Goal: Task Accomplishment & Management: Manage account settings

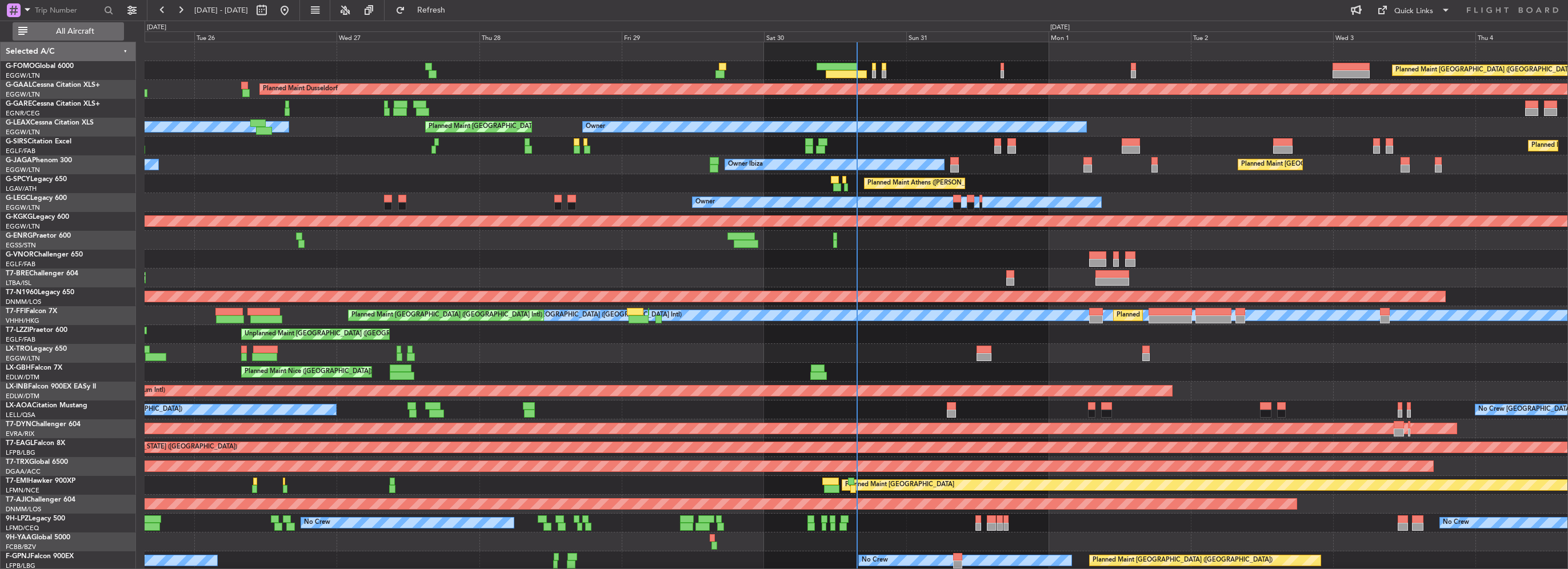
click at [95, 36] on button "All Aircraft" at bounding box center [68, 31] width 111 height 18
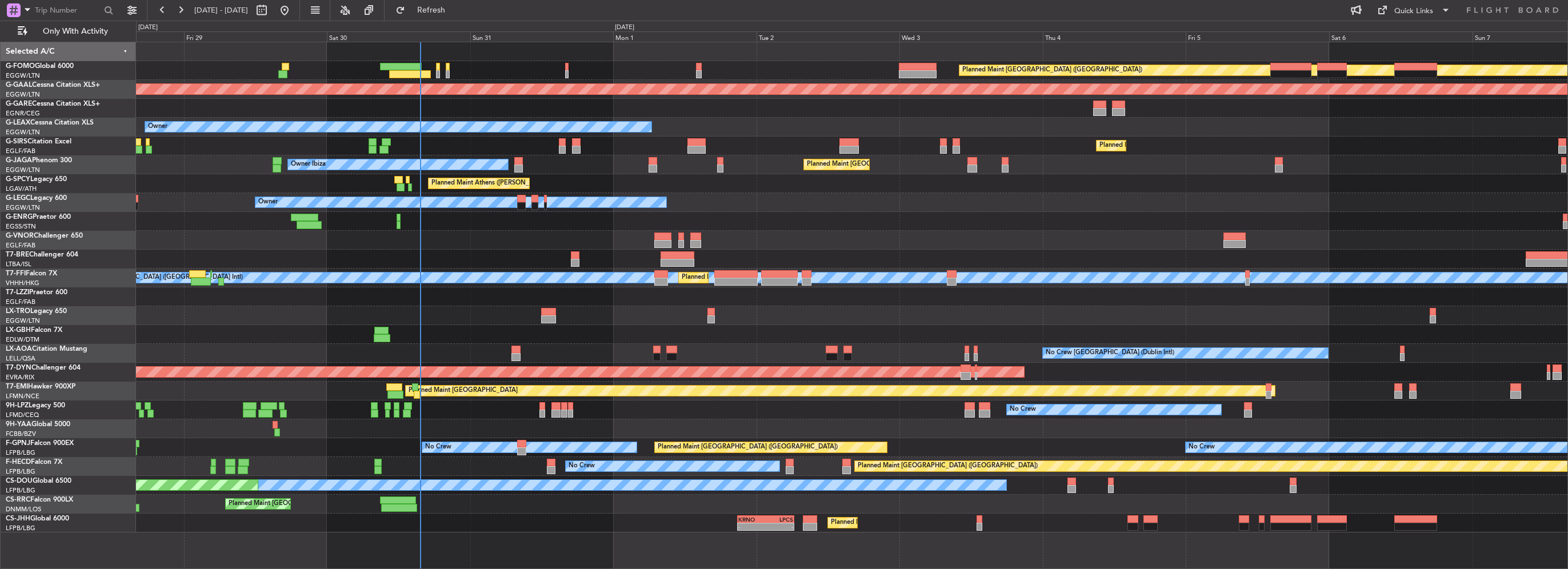
click at [516, 138] on div "Planned Maint [GEOGRAPHIC_DATA] ([GEOGRAPHIC_DATA])" at bounding box center [852, 146] width 1431 height 19
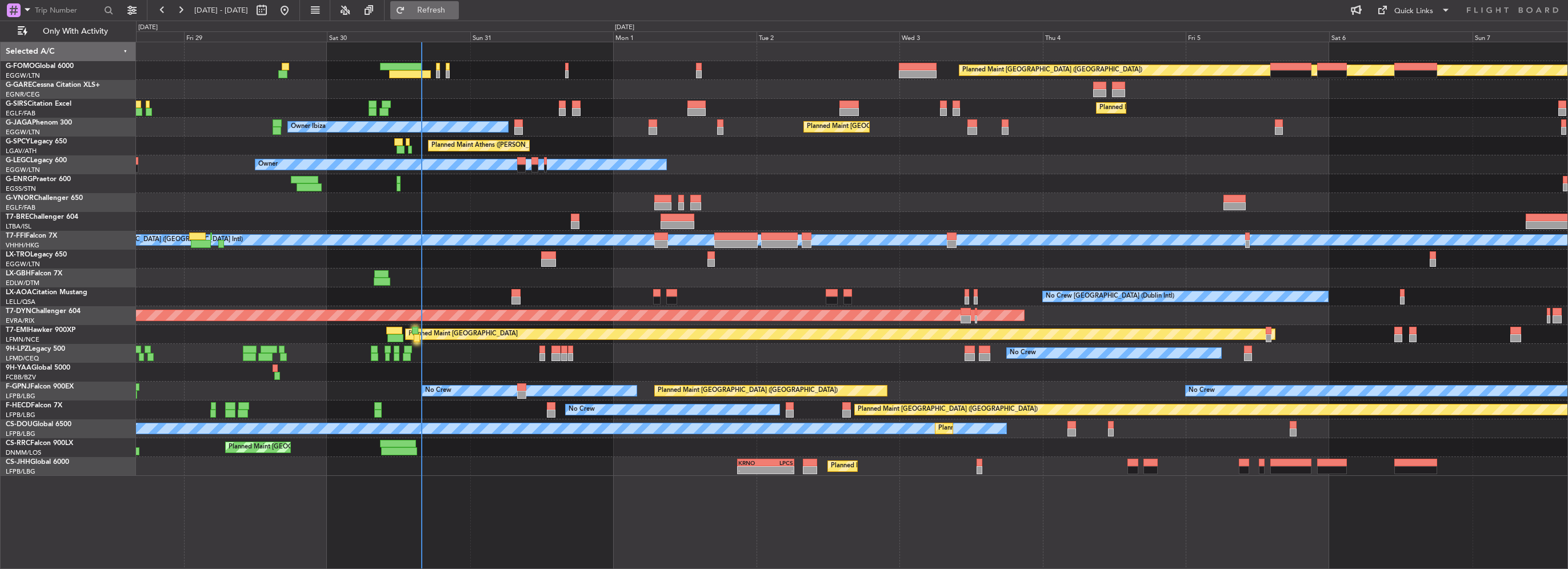
drag, startPoint x: 446, startPoint y: 6, endPoint x: 446, endPoint y: 13, distance: 7.0
click at [446, 6] on span "Refresh" at bounding box center [431, 10] width 48 height 8
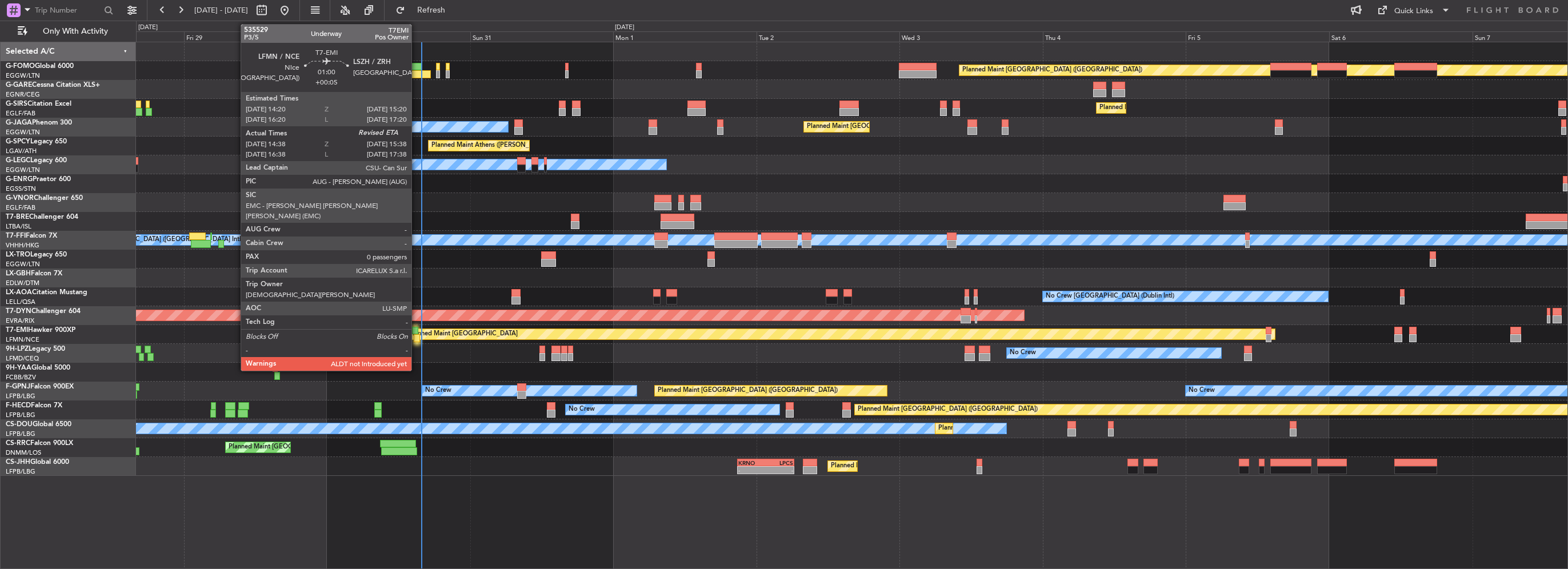
click at [417, 336] on div at bounding box center [417, 338] width 6 height 8
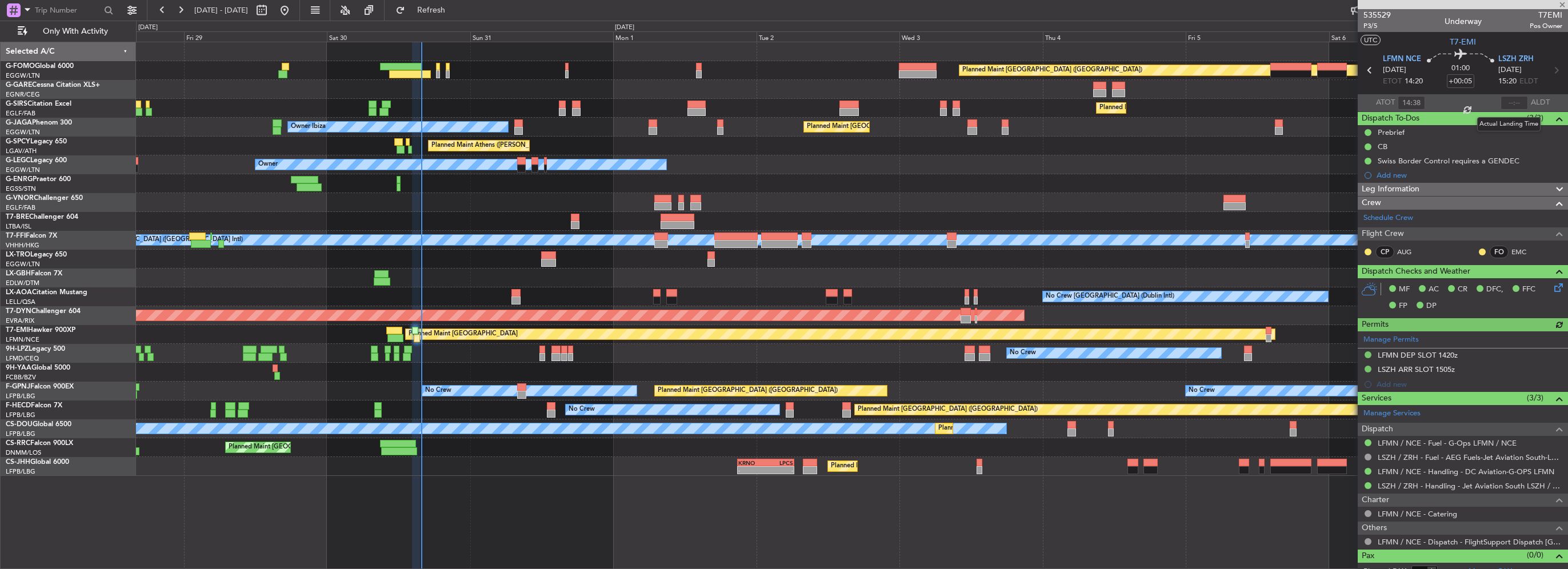
click at [1506, 101] on div at bounding box center [1514, 103] width 28 height 14
click at [1510, 102] on input "text" at bounding box center [1514, 103] width 28 height 14
type input "15:33"
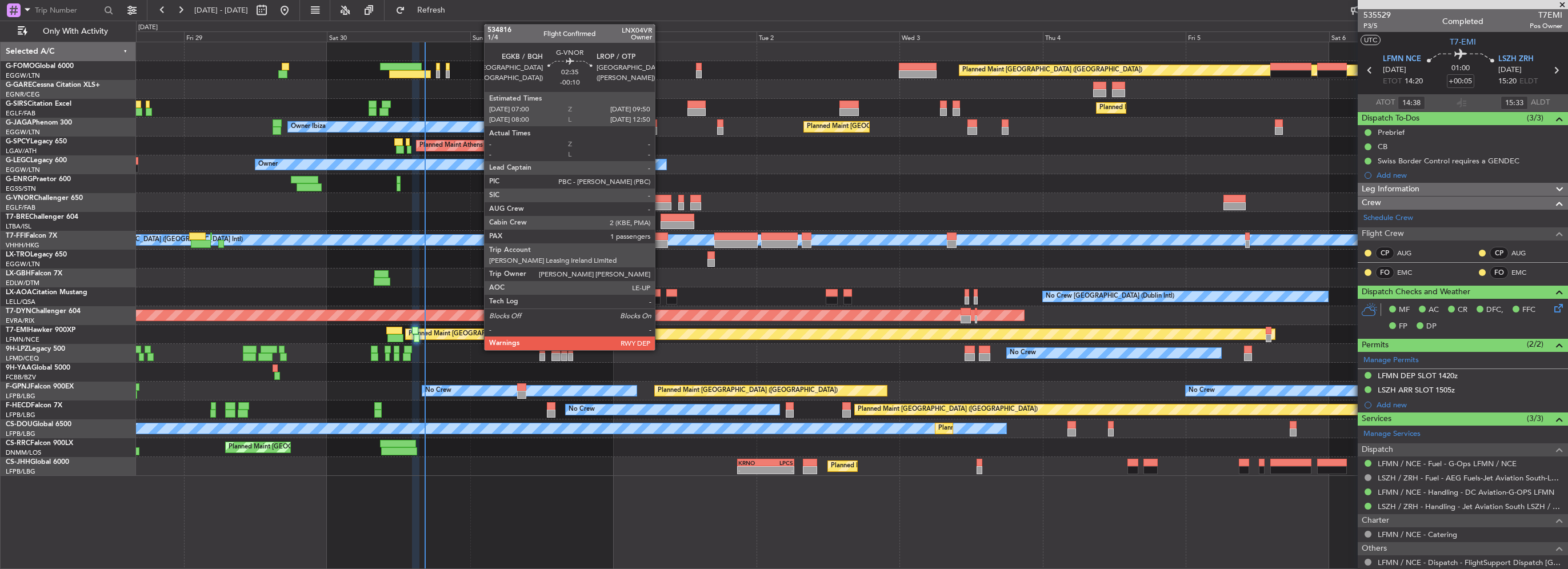
click at [660, 203] on div at bounding box center [663, 206] width 17 height 8
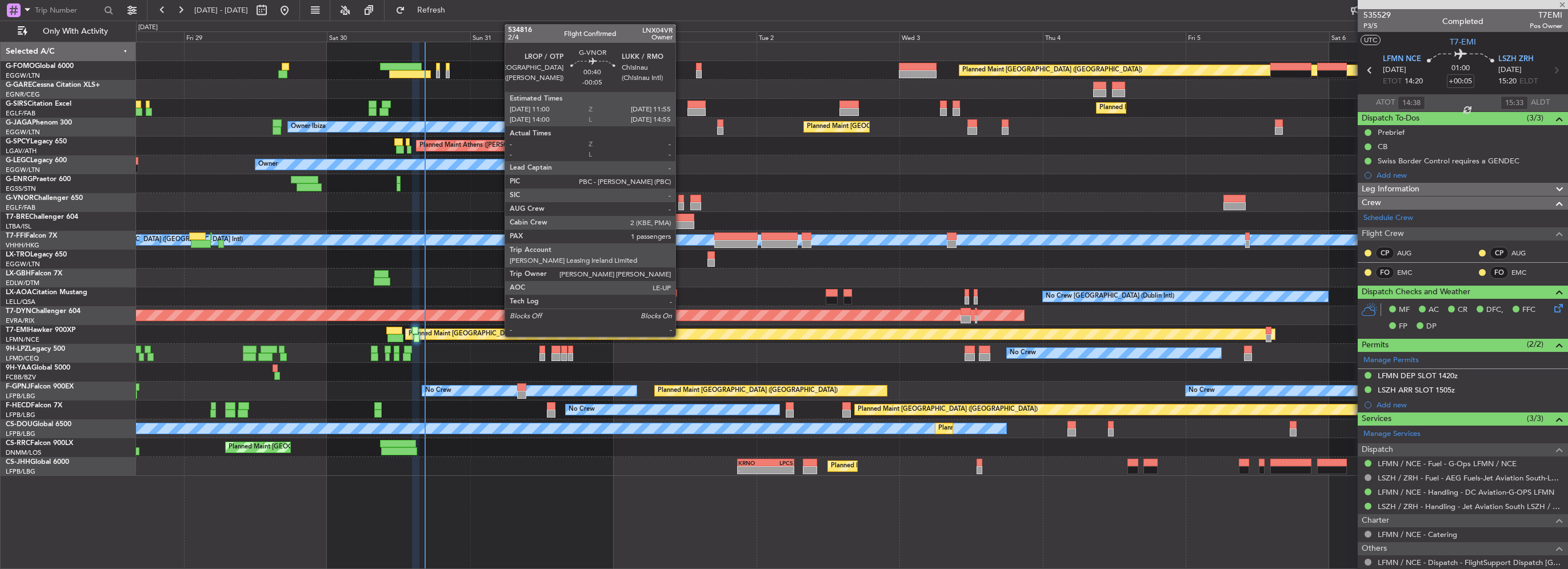
type input "-00:10"
type input "1"
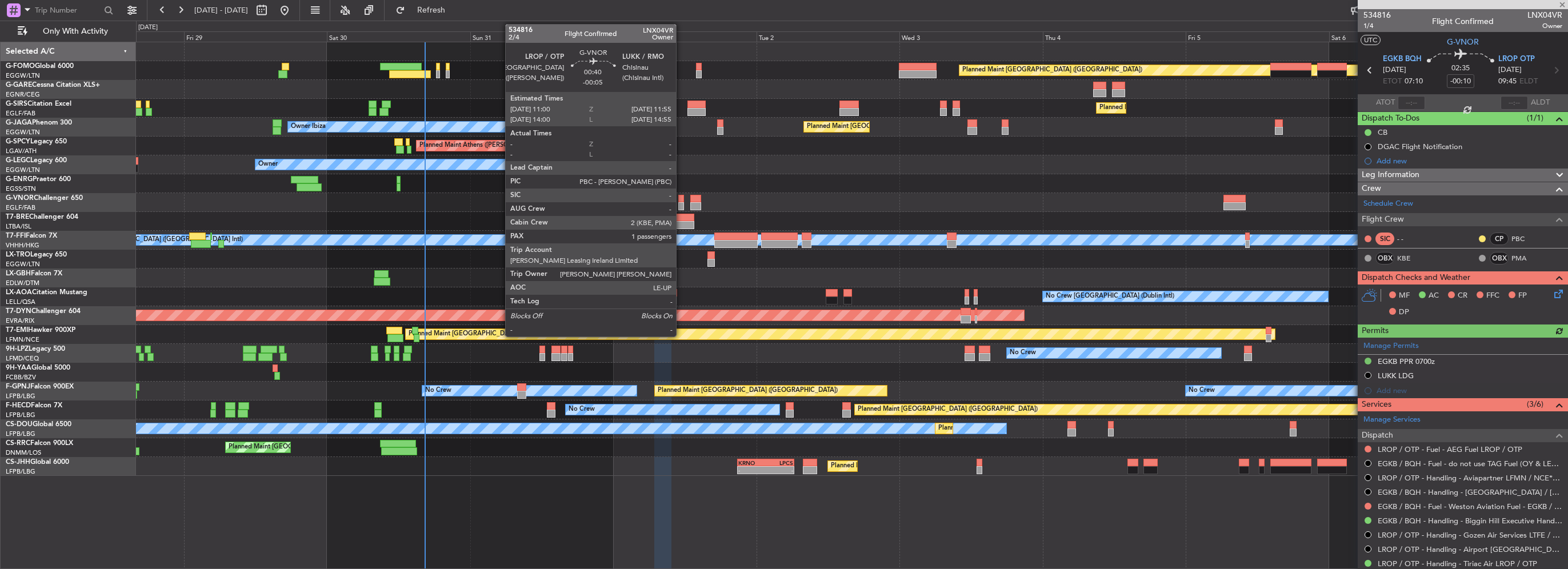
click at [681, 204] on div at bounding box center [681, 206] width 6 height 8
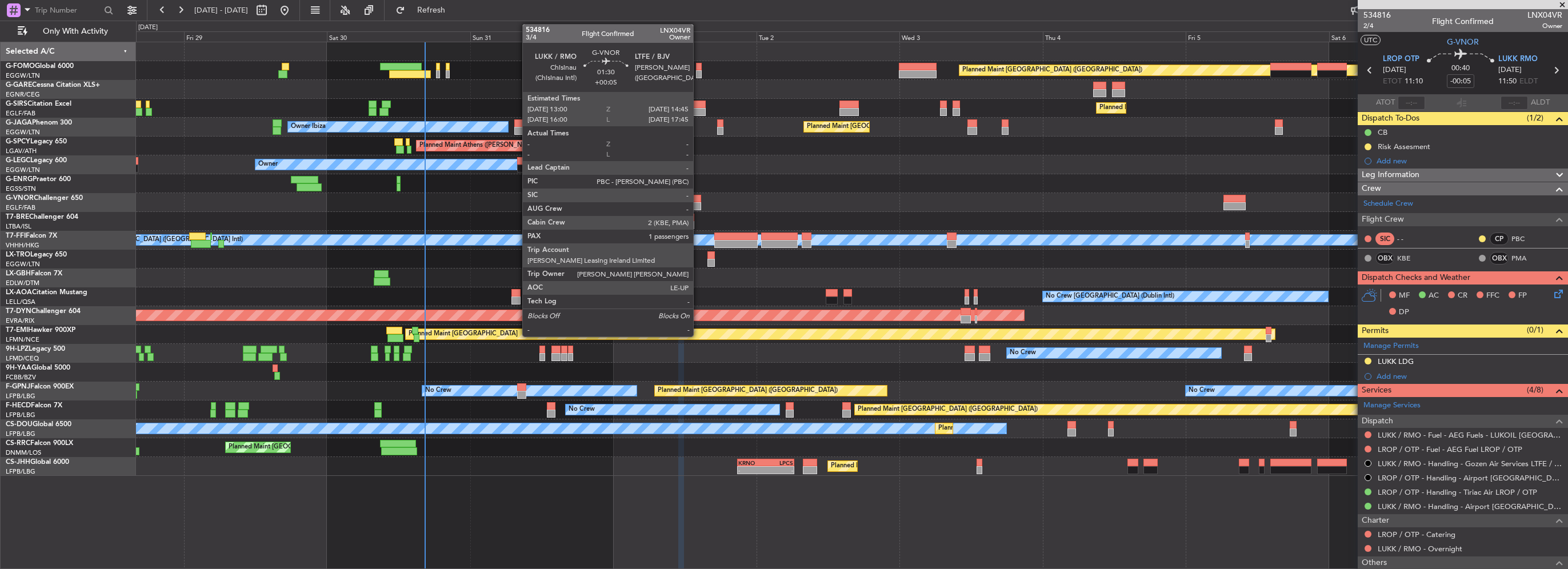
click at [698, 202] on div at bounding box center [696, 206] width 11 height 8
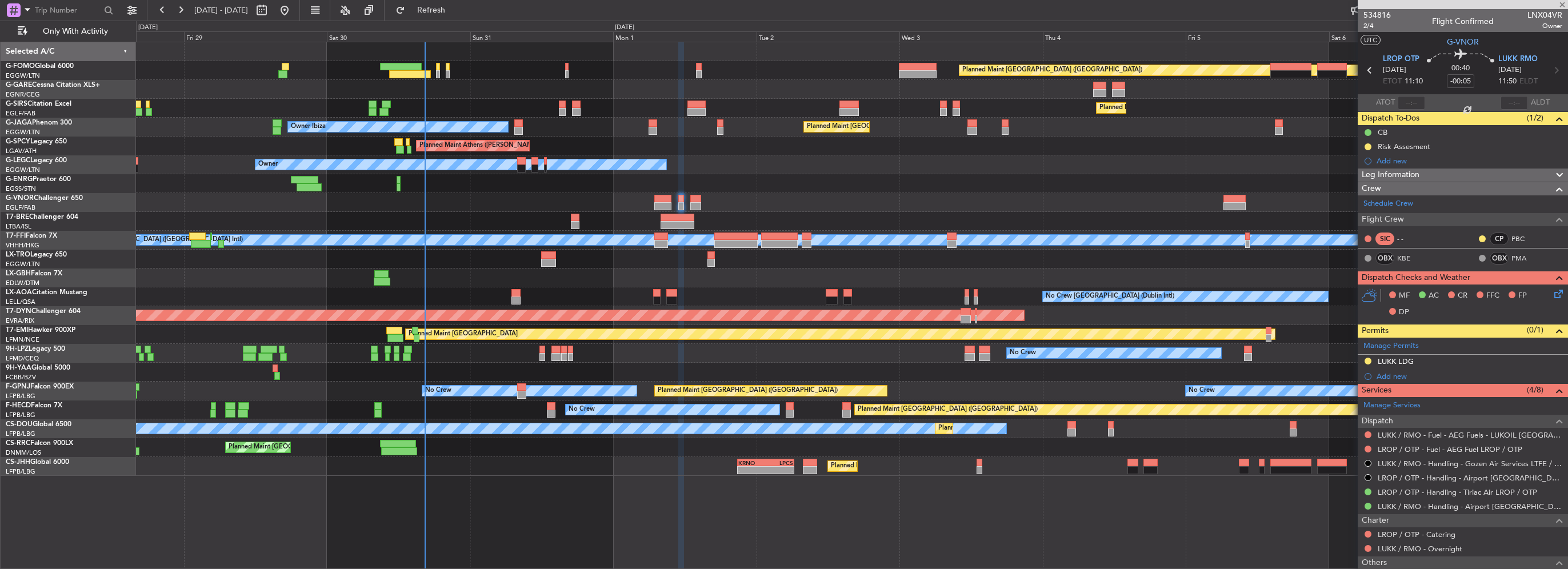
type input "+00:05"
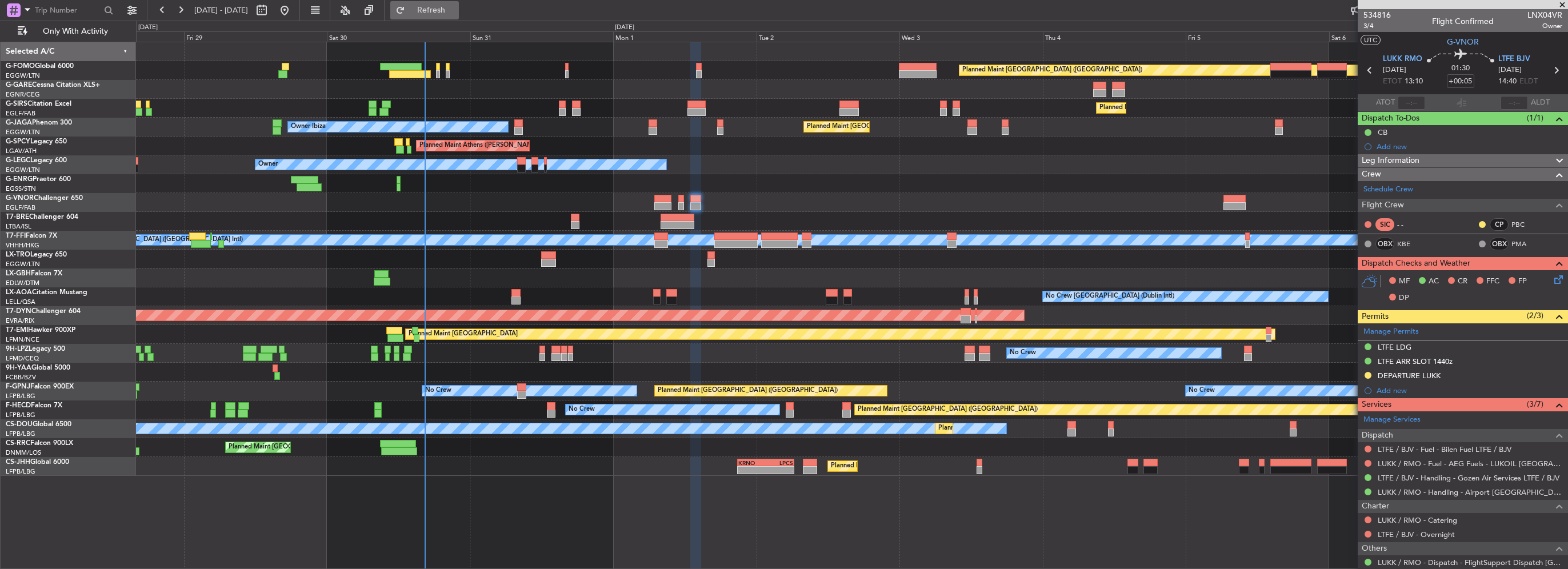
click at [455, 14] on span "Refresh" at bounding box center [431, 10] width 48 height 8
click at [455, 12] on span "Refresh" at bounding box center [431, 10] width 48 height 8
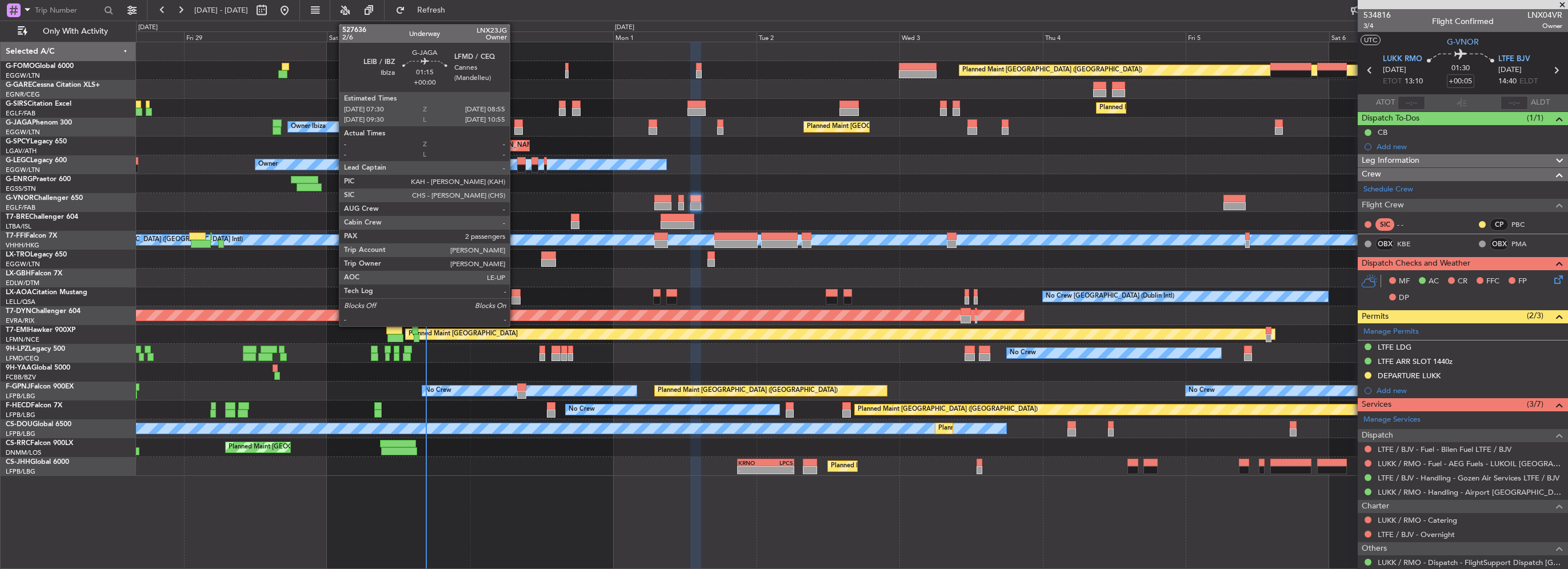
click at [515, 129] on div at bounding box center [519, 130] width 9 height 8
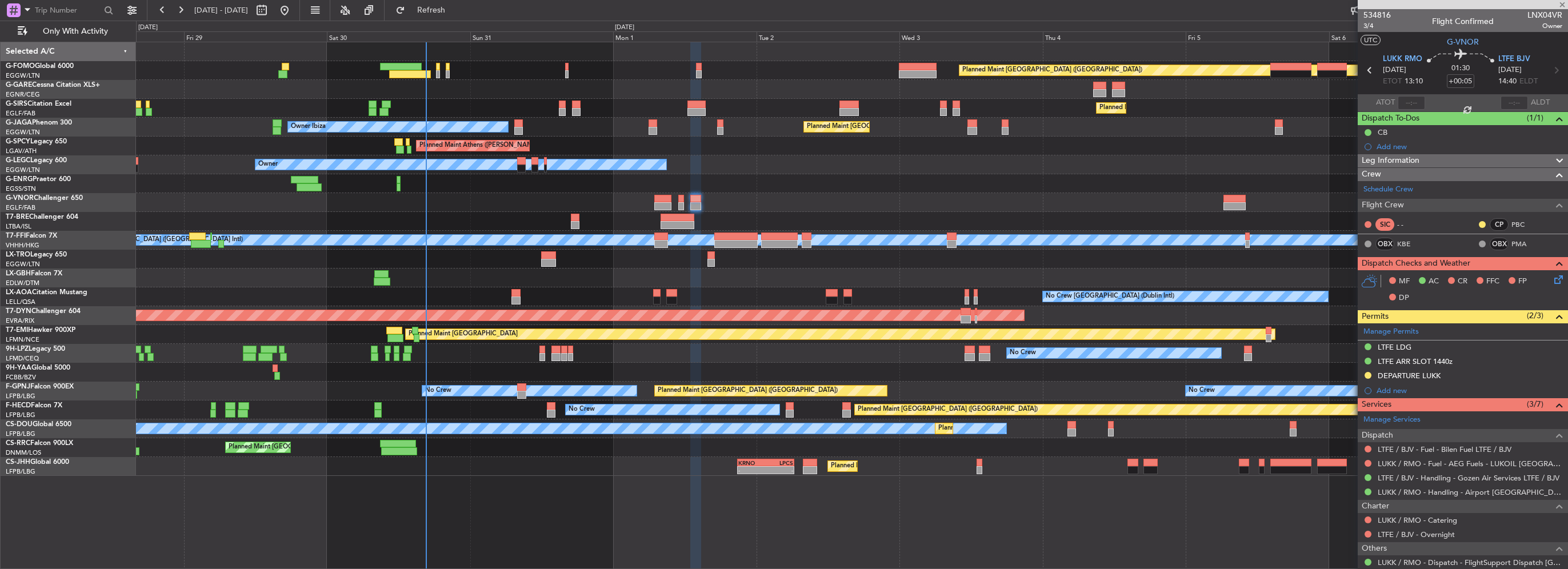
type input "2"
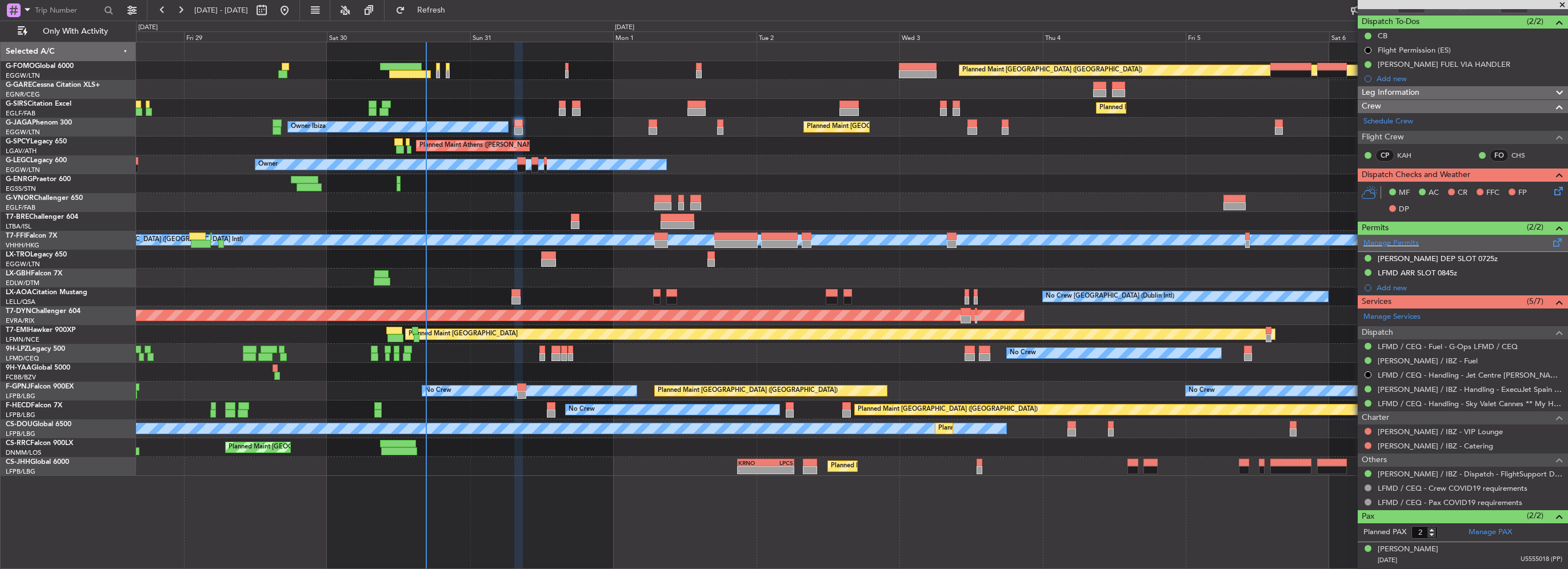
scroll to position [114, 0]
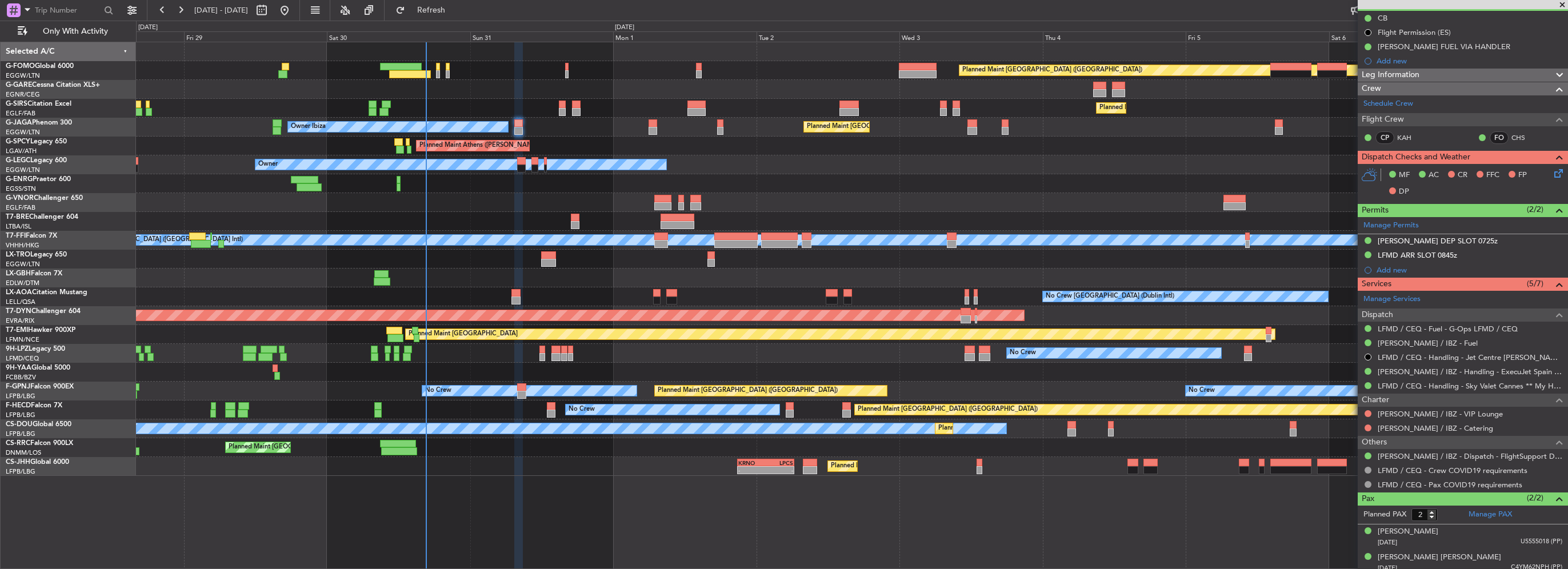
click at [1471, 257] on div "LFMD ARR SLOT 0845z" at bounding box center [1463, 255] width 210 height 14
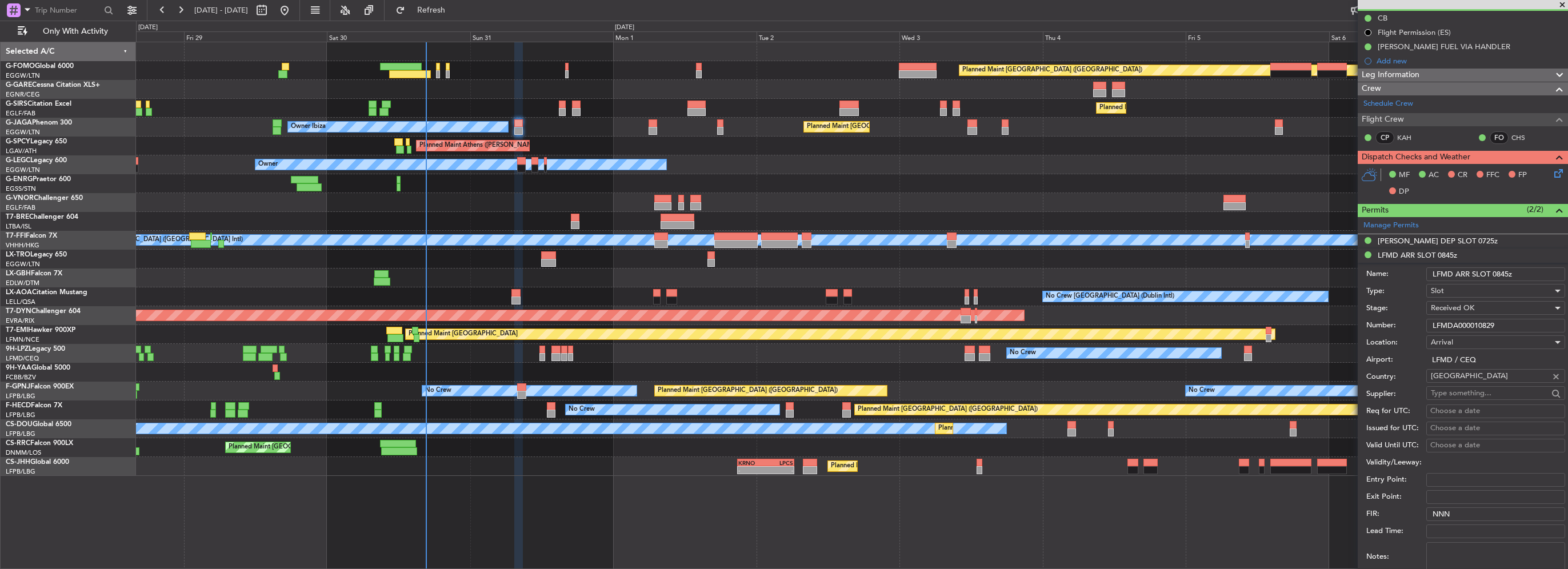
drag, startPoint x: 1493, startPoint y: 322, endPoint x: 1246, endPoint y: 324, distance: 247.0
click at [1288, 324] on fb-app "28 Aug 2025 - 07 Sep 2025 Refresh Quick Links Only With Activity Planned Maint …" at bounding box center [784, 288] width 1568 height 560
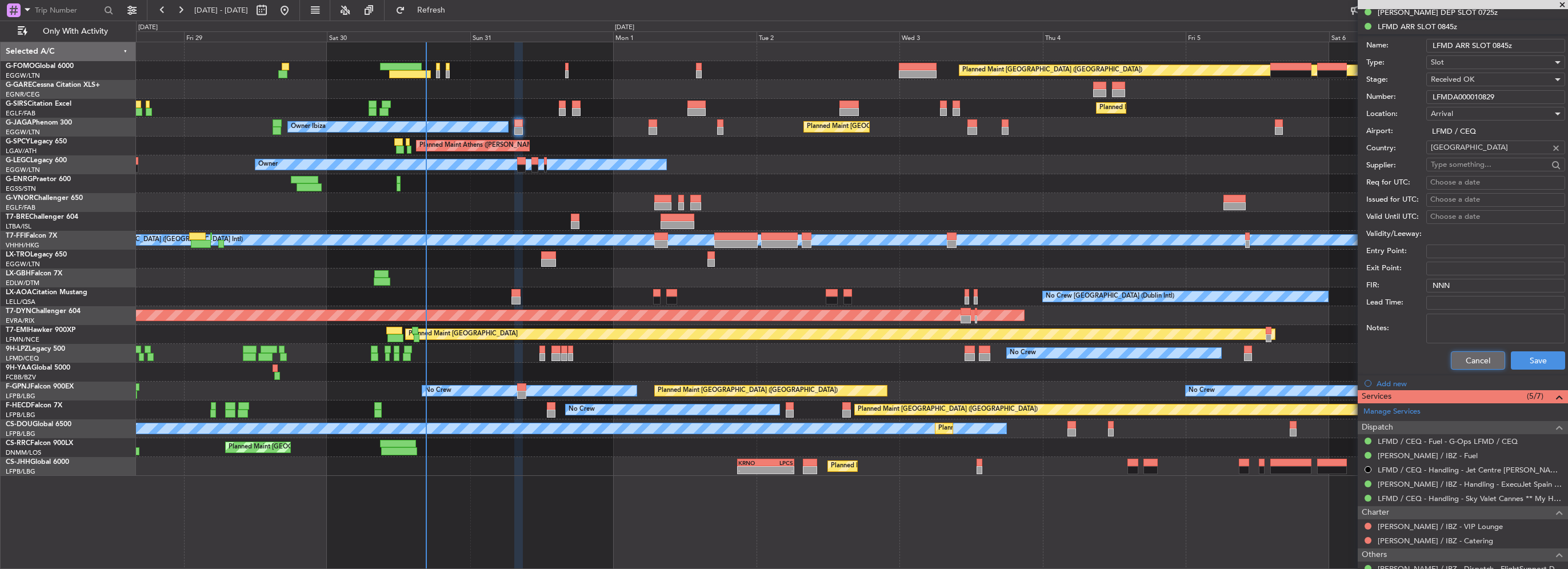
click at [1479, 359] on button "Cancel" at bounding box center [1478, 360] width 54 height 18
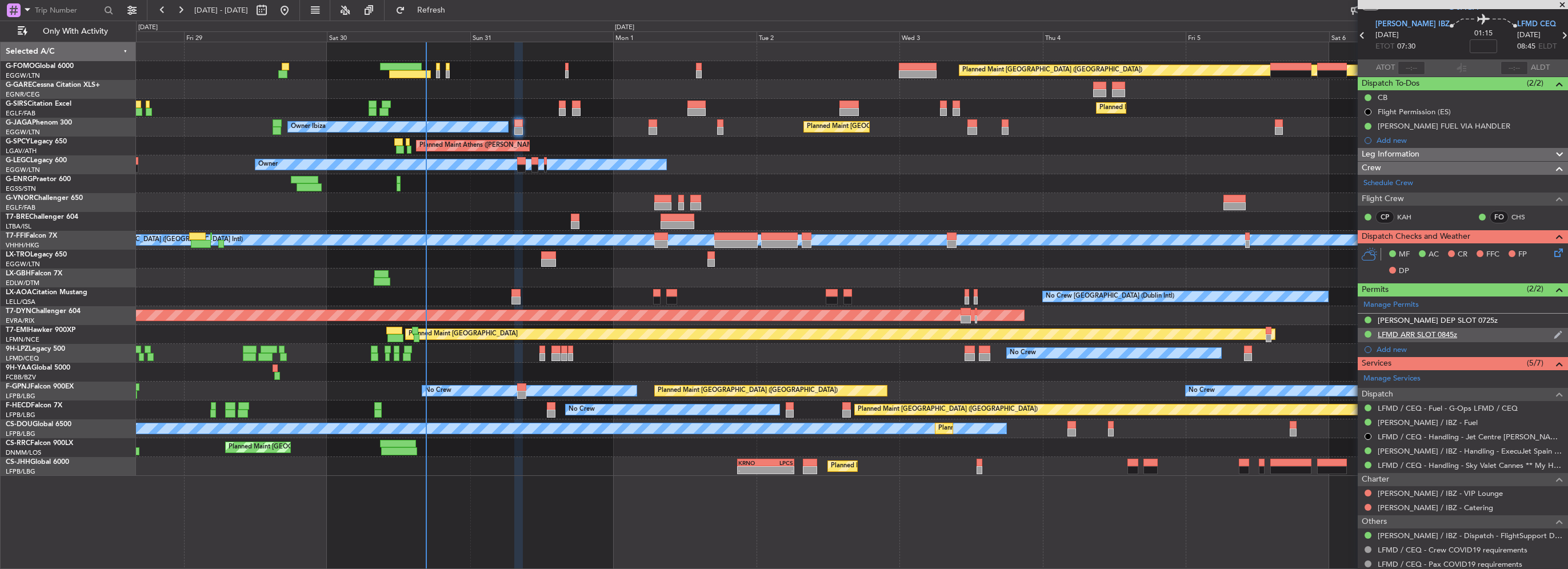
scroll to position [0, 0]
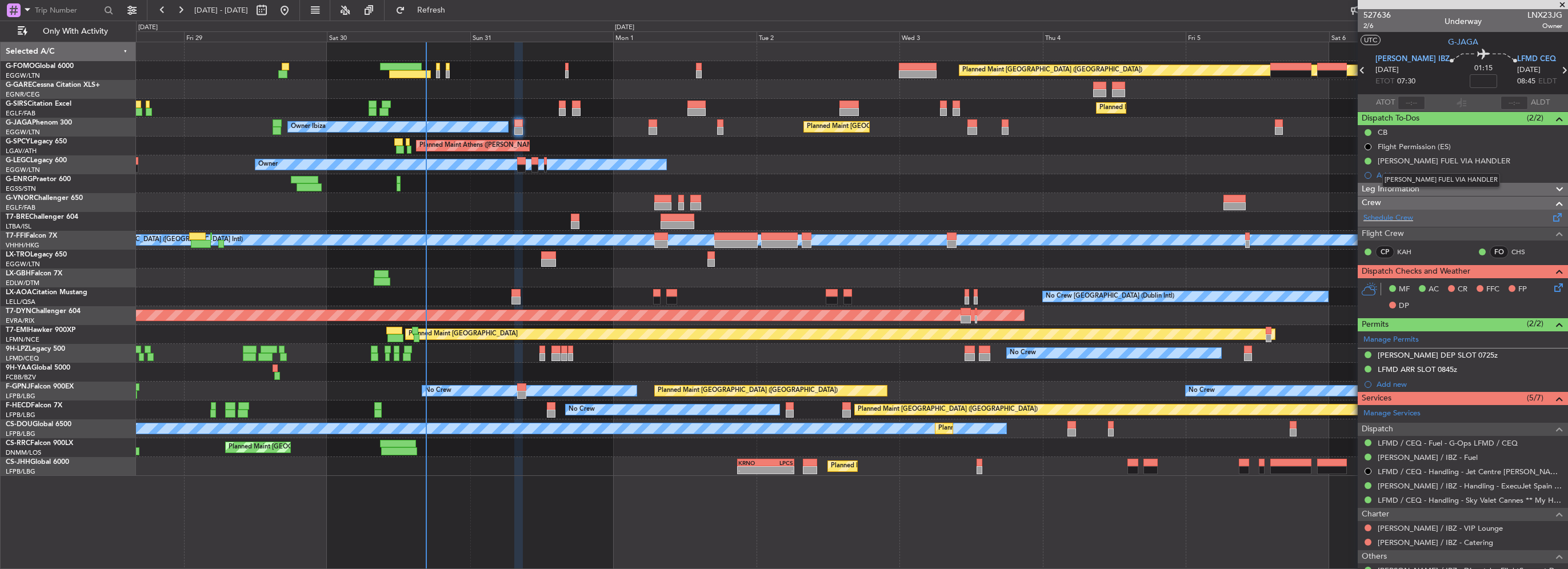
drag, startPoint x: 1422, startPoint y: 188, endPoint x: 1417, endPoint y: 212, distance: 24.5
click at [1422, 189] on mat-tooltip-component "LEIB FUEL VIA HANDLER" at bounding box center [1441, 180] width 134 height 30
click at [1442, 185] on div "Leg Information" at bounding box center [1463, 189] width 210 height 13
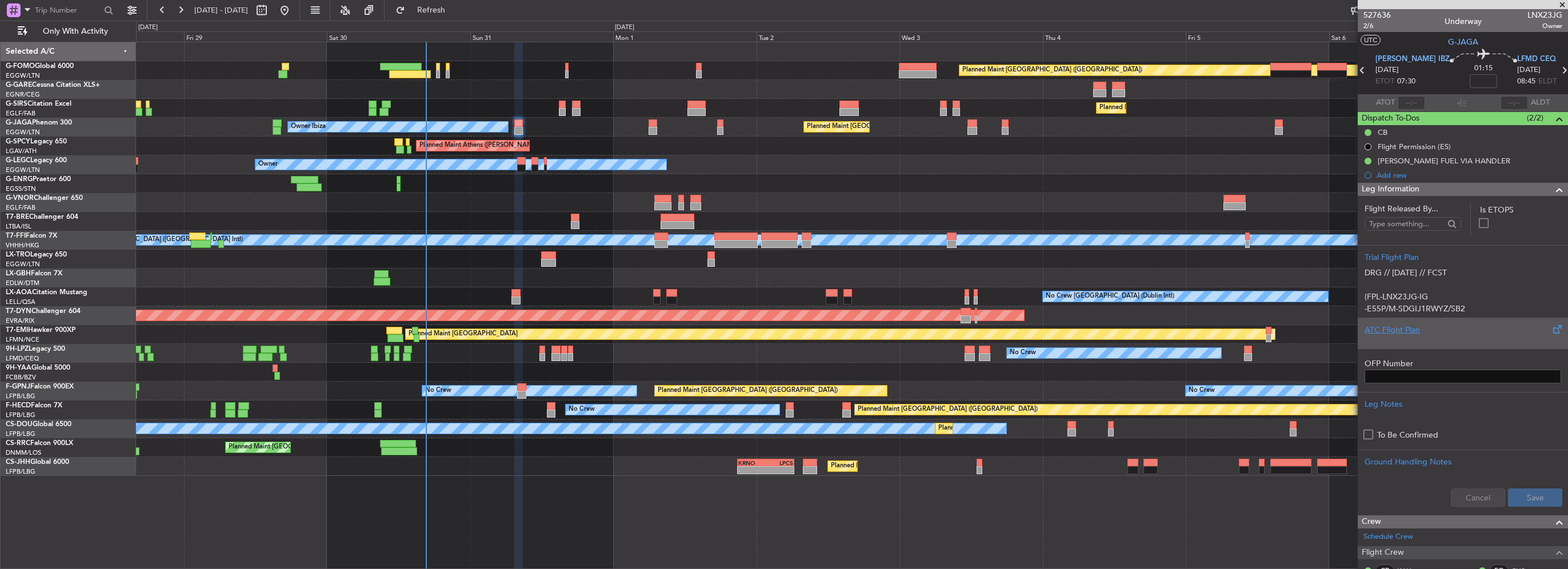
click at [1392, 333] on div "ATC Flight Plan" at bounding box center [1463, 330] width 196 height 12
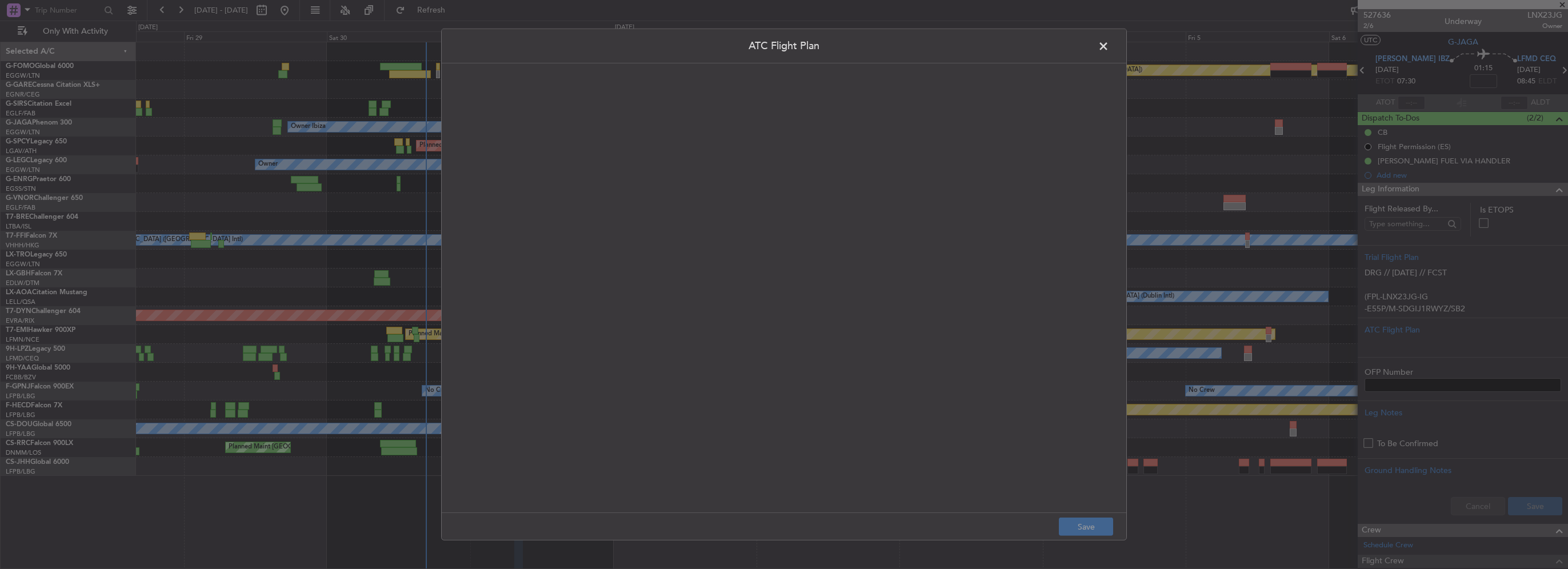
click at [711, 205] on quill-editor at bounding box center [783, 276] width 662 height 402
click at [738, 210] on div at bounding box center [783, 301] width 660 height 401
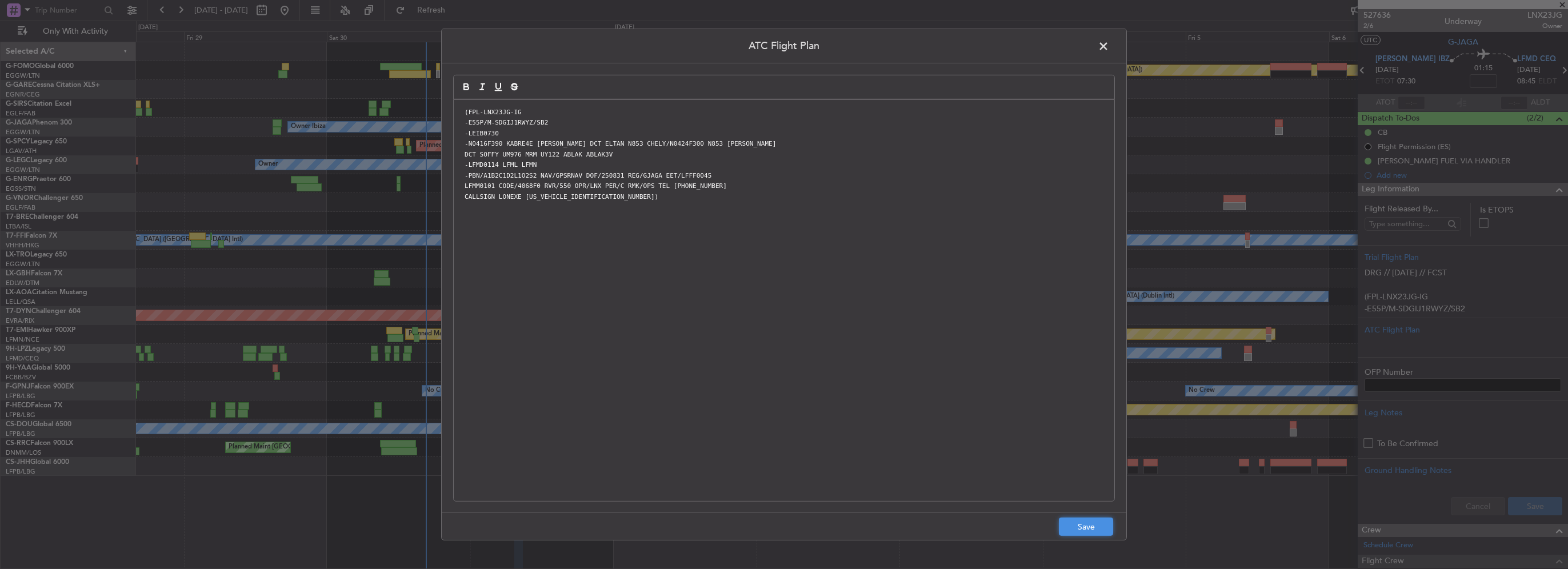
click at [1095, 526] on button "Save" at bounding box center [1086, 527] width 54 height 18
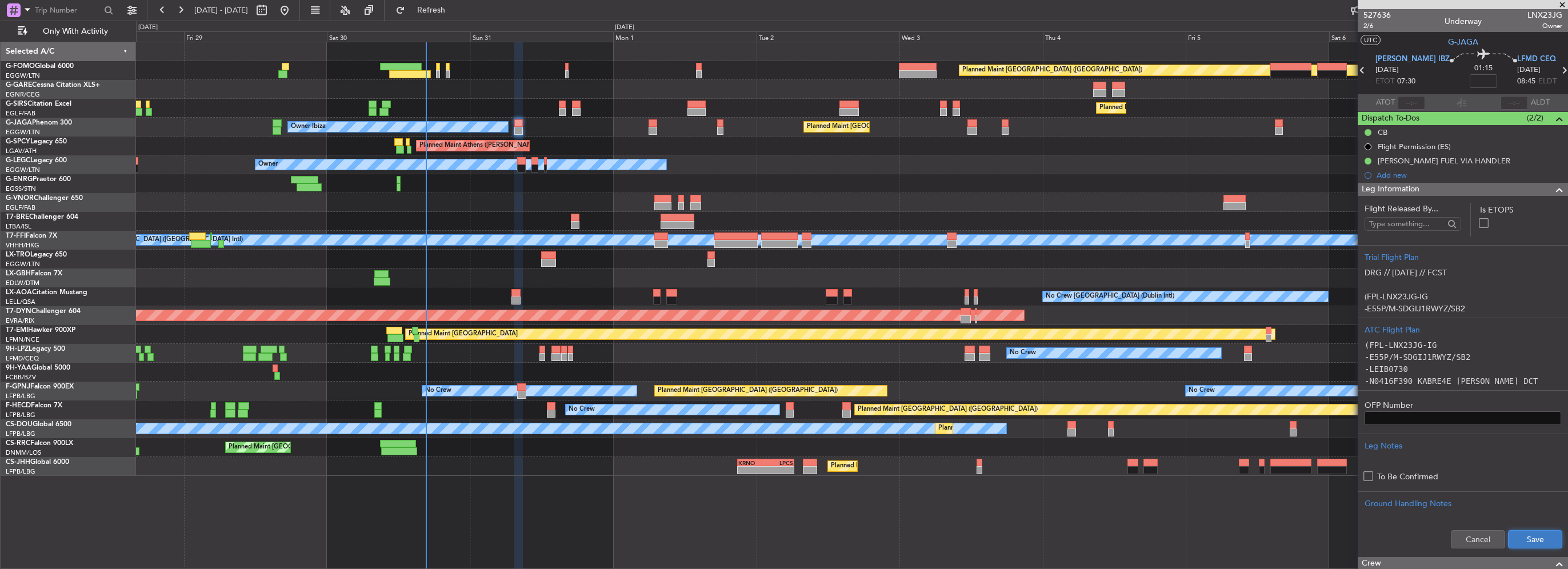
click at [1527, 537] on button "Save" at bounding box center [1535, 539] width 54 height 18
click at [1543, 194] on div at bounding box center [1554, 189] width 23 height 14
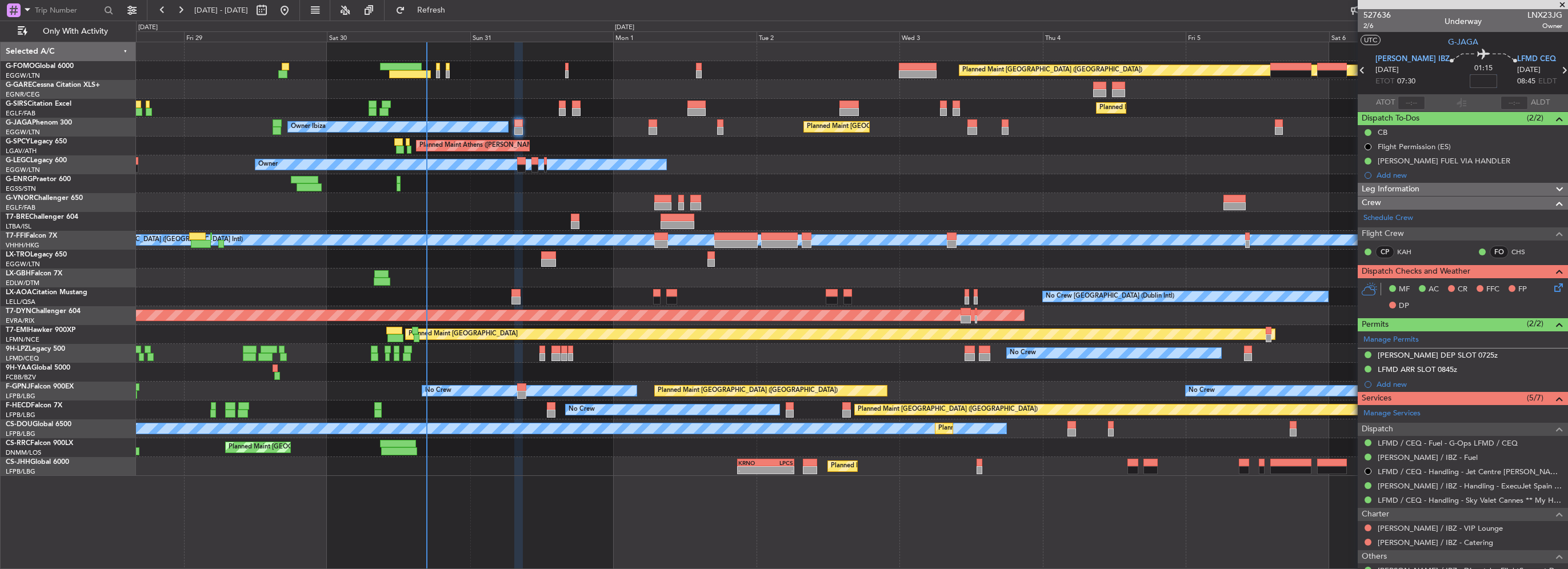
click at [1470, 86] on input at bounding box center [1483, 81] width 28 height 14
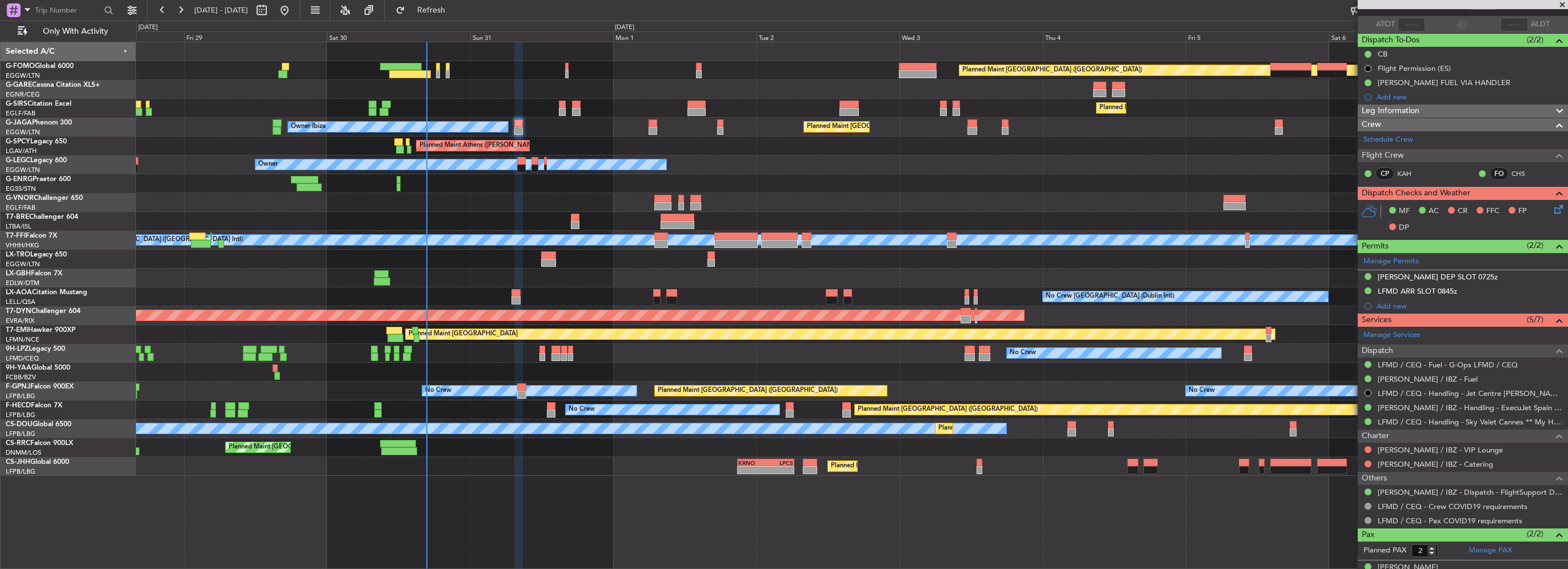
scroll to position [119, 0]
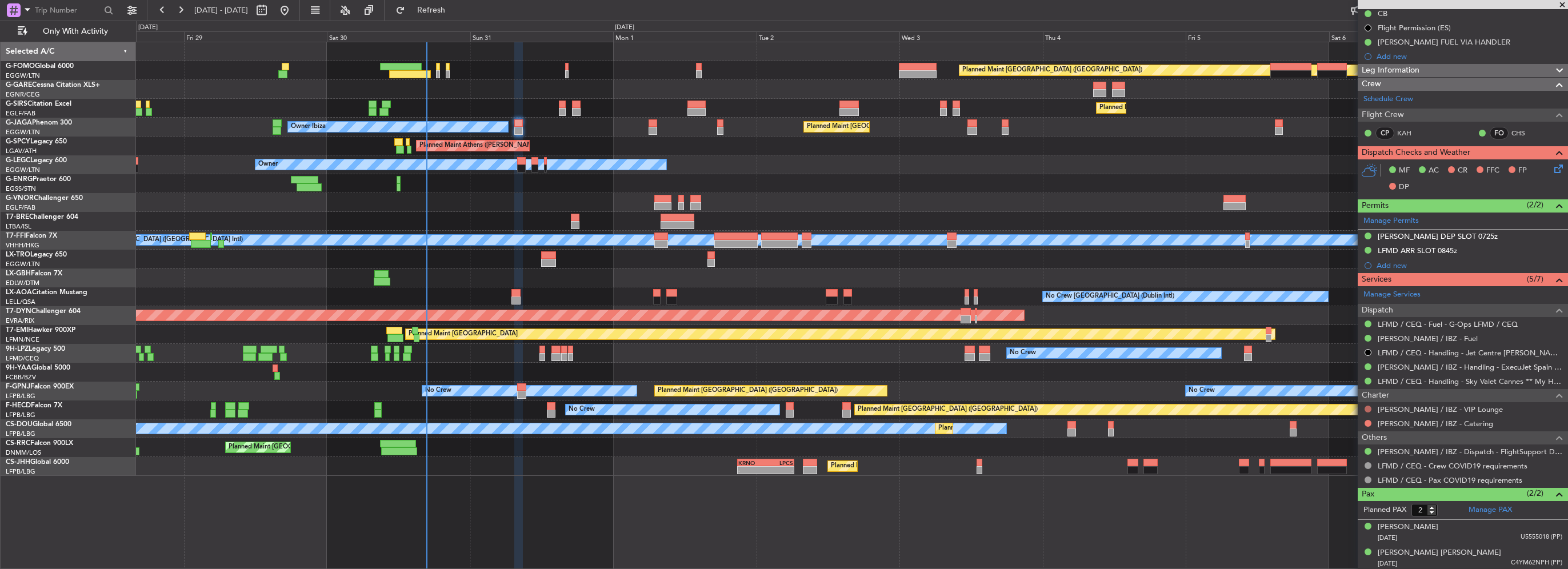
click at [1368, 409] on button at bounding box center [1368, 408] width 7 height 7
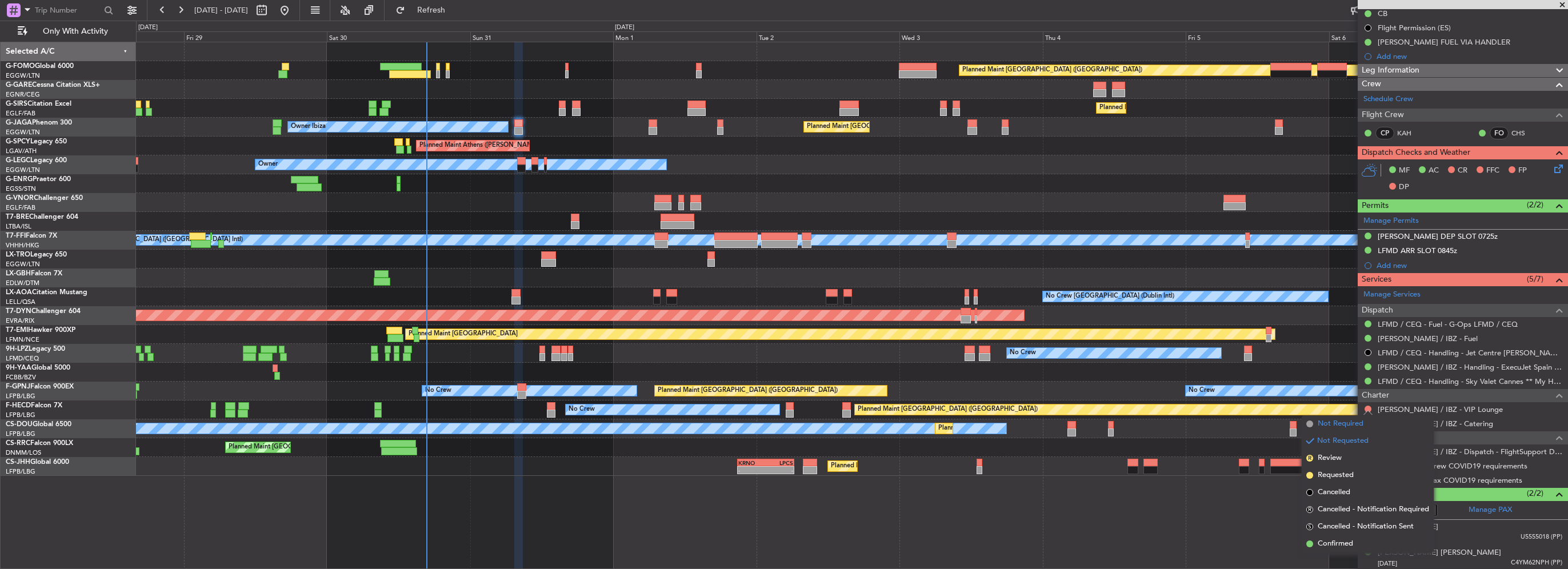
click at [1342, 427] on span "Not Required" at bounding box center [1340, 424] width 46 height 12
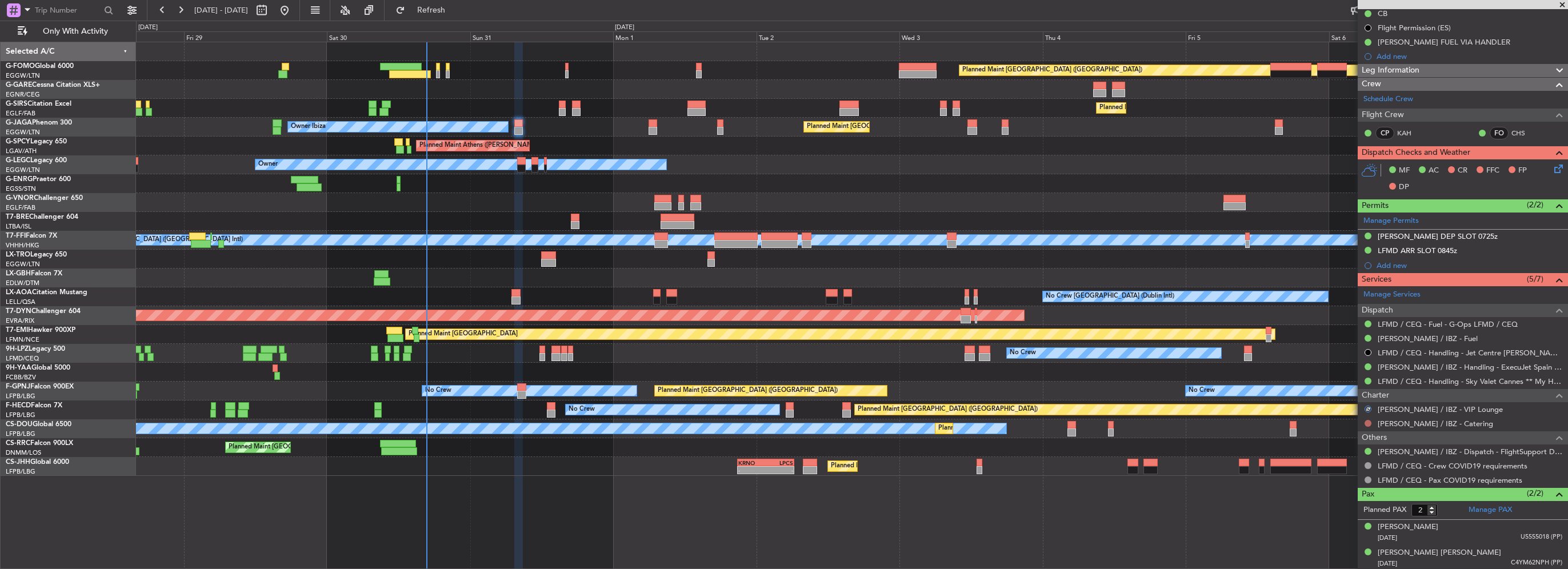
click at [1369, 421] on button at bounding box center [1368, 423] width 7 height 7
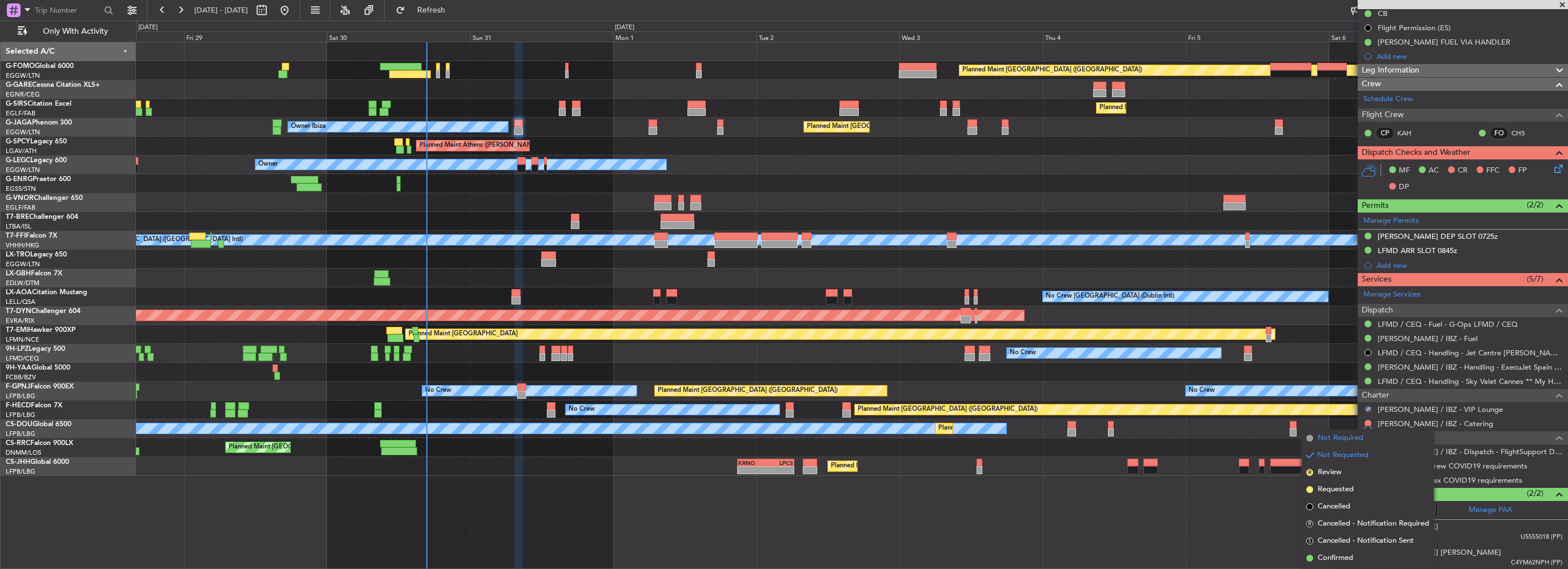
click at [1336, 445] on li "Not Required" at bounding box center [1367, 438] width 132 height 17
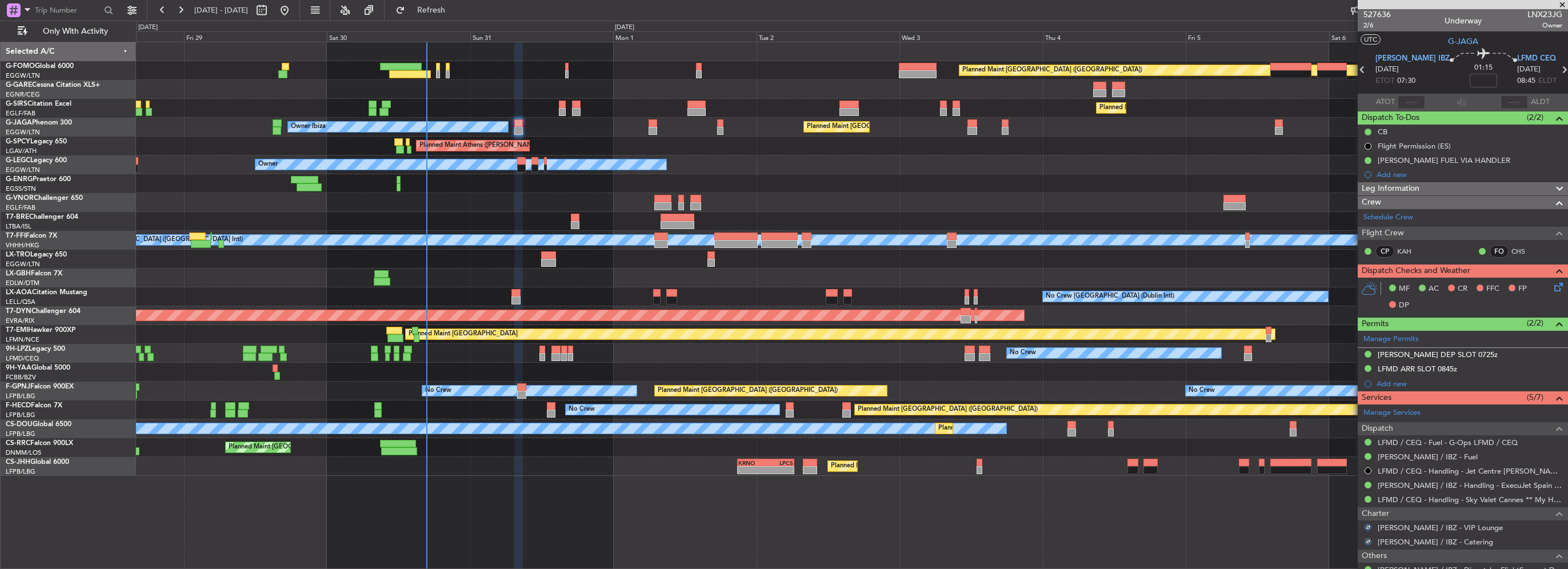
scroll to position [0, 0]
click at [1552, 288] on icon at bounding box center [1556, 285] width 9 height 9
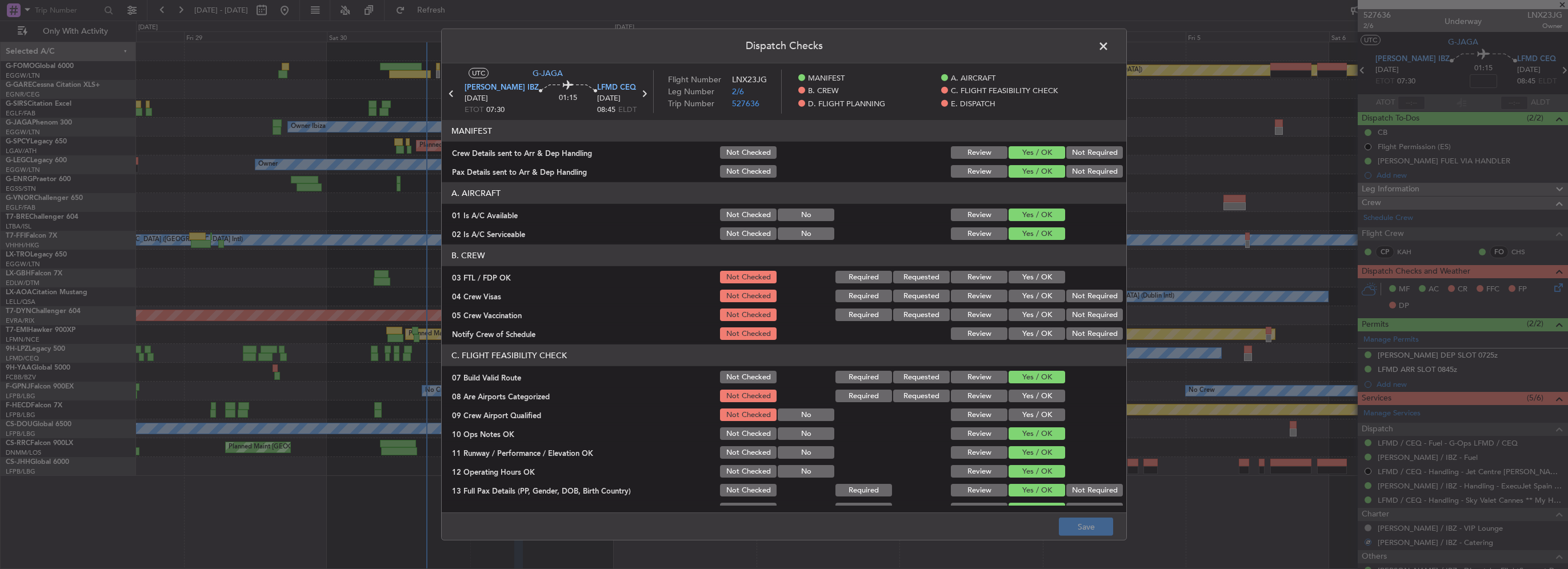
click at [1046, 276] on button "Yes / OK" at bounding box center [1037, 277] width 57 height 12
click at [1081, 297] on button "Not Required" at bounding box center [1095, 296] width 57 height 12
click at [1075, 317] on button "Not Required" at bounding box center [1095, 314] width 57 height 12
click at [1038, 329] on button "Yes / OK" at bounding box center [1037, 333] width 57 height 12
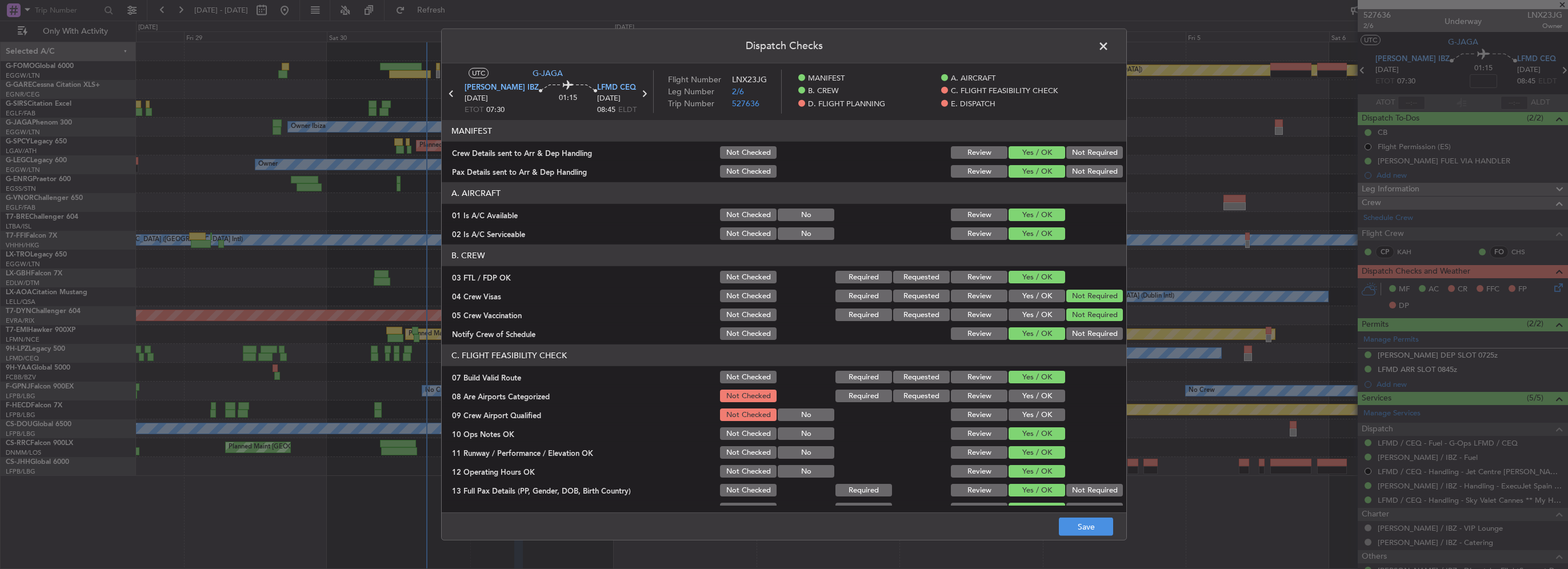
click at [1036, 398] on button "Yes / OK" at bounding box center [1037, 396] width 57 height 12
click at [1038, 418] on button "Yes / OK" at bounding box center [1037, 415] width 57 height 12
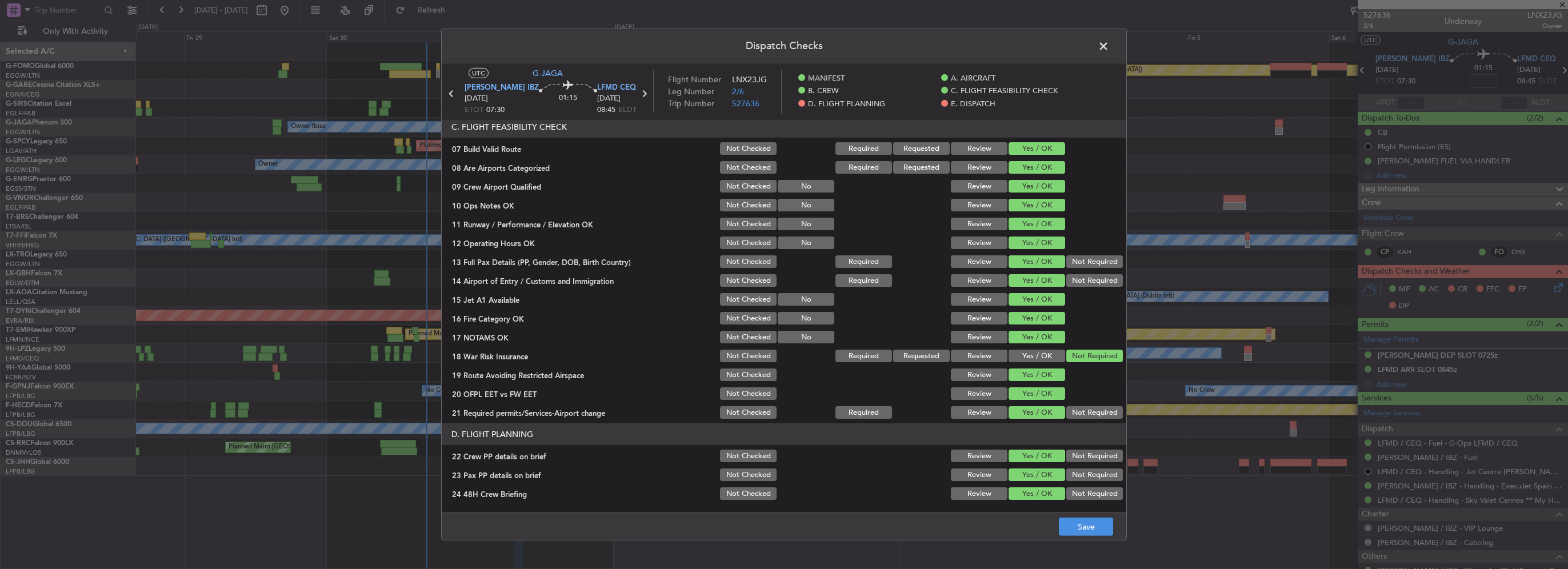
scroll to position [457, 0]
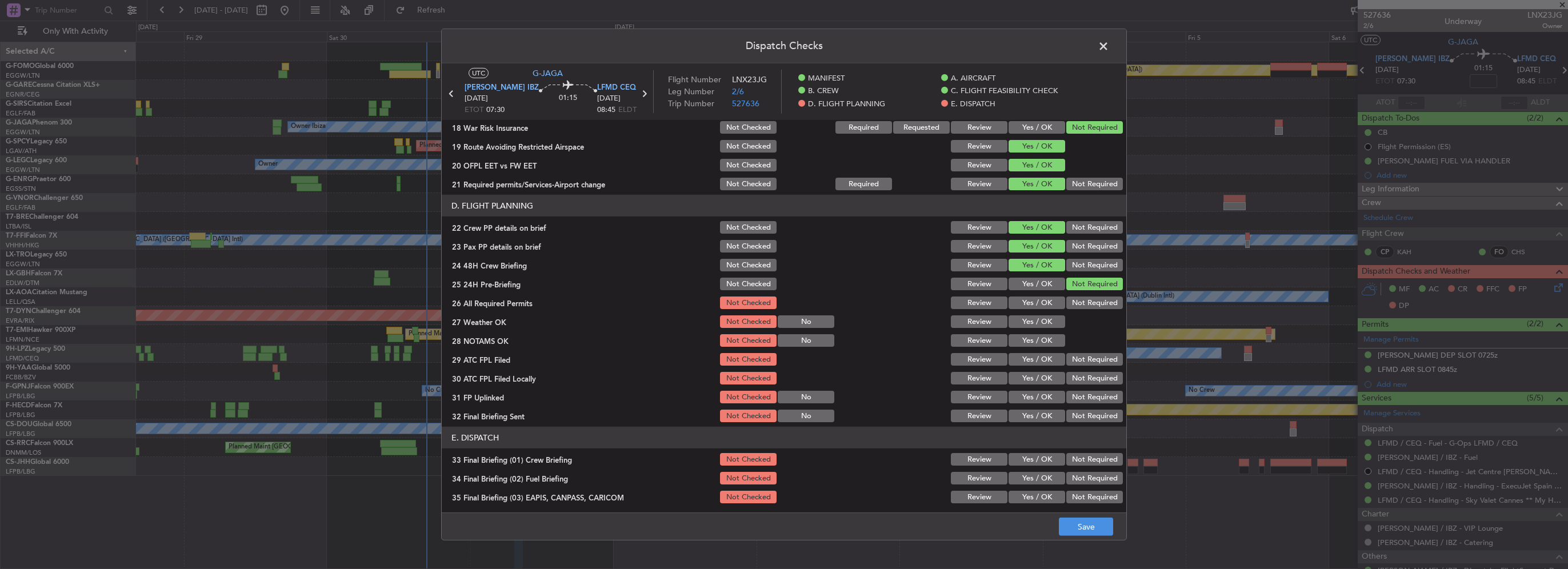
click at [1036, 303] on button "Yes / OK" at bounding box center [1037, 303] width 57 height 12
click at [1041, 325] on button "Yes / OK" at bounding box center [1037, 322] width 57 height 12
click at [1042, 338] on button "Yes / OK" at bounding box center [1037, 340] width 57 height 12
click at [1040, 364] on button "Yes / OK" at bounding box center [1037, 359] width 57 height 12
click at [1068, 380] on button "Not Required" at bounding box center [1095, 378] width 57 height 12
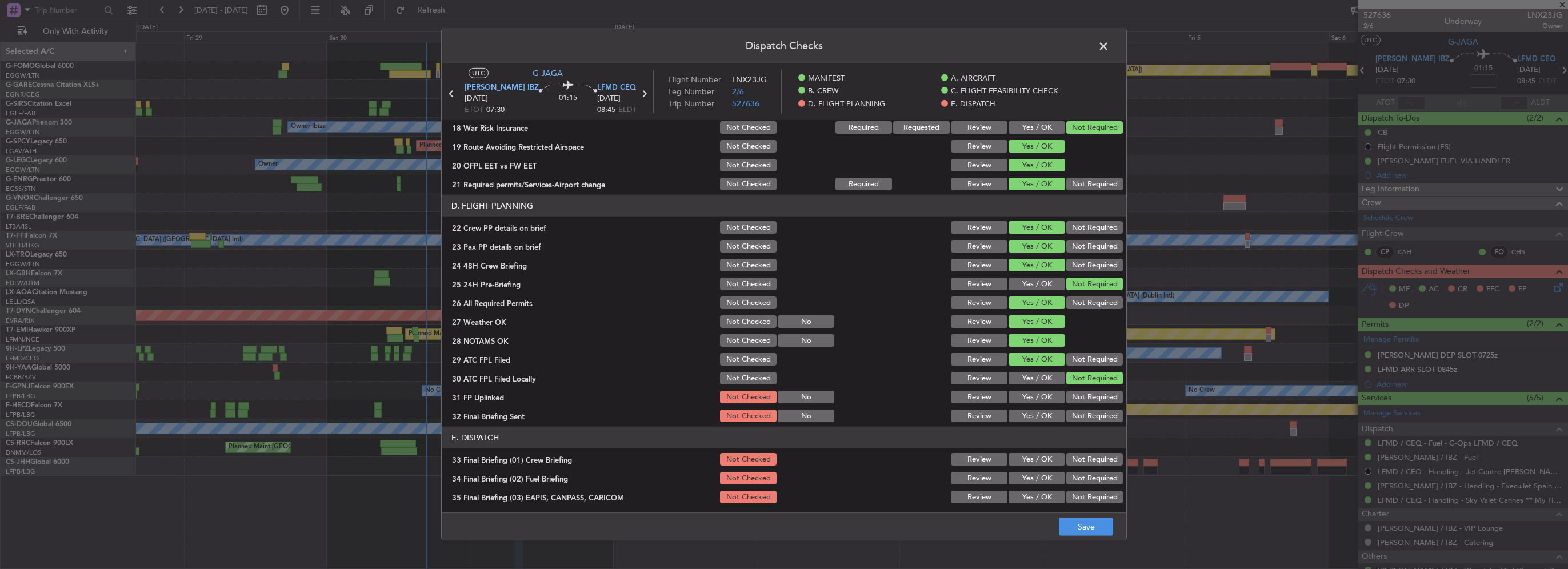
drag, startPoint x: 1034, startPoint y: 393, endPoint x: 1042, endPoint y: 396, distance: 8.5
click at [1034, 394] on button "Yes / OK" at bounding box center [1037, 397] width 57 height 12
click at [1072, 412] on button "Not Required" at bounding box center [1095, 416] width 57 height 12
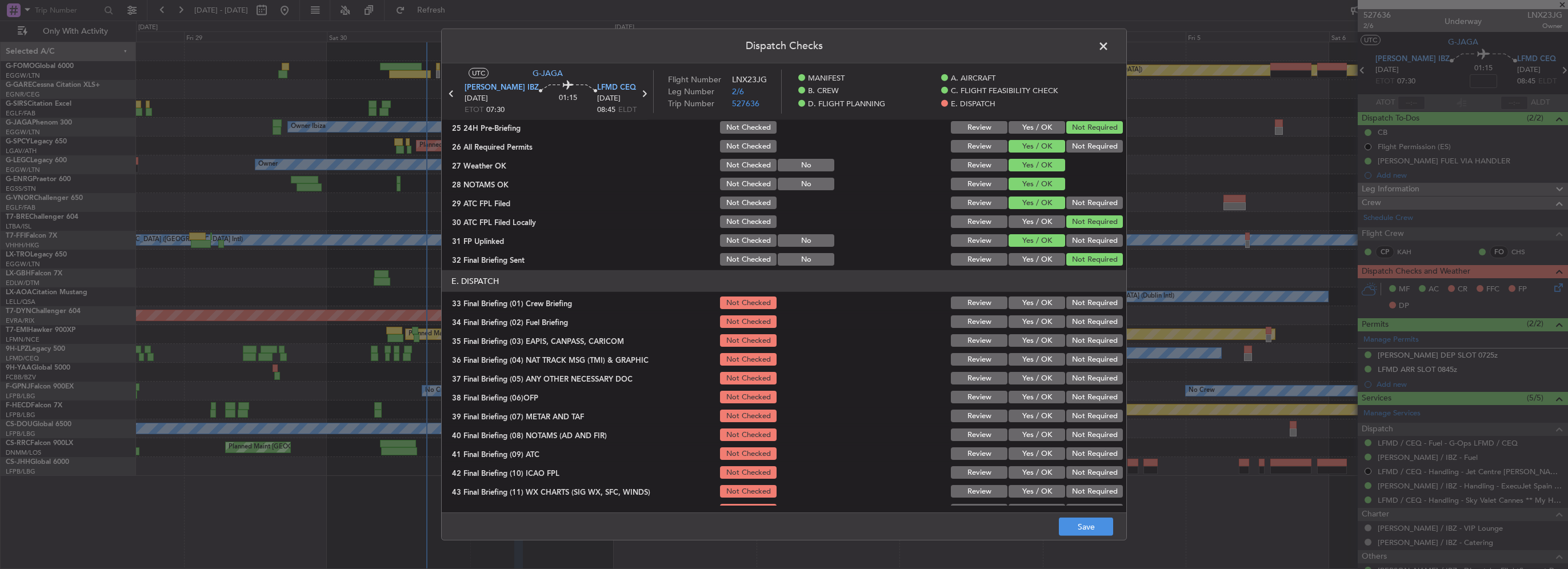
scroll to position [628, 0]
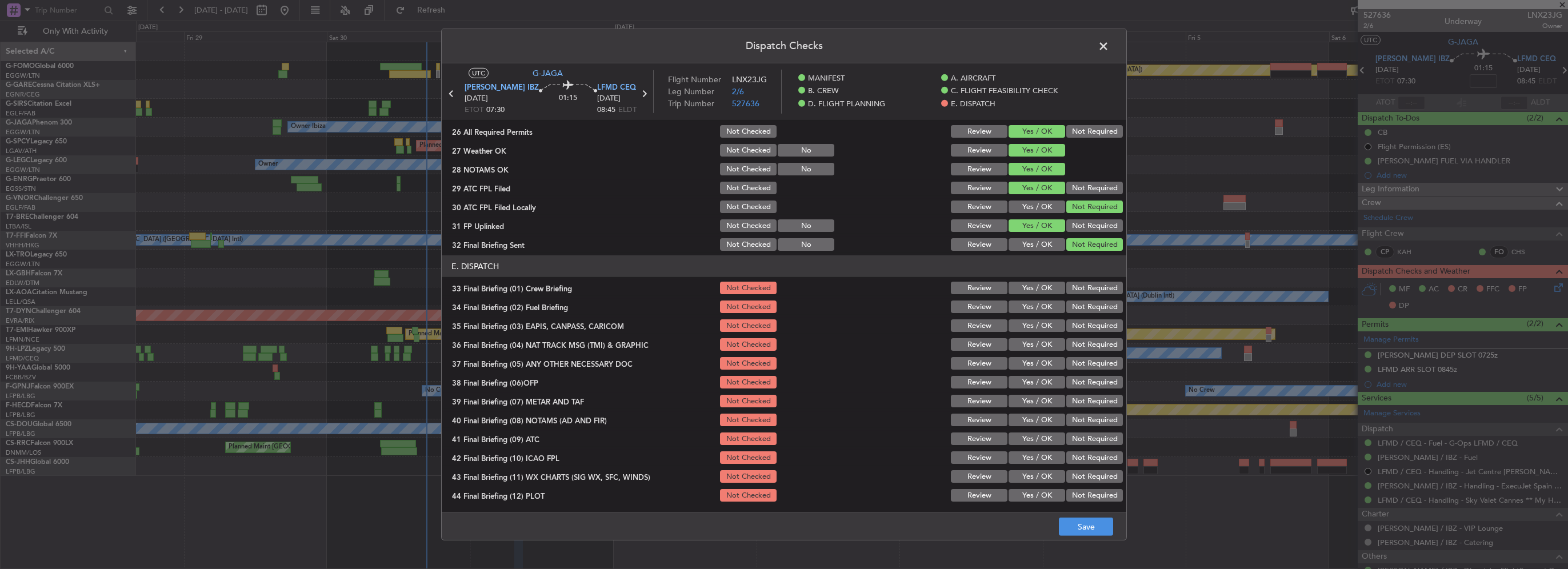
click at [1033, 296] on section "E. DISPATCH 33 Final Briefing (01) Crew Briefing Not Checked Review Yes / OK No…" at bounding box center [784, 379] width 685 height 248
click at [1037, 292] on button "Yes / OK" at bounding box center [1037, 288] width 57 height 12
drag, startPoint x: 1038, startPoint y: 304, endPoint x: 1069, endPoint y: 323, distance: 36.4
click at [1039, 304] on button "Yes / OK" at bounding box center [1037, 306] width 57 height 12
click at [1074, 327] on button "Not Required" at bounding box center [1095, 325] width 57 height 12
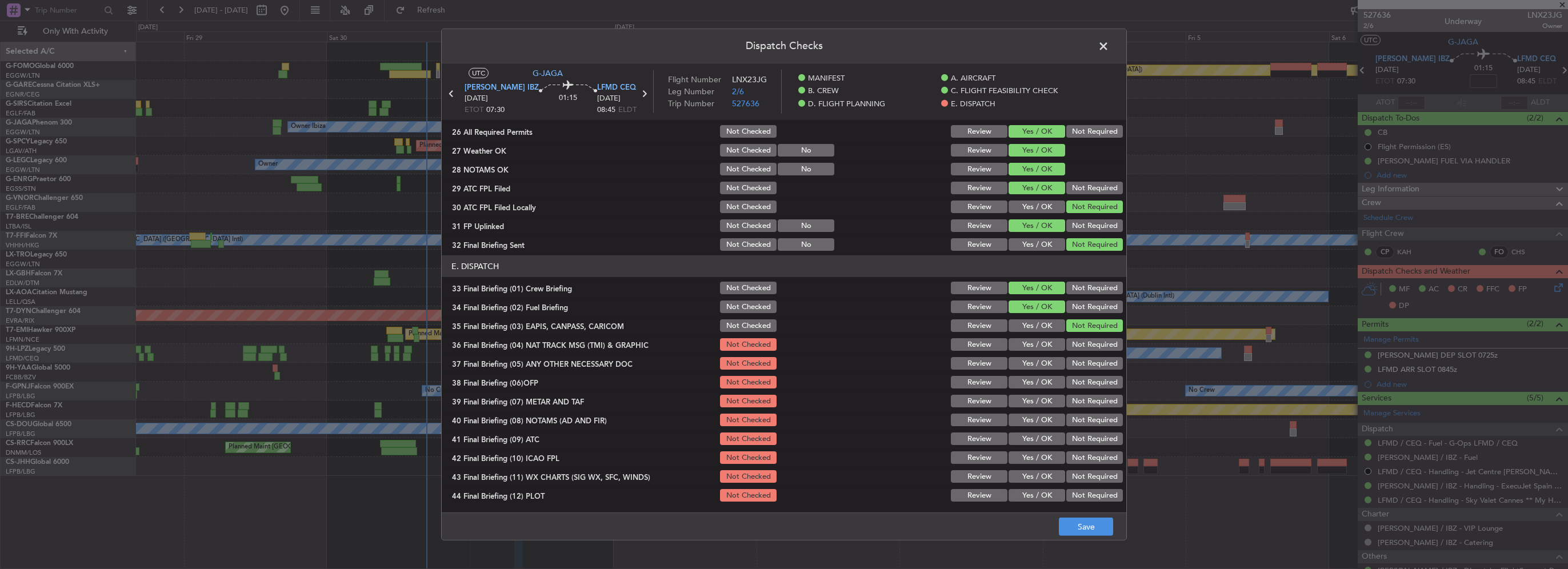
click at [1076, 343] on button "Not Required" at bounding box center [1095, 344] width 57 height 12
click at [1029, 364] on button "Yes / OK" at bounding box center [1037, 363] width 57 height 12
click at [1034, 381] on button "Yes / OK" at bounding box center [1037, 382] width 57 height 12
click at [1038, 404] on button "Yes / OK" at bounding box center [1037, 401] width 57 height 12
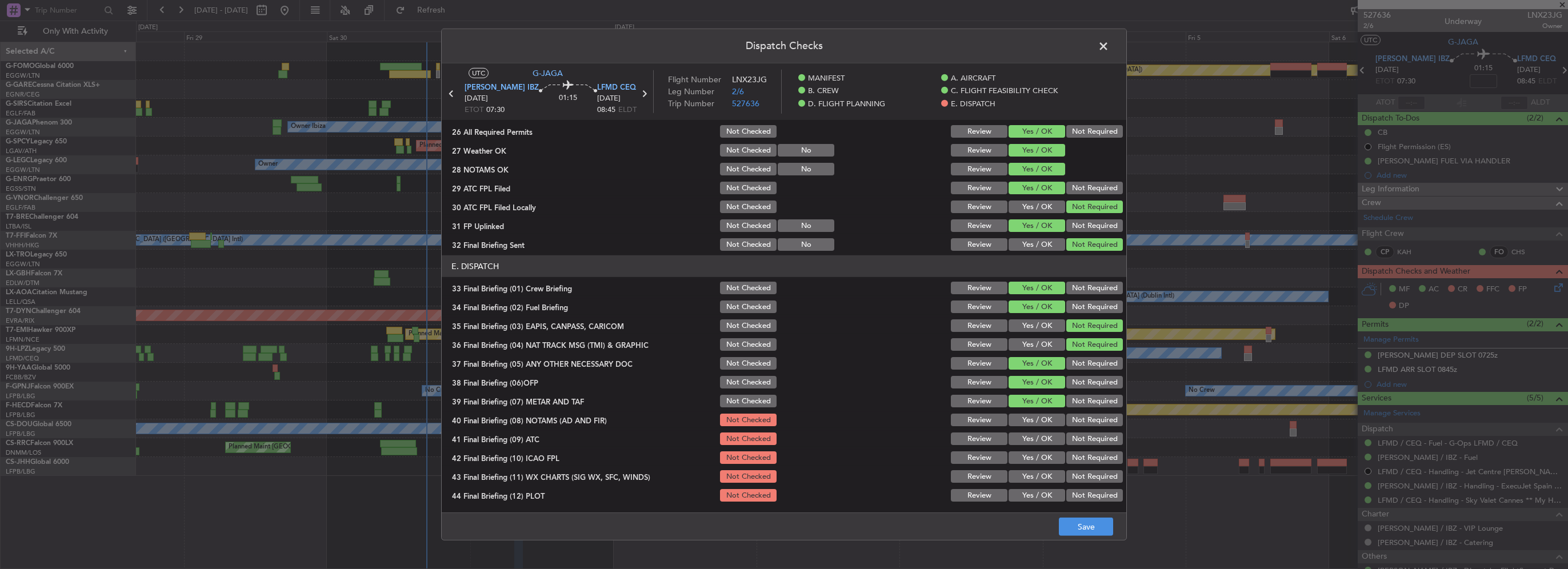
drag, startPoint x: 1038, startPoint y: 420, endPoint x: 1038, endPoint y: 432, distance: 12.0
click at [1038, 420] on button "Yes / OK" at bounding box center [1037, 420] width 57 height 12
click at [1037, 437] on button "Yes / OK" at bounding box center [1037, 439] width 57 height 12
drag, startPoint x: 1036, startPoint y: 460, endPoint x: 1035, endPoint y: 467, distance: 7.1
click at [1035, 460] on button "Yes / OK" at bounding box center [1037, 458] width 57 height 12
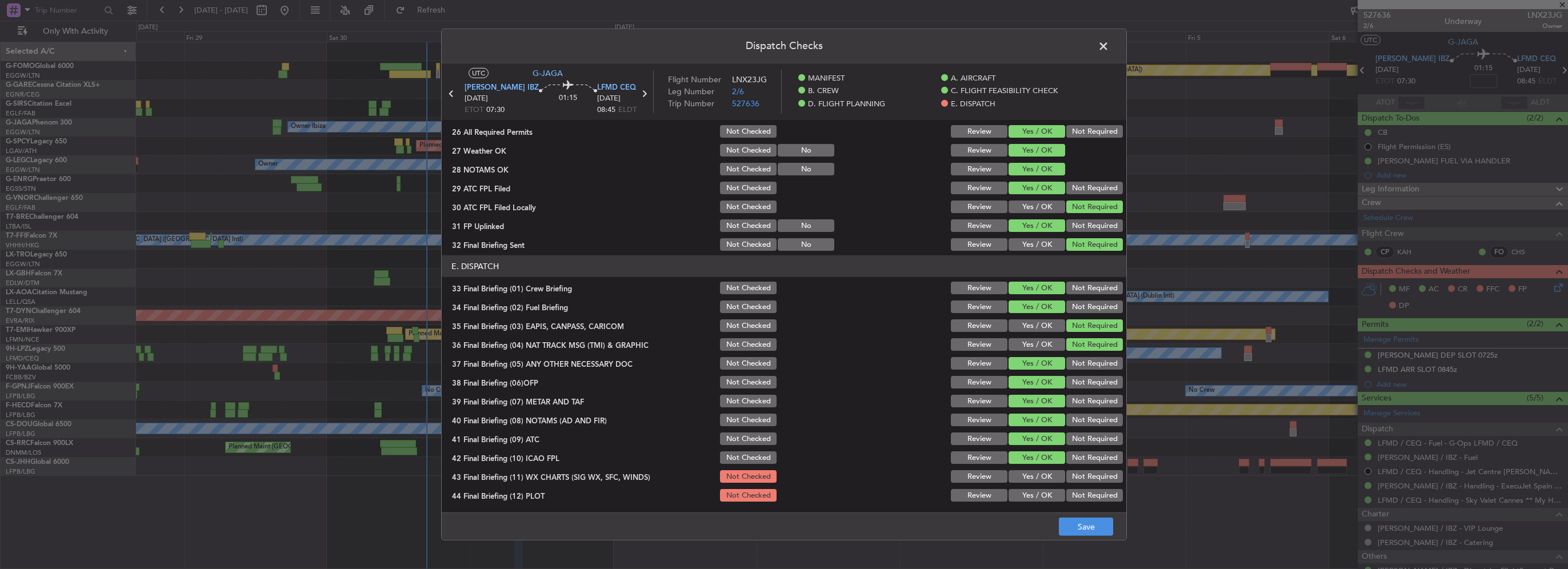
click at [1034, 475] on button "Yes / OK" at bounding box center [1037, 476] width 57 height 12
click at [1040, 493] on button "Yes / OK" at bounding box center [1037, 495] width 57 height 12
click at [1084, 535] on button "Save" at bounding box center [1086, 527] width 54 height 18
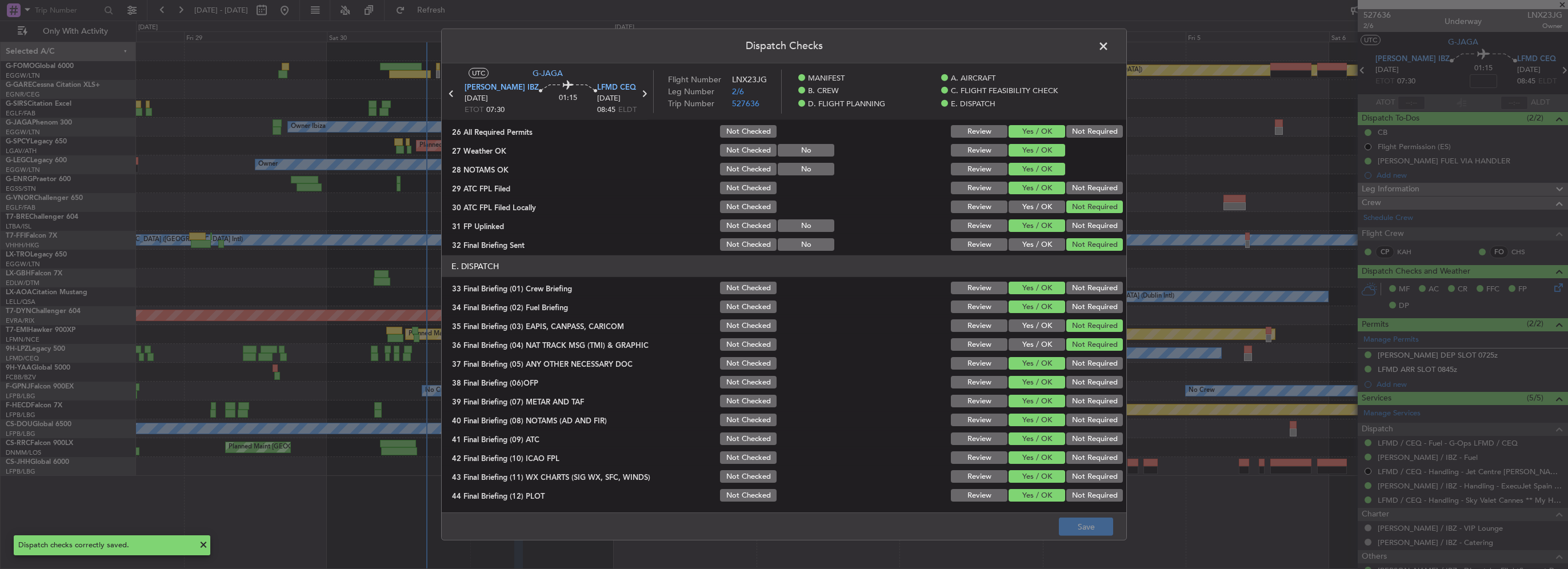
click at [1109, 44] on span at bounding box center [1109, 49] width 0 height 23
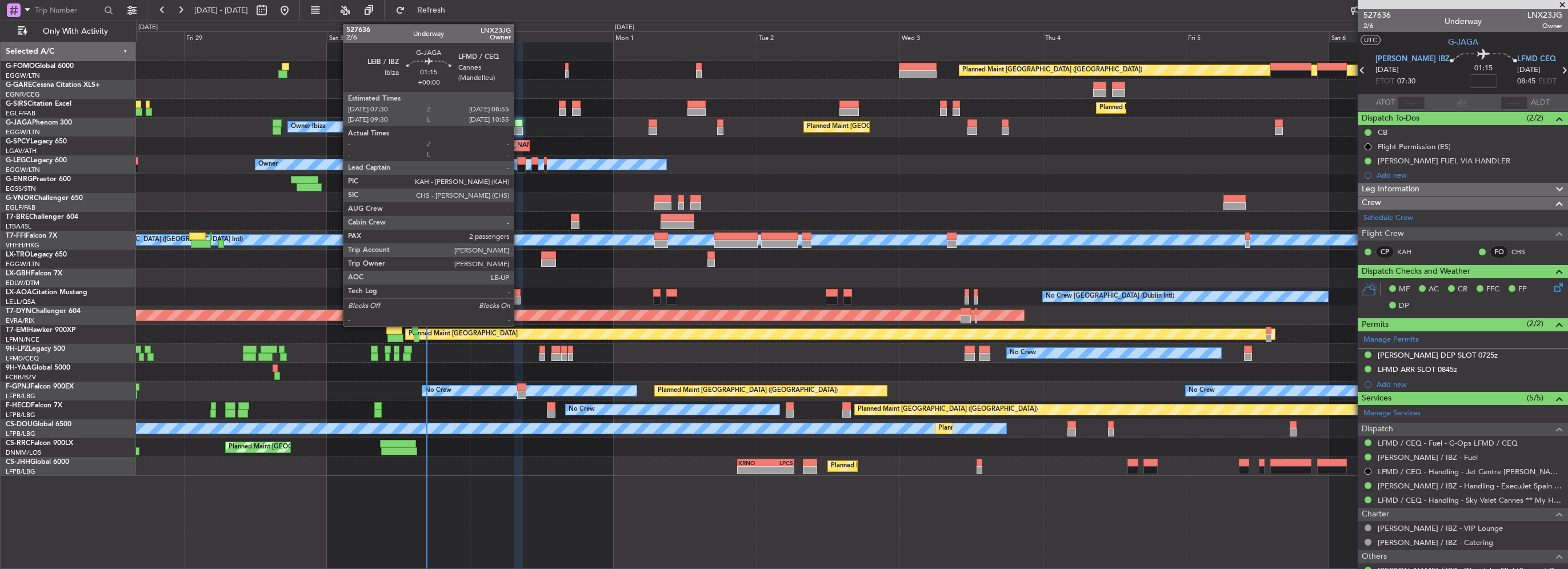
click at [519, 125] on div at bounding box center [519, 123] width 9 height 8
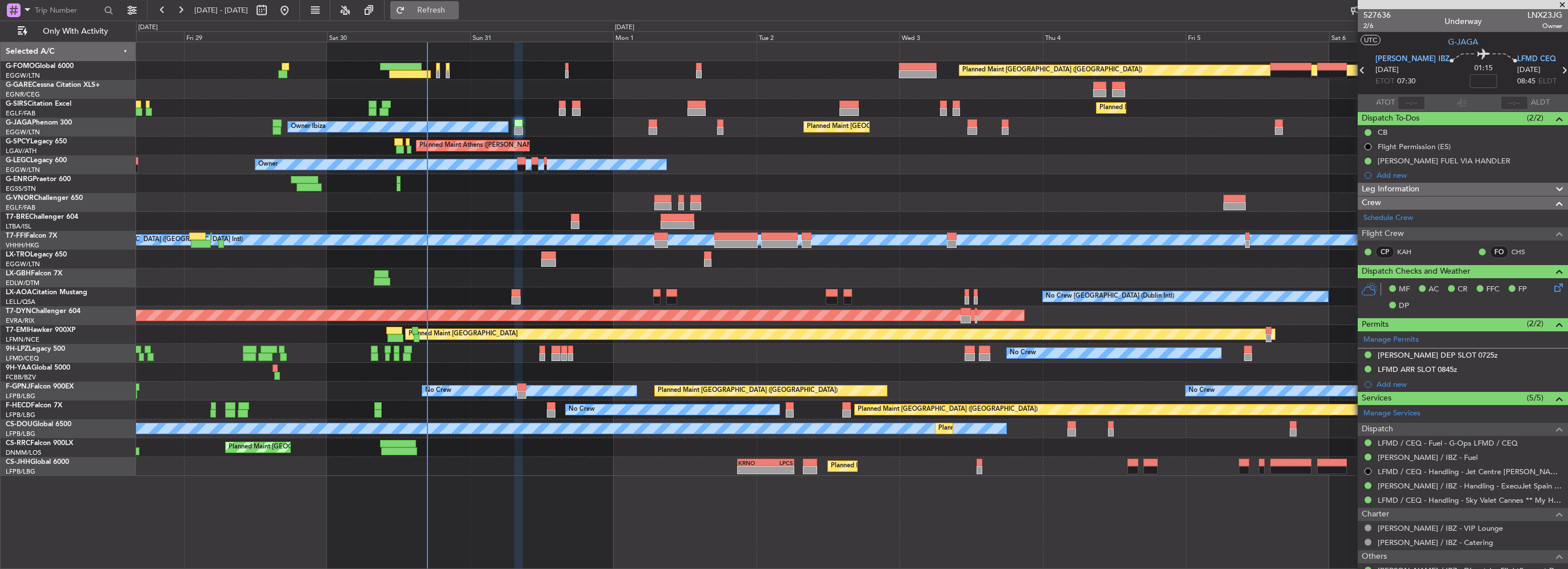
click at [459, 18] on button "Refresh" at bounding box center [424, 10] width 68 height 18
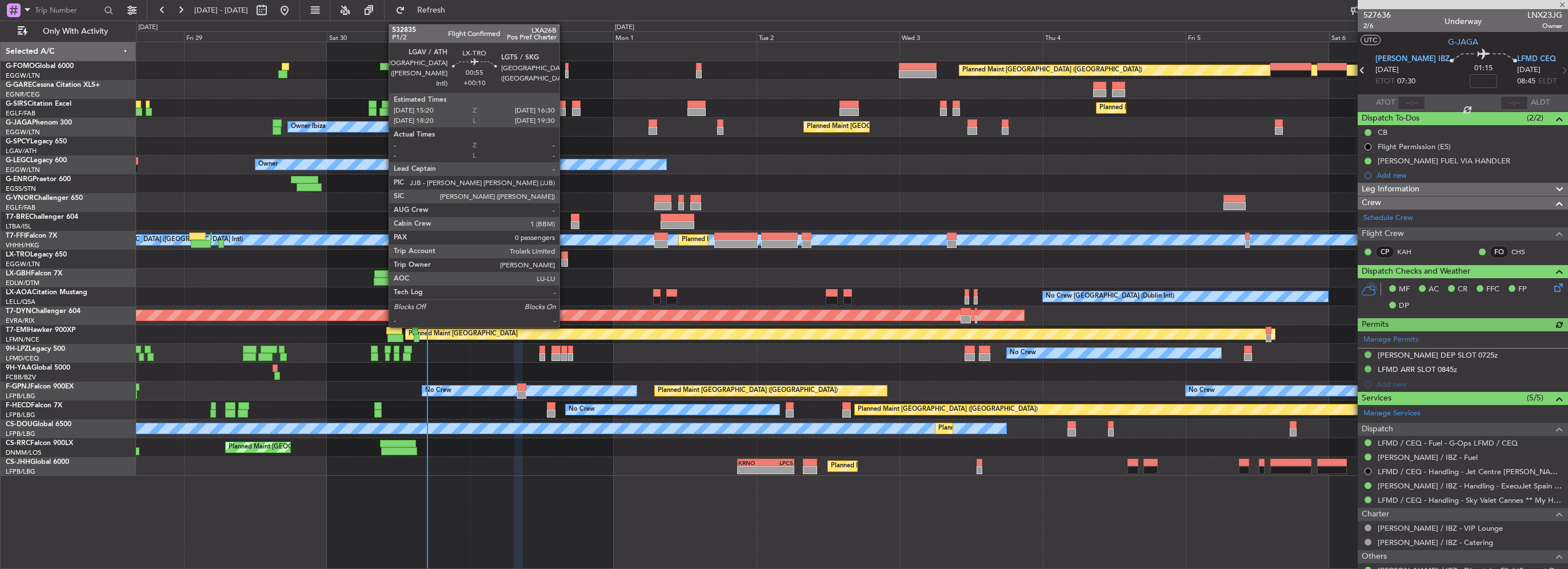
click at [564, 260] on div at bounding box center [565, 263] width 7 height 8
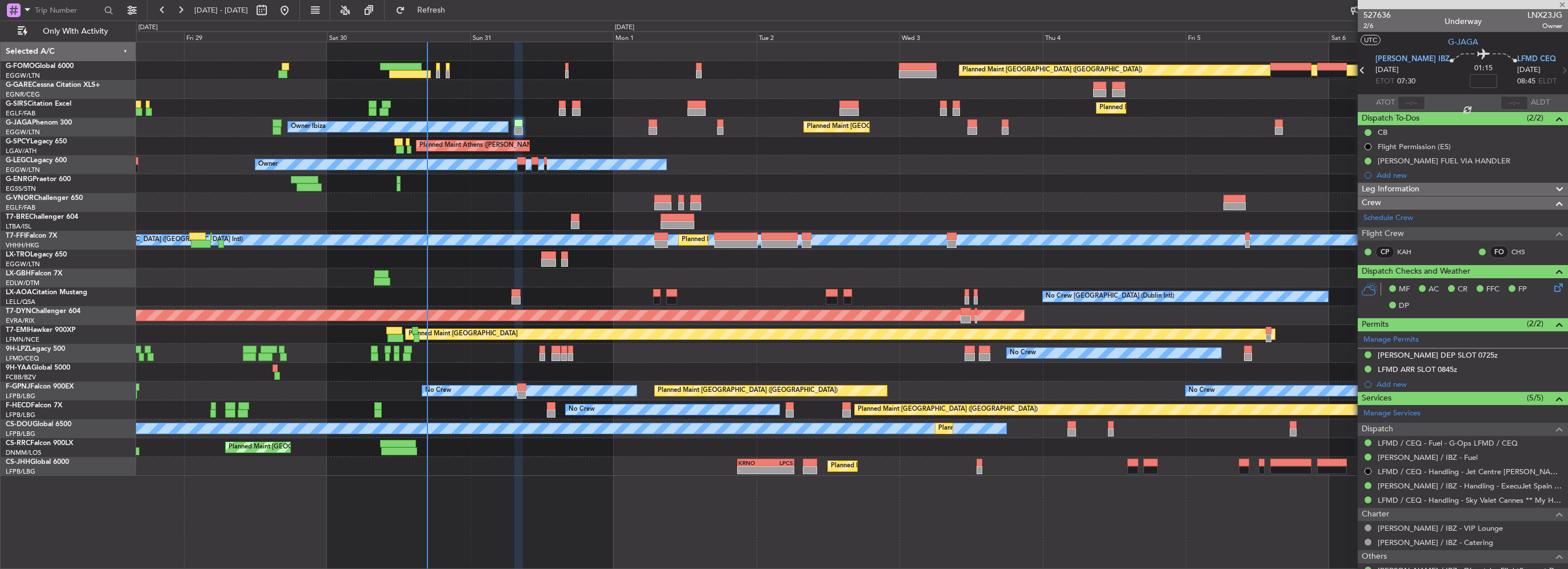
type input "+00:10"
type input "0"
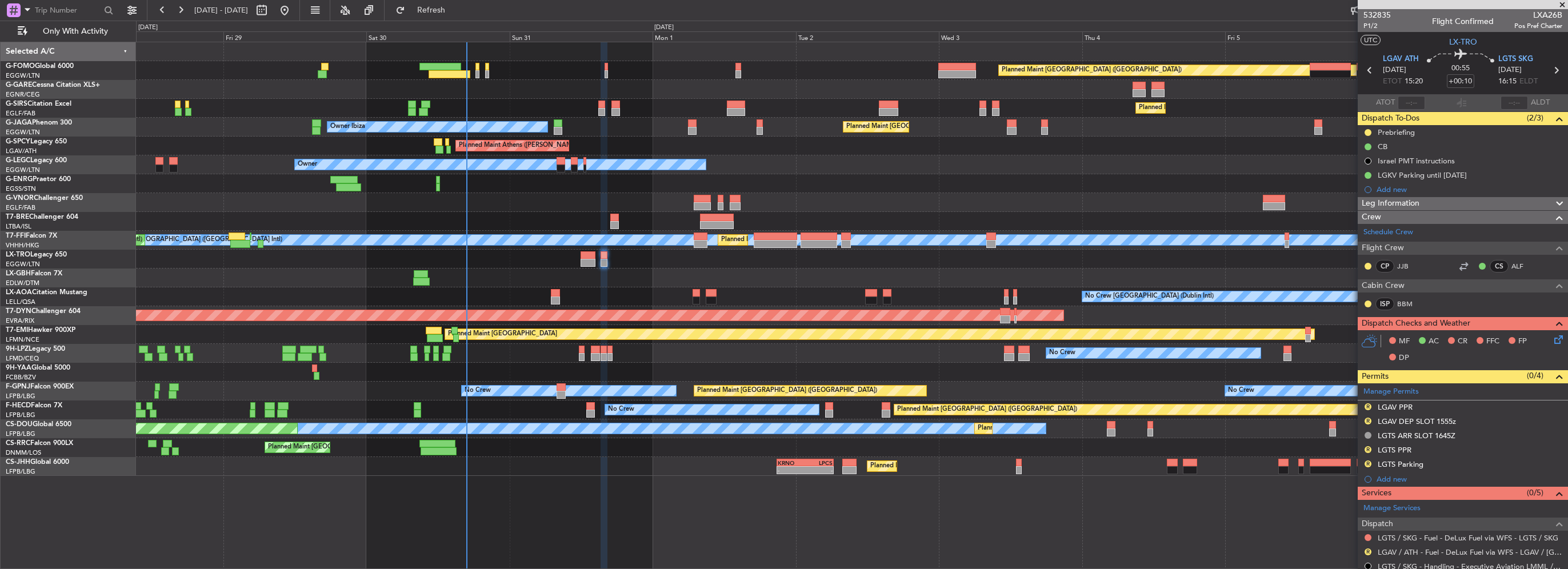
click at [695, 281] on div "Planned Maint Nice ([GEOGRAPHIC_DATA])" at bounding box center [852, 277] width 1431 height 19
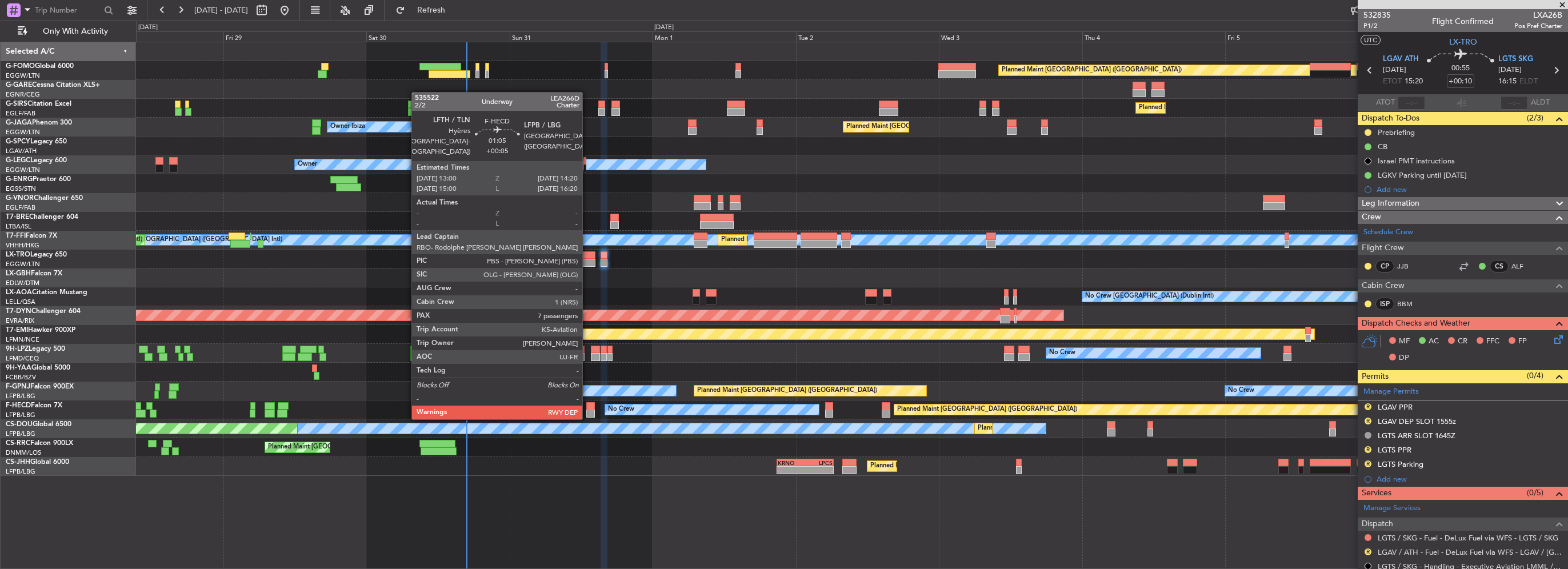
click at [588, 407] on div at bounding box center [590, 406] width 8 height 8
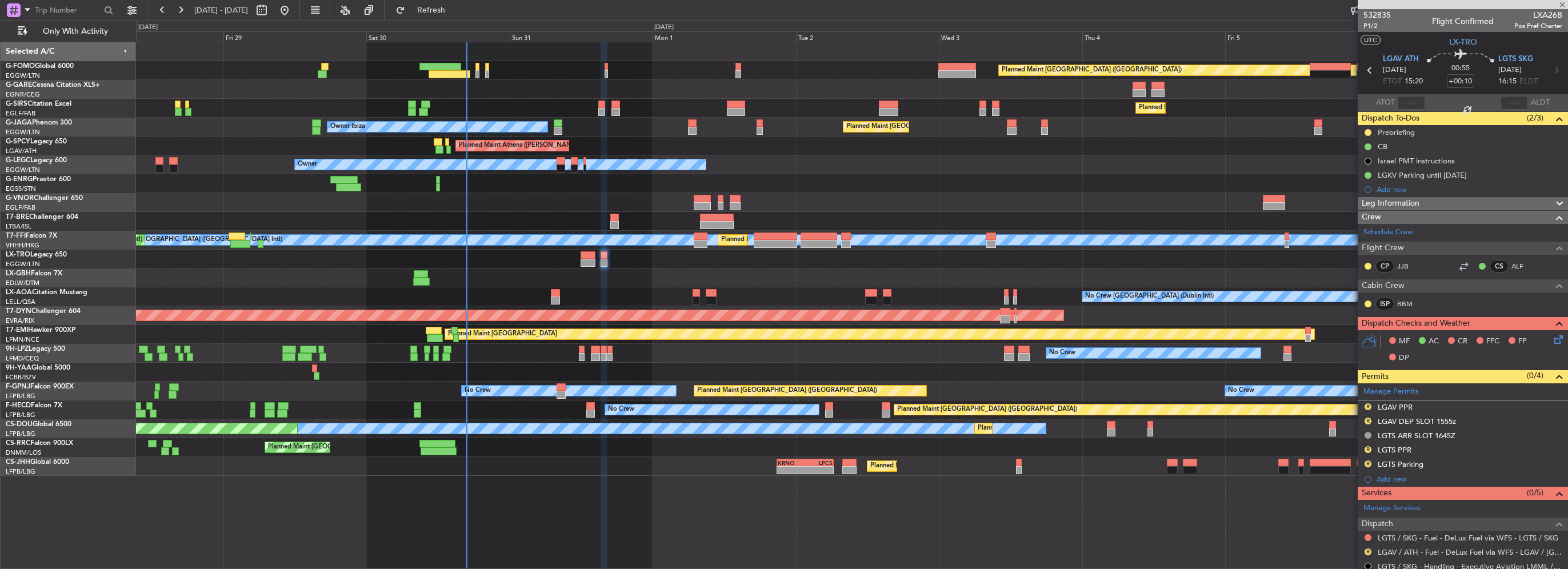
type input "+00:05"
type input "7"
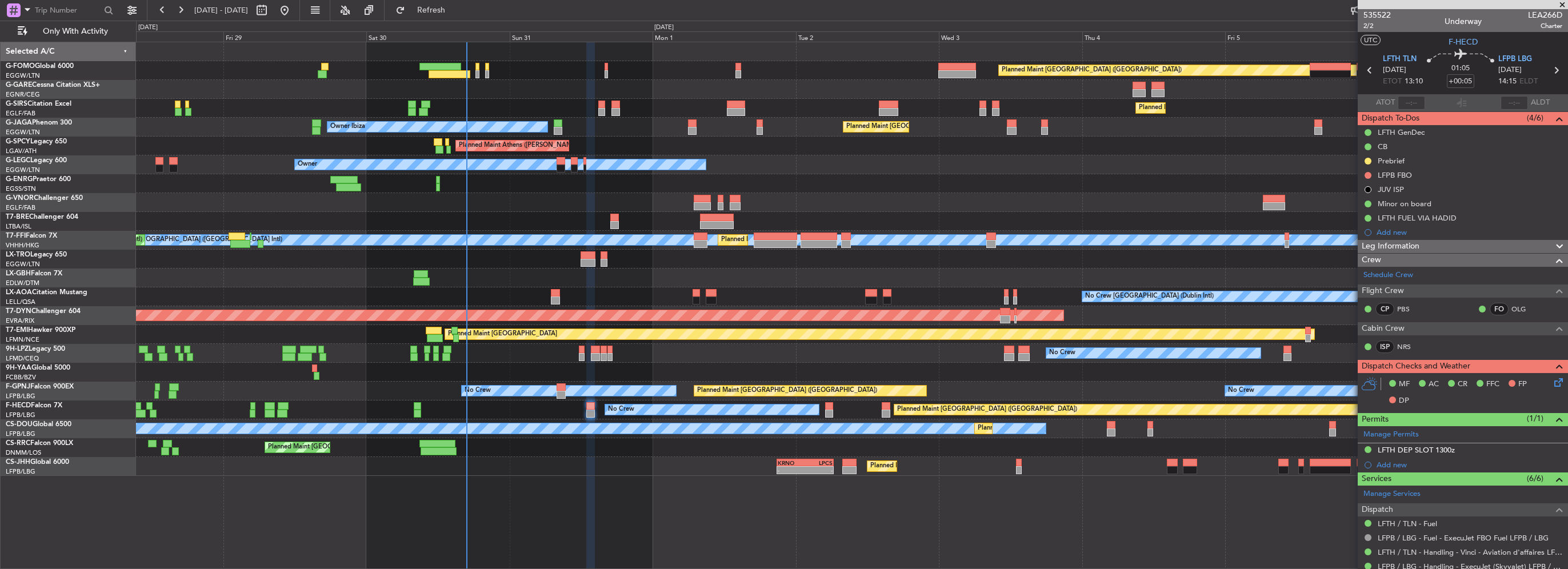
click at [1402, 166] on div "Prebrief" at bounding box center [1463, 161] width 210 height 14
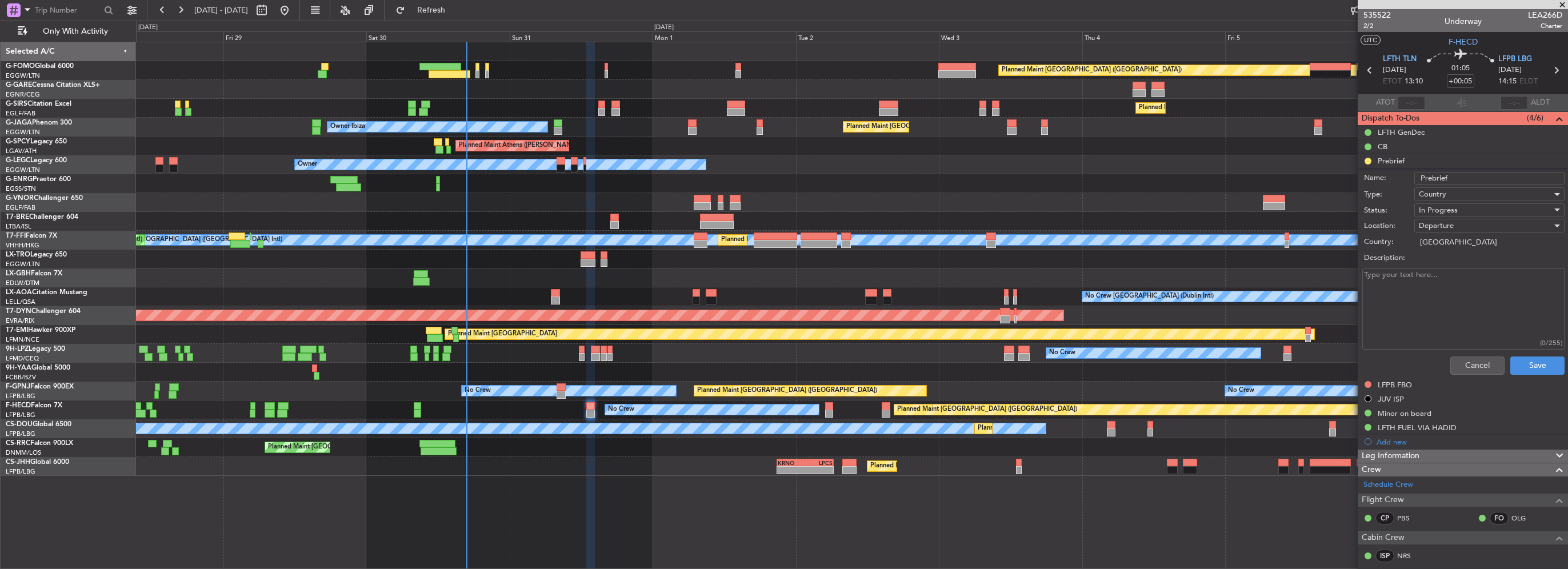
click at [1420, 306] on textarea "Description:" at bounding box center [1463, 309] width 202 height 82
type textarea "10600"
click at [1454, 210] on span "In Progress" at bounding box center [1438, 210] width 39 height 10
click at [1463, 265] on span "Completed" at bounding box center [1484, 267] width 134 height 17
click at [1526, 366] on button "Save" at bounding box center [1537, 365] width 54 height 18
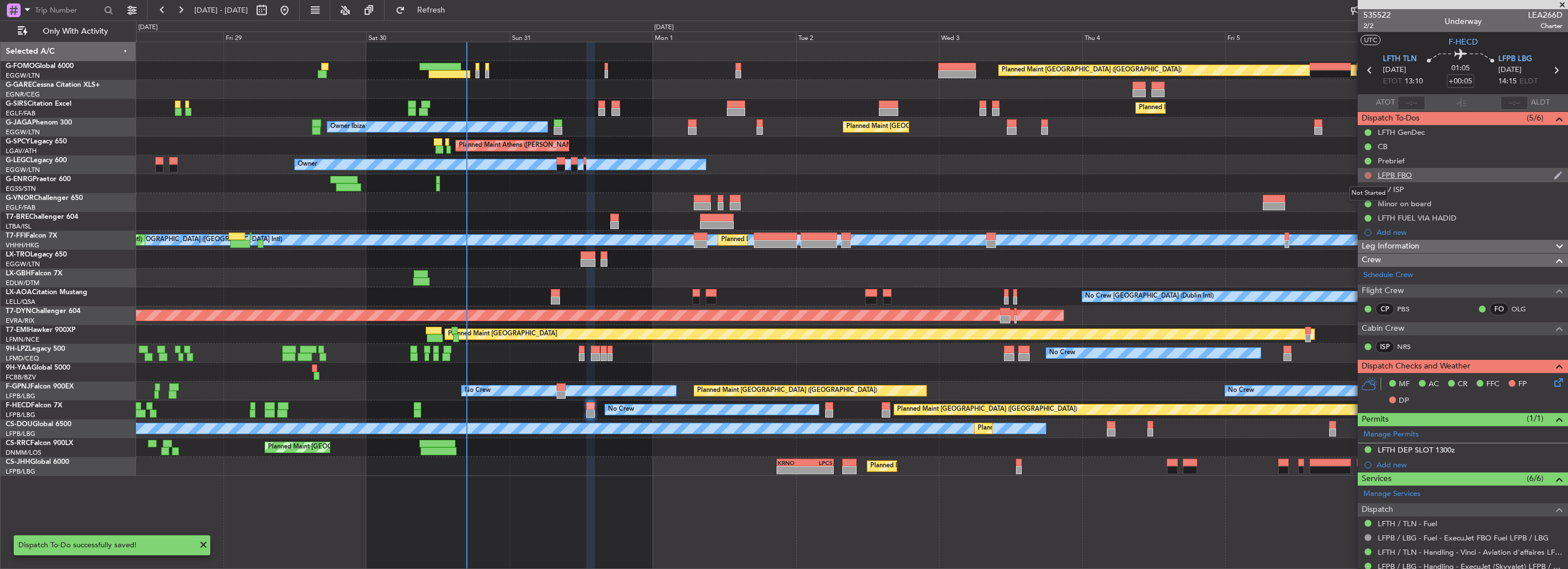
click at [1368, 172] on button at bounding box center [1368, 175] width 7 height 7
click at [1375, 226] on span "Completed" at bounding box center [1373, 226] width 38 height 12
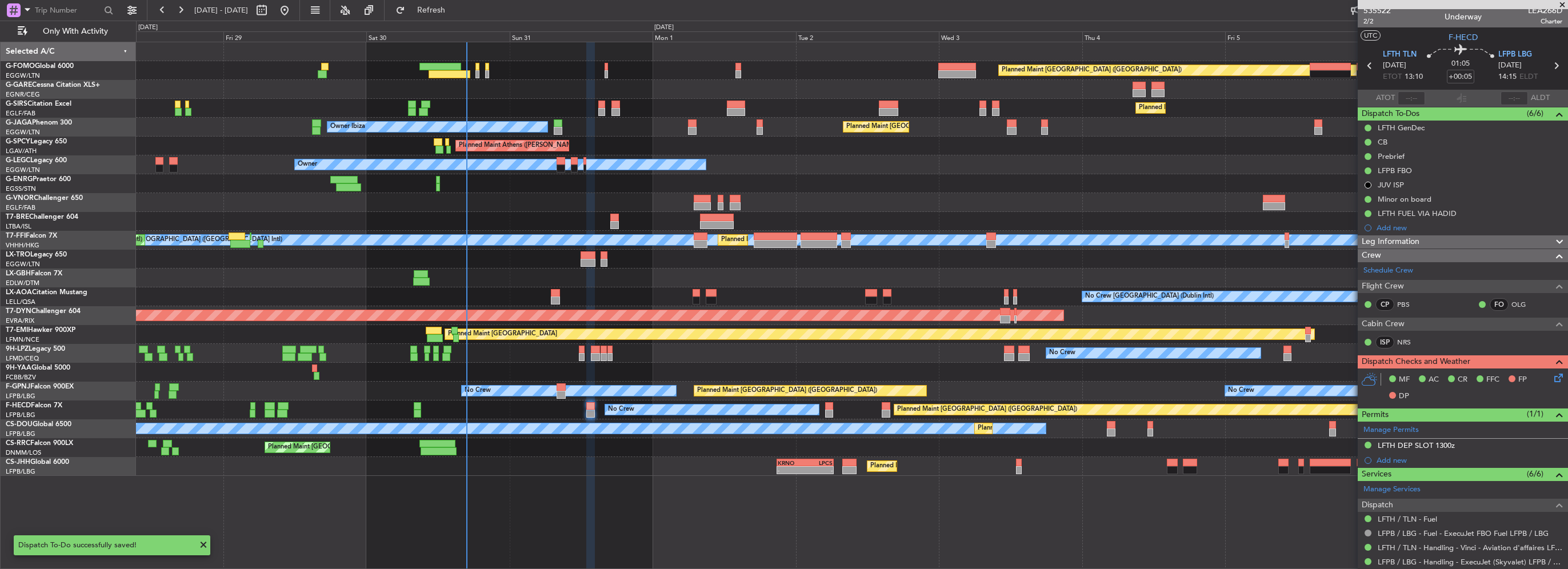
scroll to position [0, 0]
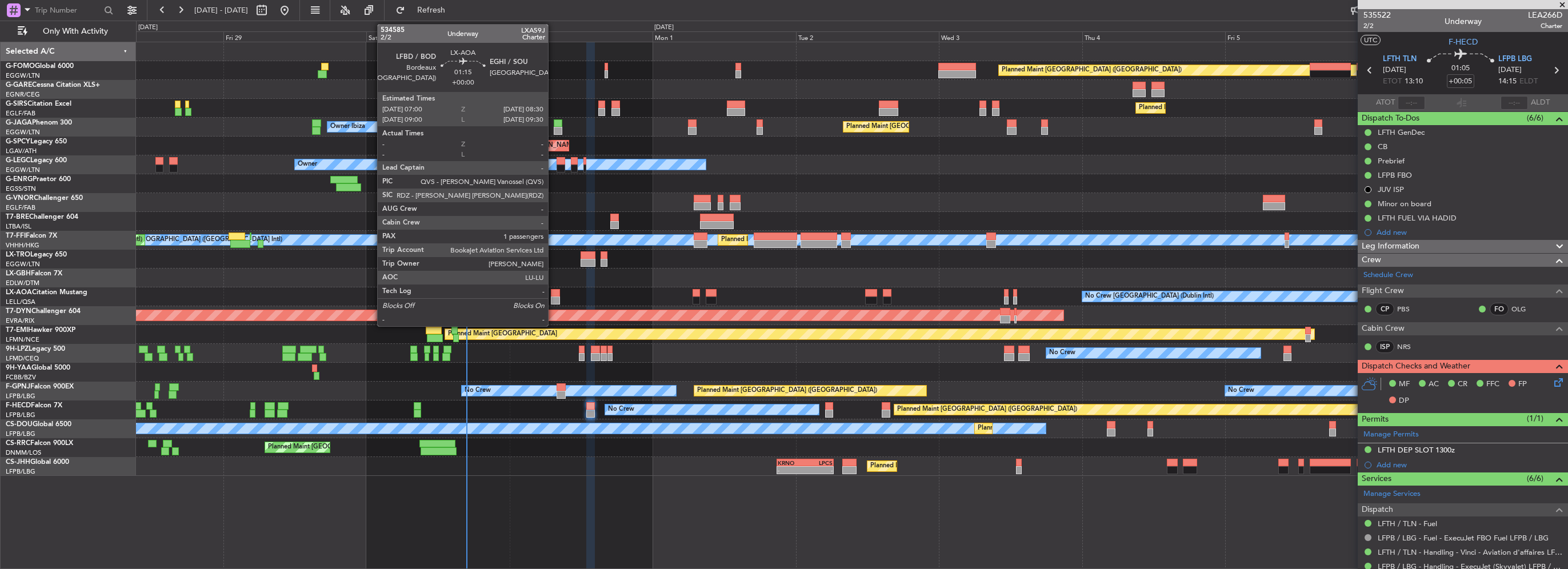
click at [553, 295] on div at bounding box center [555, 293] width 9 height 8
type input "1"
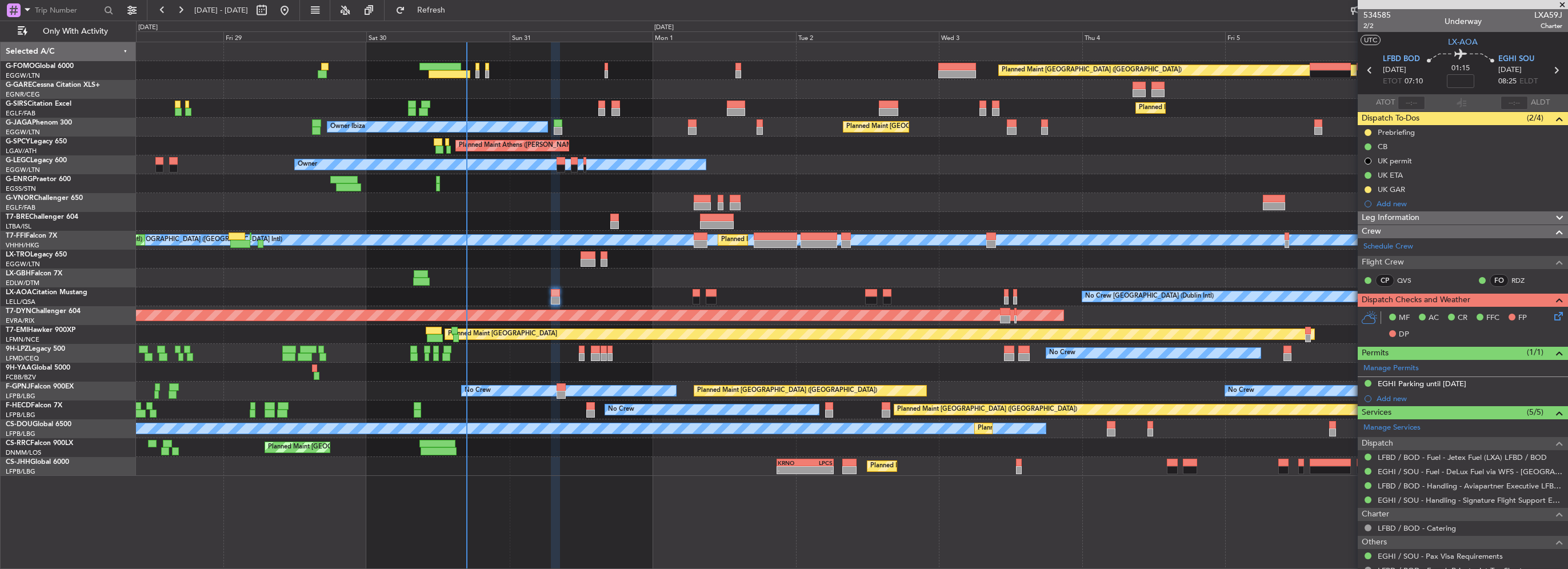
drag, startPoint x: 1369, startPoint y: 130, endPoint x: 1371, endPoint y: 135, distance: 5.4
click at [1369, 130] on button at bounding box center [1368, 132] width 7 height 7
click at [1369, 198] on span "Cancelled" at bounding box center [1370, 200] width 33 height 12
click at [1418, 220] on span "Leg Information" at bounding box center [1391, 218] width 58 height 13
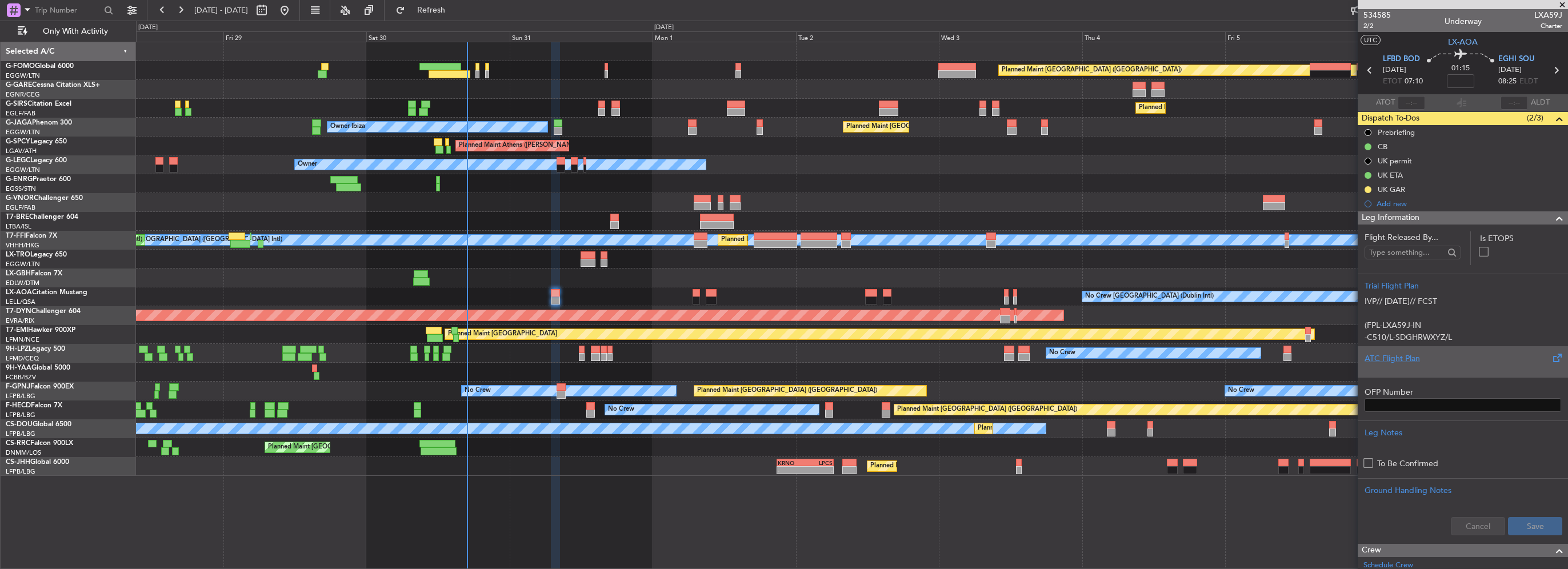
click at [1406, 367] on div at bounding box center [1463, 367] width 196 height 7
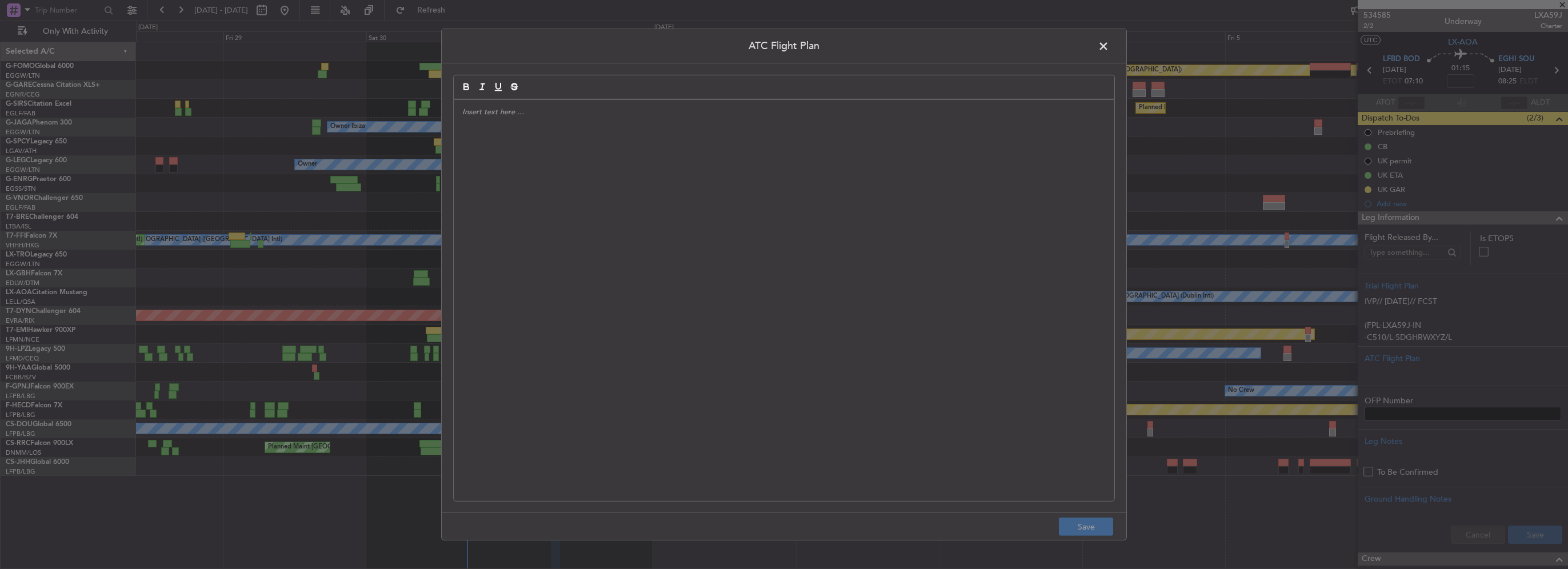
click at [594, 196] on div at bounding box center [783, 301] width 660 height 401
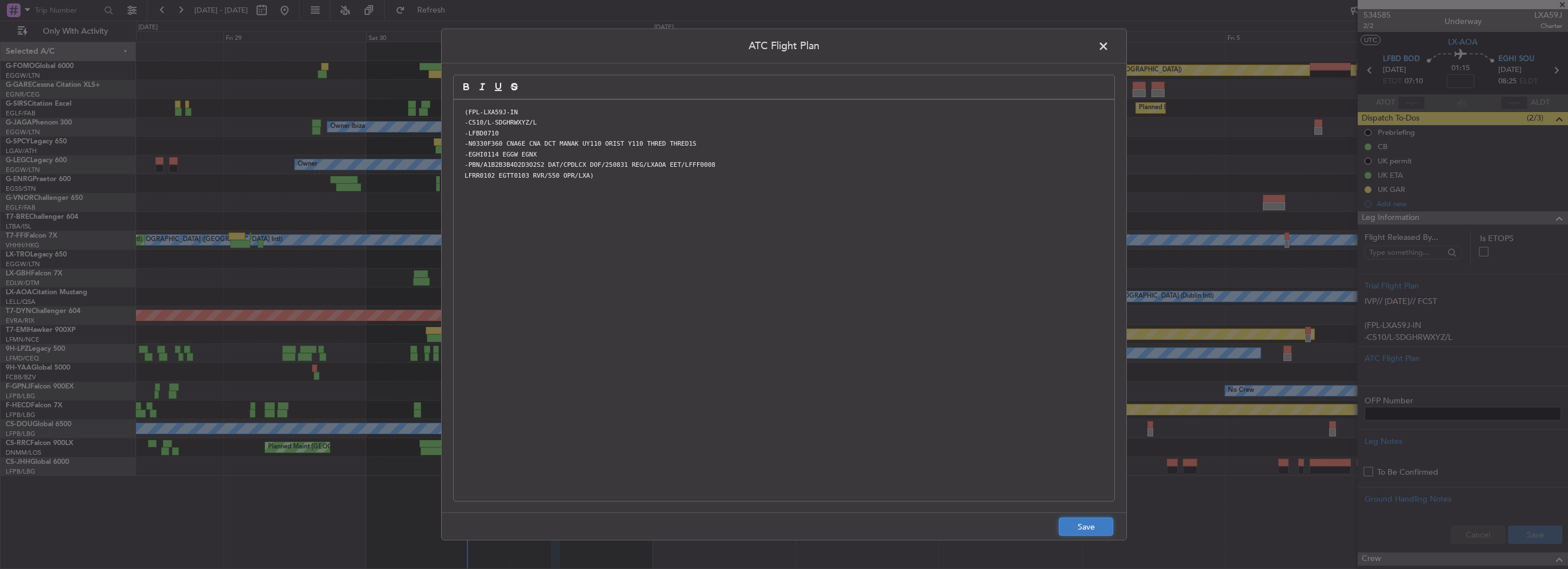
click at [1093, 523] on button "Save" at bounding box center [1086, 527] width 54 height 18
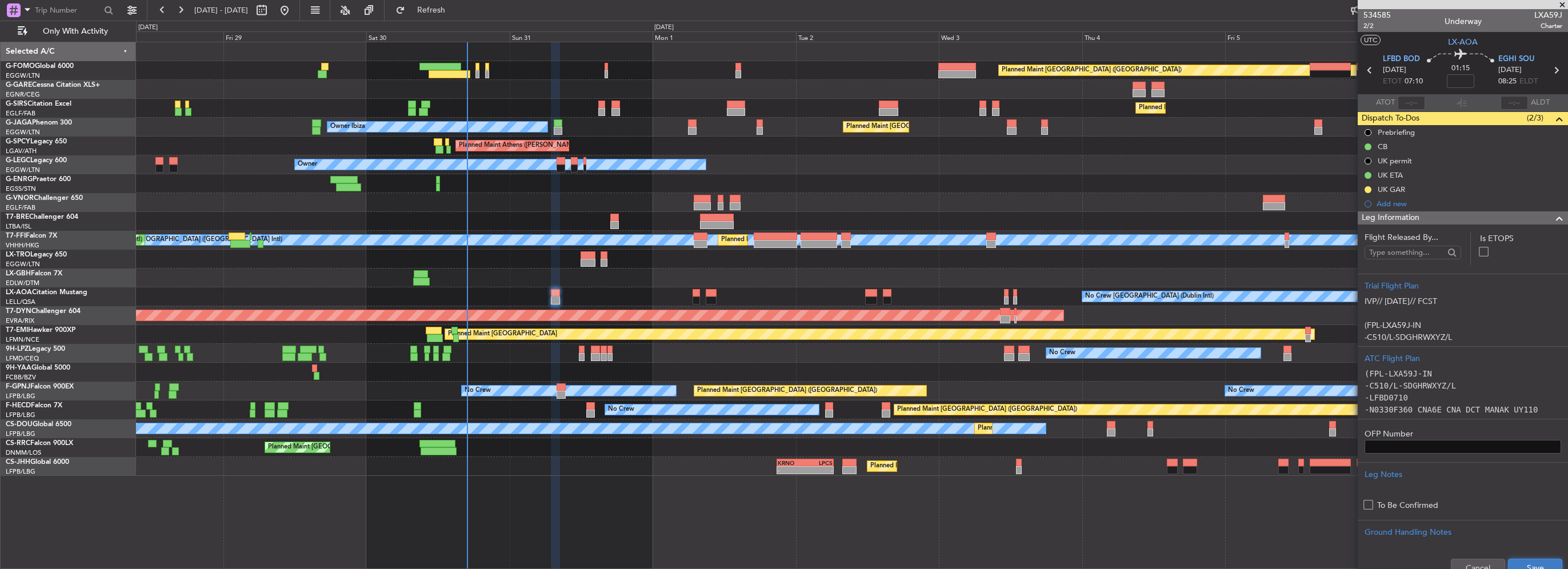
click at [1541, 560] on button "Save" at bounding box center [1535, 568] width 54 height 18
click at [1553, 218] on span at bounding box center [1559, 218] width 14 height 14
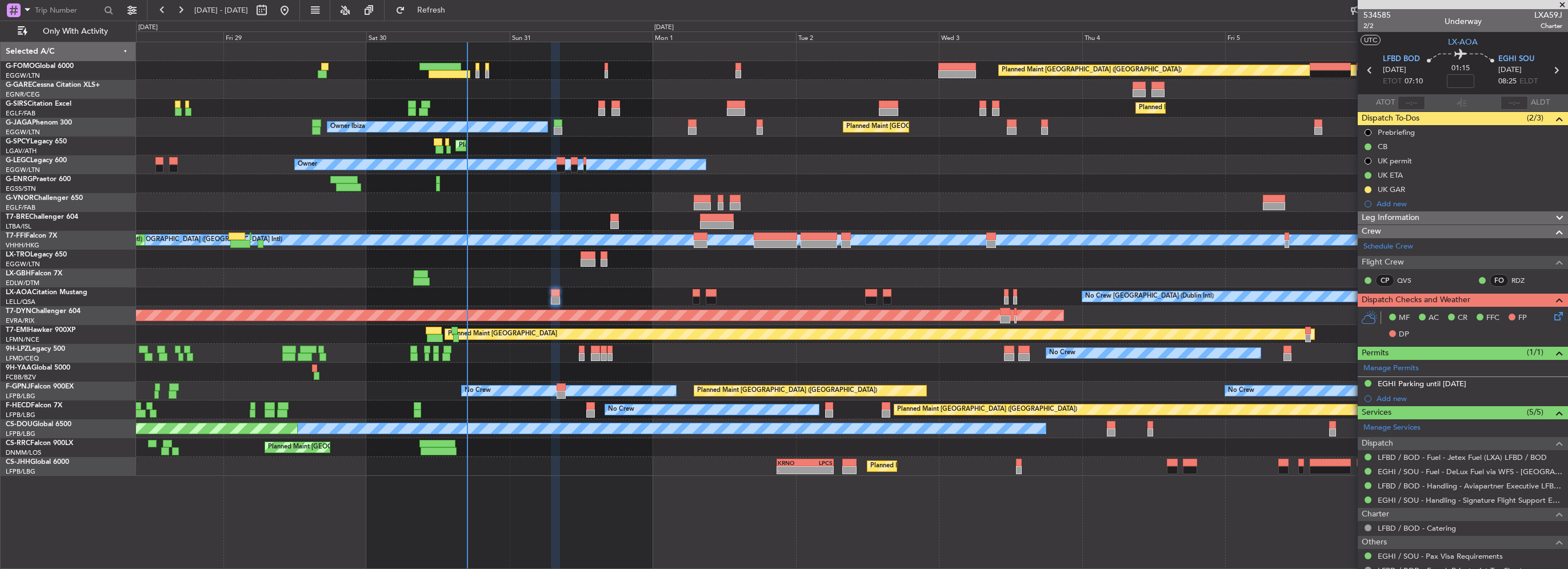
click at [1548, 323] on div "MF AC CR FFC FP DP" at bounding box center [1463, 327] width 210 height 39
click at [1553, 312] on icon at bounding box center [1556, 314] width 9 height 9
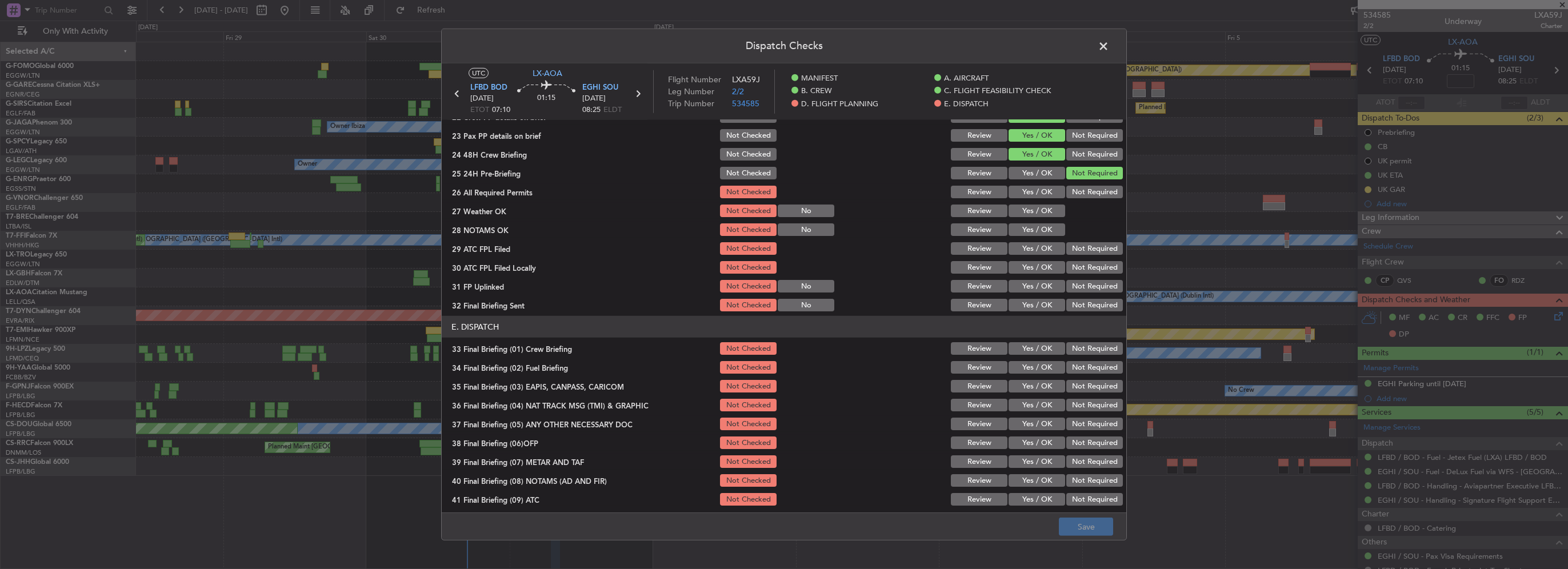
scroll to position [571, 0]
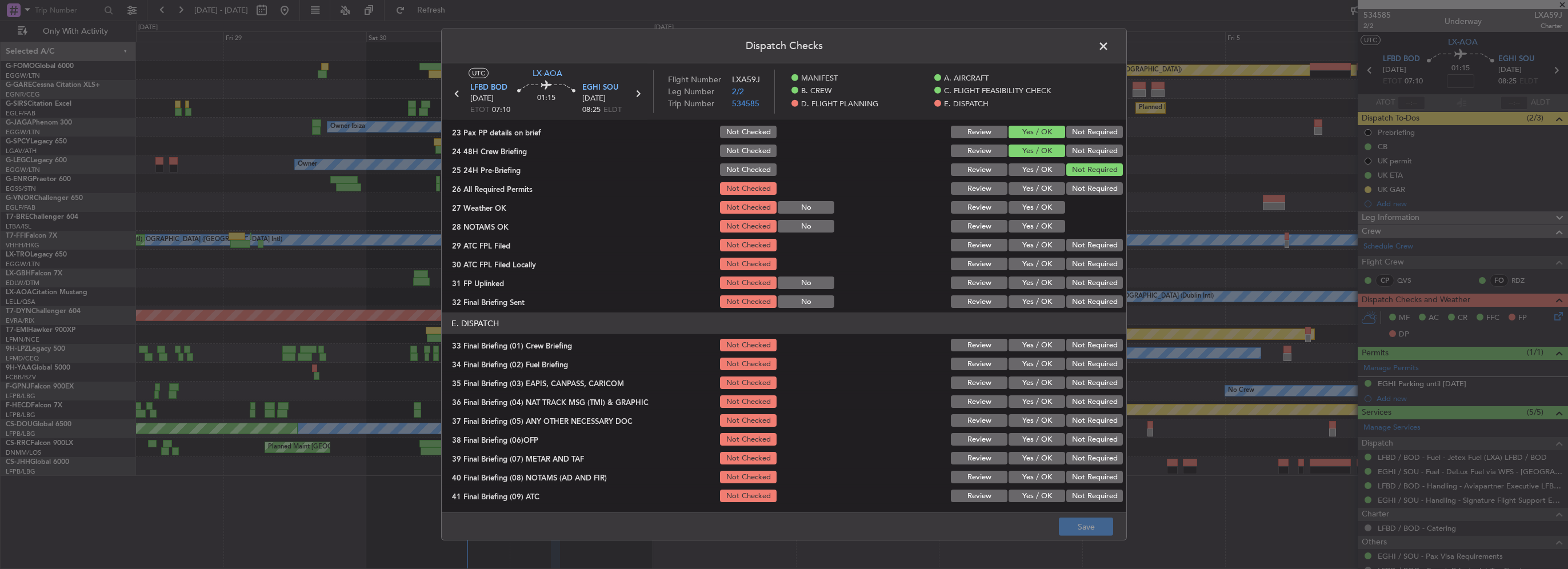
click at [1040, 188] on button "Yes / OK" at bounding box center [1037, 188] width 57 height 12
click at [1041, 209] on button "Yes / OK" at bounding box center [1037, 207] width 57 height 12
drag, startPoint x: 1044, startPoint y: 217, endPoint x: 1044, endPoint y: 228, distance: 11.0
click at [1044, 217] on section "D. FLIGHT PLANNING 22 Crew PP details on brief Not Checked Review Yes / OK Not …" at bounding box center [784, 195] width 685 height 229
click at [1044, 228] on button "Yes / OK" at bounding box center [1037, 226] width 57 height 12
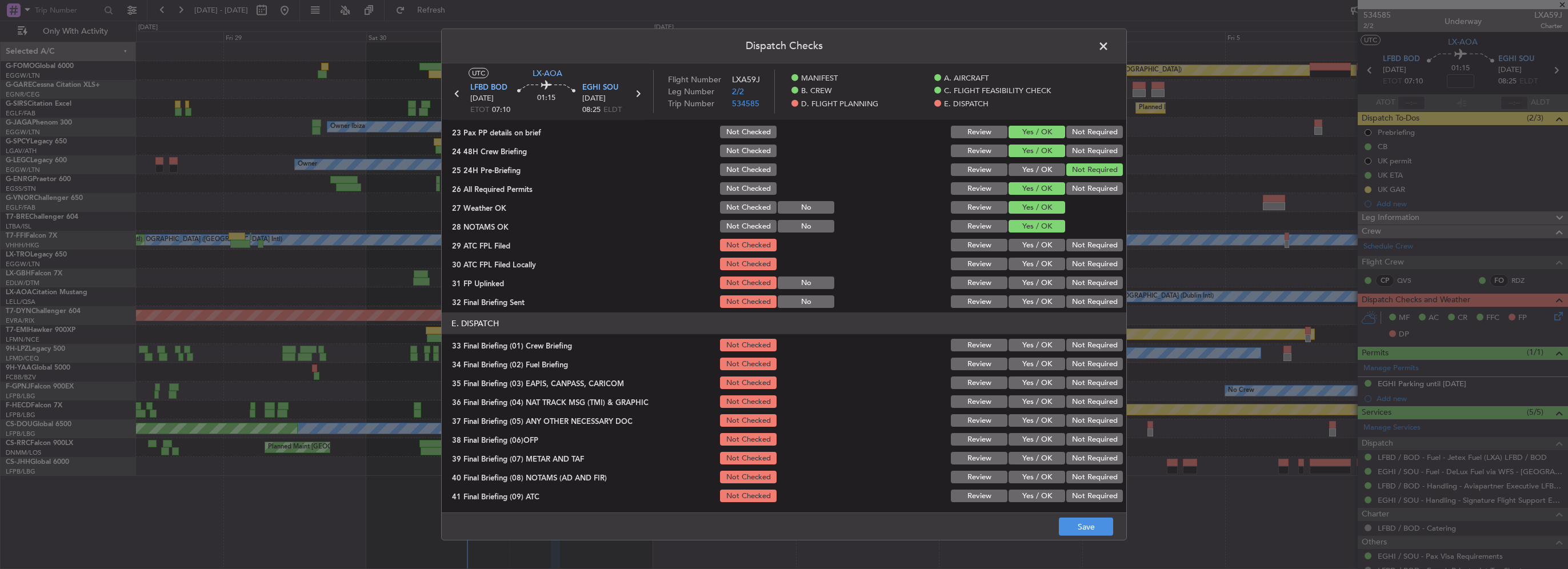
click at [1046, 244] on button "Yes / OK" at bounding box center [1037, 245] width 57 height 12
drag, startPoint x: 1079, startPoint y: 261, endPoint x: 1031, endPoint y: 281, distance: 52.0
click at [1071, 264] on button "Not Required" at bounding box center [1095, 264] width 57 height 12
drag, startPoint x: 1031, startPoint y: 281, endPoint x: 1079, endPoint y: 290, distance: 48.8
click at [1031, 281] on button "Yes / OK" at bounding box center [1037, 282] width 57 height 12
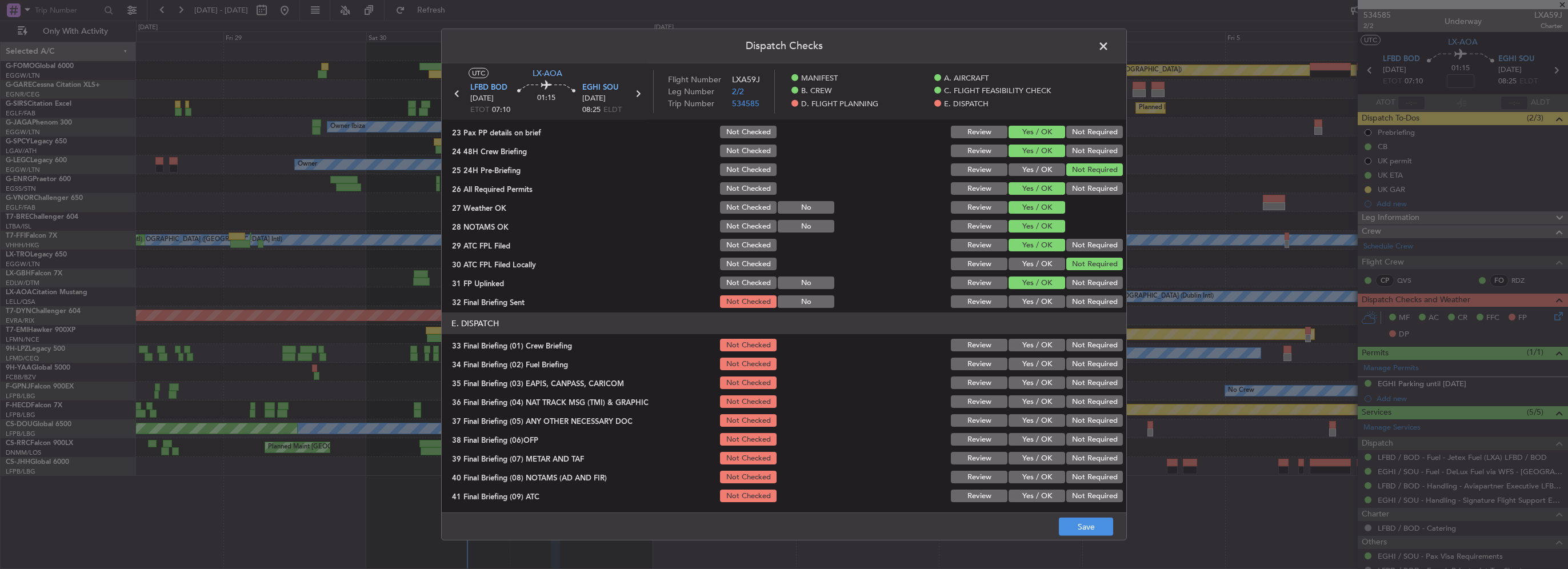
click at [1082, 295] on button "Not Required" at bounding box center [1095, 301] width 57 height 12
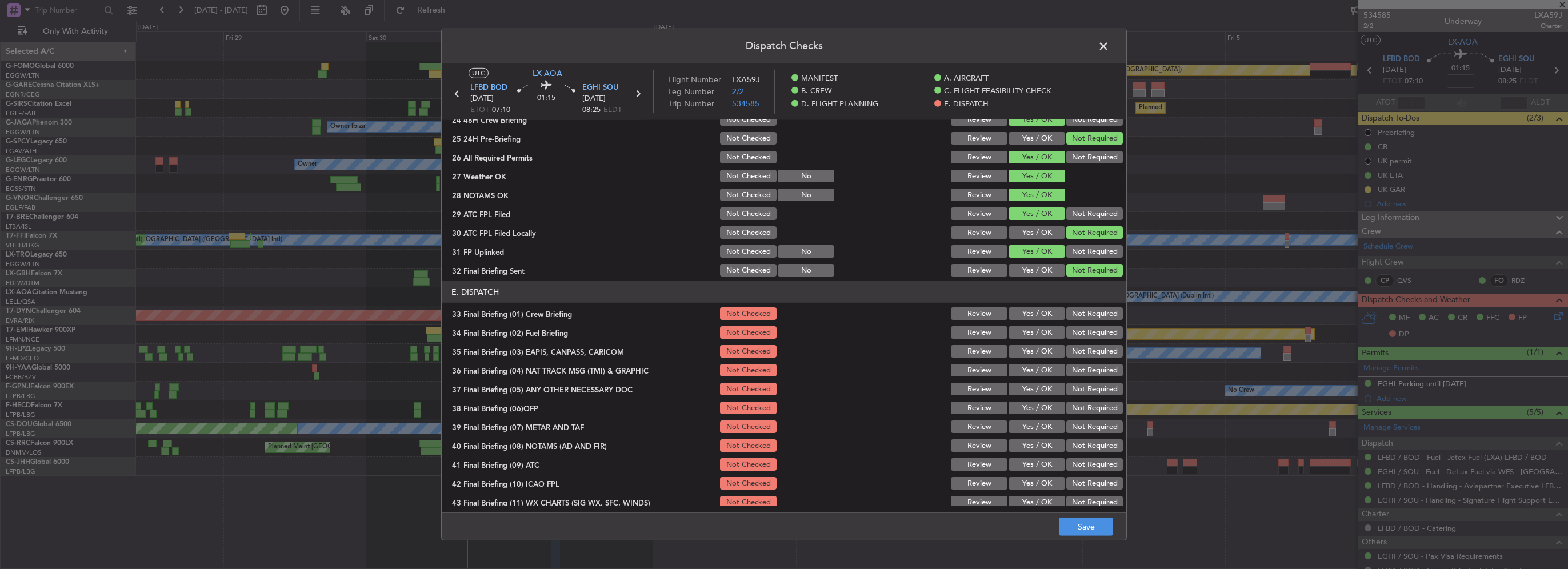
scroll to position [628, 0]
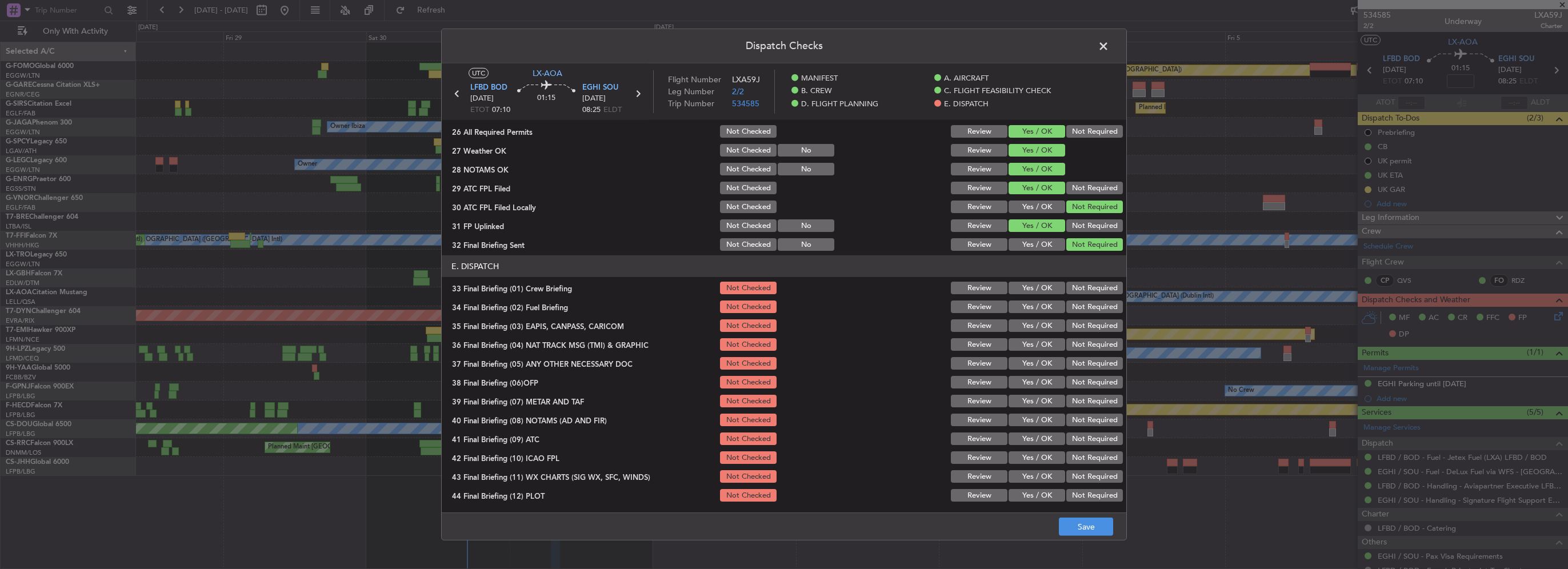
click at [1037, 299] on div "Yes / OK" at bounding box center [1036, 307] width 58 height 16
click at [1045, 288] on button "Yes / OK" at bounding box center [1037, 288] width 57 height 12
drag, startPoint x: 1045, startPoint y: 303, endPoint x: 1077, endPoint y: 328, distance: 40.6
click at [1046, 303] on button "Yes / OK" at bounding box center [1037, 306] width 57 height 12
drag, startPoint x: 1077, startPoint y: 328, endPoint x: 1081, endPoint y: 340, distance: 12.6
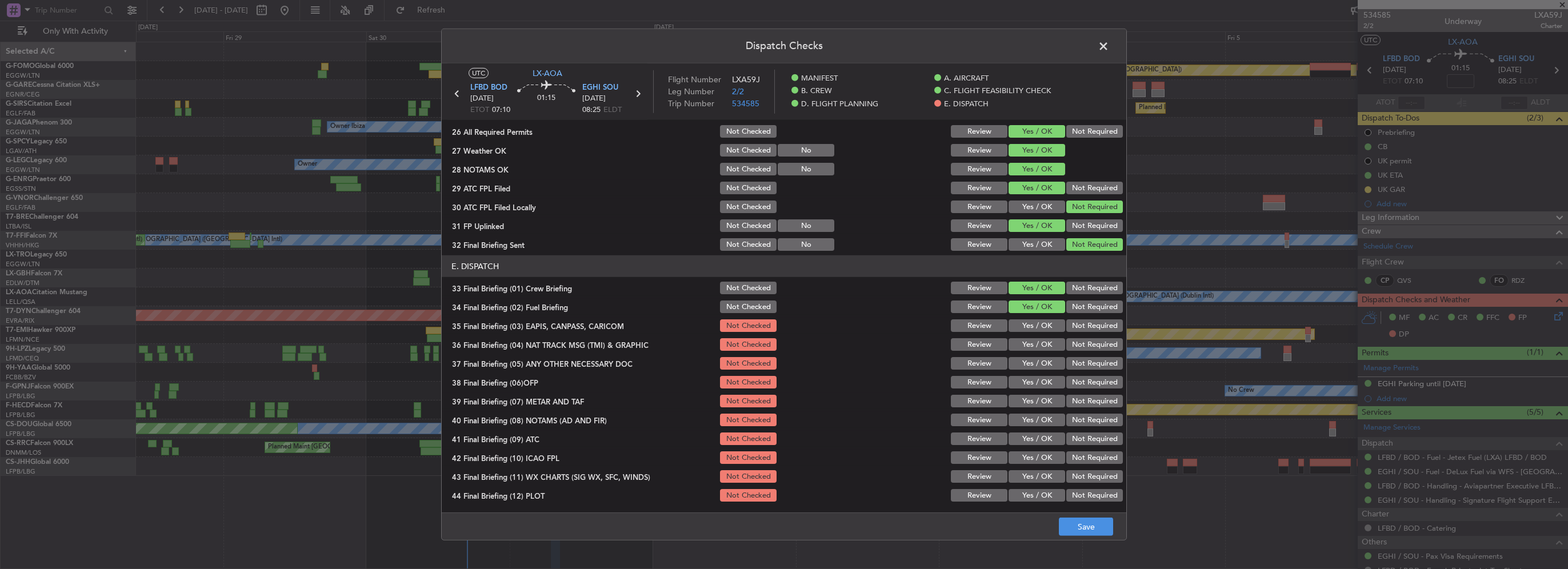
click at [1077, 328] on button "Not Required" at bounding box center [1095, 325] width 57 height 12
click at [1081, 340] on button "Not Required" at bounding box center [1095, 344] width 57 height 12
click at [1040, 368] on button "Yes / OK" at bounding box center [1037, 363] width 57 height 12
click at [1042, 387] on button "Yes / OK" at bounding box center [1037, 382] width 57 height 12
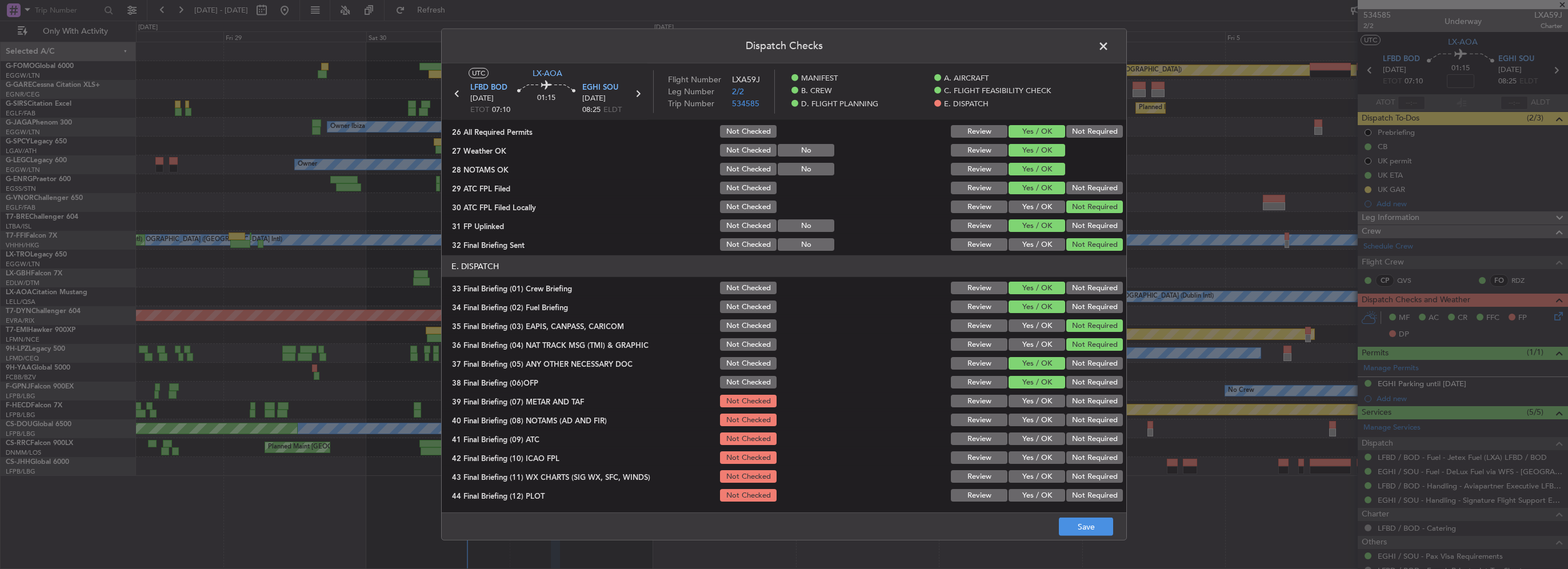
click at [1042, 400] on button "Yes / OK" at bounding box center [1037, 401] width 57 height 12
click at [1042, 419] on button "Yes / OK" at bounding box center [1037, 420] width 57 height 12
click at [1047, 439] on button "Yes / OK" at bounding box center [1037, 439] width 57 height 12
click at [1045, 452] on button "Yes / OK" at bounding box center [1037, 458] width 57 height 12
click at [1045, 474] on button "Yes / OK" at bounding box center [1037, 476] width 57 height 12
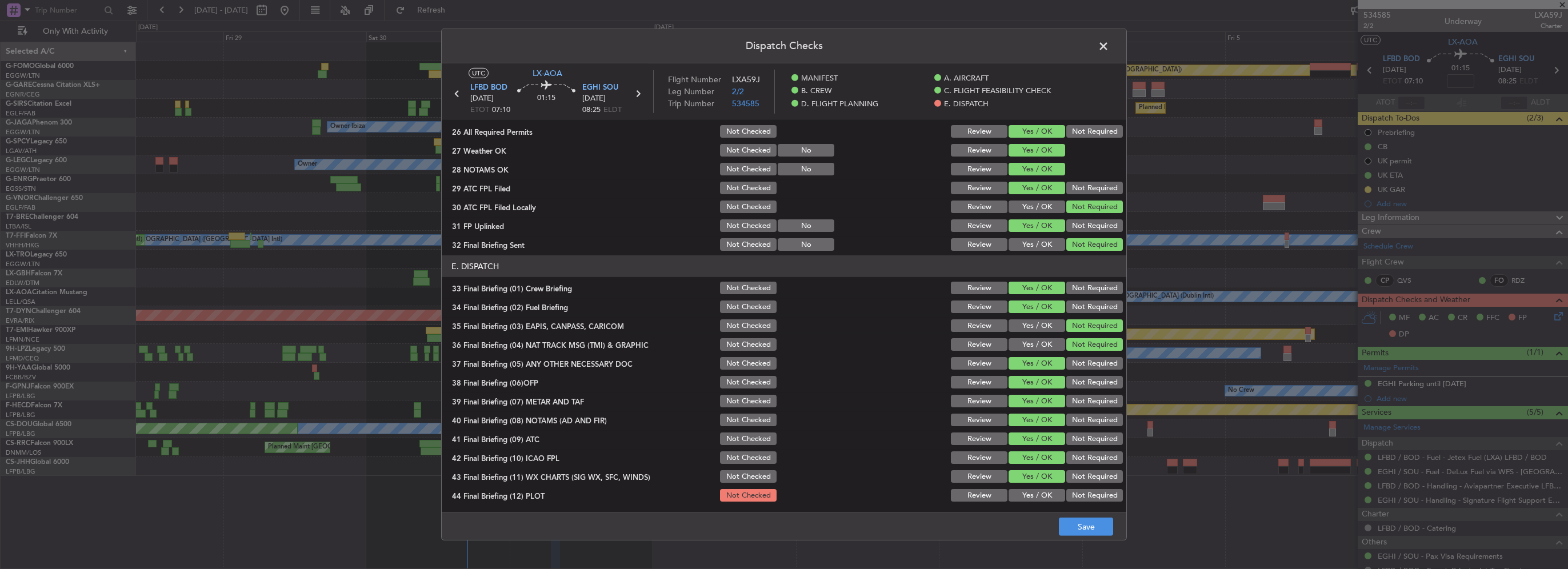
click at [1047, 498] on button "Yes / OK" at bounding box center [1037, 495] width 57 height 12
click at [1097, 540] on div "Dispatch Checks UTC LX-AOA LFBD BOD 31/08/2025 ETOT 07:10 01:15 EGHI SOU 31/08/…" at bounding box center [784, 284] width 686 height 512
click at [1097, 528] on button "Save" at bounding box center [1086, 527] width 54 height 18
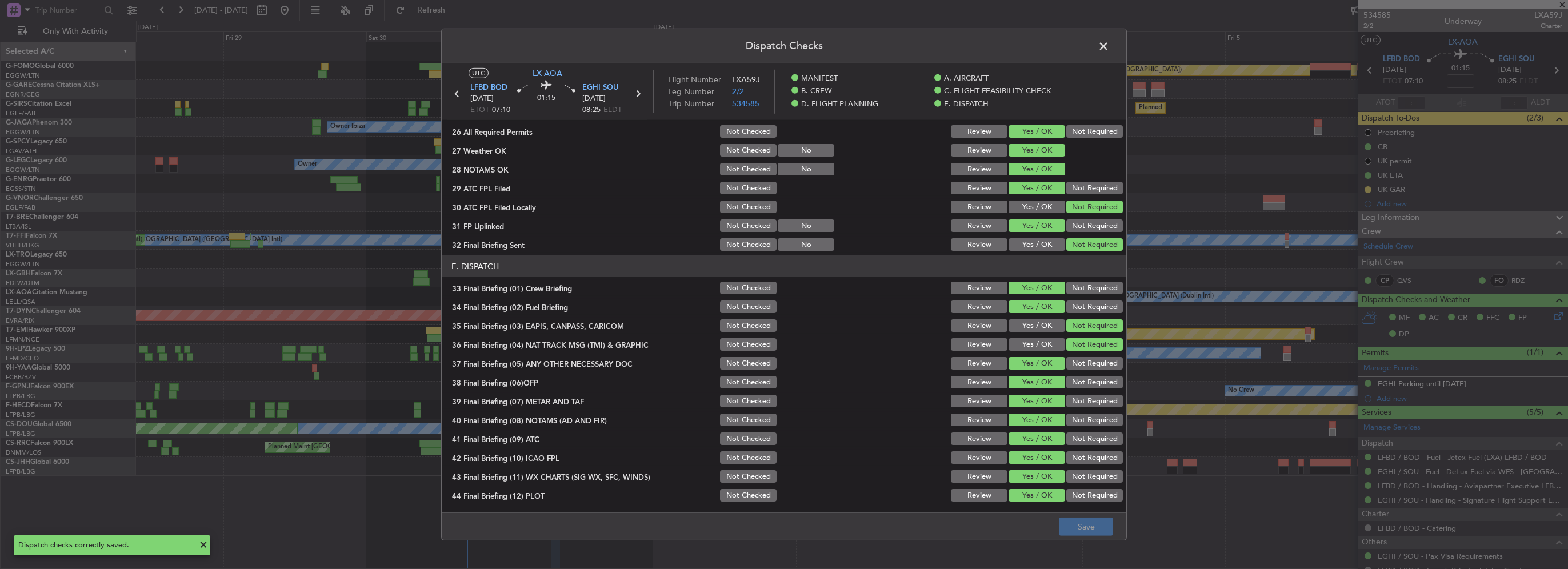
click at [1109, 48] on span at bounding box center [1109, 49] width 0 height 23
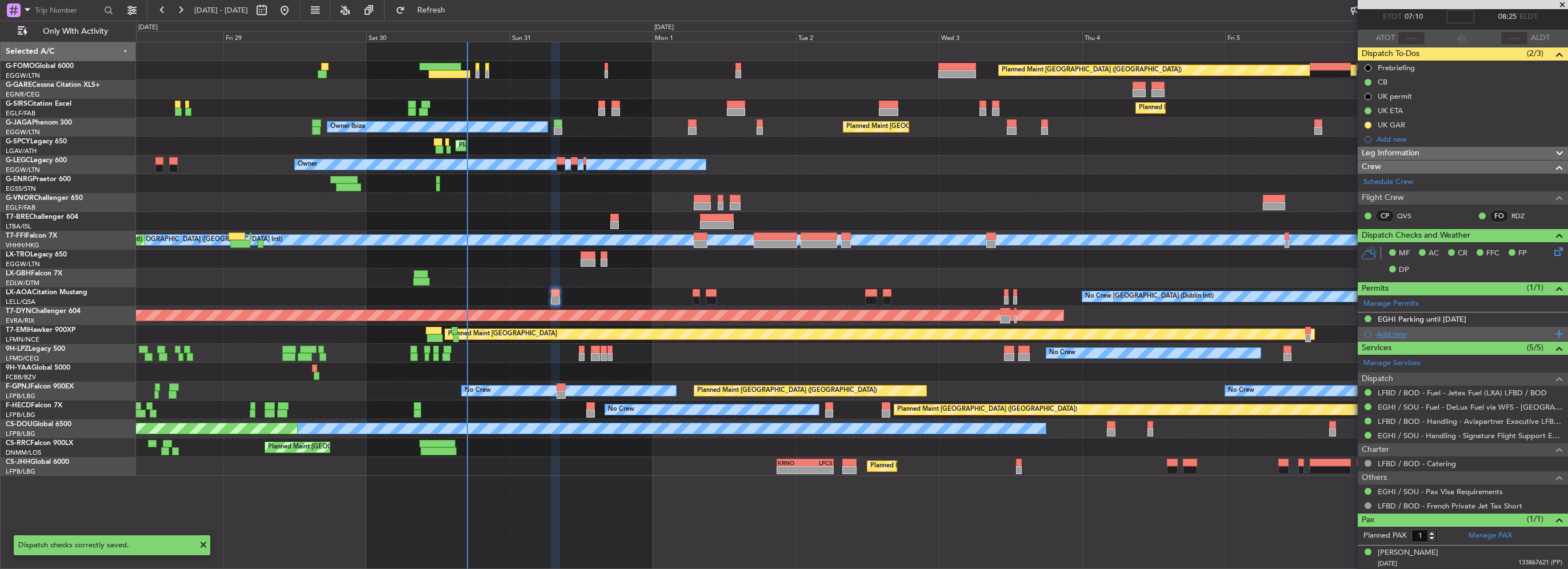
scroll to position [0, 0]
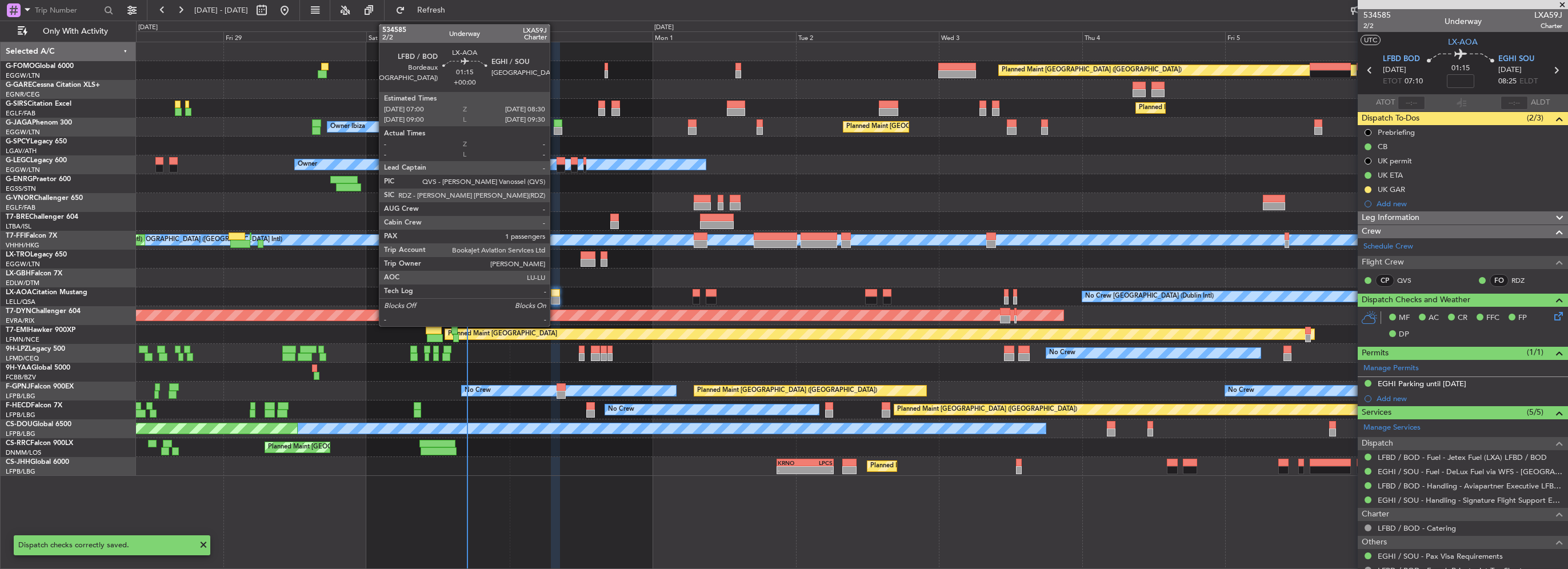
click at [555, 295] on div at bounding box center [555, 293] width 9 height 8
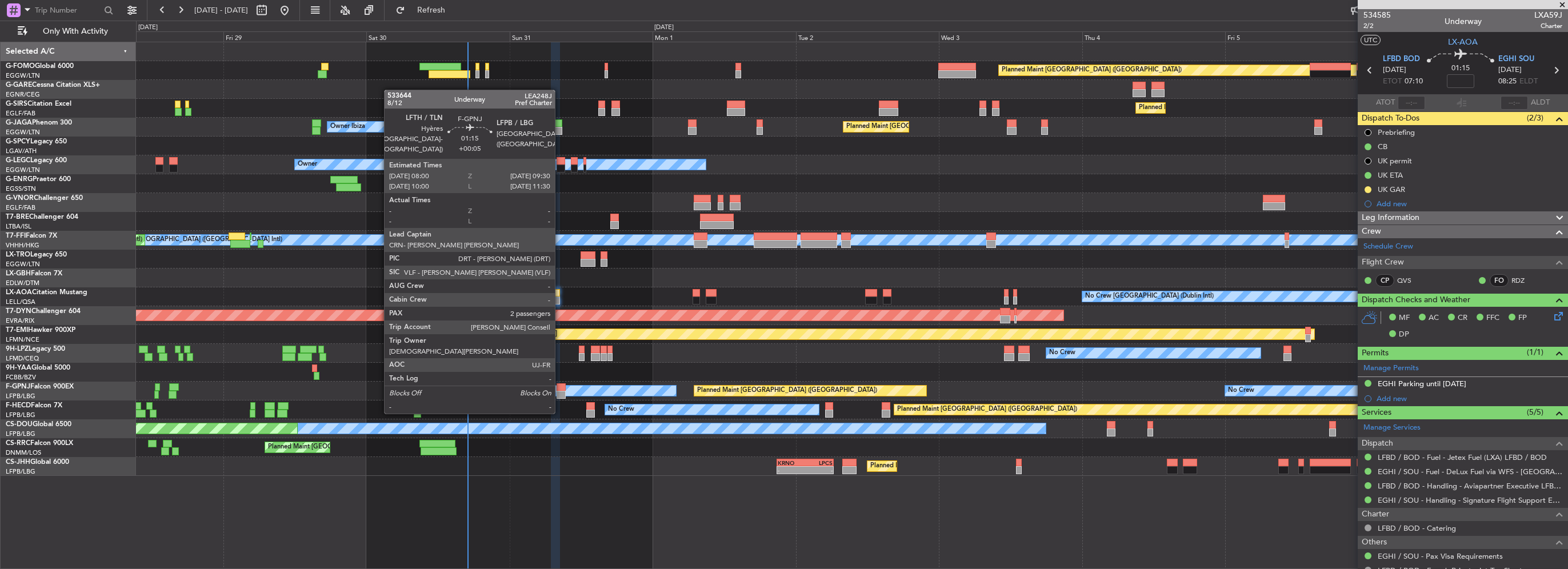
click at [560, 391] on div at bounding box center [561, 394] width 9 height 8
type input "+00:05"
type input "2"
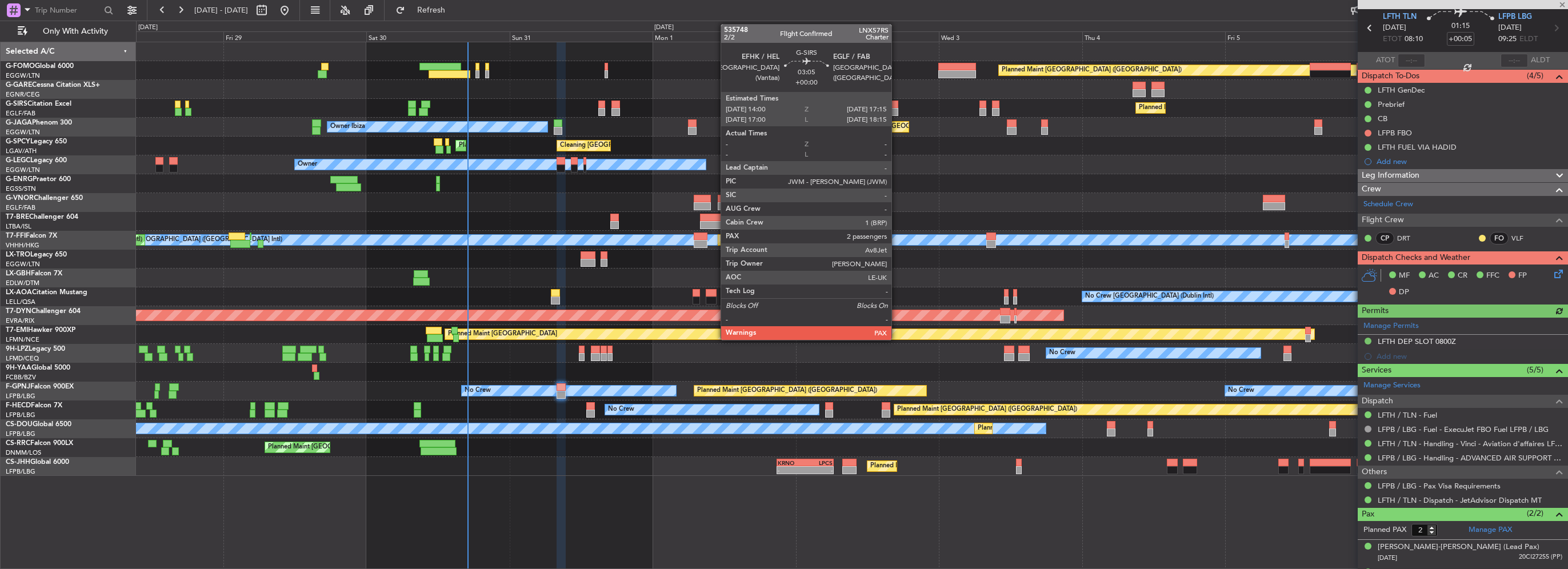
scroll to position [62, 0]
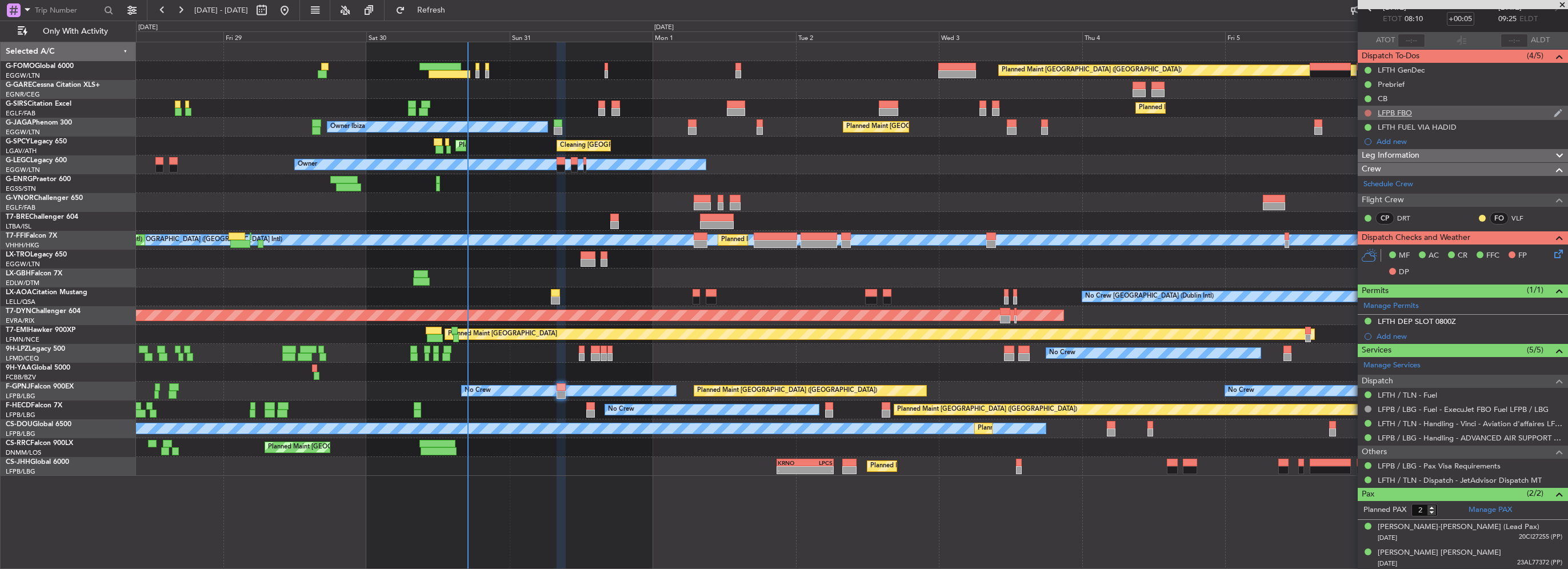
click at [1367, 114] on button at bounding box center [1368, 113] width 7 height 7
click at [1363, 165] on span "Completed" at bounding box center [1373, 162] width 38 height 12
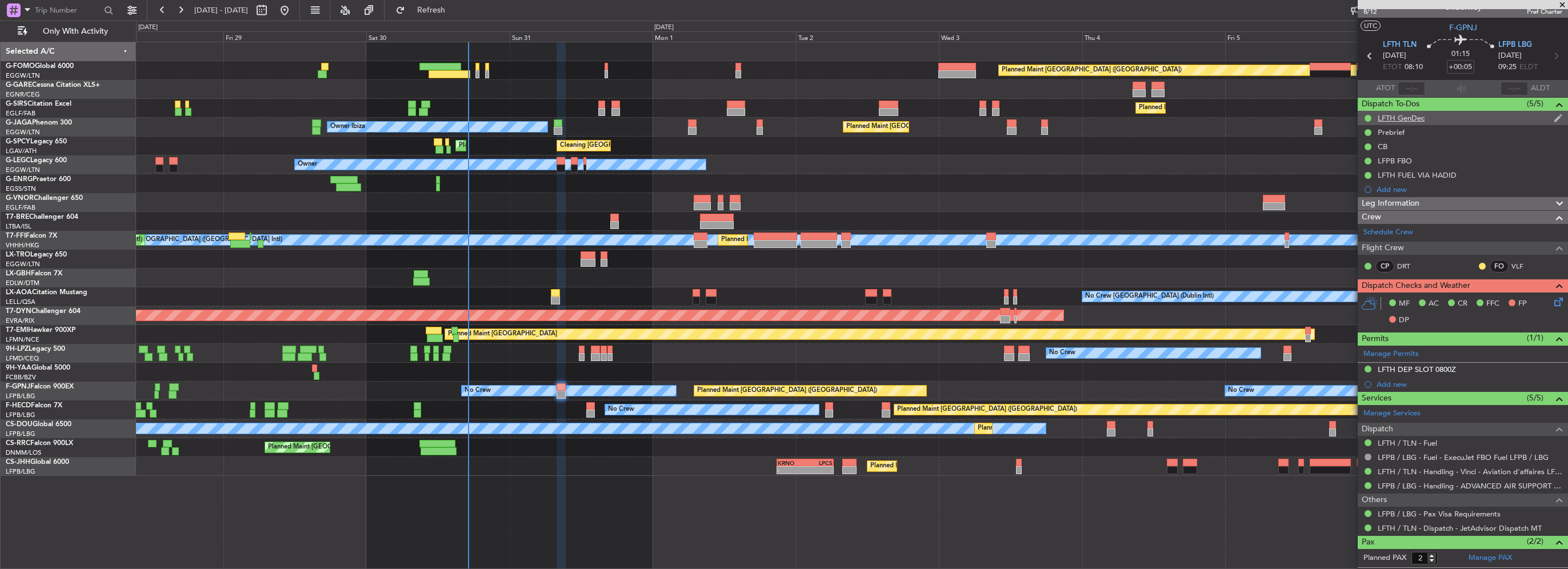
scroll to position [0, 0]
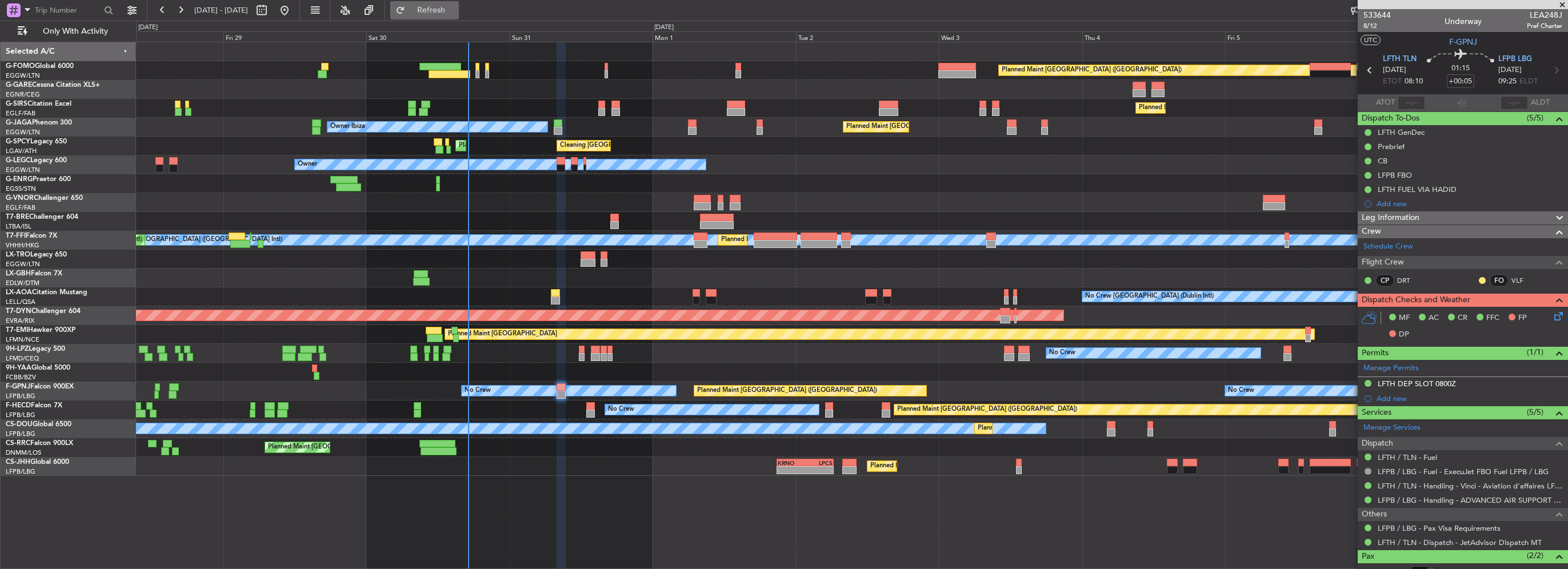
click at [455, 6] on span "Refresh" at bounding box center [431, 10] width 48 height 8
click at [455, 6] on span "Refresh" at bounding box center [431, 10] width 48 height 8
click at [441, 17] on button "Refresh" at bounding box center [424, 10] width 68 height 18
click at [1406, 145] on div "Prebrief" at bounding box center [1463, 146] width 210 height 14
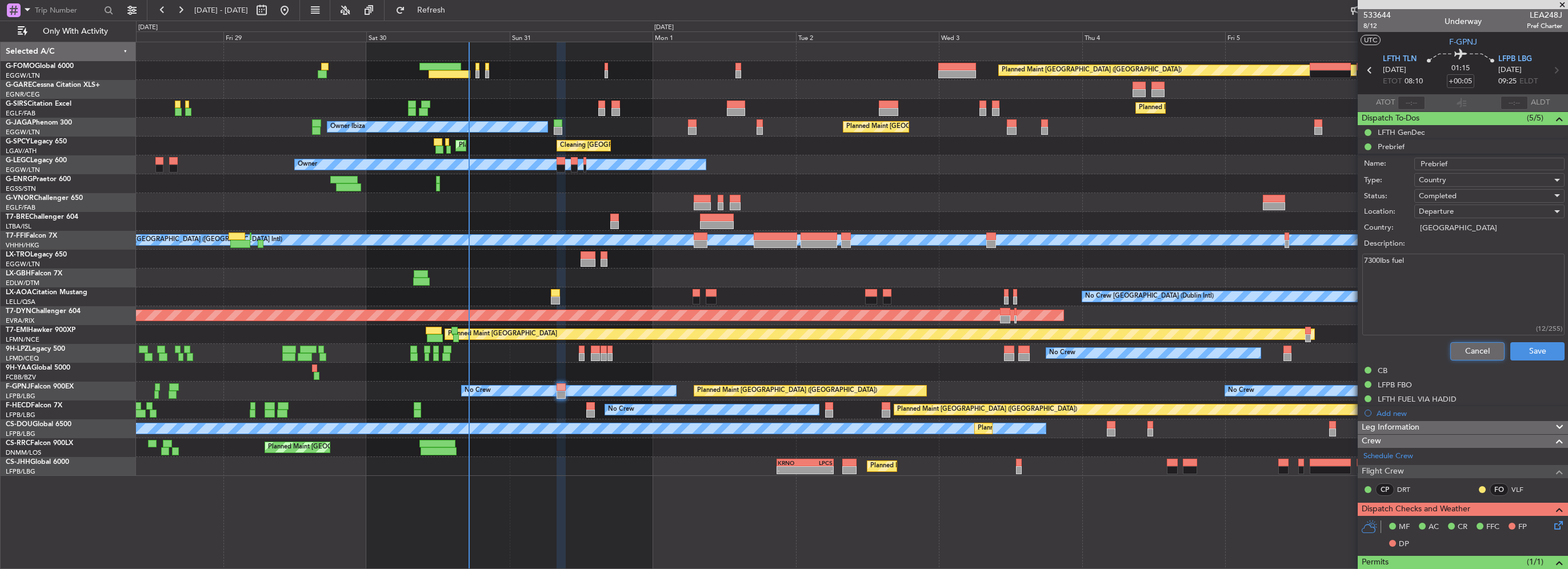
click at [1460, 342] on button "Cancel" at bounding box center [1478, 351] width 54 height 18
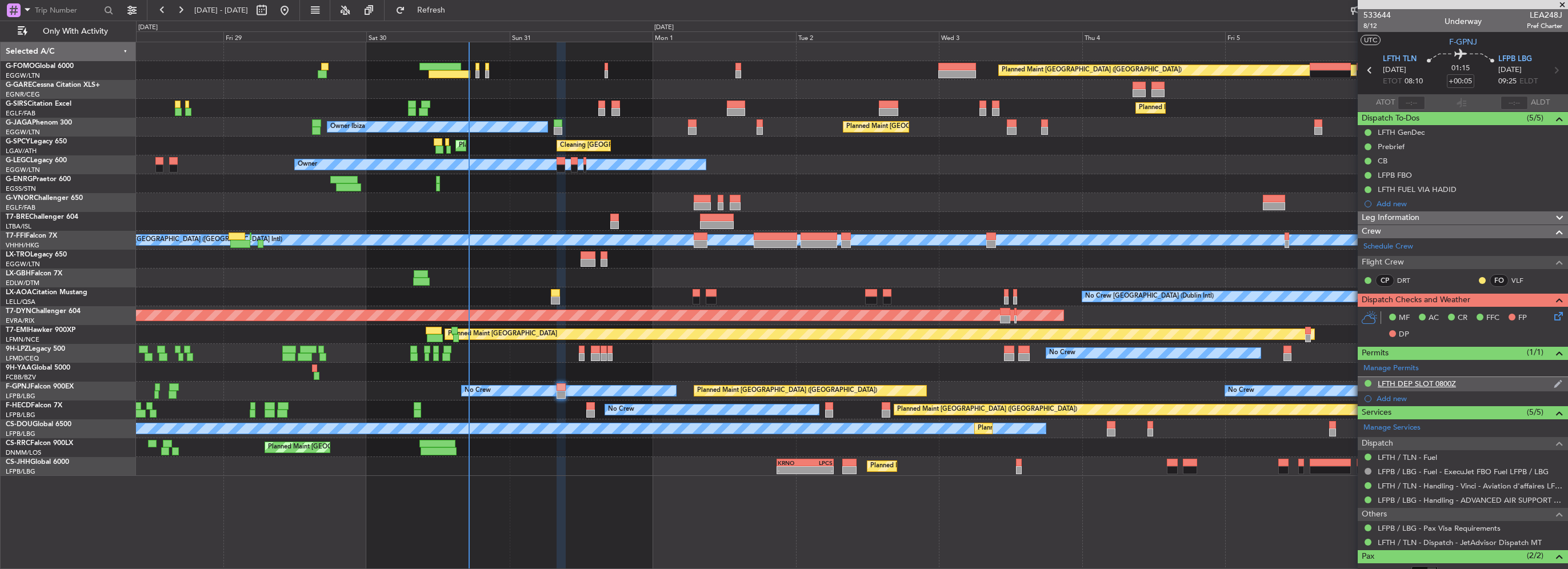
click at [1445, 379] on div "LFTH DEP SLOT 0800Z" at bounding box center [1417, 384] width 78 height 10
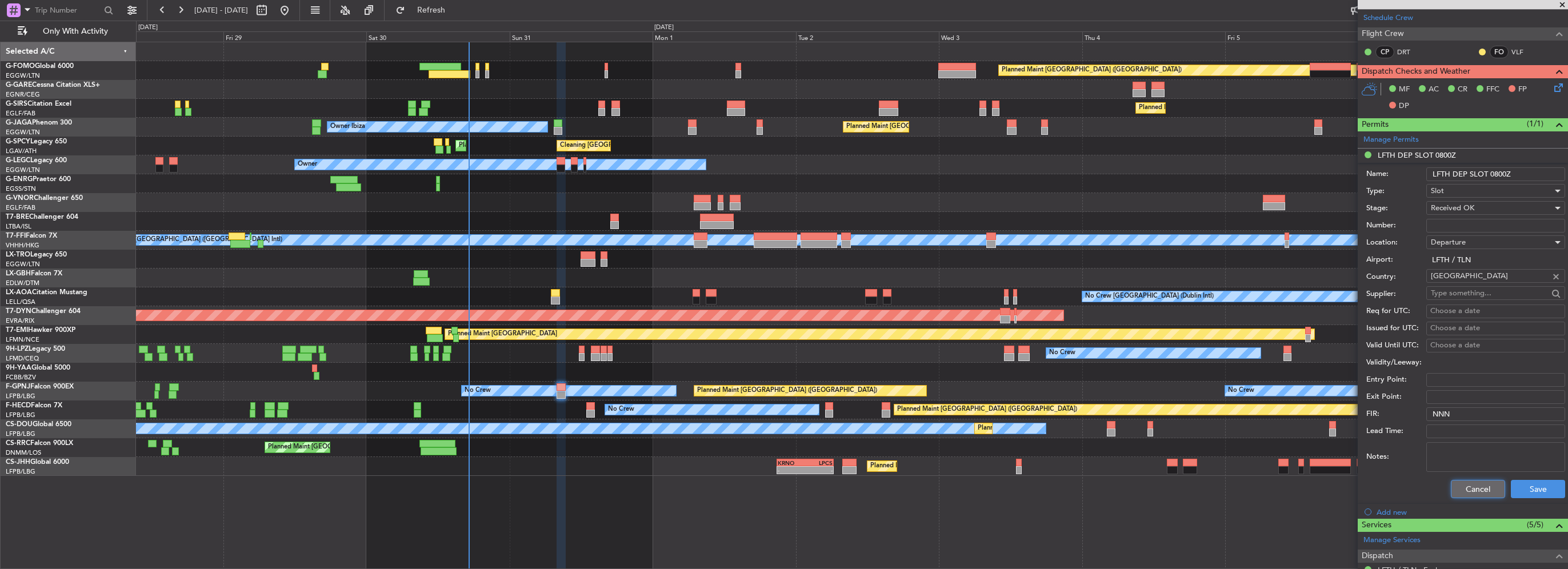
click at [1478, 483] on button "Cancel" at bounding box center [1478, 489] width 54 height 18
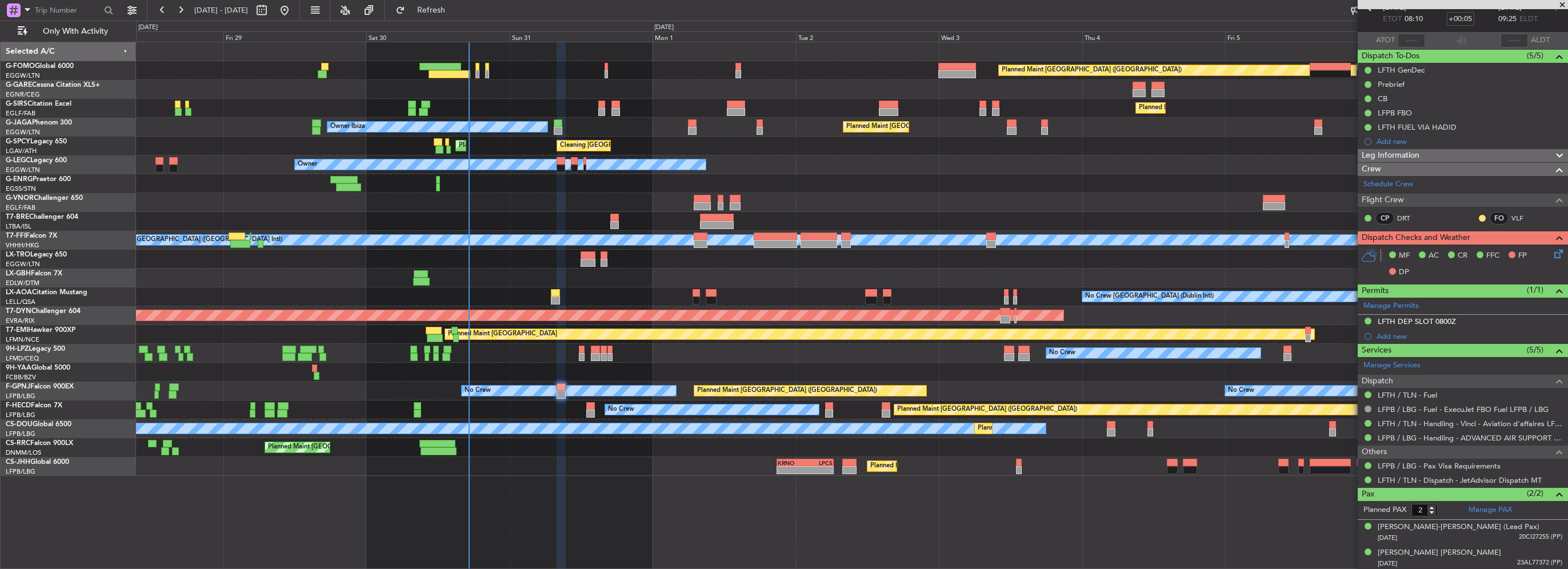
click at [1468, 151] on div "Leg Information" at bounding box center [1463, 155] width 210 height 13
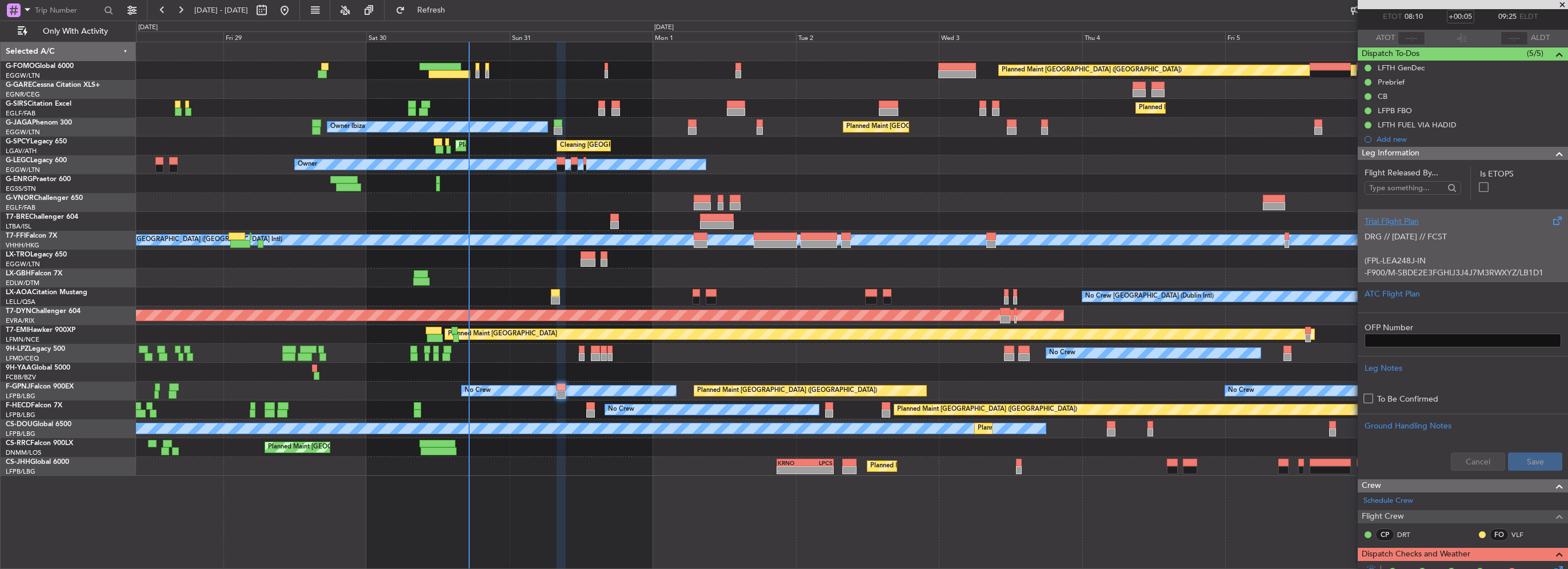
scroll to position [0, 0]
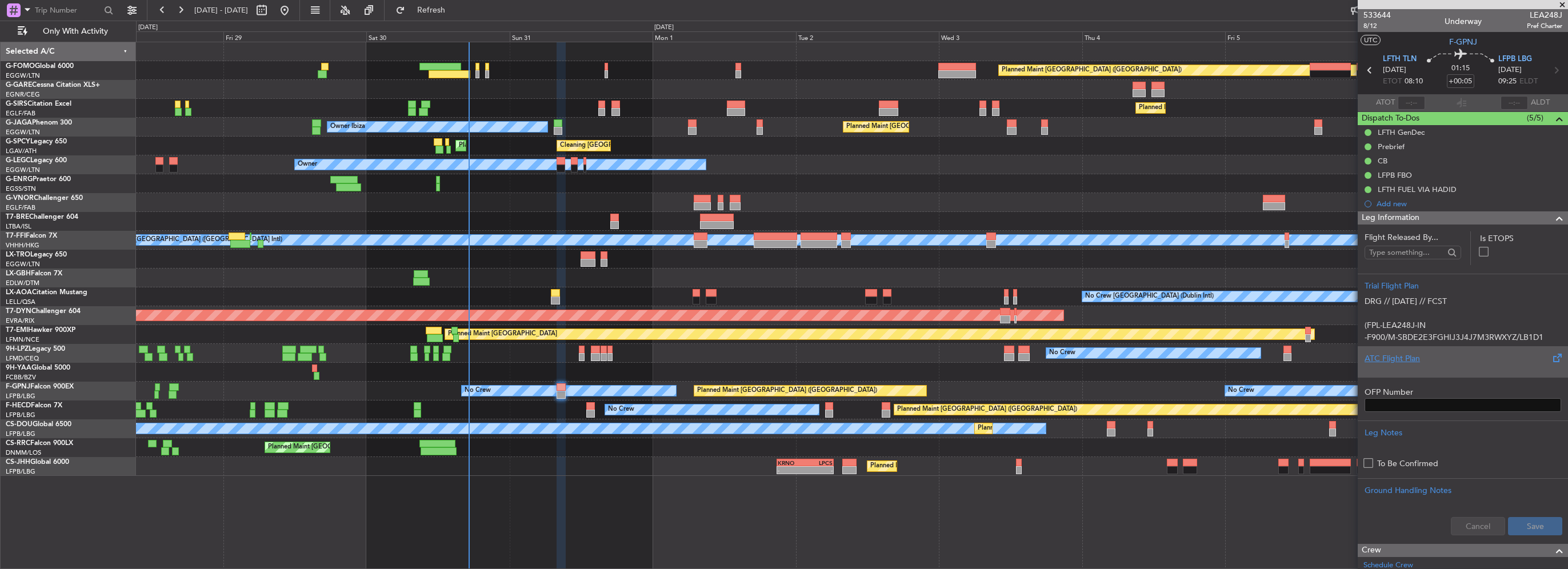
click at [1392, 368] on div at bounding box center [1463, 367] width 196 height 7
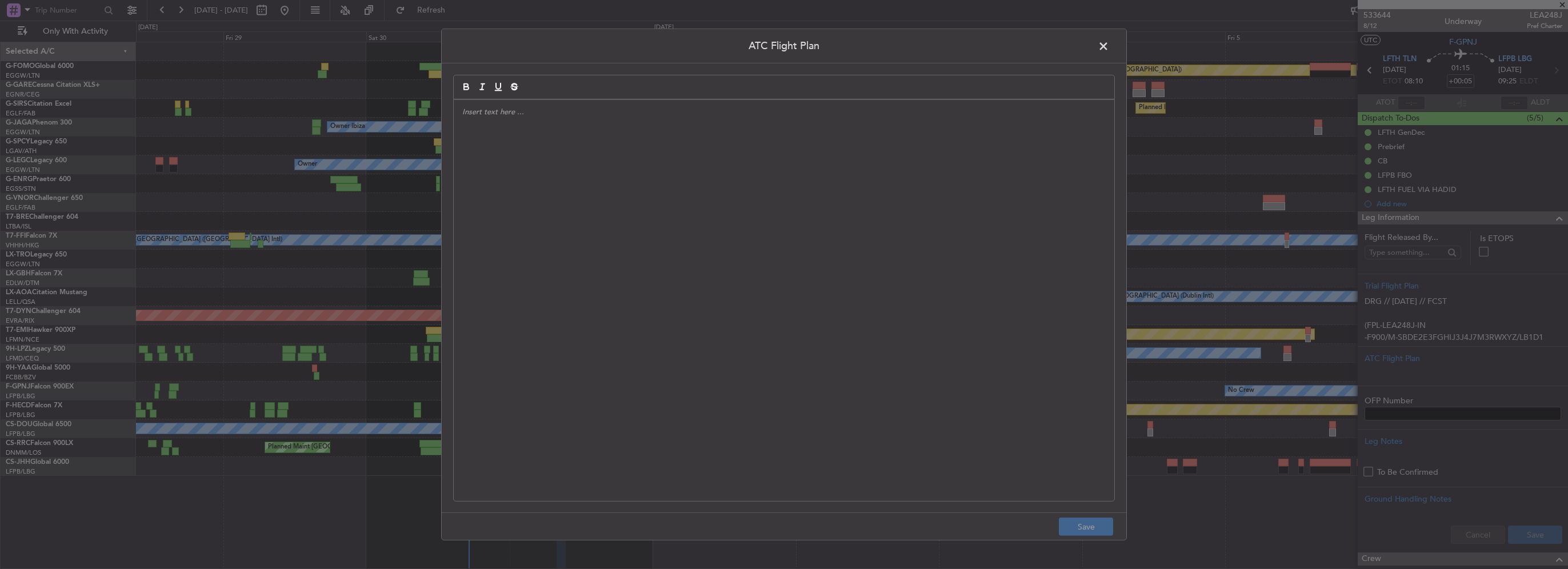
click at [697, 208] on div at bounding box center [783, 301] width 660 height 401
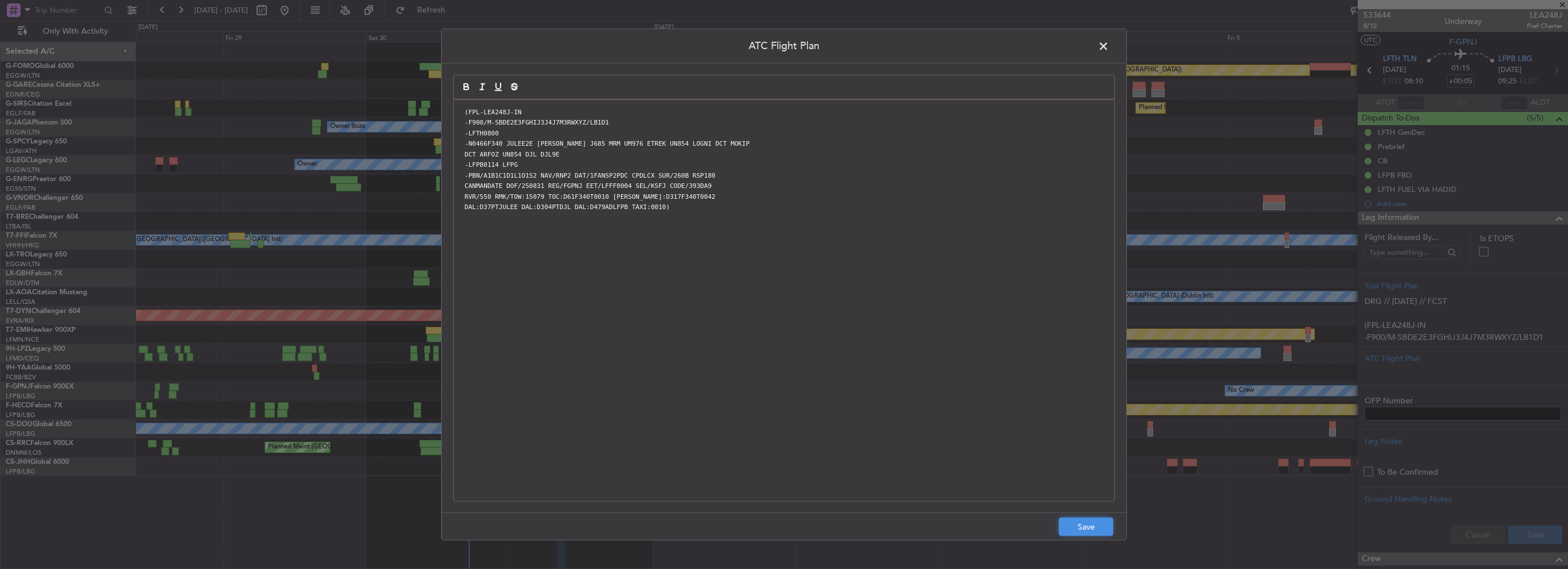
drag, startPoint x: 949, startPoint y: 386, endPoint x: 1104, endPoint y: 531, distance: 212.2
click at [1090, 528] on button "Save" at bounding box center [1086, 527] width 54 height 18
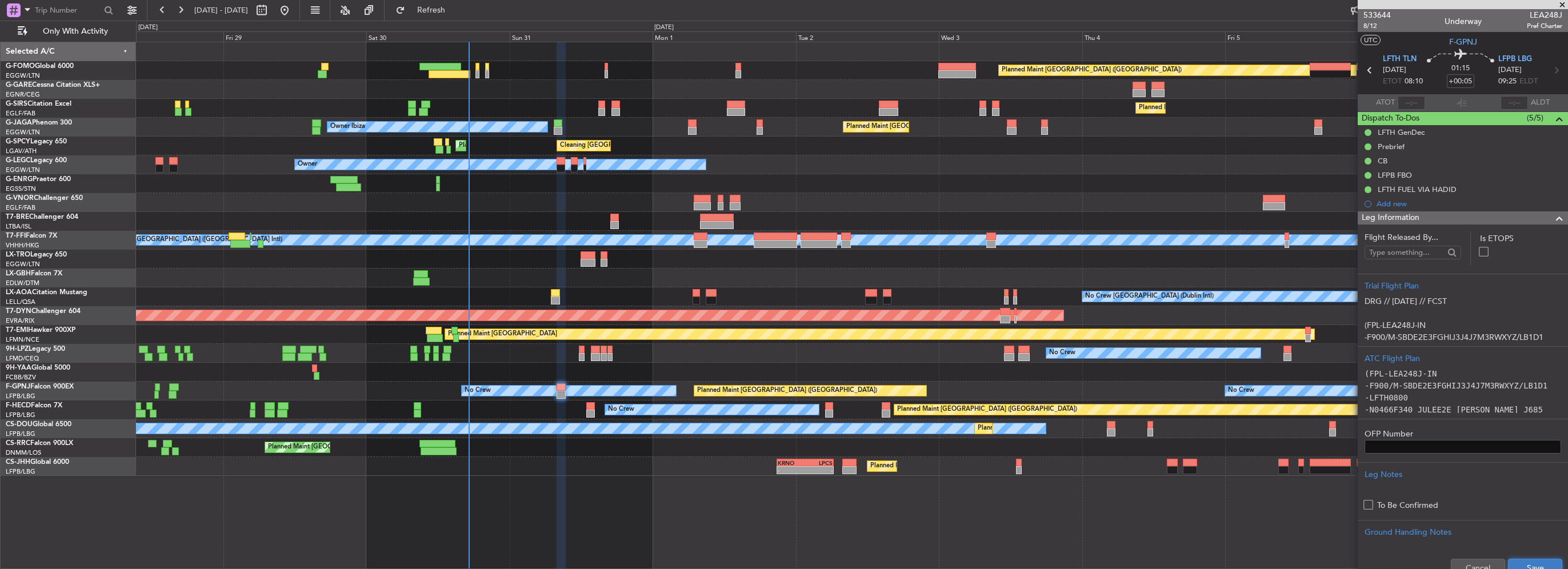
click at [1521, 564] on button "Save" at bounding box center [1535, 568] width 54 height 18
click at [1533, 222] on div "Leg Information" at bounding box center [1463, 218] width 210 height 13
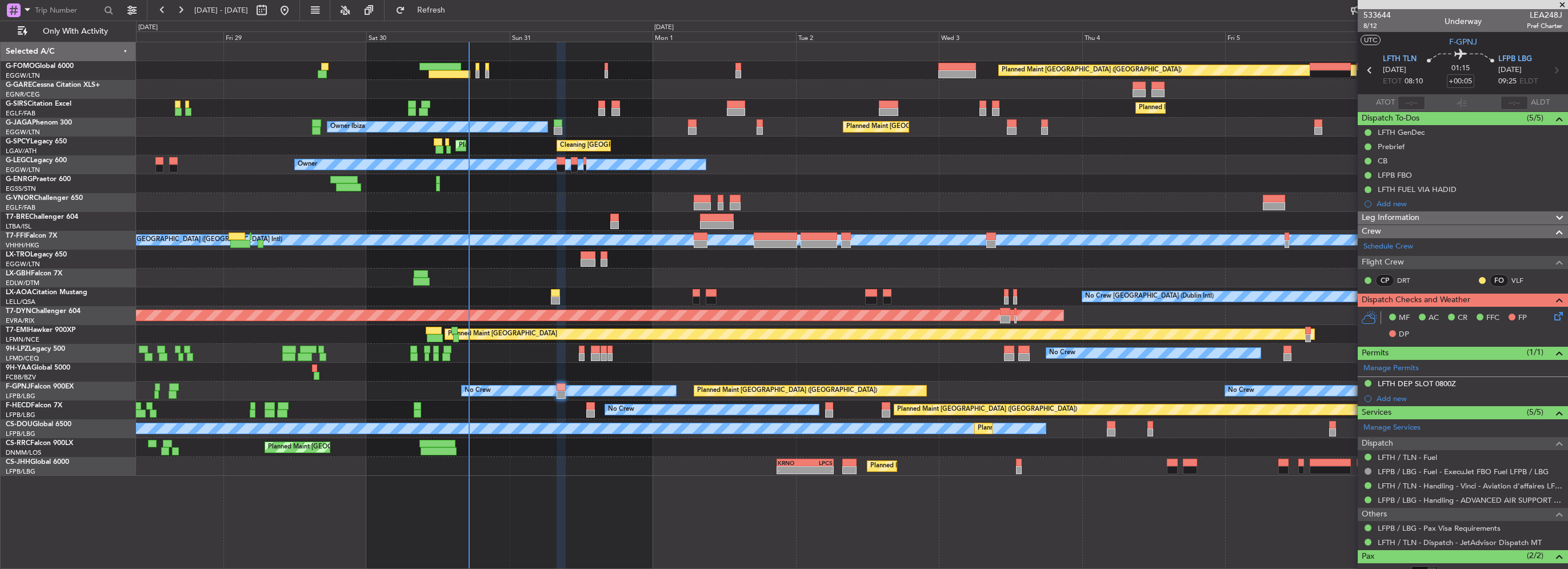
click at [1554, 312] on icon at bounding box center [1556, 314] width 9 height 9
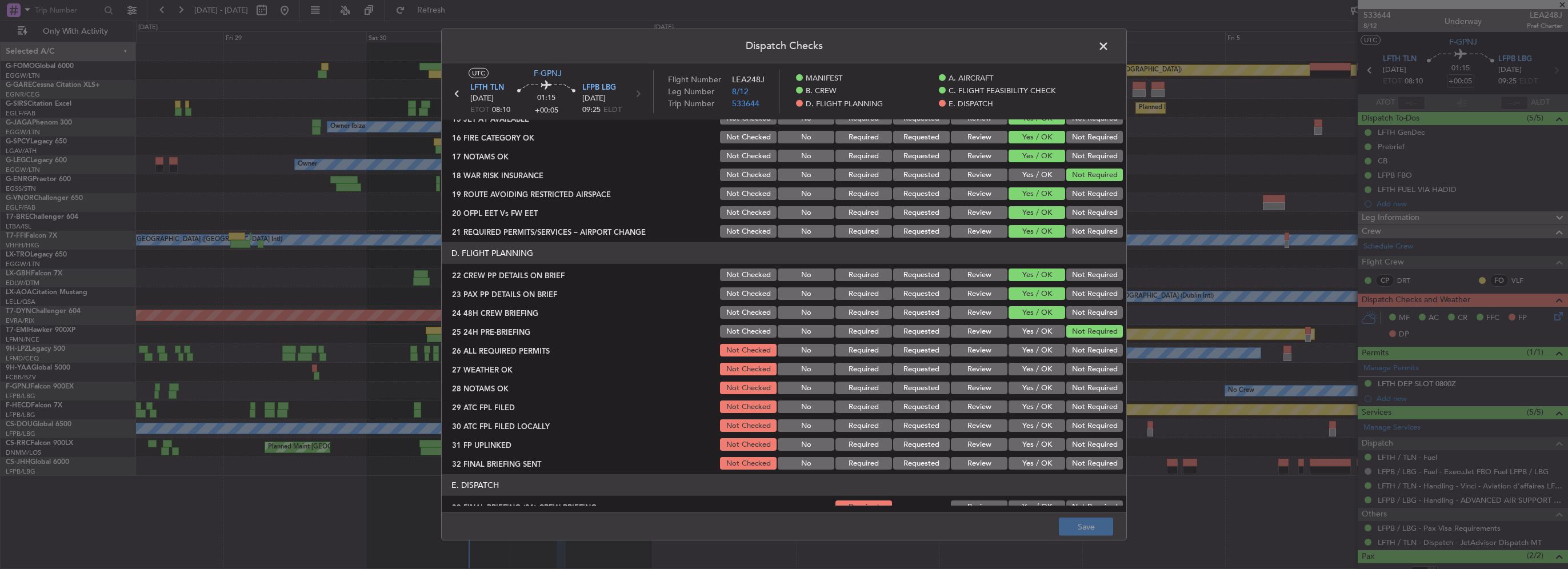
scroll to position [457, 0]
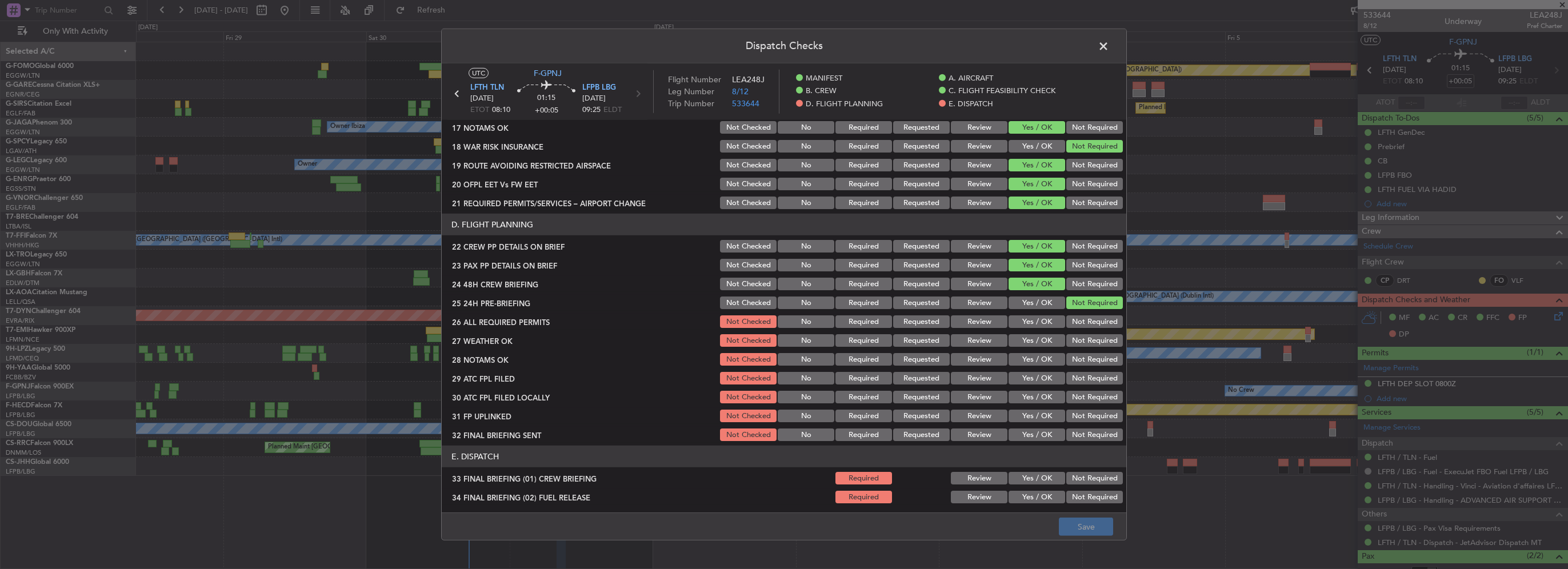
click at [1042, 317] on button "Yes / OK" at bounding box center [1037, 322] width 57 height 12
click at [1033, 345] on button "Yes / OK" at bounding box center [1037, 340] width 57 height 12
click at [1030, 365] on div "Yes / OK" at bounding box center [1036, 359] width 58 height 16
click at [1031, 380] on button "Yes / OK" at bounding box center [1037, 378] width 57 height 12
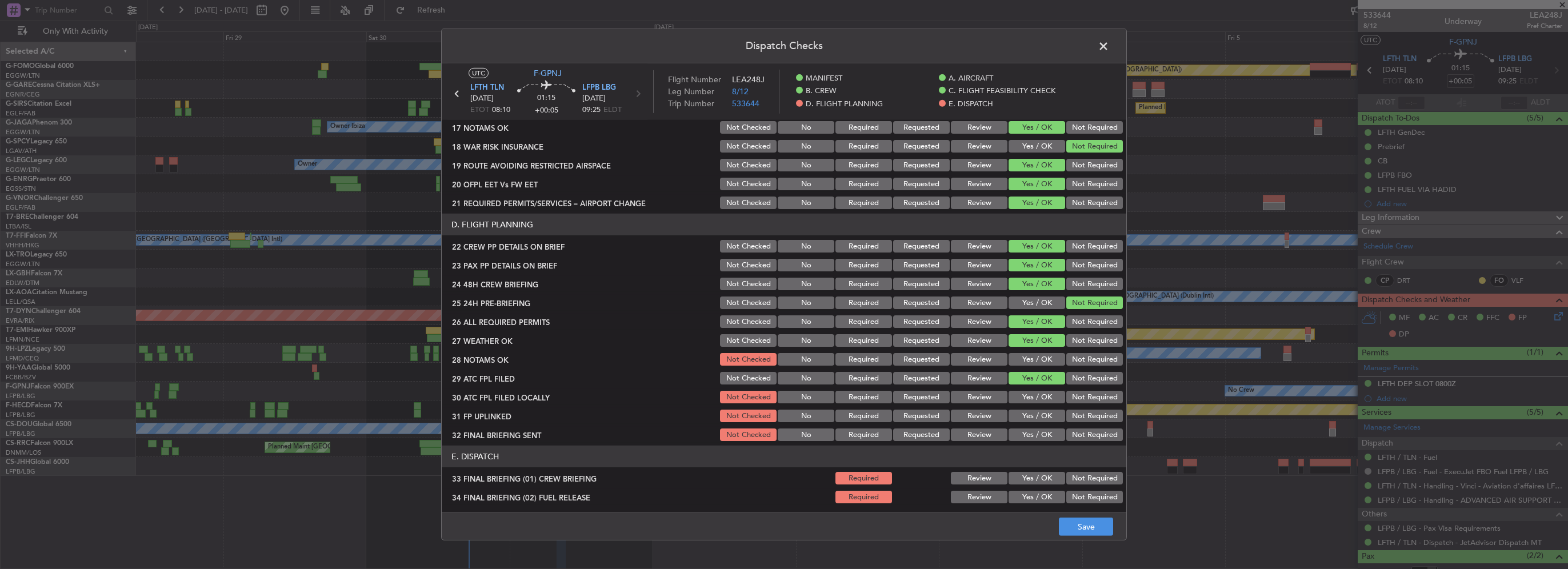
click at [1027, 359] on button "Yes / OK" at bounding box center [1037, 359] width 57 height 12
click at [1072, 392] on button "Not Required" at bounding box center [1095, 397] width 57 height 12
click at [1037, 420] on button "Yes / OK" at bounding box center [1037, 416] width 57 height 12
click at [1098, 444] on article "MANIFEST CREW DETAILS SENT TO ARR & DEP HANDLING Not Checked No Required Reques…" at bounding box center [784, 312] width 685 height 385
click at [1084, 439] on button "Not Required" at bounding box center [1095, 434] width 57 height 12
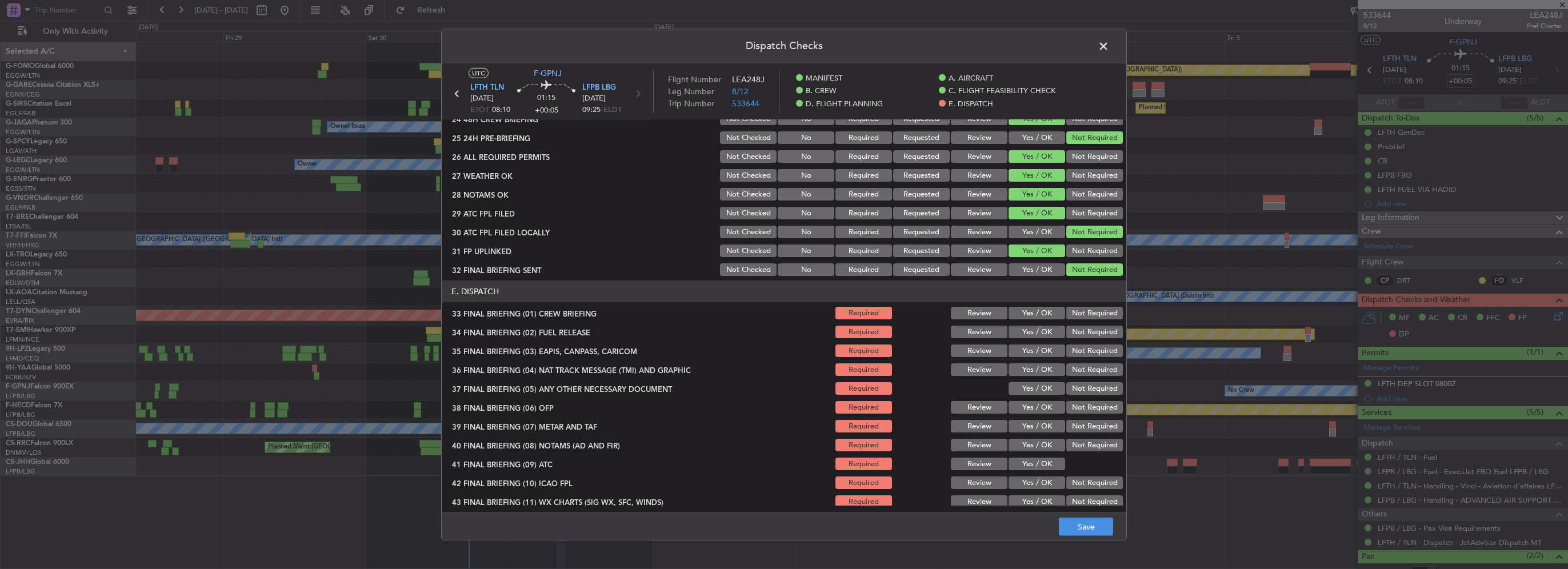
scroll to position [647, 0]
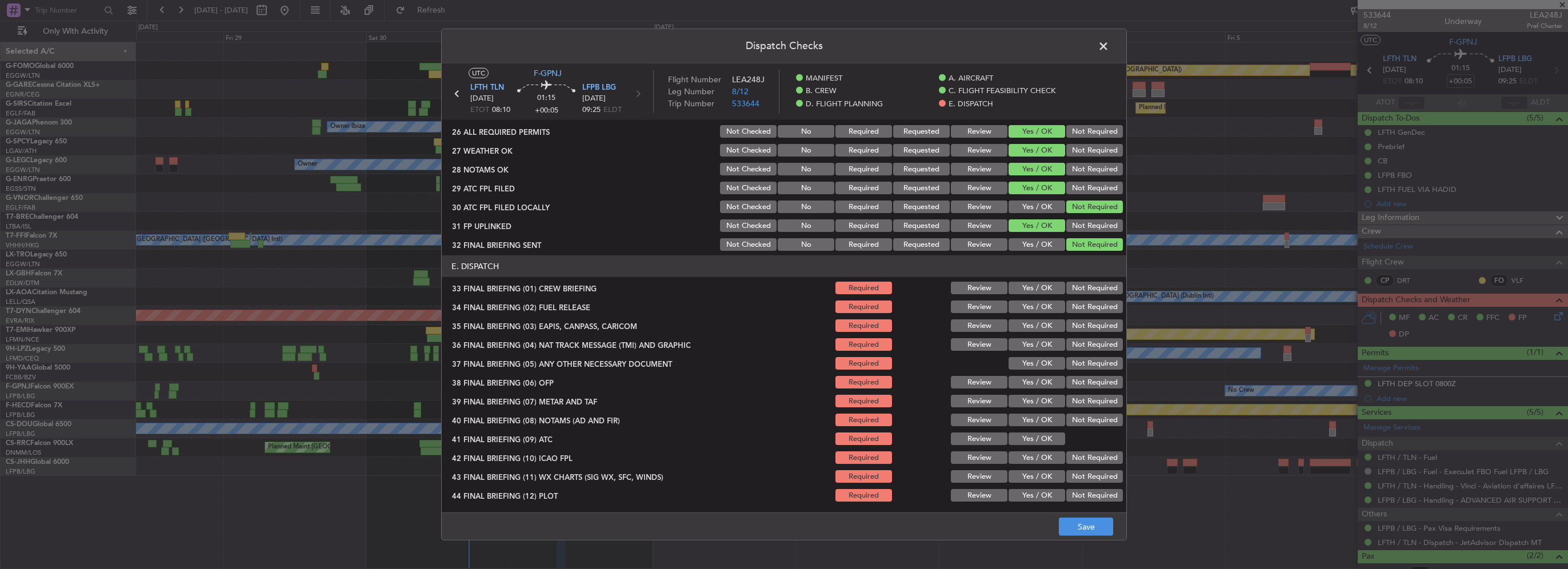
click at [1031, 291] on button "Yes / OK" at bounding box center [1037, 288] width 57 height 12
click at [1032, 295] on section "E. DISPATCH 33 FINAL BRIEFING (01) CREW BRIEFING Required Review Yes / OK Not R…" at bounding box center [784, 379] width 685 height 248
click at [1032, 317] on div "Yes / OK" at bounding box center [1036, 325] width 58 height 16
click at [1029, 306] on button "Yes / OK" at bounding box center [1037, 306] width 57 height 12
click at [1029, 325] on button "Yes / OK" at bounding box center [1037, 325] width 57 height 12
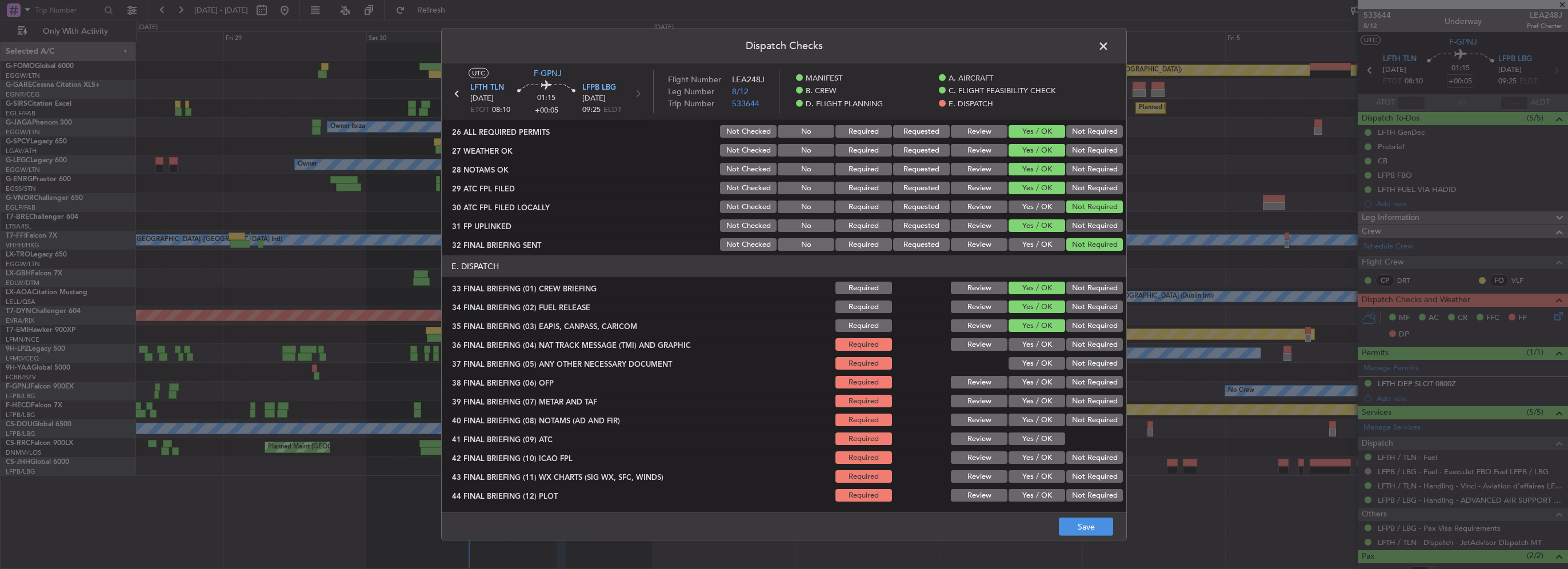
drag, startPoint x: 1031, startPoint y: 345, endPoint x: 1038, endPoint y: 369, distance: 25.0
click at [1031, 346] on button "Yes / OK" at bounding box center [1037, 344] width 57 height 12
click at [1038, 370] on div "Yes / OK" at bounding box center [1036, 364] width 58 height 16
click at [1088, 325] on button "Not Required" at bounding box center [1095, 325] width 57 height 12
drag, startPoint x: 1081, startPoint y: 344, endPoint x: 1054, endPoint y: 359, distance: 30.9
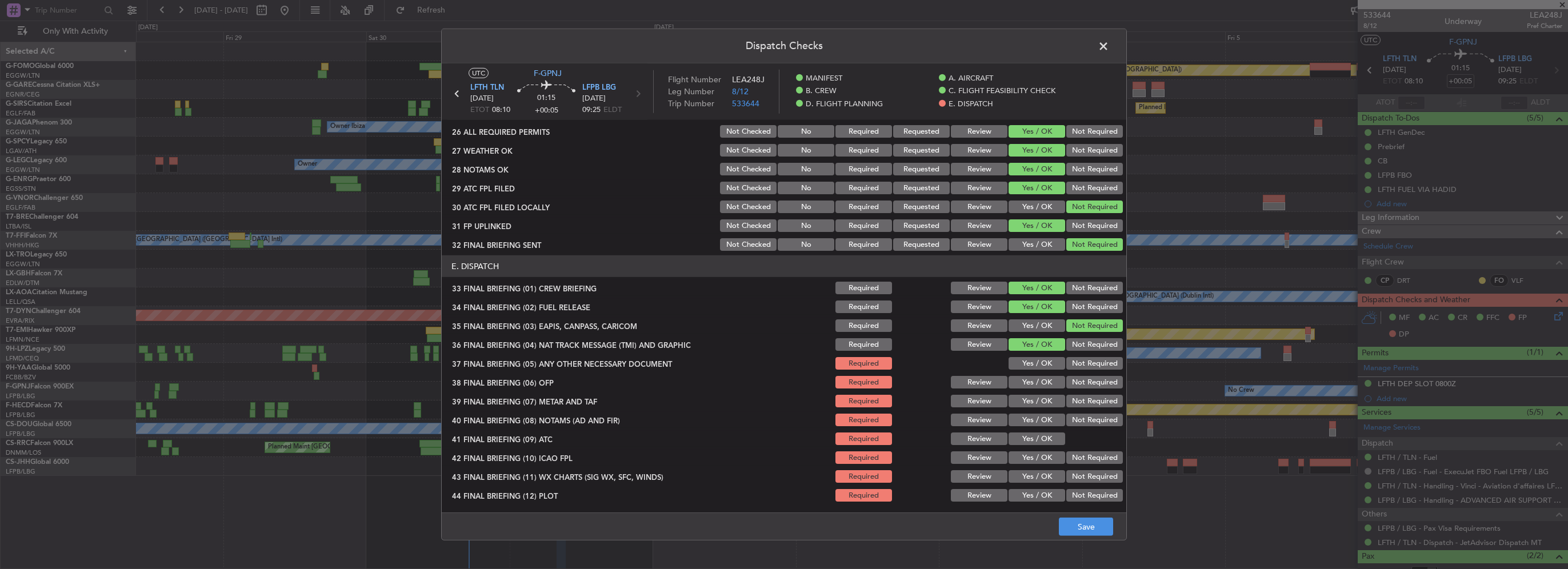
click at [1081, 345] on button "Not Required" at bounding box center [1095, 344] width 57 height 12
drag, startPoint x: 1021, startPoint y: 364, endPoint x: 1026, endPoint y: 378, distance: 14.9
click at [1021, 366] on button "Yes / OK" at bounding box center [1037, 363] width 57 height 12
click at [1029, 388] on div "Yes / OK" at bounding box center [1036, 382] width 58 height 16
click at [1031, 405] on button "Yes / OK" at bounding box center [1037, 401] width 57 height 12
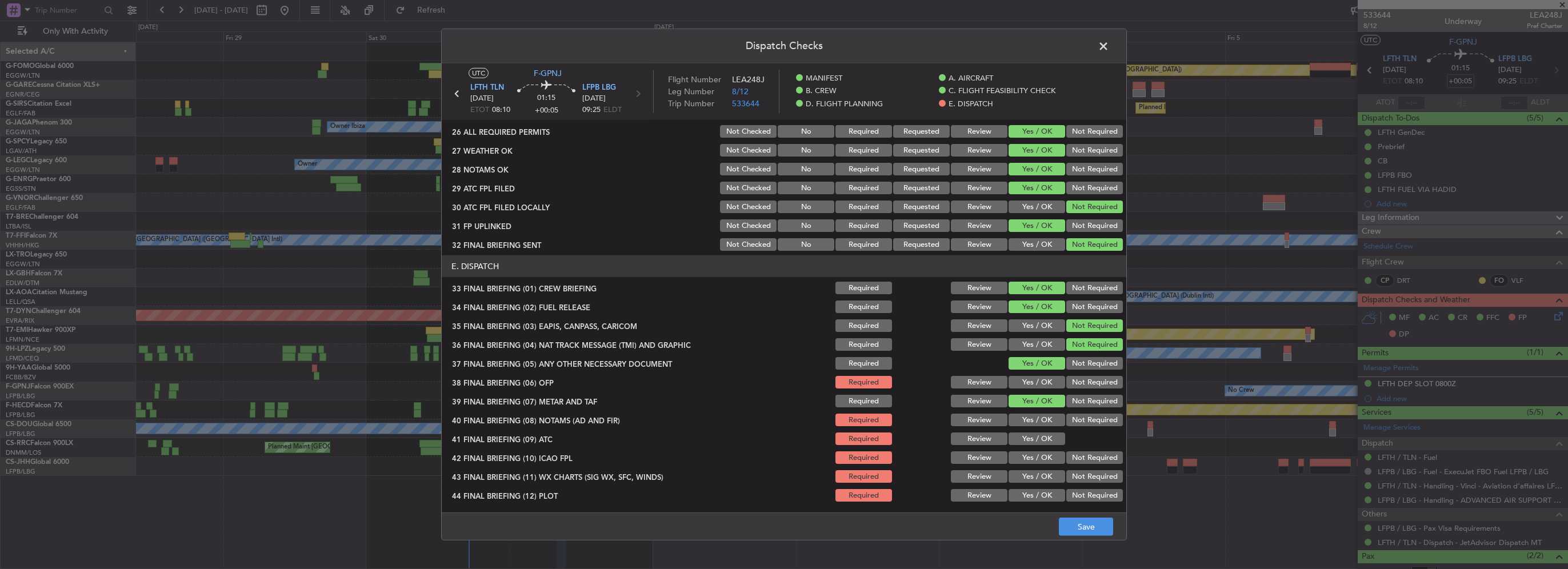
click at [1031, 385] on button "Yes / OK" at bounding box center [1037, 382] width 57 height 12
click at [1031, 428] on section "E. DISPATCH 33 FINAL BRIEFING (01) CREW BRIEFING Required Review Yes / OK Not R…" at bounding box center [784, 379] width 685 height 248
click at [1038, 428] on section "E. DISPATCH 33 FINAL BRIEFING (01) CREW BRIEFING Required Review Yes / OK Not R…" at bounding box center [784, 379] width 685 height 248
drag, startPoint x: 1038, startPoint y: 428, endPoint x: 1039, endPoint y: 417, distance: 11.0
click at [1039, 417] on button "Yes / OK" at bounding box center [1037, 420] width 57 height 12
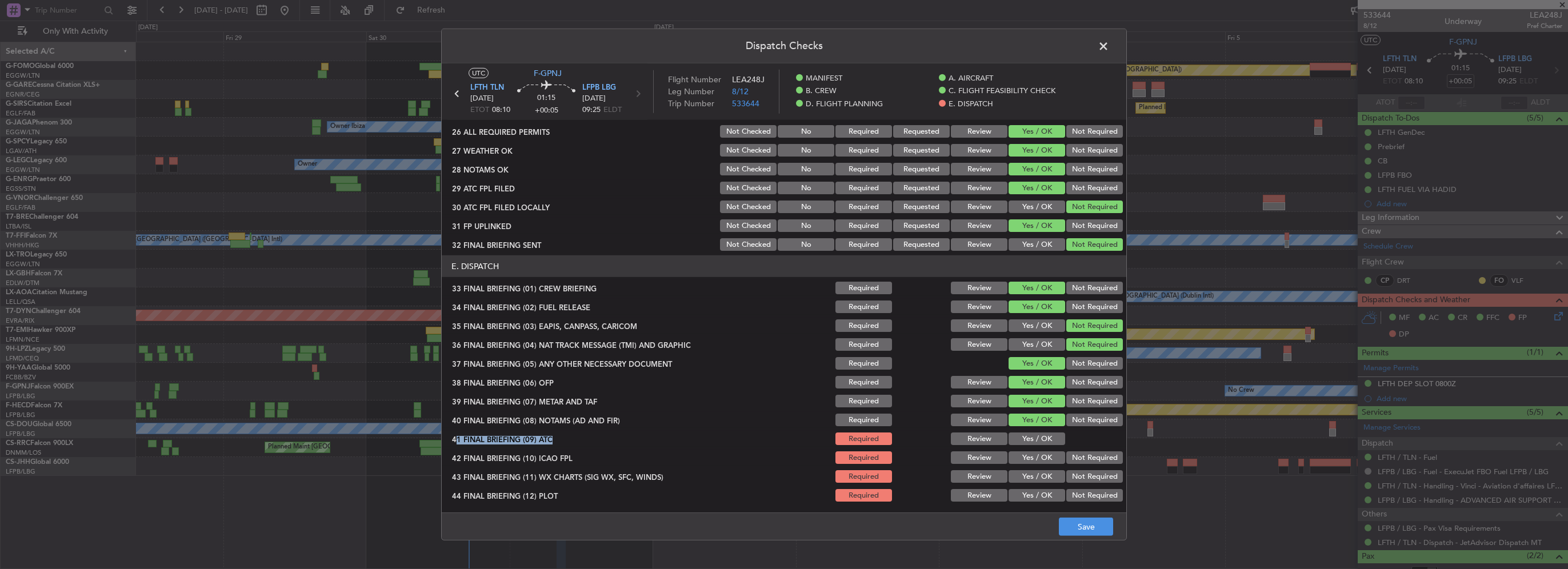
click at [1039, 439] on button "Yes / OK" at bounding box center [1037, 439] width 57 height 12
click at [1041, 461] on button "Yes / OK" at bounding box center [1037, 458] width 57 height 12
click at [1044, 478] on button "Yes / OK" at bounding box center [1037, 476] width 57 height 12
click at [1044, 493] on button "Yes / OK" at bounding box center [1037, 495] width 57 height 12
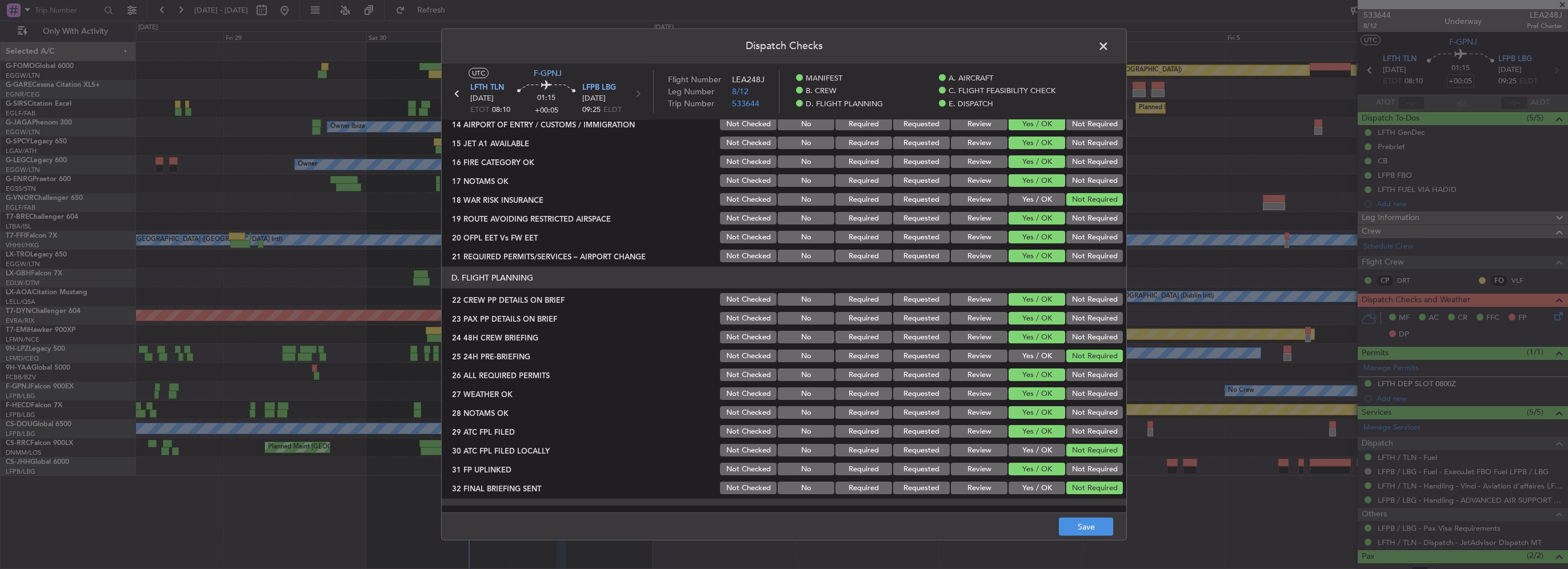
scroll to position [419, 0]
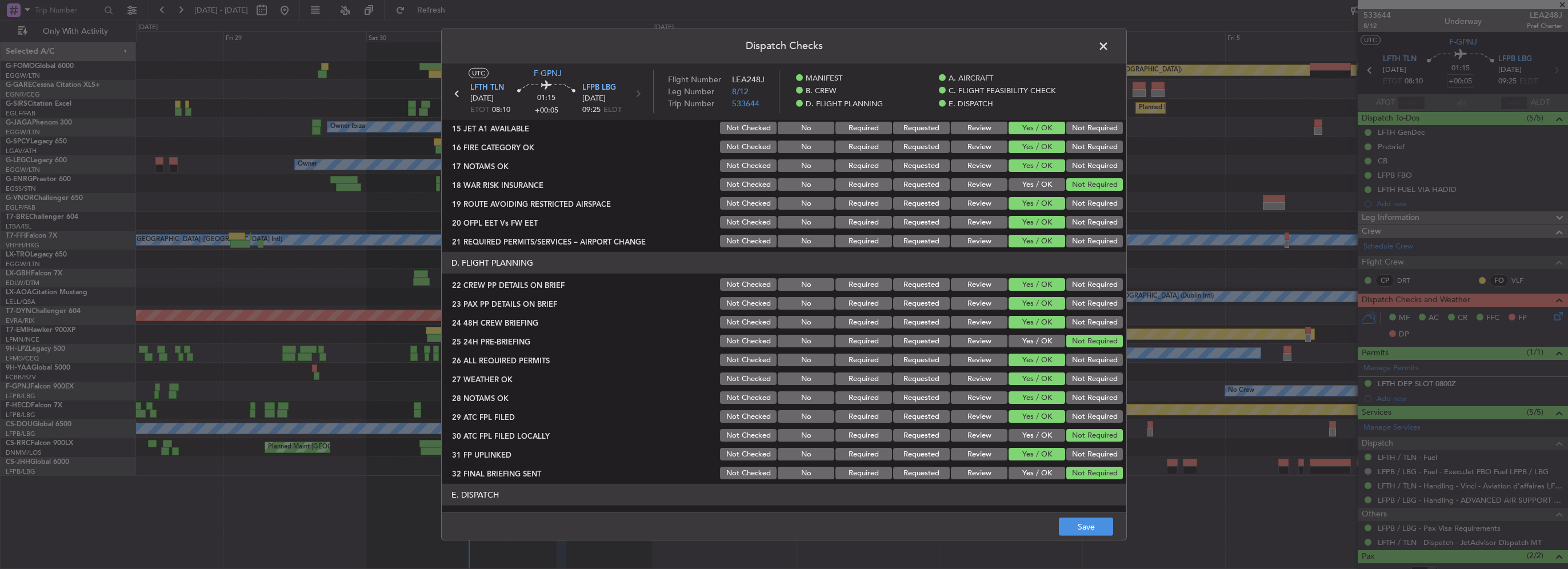
click at [975, 381] on button "Review" at bounding box center [979, 378] width 57 height 12
click at [973, 397] on button "Review" at bounding box center [979, 397] width 57 height 12
click at [1093, 524] on button "Save" at bounding box center [1086, 527] width 54 height 18
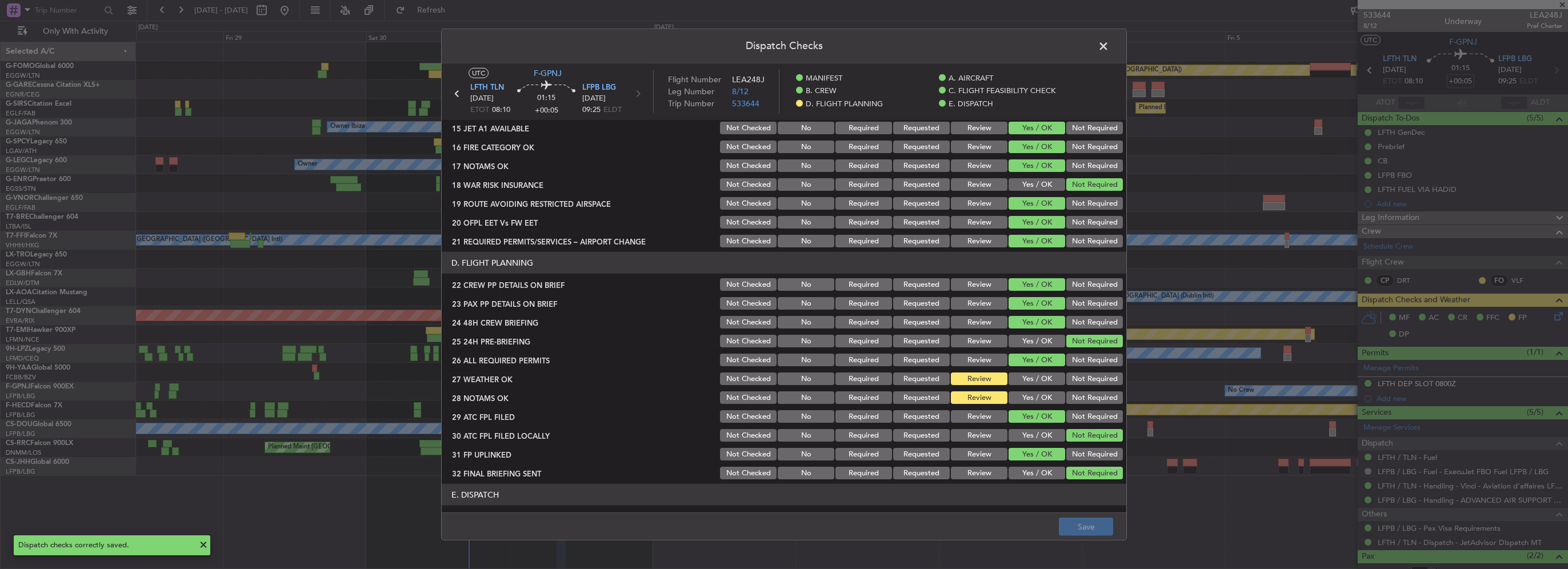
click at [1109, 46] on span at bounding box center [1109, 49] width 0 height 23
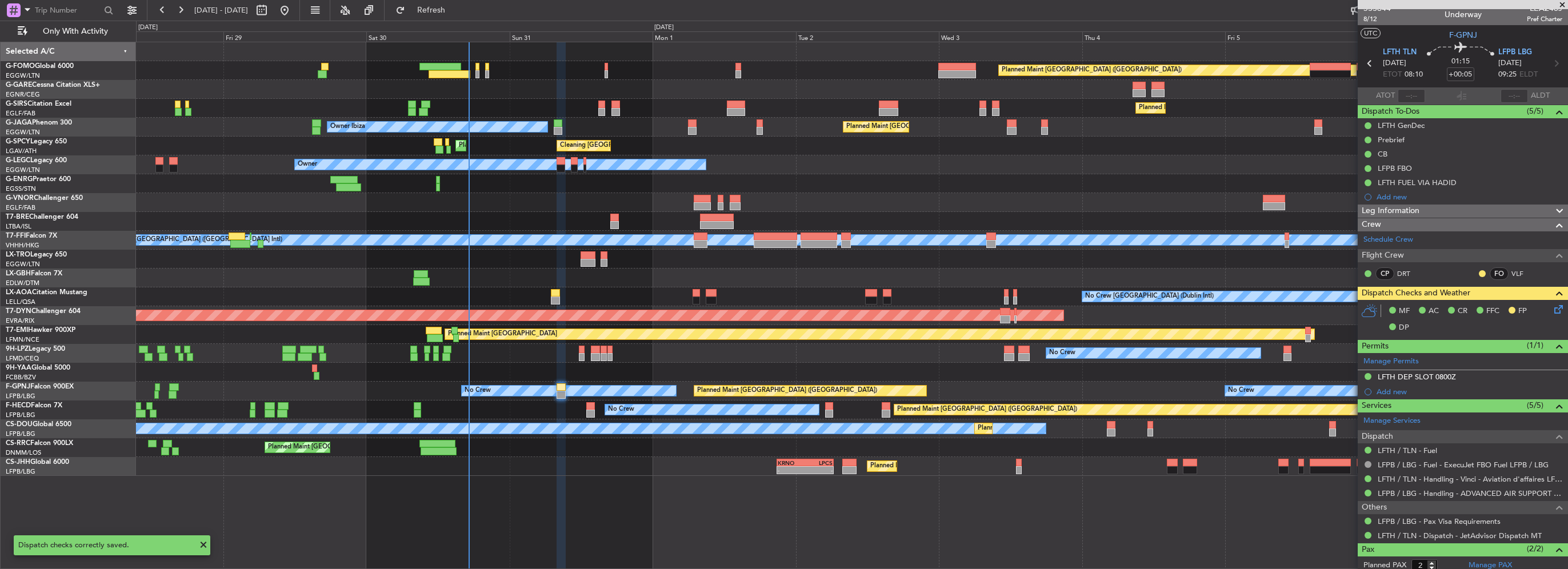
scroll to position [0, 0]
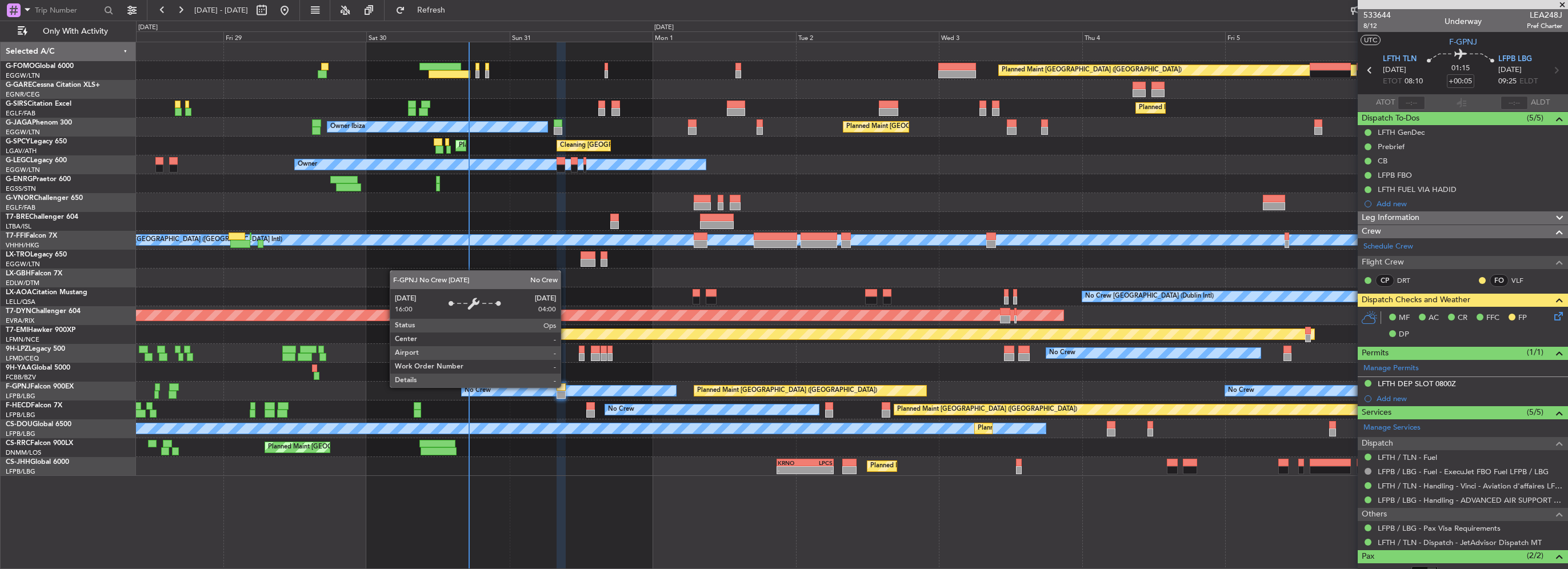
click at [560, 389] on div at bounding box center [561, 387] width 9 height 8
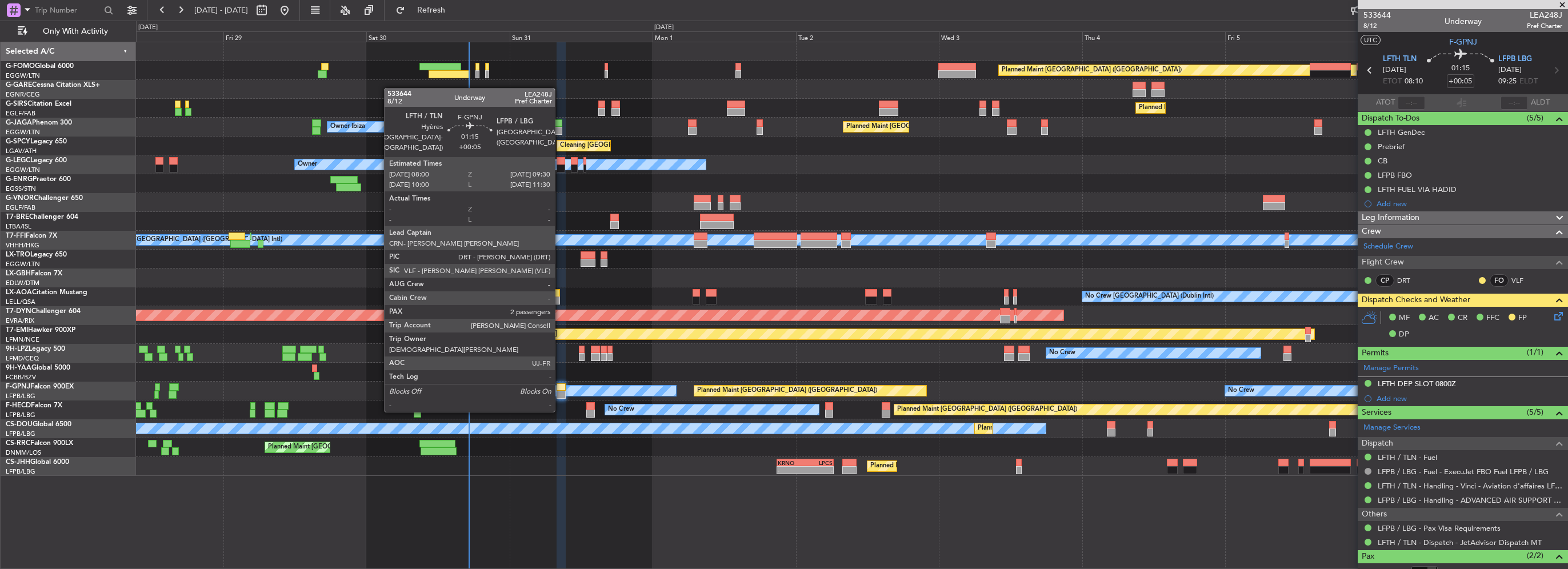
click at [560, 389] on div at bounding box center [561, 387] width 9 height 8
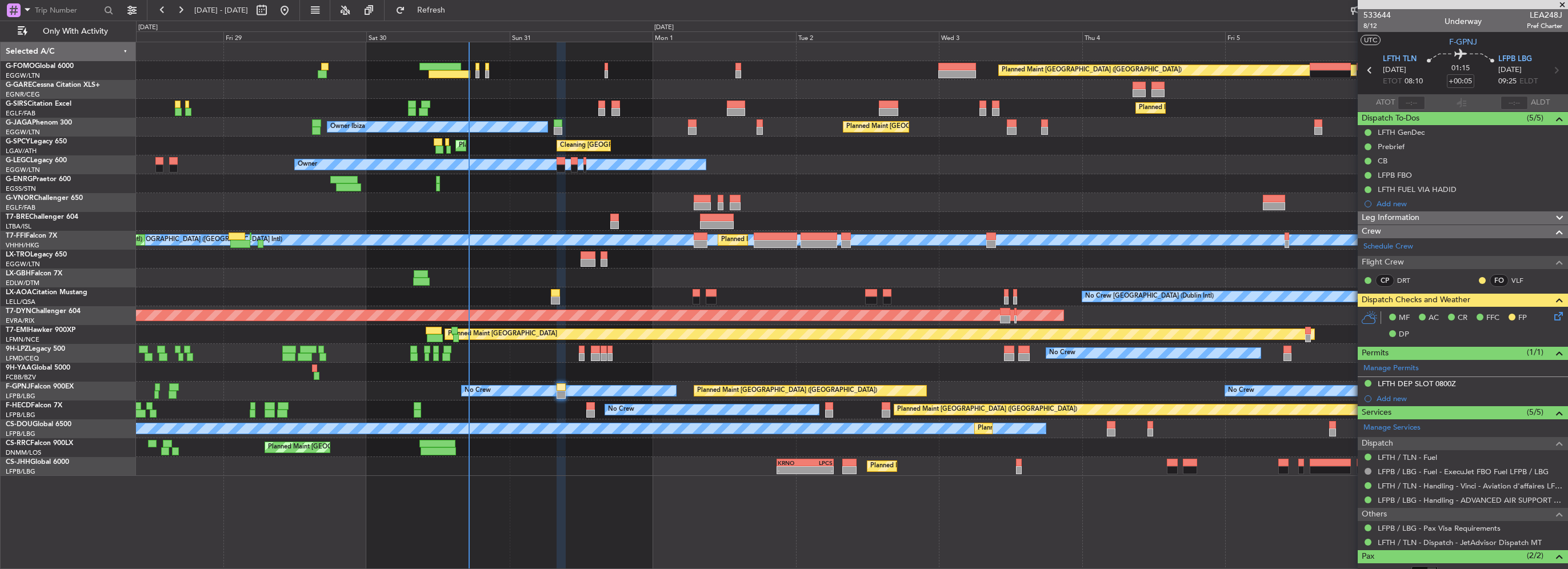
click at [1470, 215] on div "Leg Information" at bounding box center [1463, 218] width 210 height 13
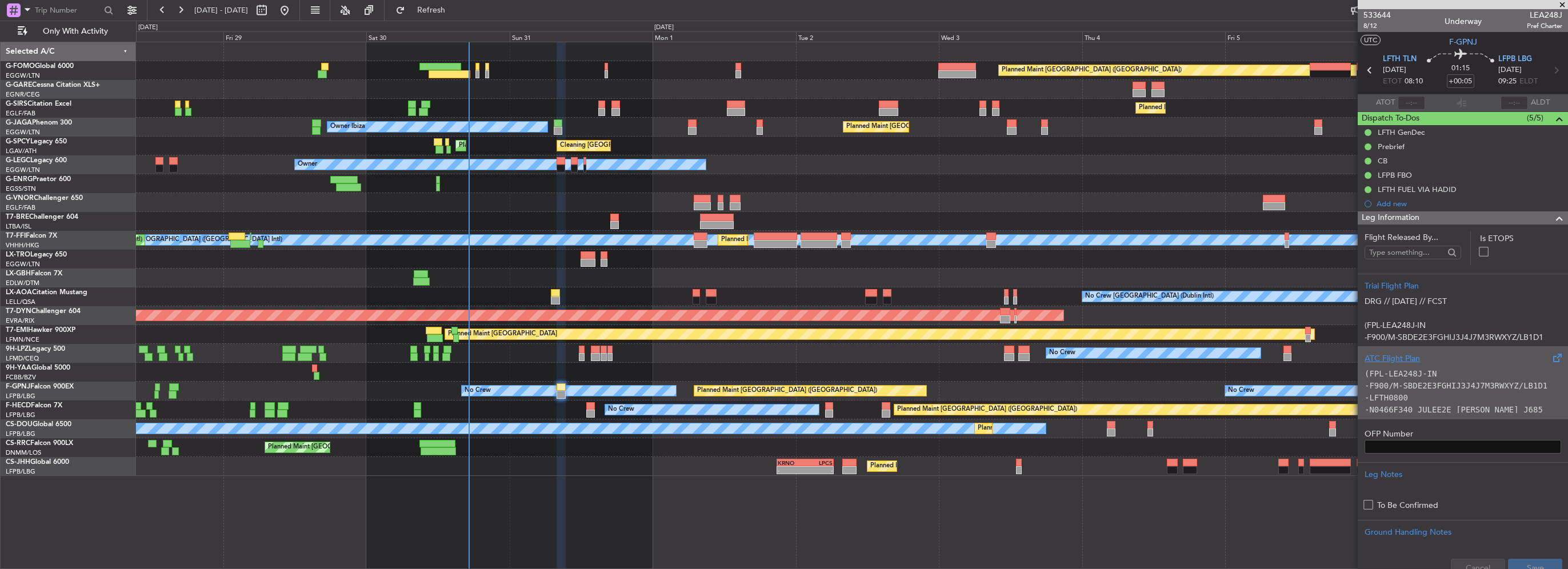
click at [1430, 361] on div "ATC Flight Plan" at bounding box center [1463, 359] width 196 height 12
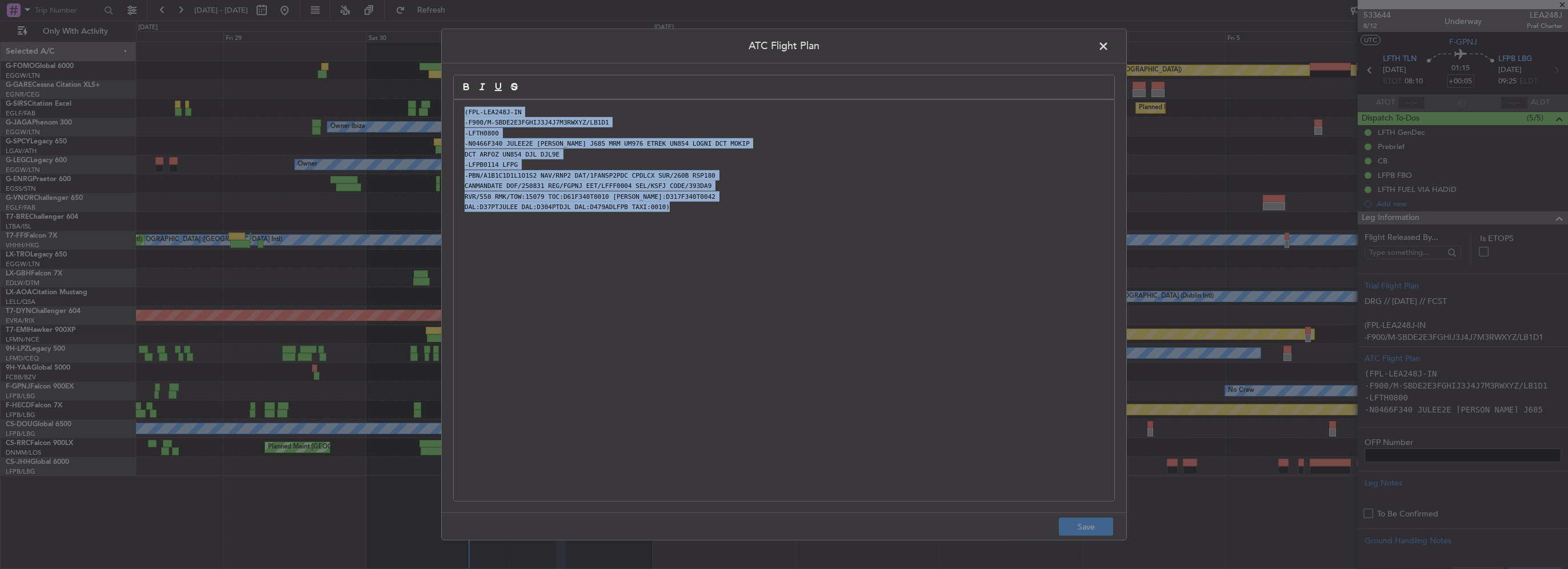
drag, startPoint x: 501, startPoint y: 173, endPoint x: 318, endPoint y: 65, distance: 212.5
click at [313, 66] on div "ATC Flight Plan (FPL-LEA248J-IN -F900/M-SBDE2E3FGHIJ3J4J7M3RWXYZ/LB1D1 -LFTH080…" at bounding box center [784, 284] width 1568 height 569
paste div
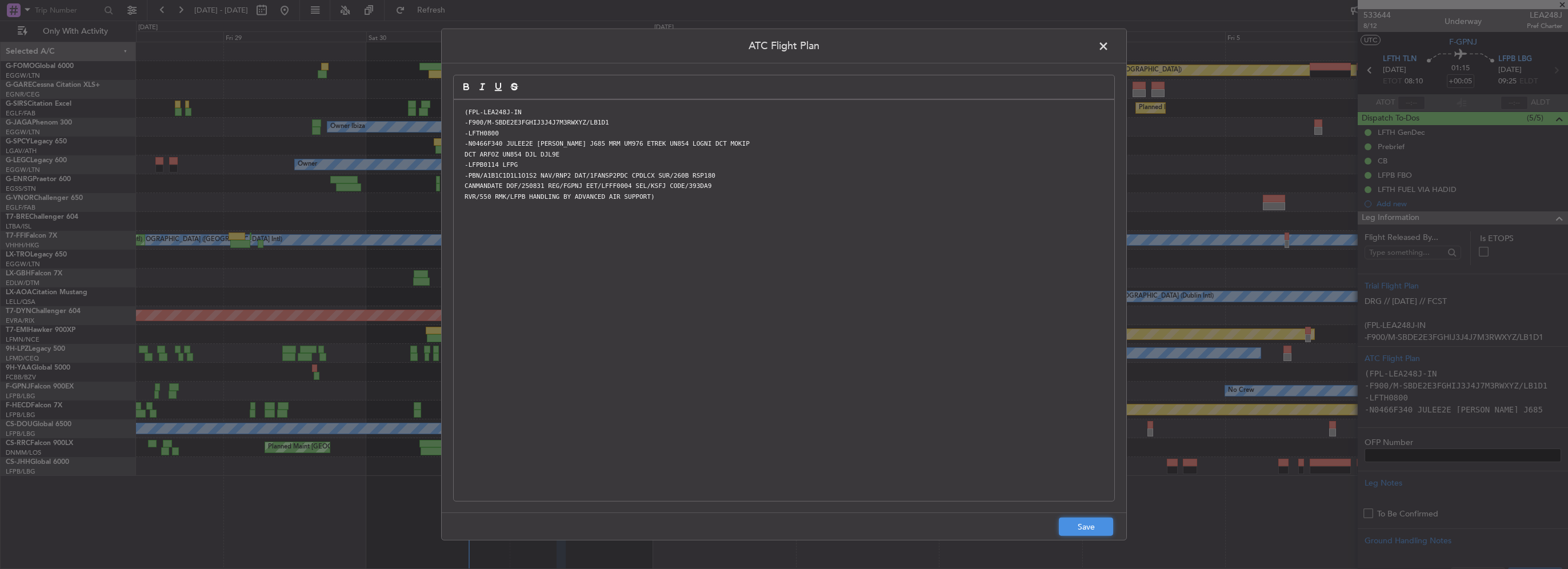
click at [1086, 527] on button "Save" at bounding box center [1086, 527] width 54 height 18
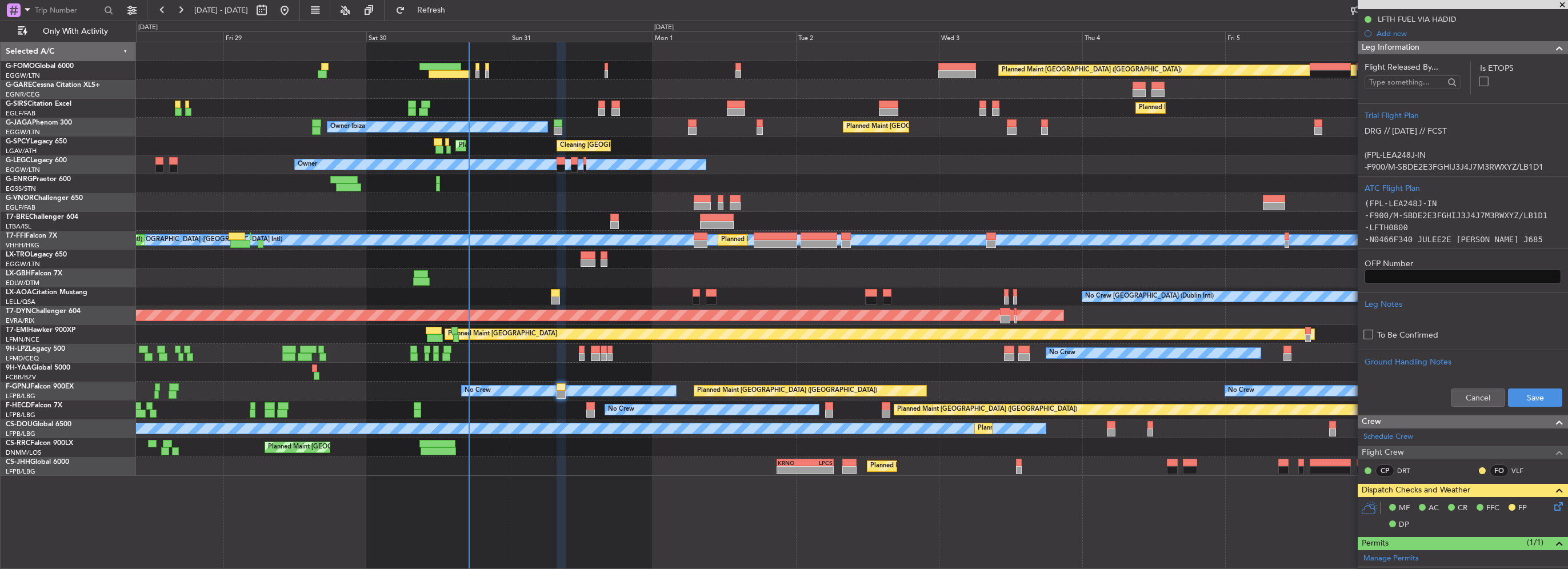
scroll to position [172, 0]
click at [1522, 398] on button "Save" at bounding box center [1535, 397] width 54 height 18
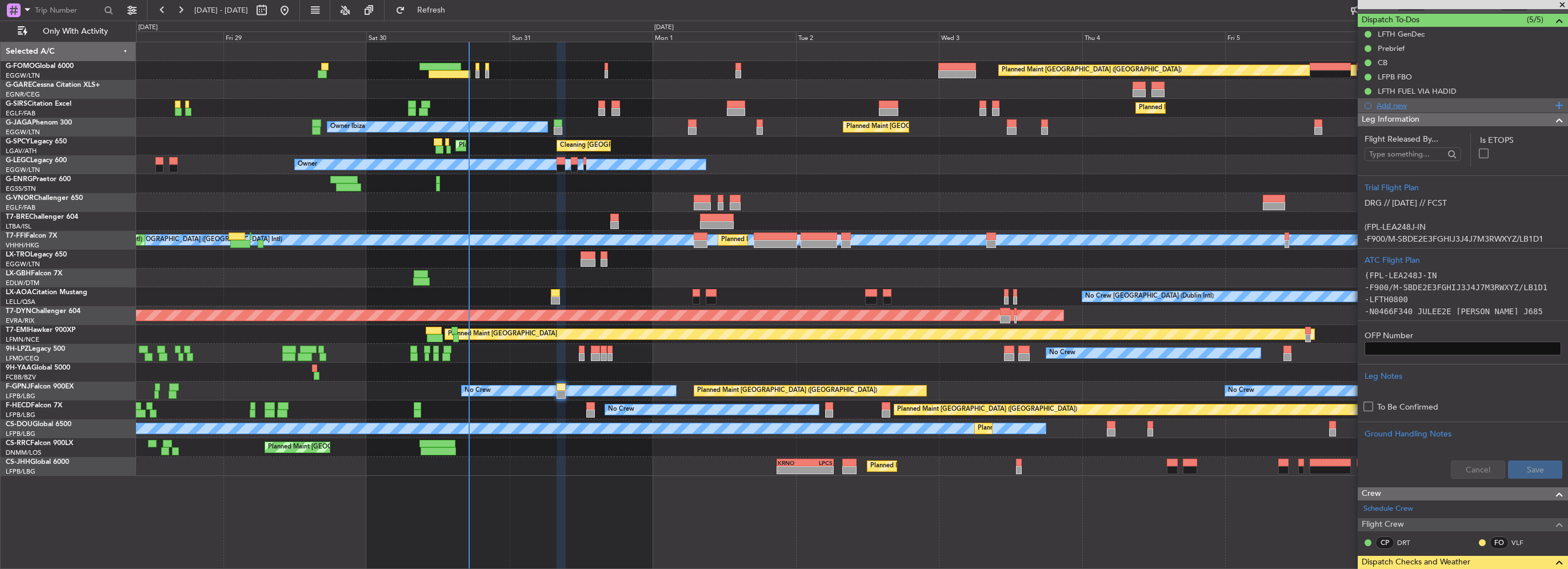
scroll to position [0, 0]
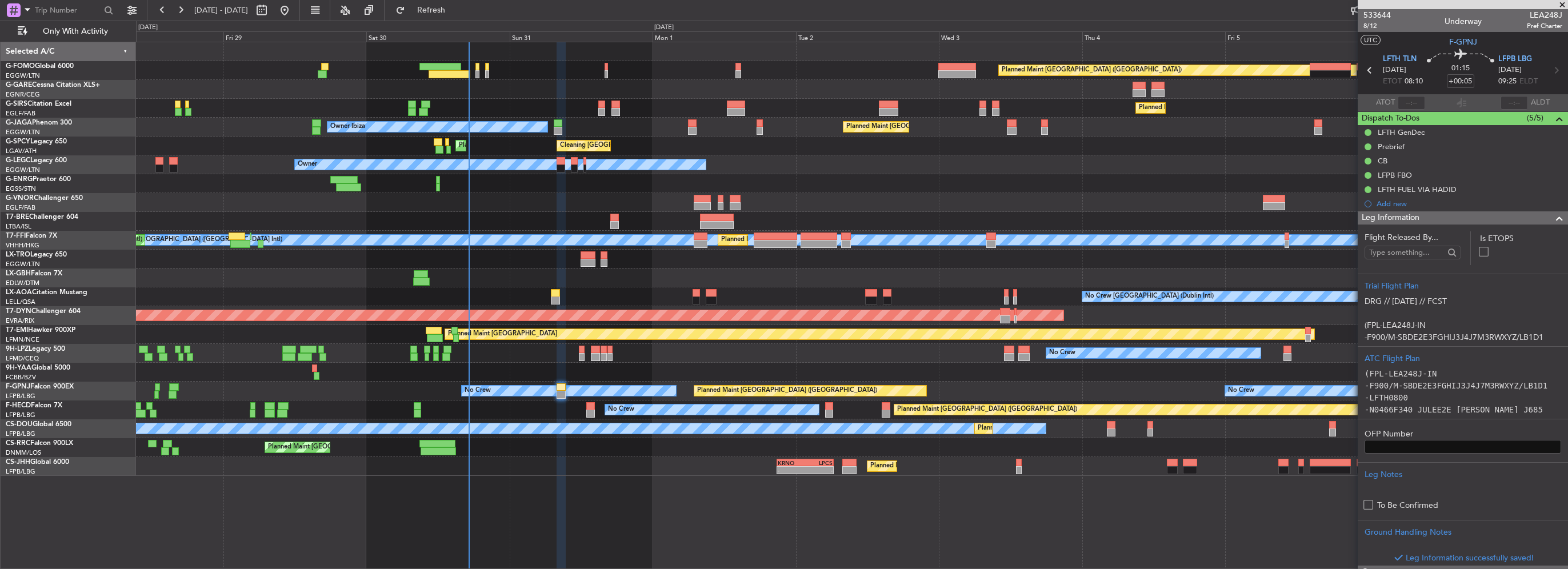
drag, startPoint x: 1545, startPoint y: 221, endPoint x: 1534, endPoint y: 233, distance: 16.3
click at [1553, 223] on span at bounding box center [1559, 218] width 14 height 14
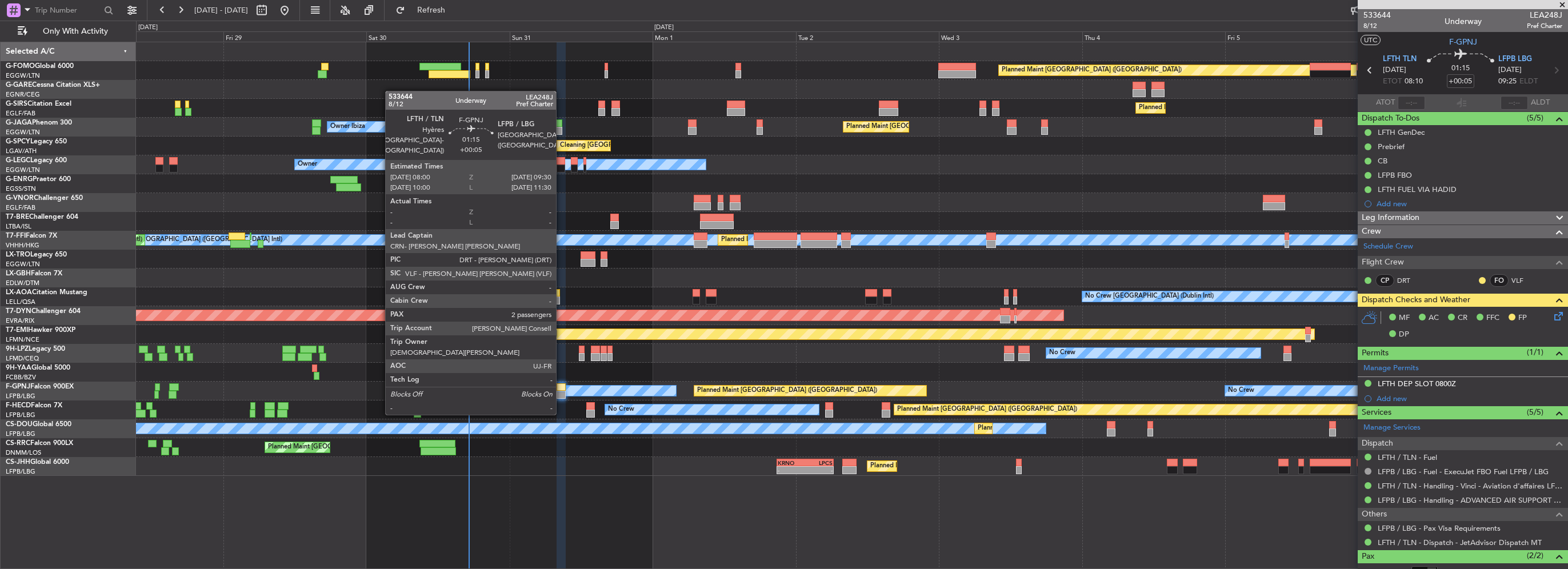
click at [561, 392] on div at bounding box center [561, 394] width 9 height 8
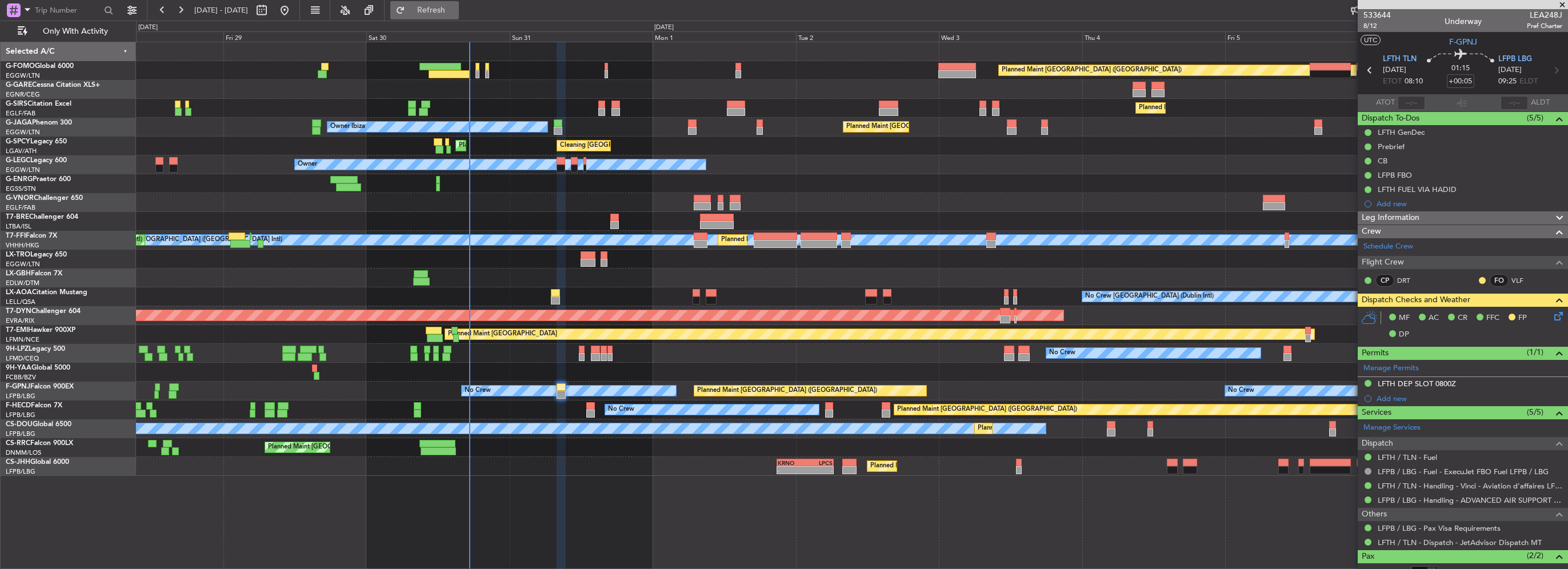
click at [458, 16] on button "Refresh" at bounding box center [424, 10] width 68 height 18
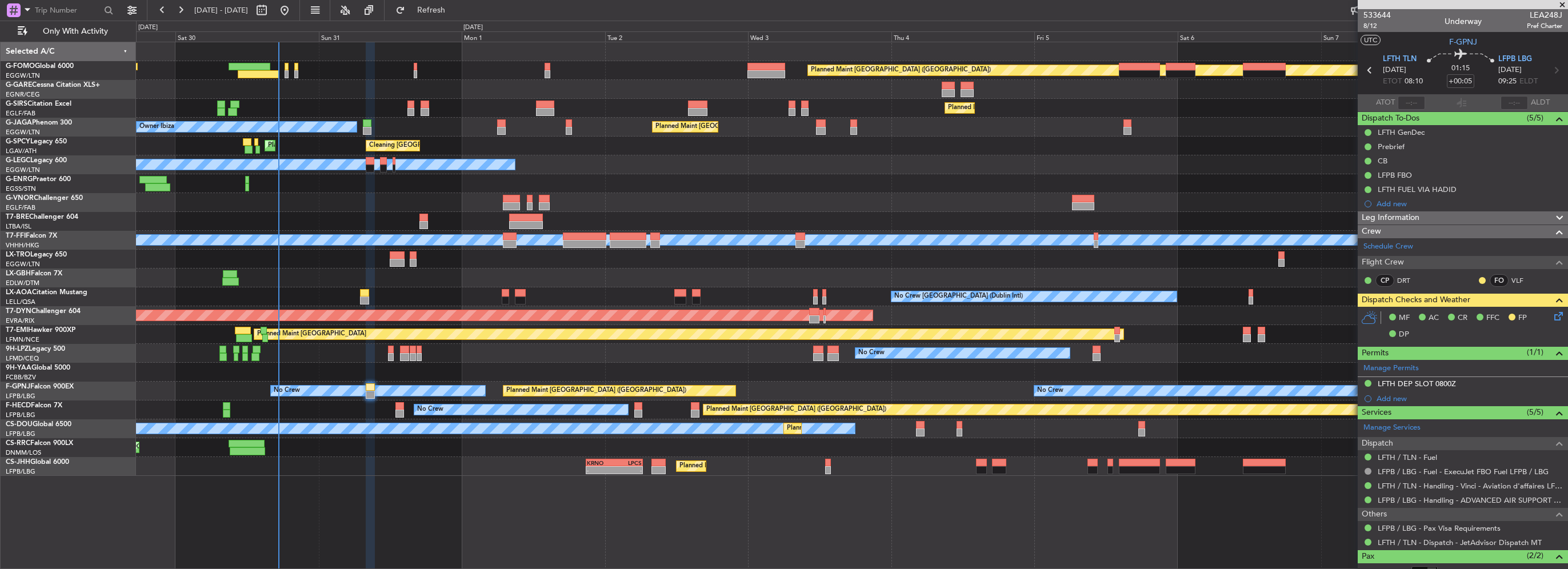
click at [603, 268] on div "Planned Maint London (Luton) Planned Maint London (Farnborough) Owner Ibiza Pla…" at bounding box center [852, 259] width 1431 height 434
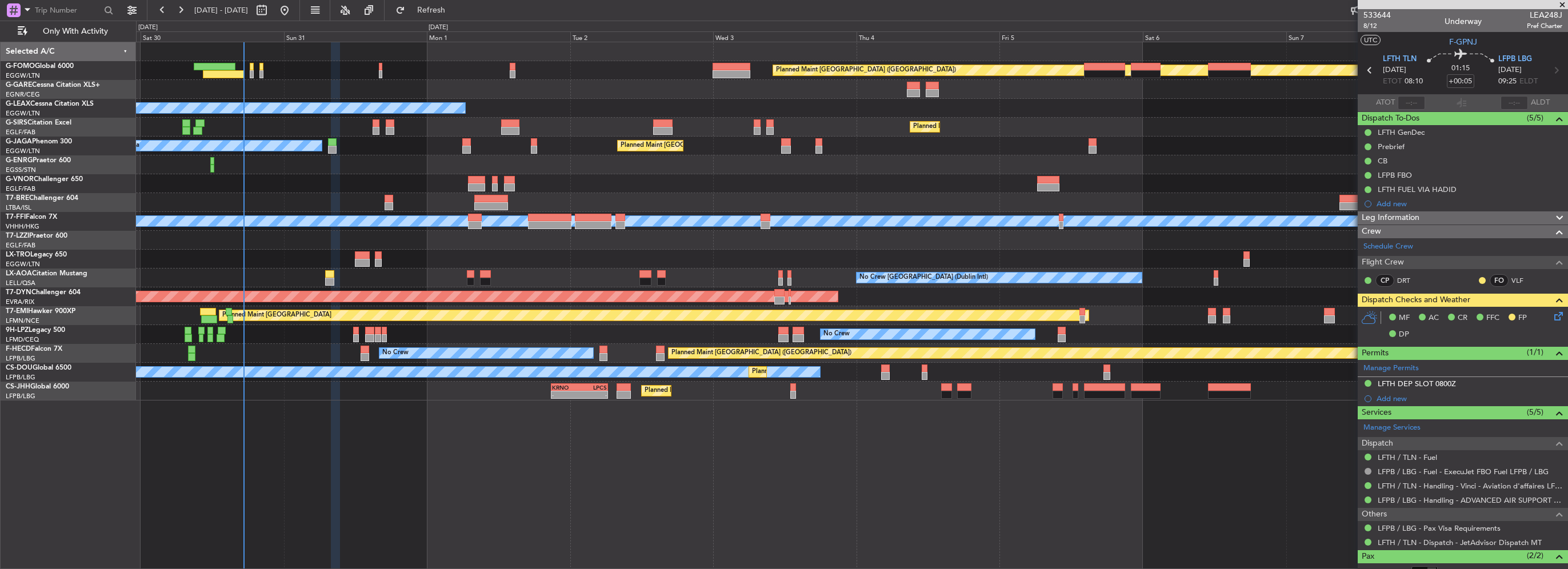
click at [1063, 258] on div "Planned Maint Dusseldorf" at bounding box center [852, 259] width 1431 height 19
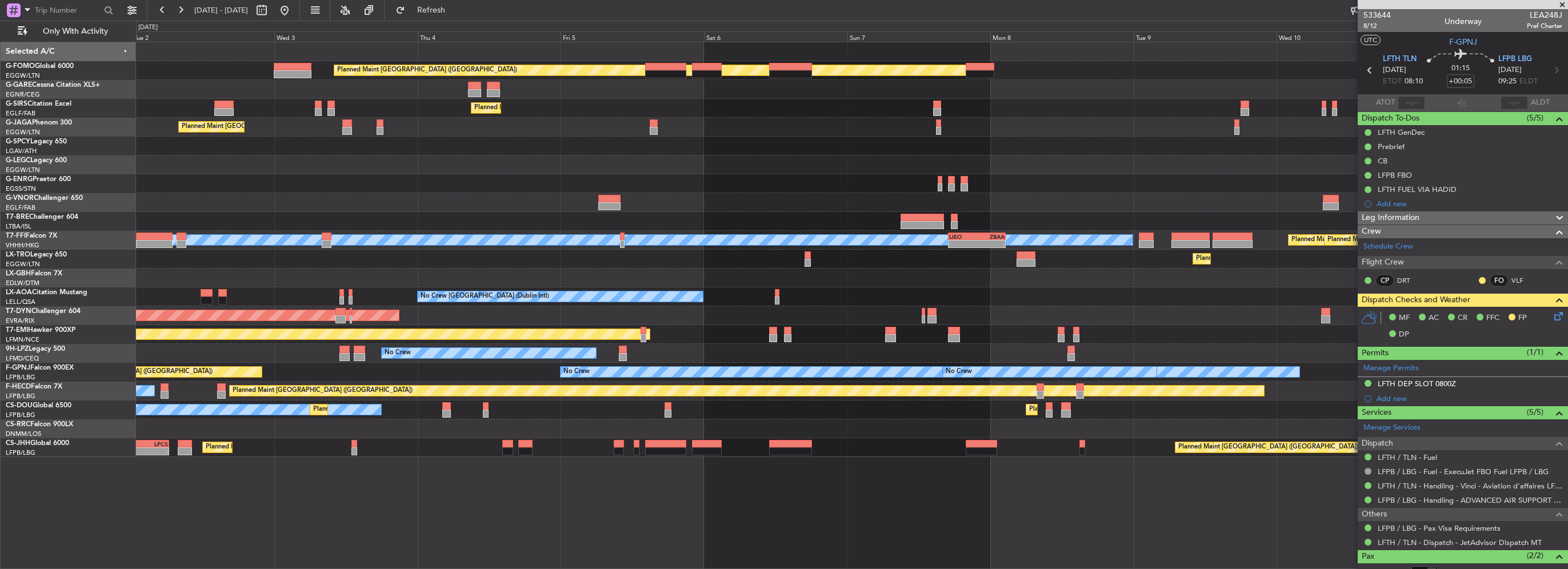
click at [834, 298] on div "Planned Maint London (Luton) Planned Maint London (Farnborough) Planned Maint L…" at bounding box center [852, 250] width 1431 height 415
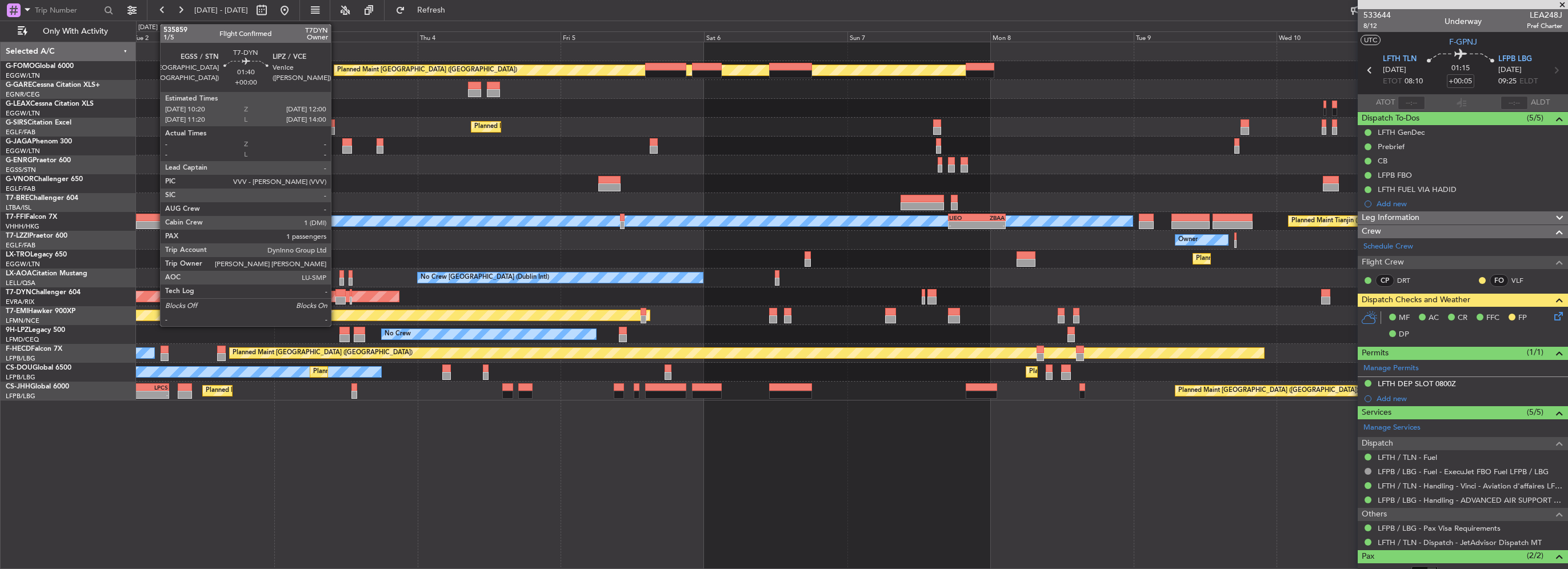
click at [961, 290] on div "Planned Maint London (Luton) Owner Planned Maint London (Farnborough) Planned M…" at bounding box center [852, 221] width 1431 height 358
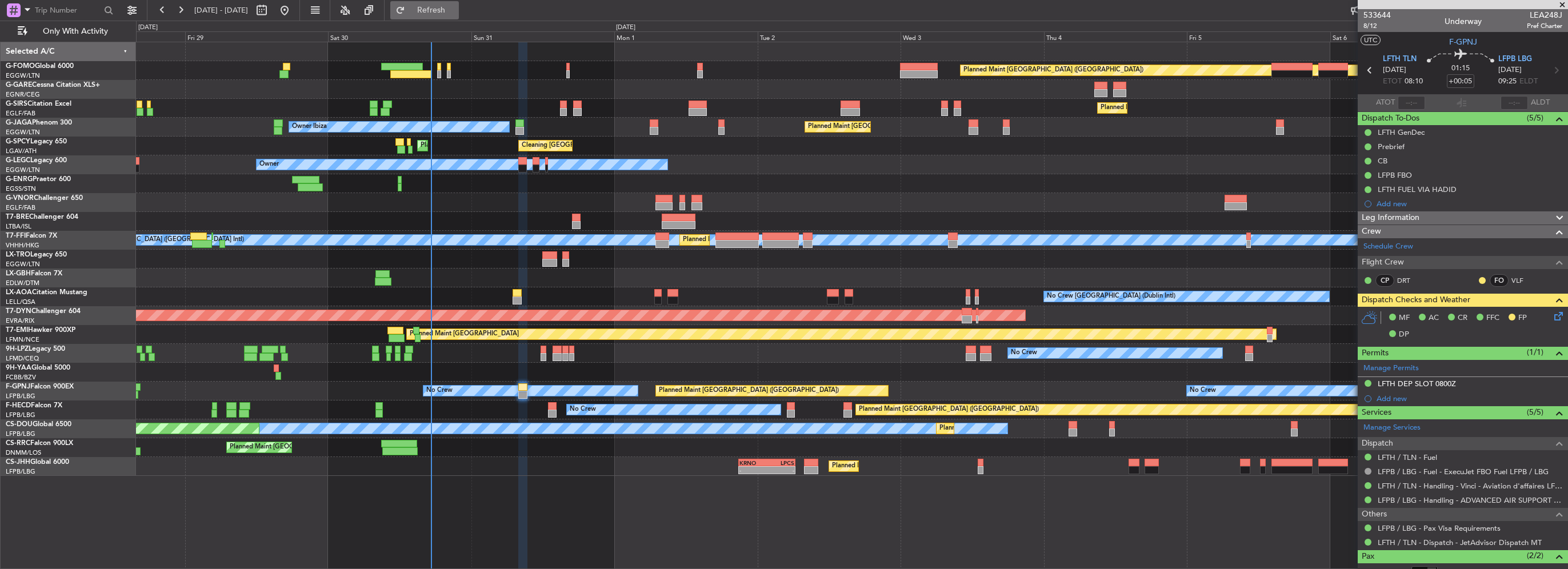
click at [455, 7] on span "Refresh" at bounding box center [431, 10] width 48 height 8
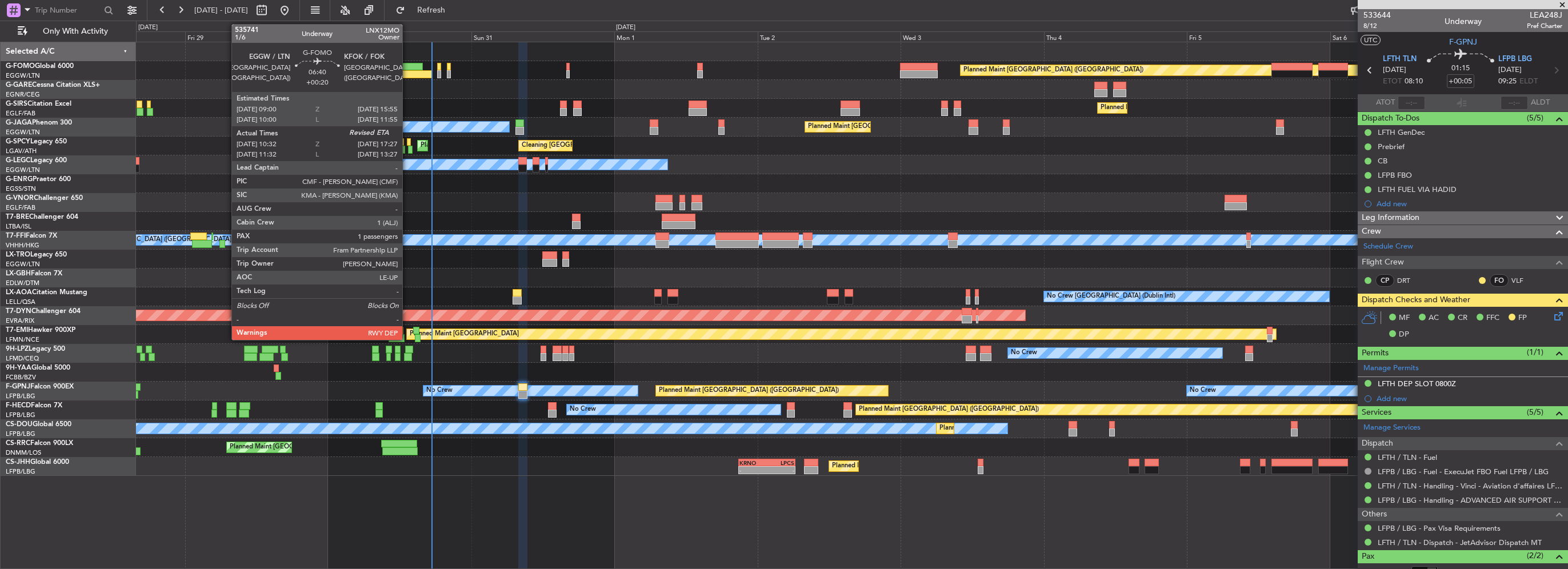
click at [407, 75] on div at bounding box center [411, 74] width 42 height 8
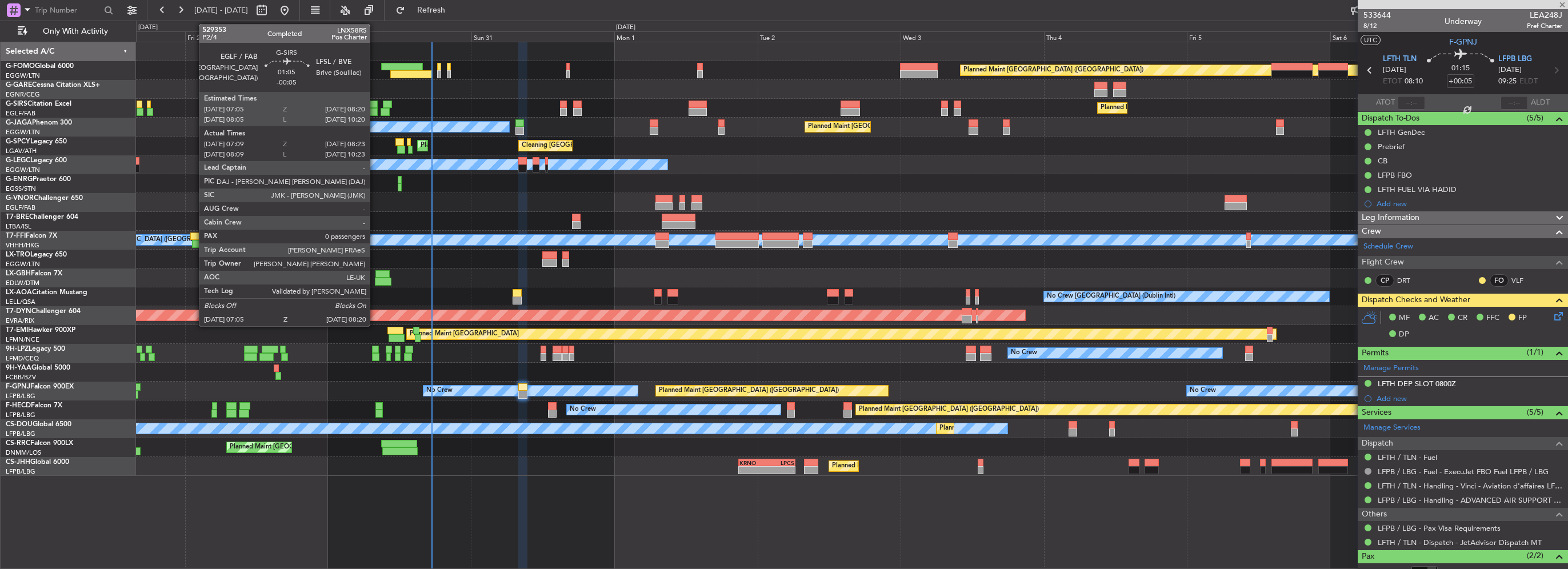
type input "+00:20"
type input "10:32"
type input "1"
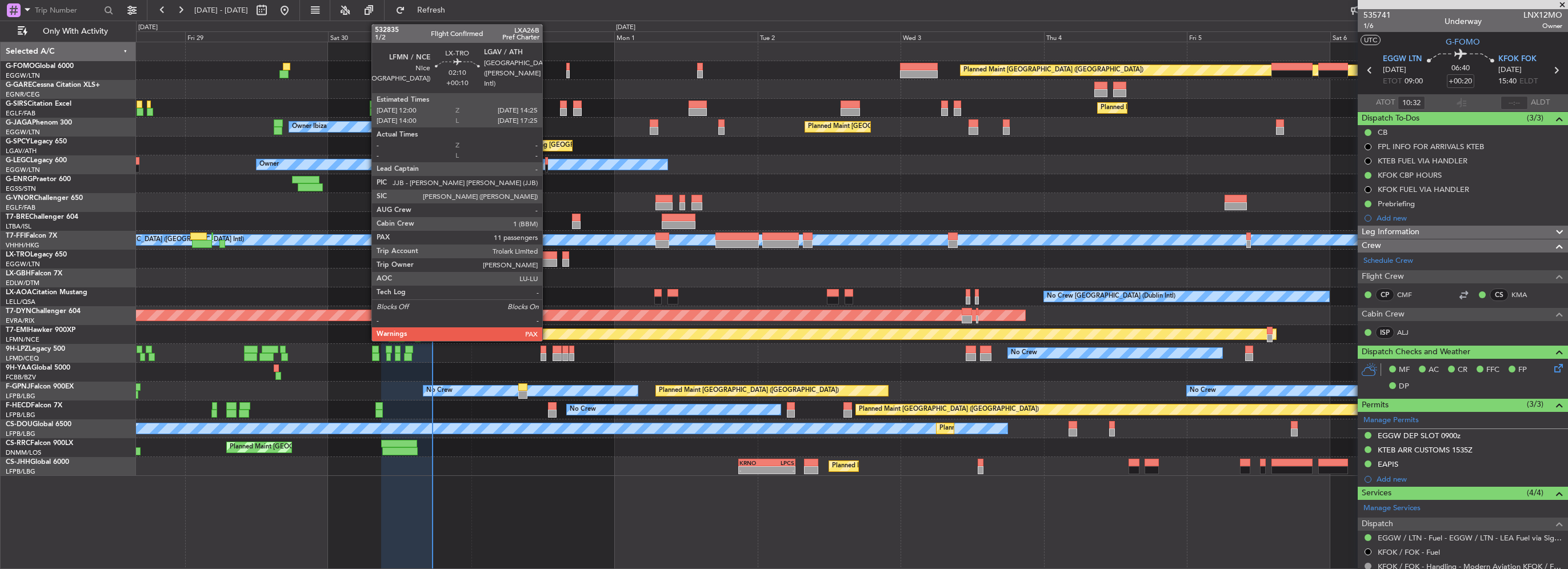
click at [548, 260] on div at bounding box center [550, 263] width 15 height 8
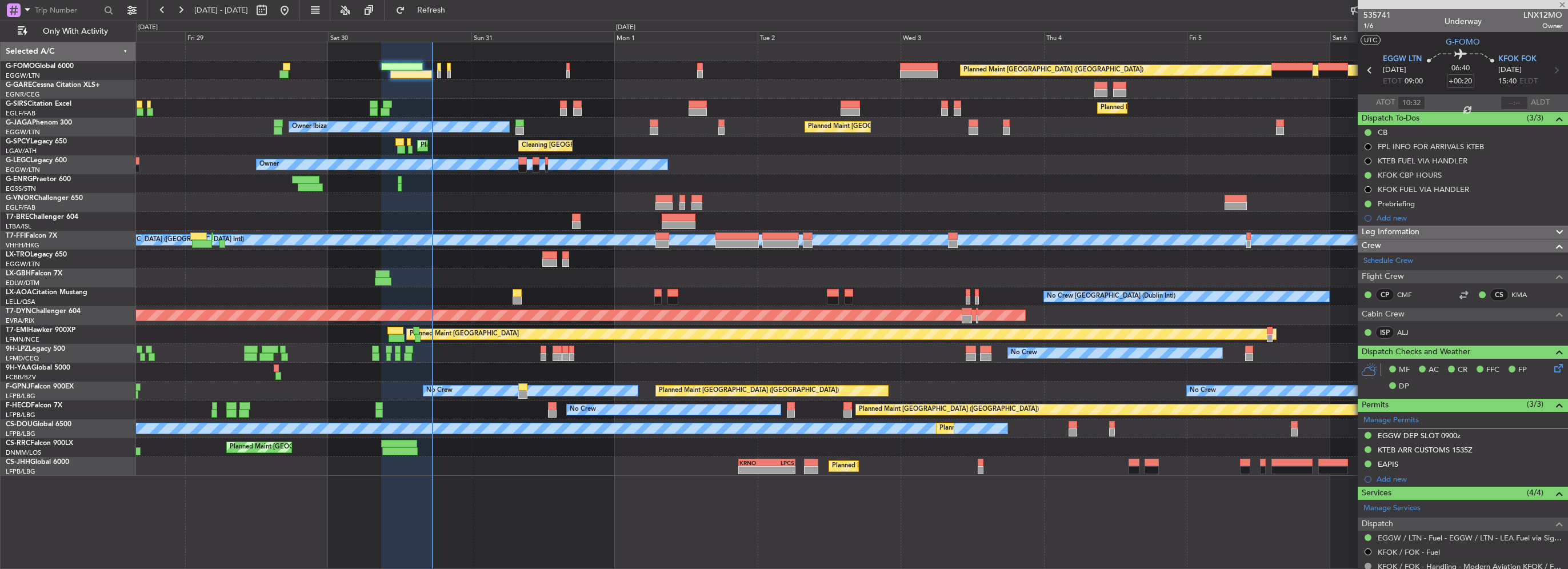
type input "+00:10"
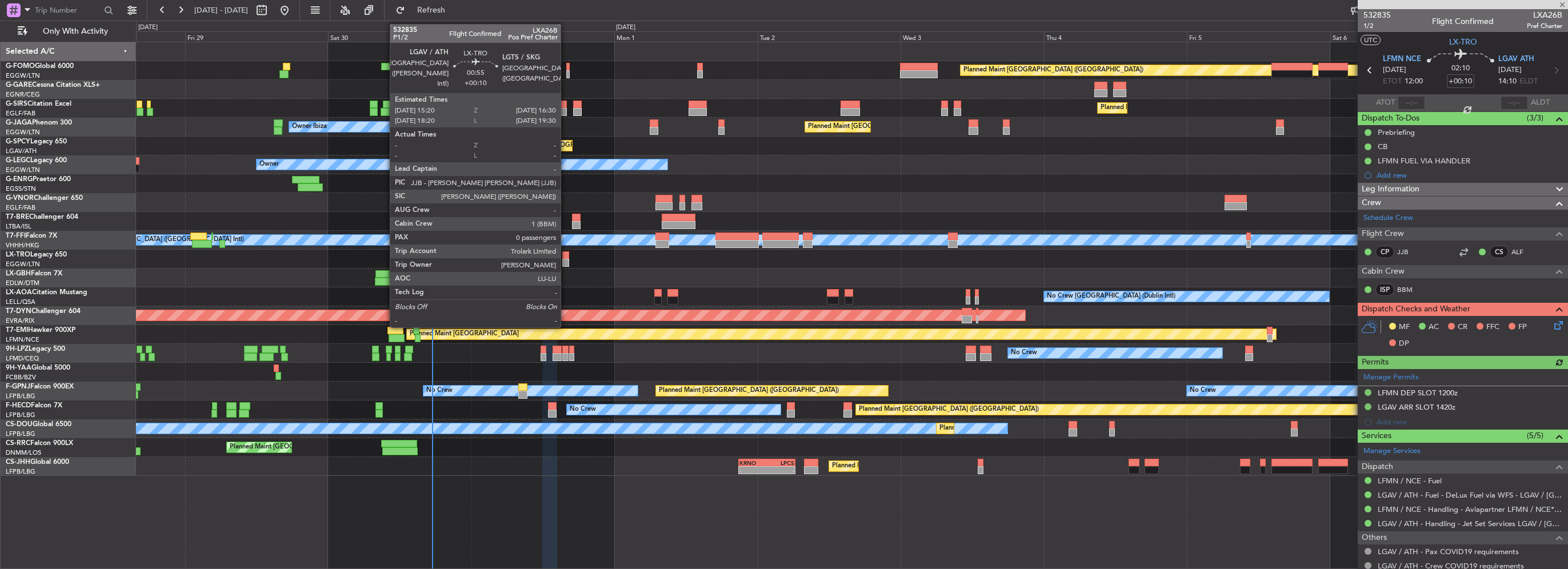
click at [566, 260] on div at bounding box center [566, 263] width 7 height 8
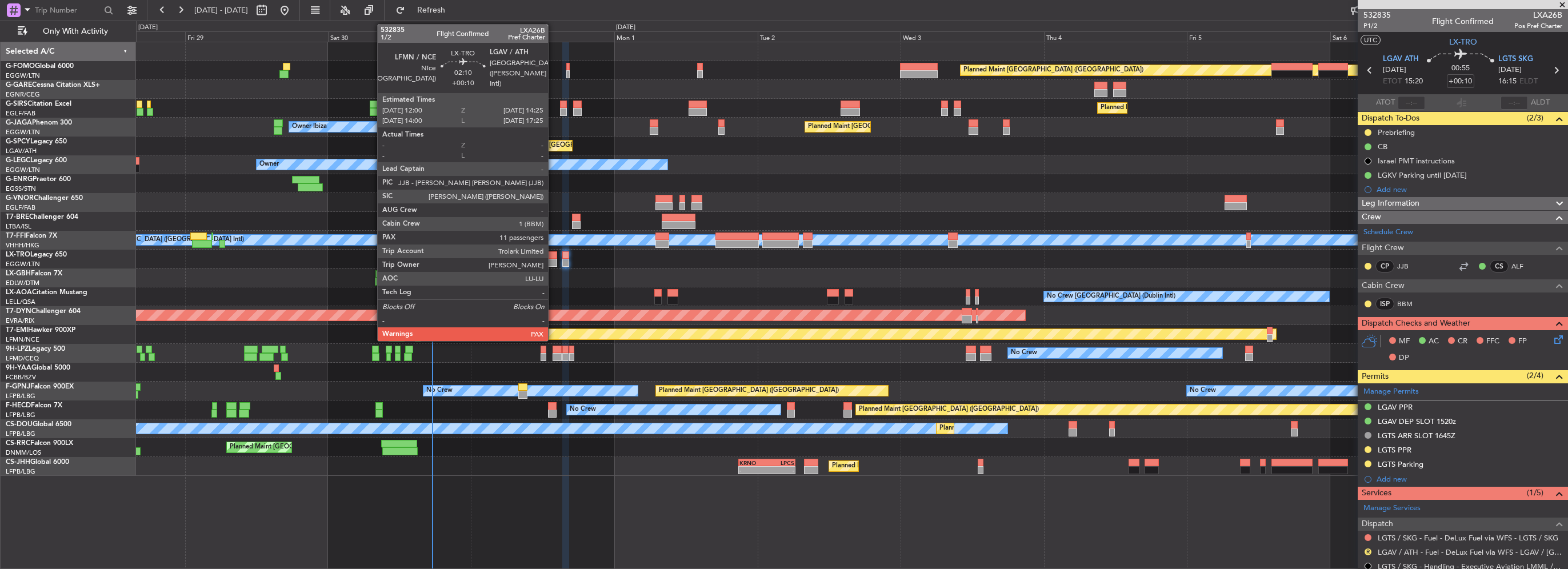
click at [553, 256] on div at bounding box center [550, 255] width 15 height 8
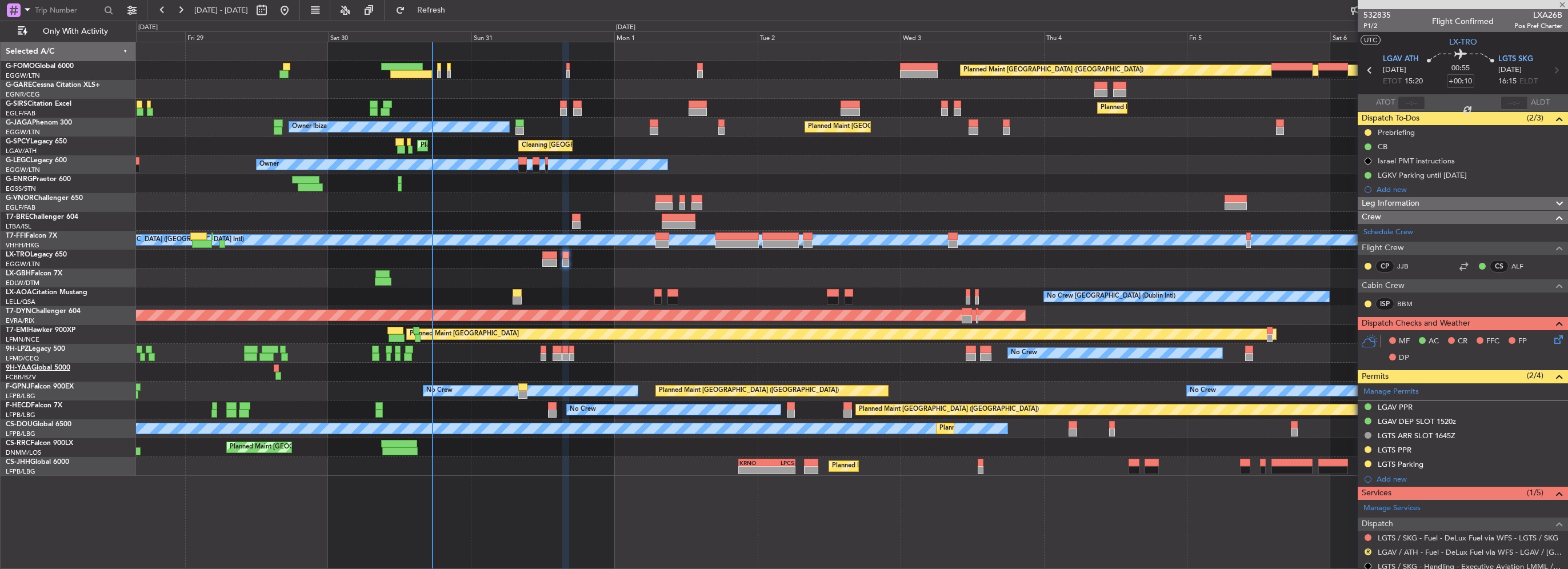
type input "11"
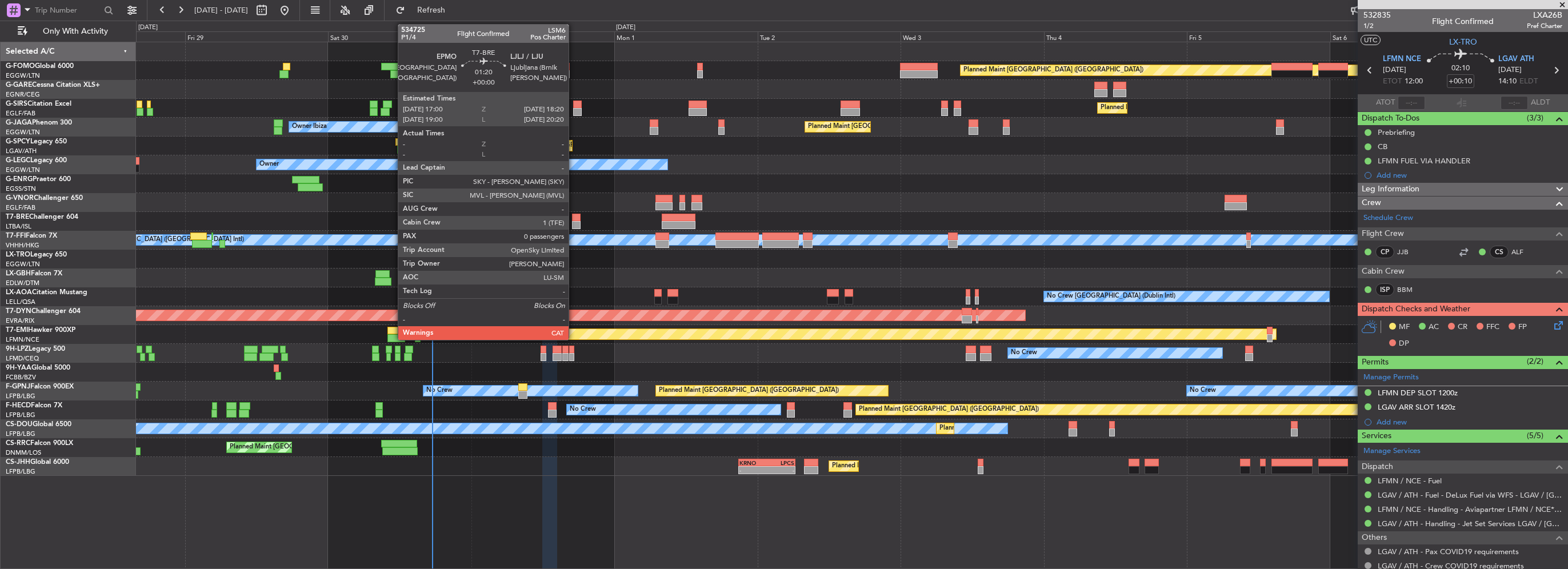
click at [574, 221] on div at bounding box center [576, 225] width 8 height 8
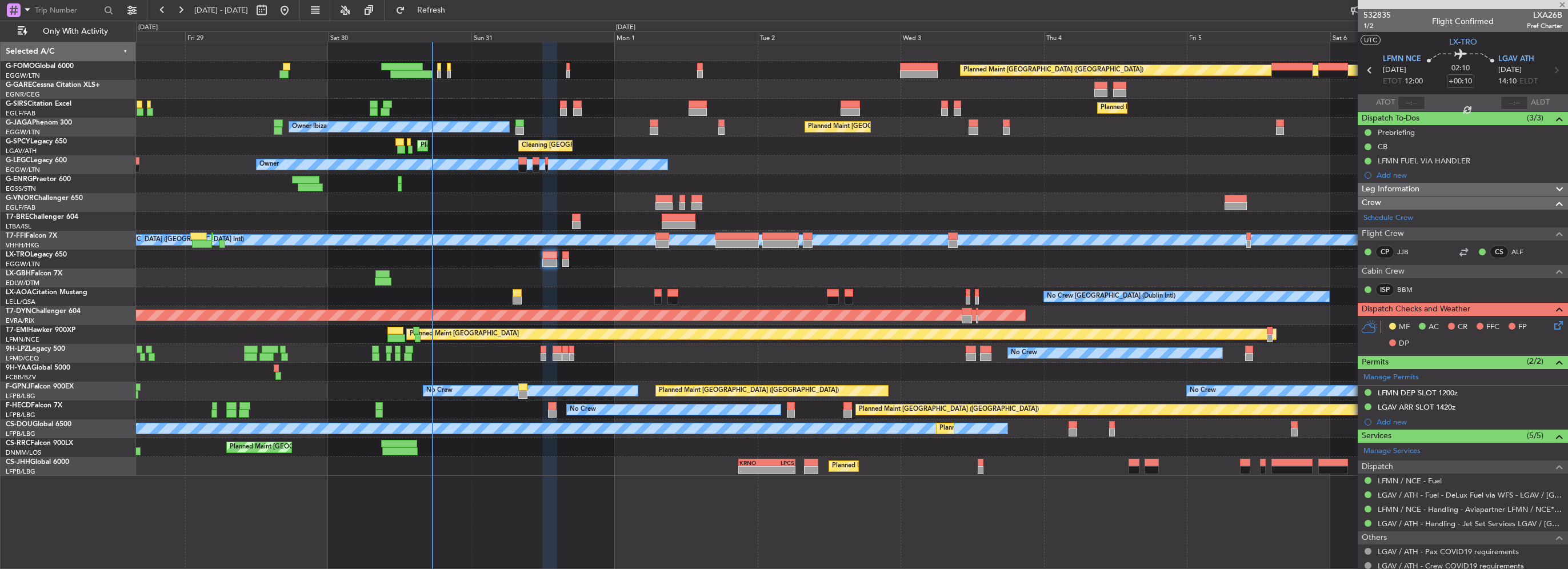
type input "0"
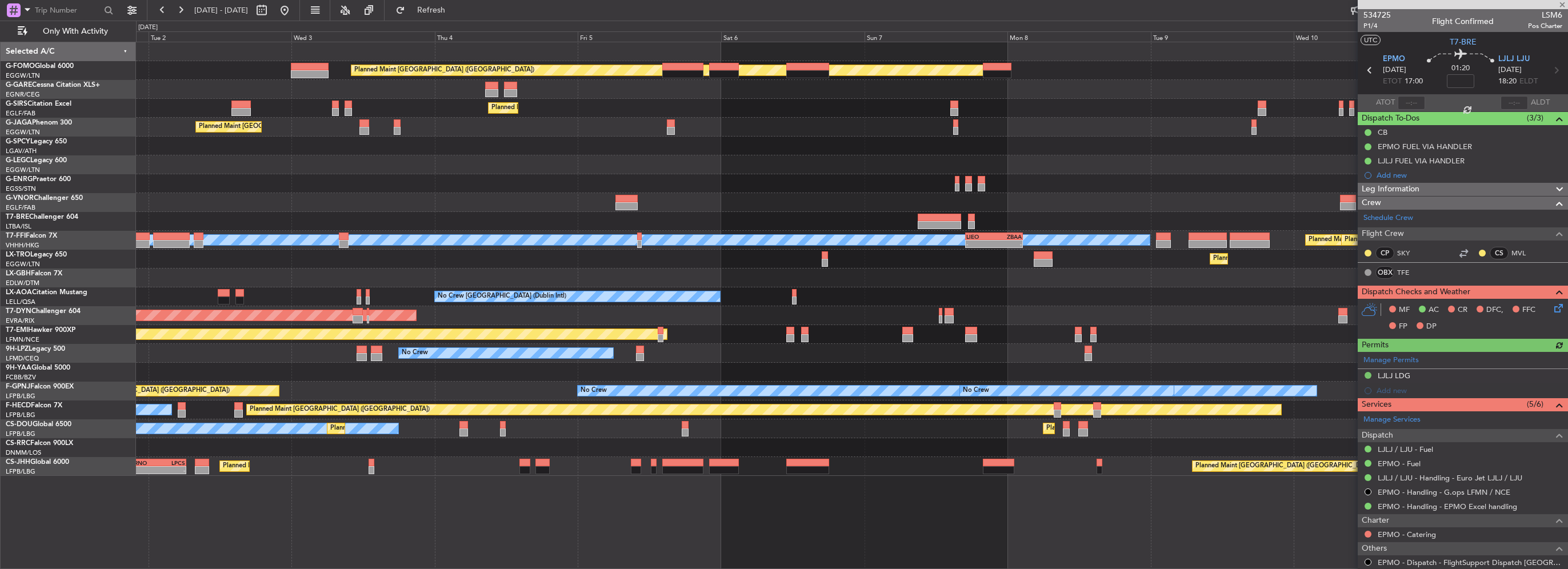
click at [401, 215] on div "Planned Maint London (Luton) Planned Maint London (Farnborough) Planned Maint L…" at bounding box center [852, 259] width 1431 height 434
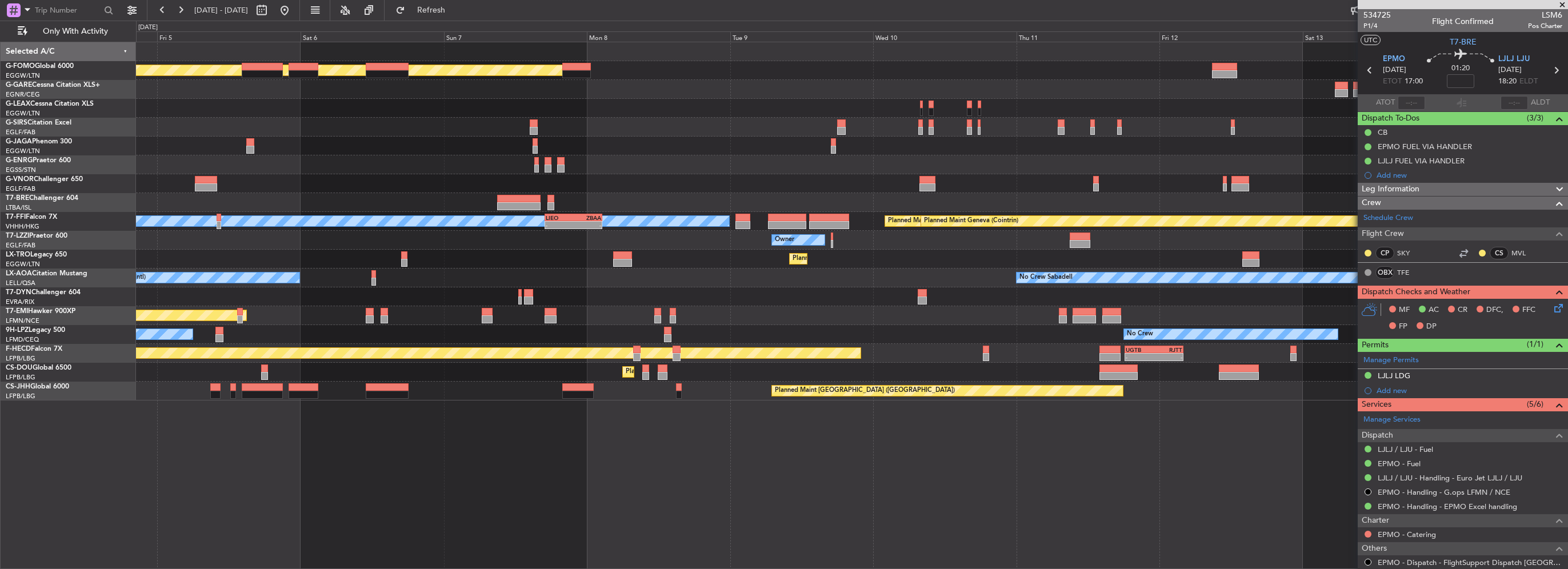
click at [686, 208] on div at bounding box center [852, 202] width 1431 height 19
click at [725, 300] on div "Planned Maint London (Luton) Planned Maint London (Farnborough) Planned Maint L…" at bounding box center [852, 221] width 1431 height 358
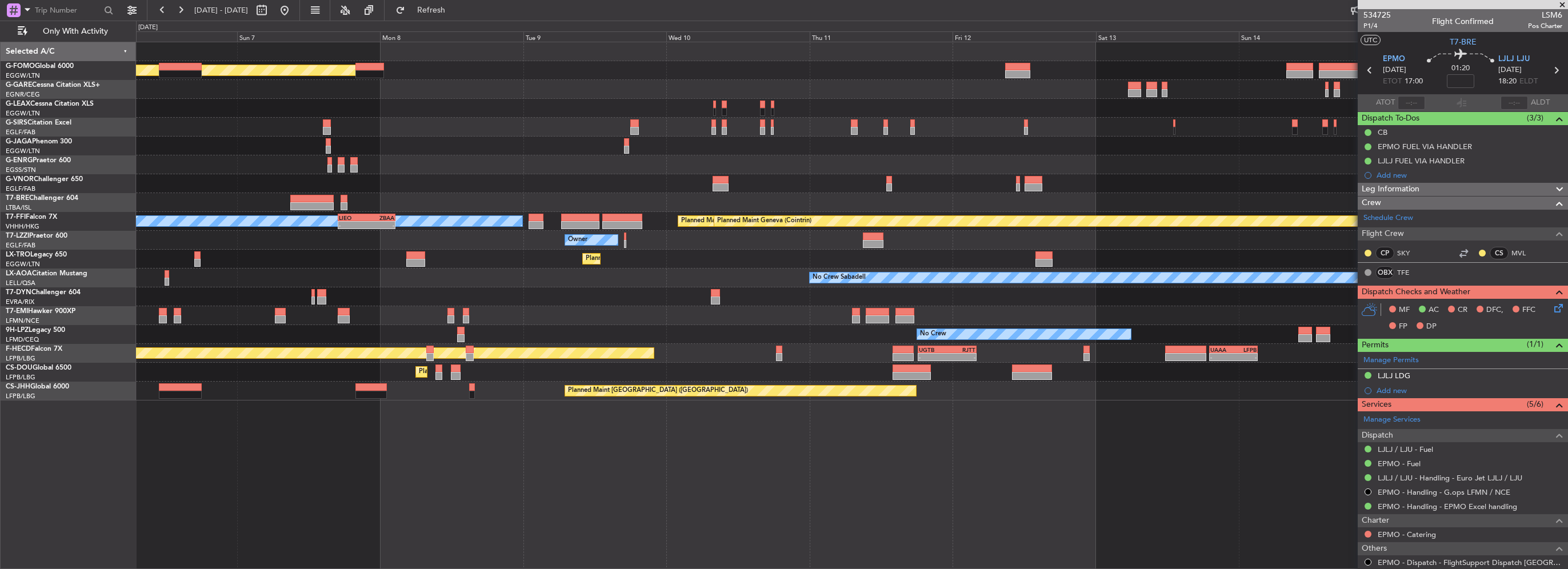
click at [476, 185] on div at bounding box center [852, 183] width 1431 height 19
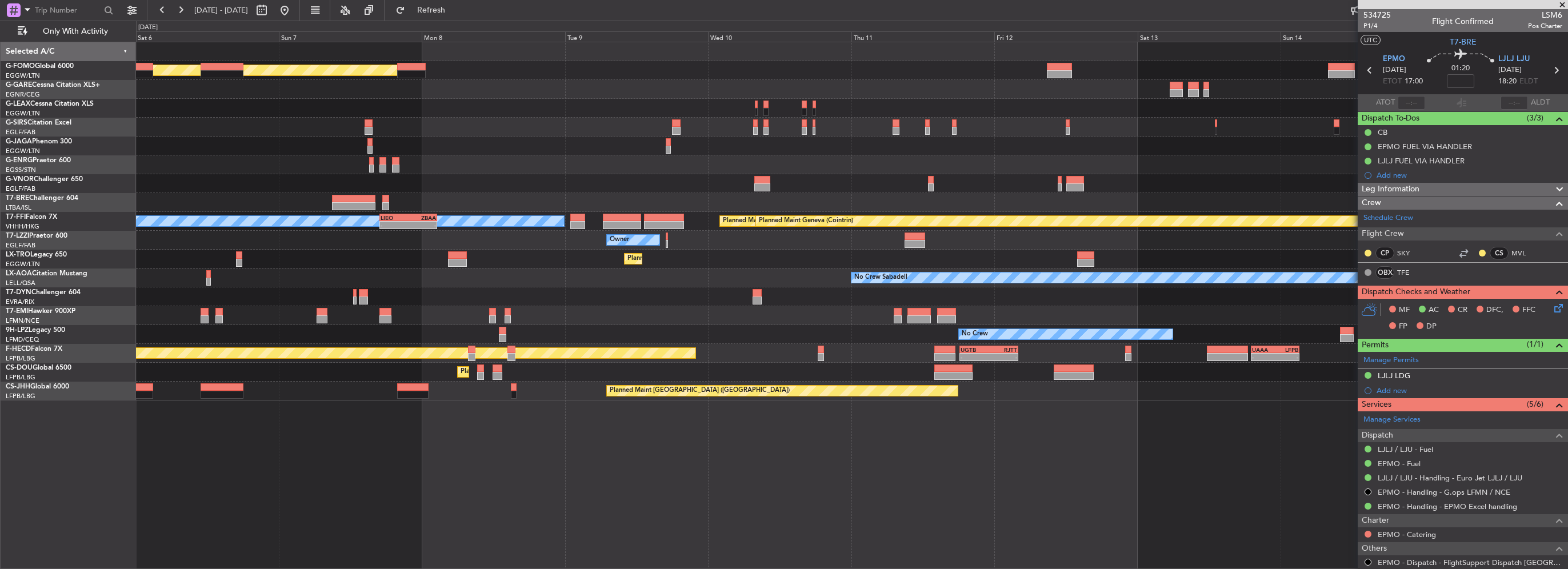
drag, startPoint x: 320, startPoint y: 12, endPoint x: 323, endPoint y: 23, distance: 11.4
click at [294, 12] on button at bounding box center [285, 10] width 18 height 18
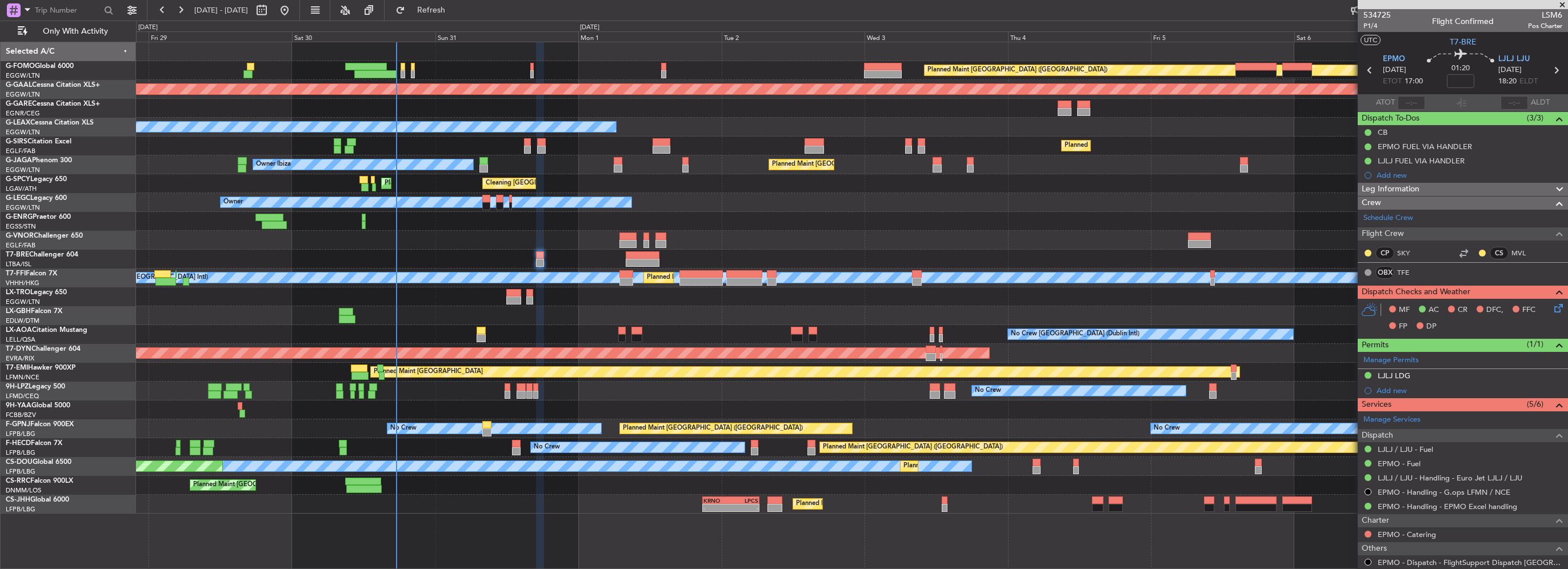
click at [449, 193] on div "Planned Maint London (Luton) Planned Maint Dusseldorf Owner Planned Maint Londo…" at bounding box center [852, 278] width 1431 height 471
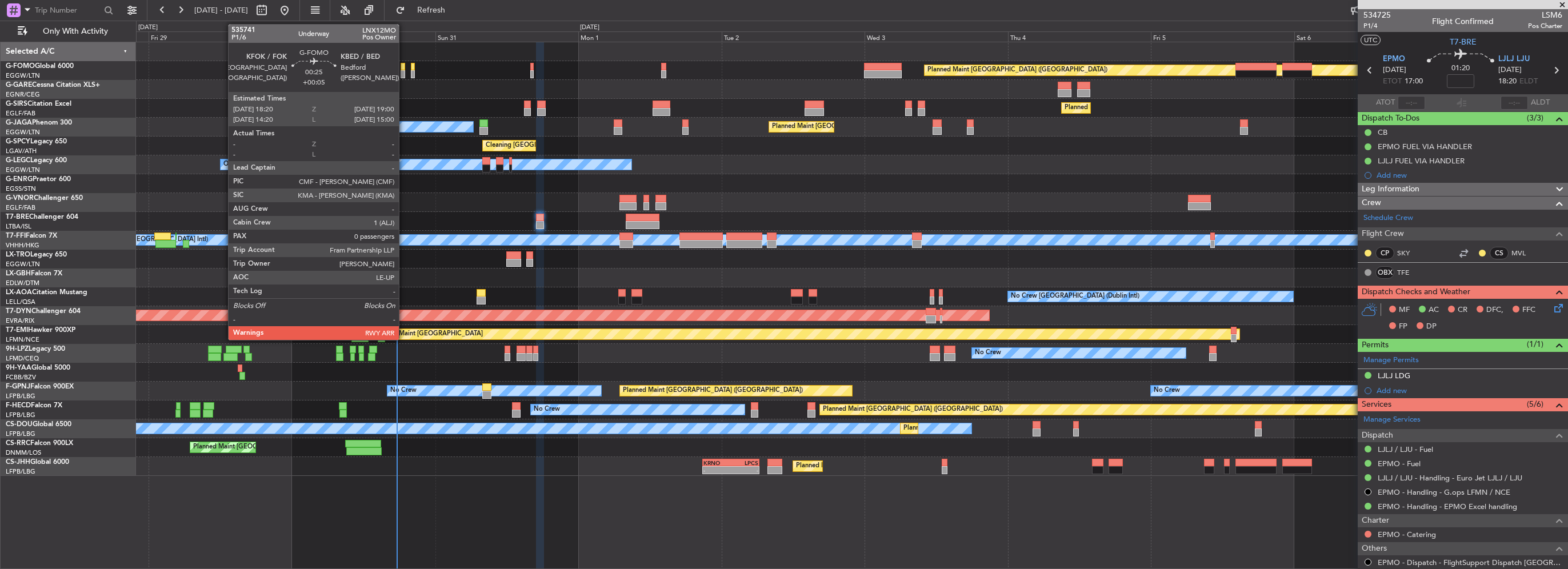
click at [404, 72] on div at bounding box center [402, 74] width 4 height 8
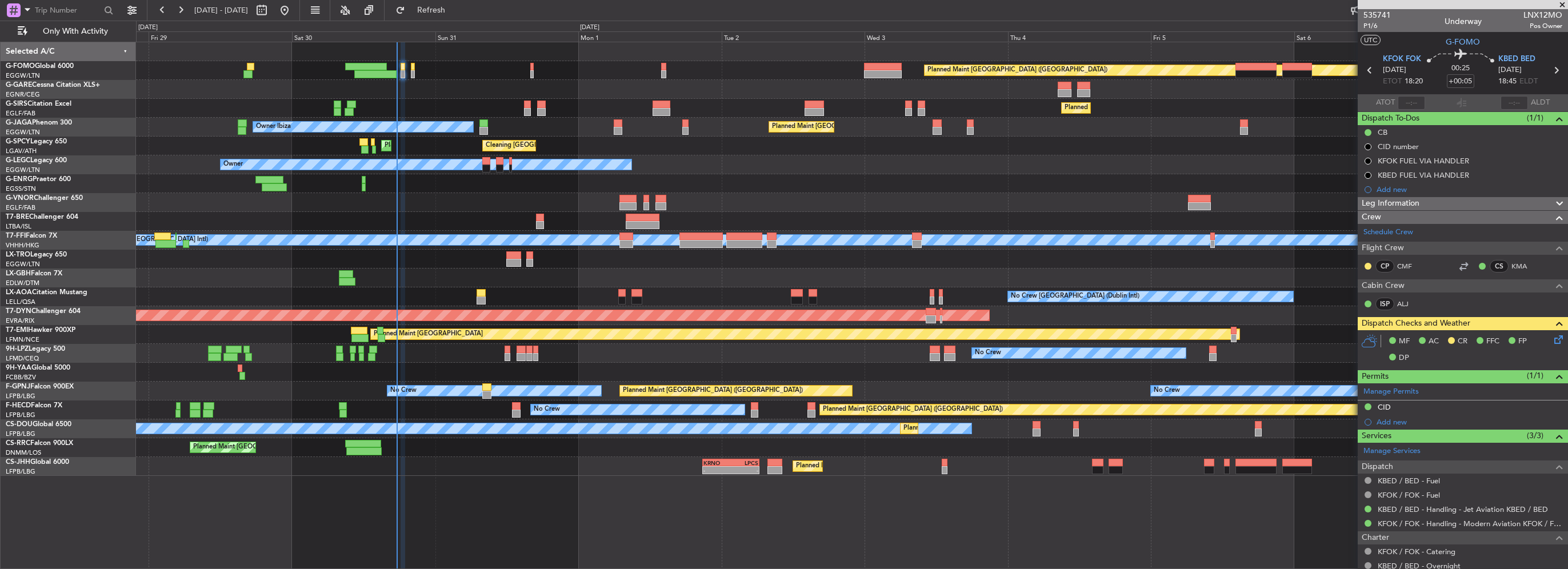
click at [1552, 335] on icon at bounding box center [1556, 337] width 9 height 9
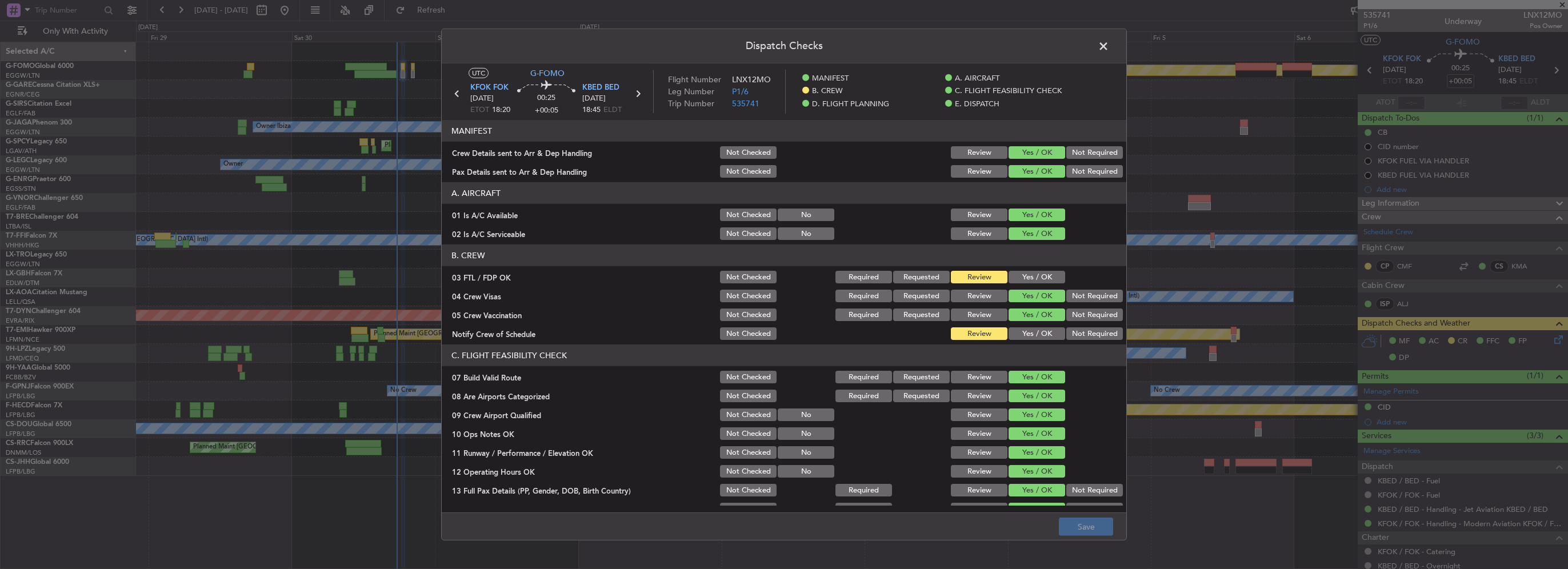
click at [1020, 274] on button "Yes / OK" at bounding box center [1037, 277] width 57 height 12
click at [1044, 332] on button "Yes / OK" at bounding box center [1037, 333] width 57 height 12
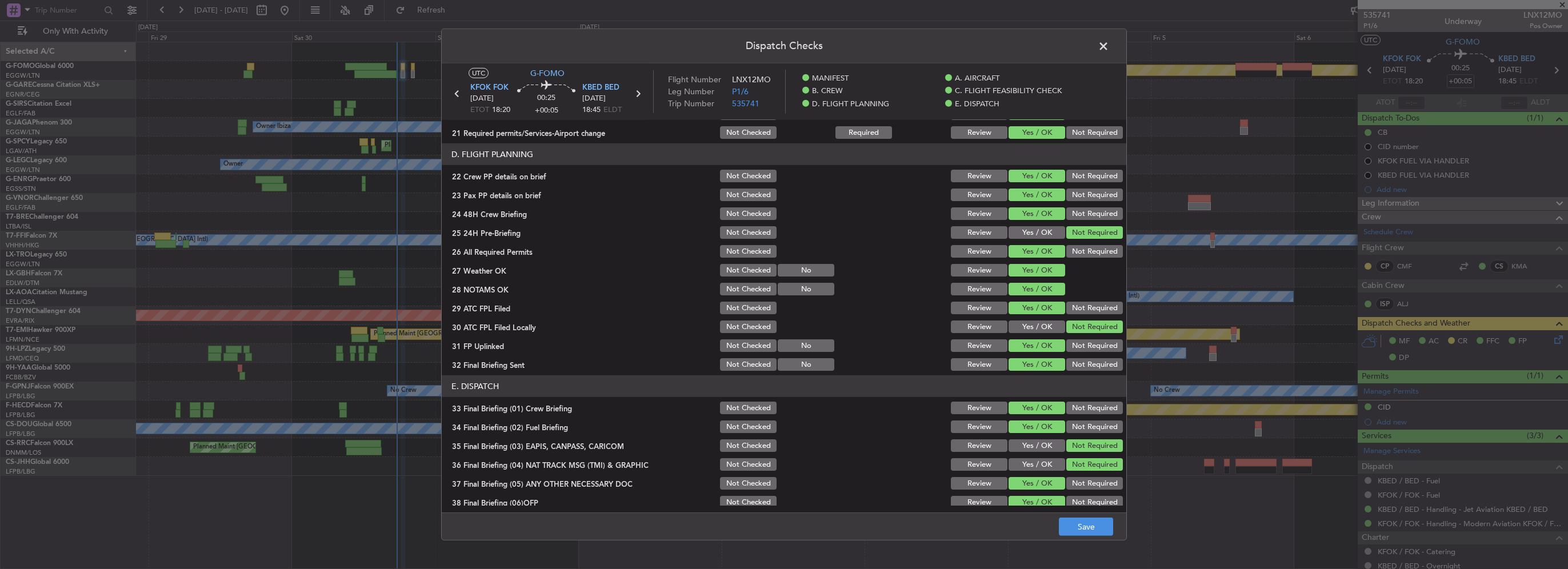
scroll to position [514, 0]
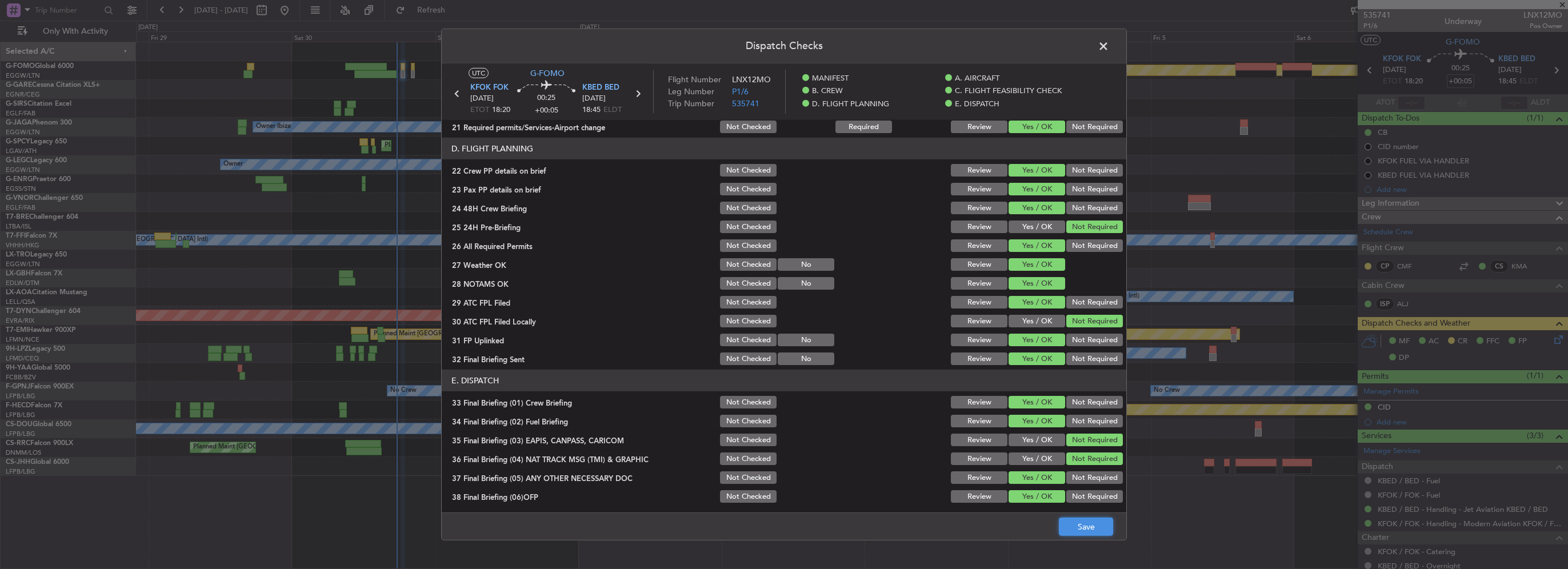
click at [1095, 522] on button "Save" at bounding box center [1086, 527] width 54 height 18
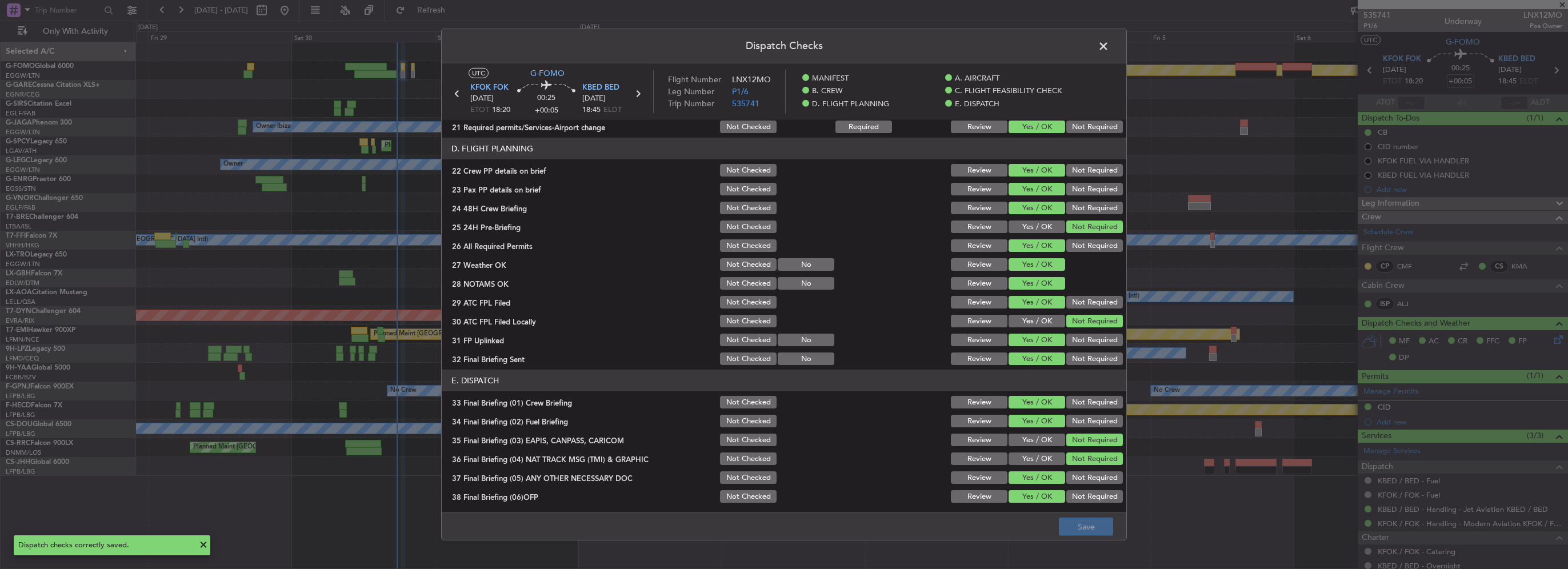
click at [1109, 46] on span at bounding box center [1109, 49] width 0 height 23
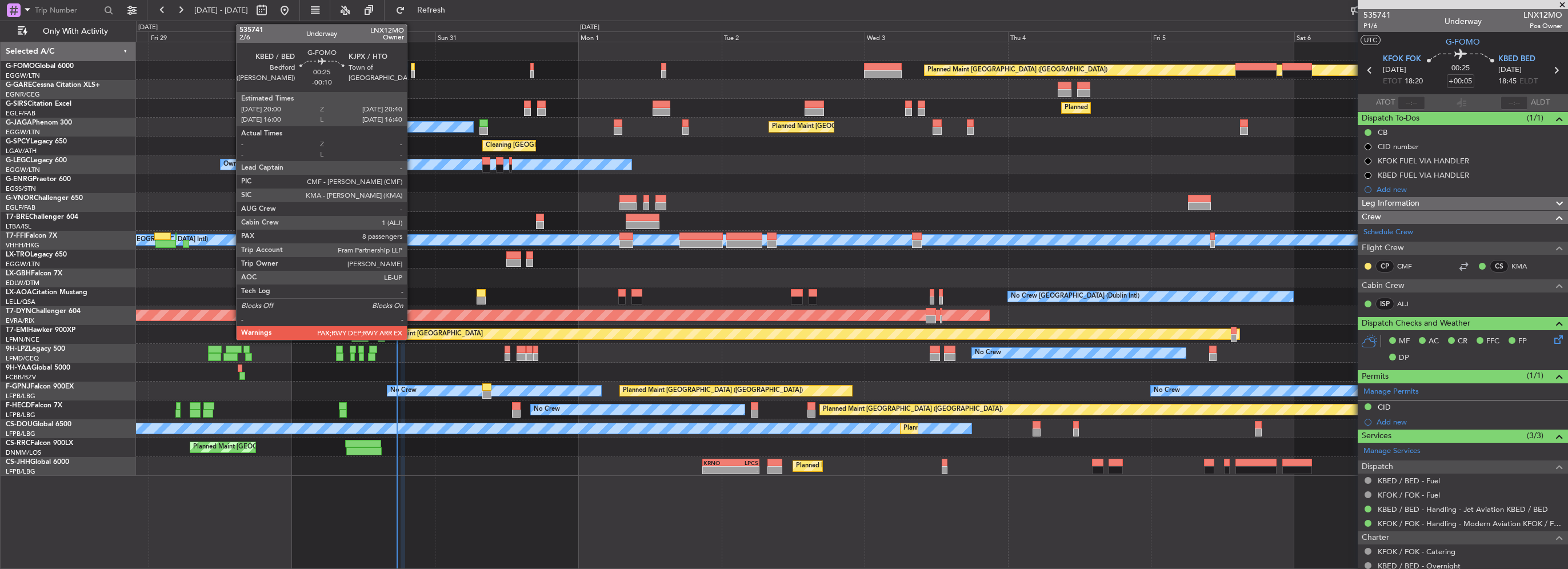
click at [412, 71] on div at bounding box center [413, 74] width 4 height 8
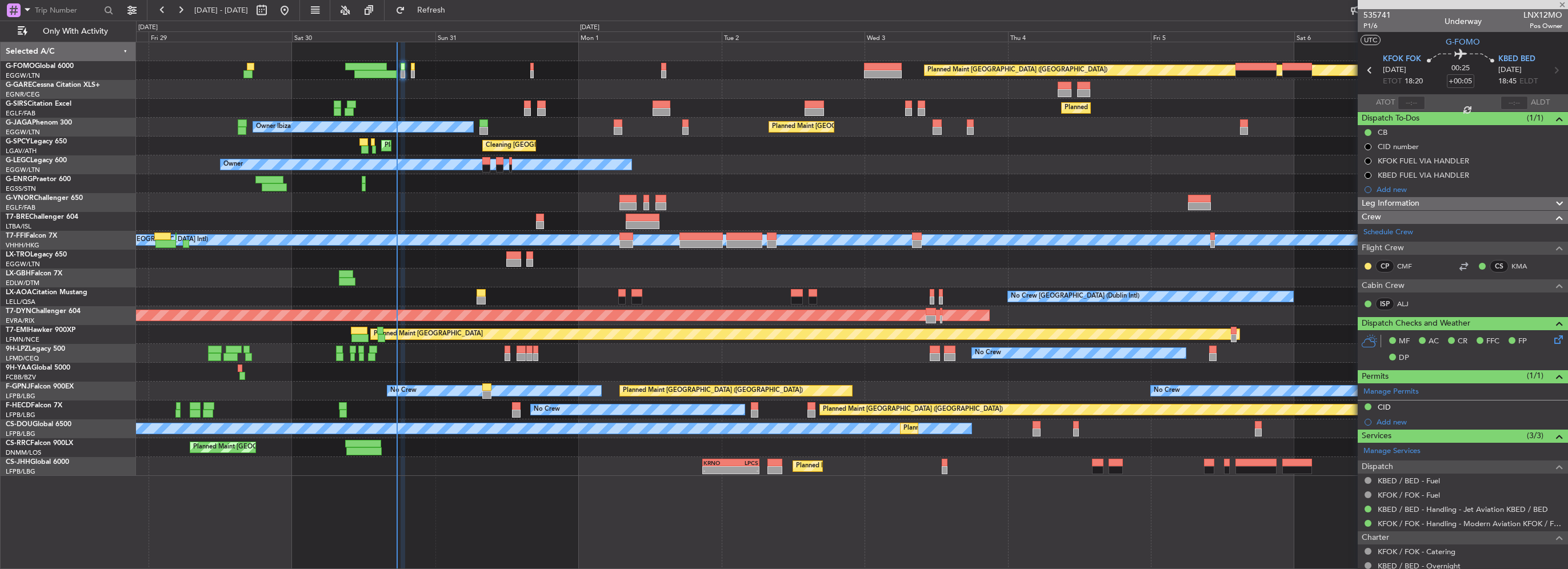
type input "-00:10"
type input "8"
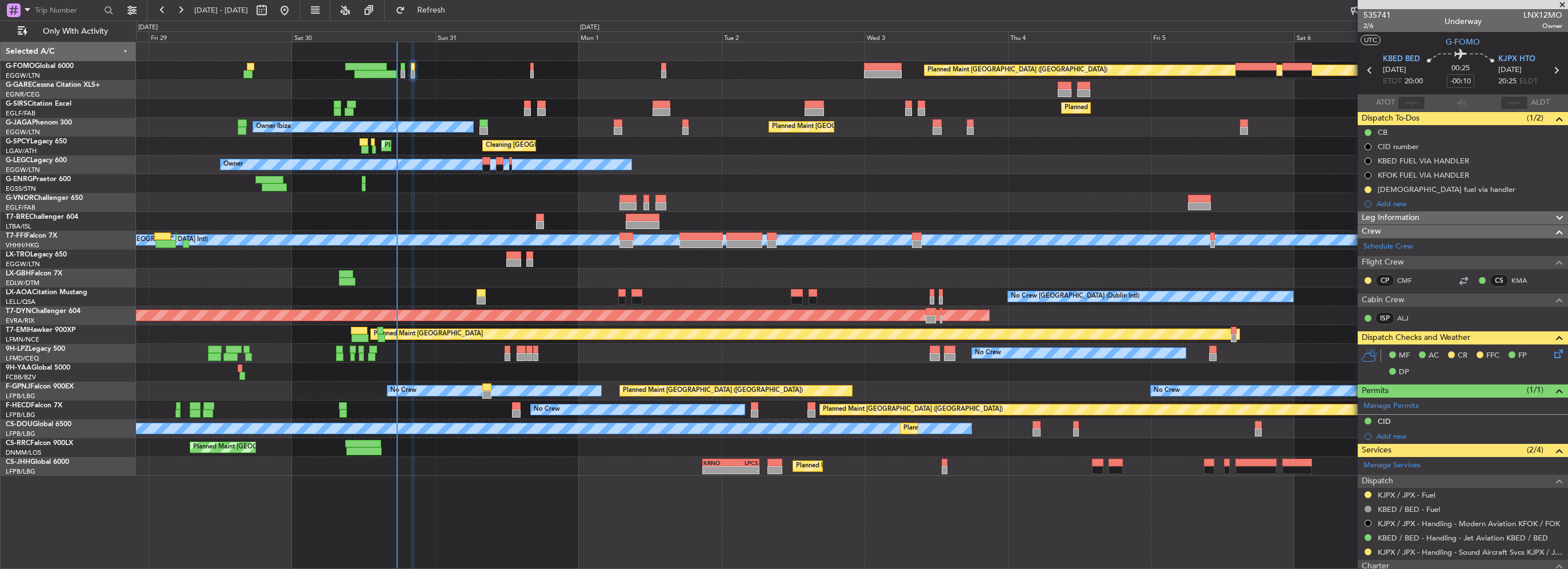
click at [1553, 352] on icon at bounding box center [1556, 352] width 9 height 9
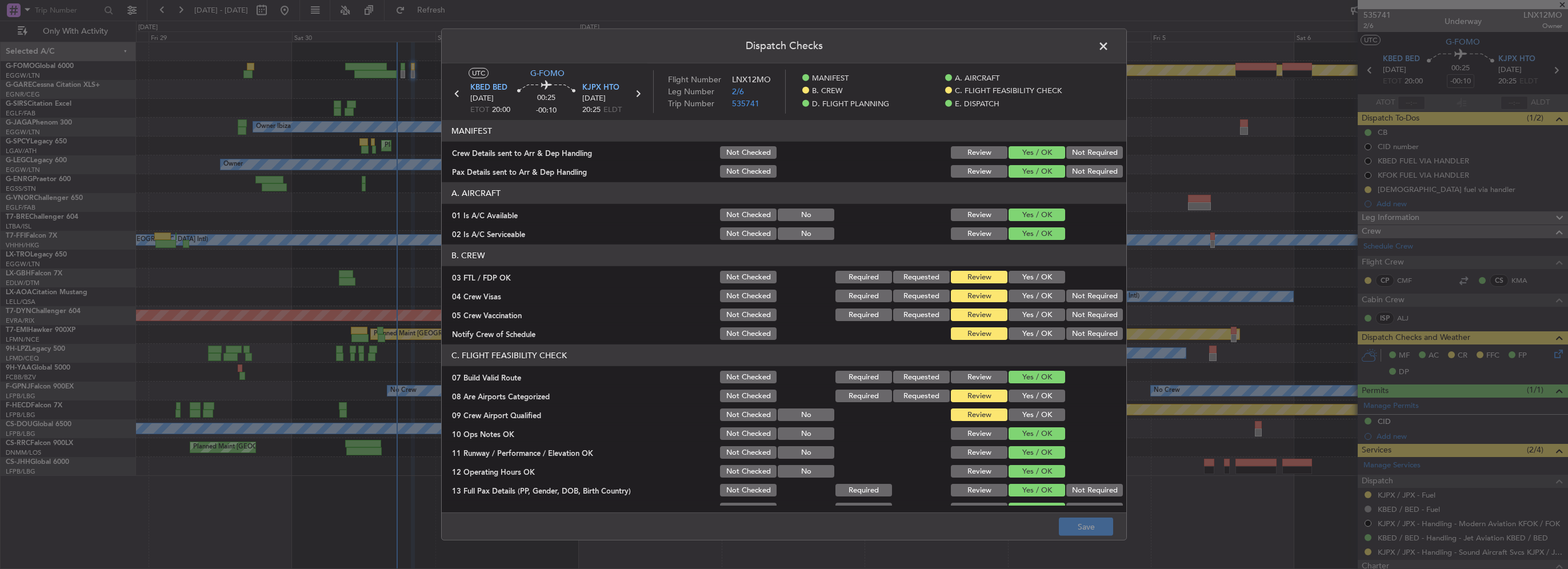
click at [1026, 271] on button "Yes / OK" at bounding box center [1037, 277] width 57 height 12
click at [1088, 296] on button "Not Required" at bounding box center [1095, 296] width 57 height 12
click at [1088, 310] on button "Not Required" at bounding box center [1095, 314] width 57 height 12
click at [1033, 328] on button "Yes / OK" at bounding box center [1037, 333] width 57 height 12
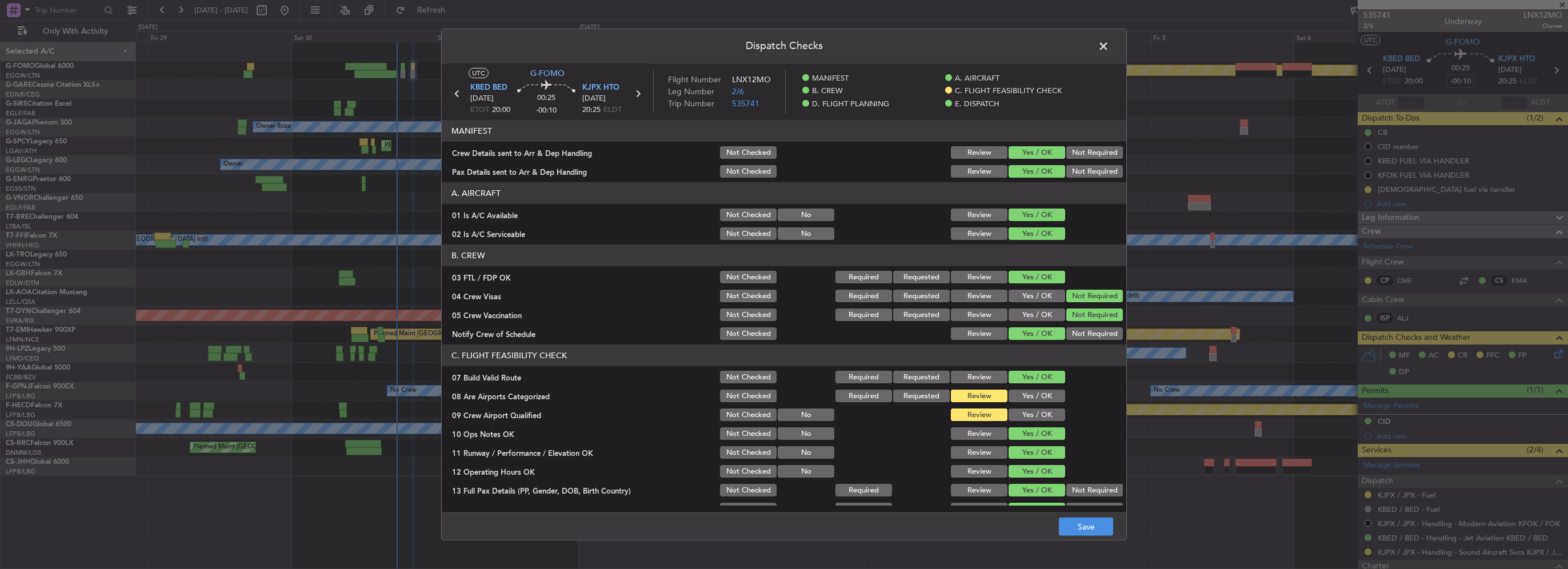
click at [1024, 389] on button "Yes / OK" at bounding box center [1037, 396] width 57 height 12
click at [1033, 415] on button "Yes / OK" at bounding box center [1037, 415] width 57 height 12
click at [1086, 532] on button "Save" at bounding box center [1086, 527] width 54 height 18
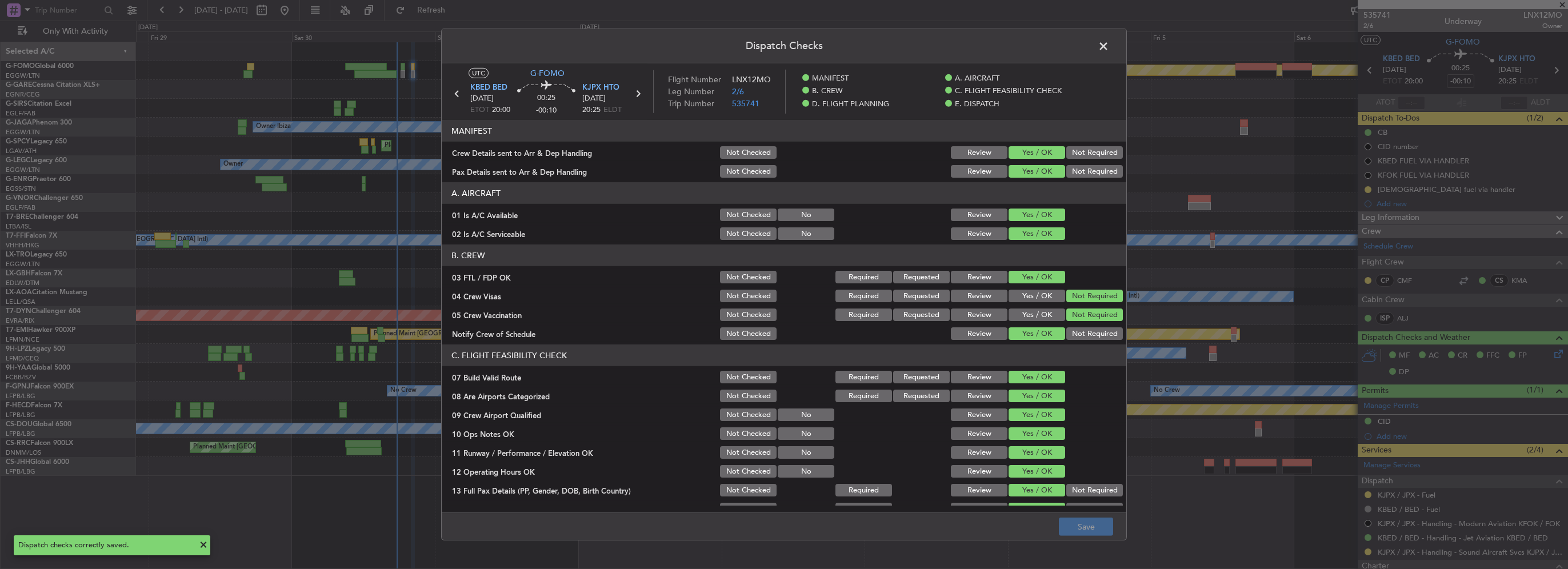
click at [1109, 41] on span at bounding box center [1109, 49] width 0 height 23
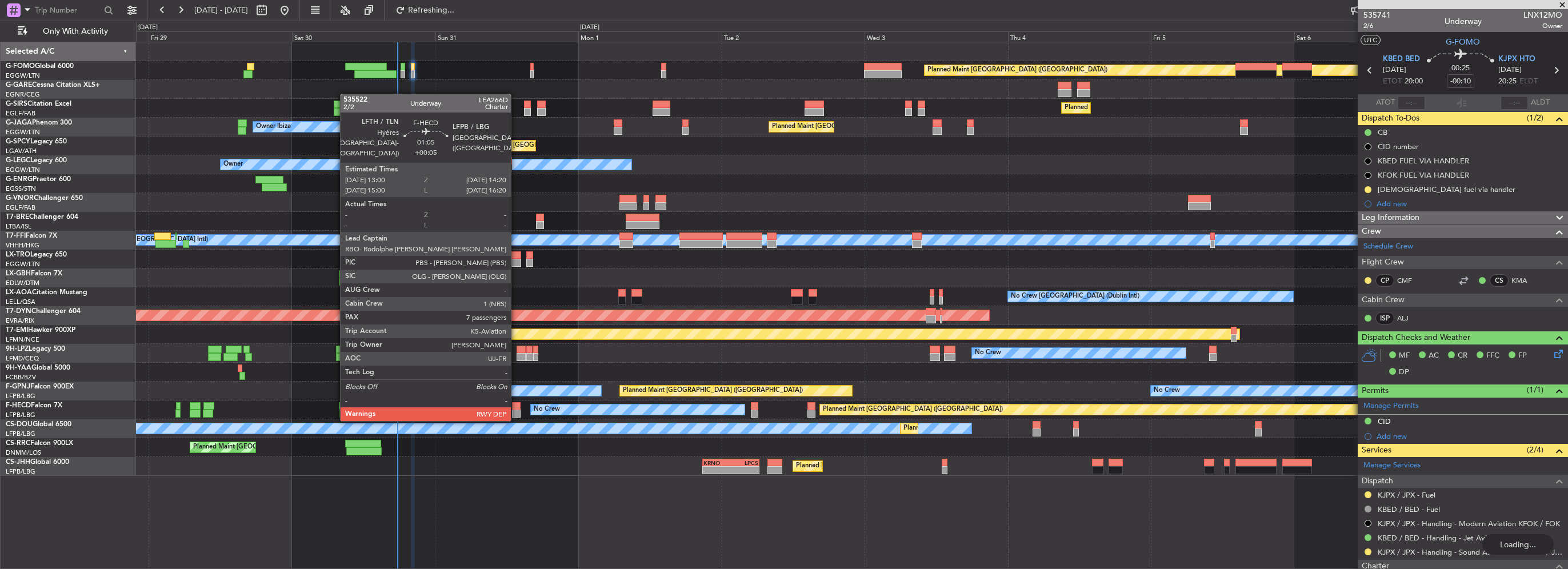
click at [516, 408] on div at bounding box center [516, 406] width 8 height 8
type input "+00:05"
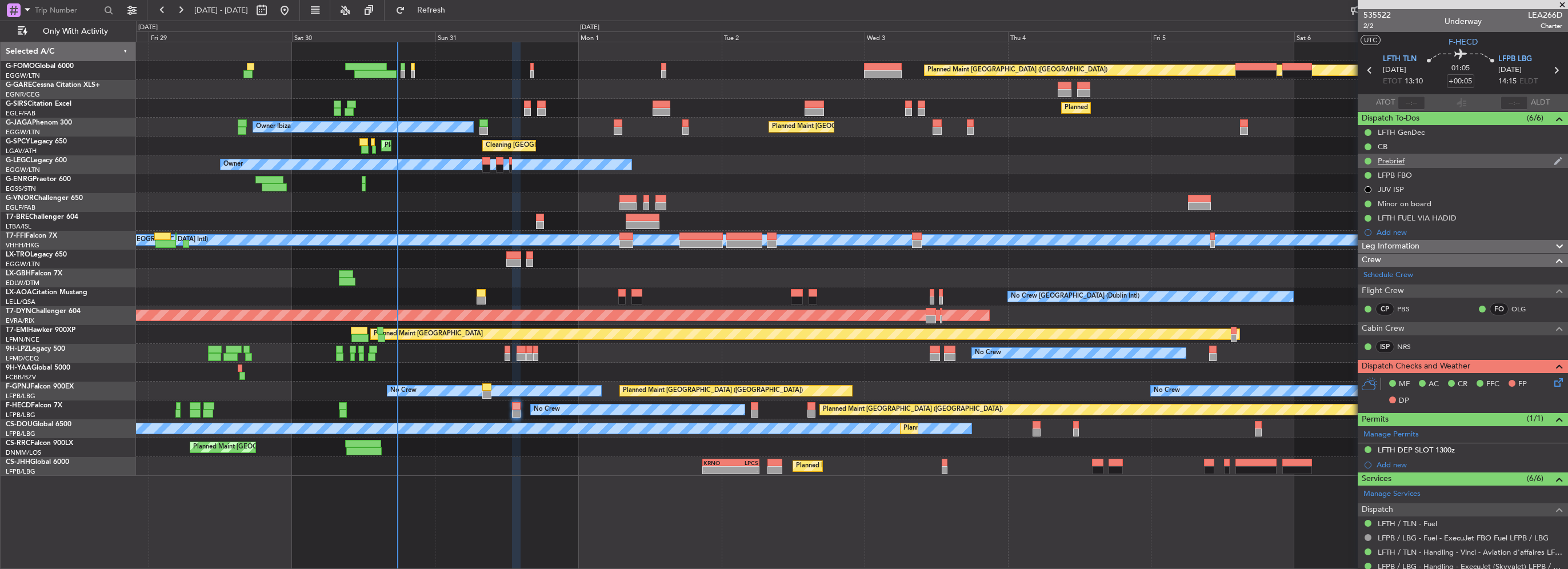
click at [1416, 162] on div "Prebrief" at bounding box center [1463, 161] width 210 height 14
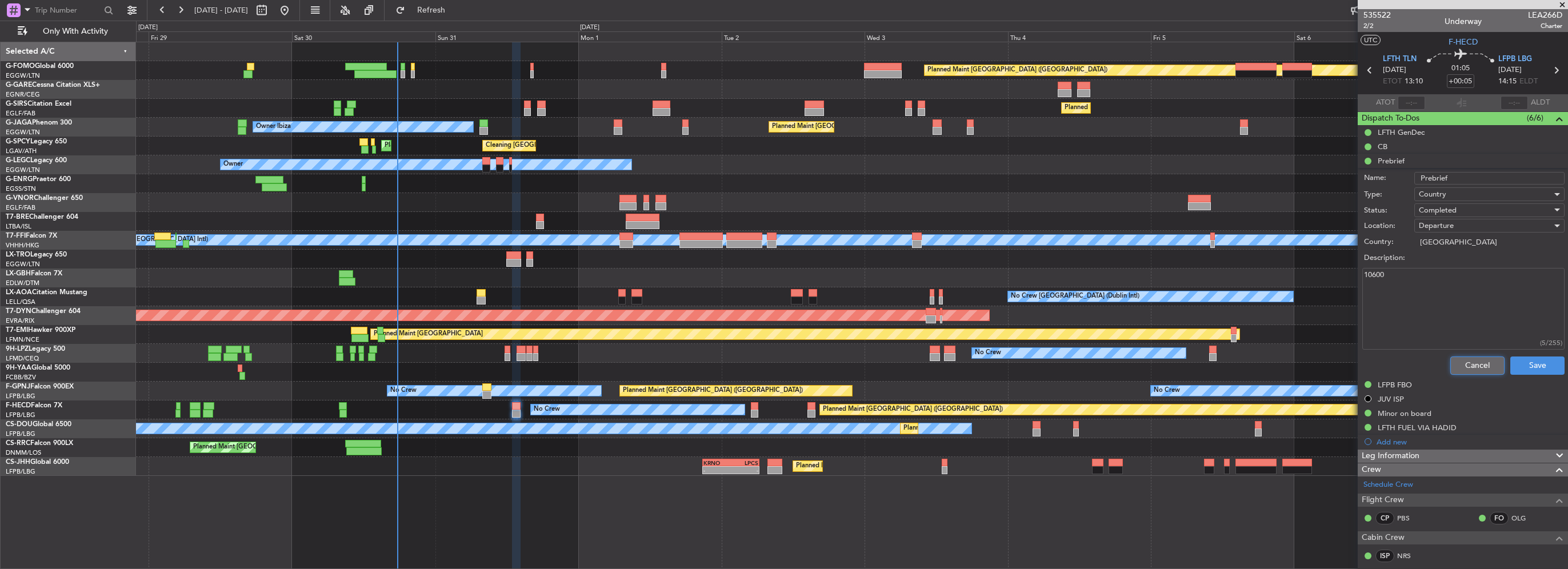
click at [1474, 364] on button "Cancel" at bounding box center [1478, 365] width 54 height 18
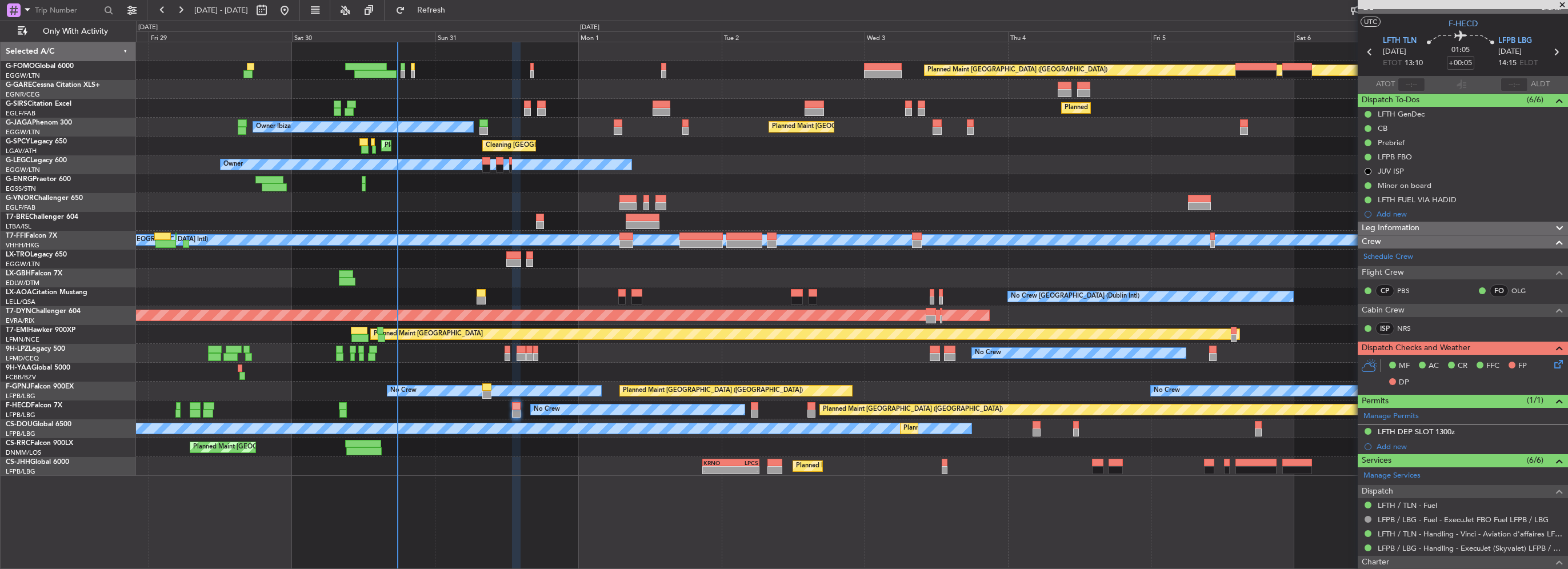
scroll to position [0, 0]
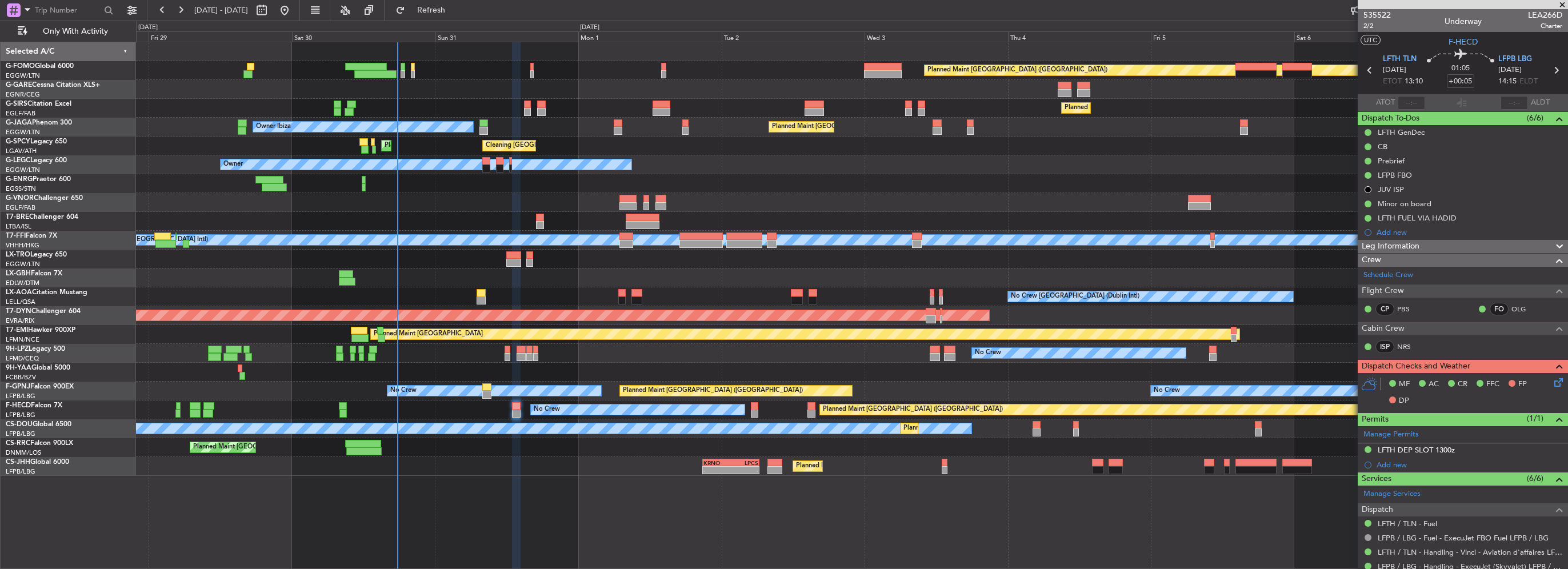
click at [1443, 244] on div "Leg Information" at bounding box center [1463, 246] width 210 height 13
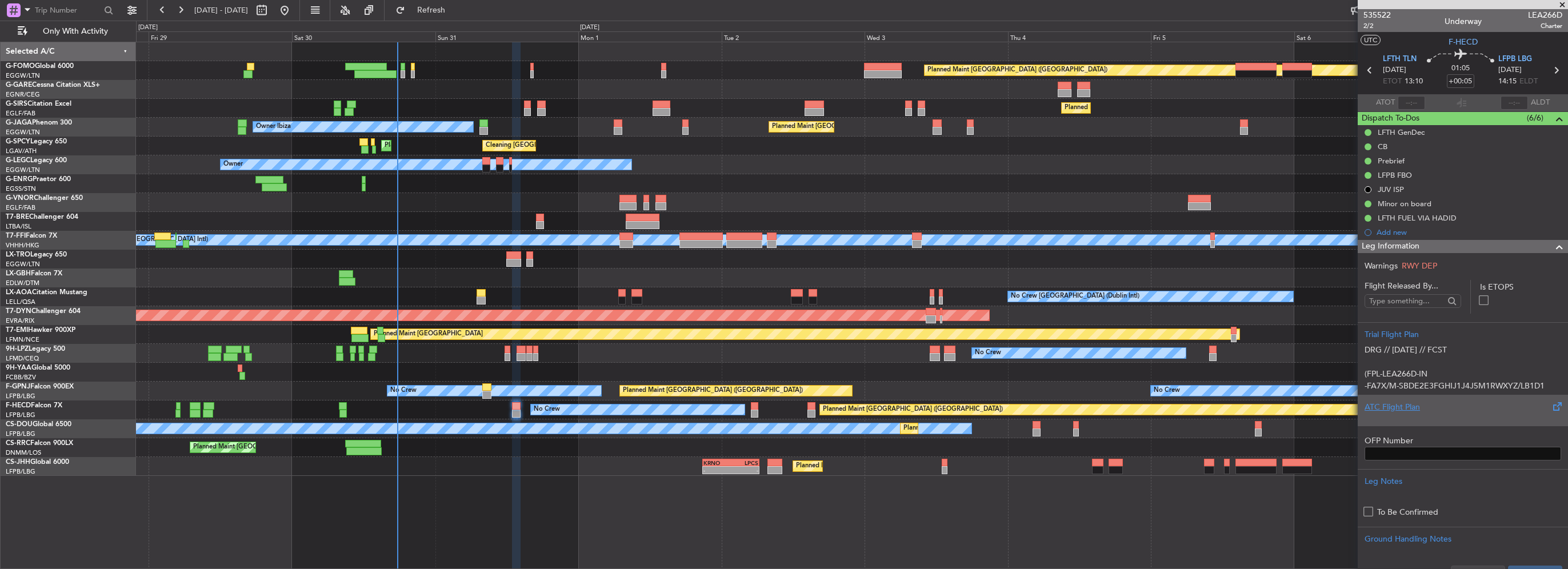
click at [1421, 408] on div "ATC Flight Plan" at bounding box center [1463, 407] width 196 height 12
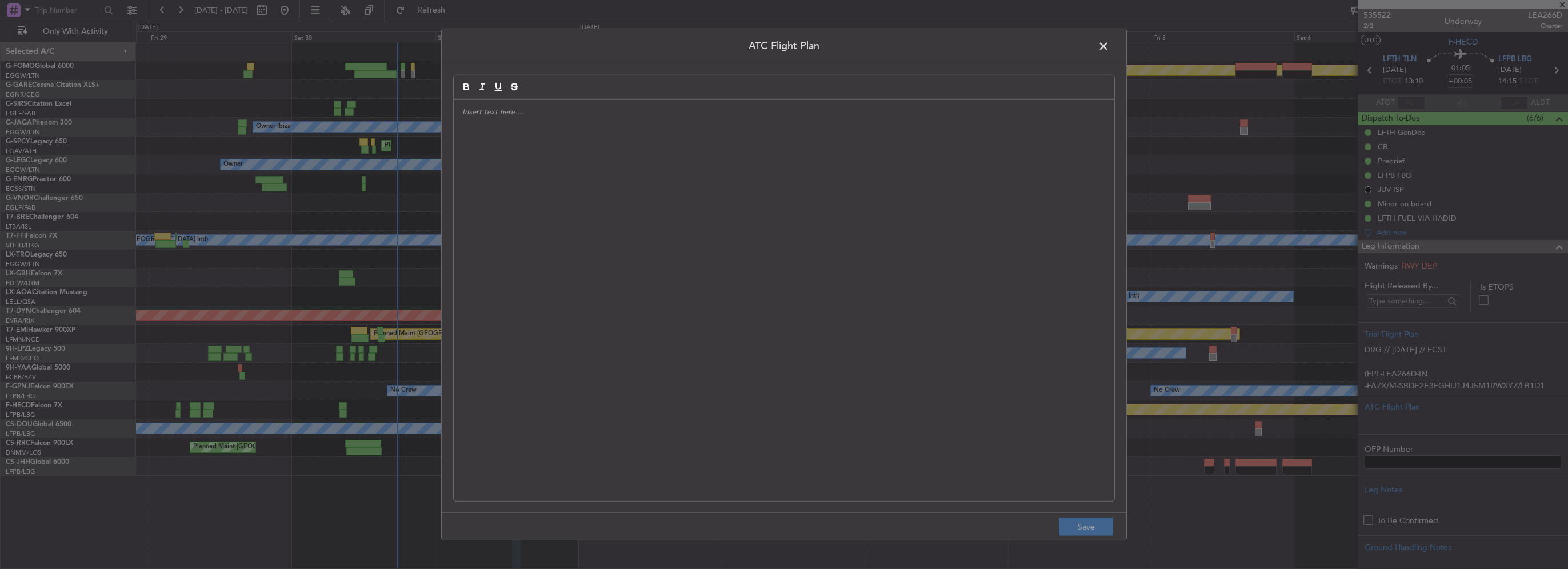
click at [580, 269] on div at bounding box center [783, 301] width 660 height 401
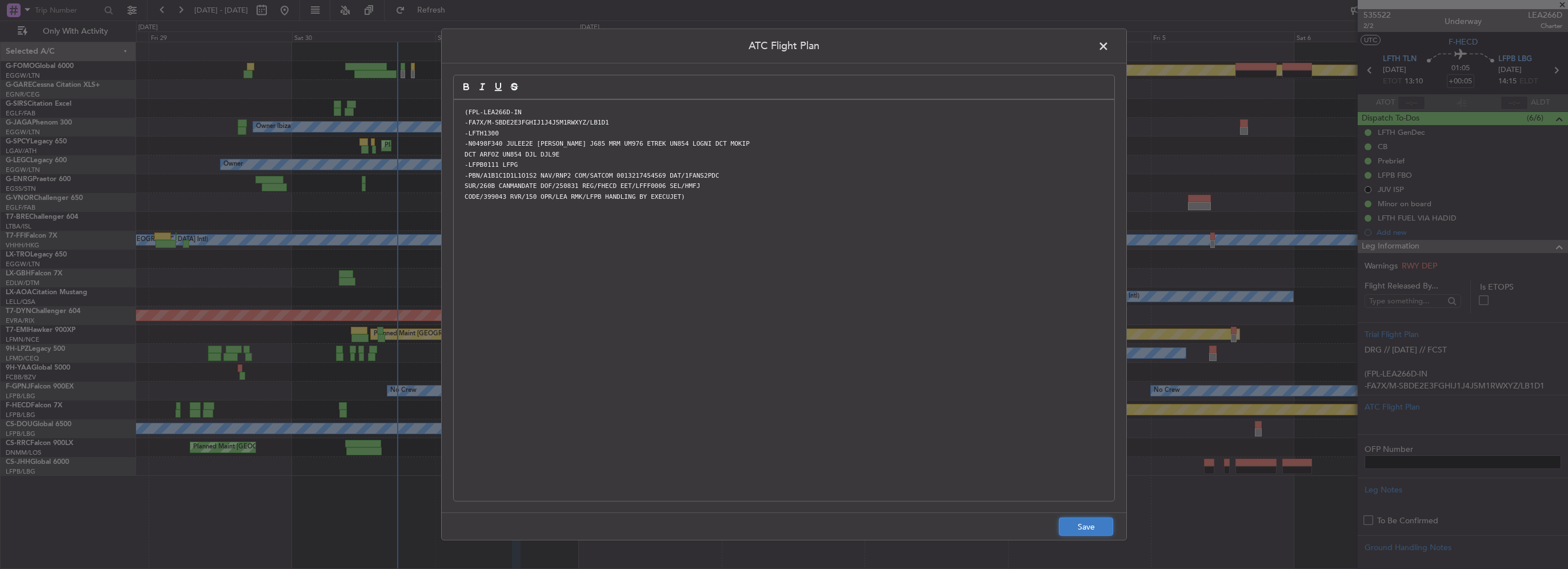
click at [1078, 530] on button "Save" at bounding box center [1086, 527] width 54 height 18
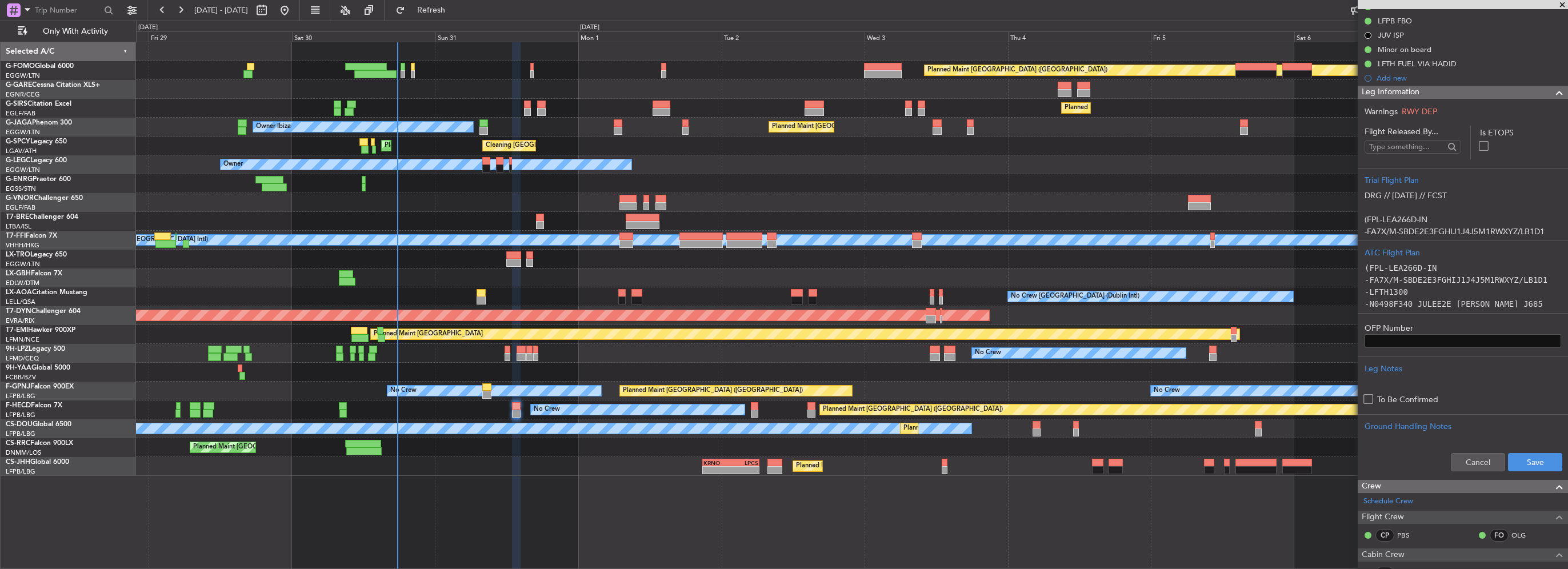
scroll to position [172, 0]
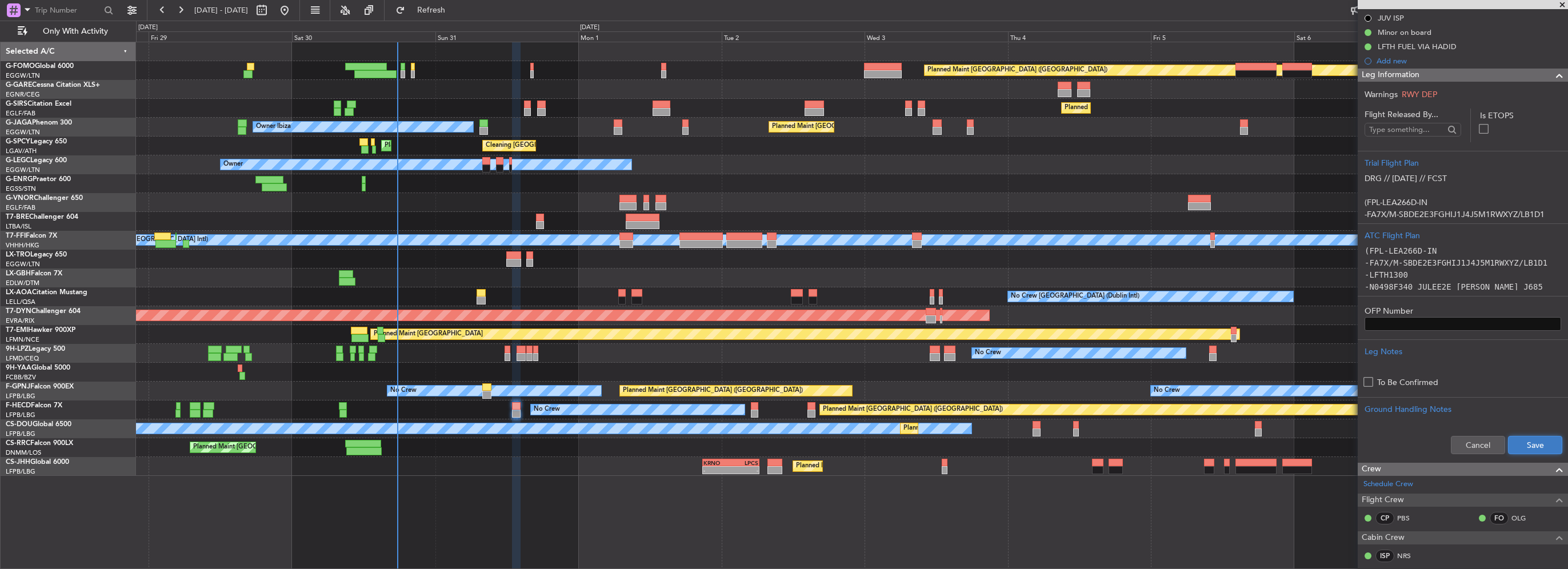
click at [1537, 440] on button "Save" at bounding box center [1535, 445] width 54 height 18
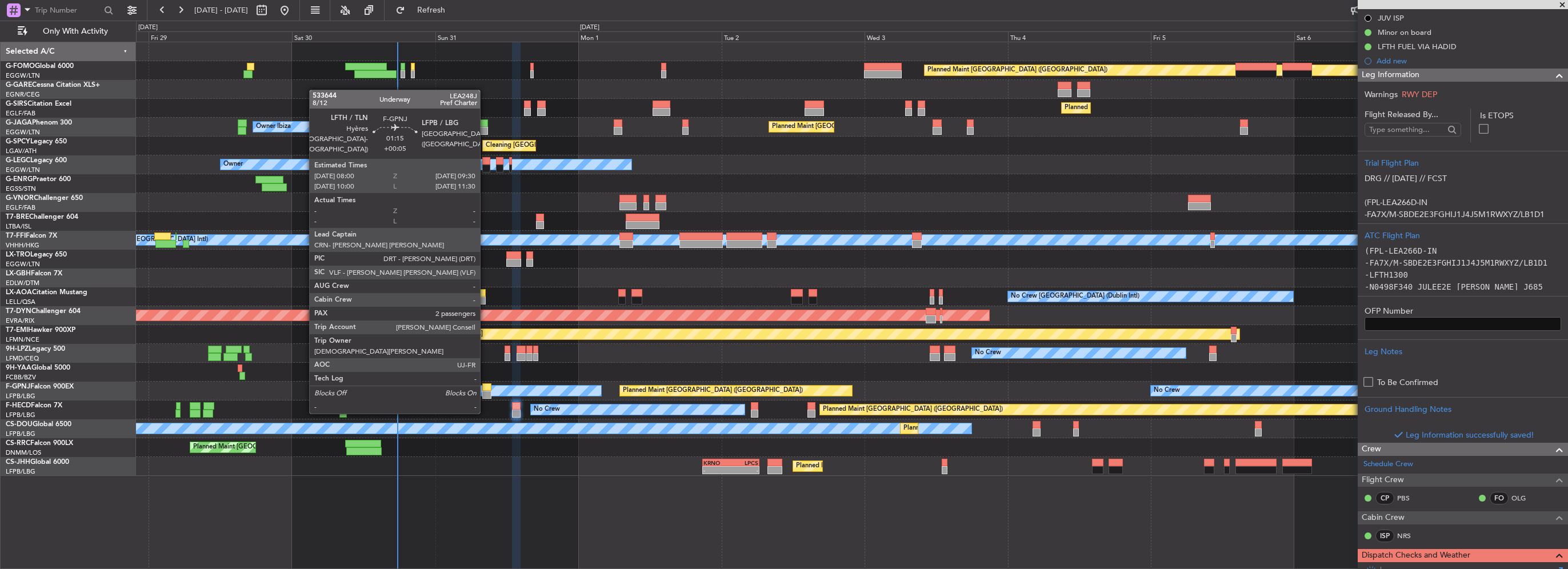
click at [485, 391] on div at bounding box center [487, 394] width 9 height 8
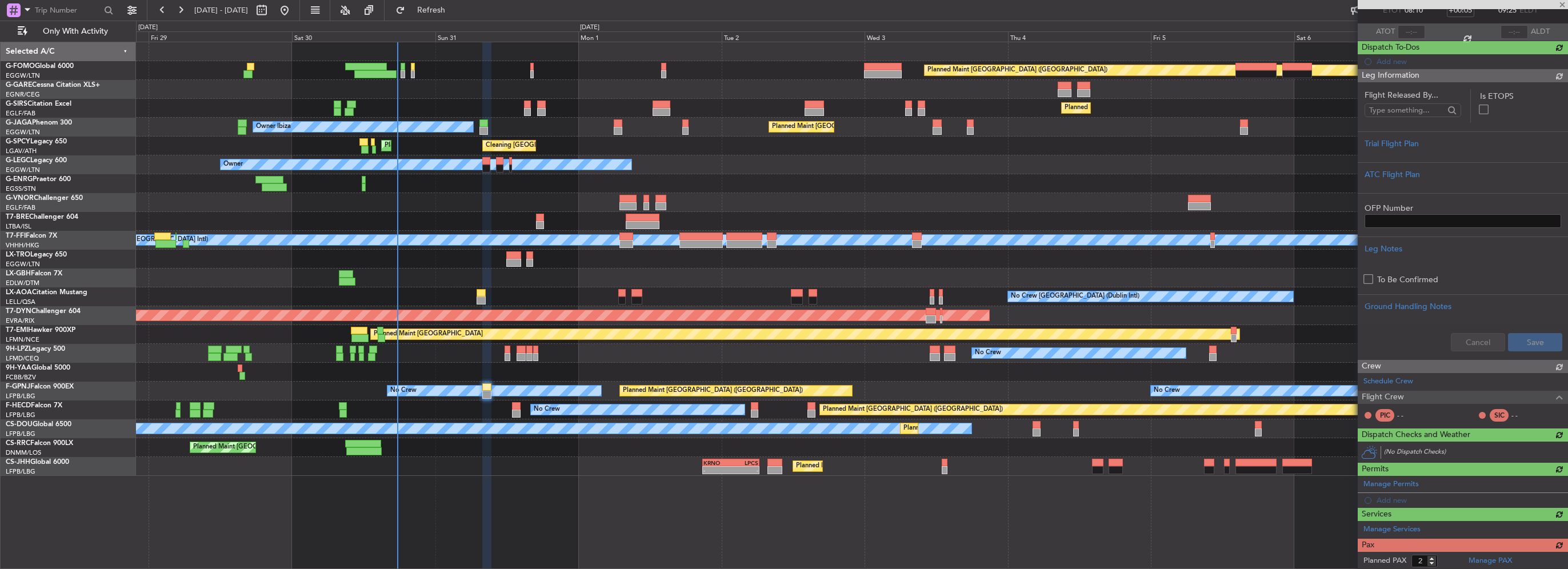
scroll to position [142, 0]
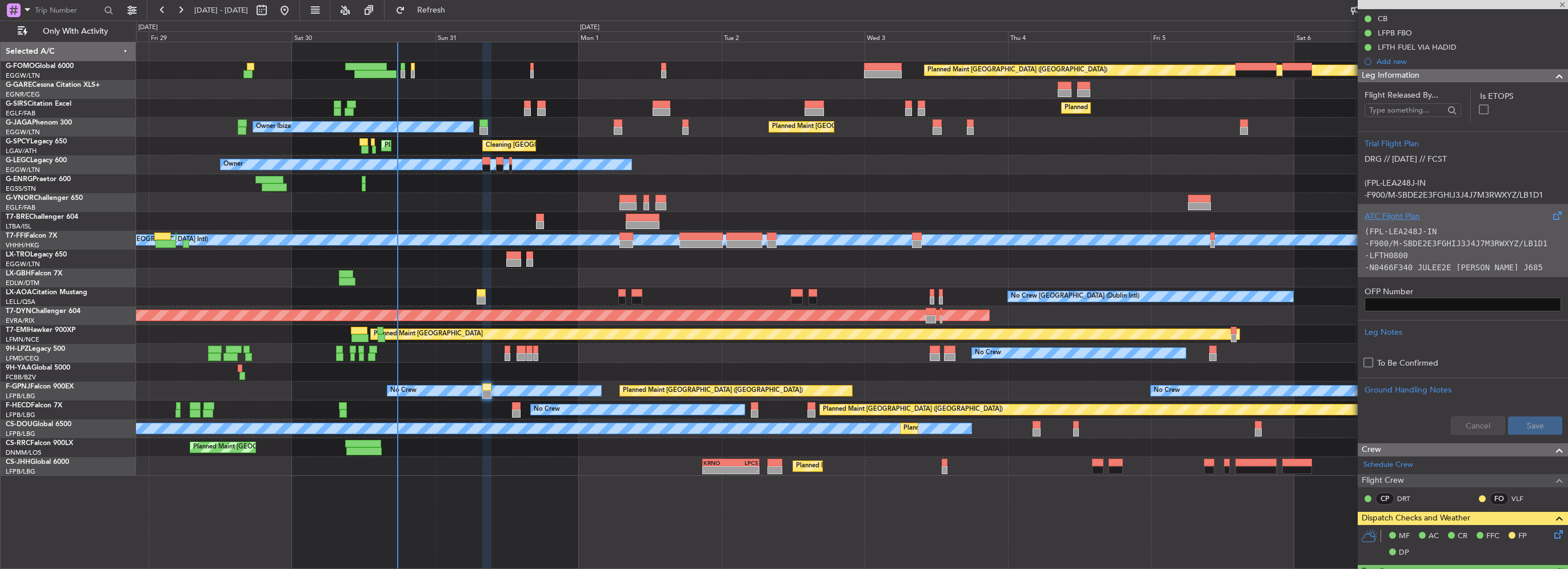
click at [1432, 217] on div "ATC Flight Plan" at bounding box center [1463, 217] width 196 height 12
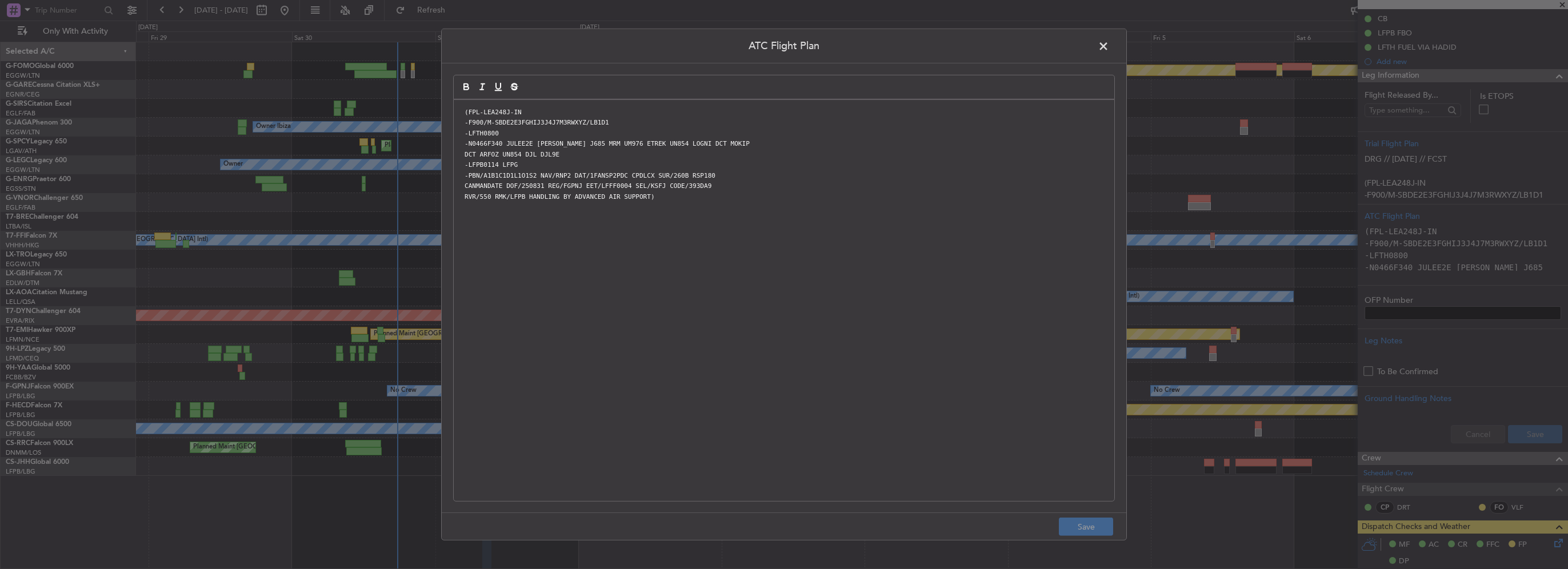
click at [1109, 47] on span at bounding box center [1109, 49] width 0 height 23
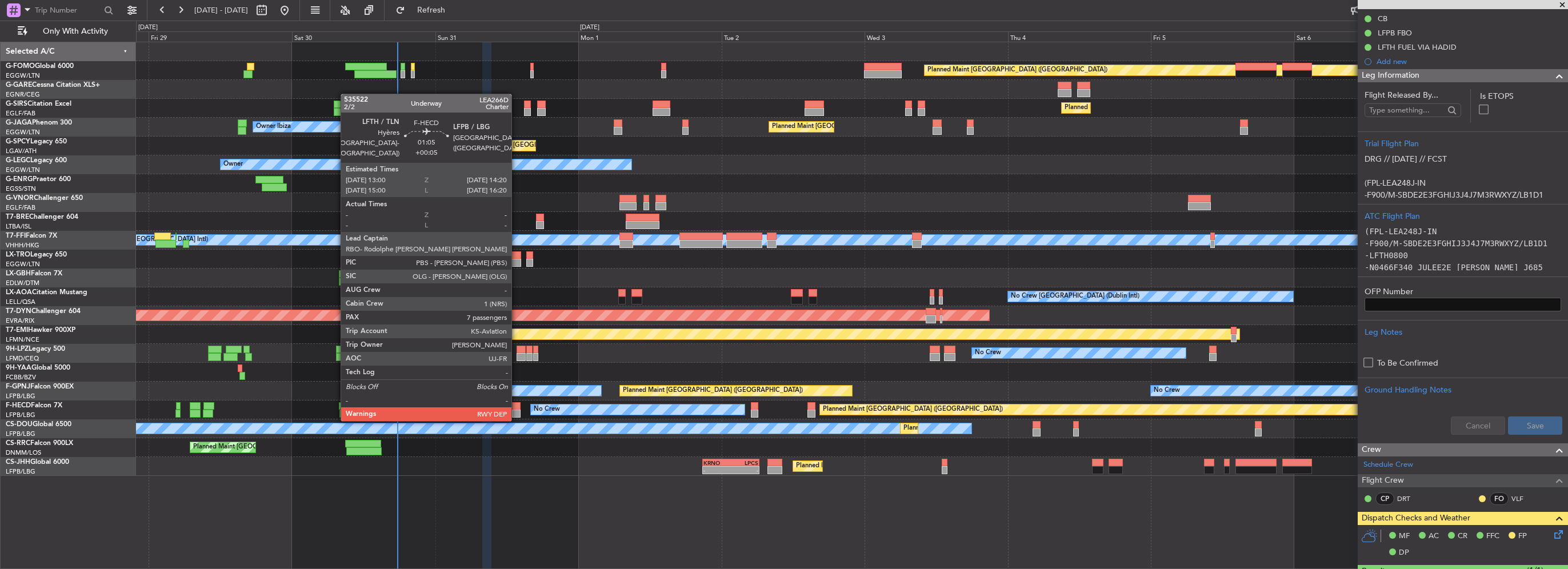
click at [516, 408] on div at bounding box center [516, 406] width 8 height 8
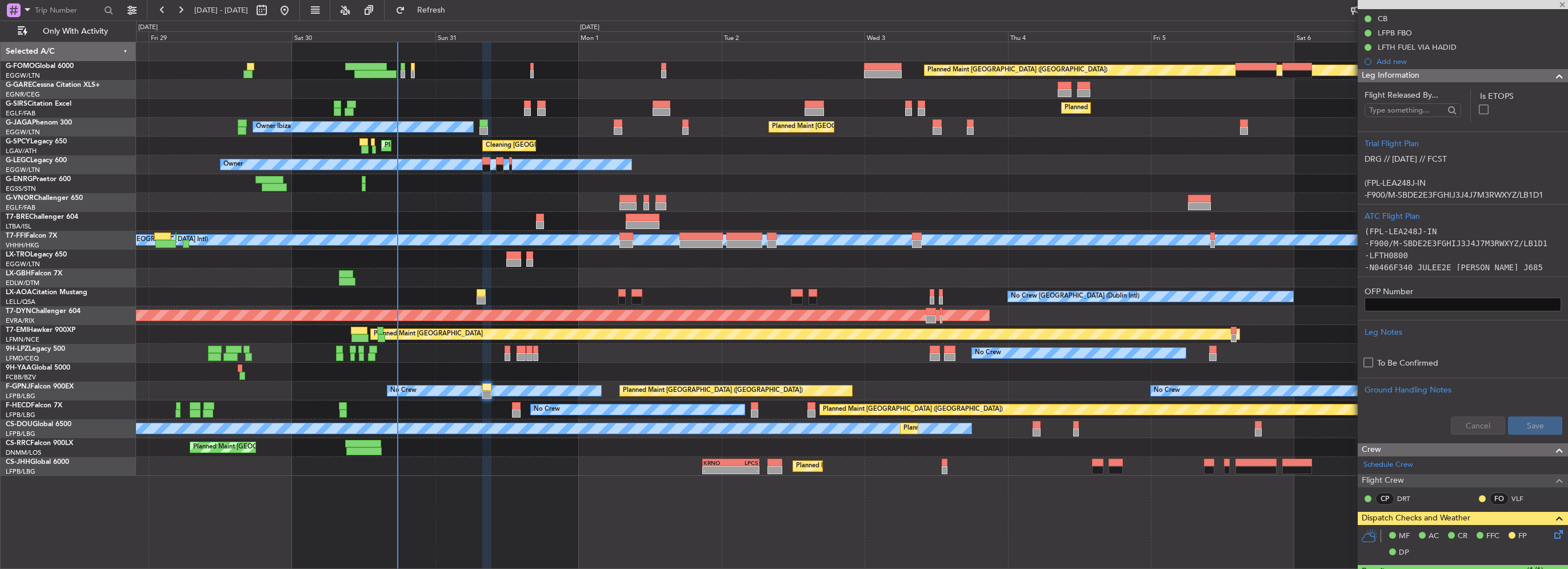
type input "7"
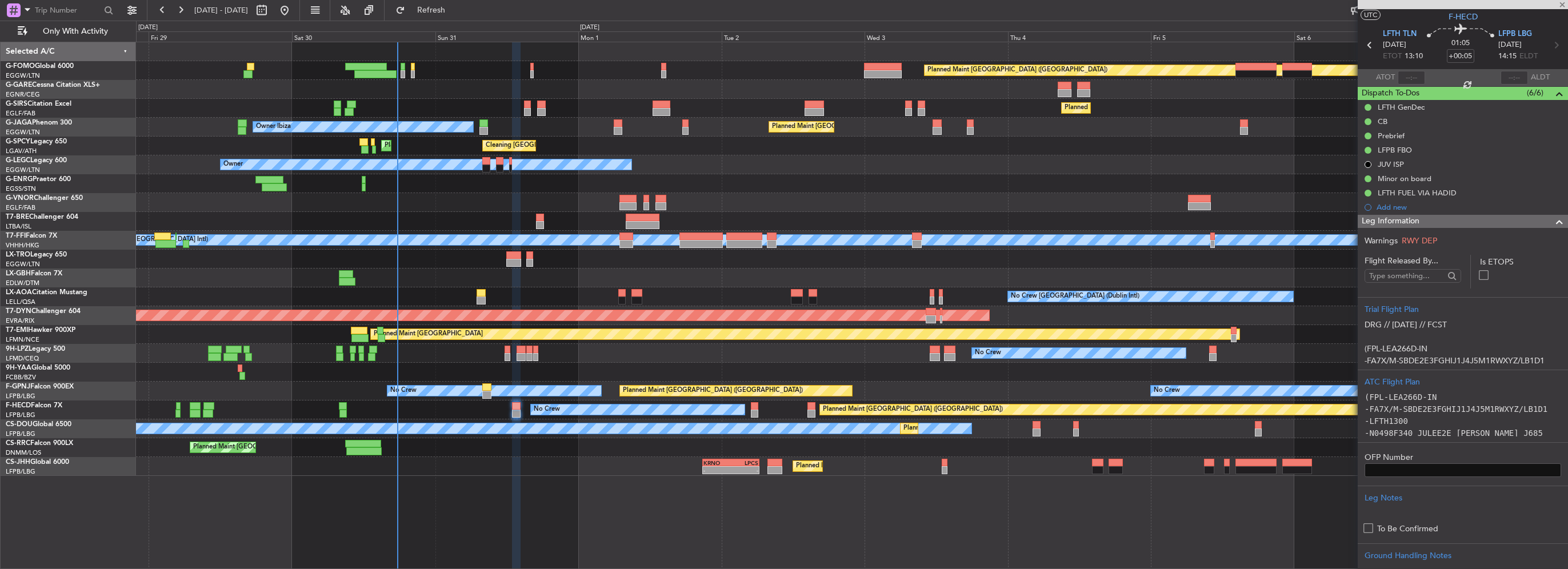
scroll to position [0, 0]
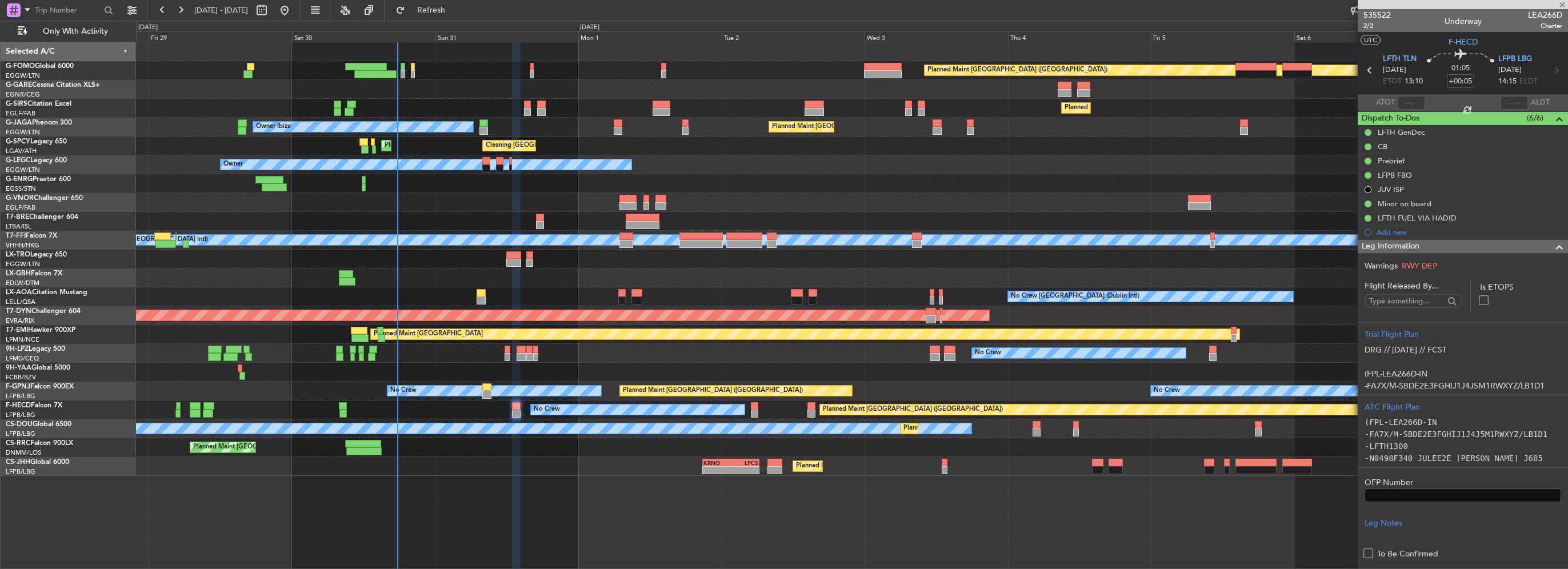
click at [1463, 78] on input "+00:05" at bounding box center [1460, 81] width 28 height 14
click at [1462, 81] on input "+00:05" at bounding box center [1460, 81] width 28 height 14
drag, startPoint x: 1463, startPoint y: 81, endPoint x: 1469, endPoint y: 83, distance: 6.3
click at [1469, 83] on input "+00:05" at bounding box center [1460, 81] width 28 height 14
type input "+00:10"
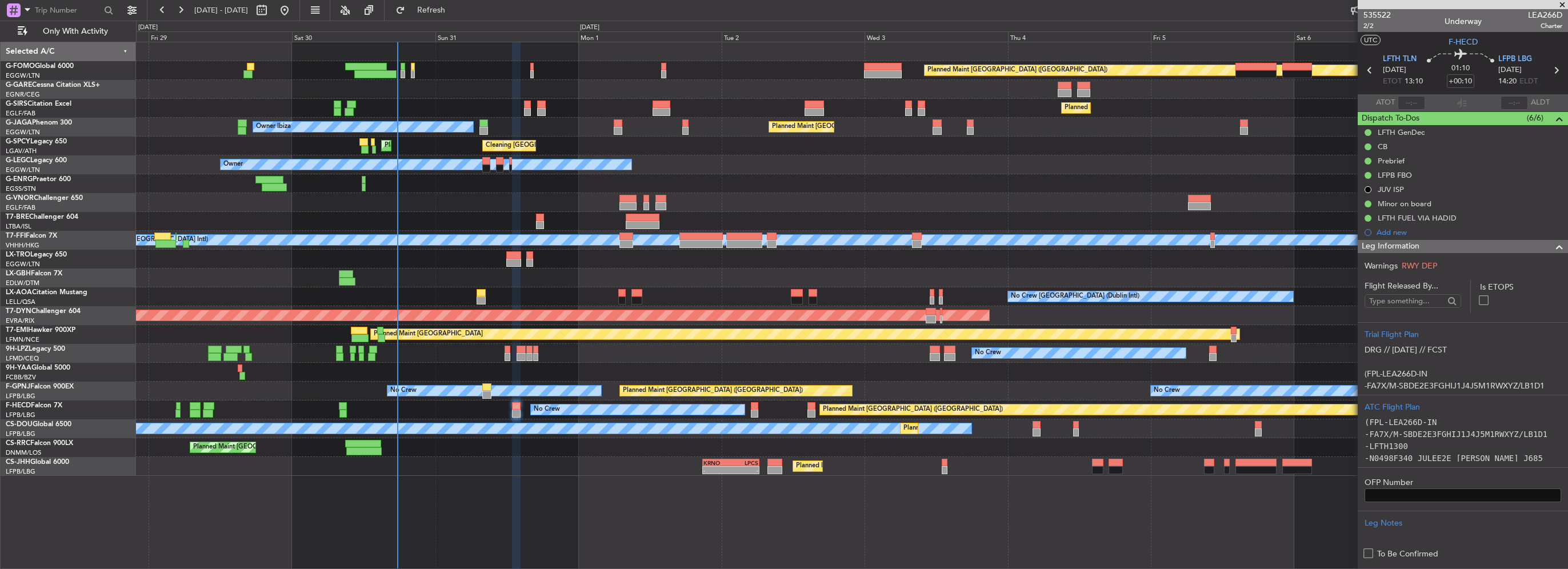
click at [1553, 241] on span at bounding box center [1559, 247] width 14 height 14
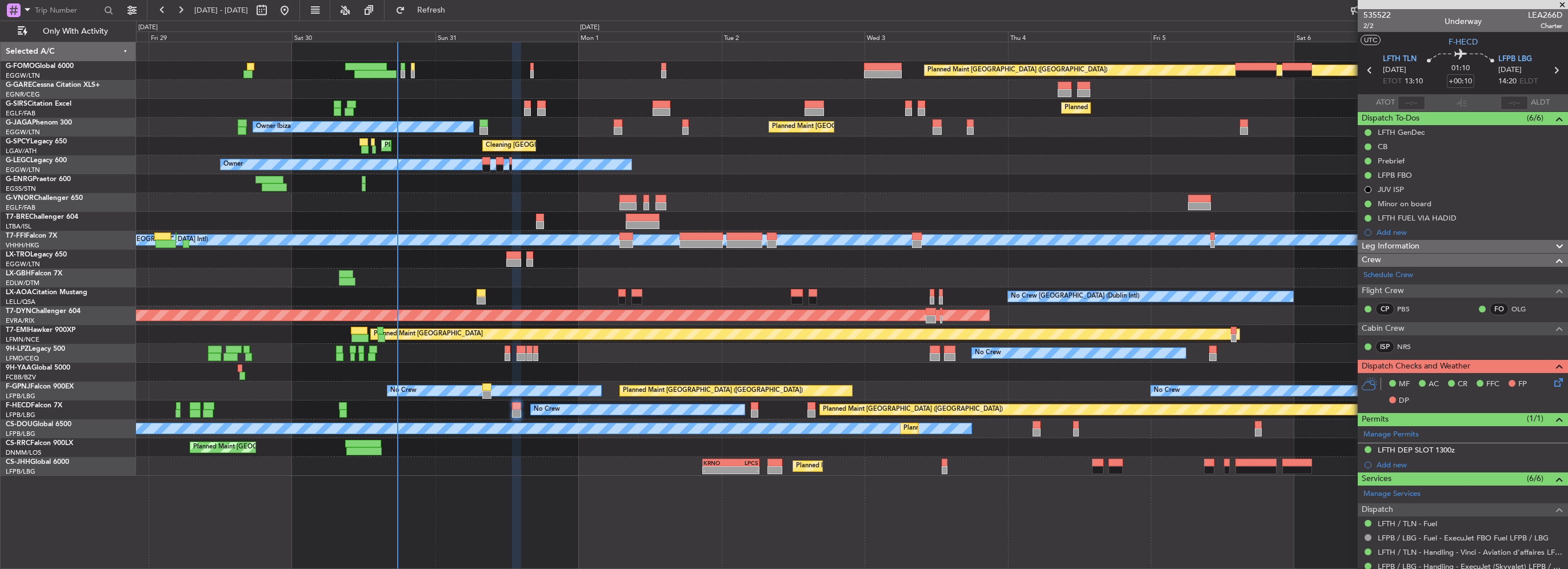
click at [1554, 385] on icon at bounding box center [1556, 380] width 9 height 9
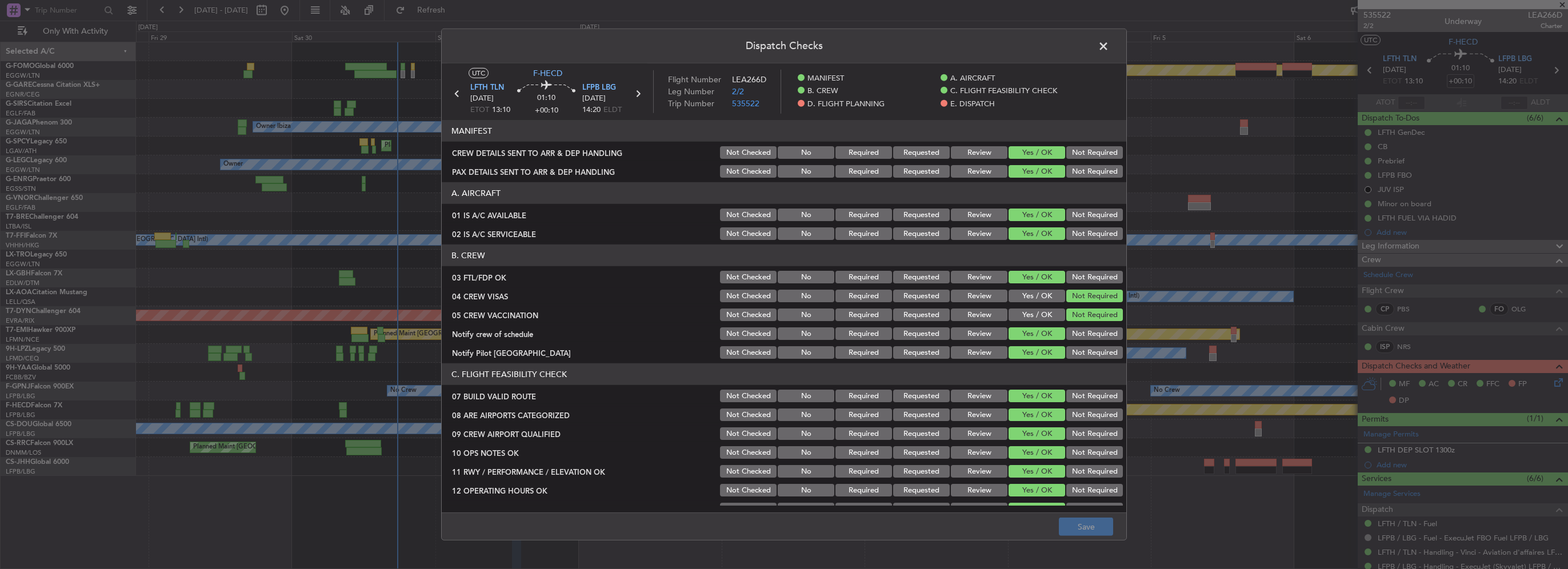
drag, startPoint x: 1554, startPoint y: 387, endPoint x: 1482, endPoint y: 388, distance: 72.0
click at [1551, 384] on div "Dispatch Checks UTC F-HECD LFTH TLN 31/08/2025 ETOT 13:10 01:10 +00:10 LFPB LBG…" at bounding box center [784, 284] width 1568 height 569
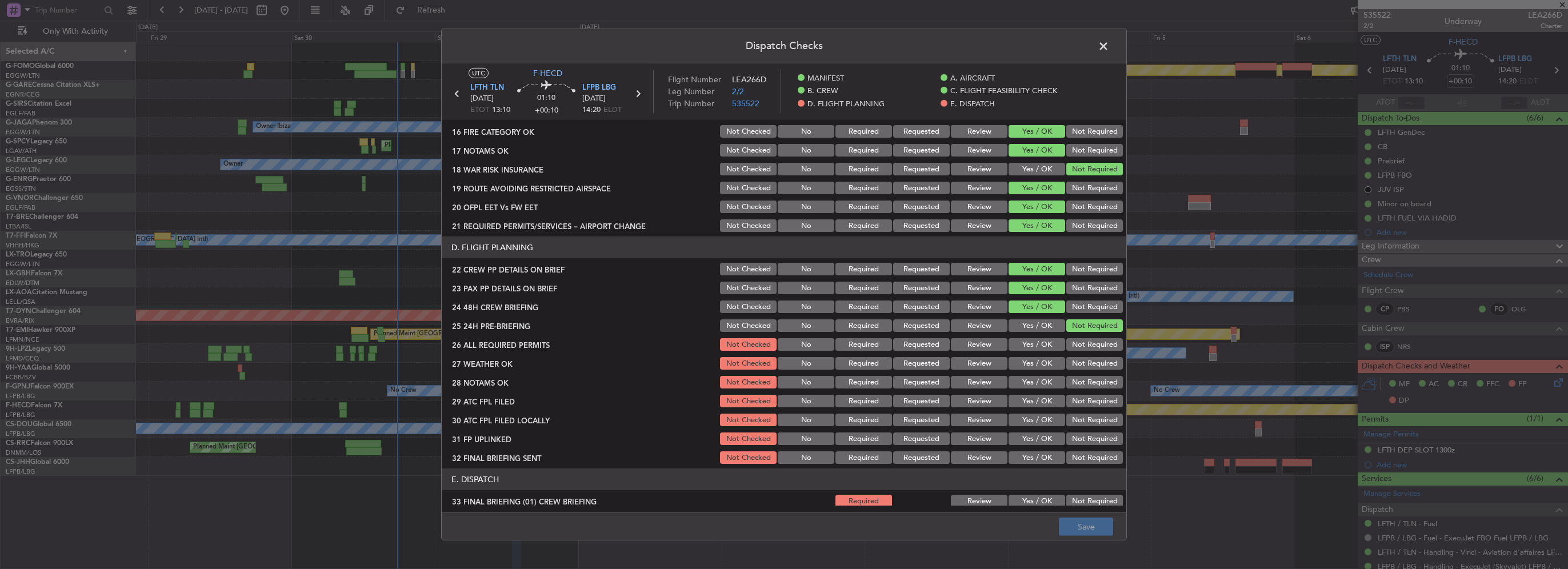
scroll to position [514, 0]
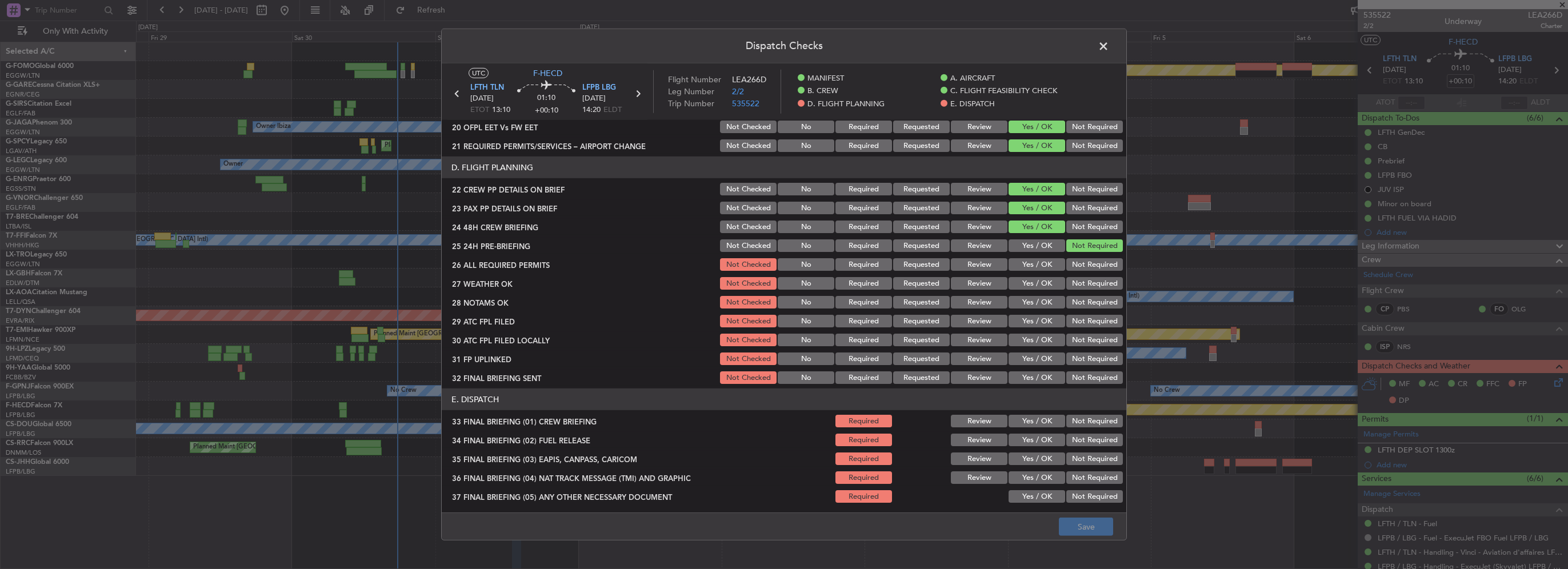
click at [972, 287] on button "Review" at bounding box center [979, 283] width 57 height 12
click at [974, 300] on button "Review" at bounding box center [979, 302] width 57 height 12
click at [1023, 263] on button "Yes / OK" at bounding box center [1037, 265] width 57 height 12
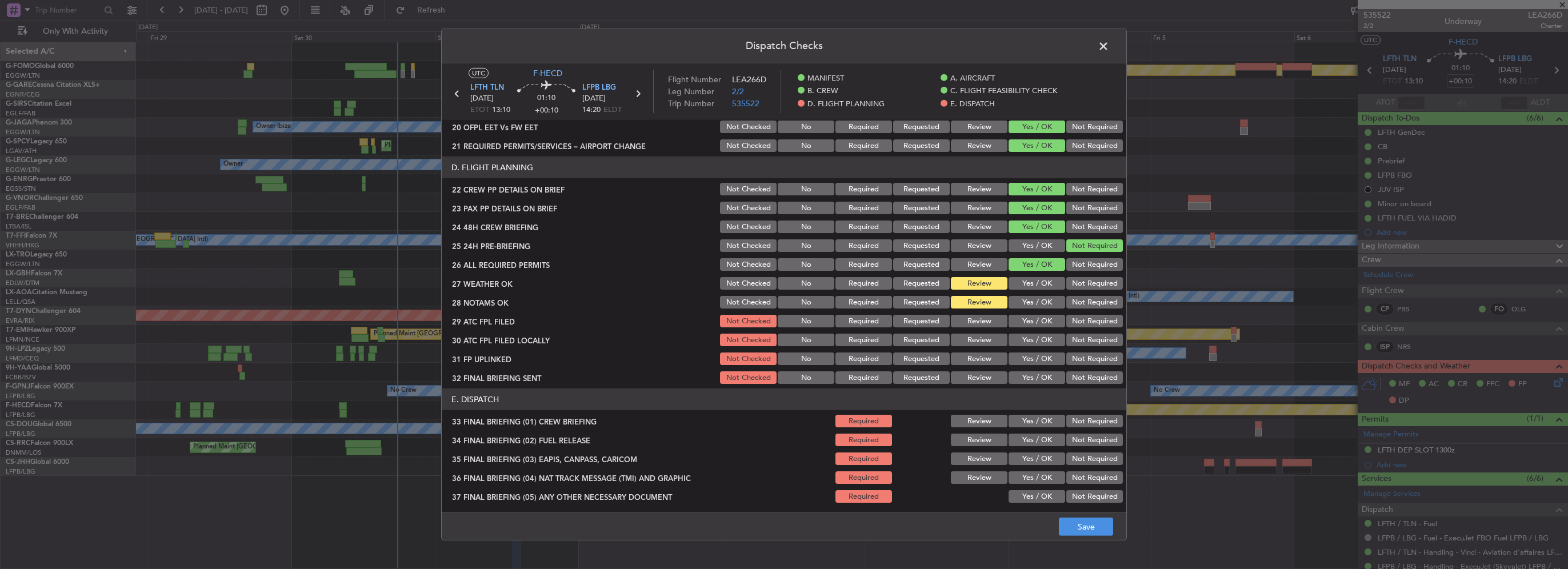
click at [1041, 320] on button "Yes / OK" at bounding box center [1037, 321] width 57 height 12
drag, startPoint x: 1033, startPoint y: 343, endPoint x: 1037, endPoint y: 352, distance: 9.8
click at [1033, 344] on button "Yes / OK" at bounding box center [1037, 340] width 57 height 12
drag, startPoint x: 1093, startPoint y: 343, endPoint x: 1047, endPoint y: 367, distance: 51.9
click at [1092, 343] on button "Not Required" at bounding box center [1095, 340] width 57 height 12
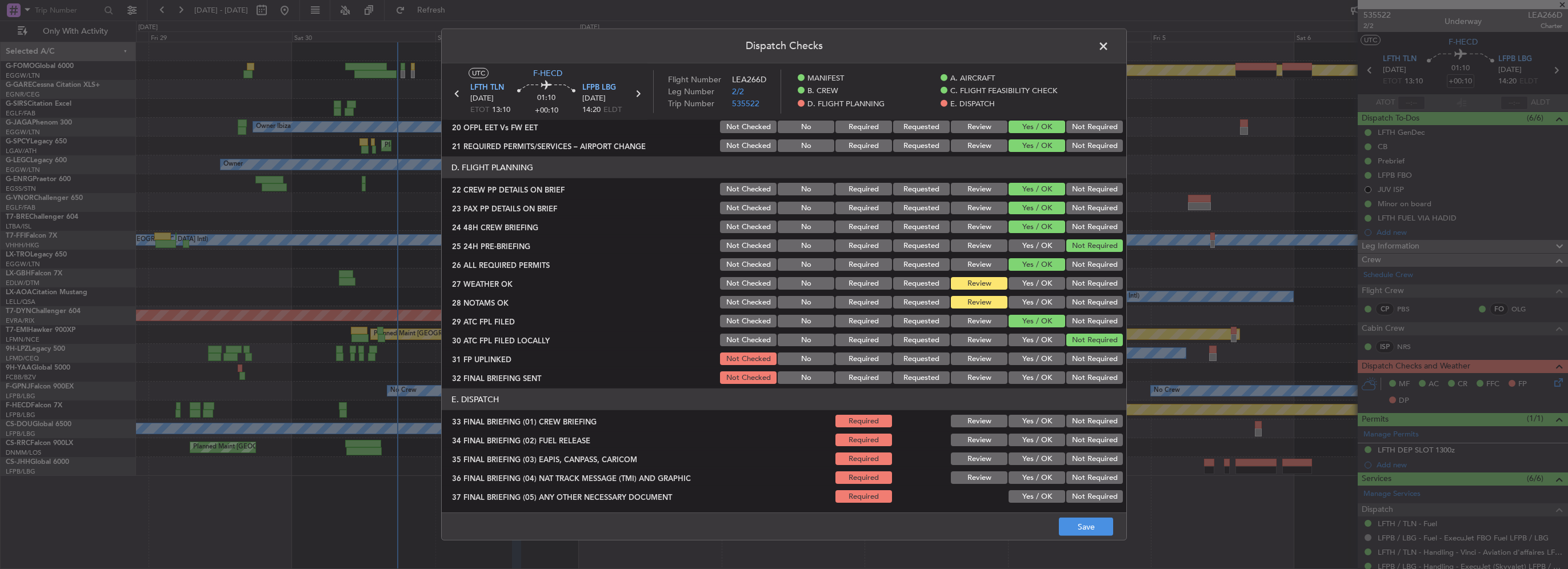
click at [1038, 359] on button "Yes / OK" at bounding box center [1037, 359] width 57 height 12
click at [1069, 373] on button "Not Required" at bounding box center [1095, 378] width 57 height 12
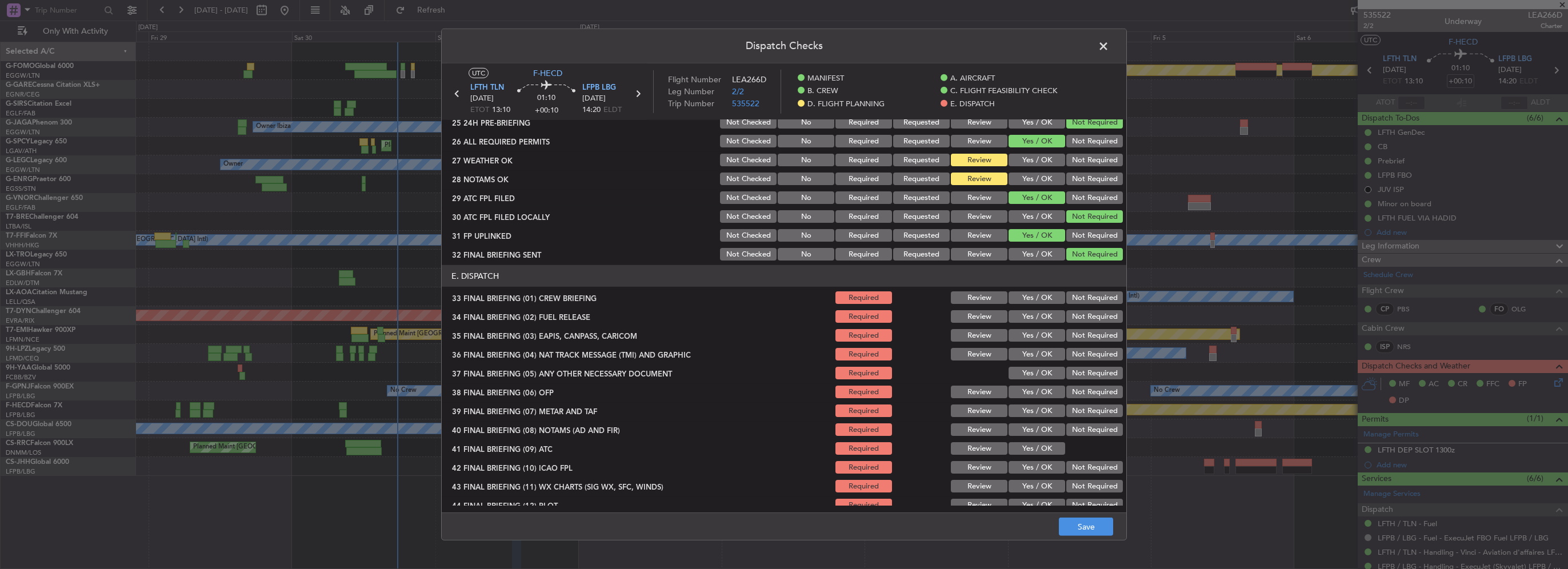
scroll to position [647, 0]
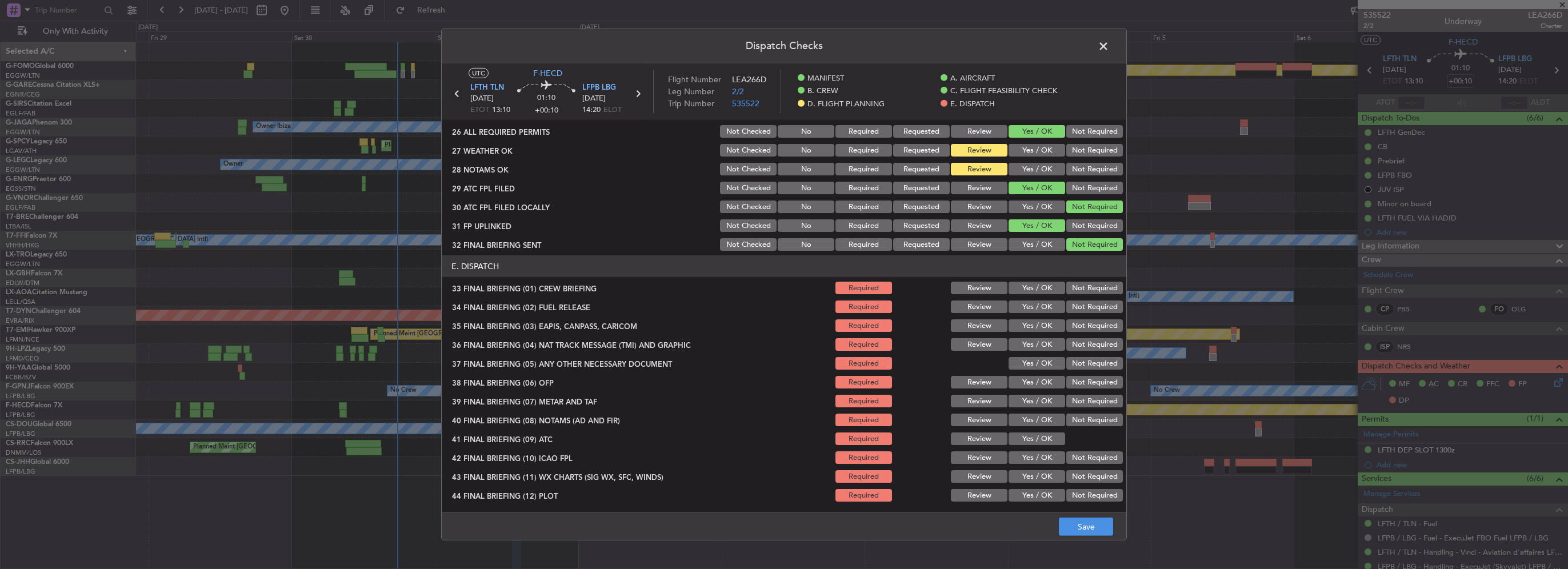
click at [1034, 281] on div "Yes / OK" at bounding box center [1036, 288] width 58 height 16
click at [1036, 293] on button "Yes / OK" at bounding box center [1037, 288] width 57 height 12
click at [1042, 304] on button "Yes / OK" at bounding box center [1037, 306] width 57 height 12
click at [1090, 326] on button "Not Required" at bounding box center [1095, 325] width 57 height 12
click at [1092, 338] on button "Not Required" at bounding box center [1095, 344] width 57 height 12
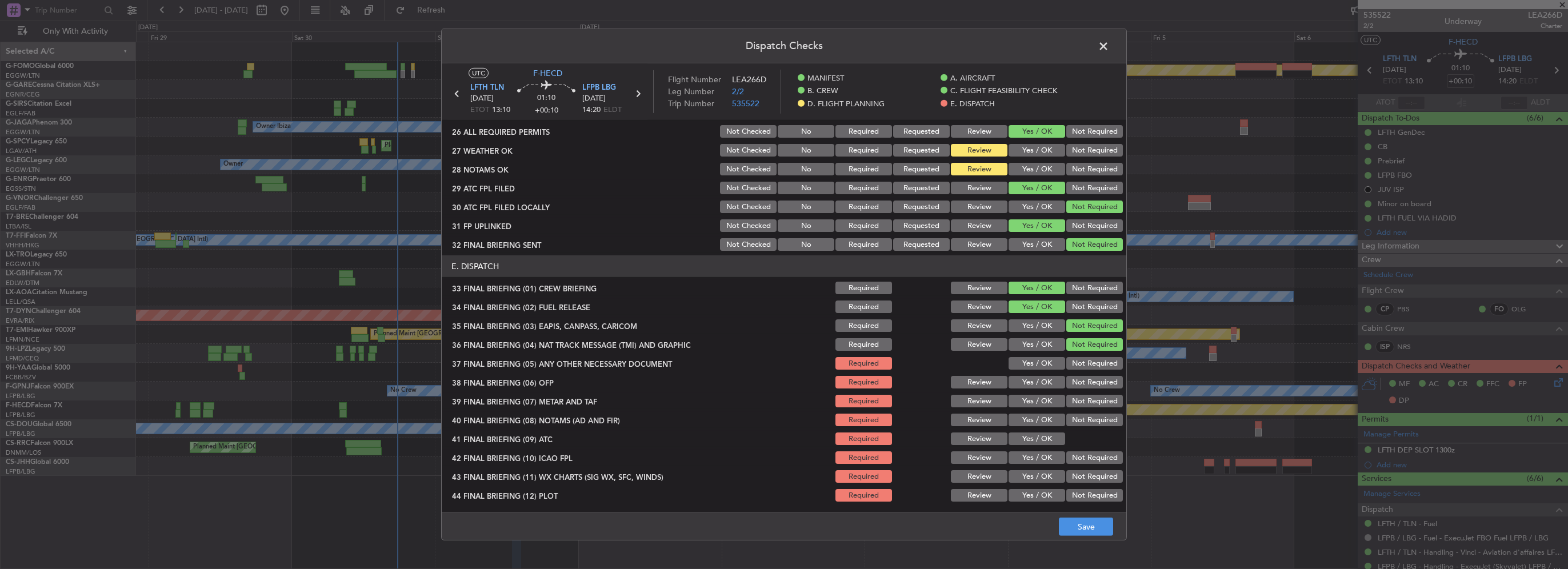
click at [1039, 364] on button "Yes / OK" at bounding box center [1037, 363] width 57 height 12
click at [1044, 379] on button "Yes / OK" at bounding box center [1037, 382] width 57 height 12
click at [1049, 400] on button "Yes / OK" at bounding box center [1037, 401] width 57 height 12
click at [1045, 418] on button "Yes / OK" at bounding box center [1037, 420] width 57 height 12
click at [1045, 435] on button "Yes / OK" at bounding box center [1037, 439] width 57 height 12
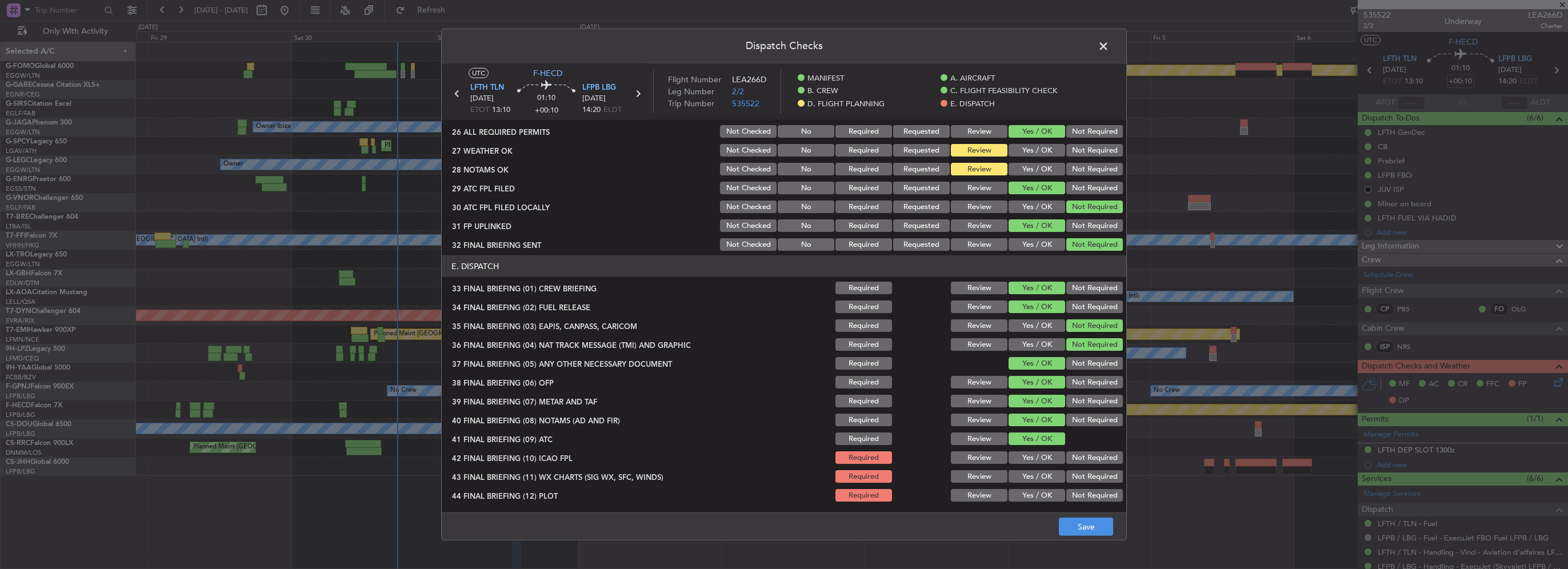
click at [1044, 467] on section "E. DISPATCH 33 FINAL BRIEFING (01) CREW BRIEFING Required Review Yes / OK Not R…" at bounding box center [784, 379] width 685 height 248
click at [1027, 457] on button "Yes / OK" at bounding box center [1037, 458] width 57 height 12
click at [1030, 484] on section "E. DISPATCH 33 FINAL BRIEFING (01) CREW BRIEFING Required Review Yes / OK Not R…" at bounding box center [784, 379] width 685 height 248
click at [1031, 474] on button "Yes / OK" at bounding box center [1037, 476] width 57 height 12
click at [1039, 498] on button "Yes / OK" at bounding box center [1037, 495] width 57 height 12
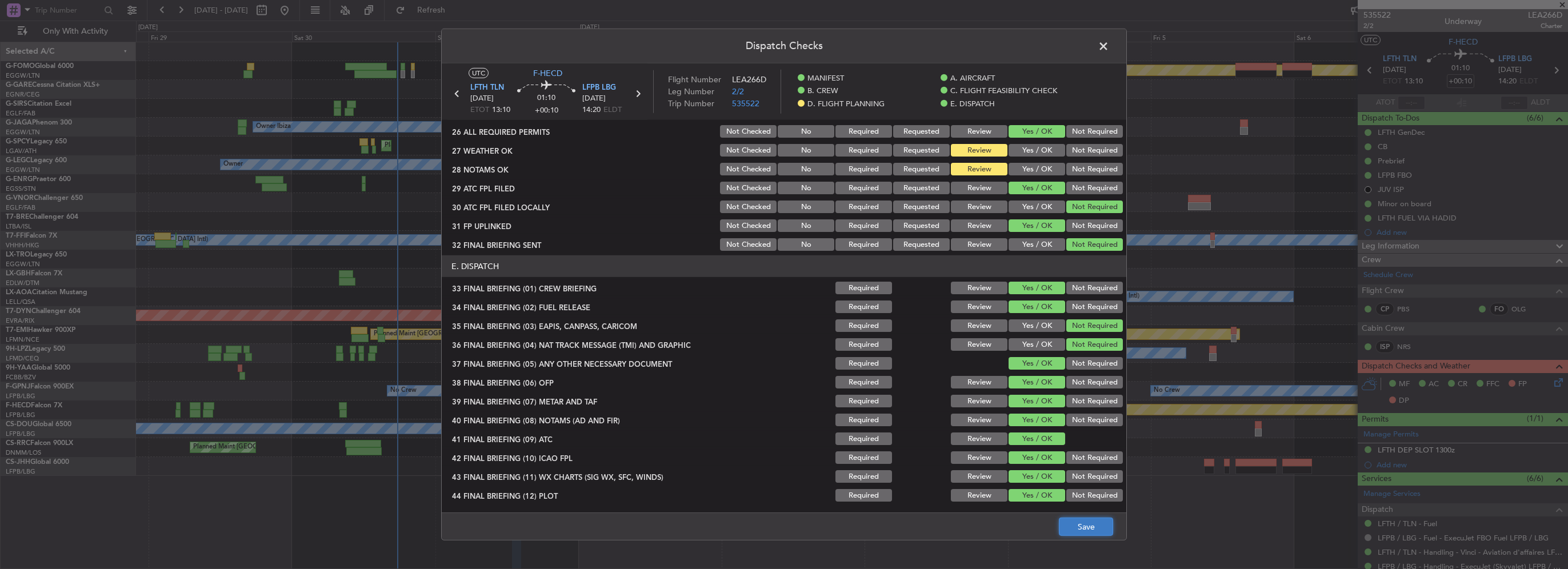
click at [1093, 535] on button "Save" at bounding box center [1086, 527] width 54 height 18
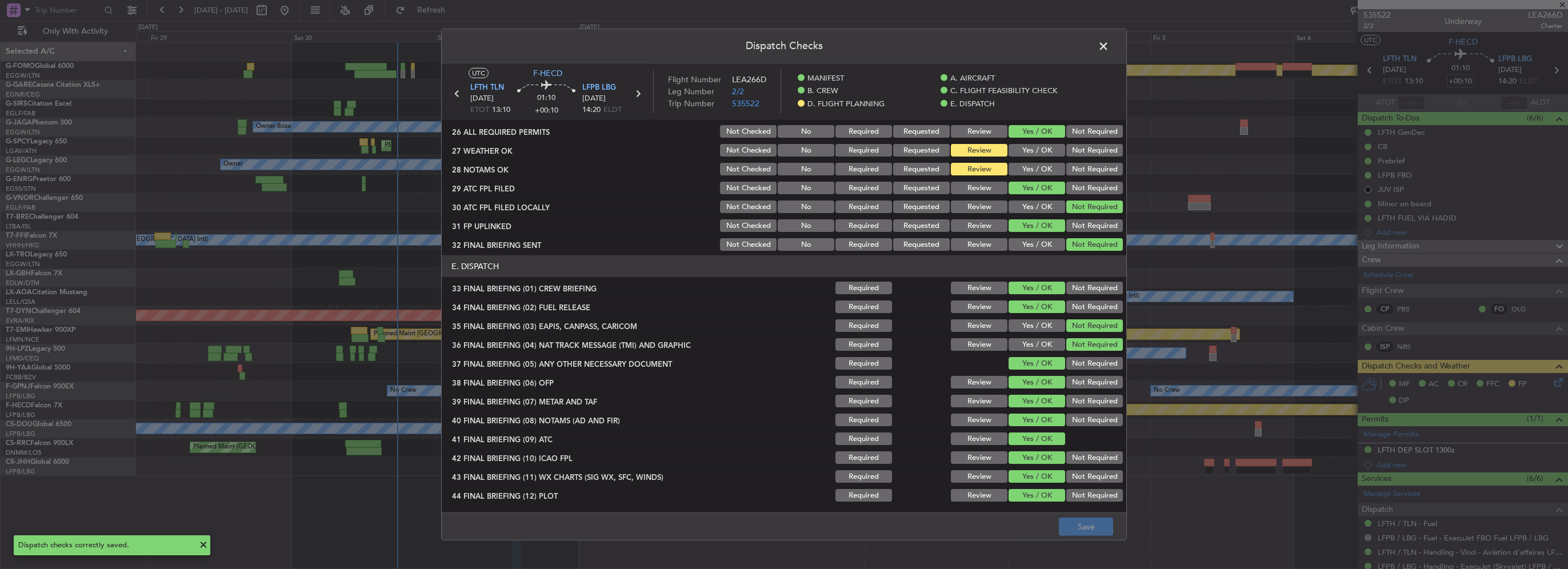
click at [1109, 42] on span at bounding box center [1109, 49] width 0 height 23
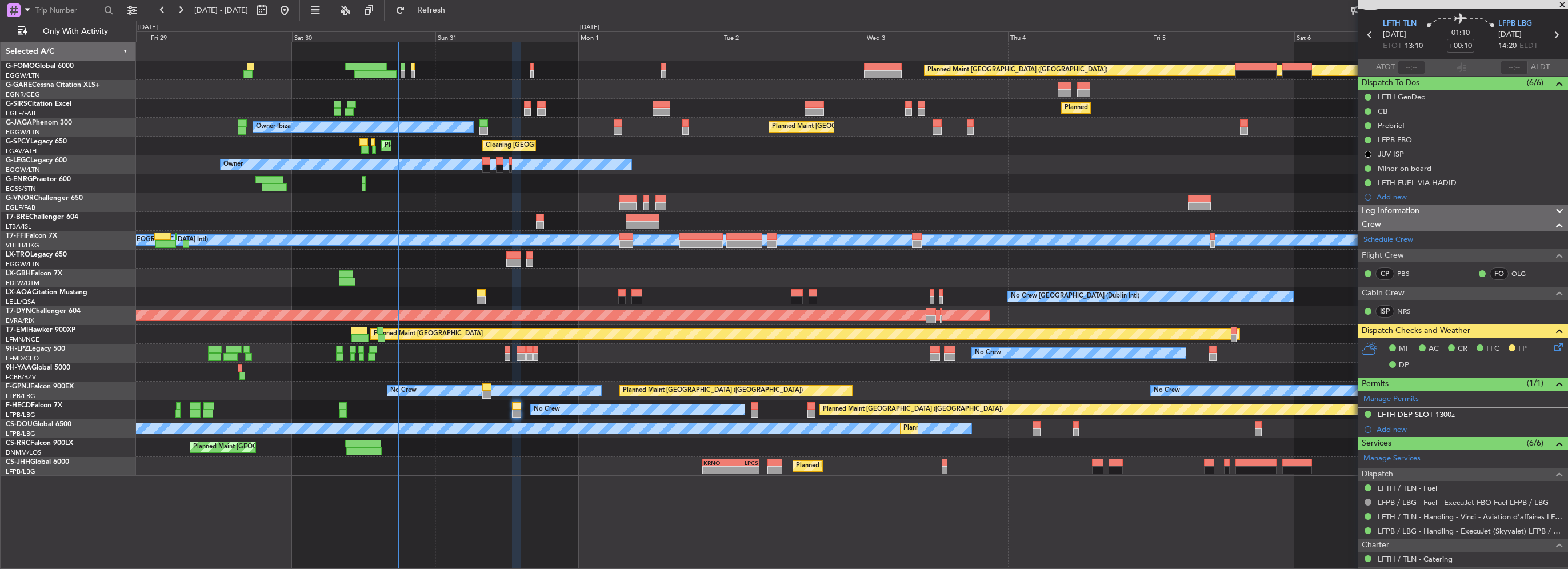
scroll to position [0, 0]
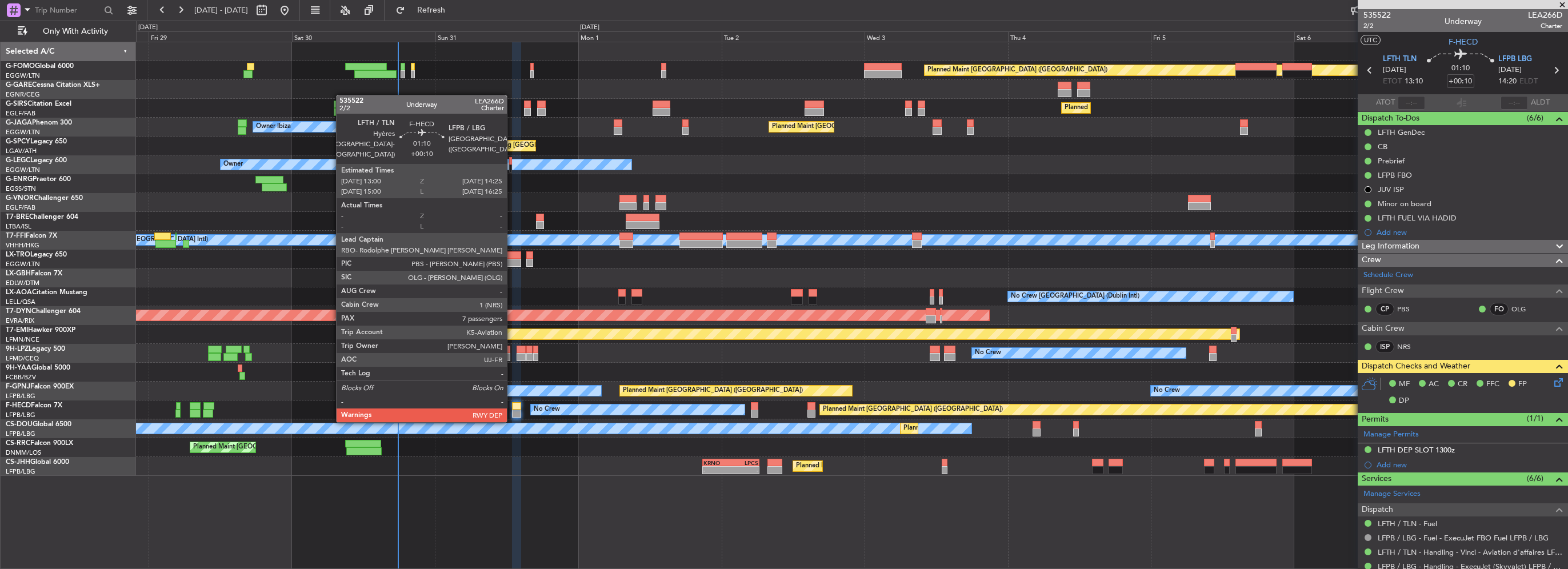
click at [512, 410] on div at bounding box center [516, 413] width 9 height 8
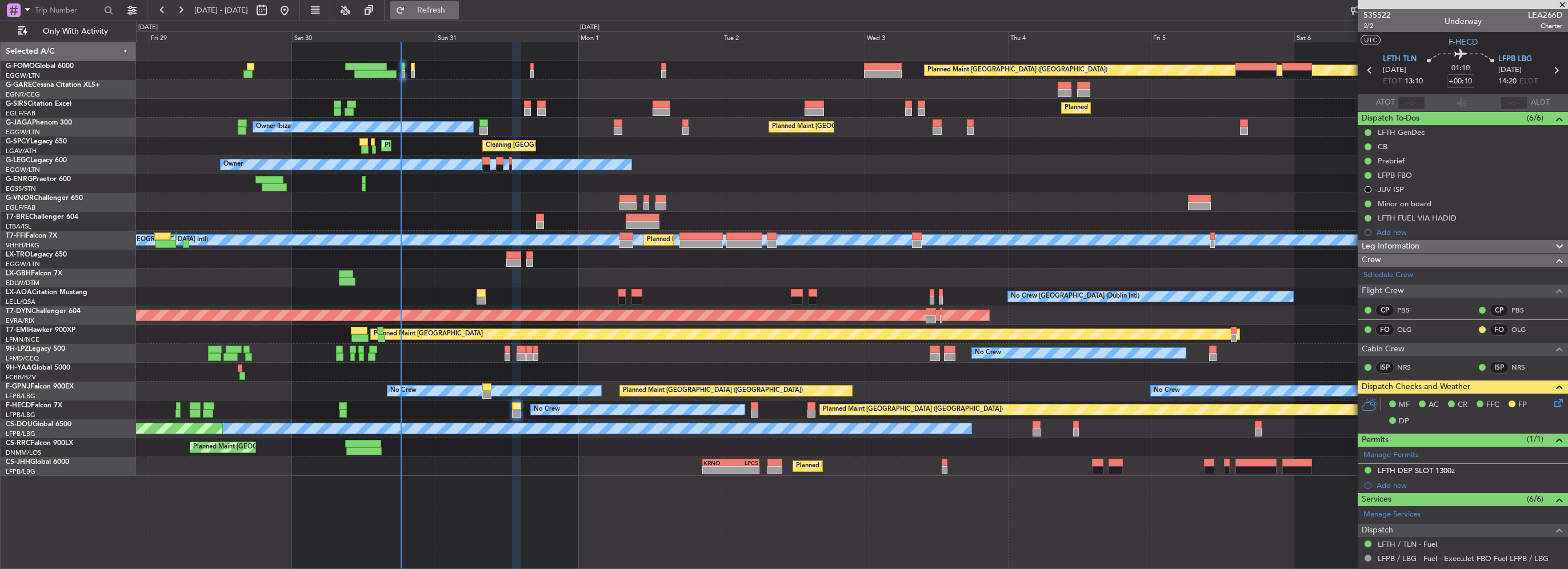
click at [455, 6] on span "Refresh" at bounding box center [431, 10] width 48 height 8
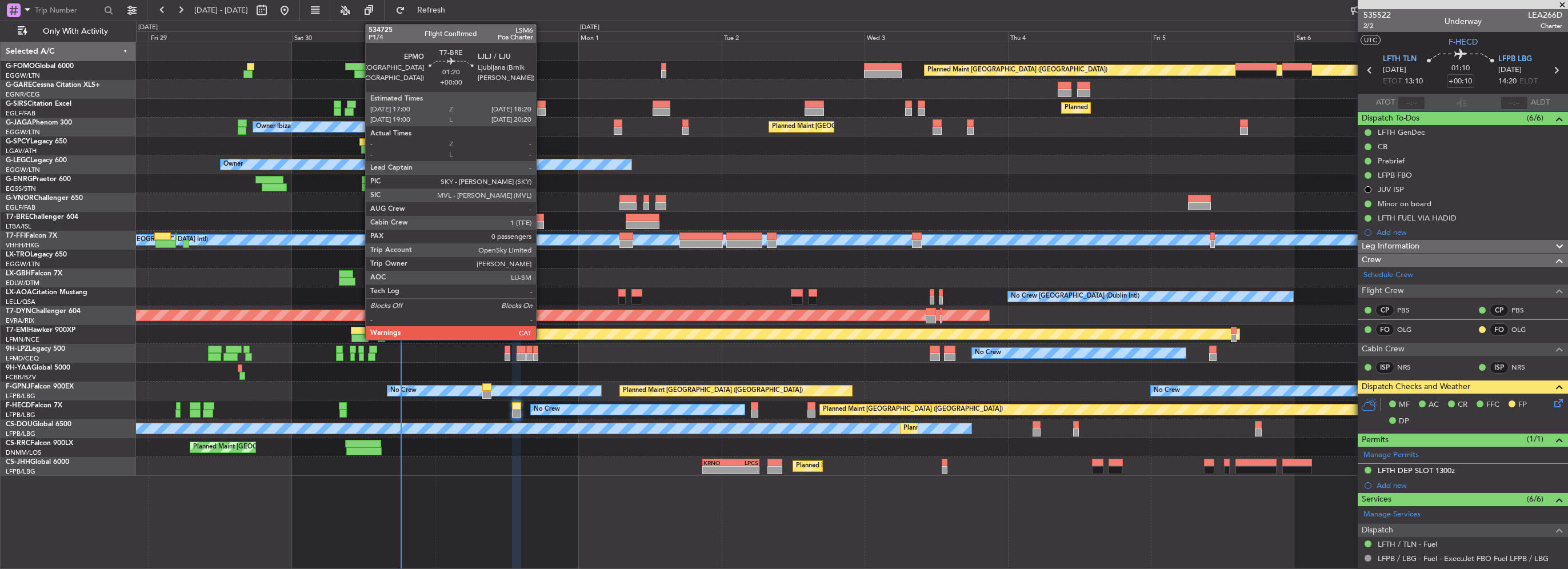
click at [541, 221] on div at bounding box center [540, 225] width 8 height 8
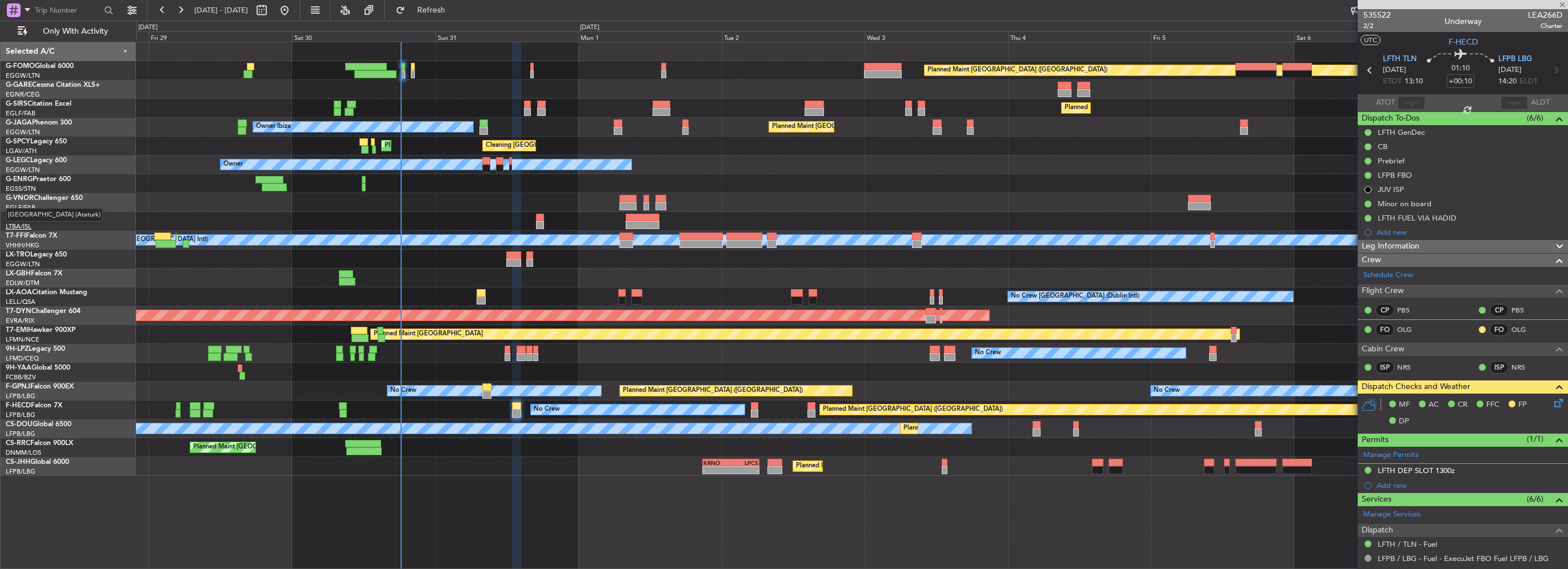
type input "0"
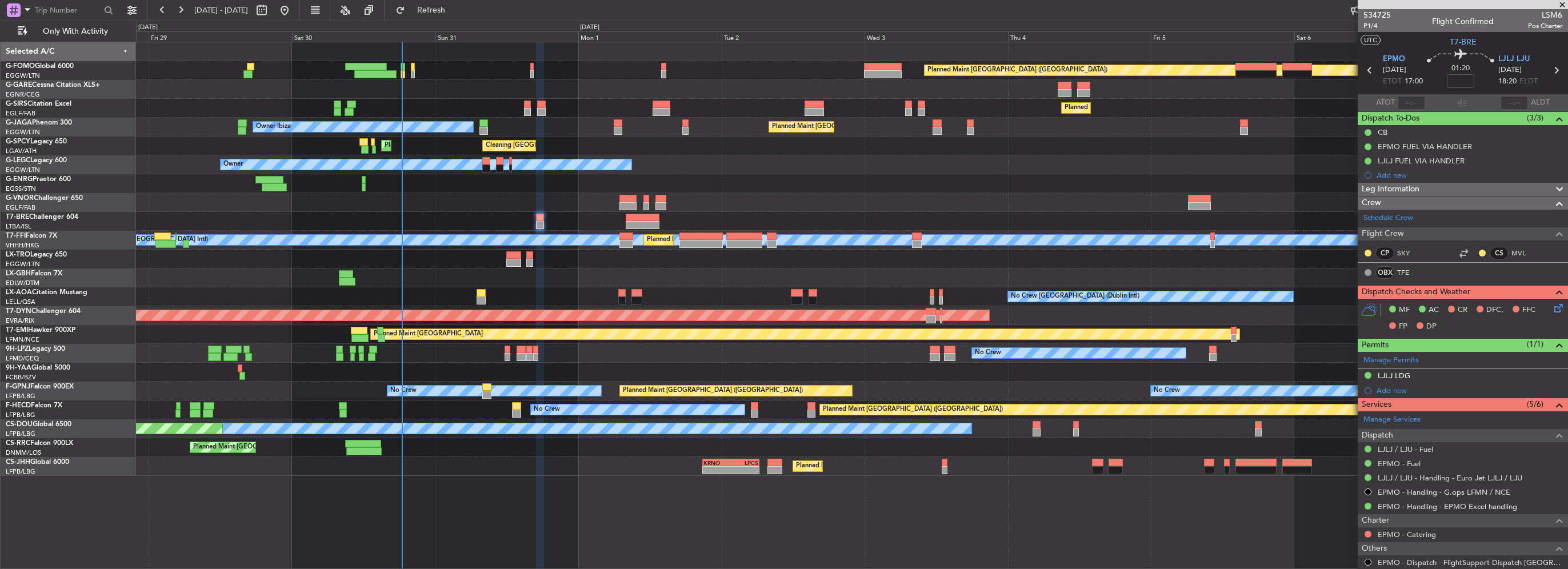
click at [410, 69] on div "Planned Maint [GEOGRAPHIC_DATA] ([GEOGRAPHIC_DATA])" at bounding box center [852, 70] width 1431 height 19
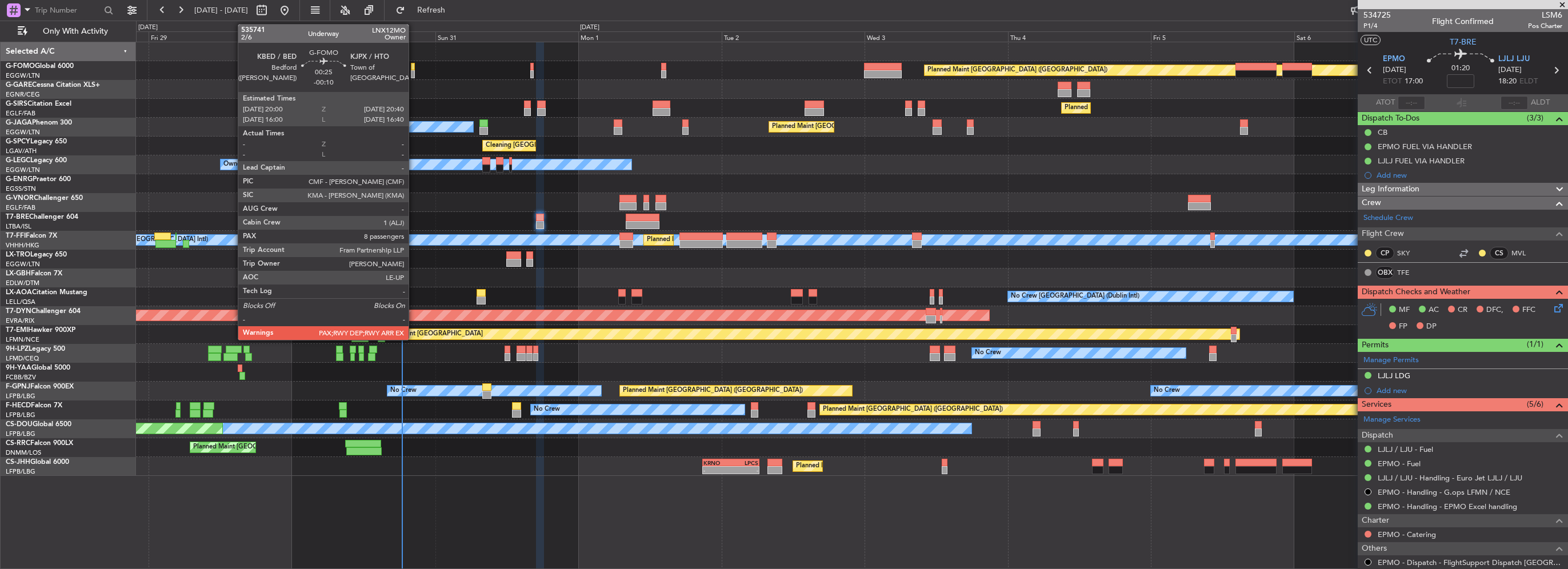
click at [414, 73] on div at bounding box center [413, 74] width 4 height 8
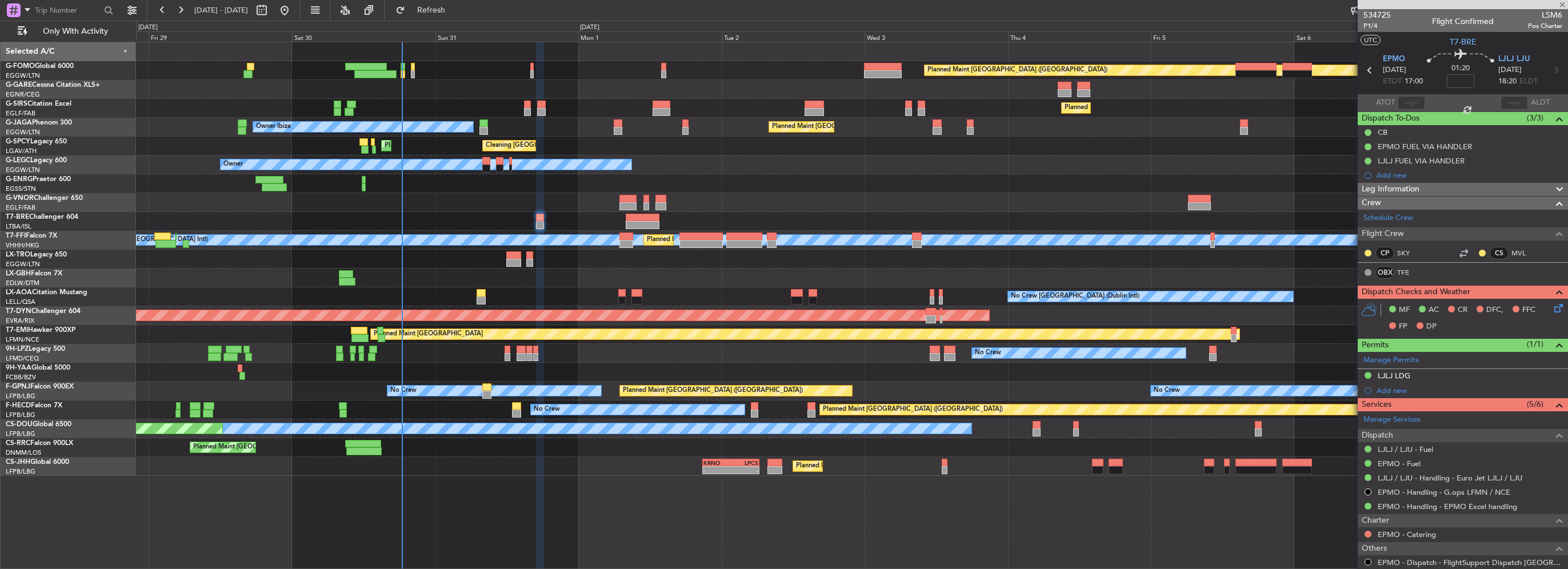
type input "-00:10"
type input "8"
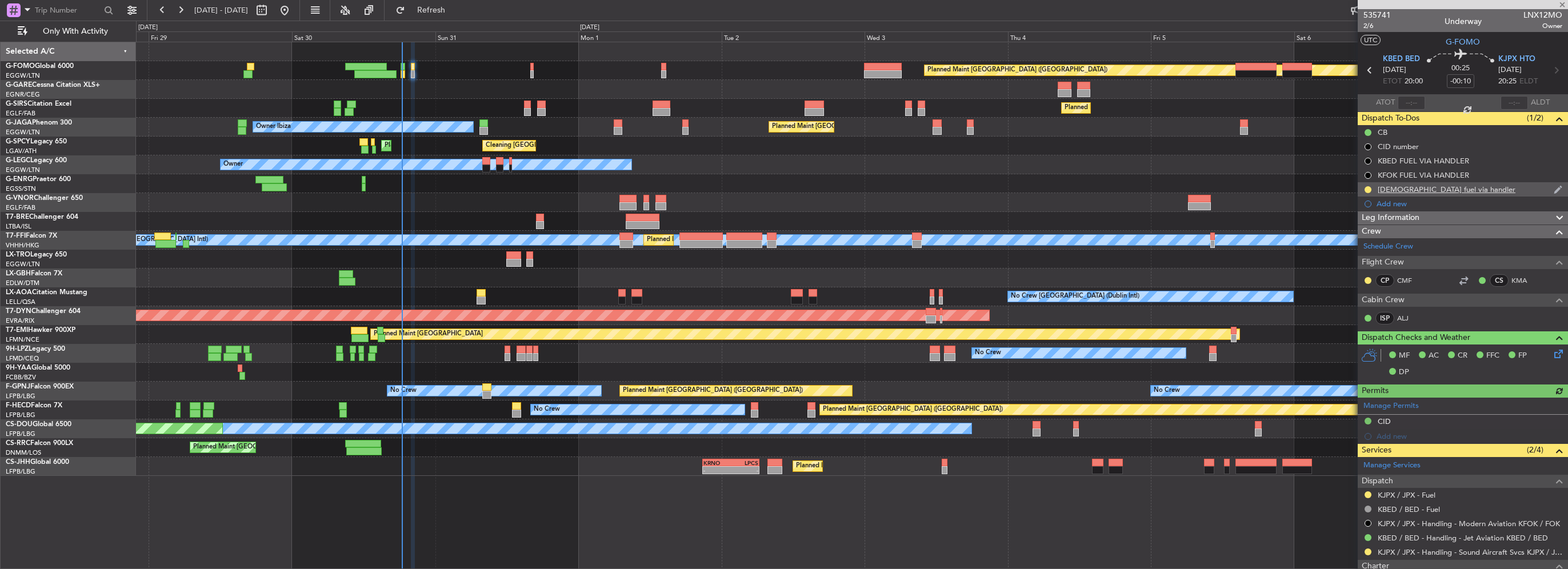
click at [1434, 191] on div "KJPX fuel via handler" at bounding box center [1447, 189] width 138 height 10
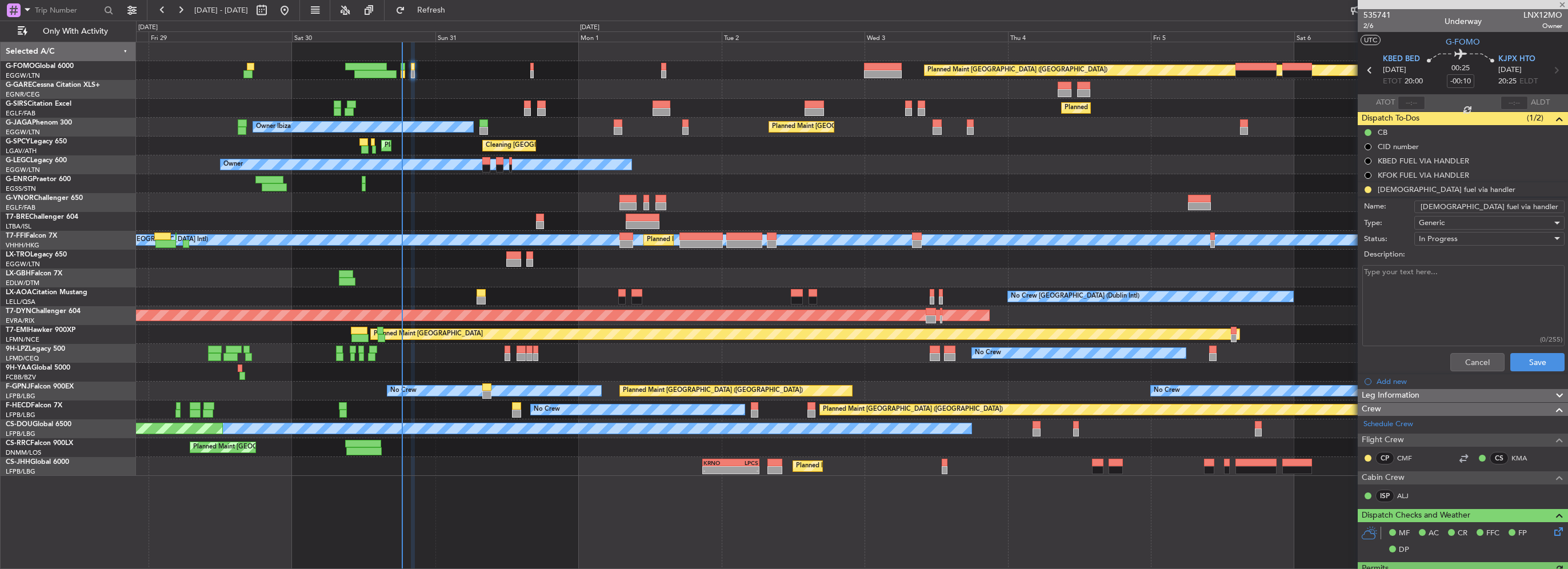
click at [1436, 291] on textarea "Description:" at bounding box center [1463, 306] width 202 height 82
paste textarea "$8.79 per gallon"
type textarea "$8.79 per gallon"
click at [1455, 225] on div "Generic" at bounding box center [1486, 223] width 133 height 17
click at [1452, 354] on div at bounding box center [784, 284] width 1568 height 569
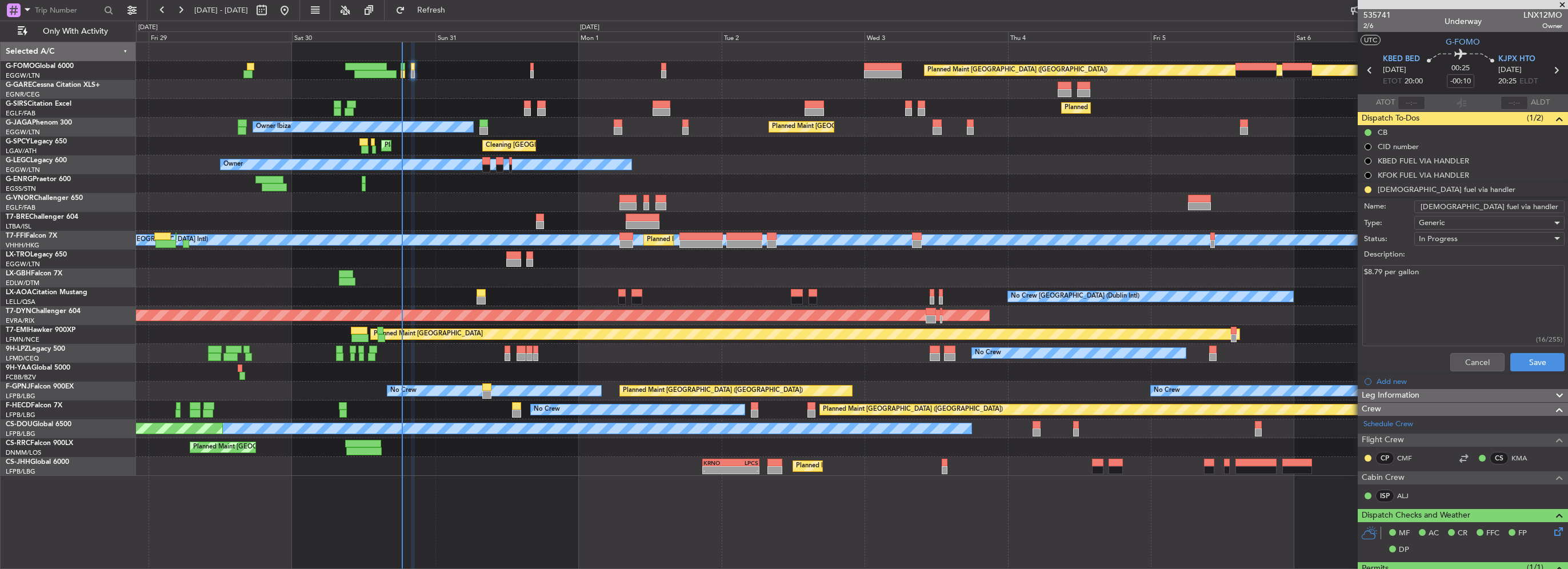
click at [1447, 242] on span "In Progress" at bounding box center [1438, 239] width 39 height 10
click at [1456, 292] on span "Completed" at bounding box center [1484, 295] width 134 height 17
click at [1534, 362] on button "Save" at bounding box center [1537, 362] width 54 height 18
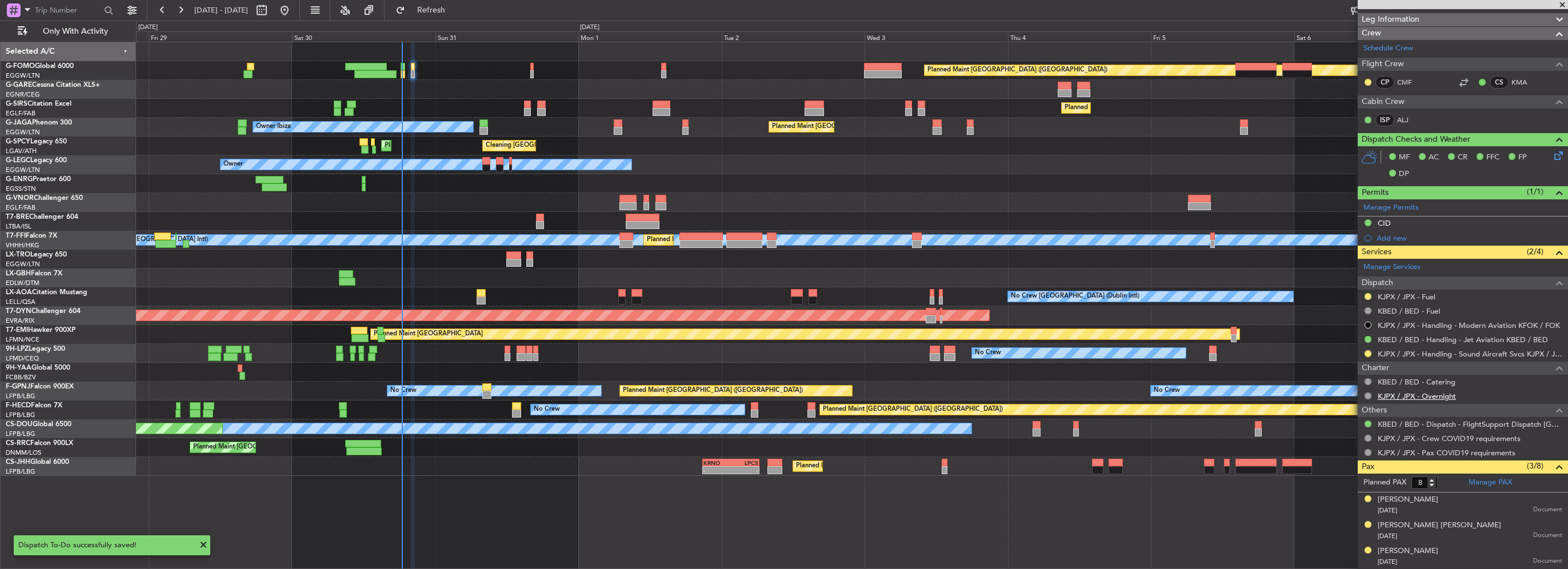
scroll to position [228, 0]
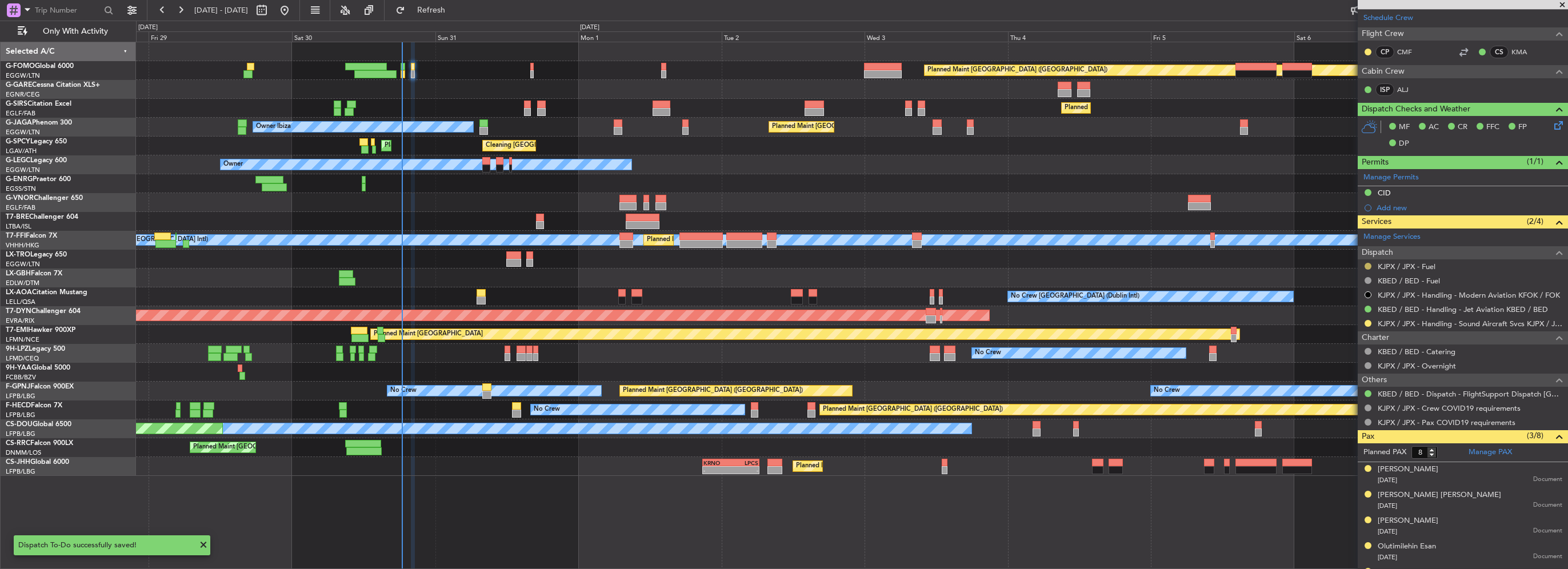
click at [1367, 263] on button at bounding box center [1368, 266] width 7 height 7
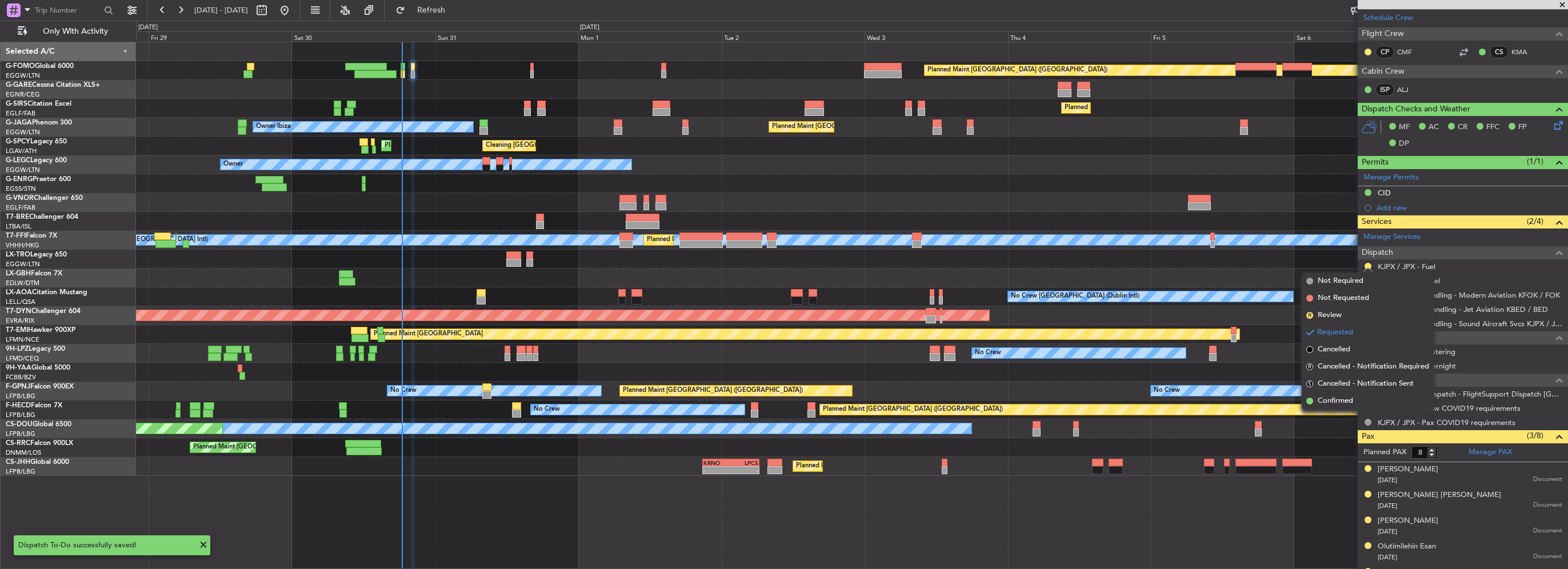
click at [1349, 405] on span "Confirmed" at bounding box center [1335, 401] width 36 height 12
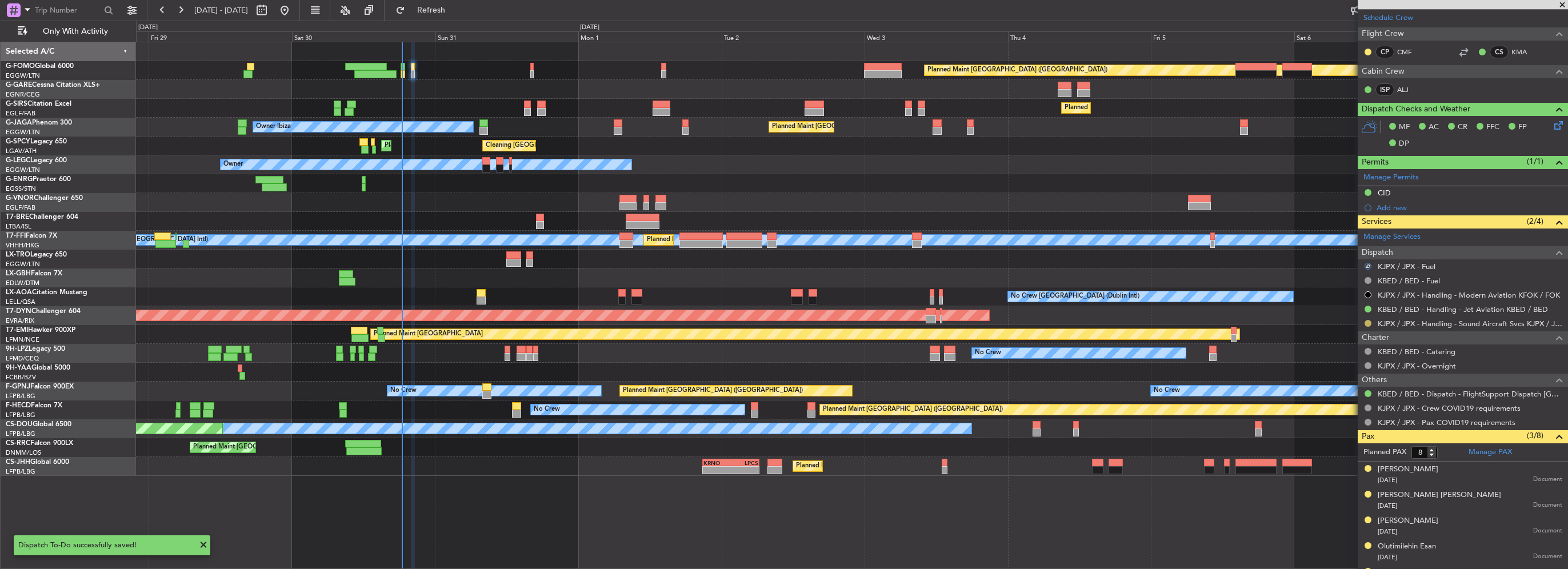
click at [1369, 320] on button at bounding box center [1368, 323] width 7 height 7
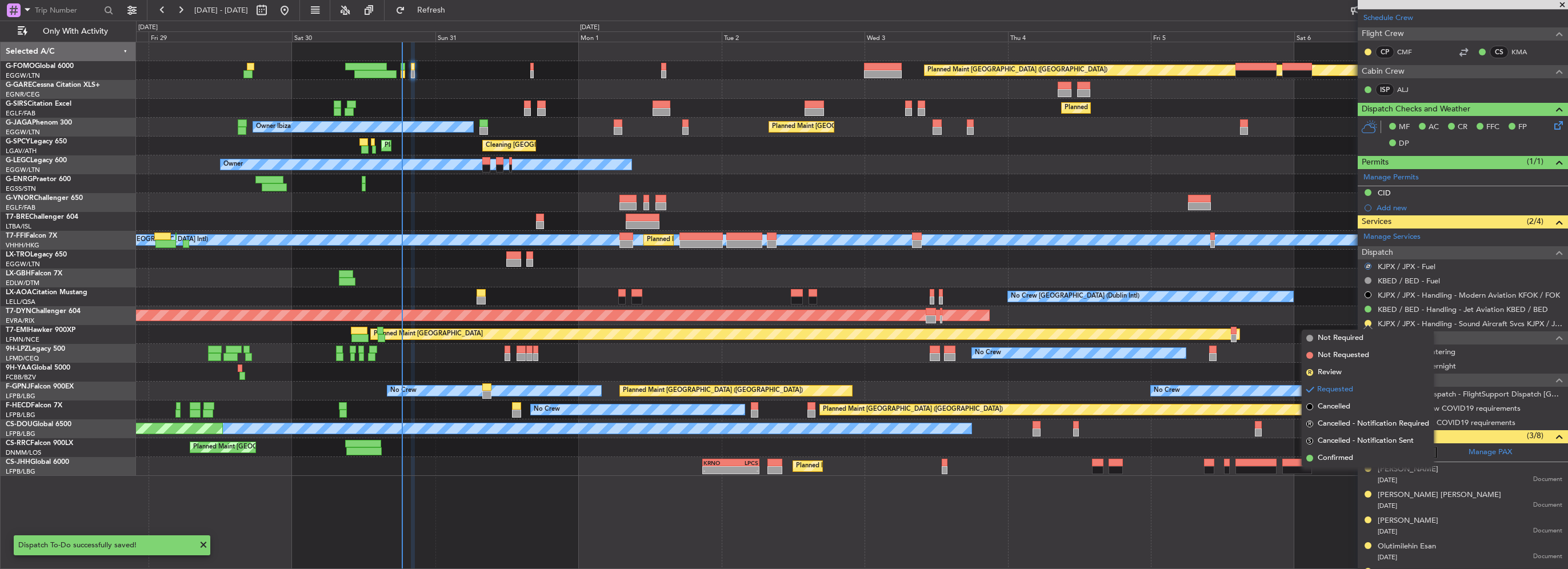
click at [1334, 458] on span "Confirmed" at bounding box center [1335, 458] width 36 height 12
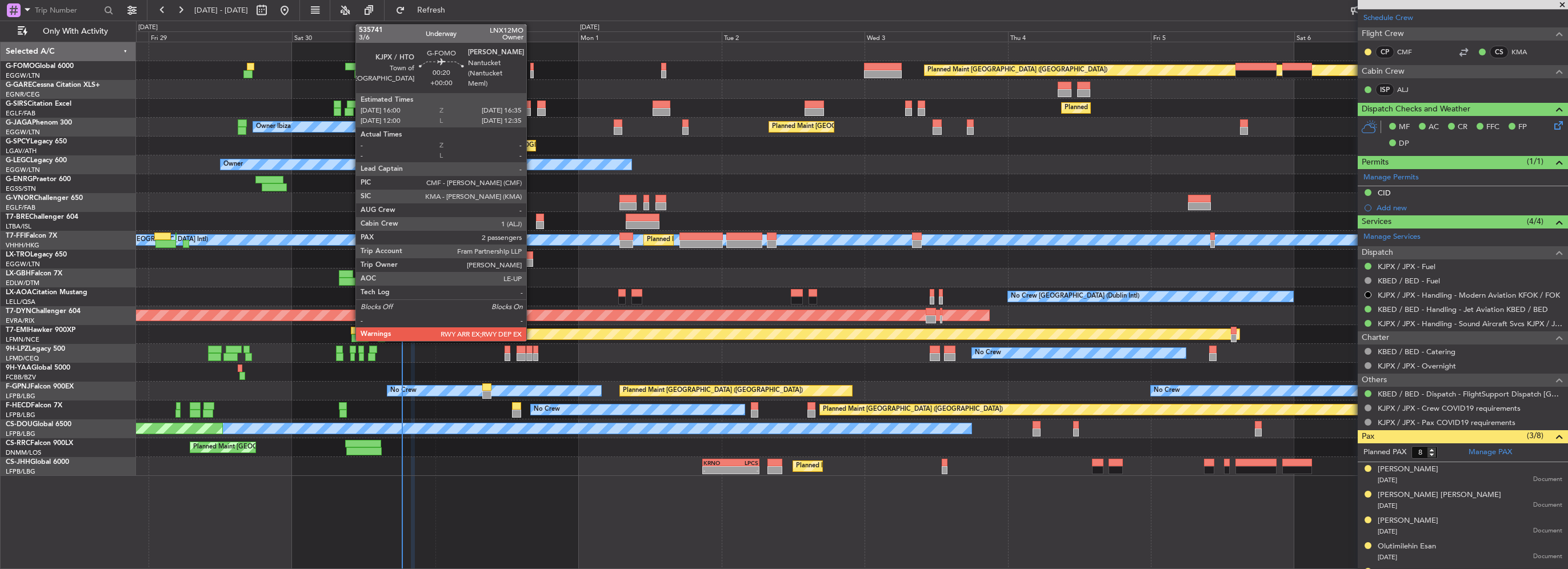
click at [532, 68] on div at bounding box center [532, 66] width 4 height 8
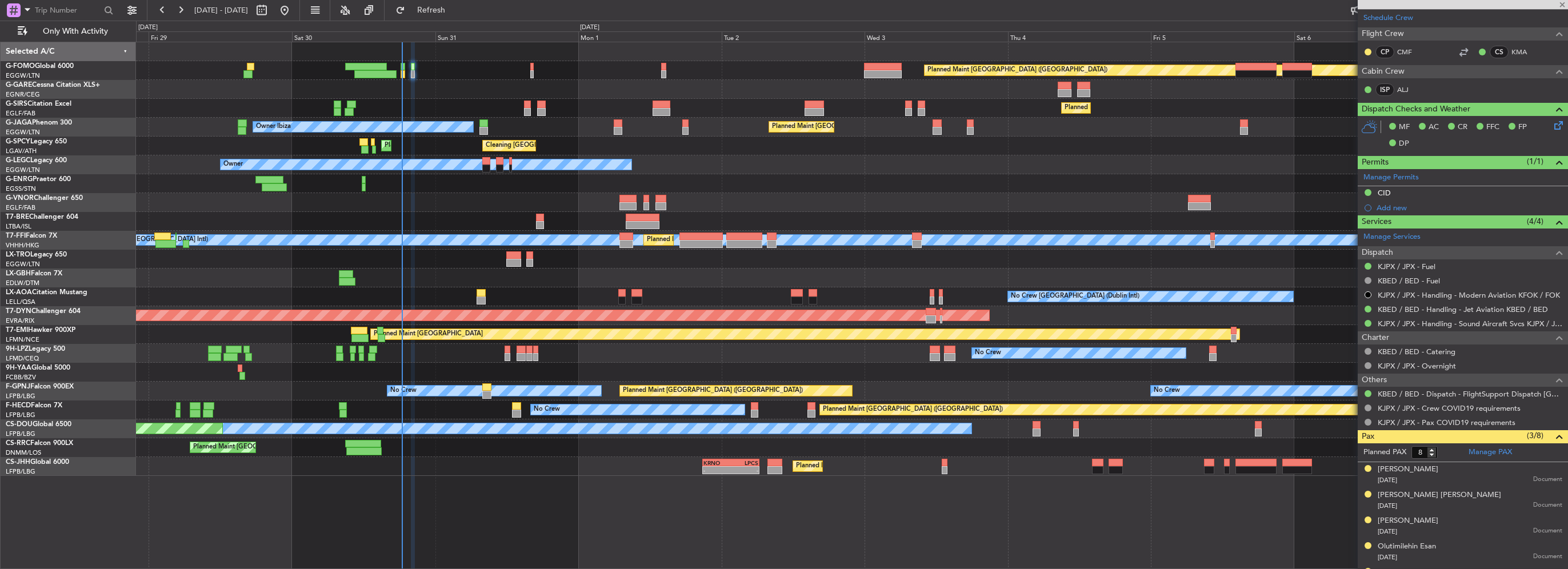
type input "2"
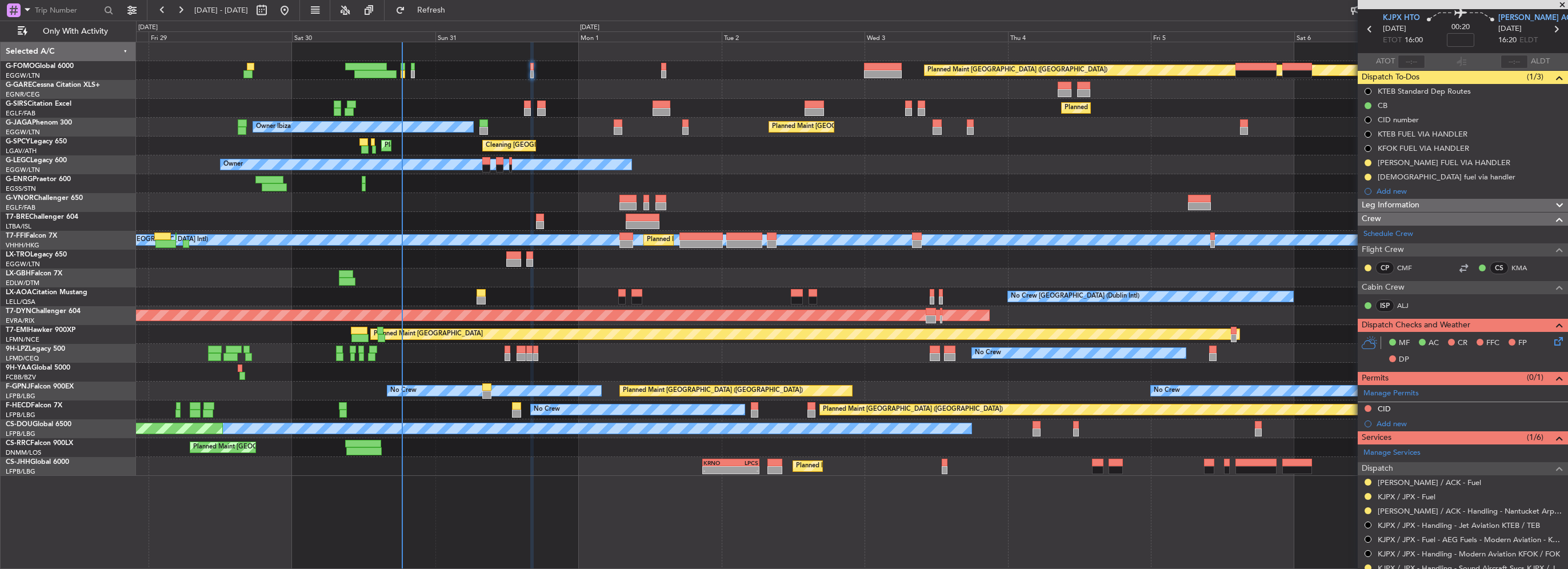
scroll to position [57, 0]
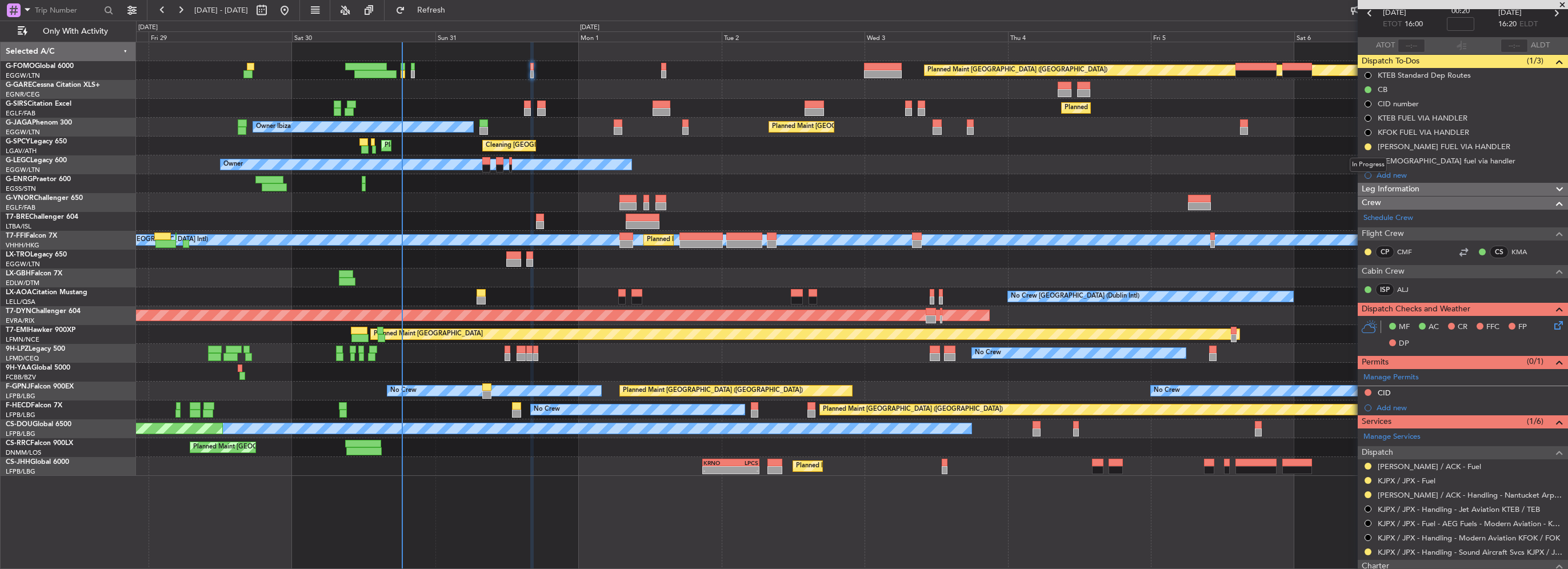
drag, startPoint x: 1365, startPoint y: 160, endPoint x: 1376, endPoint y: 170, distance: 14.9
click at [1365, 160] on div "In Progress" at bounding box center [1368, 164] width 37 height 14
click at [1393, 159] on div "KJPX fuel via handler" at bounding box center [1447, 161] width 138 height 10
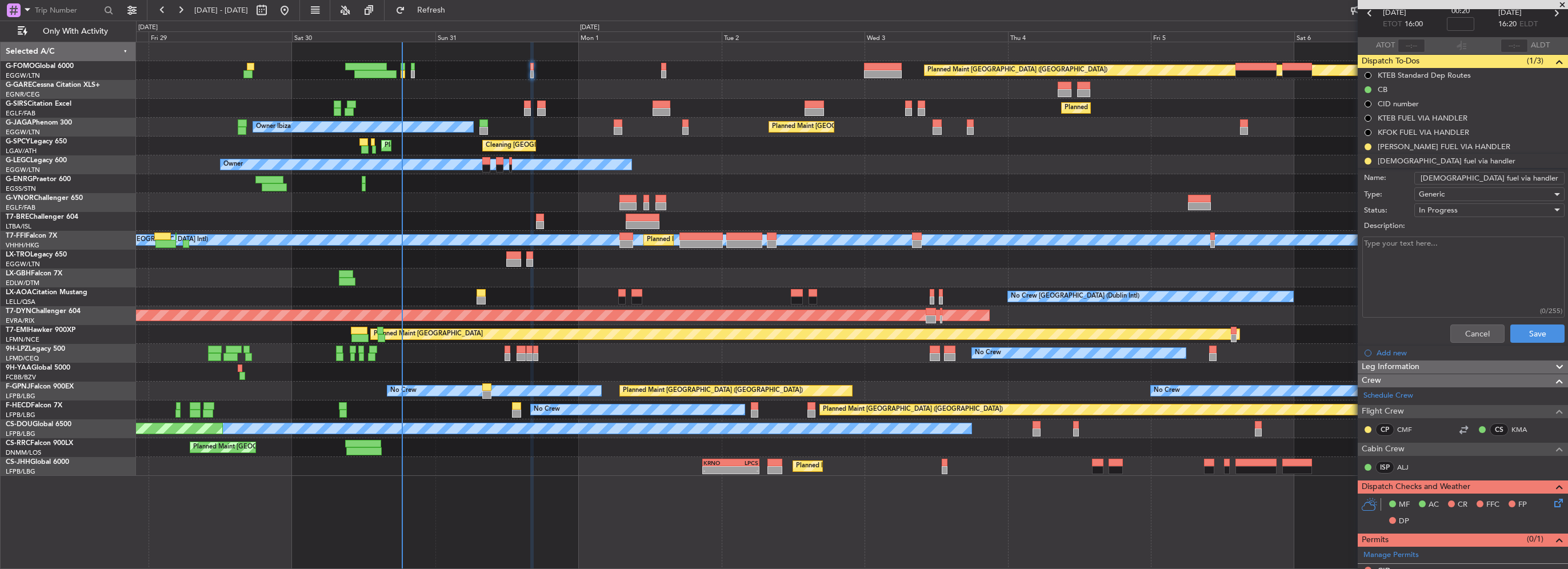
click at [1442, 283] on textarea "Description:" at bounding box center [1463, 277] width 202 height 82
paste textarea "$8.79 per gallon"
type textarea "$8.79 per gallon"
click at [1454, 212] on span "In Progress" at bounding box center [1438, 210] width 39 height 10
click at [1446, 266] on span "Completed" at bounding box center [1484, 267] width 134 height 17
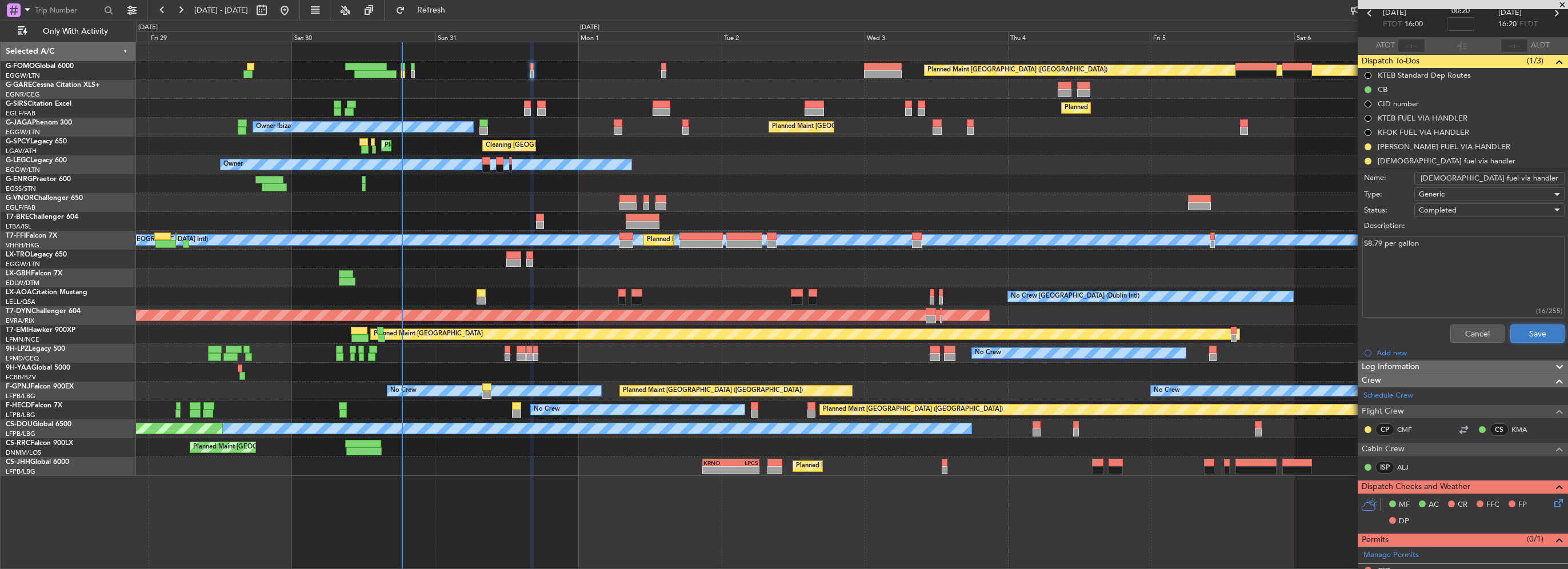
drag, startPoint x: 1449, startPoint y: 266, endPoint x: 1516, endPoint y: 328, distance: 91.3
click at [1516, 328] on button "Save" at bounding box center [1537, 333] width 54 height 18
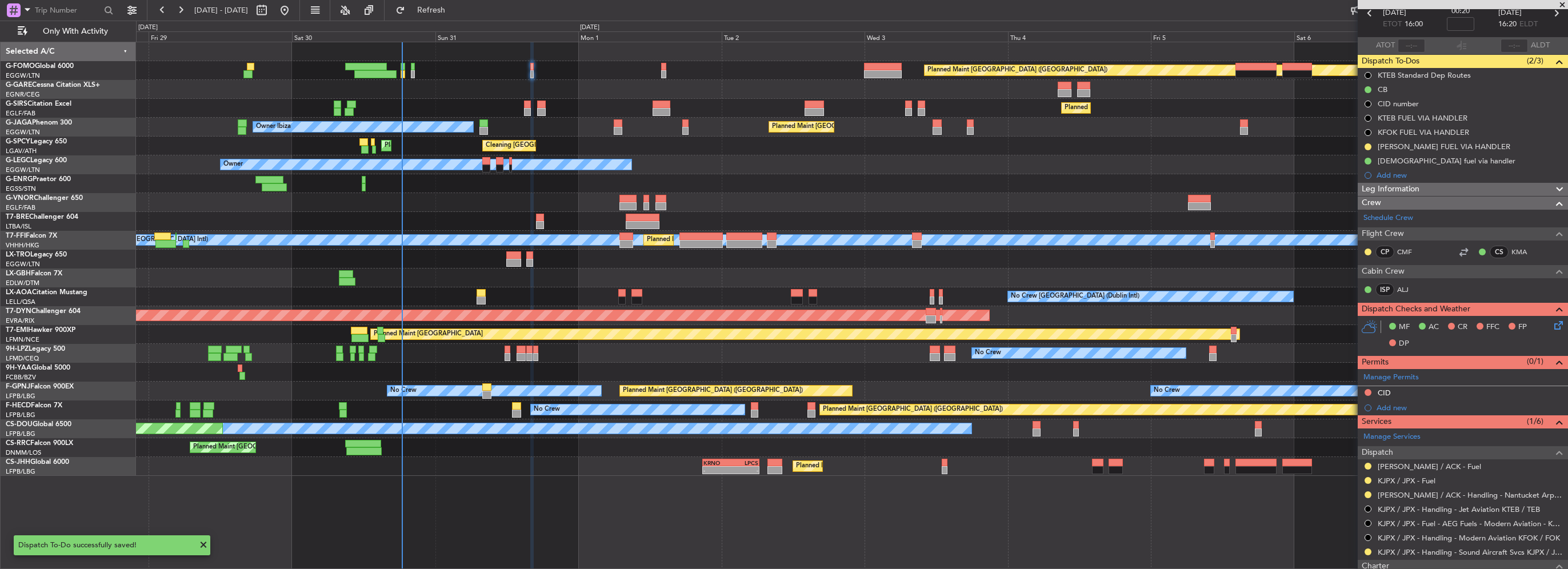
scroll to position [228, 0]
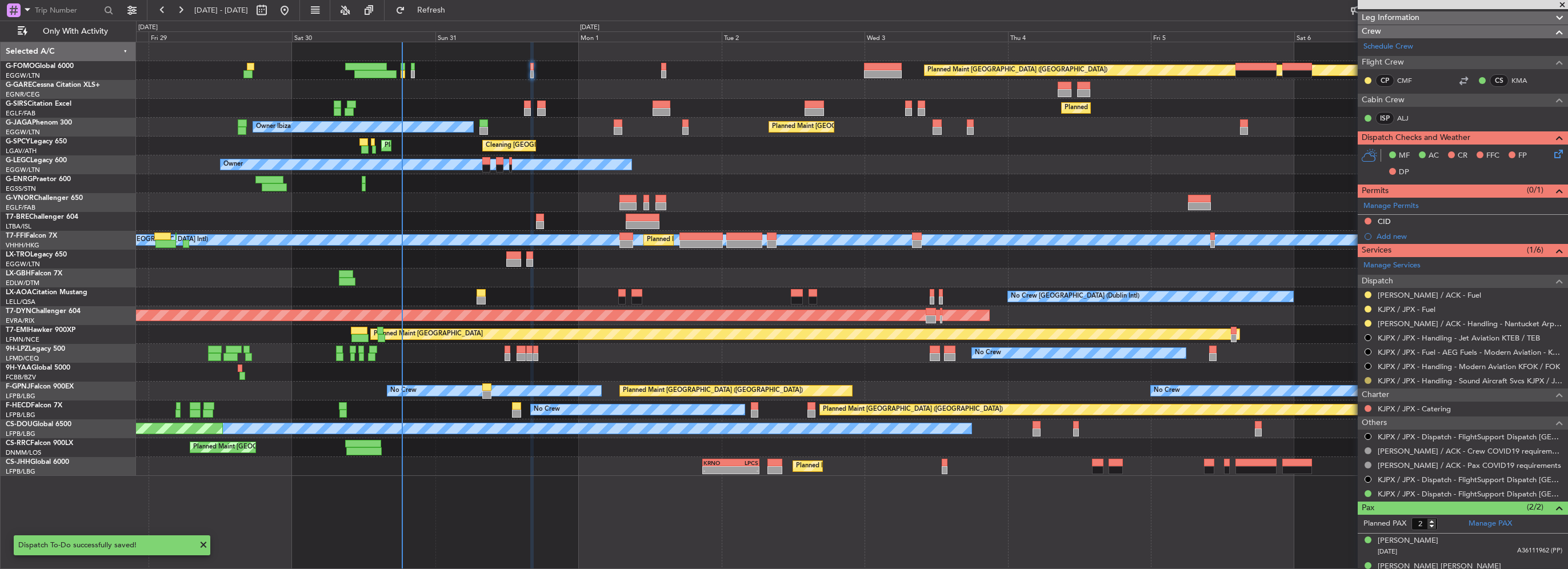
click at [1366, 377] on button at bounding box center [1368, 380] width 7 height 7
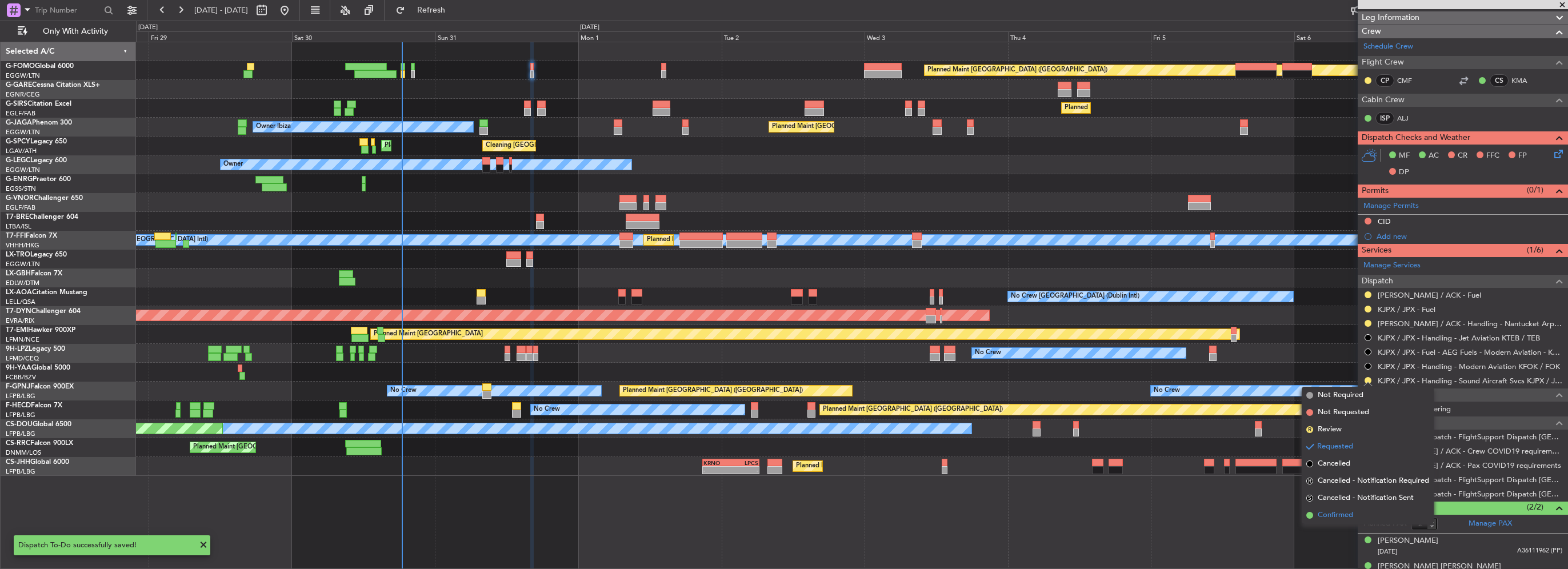
click at [1352, 515] on span "Confirmed" at bounding box center [1335, 515] width 36 height 12
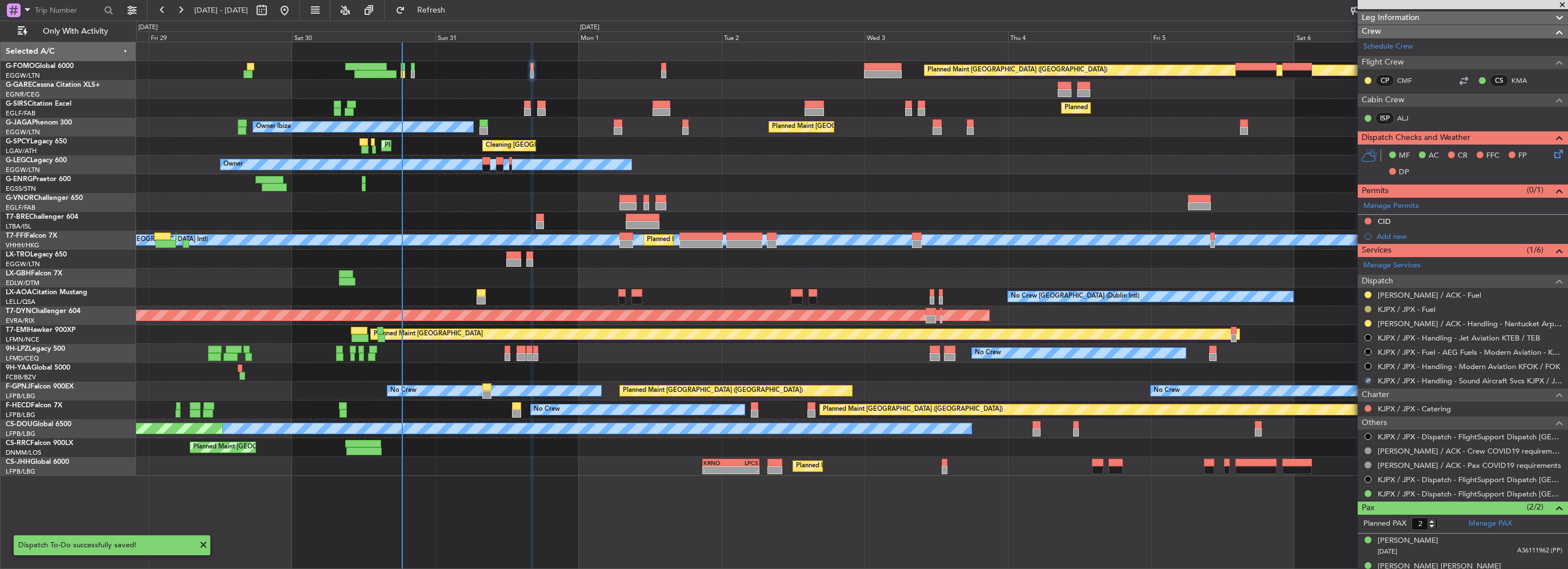
click at [1366, 309] on button at bounding box center [1368, 309] width 7 height 7
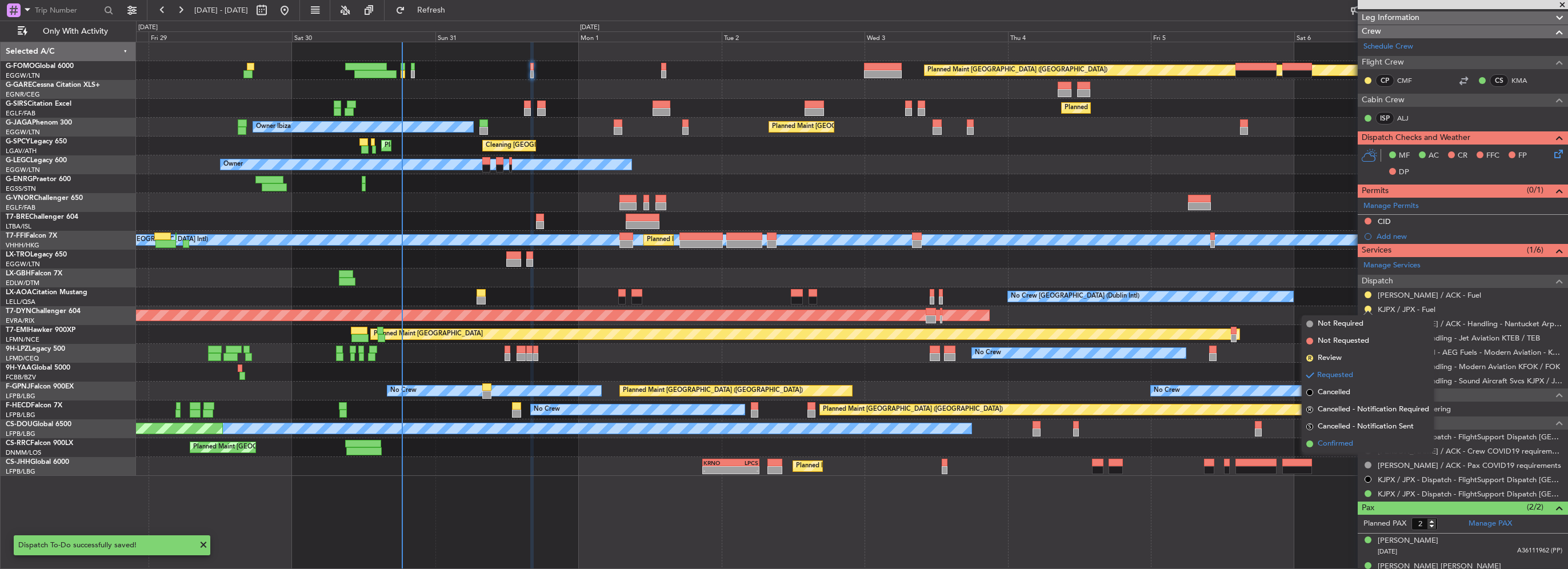
click at [1354, 447] on li "Confirmed" at bounding box center [1367, 444] width 132 height 17
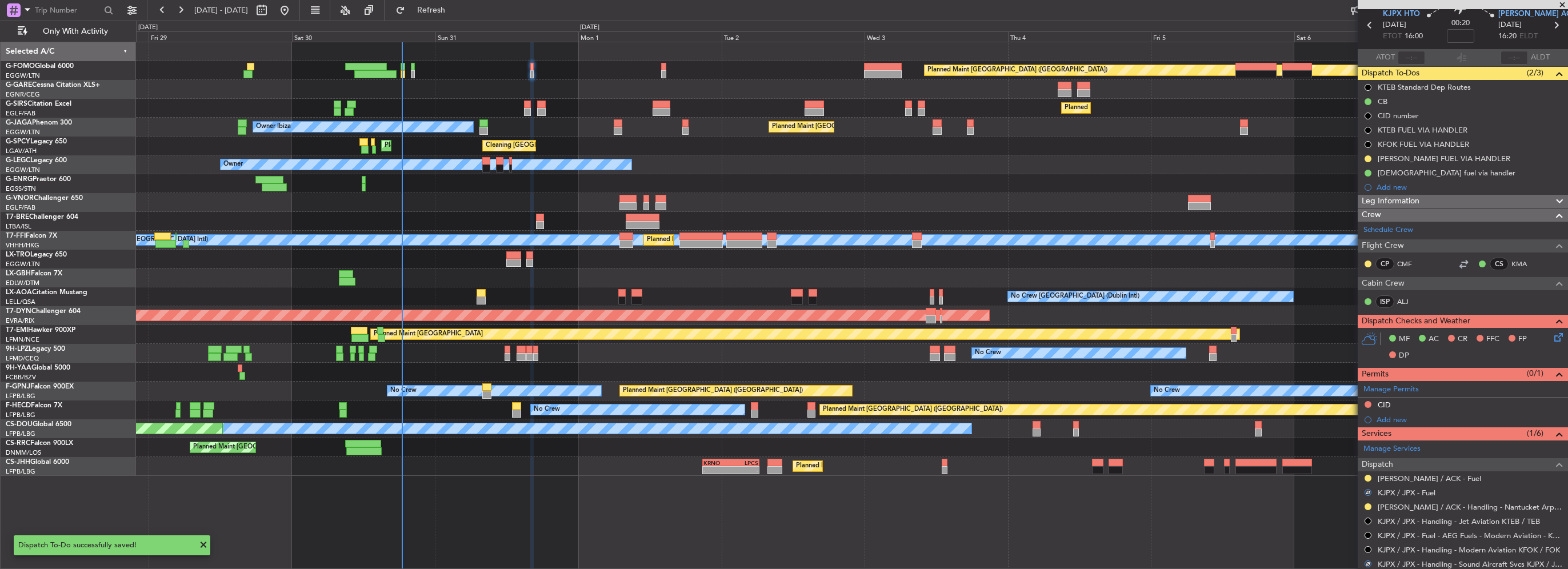
scroll to position [0, 0]
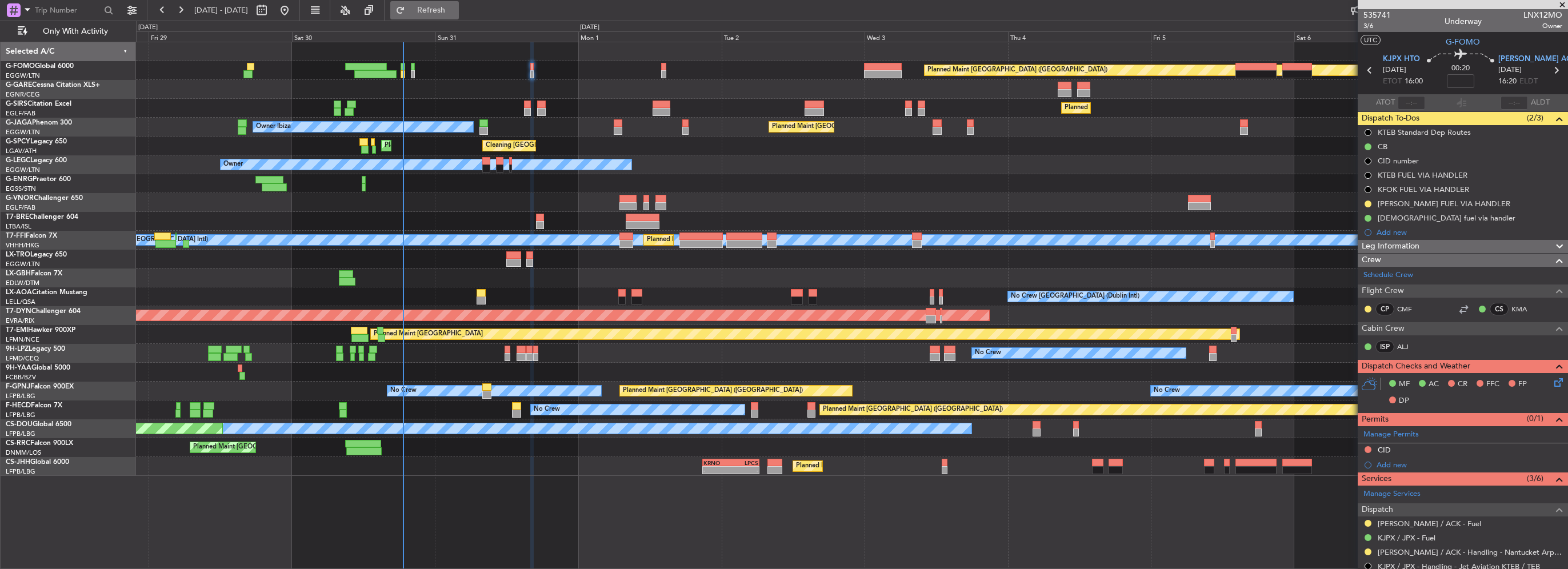
click at [459, 2] on button "Refresh" at bounding box center [424, 10] width 68 height 18
click at [459, 1] on button "Refresh" at bounding box center [424, 10] width 68 height 18
click at [455, 6] on span "Refresh" at bounding box center [431, 10] width 48 height 8
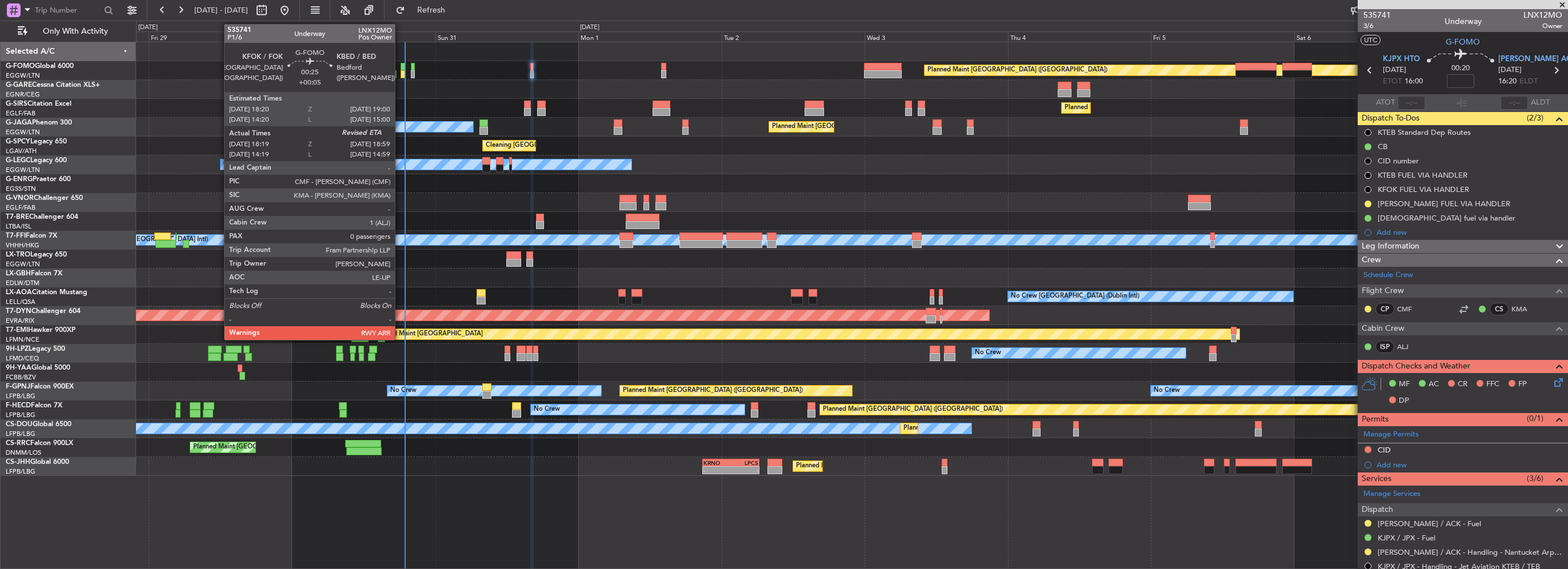
click at [401, 74] on div at bounding box center [402, 74] width 4 height 8
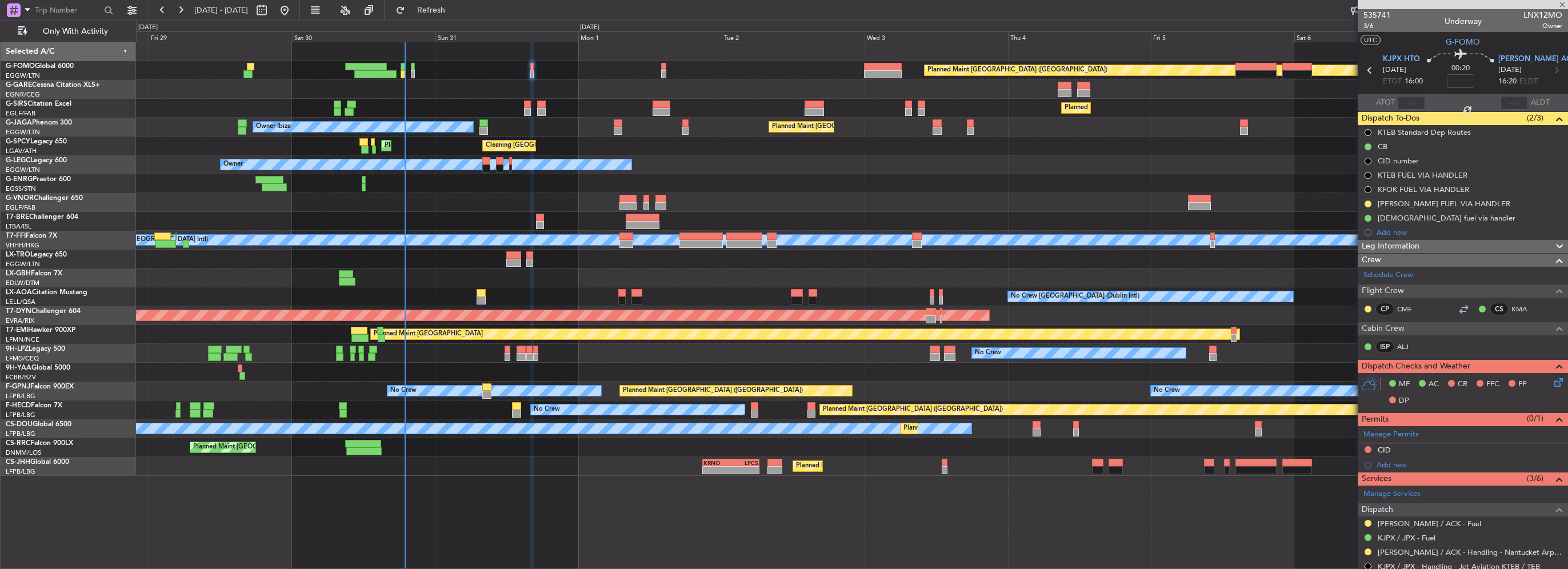
type input "+00:05"
type input "18:19"
type input "0"
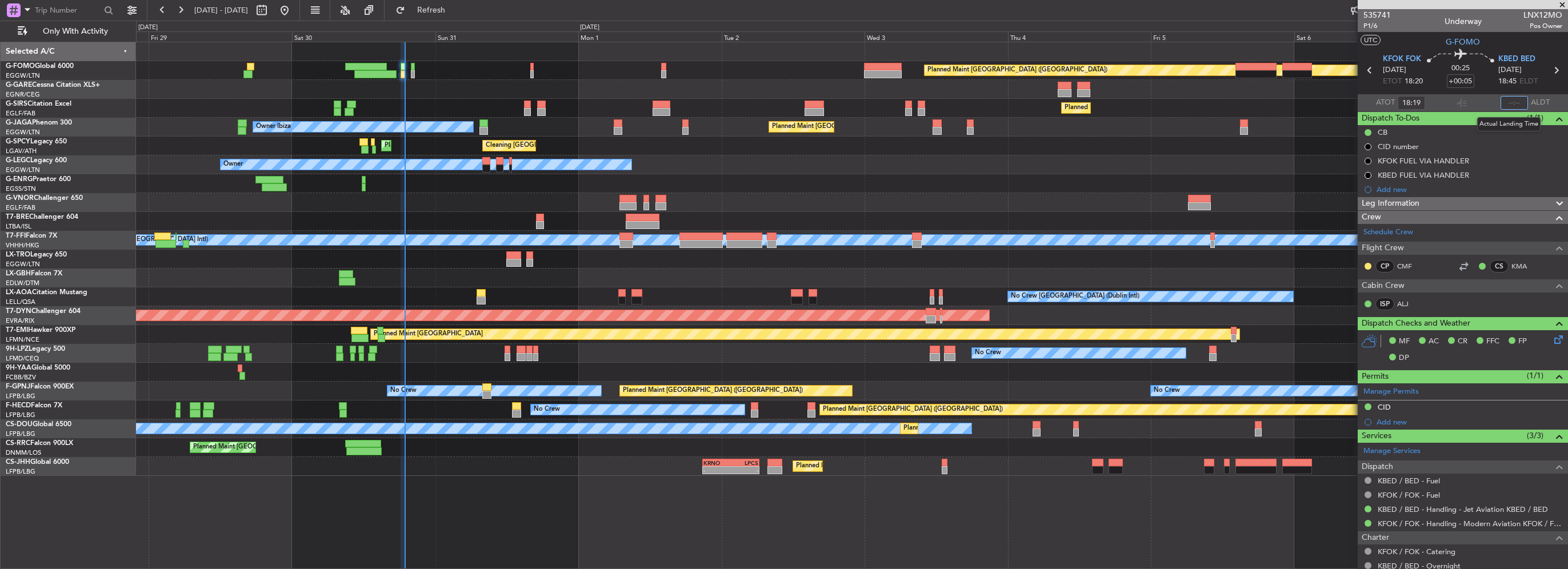
click at [1505, 100] on input "text" at bounding box center [1514, 103] width 28 height 14
type input "18:52"
click at [455, 9] on span "Refresh" at bounding box center [431, 10] width 48 height 8
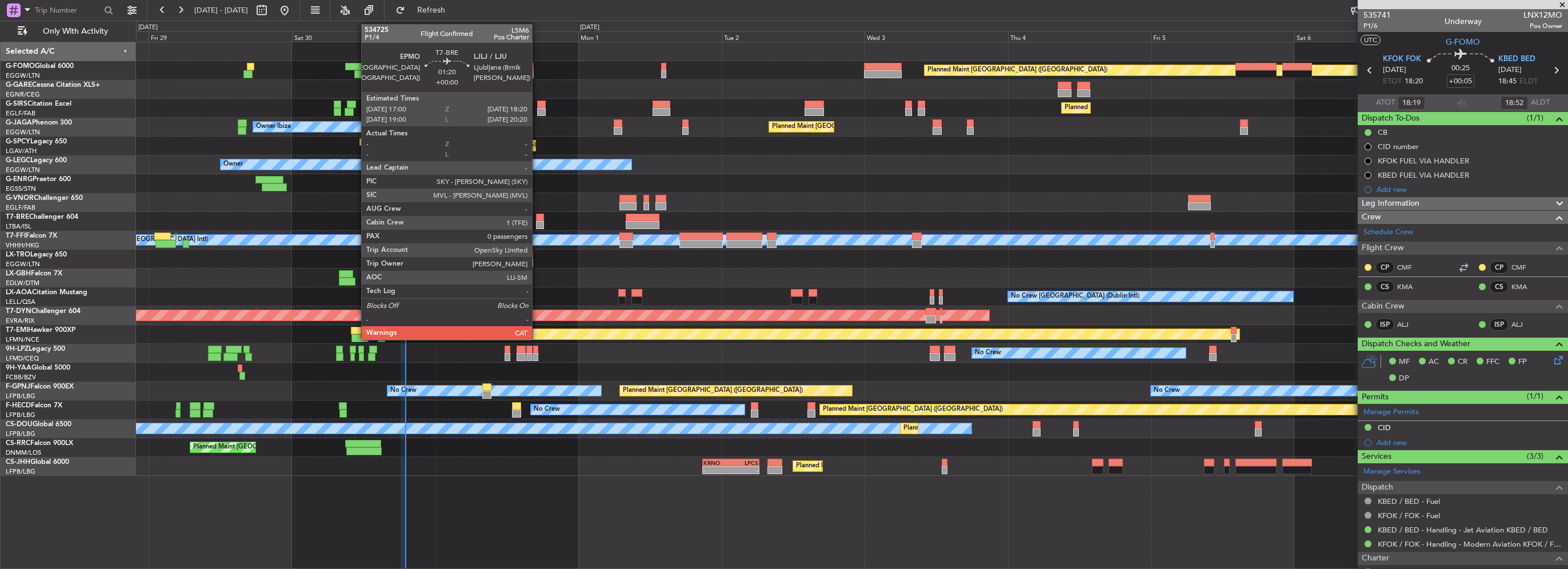
click at [537, 223] on div at bounding box center [540, 225] width 8 height 8
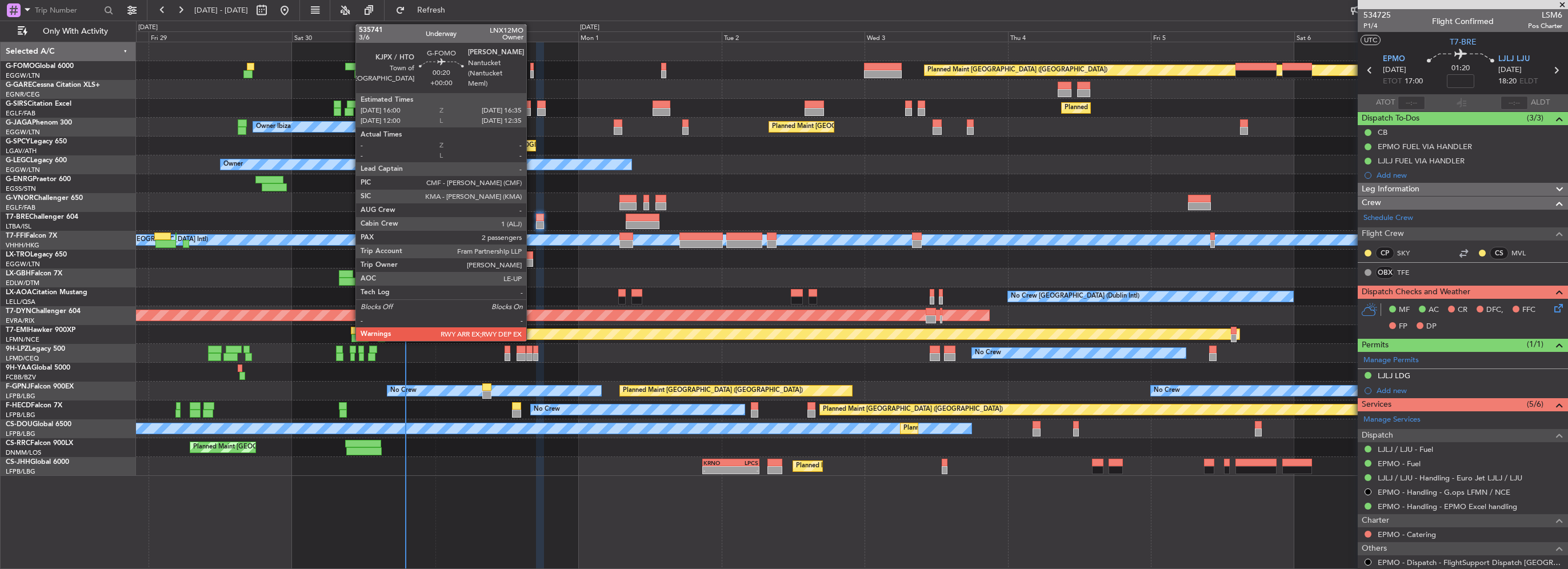
click at [532, 73] on div at bounding box center [532, 74] width 4 height 8
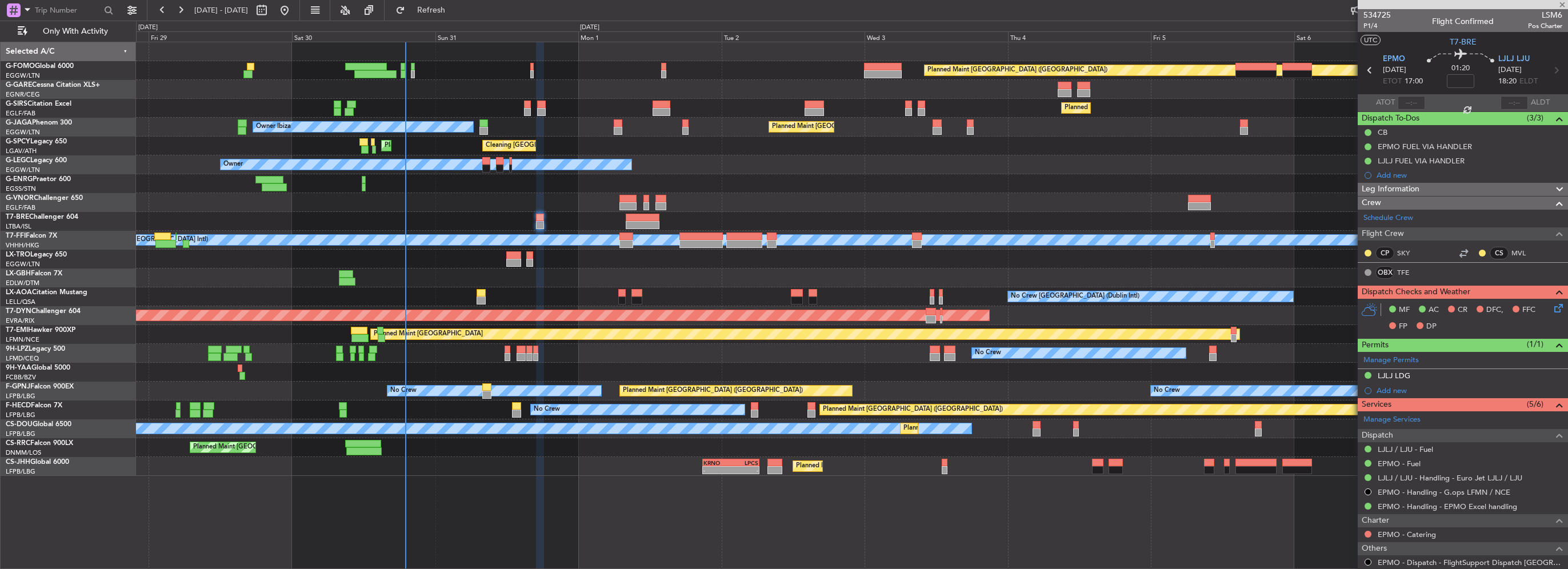
type input "2"
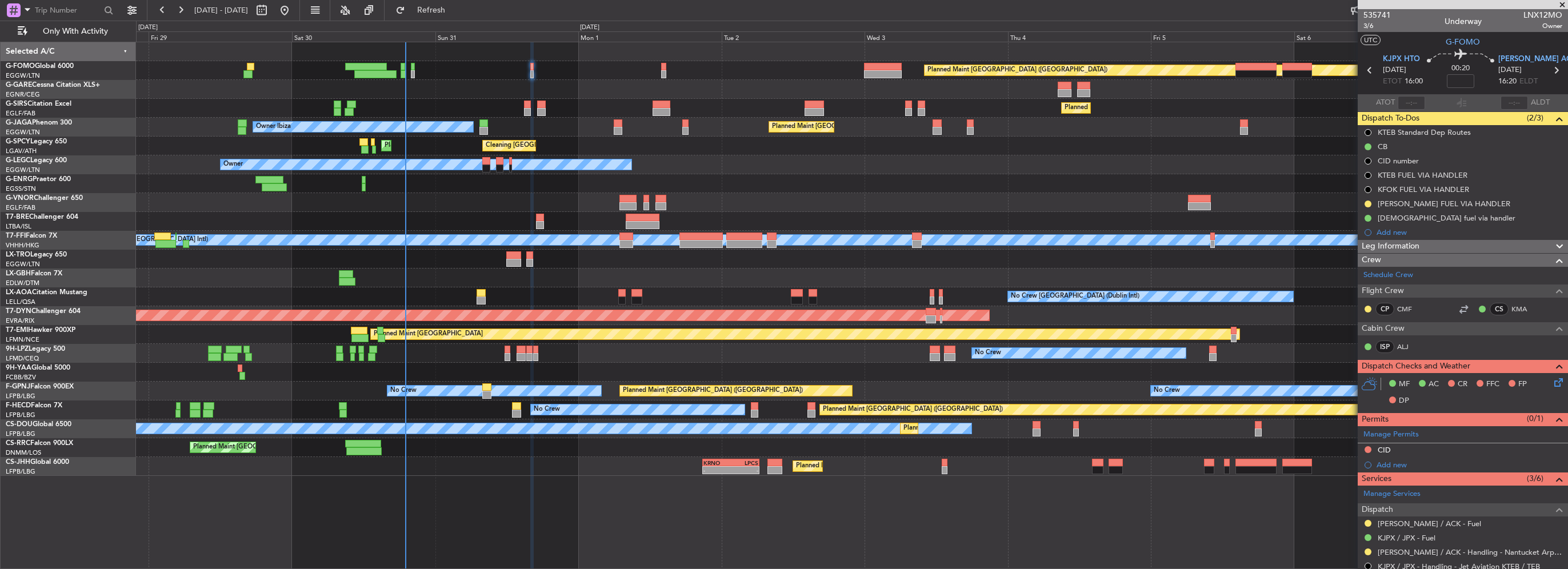
click at [1426, 247] on div "Leg Information" at bounding box center [1463, 246] width 210 height 13
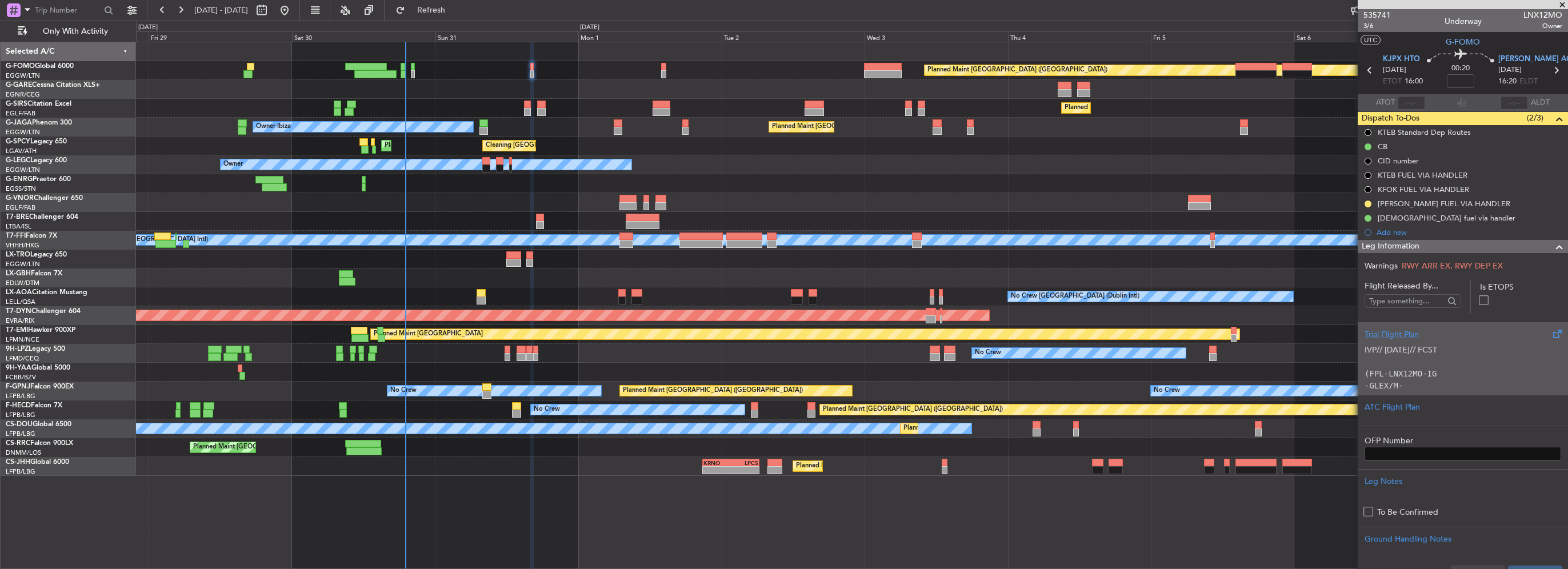
click at [1468, 354] on p "IVP// [DATE]// FCST" at bounding box center [1463, 350] width 196 height 12
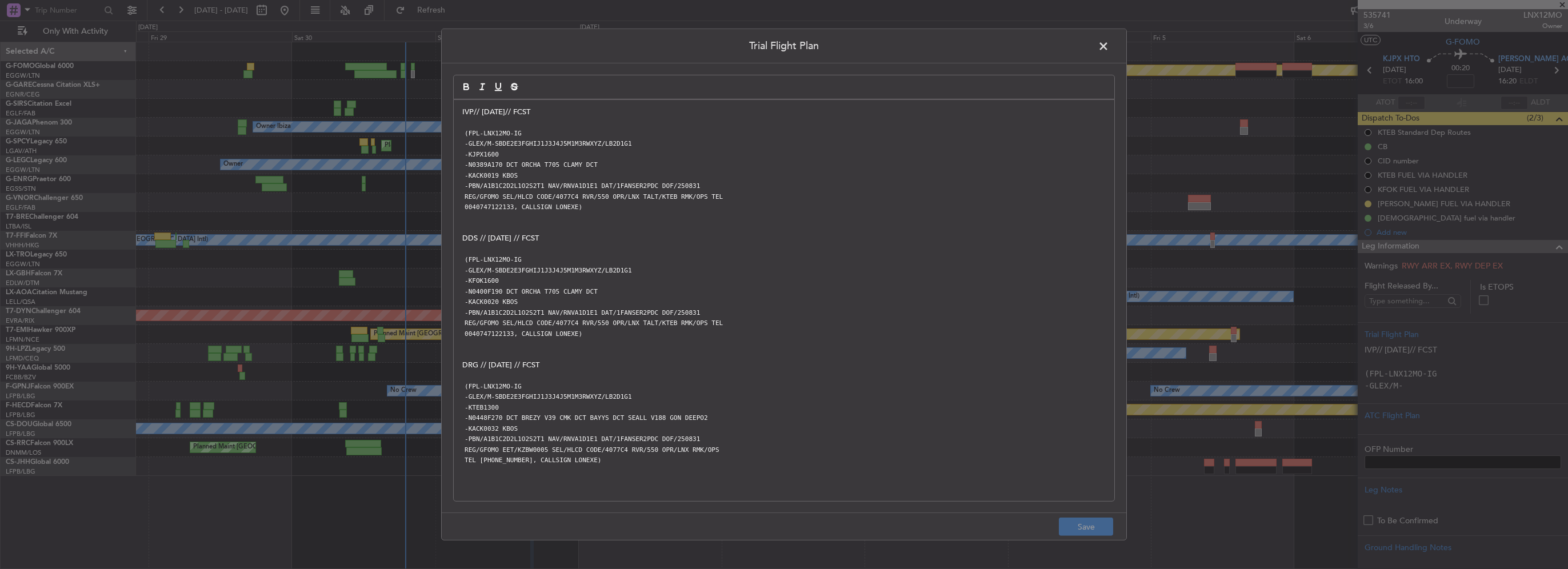
click at [1109, 52] on span at bounding box center [1109, 49] width 0 height 23
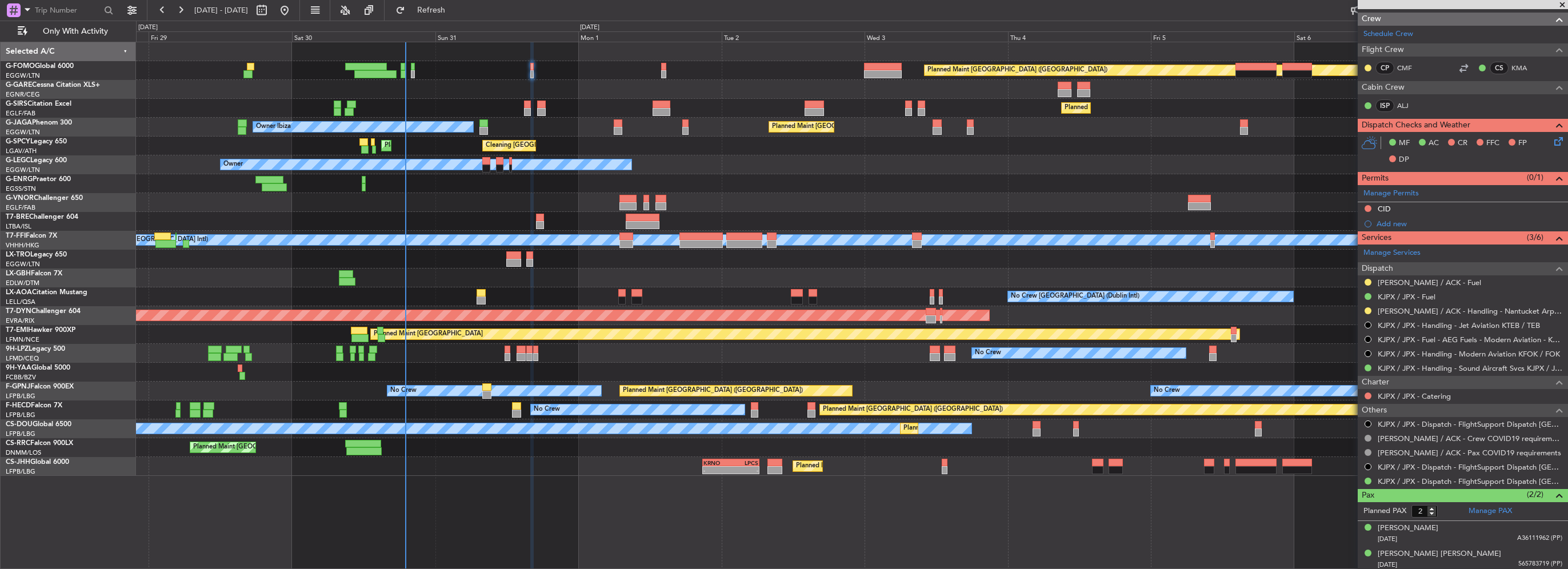
scroll to position [580, 0]
click at [1367, 392] on button at bounding box center [1368, 395] width 7 height 7
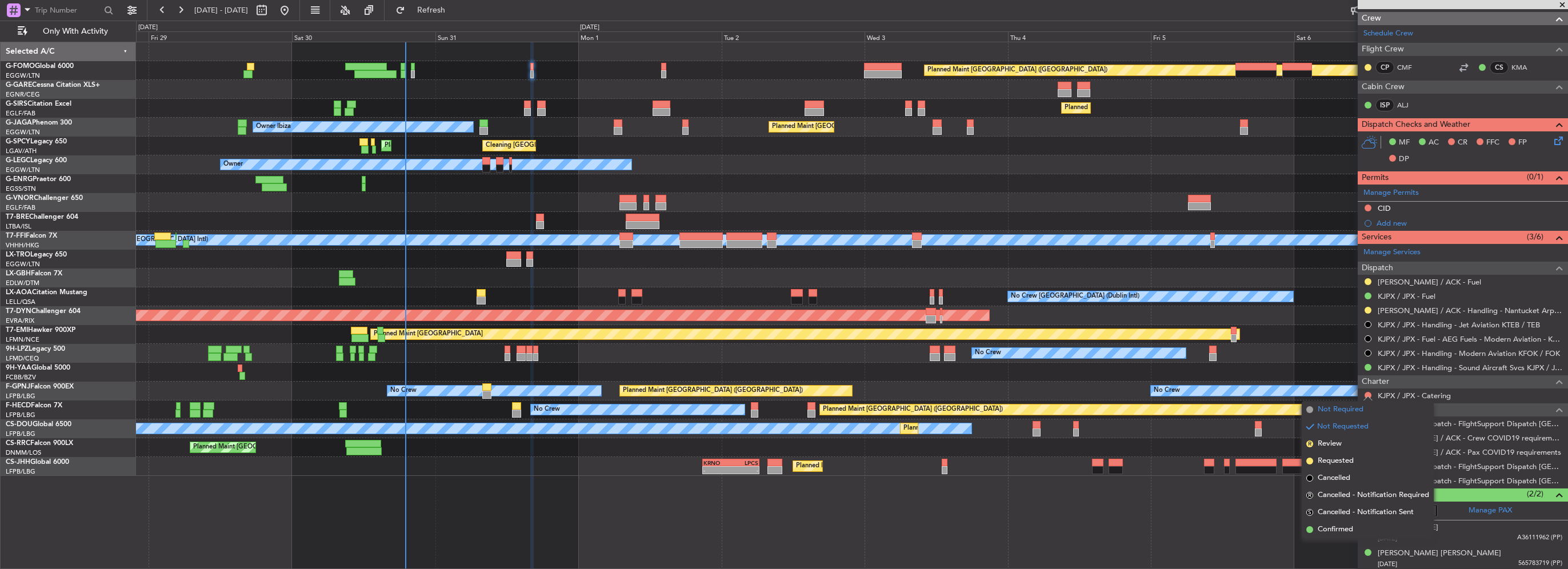
click at [1341, 407] on span "Not Required" at bounding box center [1340, 410] width 46 height 12
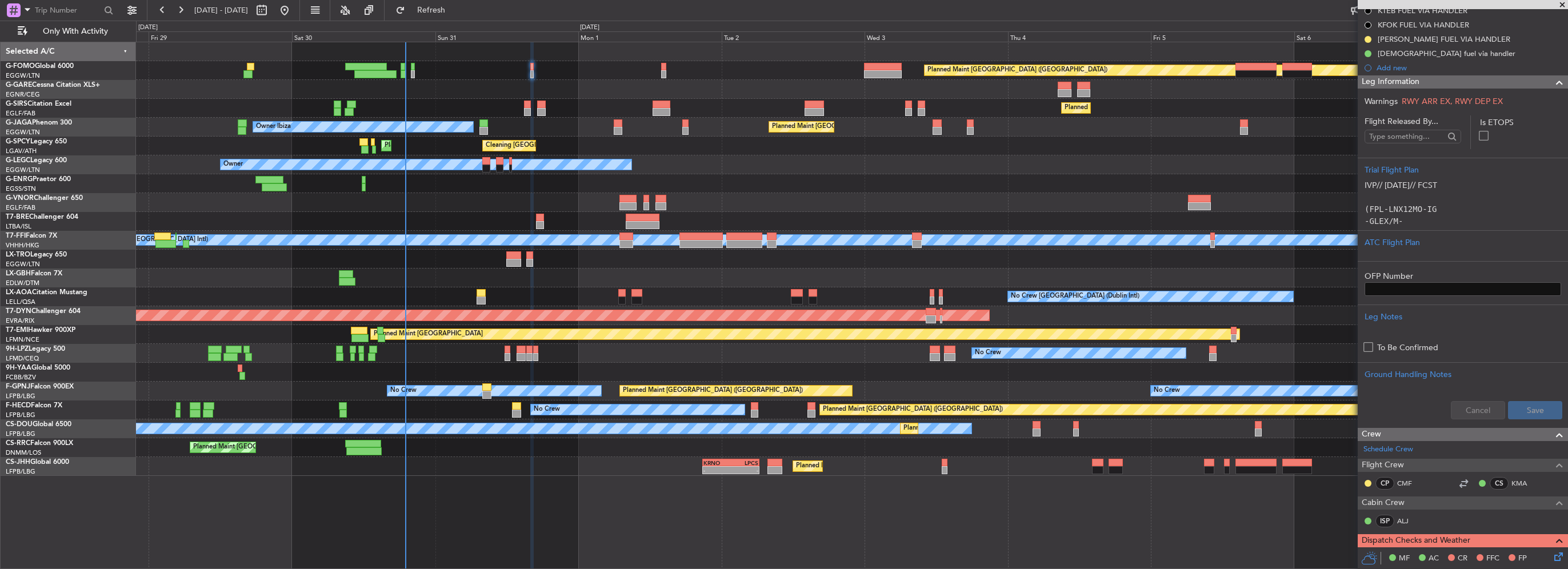
scroll to position [180, 0]
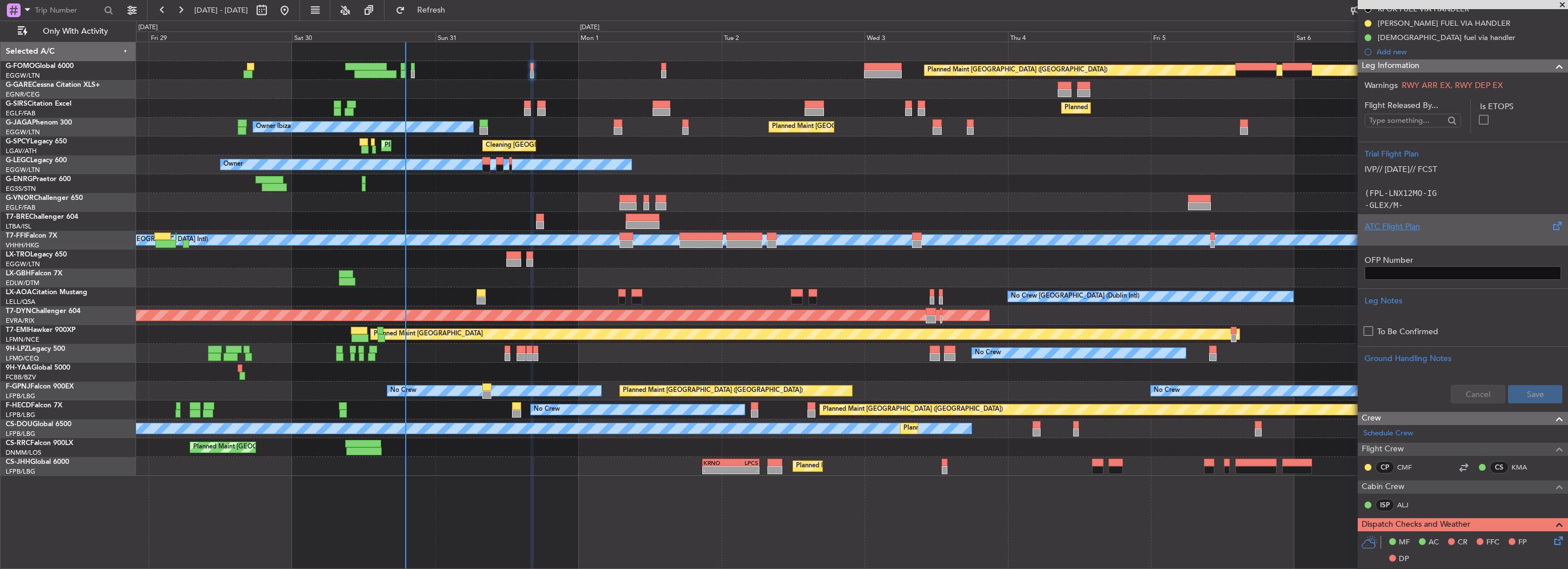
click at [1414, 236] on div at bounding box center [1463, 236] width 196 height 7
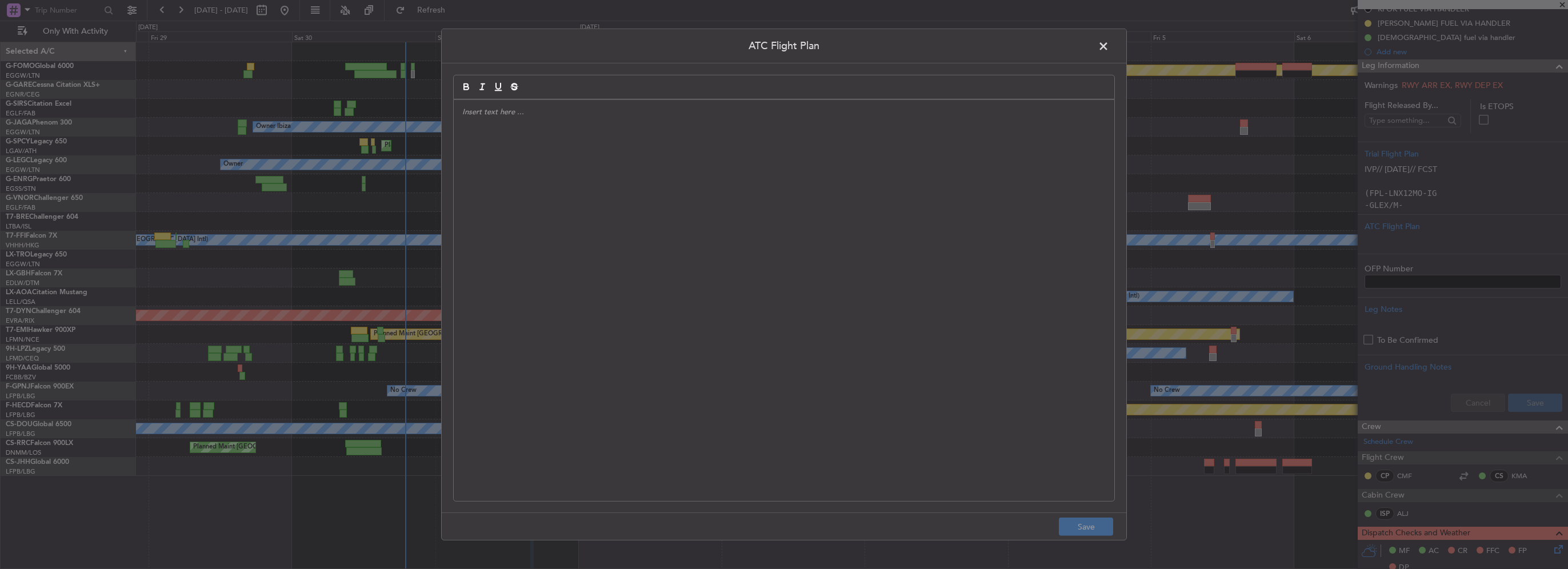
click at [535, 165] on div at bounding box center [783, 301] width 660 height 401
paste div
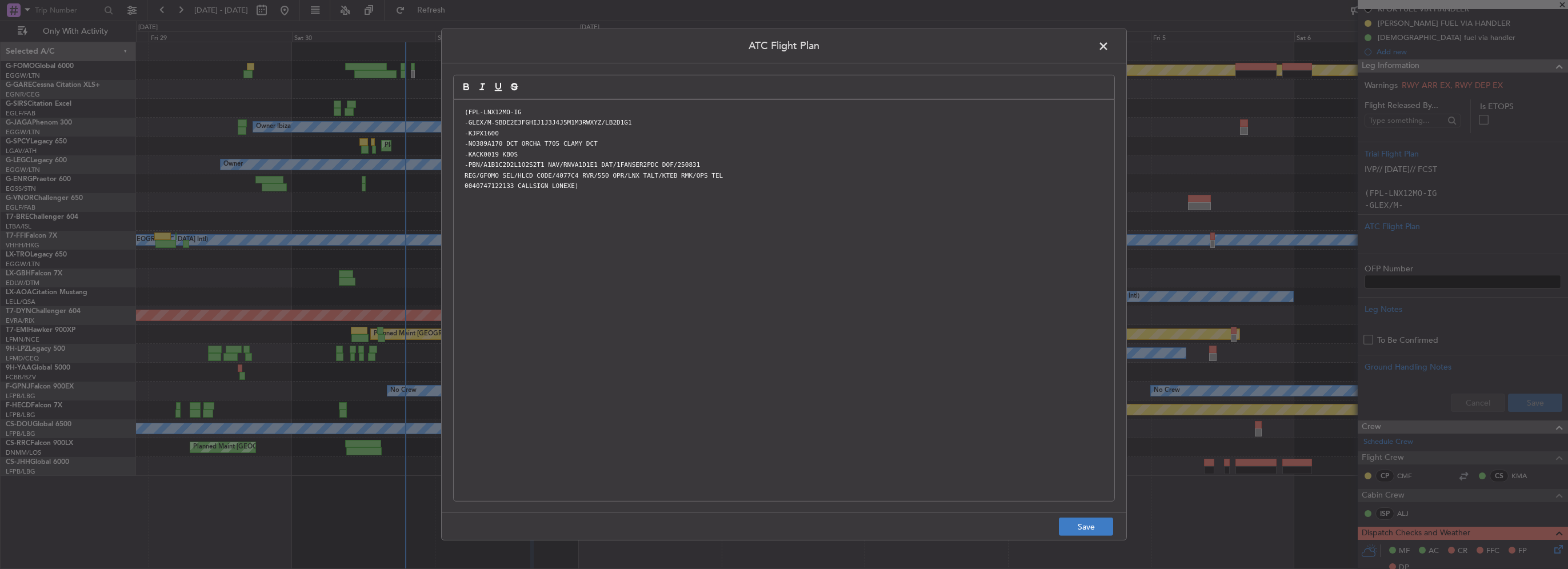
scroll to position [0, 0]
click at [1090, 527] on button "Save" at bounding box center [1086, 527] width 54 height 18
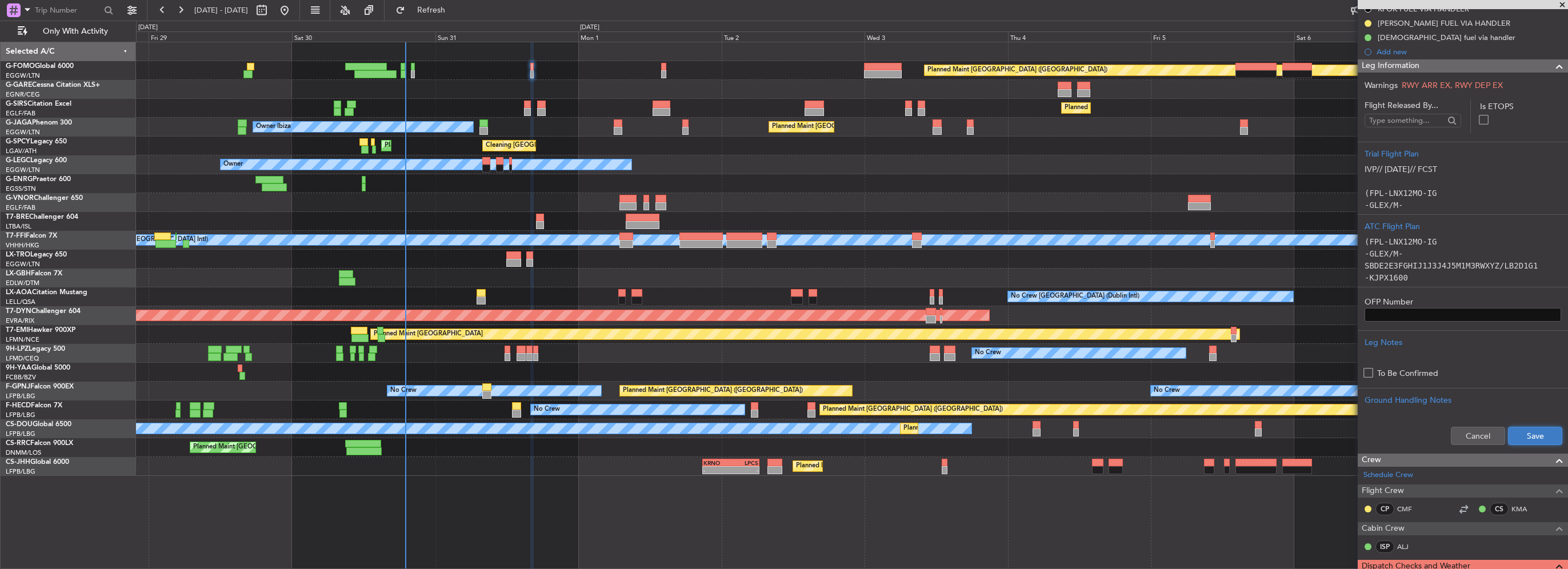
click at [1525, 427] on button "Save" at bounding box center [1535, 436] width 54 height 18
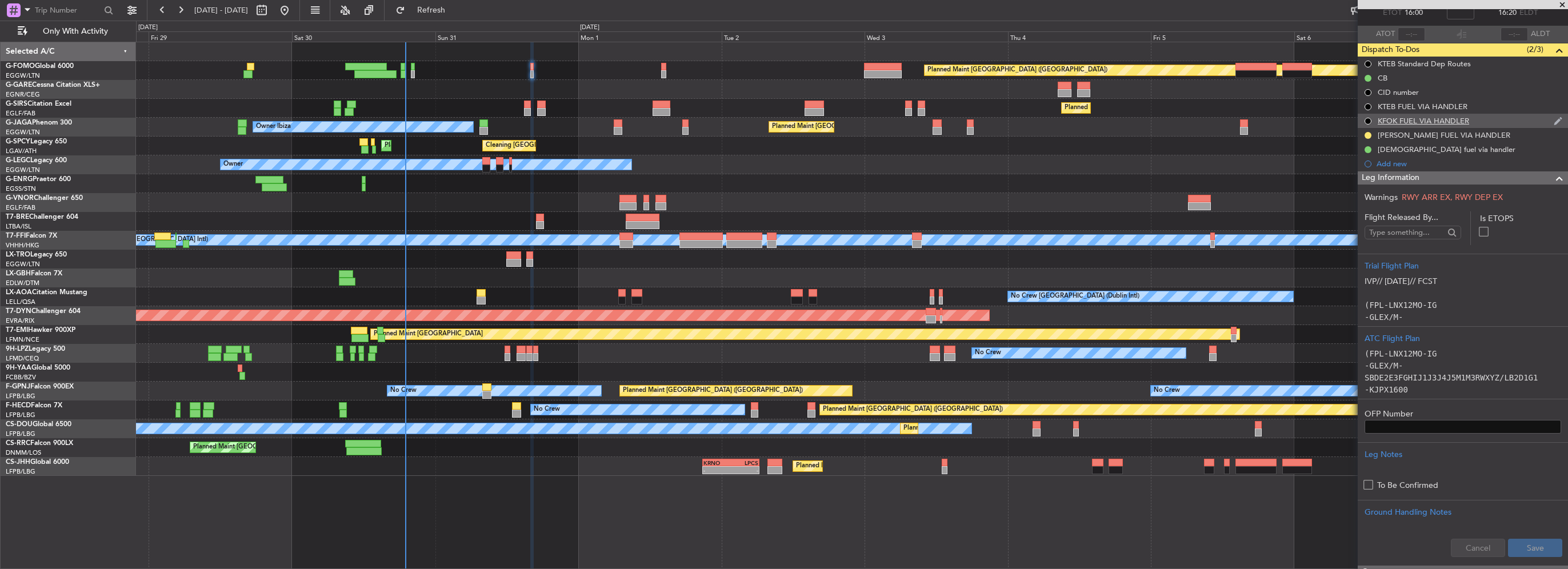
scroll to position [9, 0]
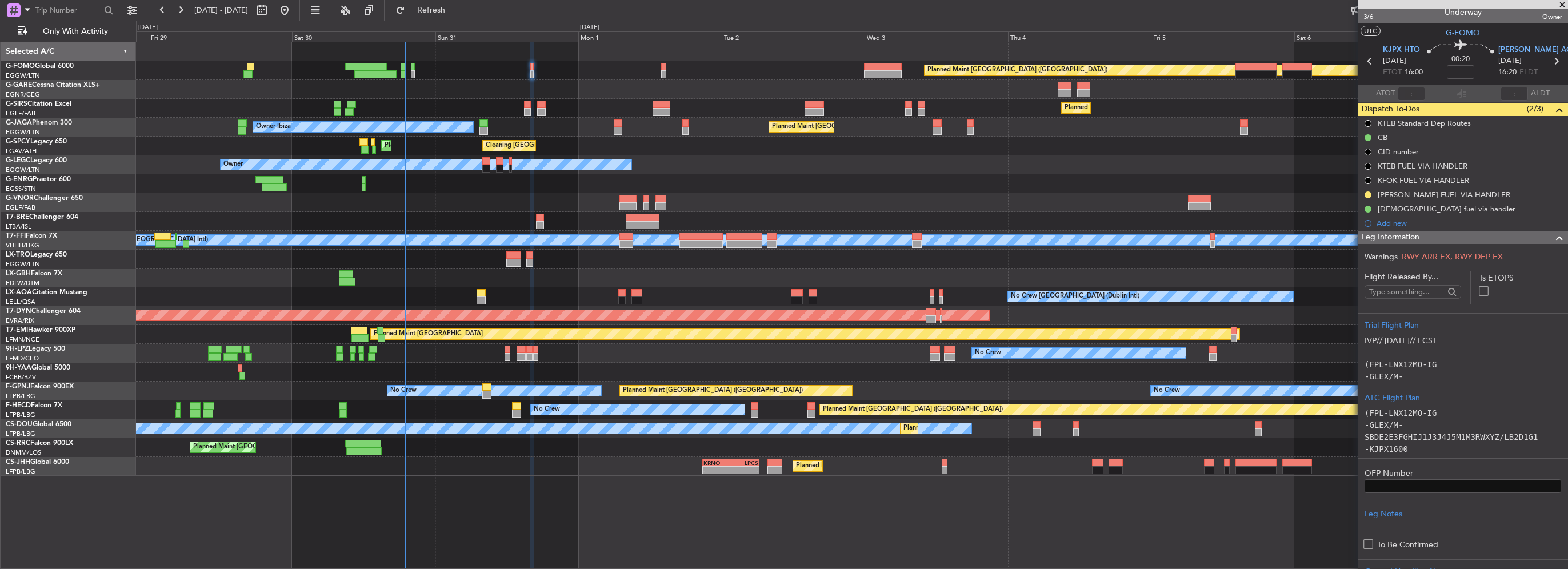
click at [1553, 239] on span at bounding box center [1559, 237] width 14 height 14
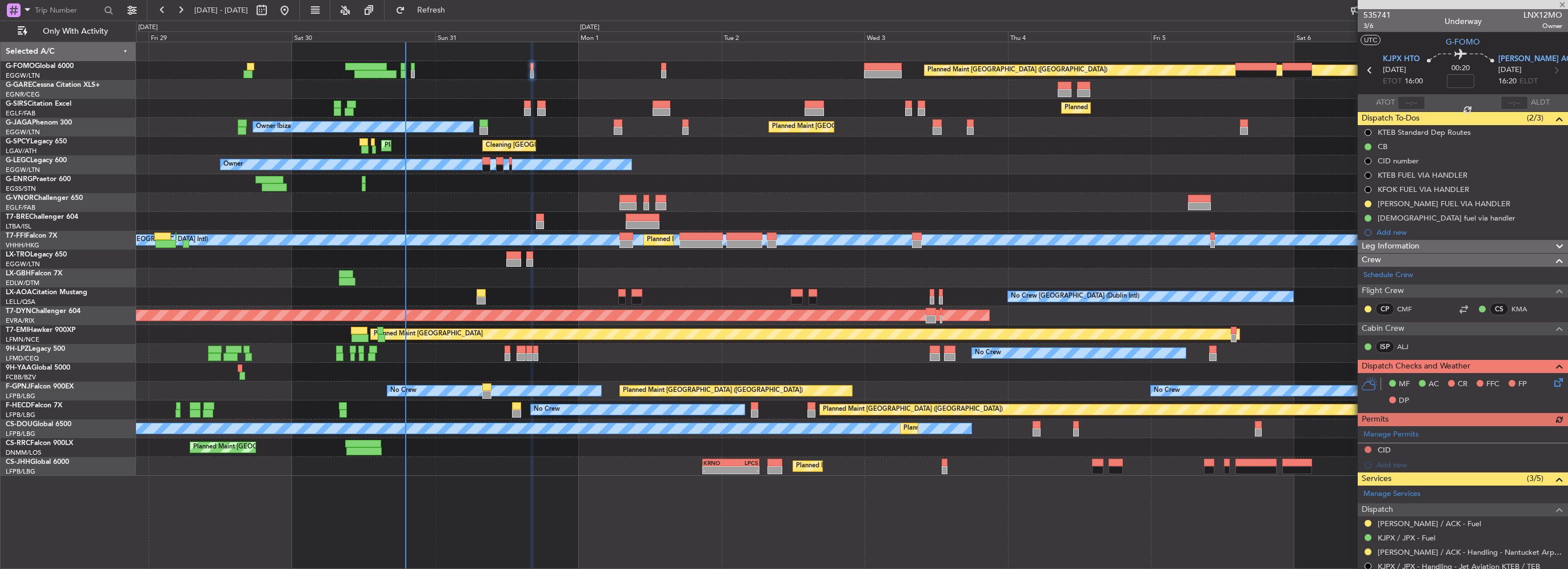
scroll to position [228, 0]
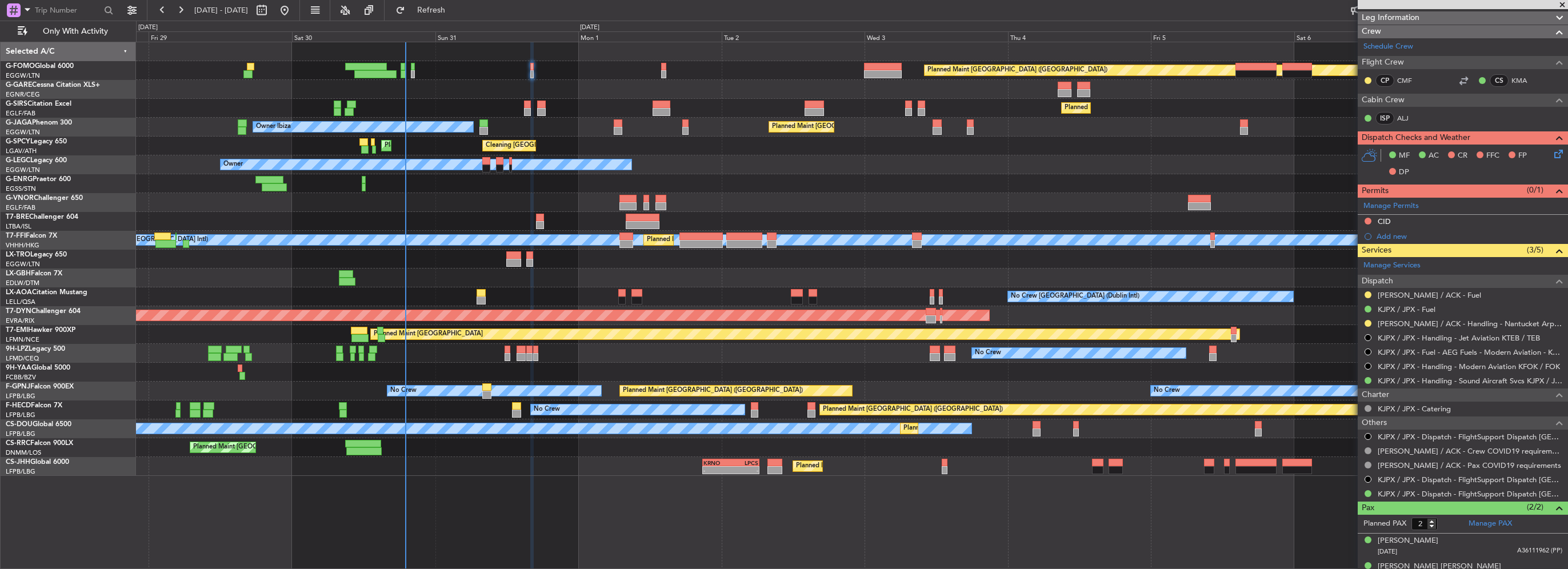
drag, startPoint x: 1383, startPoint y: 220, endPoint x: 1393, endPoint y: 236, distance: 18.9
click at [1383, 220] on div "CID" at bounding box center [1384, 221] width 13 height 10
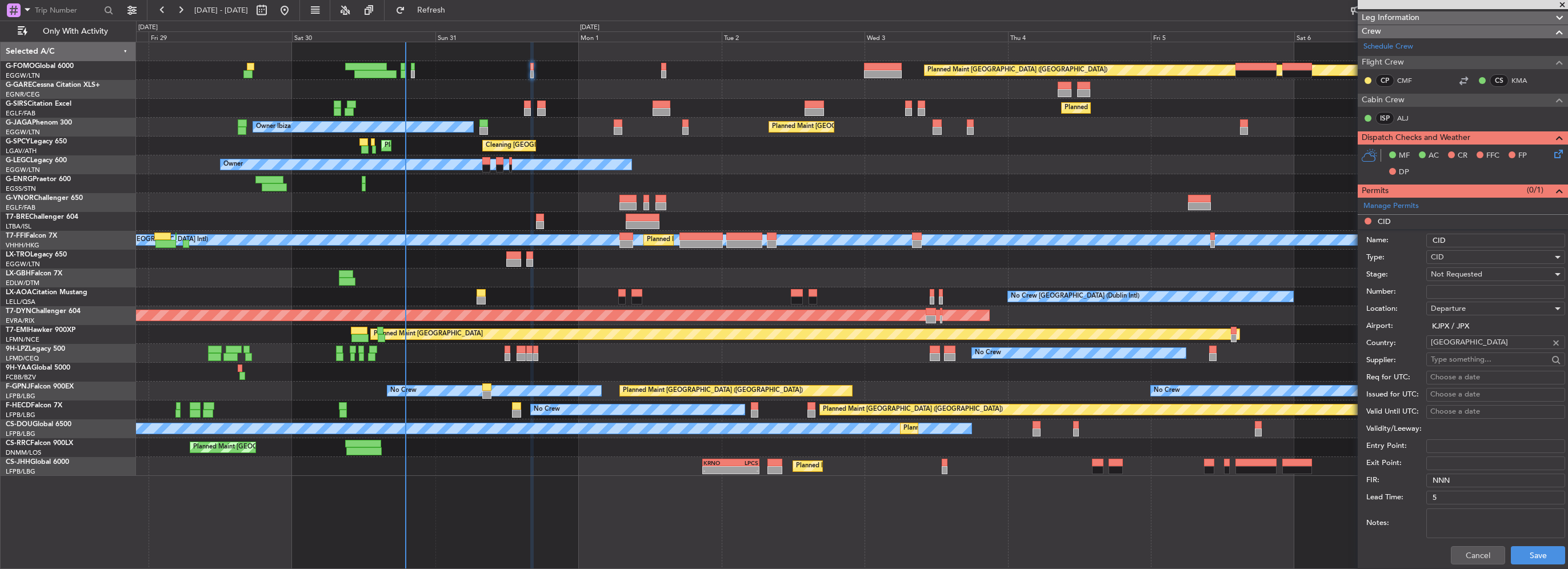
click at [1455, 284] on div "Number:" at bounding box center [1465, 292] width 199 height 17
click at [1458, 290] on input "Number:" at bounding box center [1496, 292] width 139 height 14
paste input "208"
type input "208"
click at [1471, 276] on span "Not Requested" at bounding box center [1457, 274] width 52 height 10
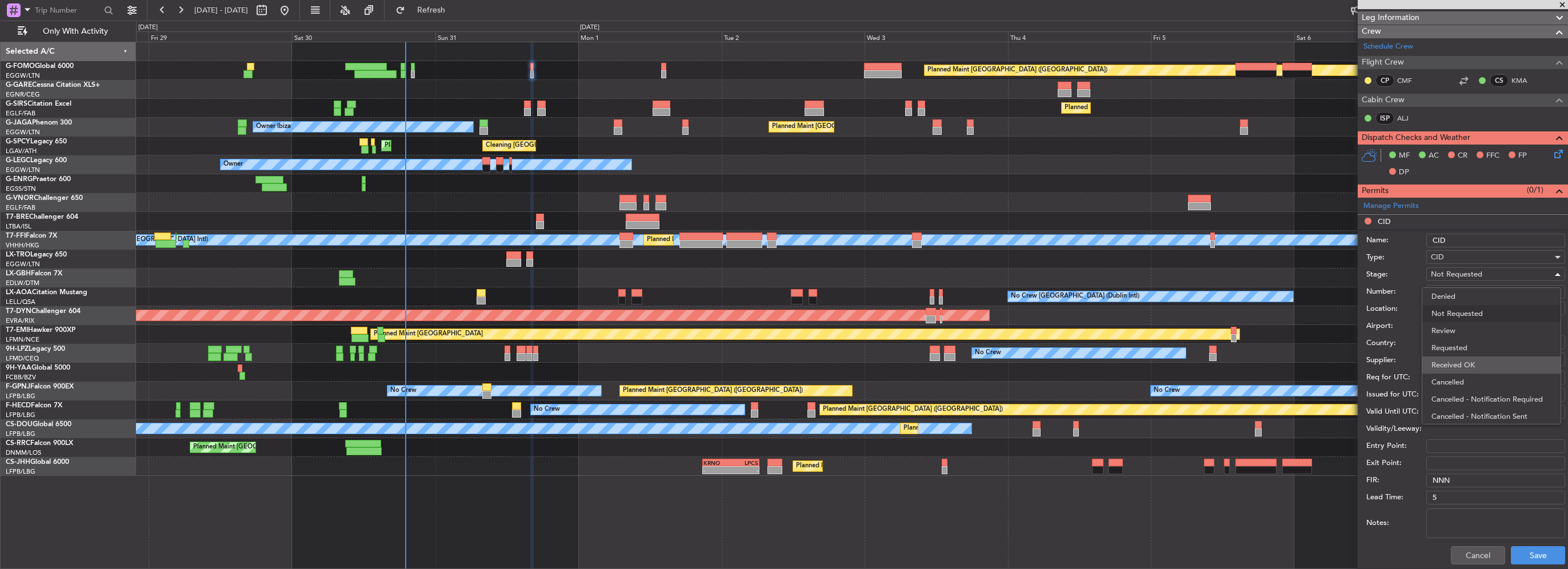
click at [1474, 361] on span "Received OK" at bounding box center [1491, 365] width 120 height 17
click at [1522, 552] on button "Save" at bounding box center [1538, 555] width 54 height 18
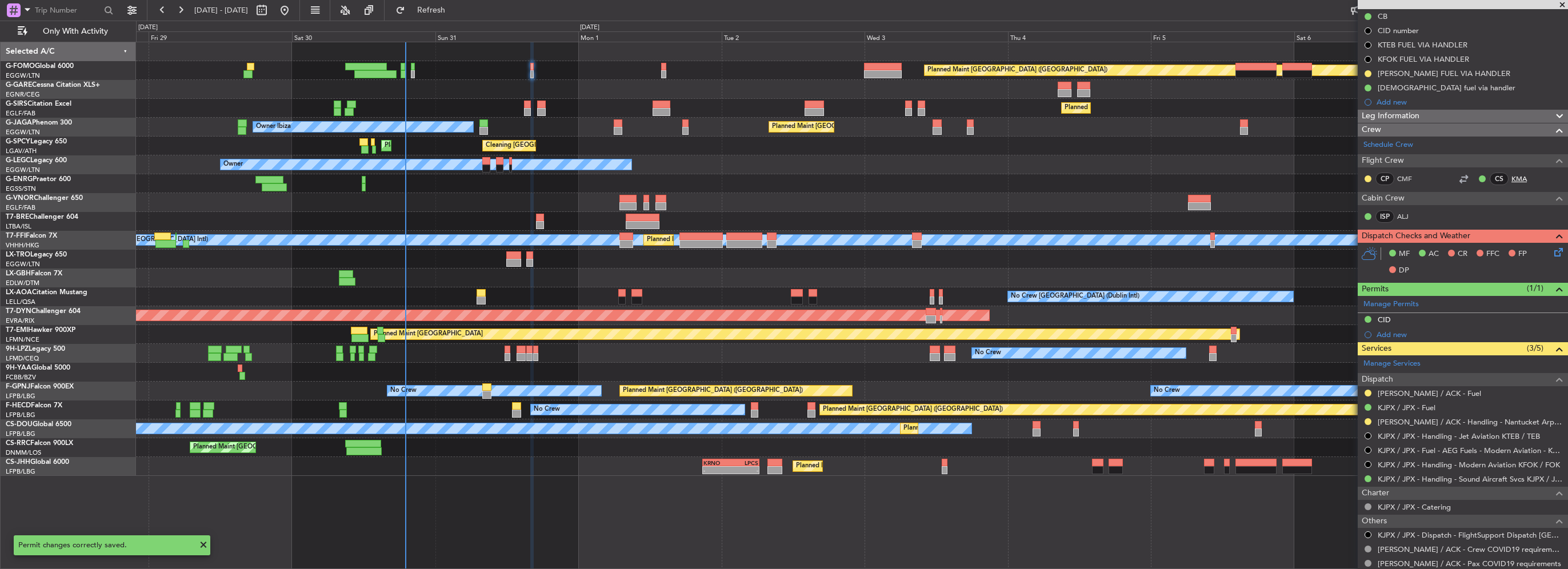
scroll to position [57, 0]
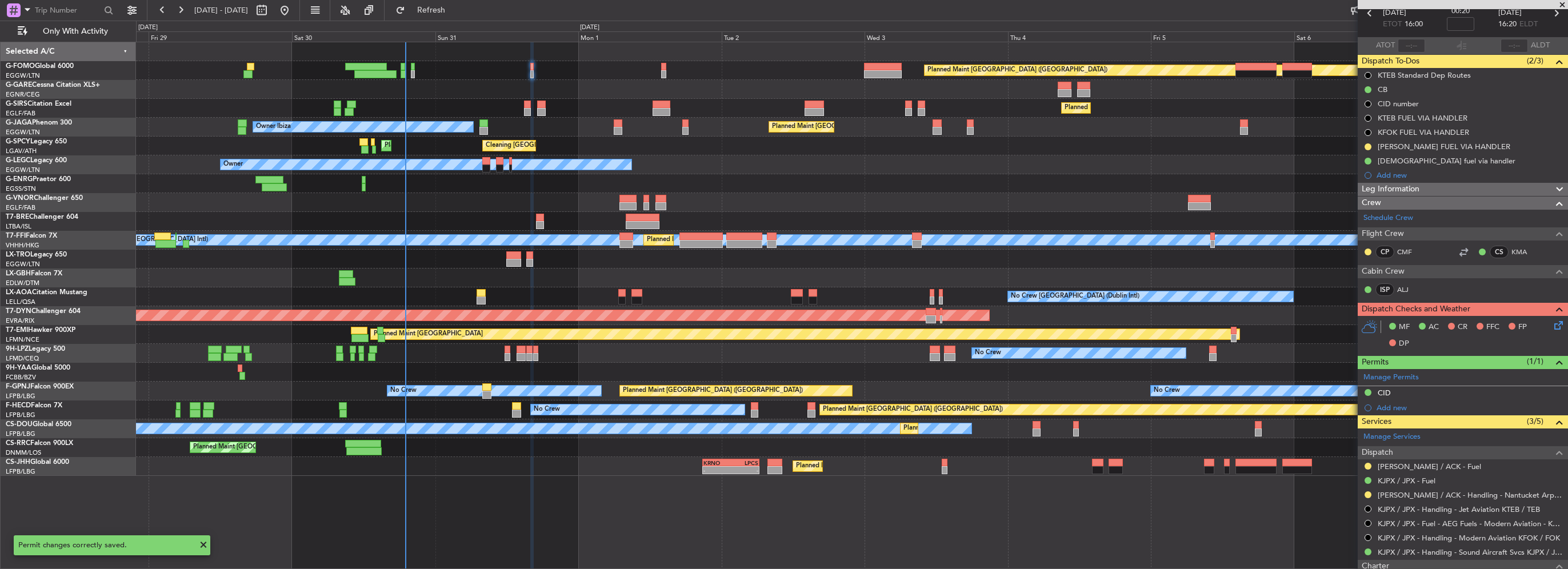
click at [1552, 321] on icon at bounding box center [1556, 323] width 9 height 9
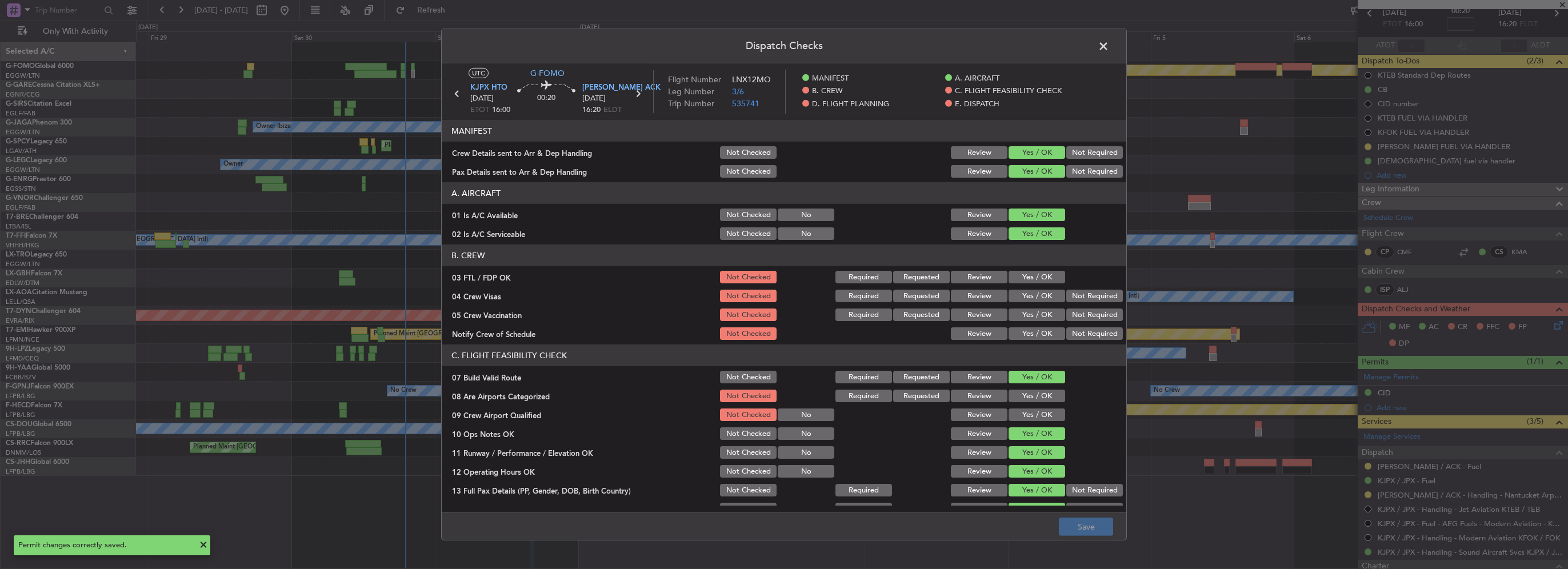
drag, startPoint x: 1025, startPoint y: 274, endPoint x: 1069, endPoint y: 298, distance: 50.1
click at [1026, 274] on button "Yes / OK" at bounding box center [1037, 277] width 57 height 12
click at [1071, 299] on button "Not Required" at bounding box center [1095, 296] width 57 height 12
click at [1071, 314] on button "Not Required" at bounding box center [1095, 314] width 57 height 12
click at [1030, 332] on button "Yes / OK" at bounding box center [1037, 333] width 57 height 12
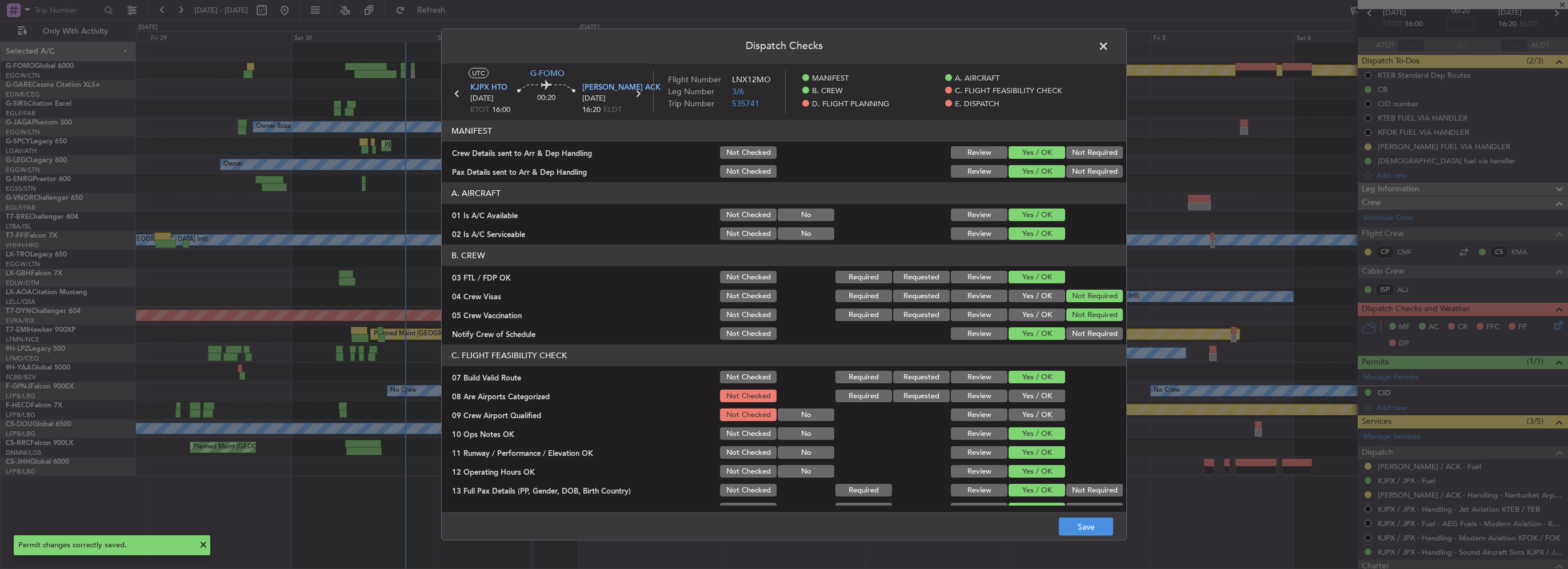
click at [1028, 400] on button "Yes / OK" at bounding box center [1037, 396] width 57 height 12
click at [1032, 417] on button "Yes / OK" at bounding box center [1037, 415] width 57 height 12
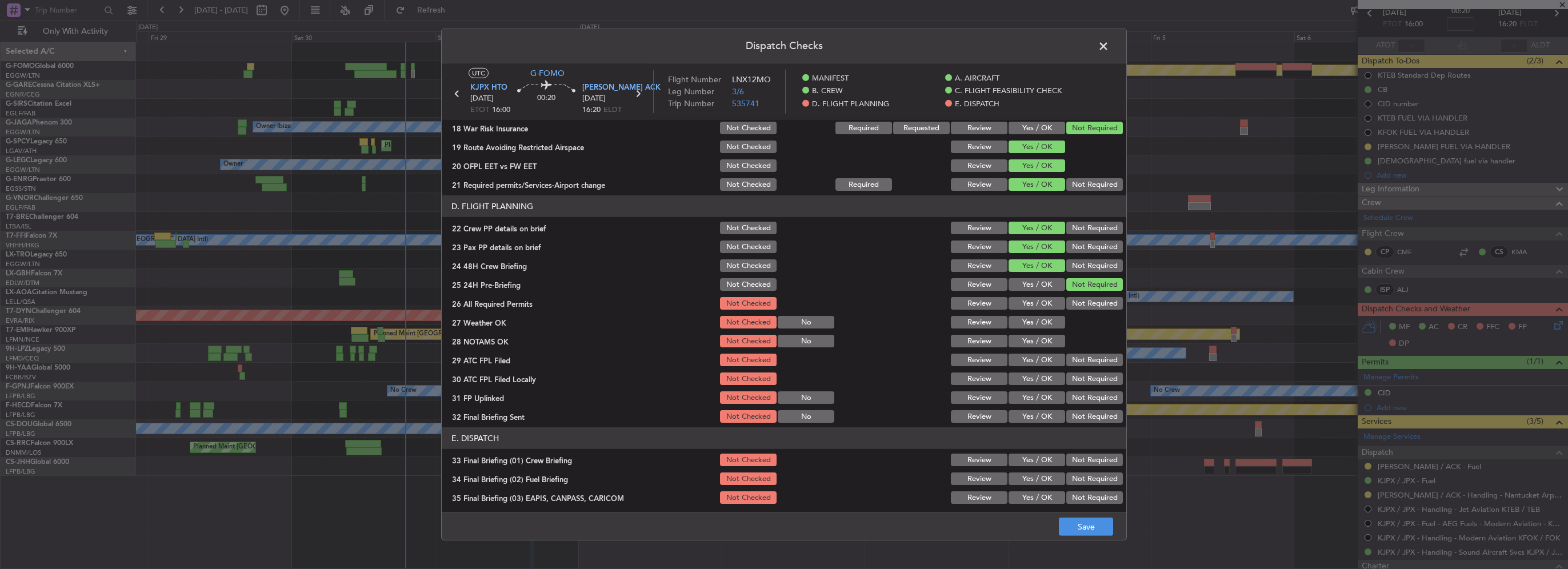
scroll to position [457, 0]
click at [1041, 300] on button "Yes / OK" at bounding box center [1037, 303] width 57 height 12
click at [1045, 320] on button "Yes / OK" at bounding box center [1037, 322] width 57 height 12
click at [1045, 343] on button "Yes / OK" at bounding box center [1037, 340] width 57 height 12
click at [1045, 354] on button "Yes / OK" at bounding box center [1037, 359] width 57 height 12
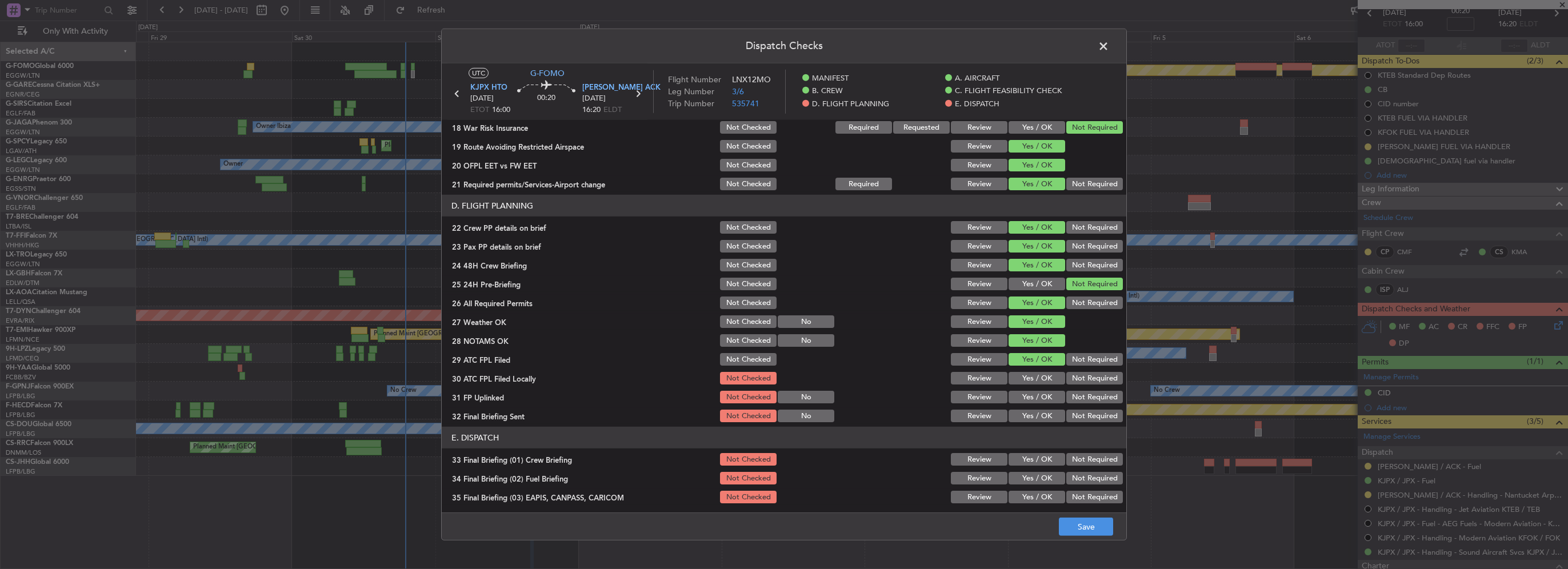
click at [1070, 381] on button "Not Required" at bounding box center [1095, 378] width 57 height 12
drag, startPoint x: 1031, startPoint y: 397, endPoint x: 1044, endPoint y: 399, distance: 13.2
click at [1033, 397] on button "Yes / OK" at bounding box center [1037, 397] width 57 height 12
click at [1068, 416] on button "Not Required" at bounding box center [1095, 416] width 57 height 12
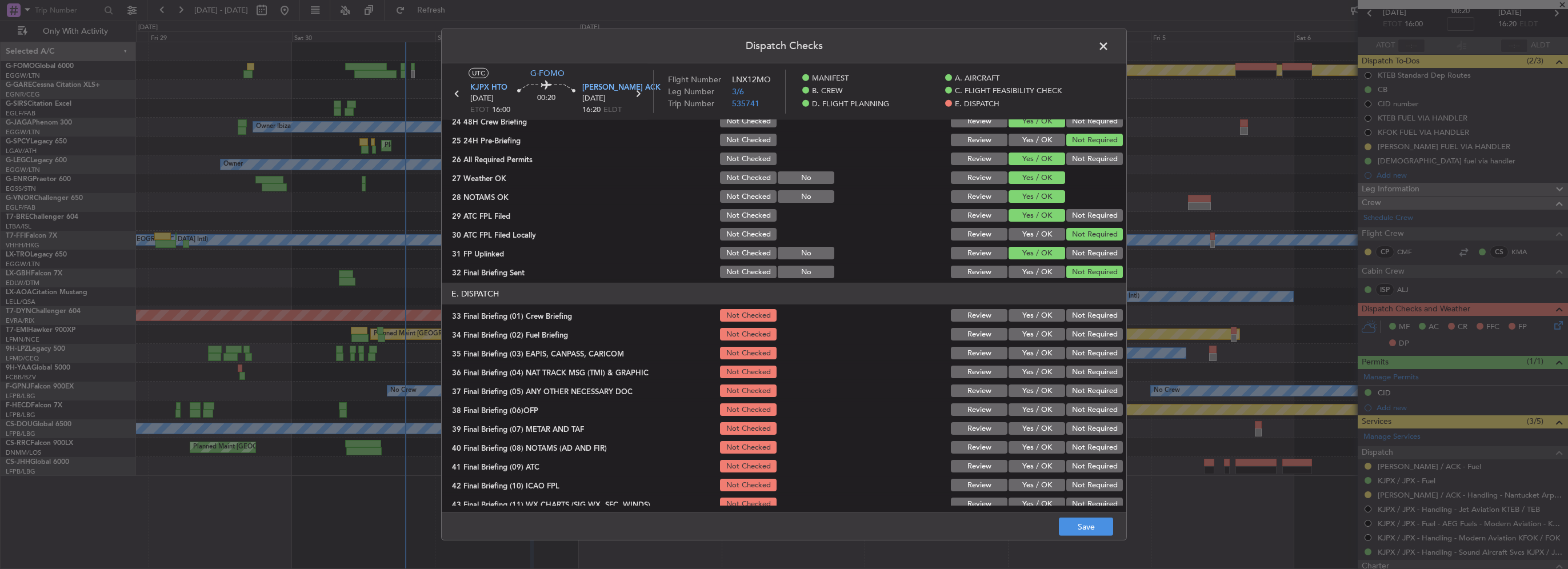
scroll to position [628, 0]
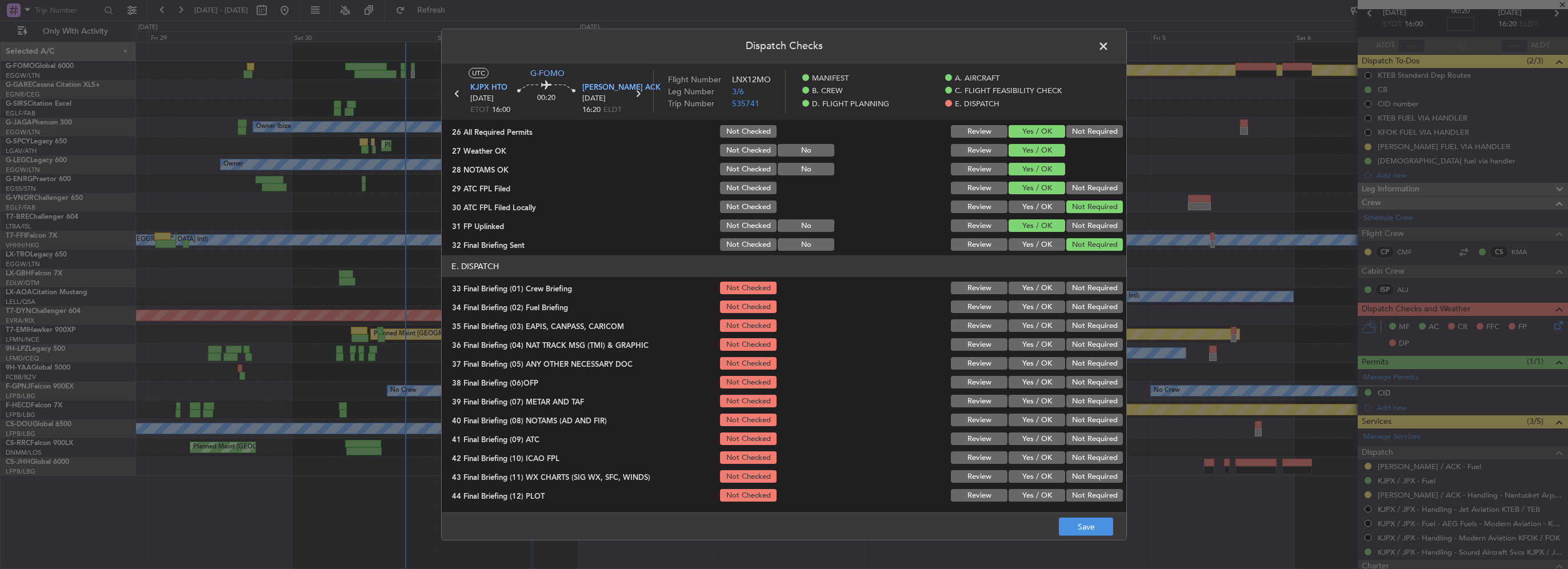
click at [1037, 288] on button "Yes / OK" at bounding box center [1037, 288] width 57 height 12
click at [1040, 300] on button "Yes / OK" at bounding box center [1037, 306] width 57 height 12
drag, startPoint x: 1074, startPoint y: 319, endPoint x: 1074, endPoint y: 325, distance: 6.0
click at [1074, 320] on button "Not Required" at bounding box center [1095, 325] width 57 height 12
click at [1078, 343] on button "Not Required" at bounding box center [1095, 344] width 57 height 12
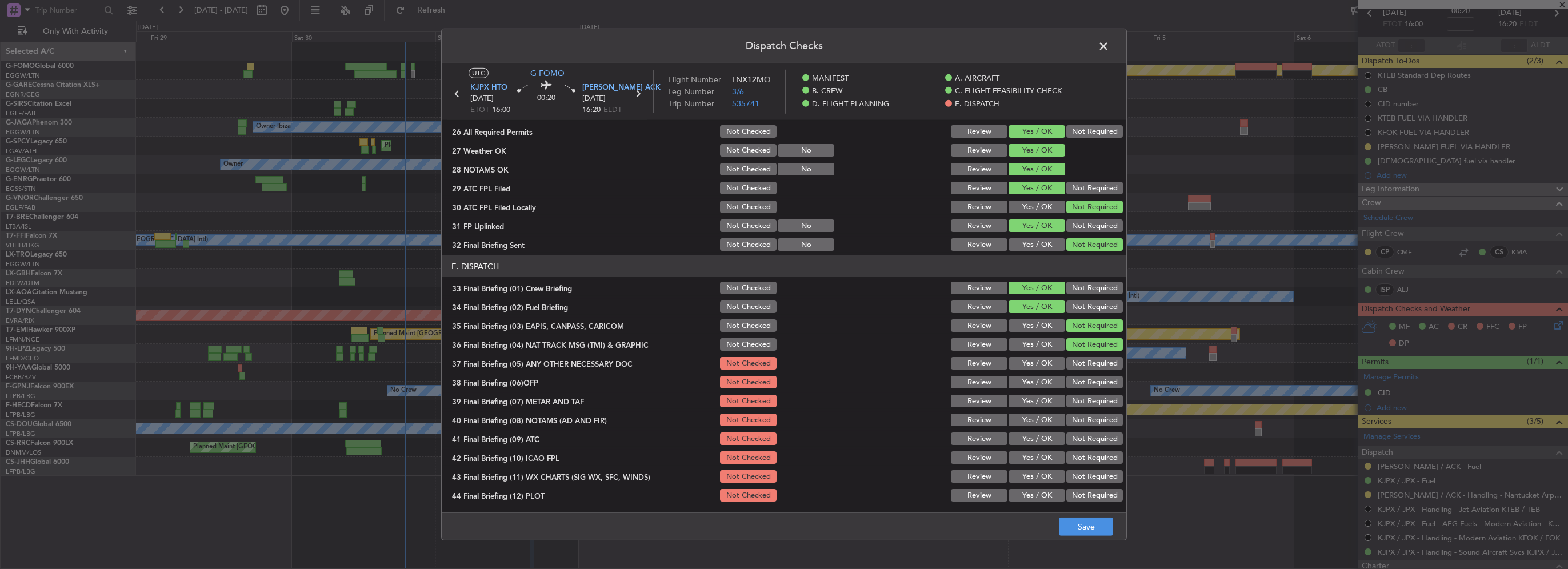
click at [1035, 366] on button "Yes / OK" at bounding box center [1037, 363] width 57 height 12
click at [1038, 386] on button "Yes / OK" at bounding box center [1037, 382] width 57 height 12
click at [1042, 403] on button "Yes / OK" at bounding box center [1037, 401] width 57 height 12
click at [1044, 419] on button "Yes / OK" at bounding box center [1037, 420] width 57 height 12
click at [1041, 438] on button "Yes / OK" at bounding box center [1037, 439] width 57 height 12
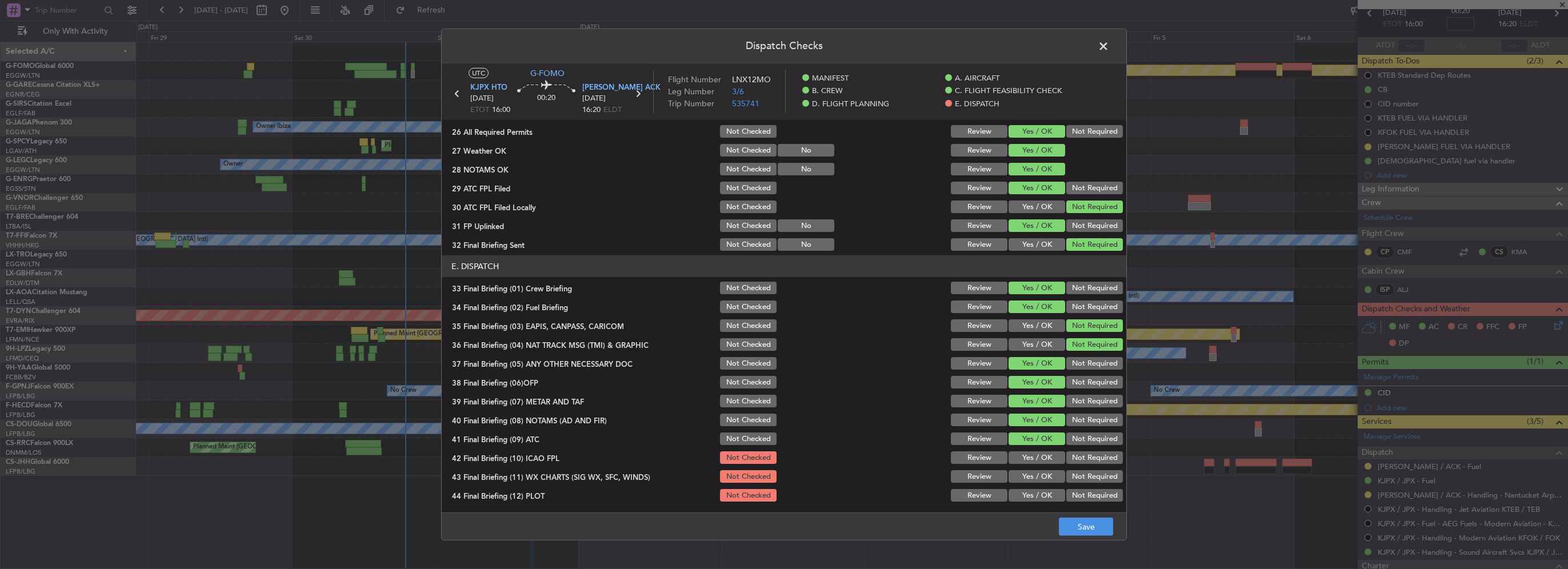
drag, startPoint x: 1040, startPoint y: 456, endPoint x: 1040, endPoint y: 477, distance: 21.0
click at [1040, 458] on button "Yes / OK" at bounding box center [1037, 458] width 57 height 12
click at [1040, 477] on button "Yes / OK" at bounding box center [1037, 476] width 57 height 12
drag, startPoint x: 1044, startPoint y: 490, endPoint x: 1053, endPoint y: 501, distance: 14.2
click at [1044, 490] on button "Yes / OK" at bounding box center [1037, 495] width 57 height 12
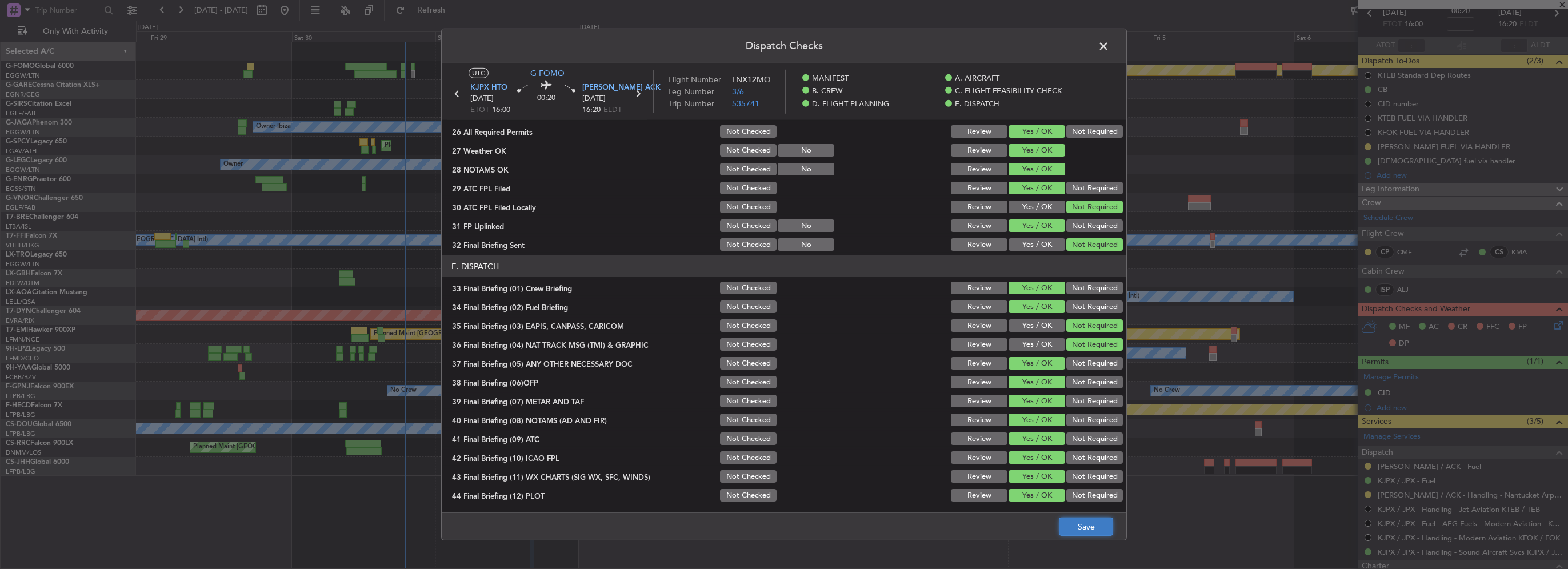
click at [1086, 535] on button "Save" at bounding box center [1086, 527] width 54 height 18
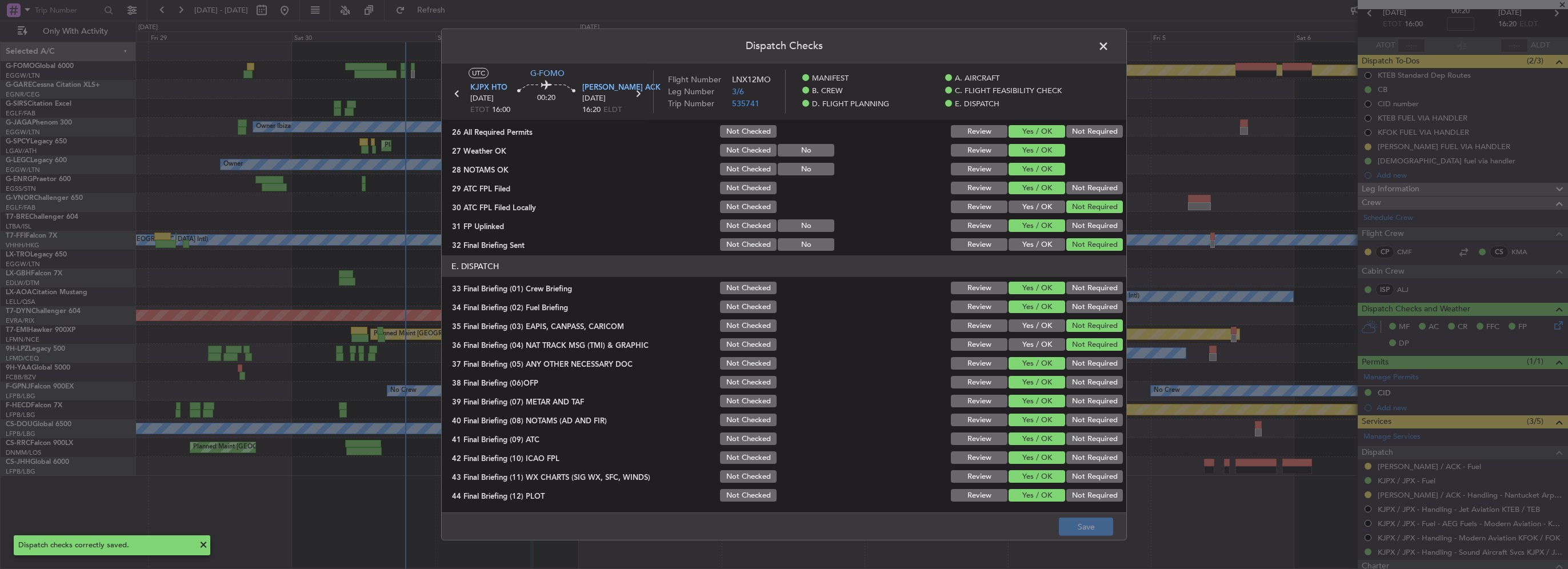
click at [1109, 46] on span at bounding box center [1109, 49] width 0 height 23
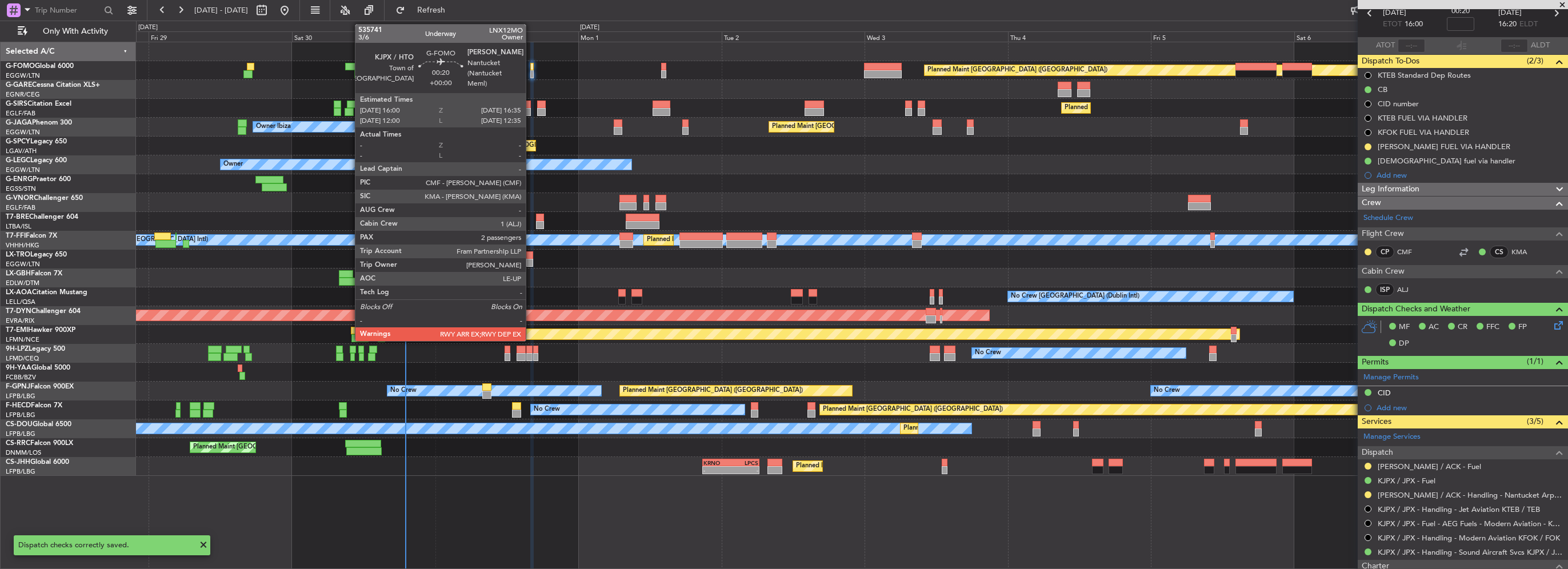
click at [532, 70] on div at bounding box center [532, 74] width 4 height 8
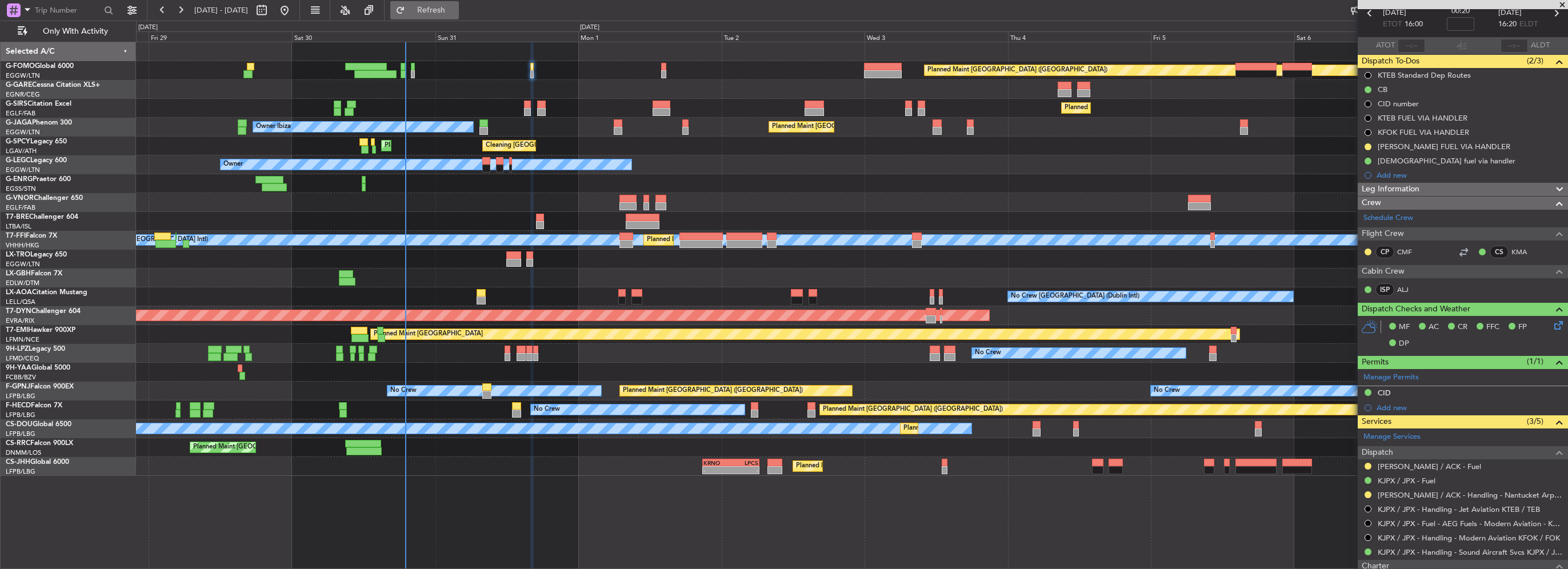
click at [455, 14] on span "Refresh" at bounding box center [431, 10] width 48 height 8
click at [537, 259] on div "Planned Maint Dusseldorf" at bounding box center [852, 259] width 1431 height 19
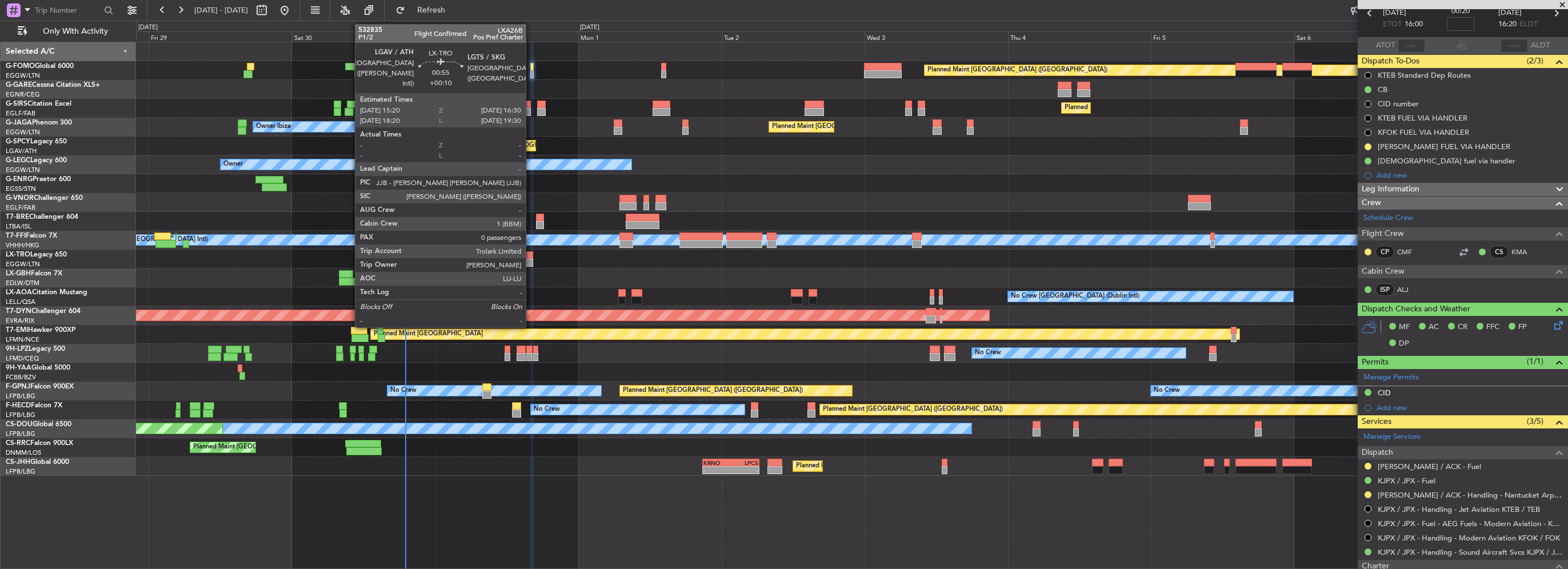
click at [531, 262] on div at bounding box center [530, 263] width 7 height 8
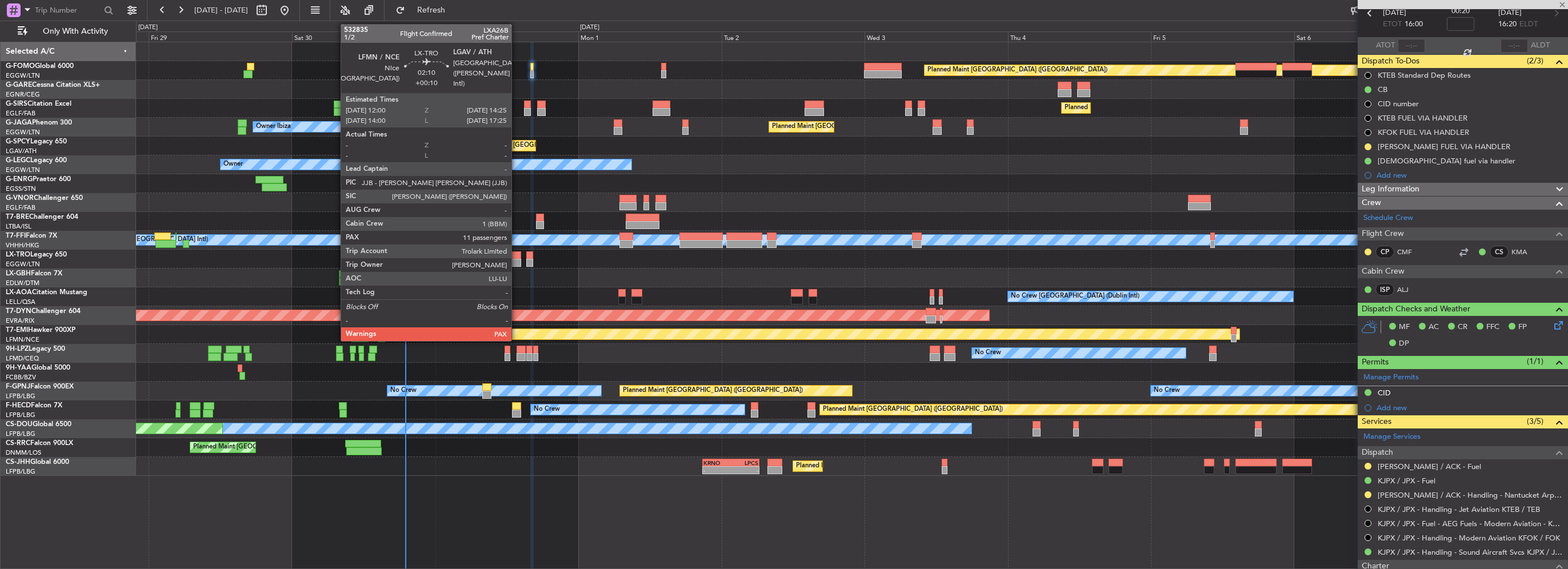
type input "+00:10"
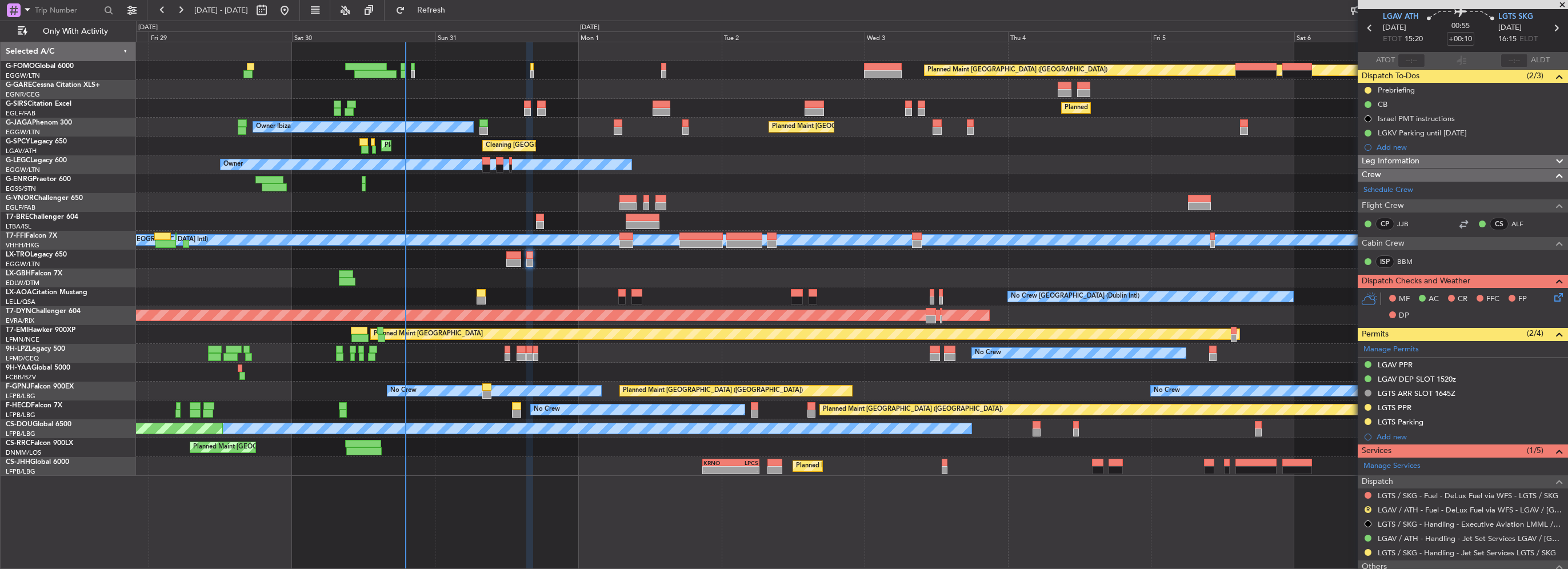
scroll to position [57, 0]
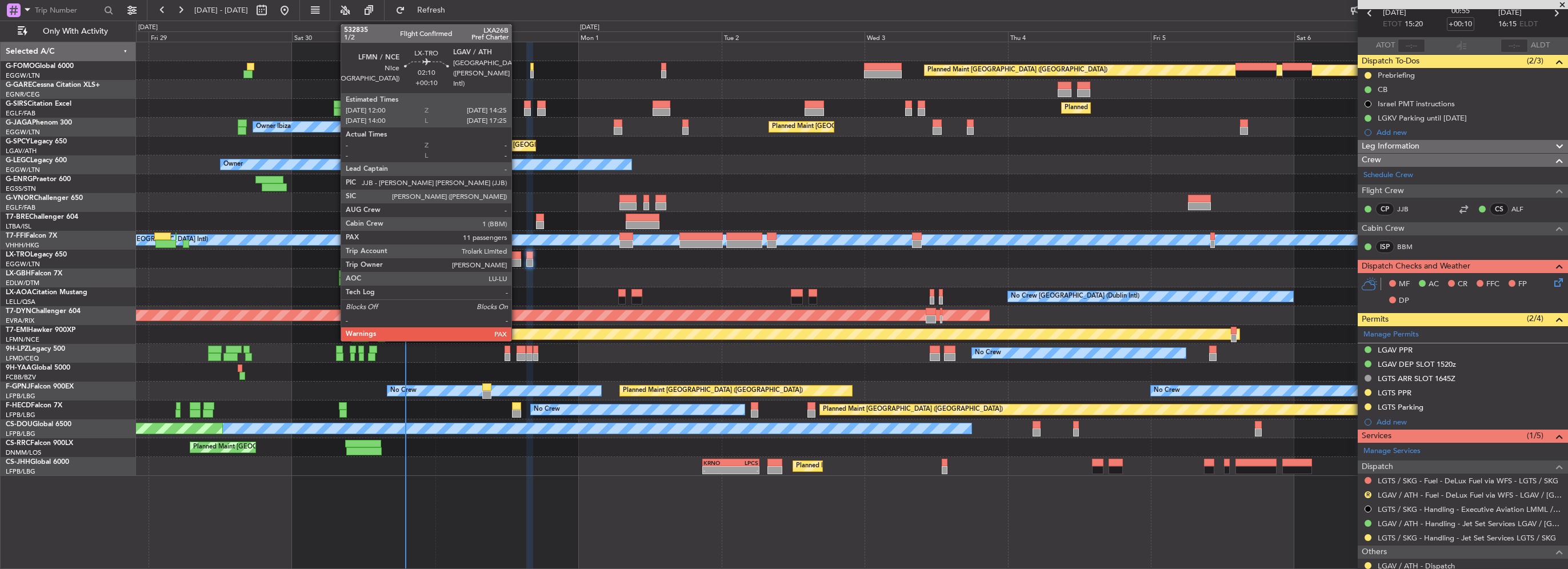
click at [516, 260] on div at bounding box center [514, 263] width 15 height 8
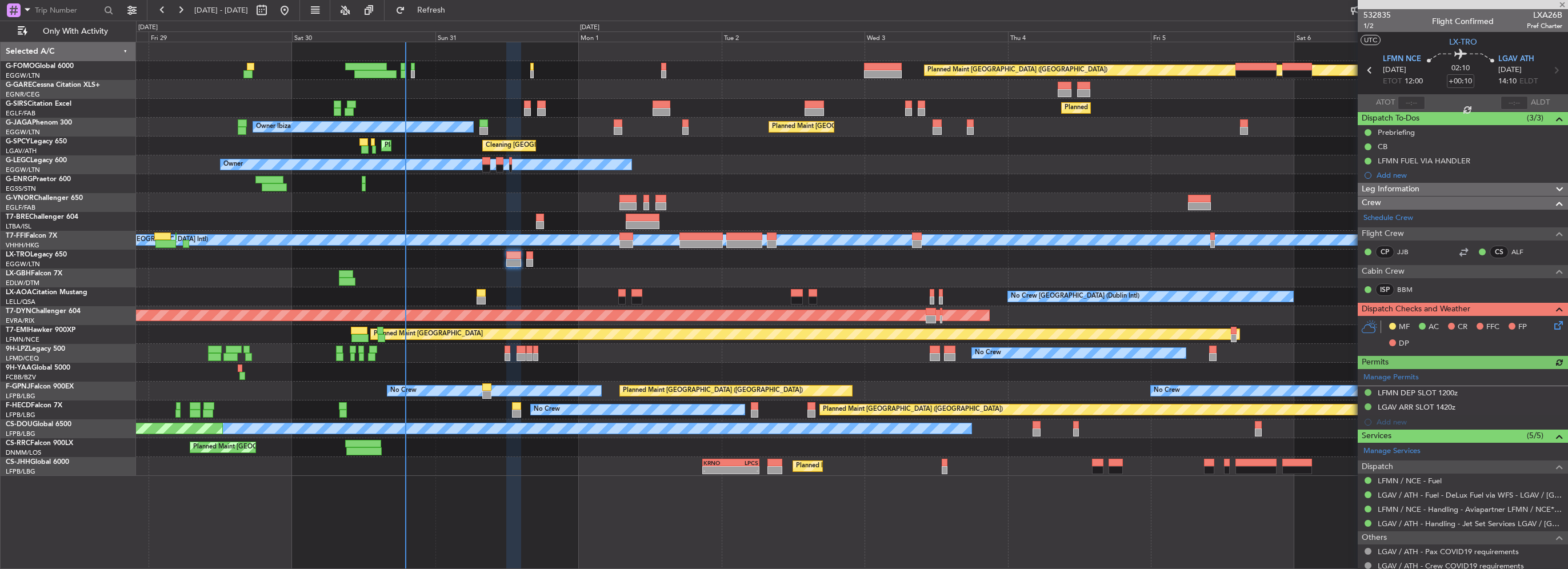
scroll to position [114, 0]
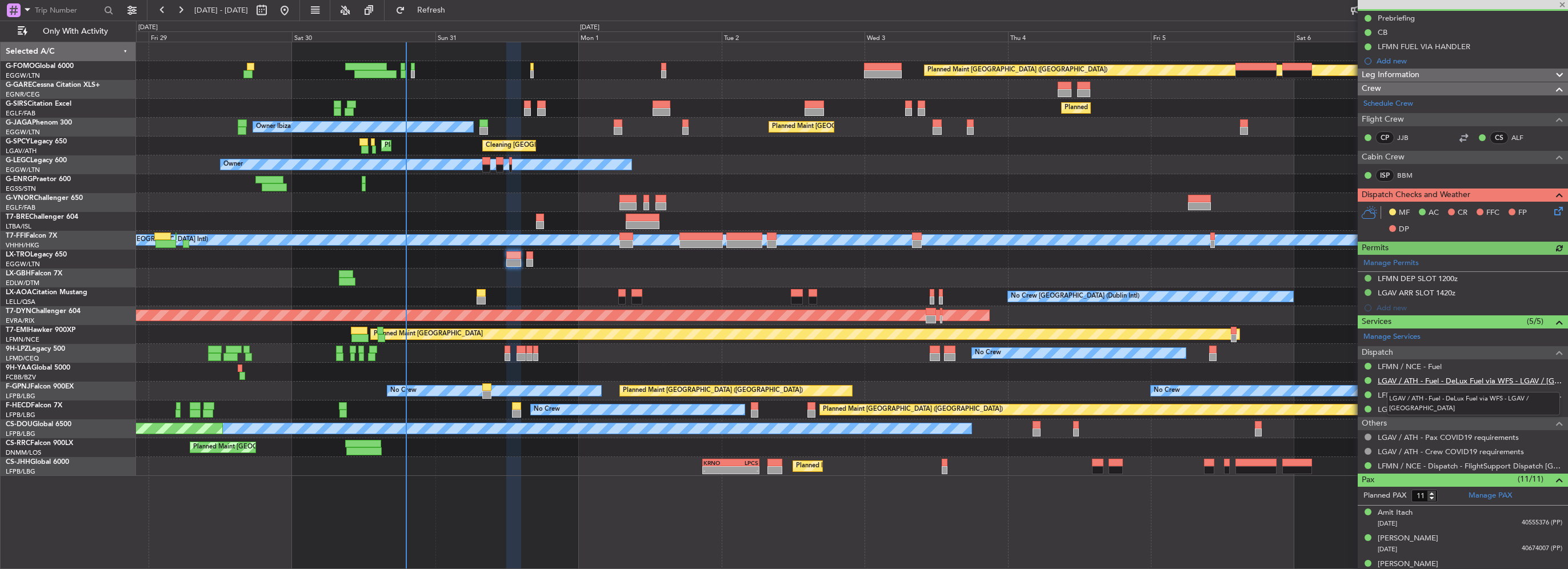
click at [1469, 378] on link "LGAV / ATH - Fuel - DeLux Fuel via WFS - LGAV / [GEOGRAPHIC_DATA]" at bounding box center [1470, 381] width 185 height 10
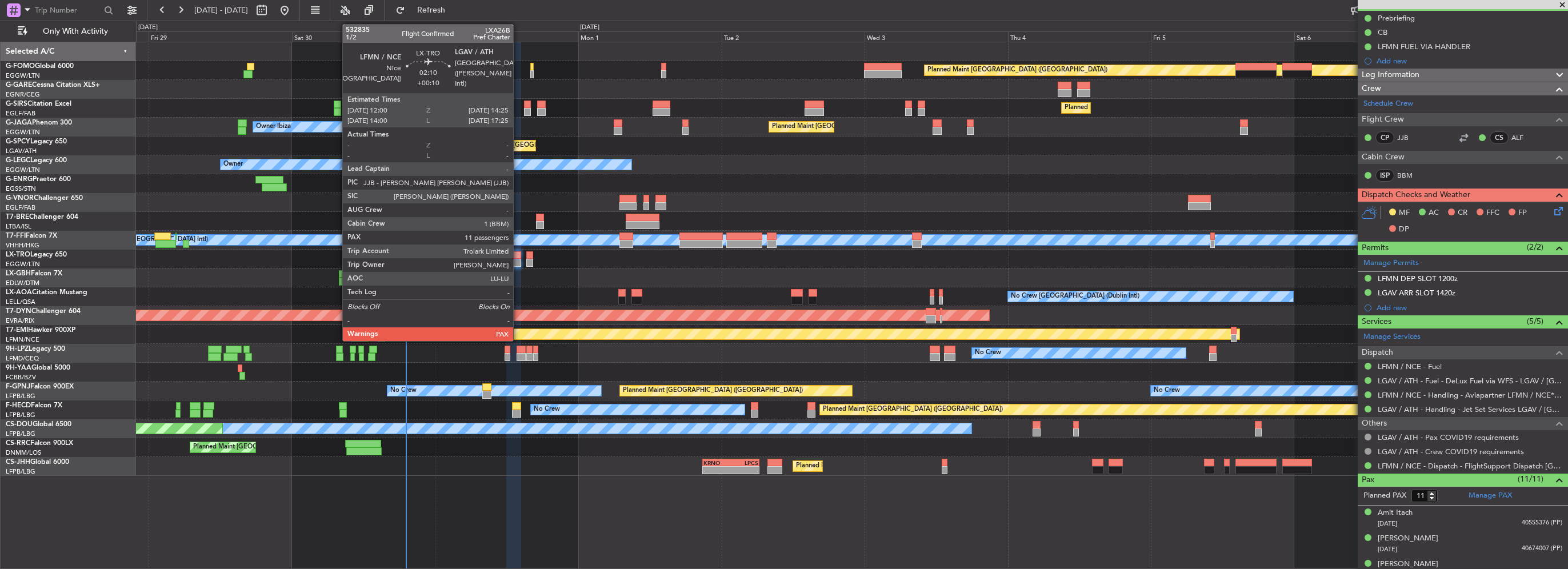
click at [518, 252] on div at bounding box center [514, 255] width 15 height 8
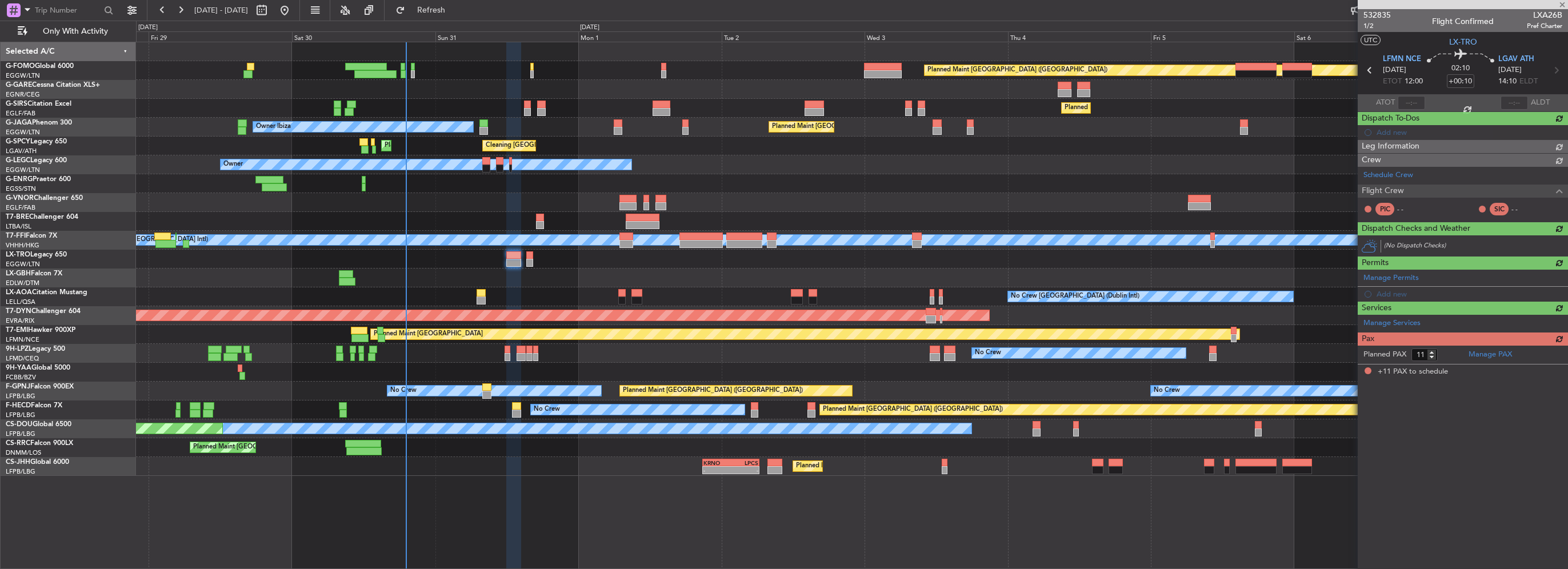
scroll to position [0, 0]
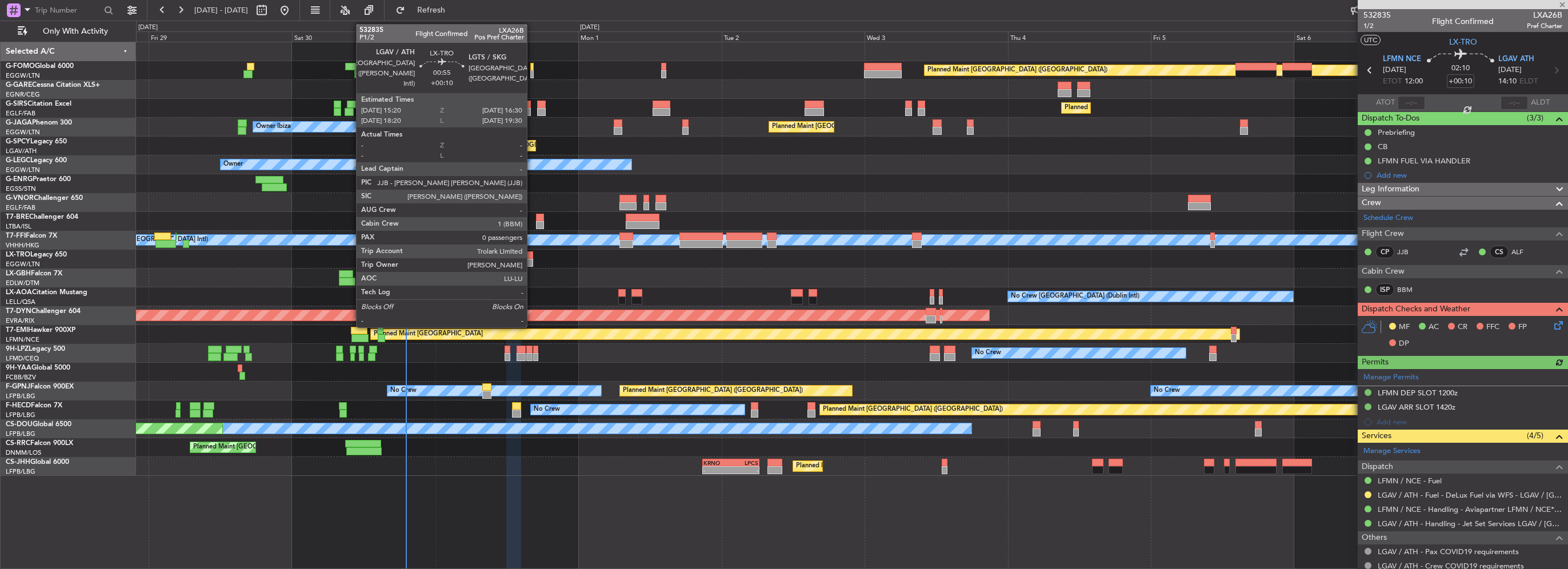
click at [532, 257] on div at bounding box center [530, 255] width 7 height 8
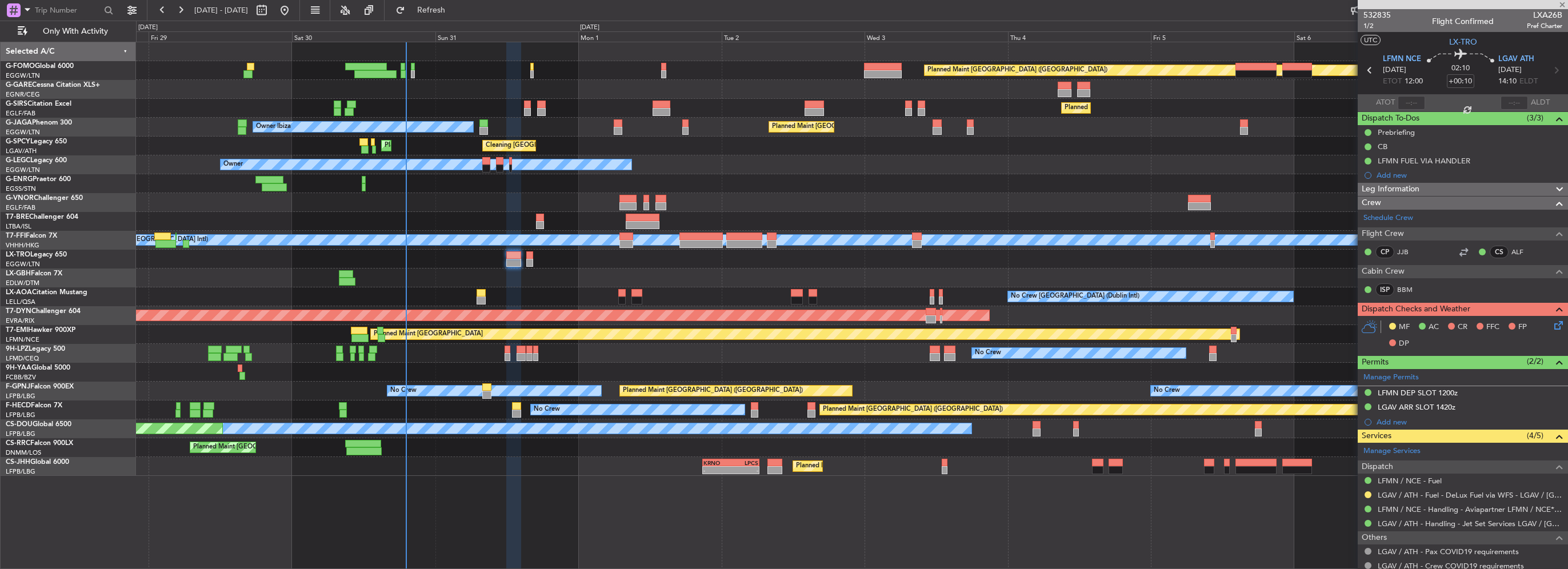
type input "0"
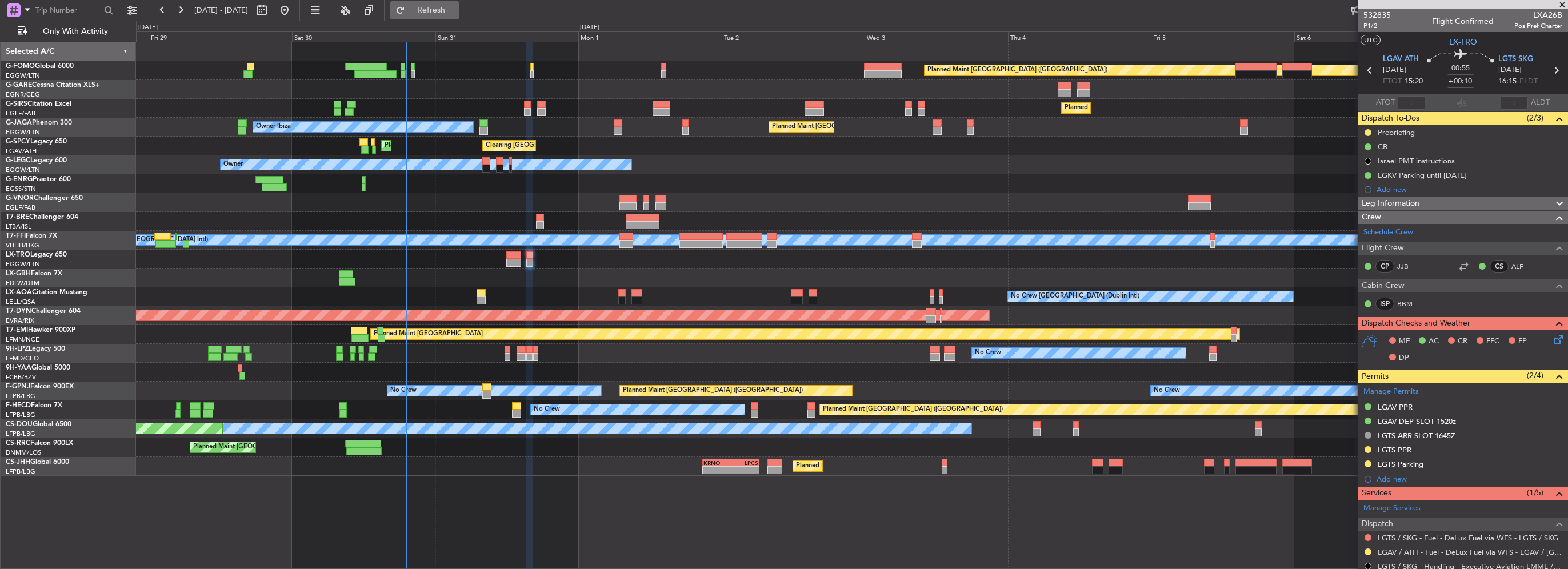
click at [459, 4] on button "Refresh" at bounding box center [424, 10] width 68 height 18
click at [455, 12] on span "Refresh" at bounding box center [431, 10] width 48 height 8
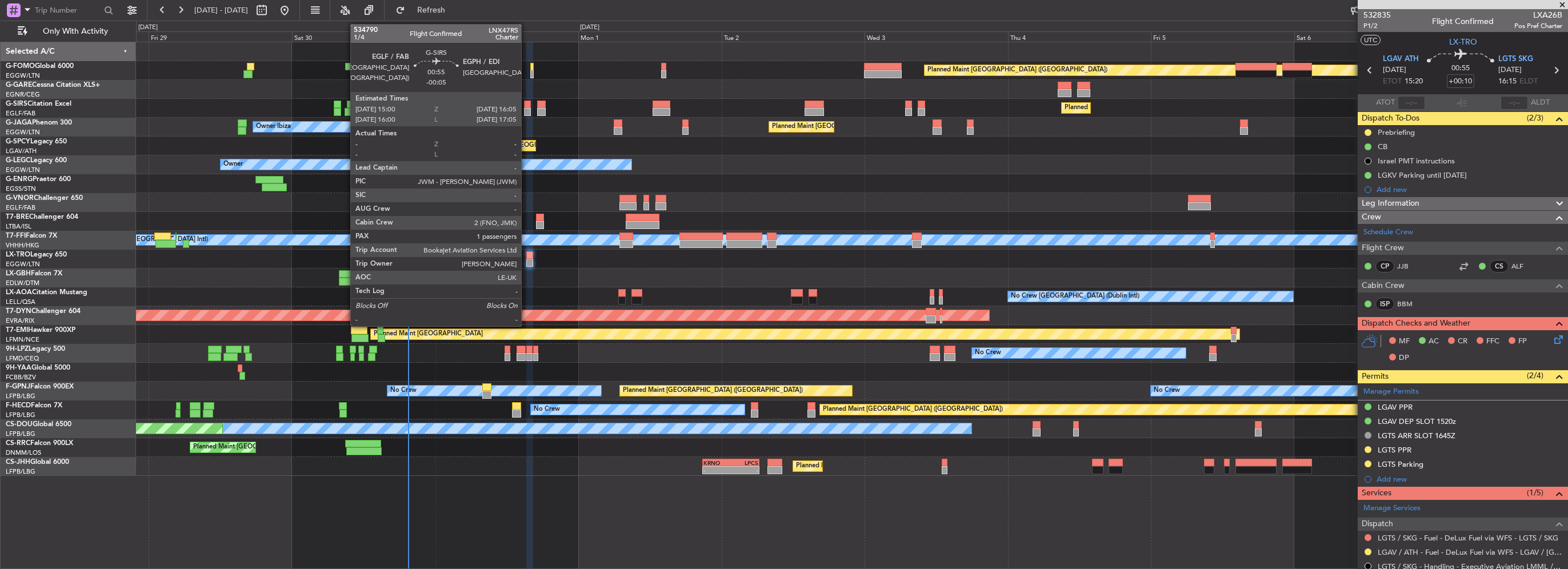
click at [526, 109] on div at bounding box center [527, 112] width 7 height 8
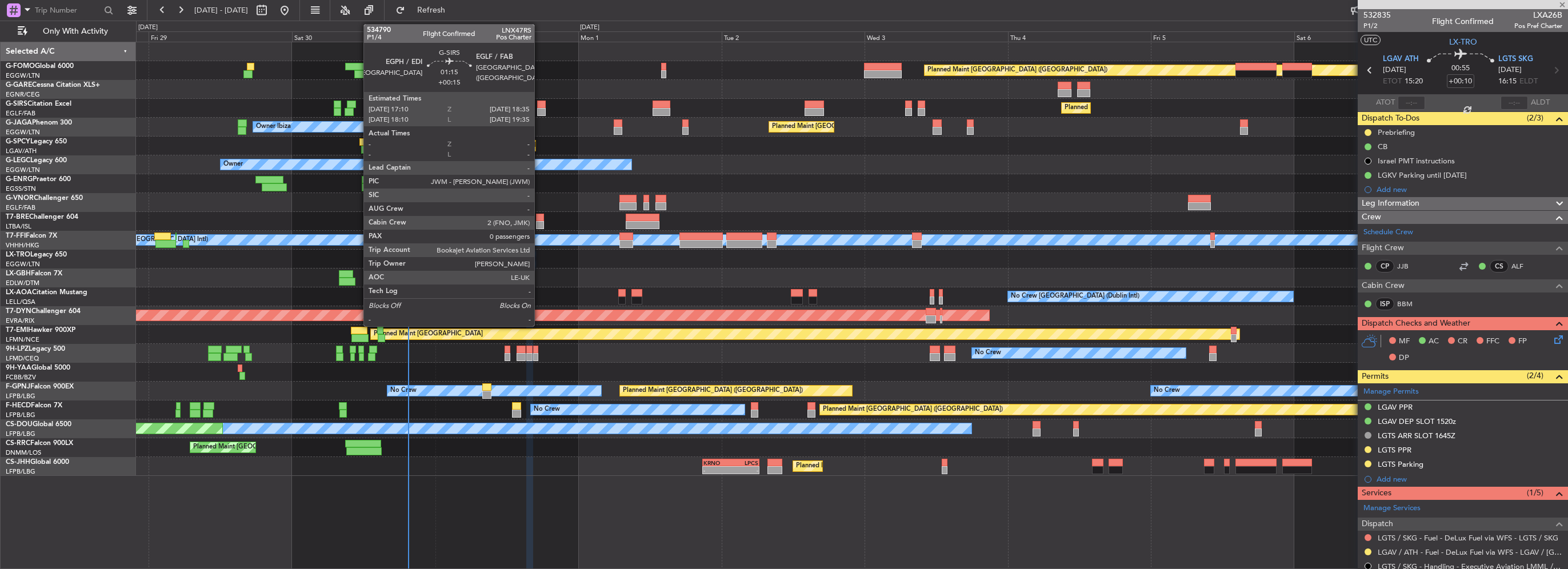
type input "-00:05"
type input "1"
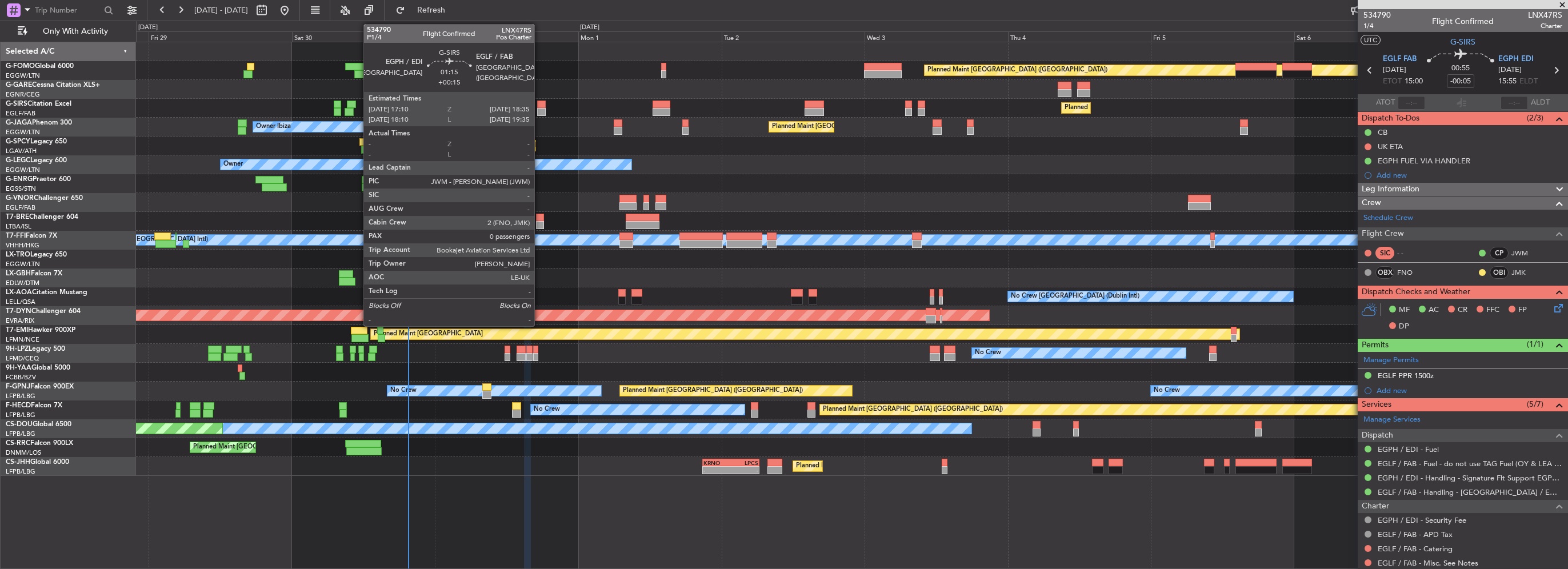
click at [540, 108] on div at bounding box center [542, 112] width 9 height 8
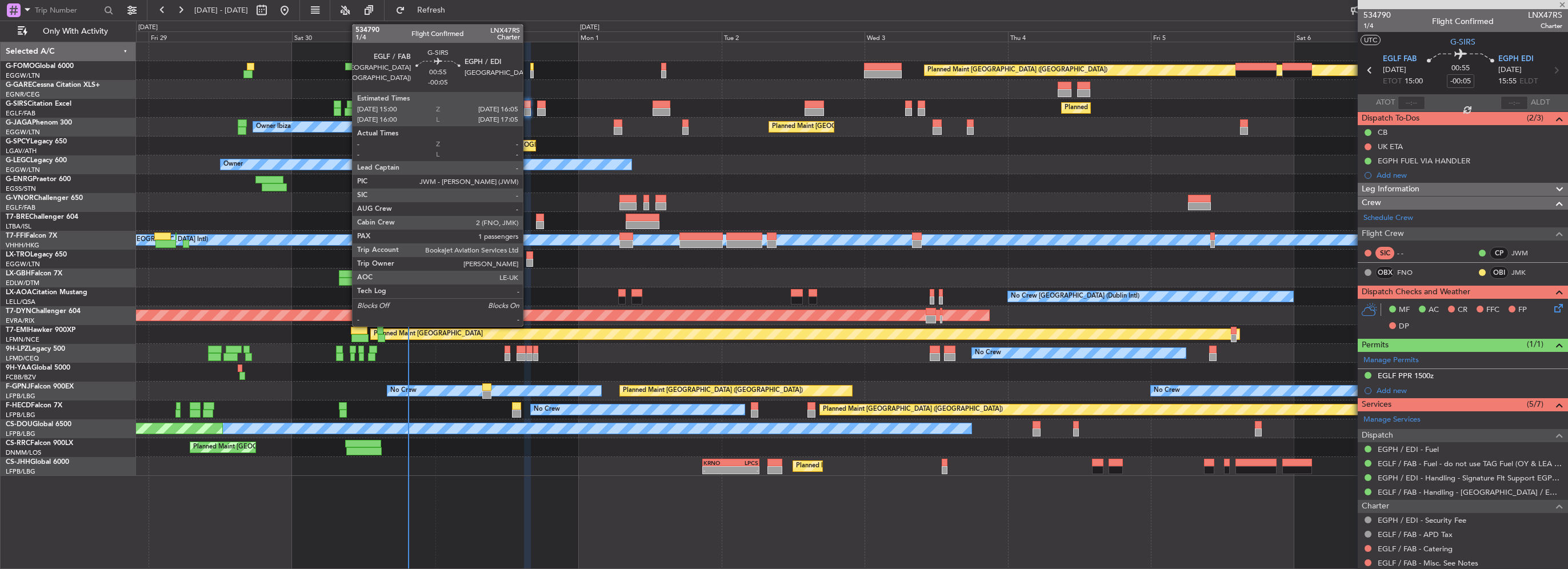
type input "+00:15"
type input "0"
click at [528, 106] on div at bounding box center [527, 104] width 7 height 8
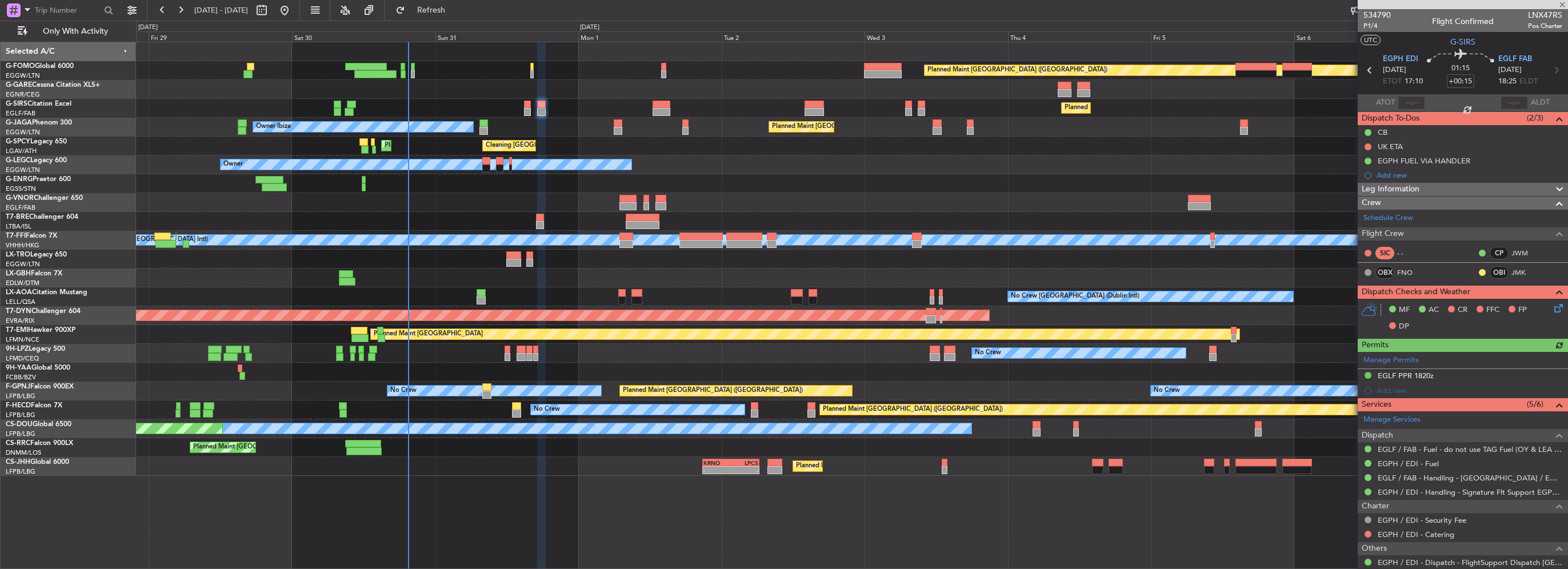
type input "-00:05"
type input "1"
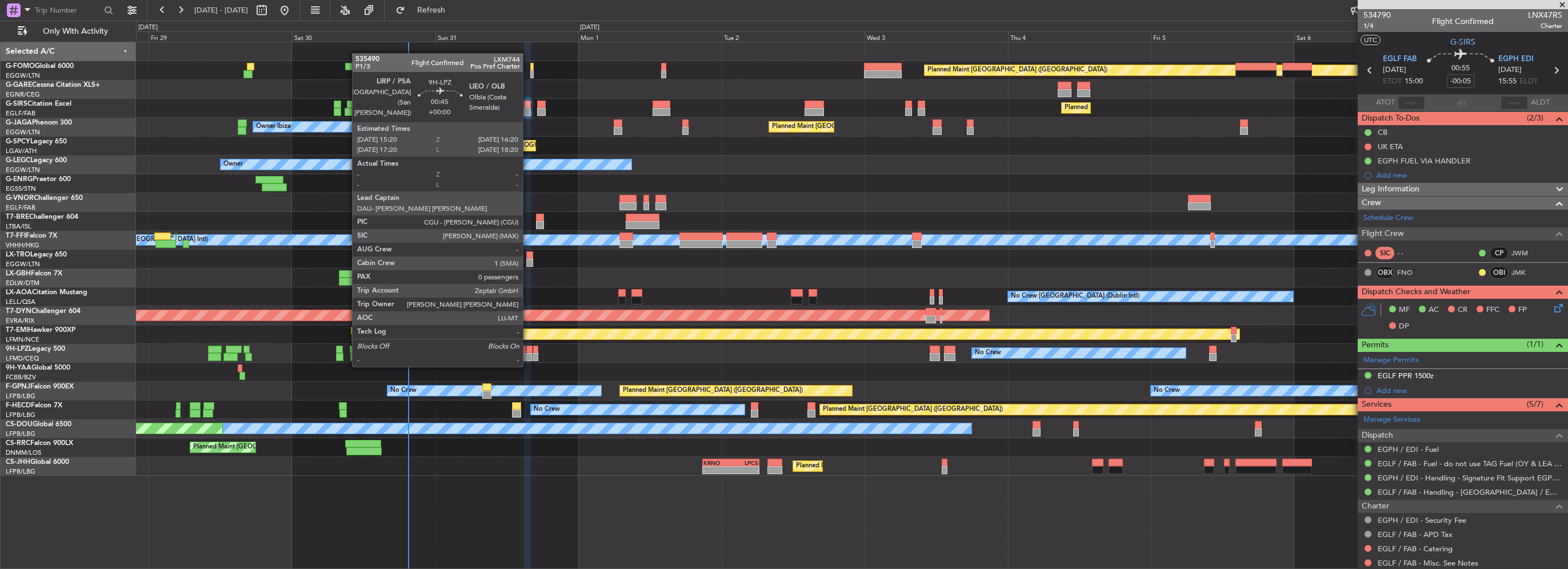
click at [528, 354] on div at bounding box center [529, 357] width 6 height 8
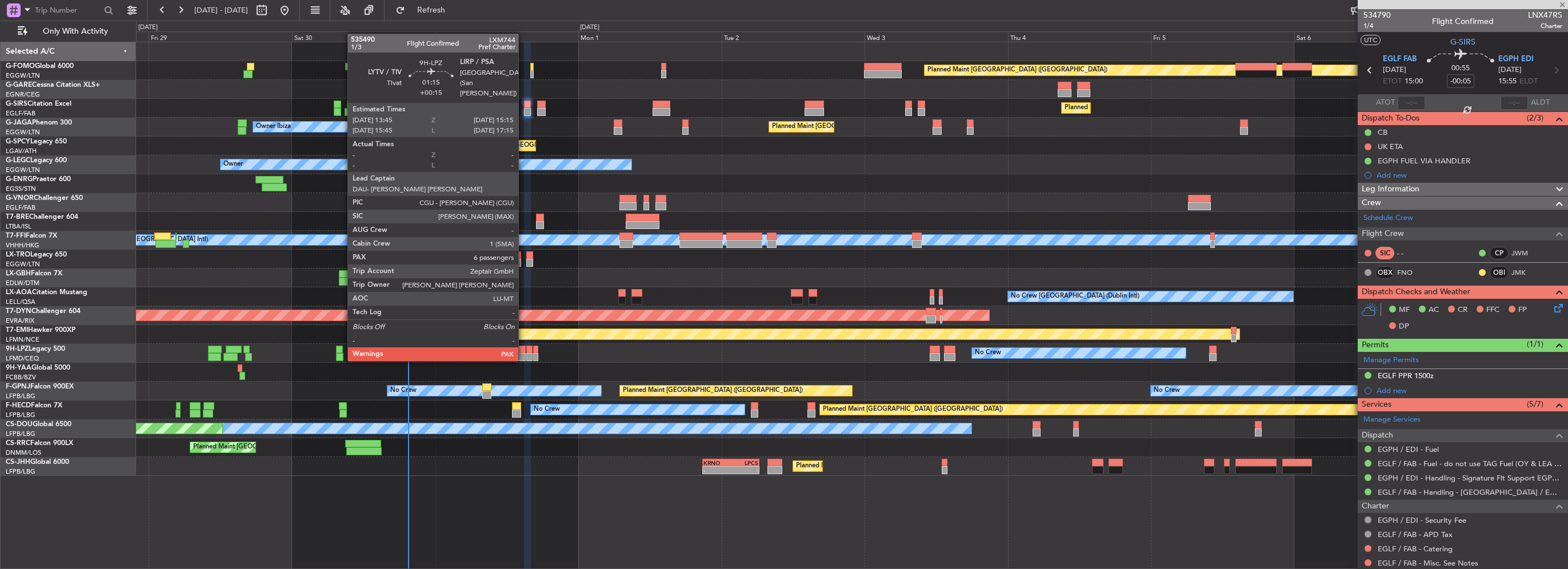
type input "0"
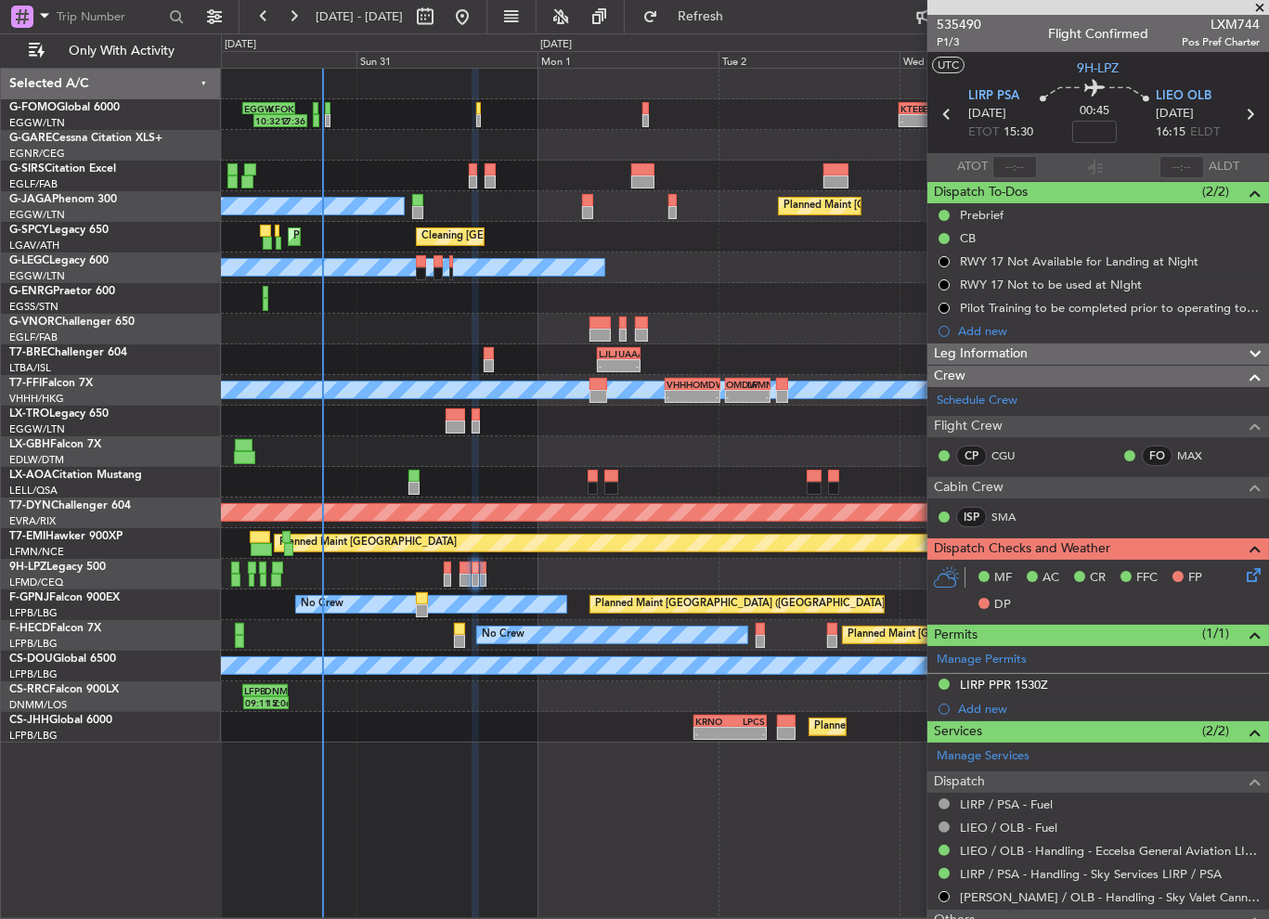
click at [833, 273] on div "Owner" at bounding box center [745, 268] width 1048 height 31
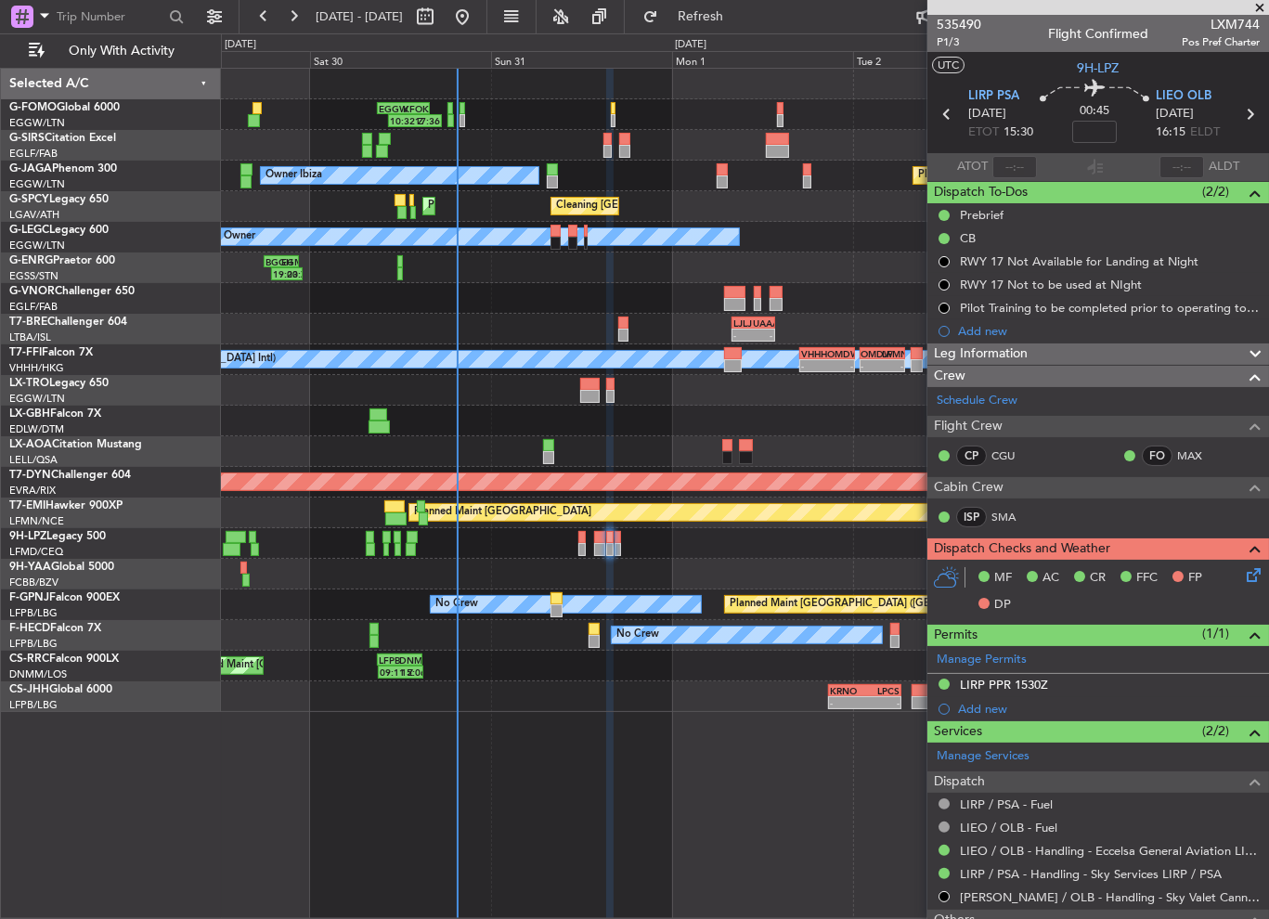
click at [608, 302] on div at bounding box center [745, 298] width 1048 height 31
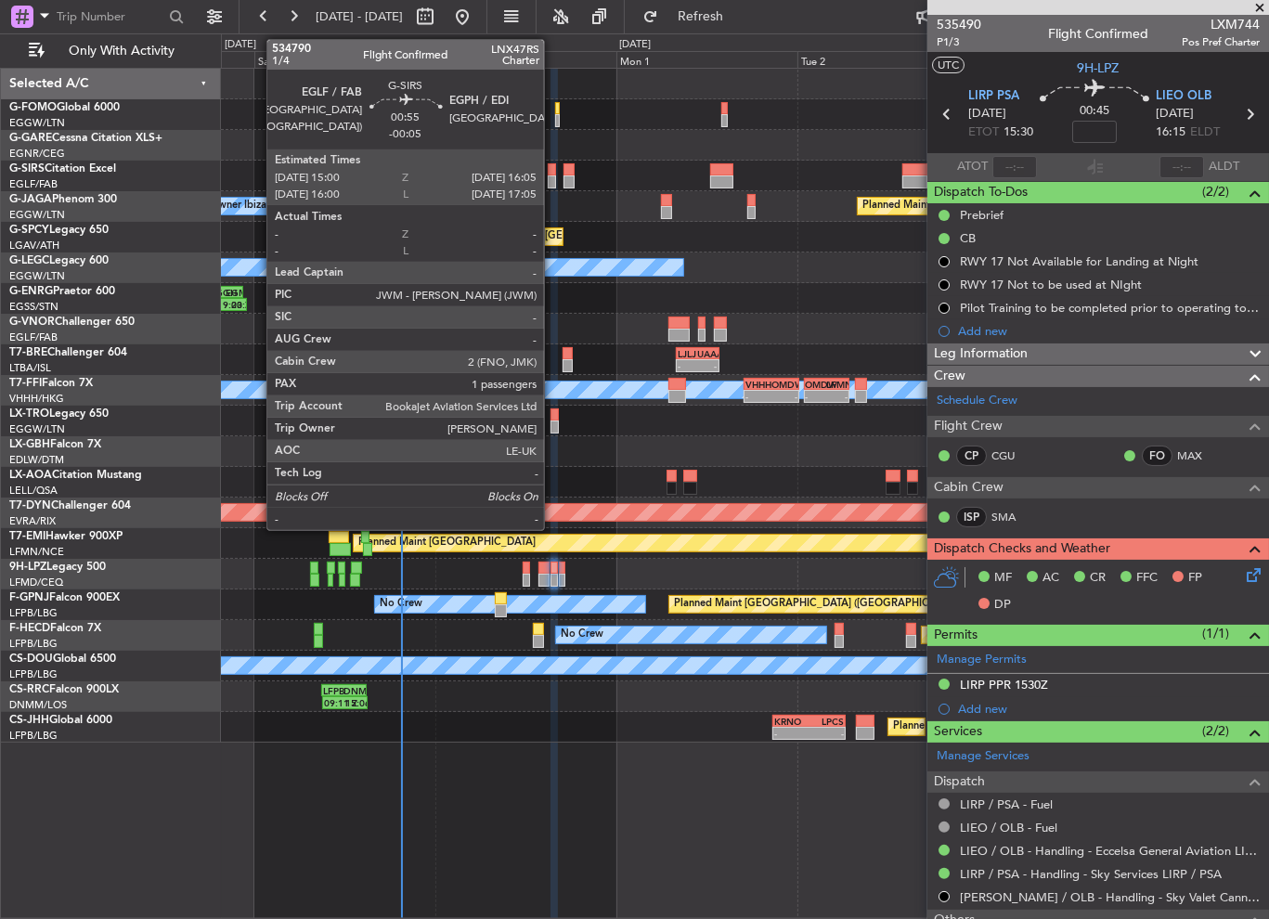
click at [553, 176] on div at bounding box center [552, 182] width 8 height 13
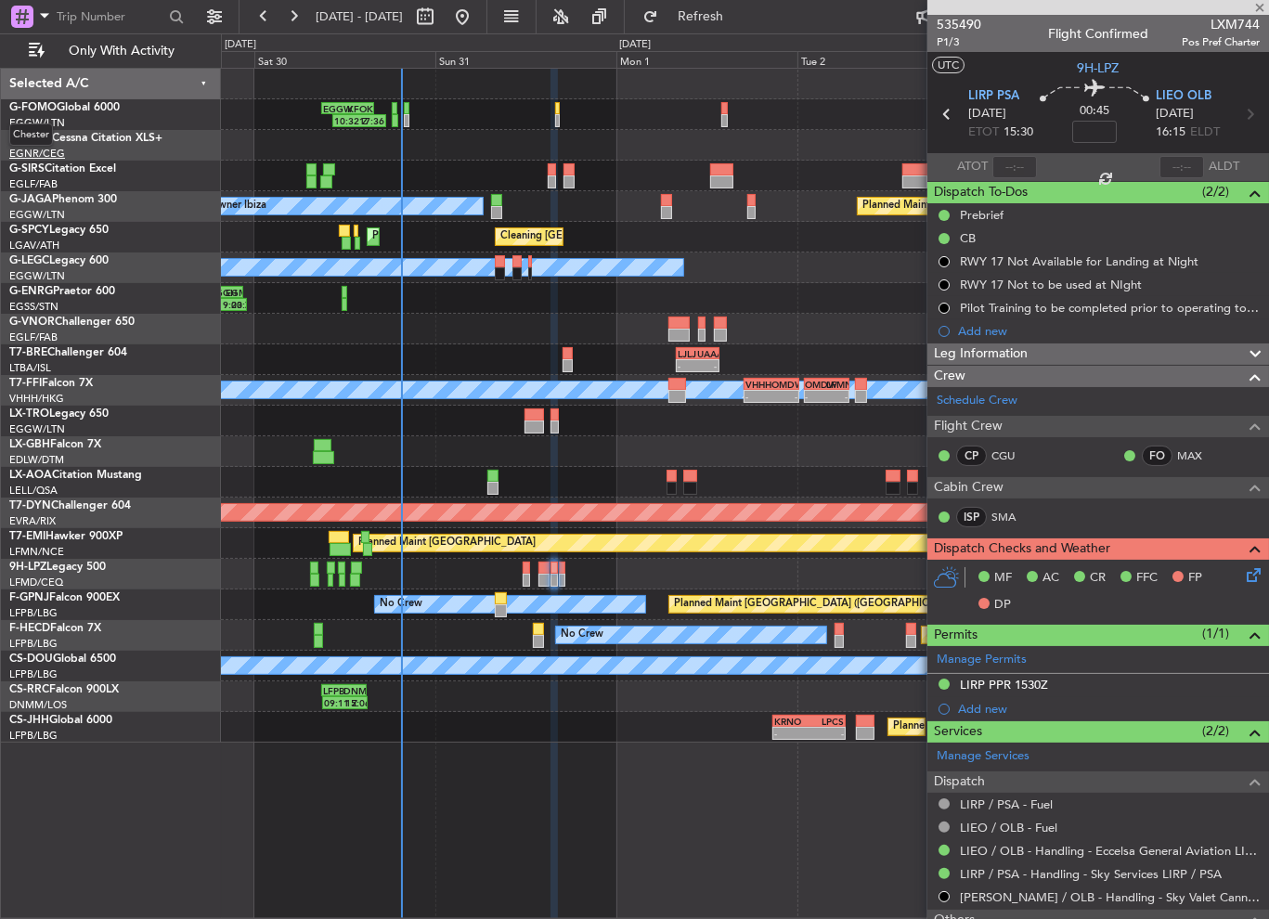
type input "-00:05"
type input "1"
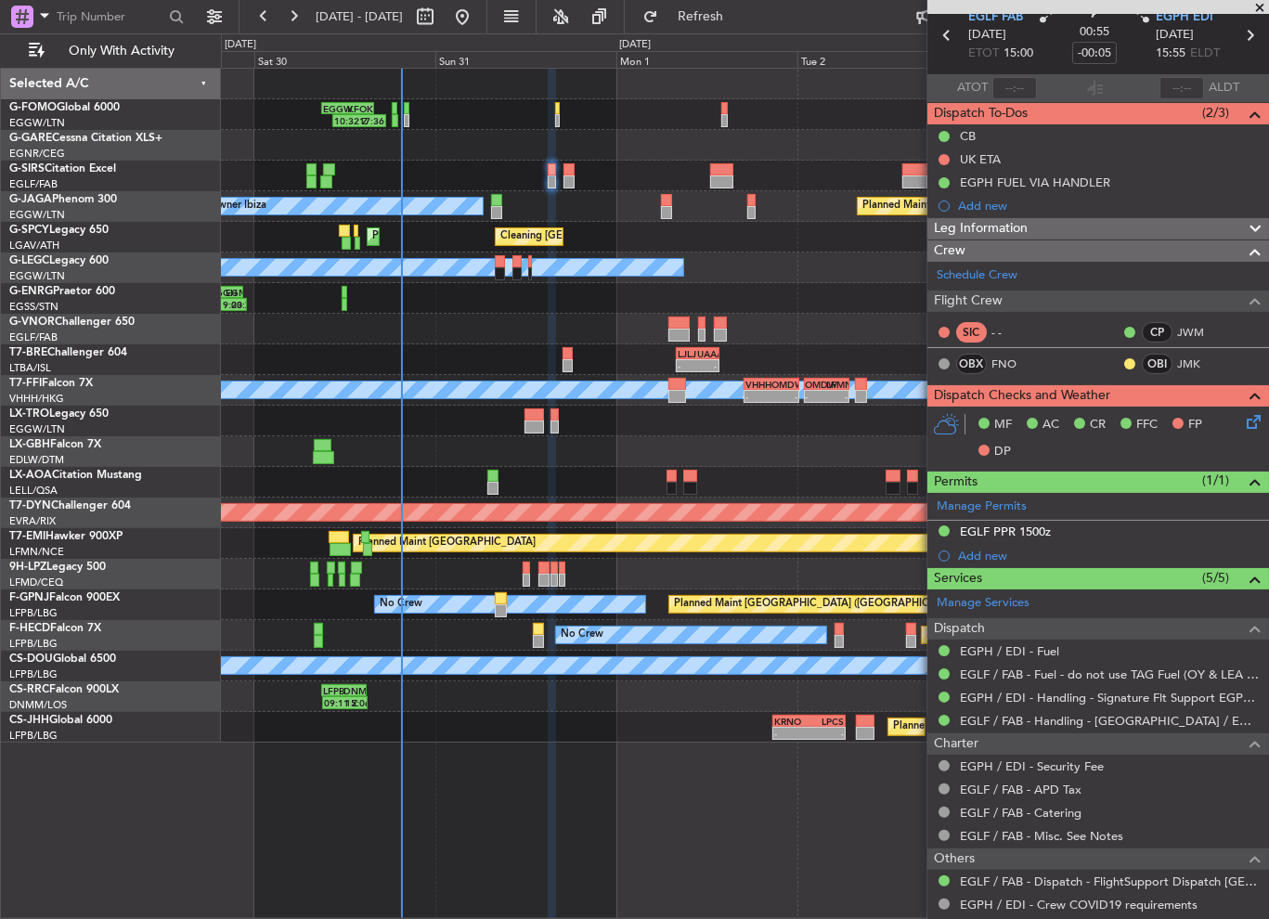
scroll to position [190, 0]
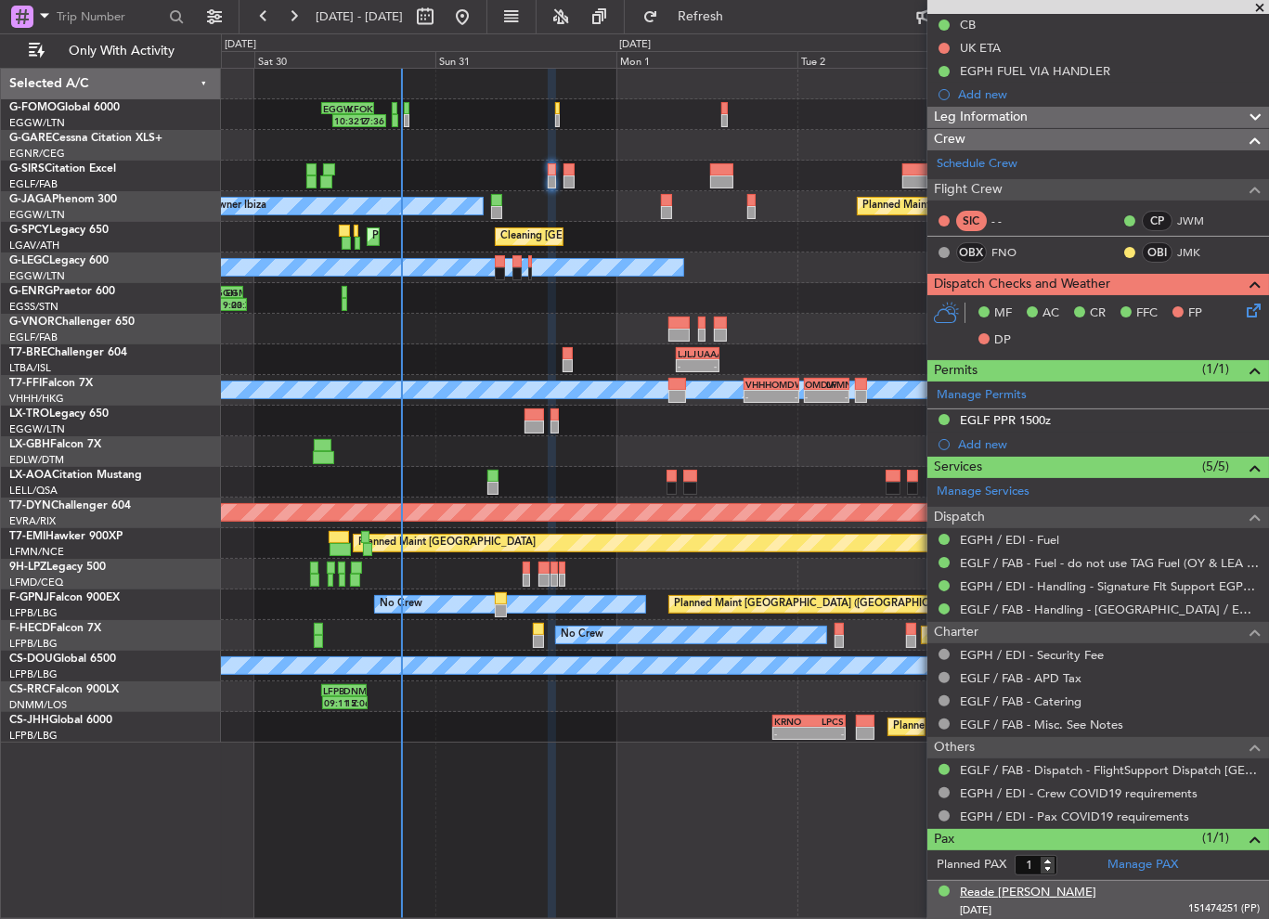
click at [1034, 884] on div "Reade [PERSON_NAME]" at bounding box center [1028, 893] width 137 height 19
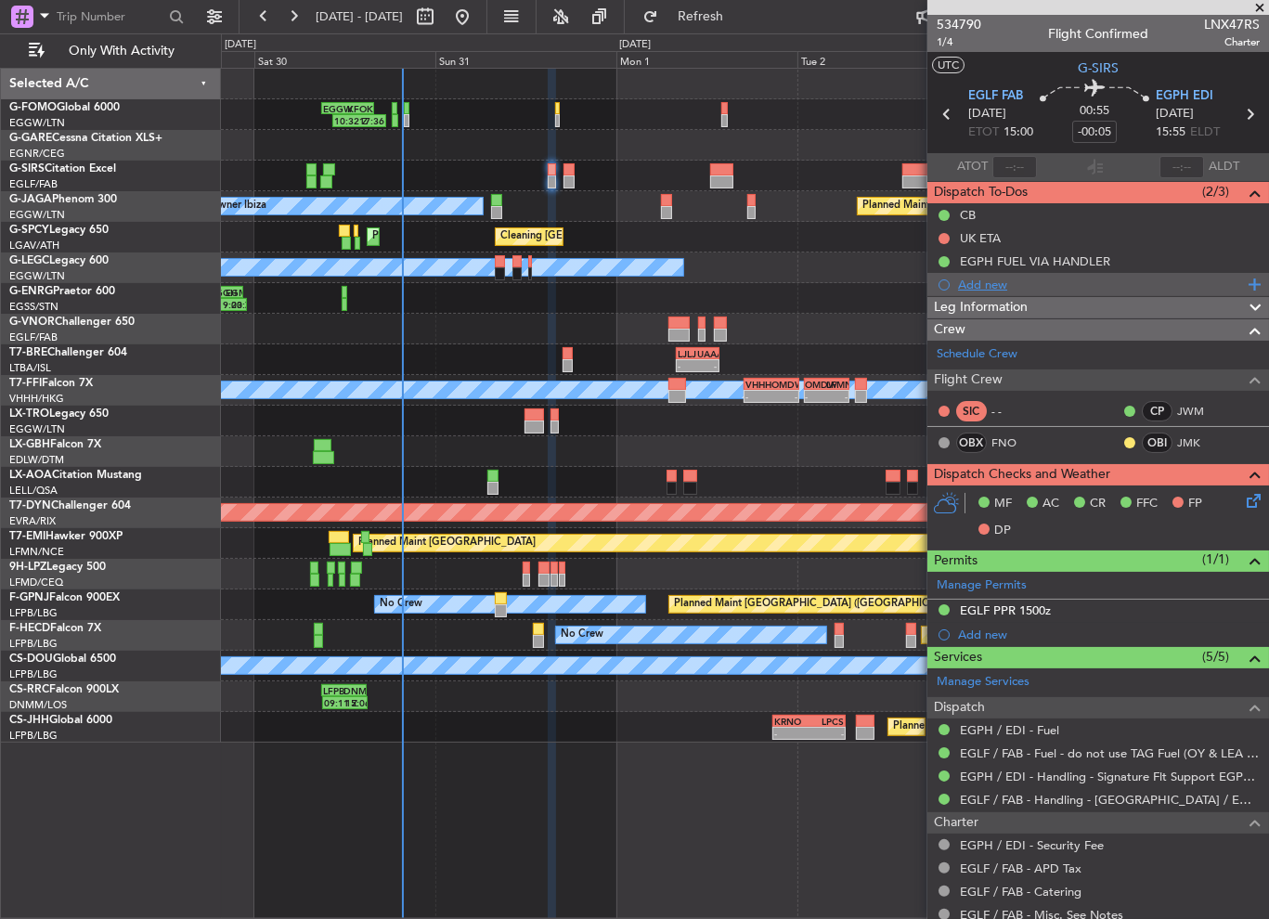
scroll to position [0, 0]
click at [1047, 617] on mat-tooltip-component "EGLF PPR 1500z" at bounding box center [1006, 641] width 111 height 49
click at [1025, 605] on div "EGLF PPR 1500z" at bounding box center [1005, 611] width 91 height 16
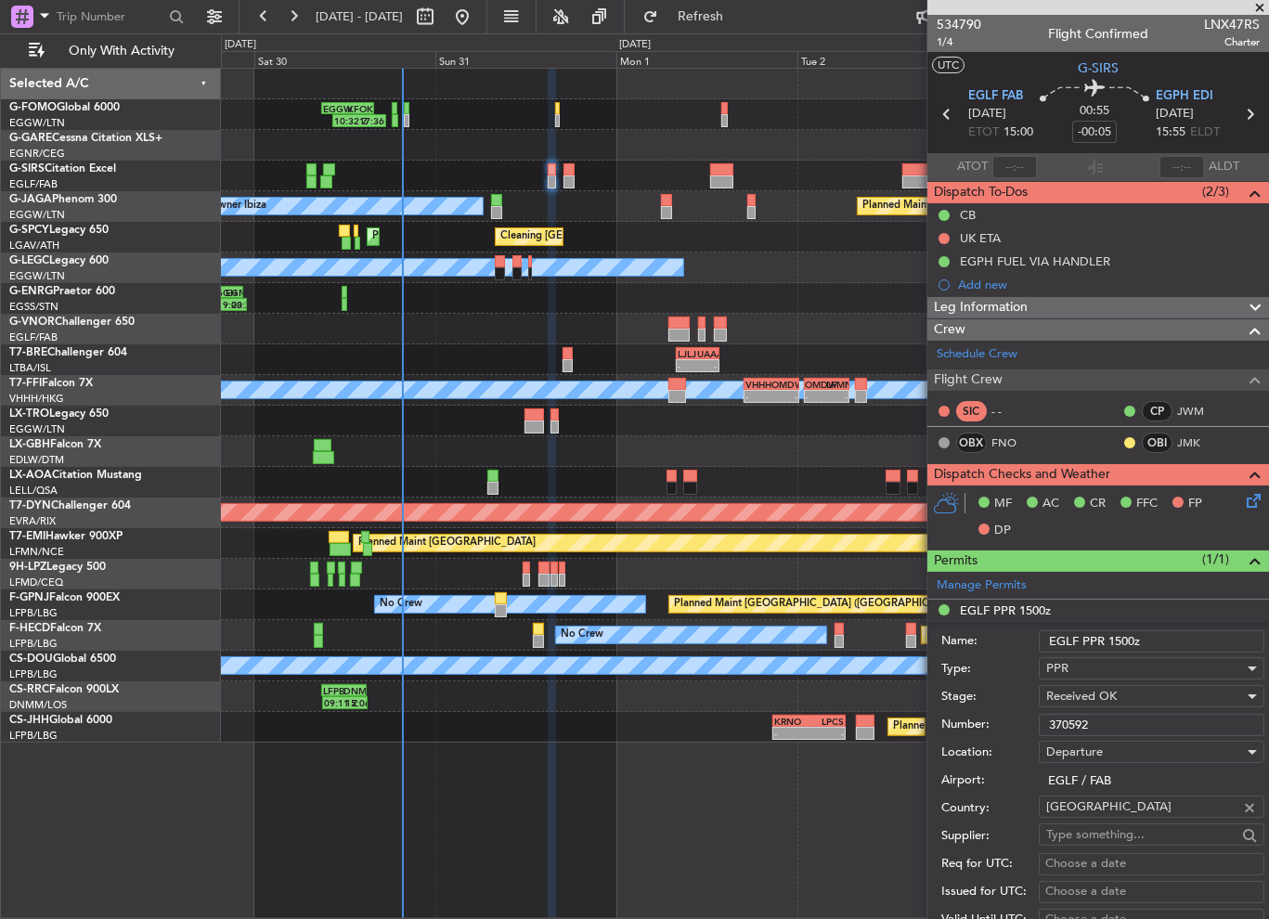
click at [965, 719] on div "Number: 370592" at bounding box center [1103, 725] width 323 height 28
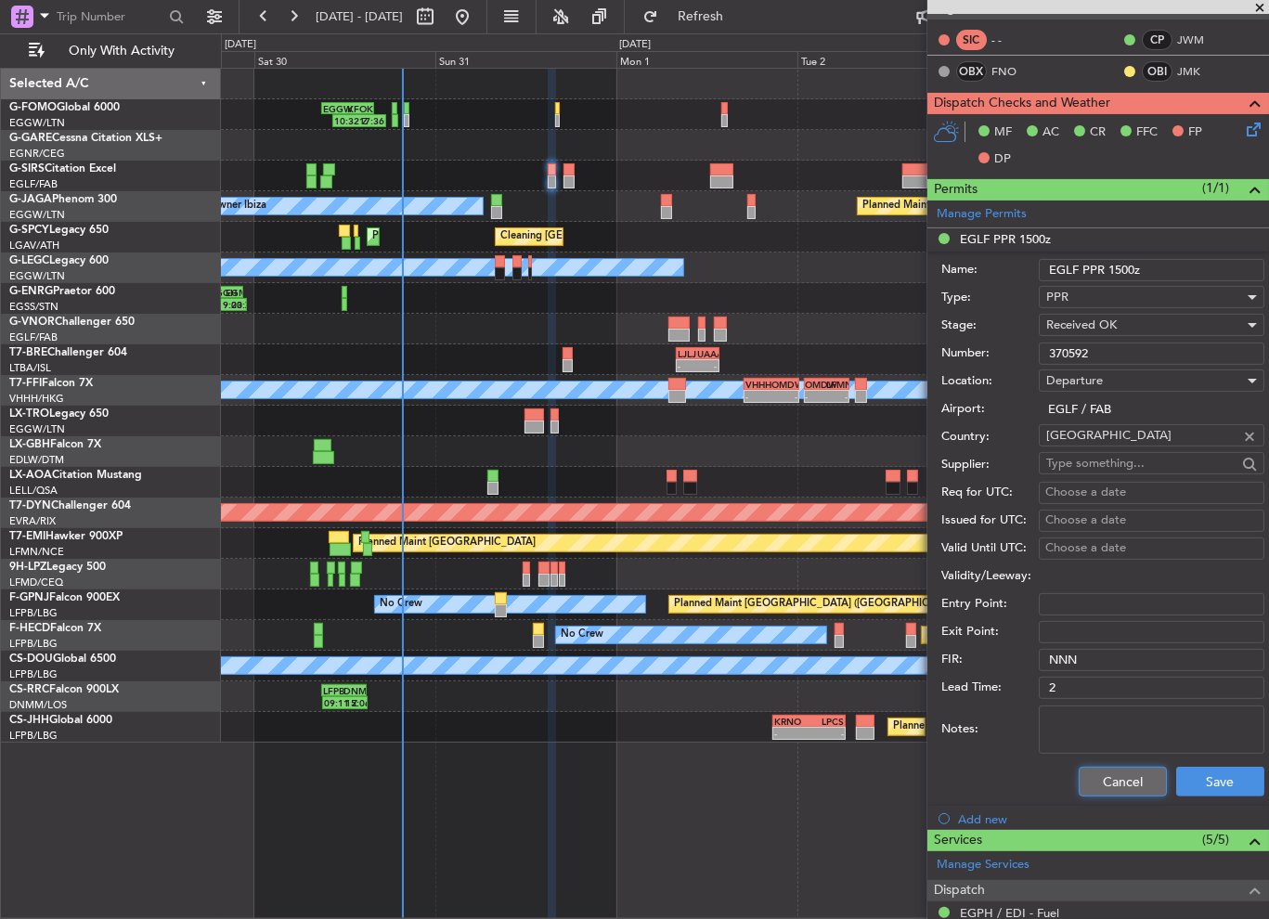
click at [1107, 777] on button "Cancel" at bounding box center [1123, 782] width 88 height 30
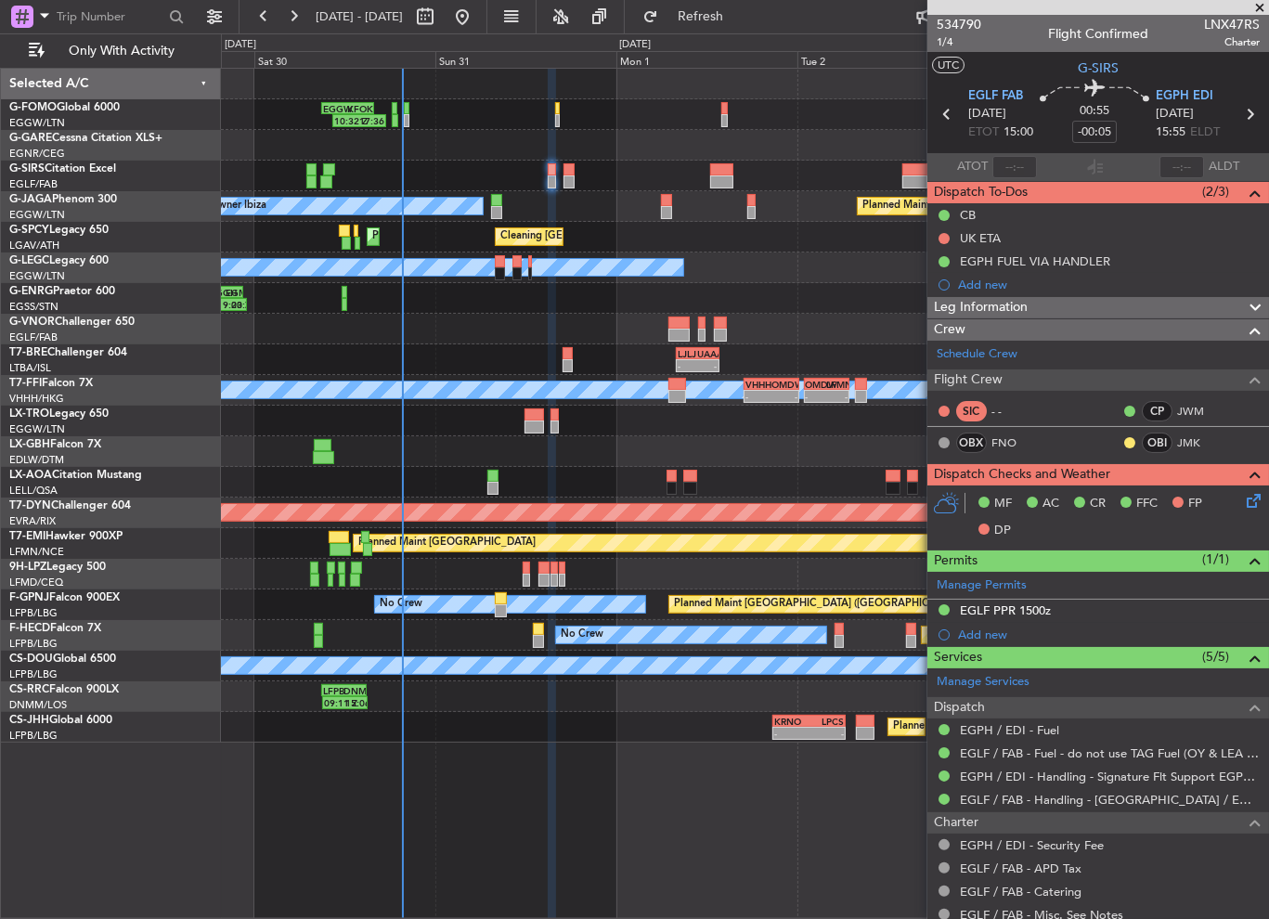
drag, startPoint x: 945, startPoint y: 240, endPoint x: 946, endPoint y: 268, distance: 28.8
click at [945, 240] on button at bounding box center [944, 238] width 11 height 11
click at [943, 350] on span "Cancelled" at bounding box center [948, 348] width 53 height 19
click at [1015, 304] on span "Leg Information" at bounding box center [981, 307] width 94 height 21
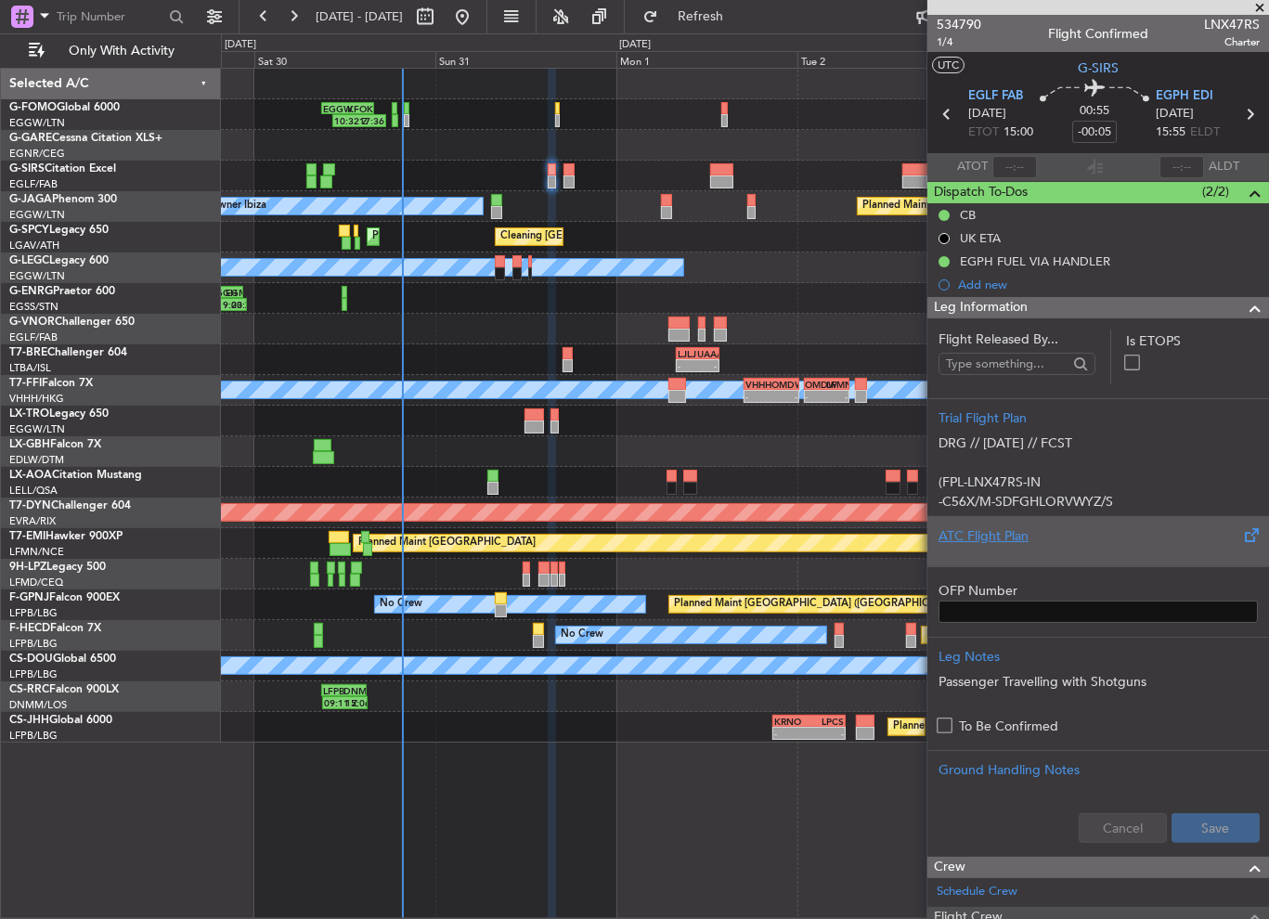
click at [995, 551] on div at bounding box center [1098, 551] width 319 height 11
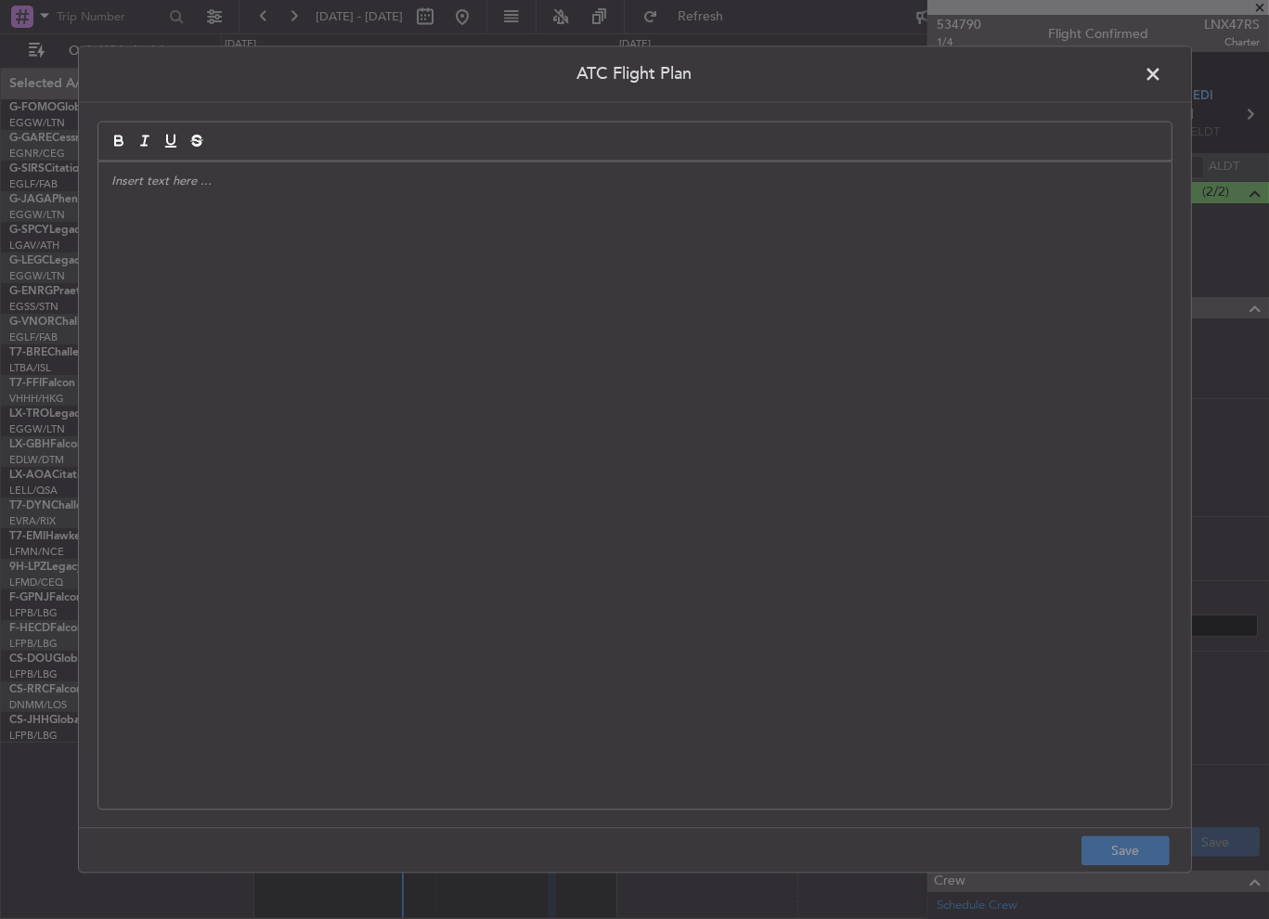
click at [326, 287] on div at bounding box center [634, 486] width 1073 height 647
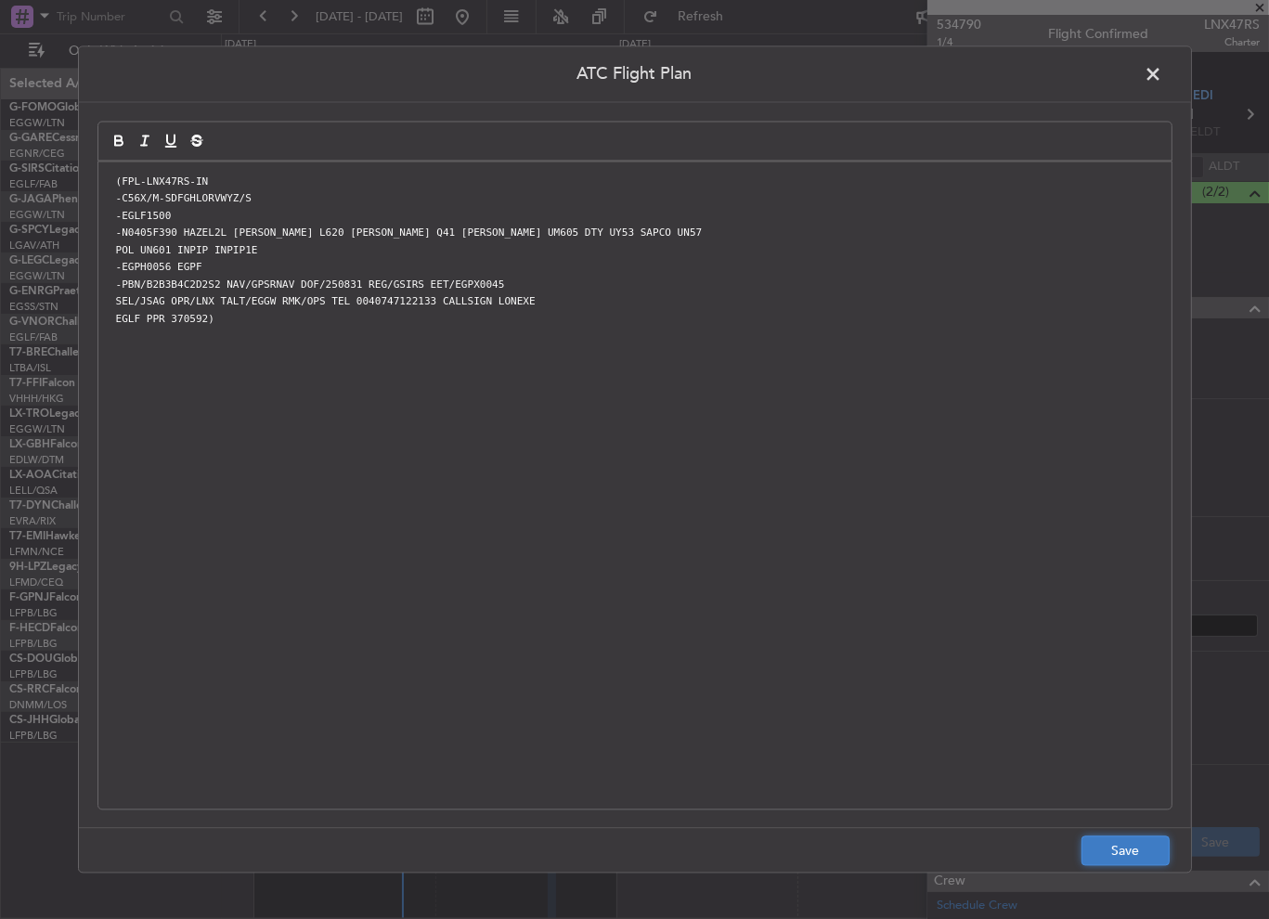
click at [1134, 850] on button "Save" at bounding box center [1126, 852] width 88 height 30
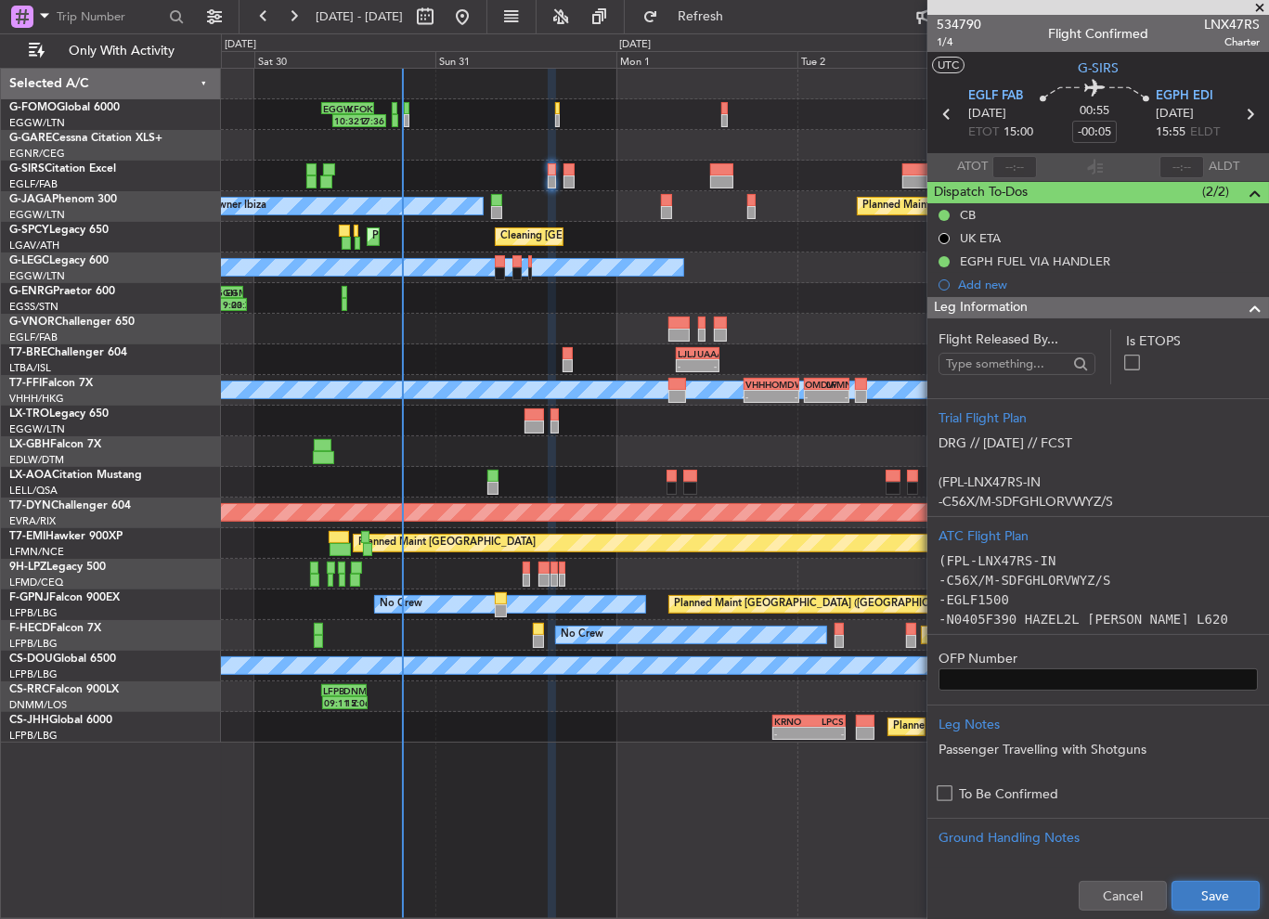
click at [1196, 895] on button "Save" at bounding box center [1216, 896] width 88 height 30
click at [1244, 301] on span at bounding box center [1255, 308] width 22 height 22
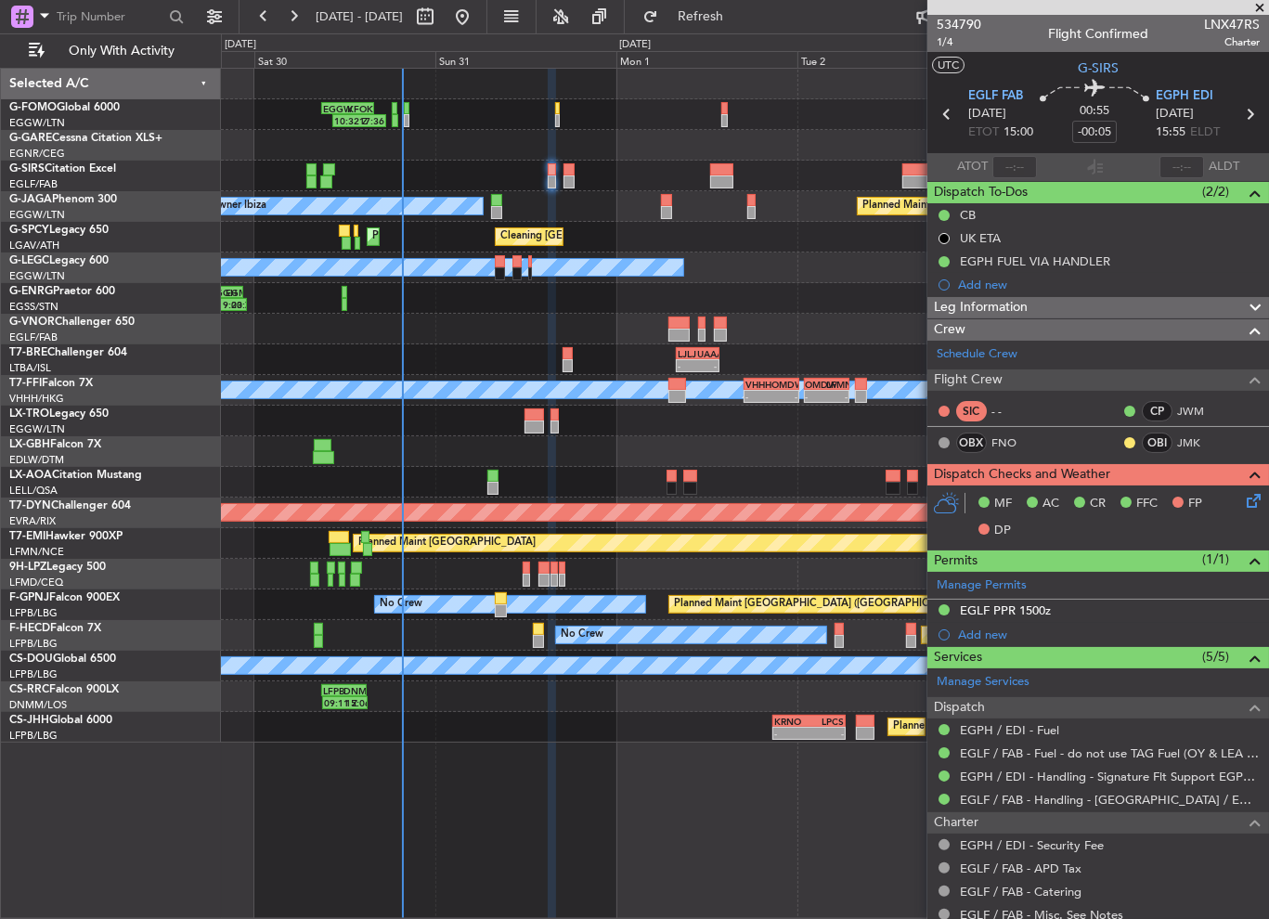
click at [1243, 497] on icon at bounding box center [1250, 497] width 15 height 15
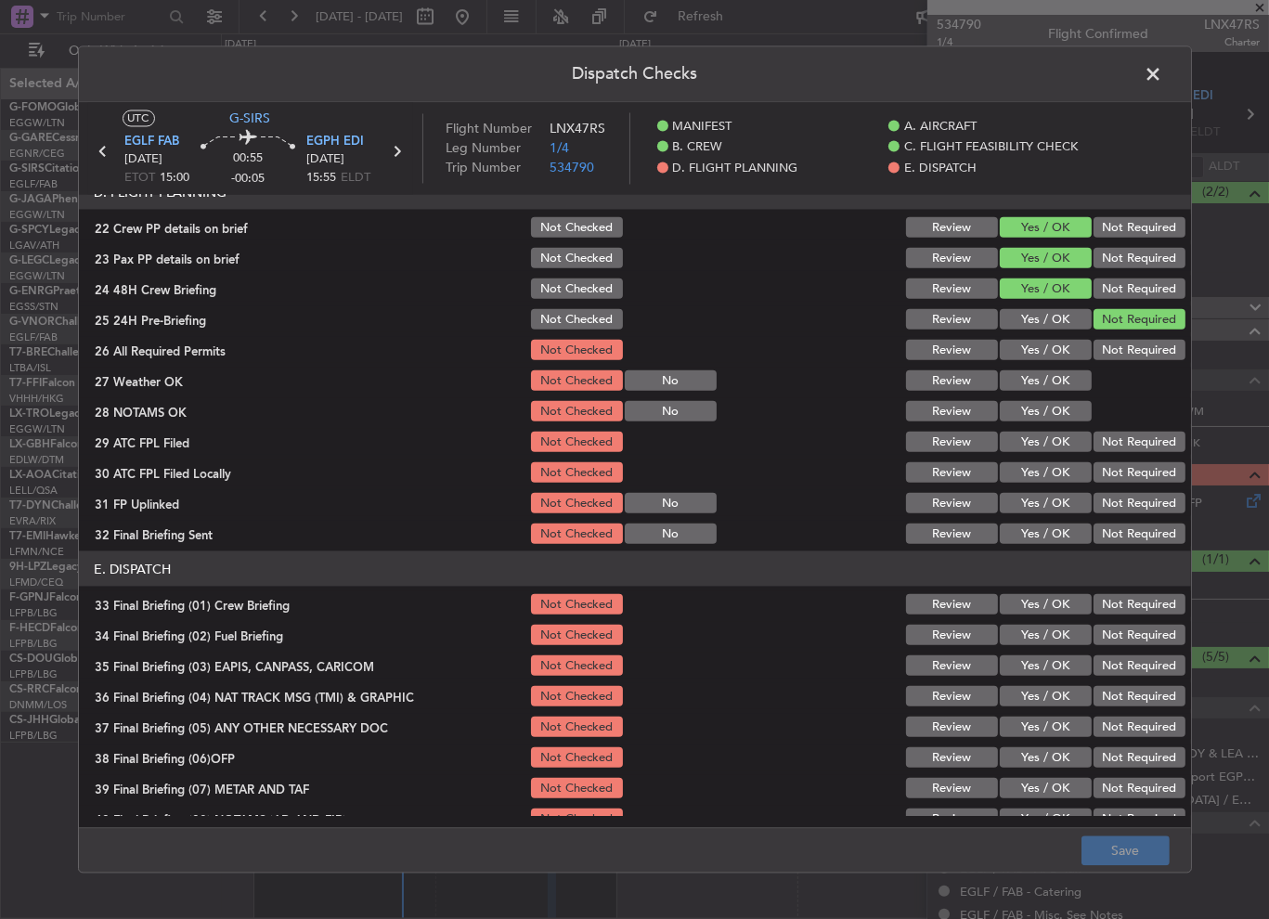
scroll to position [929, 0]
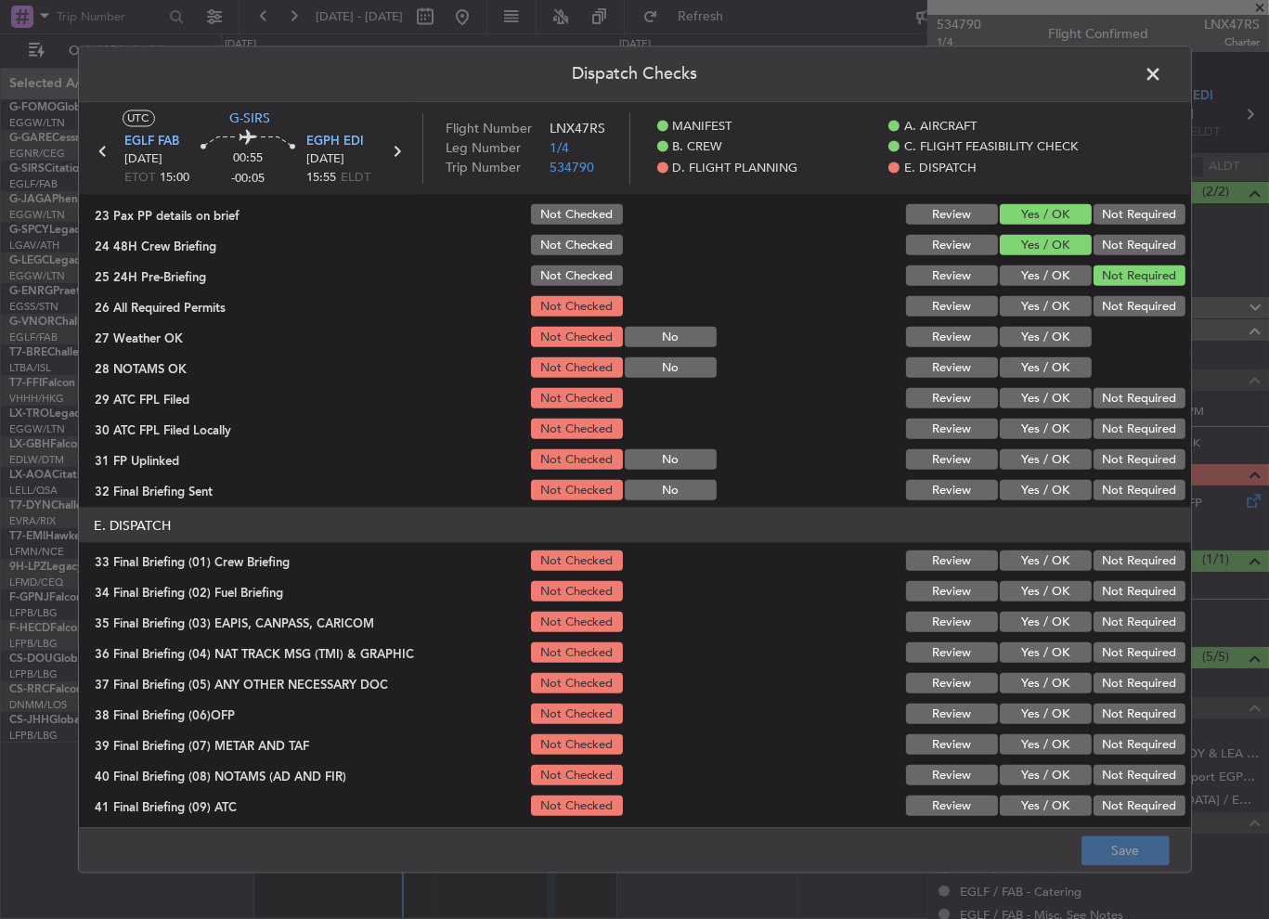
click at [1039, 314] on button "Yes / OK" at bounding box center [1046, 306] width 92 height 20
click at [1047, 333] on button "Yes / OK" at bounding box center [1046, 337] width 92 height 20
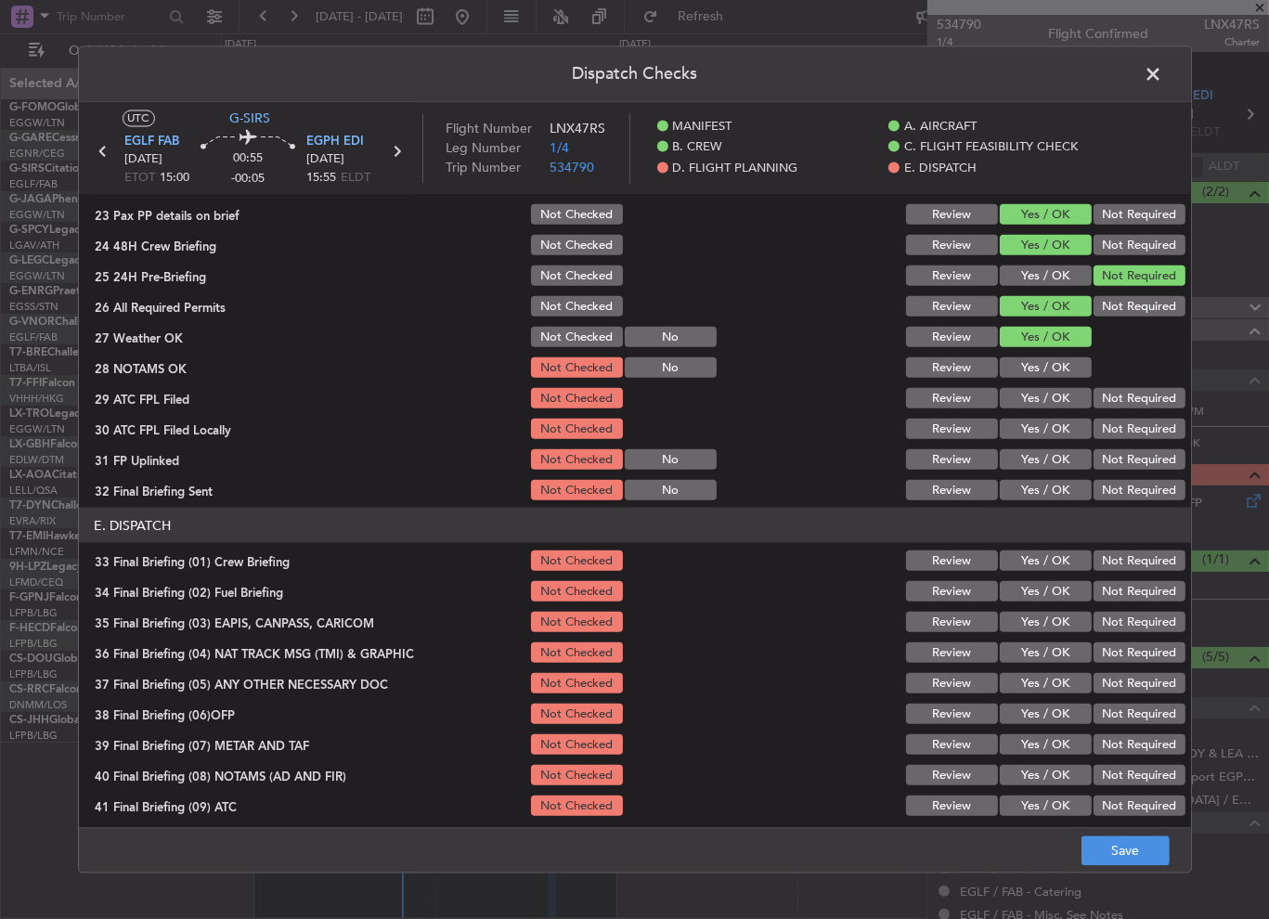
click at [1056, 368] on button "Yes / OK" at bounding box center [1046, 368] width 92 height 20
click at [1054, 394] on button "Yes / OK" at bounding box center [1046, 398] width 92 height 20
drag, startPoint x: 1111, startPoint y: 437, endPoint x: 1064, endPoint y: 455, distance: 49.7
click at [1109, 438] on button "Not Required" at bounding box center [1140, 429] width 92 height 20
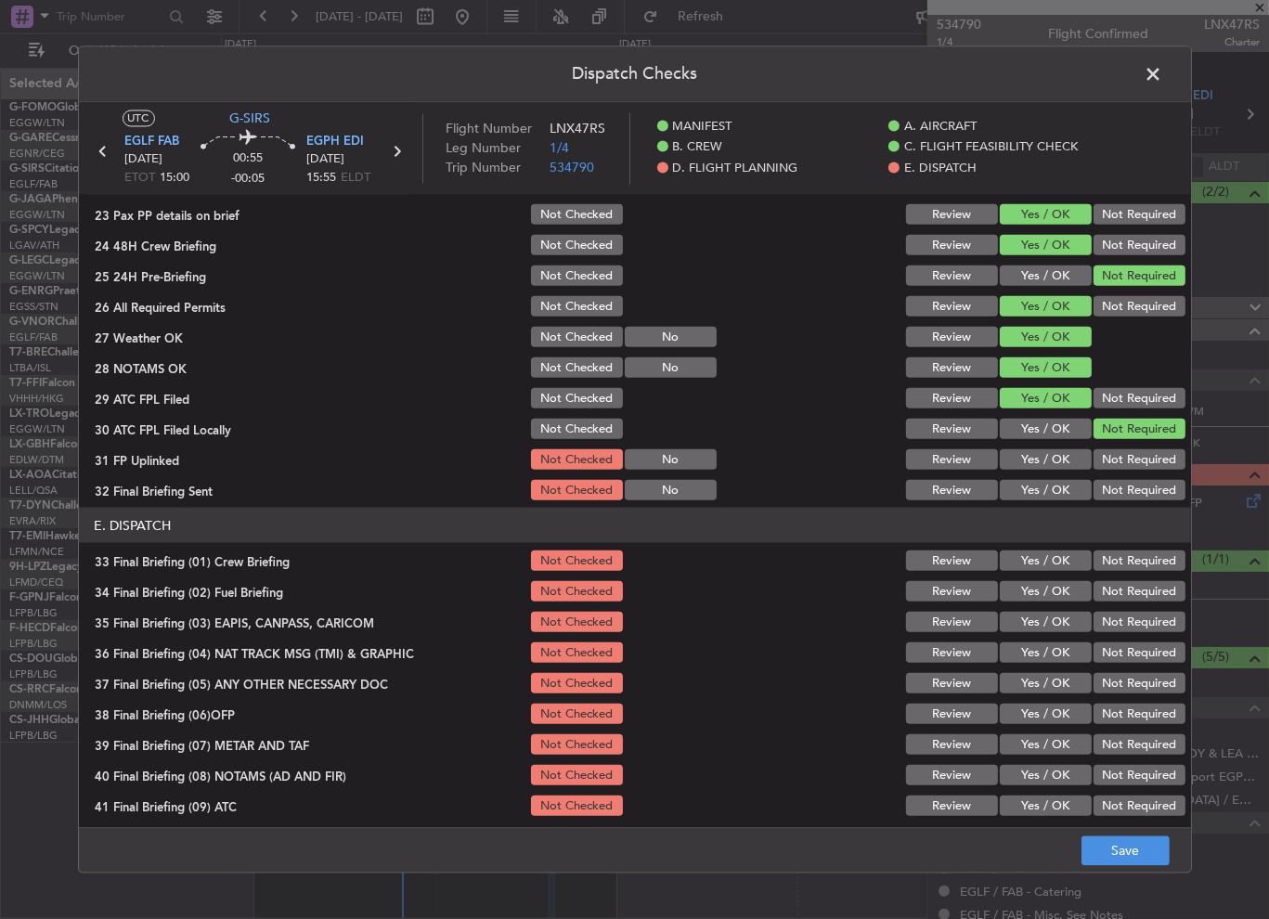
click at [1064, 455] on button "Yes / OK" at bounding box center [1046, 459] width 92 height 20
click at [1118, 484] on button "Not Required" at bounding box center [1140, 490] width 92 height 20
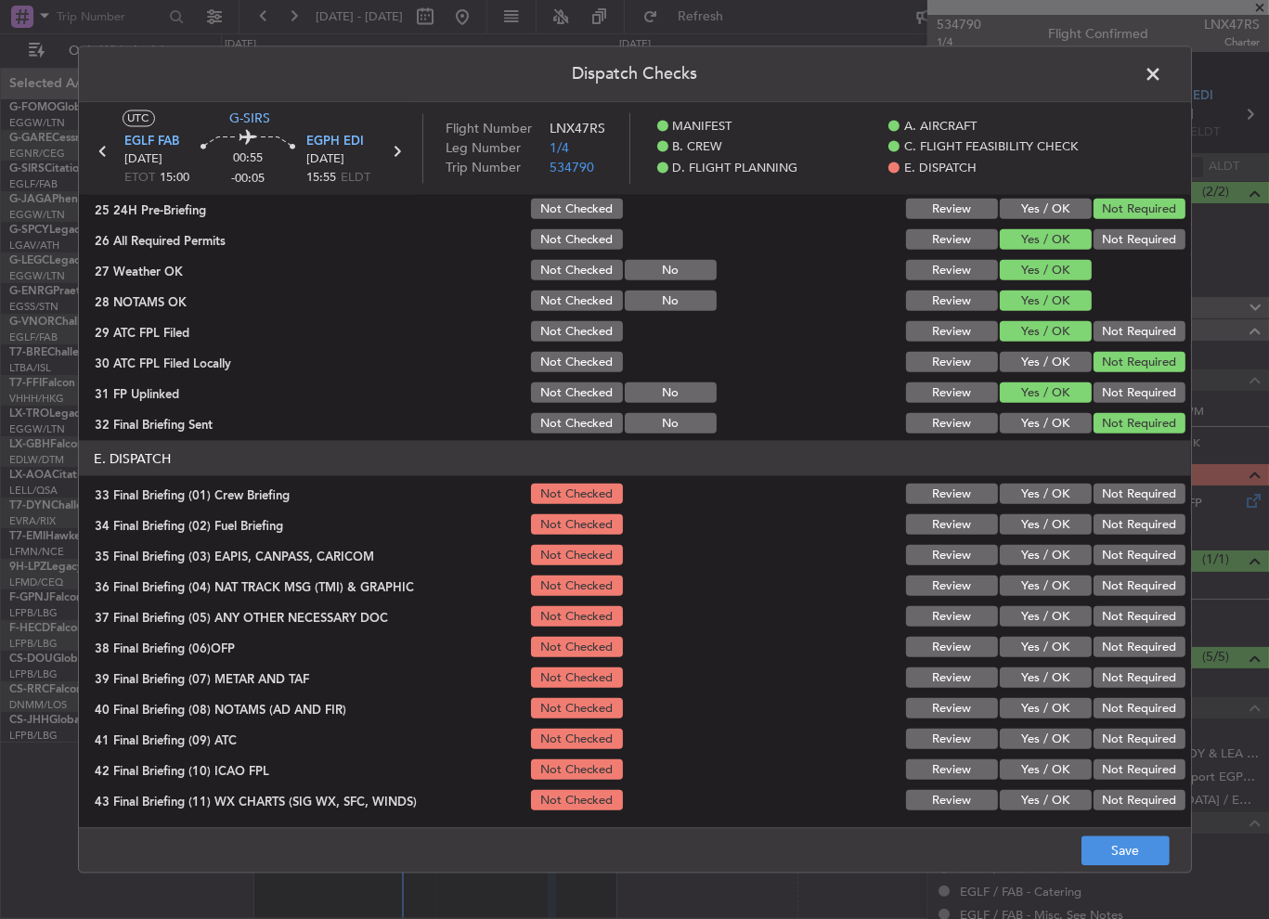
scroll to position [1027, 0]
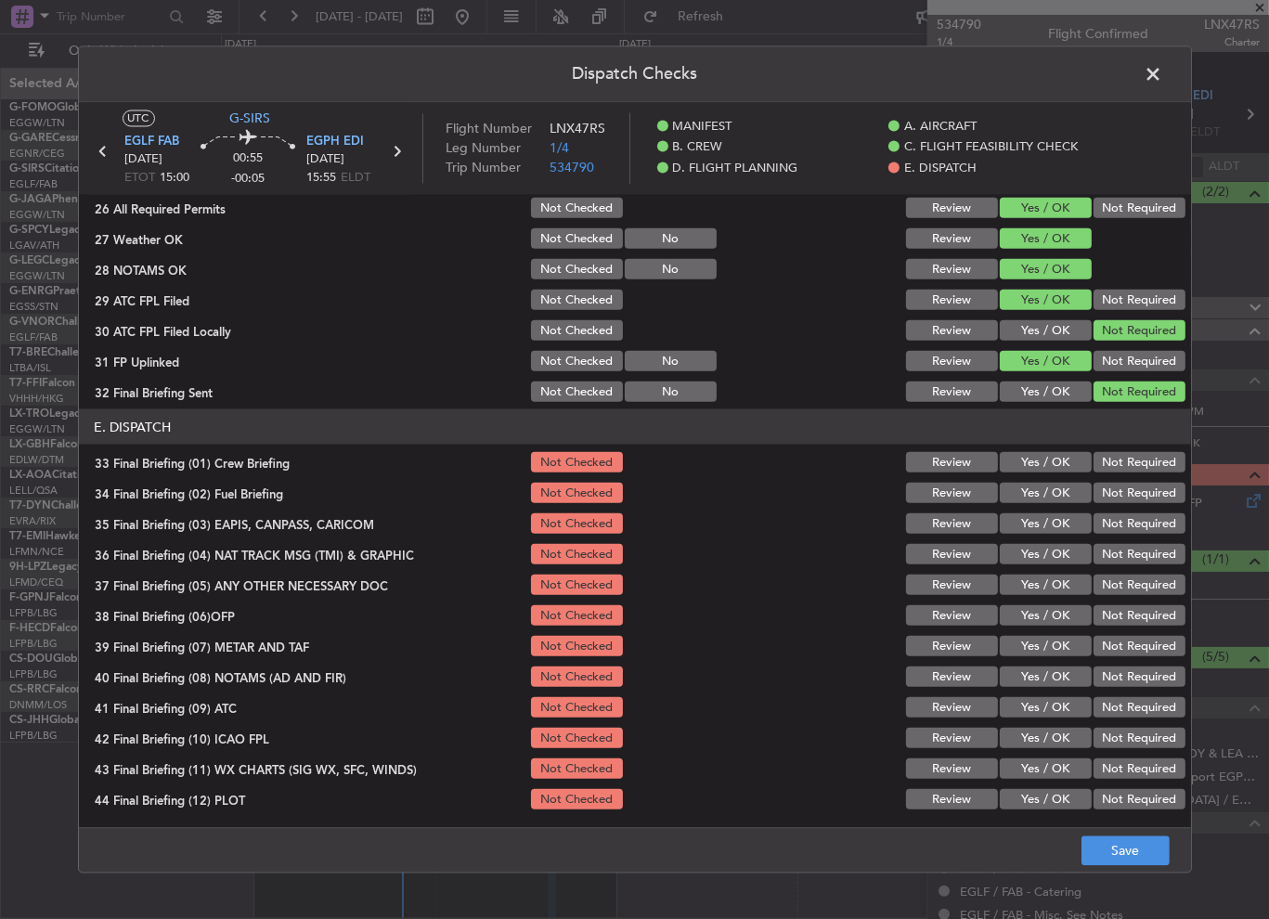
click at [1048, 458] on button "Yes / OK" at bounding box center [1046, 462] width 92 height 20
click at [1049, 487] on button "Yes / OK" at bounding box center [1046, 493] width 92 height 20
click at [1100, 514] on button "Not Required" at bounding box center [1140, 524] width 92 height 20
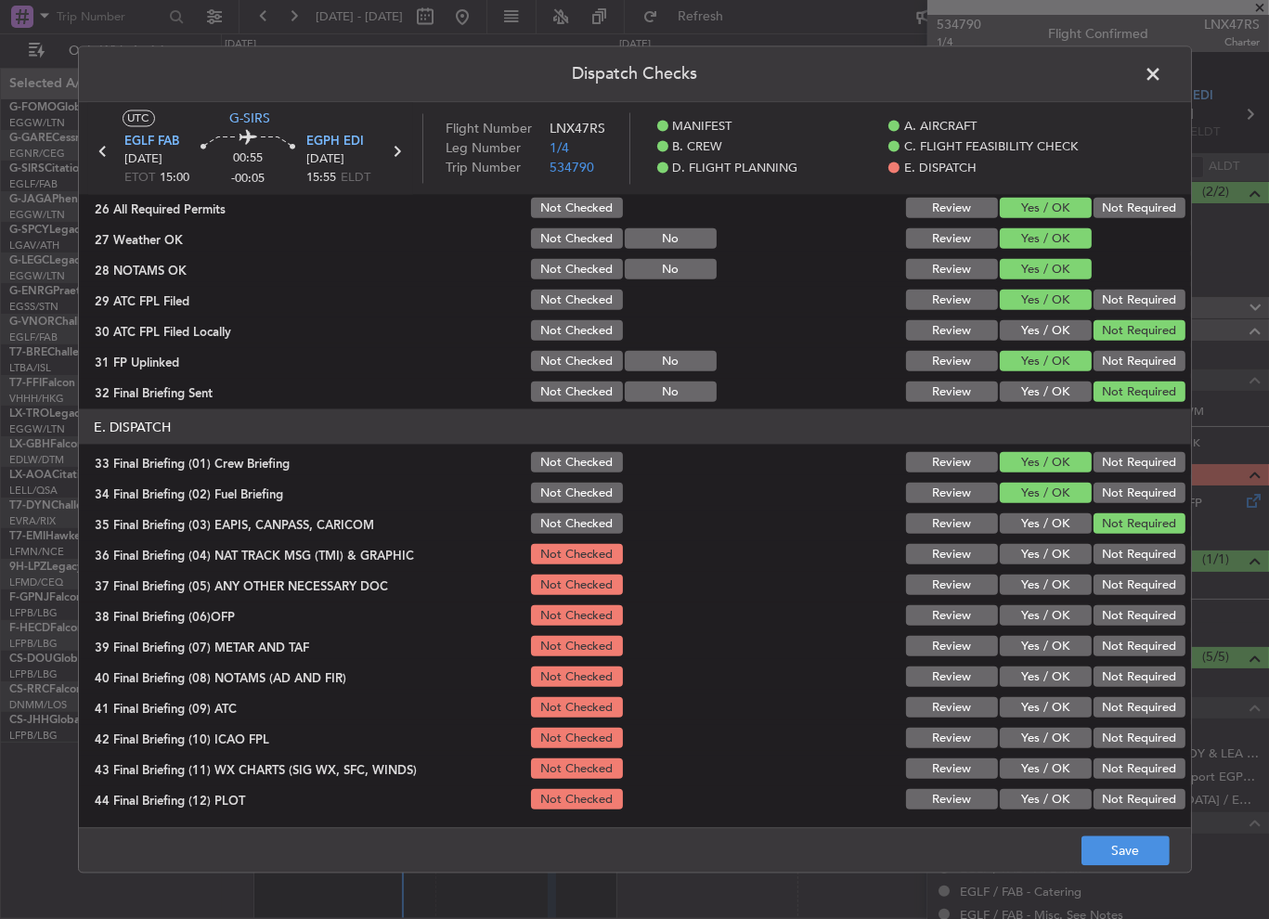
click at [1107, 541] on div "Not Required" at bounding box center [1138, 554] width 94 height 26
click at [1094, 547] on button "Not Required" at bounding box center [1140, 554] width 92 height 20
click at [1034, 567] on section "E. DISPATCH 33 Final Briefing (01) Crew Briefing Not Checked Review Yes / OK No…" at bounding box center [635, 611] width 1113 height 403
click at [1034, 580] on button "Yes / OK" at bounding box center [1046, 585] width 92 height 20
click at [1045, 644] on button "Yes / OK" at bounding box center [1046, 646] width 92 height 20
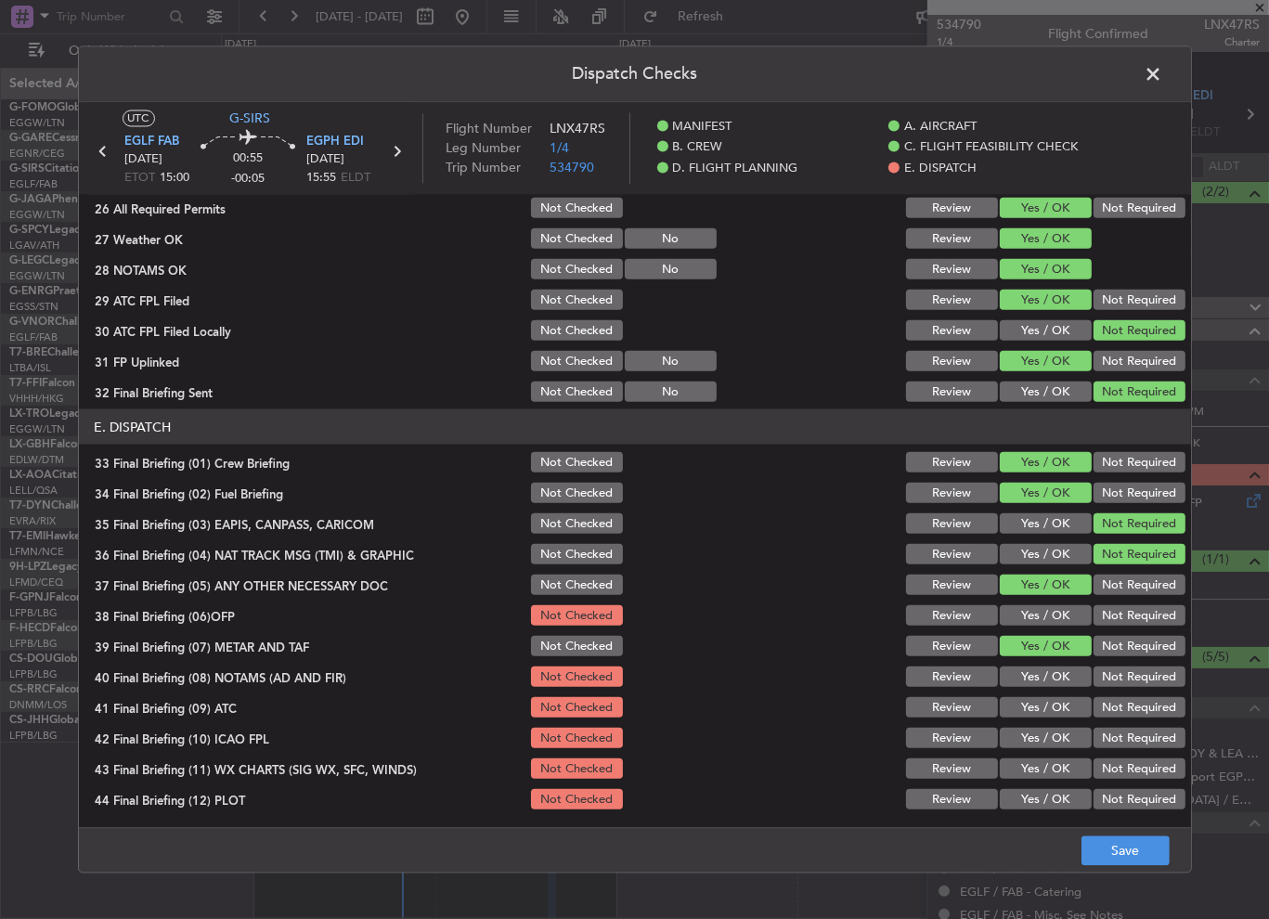
click at [1052, 618] on button "Yes / OK" at bounding box center [1046, 615] width 92 height 20
click at [1047, 674] on button "Yes / OK" at bounding box center [1046, 677] width 92 height 20
drag, startPoint x: 1049, startPoint y: 701, endPoint x: 1063, endPoint y: 729, distance: 31.1
click at [1049, 702] on button "Yes / OK" at bounding box center [1046, 707] width 92 height 20
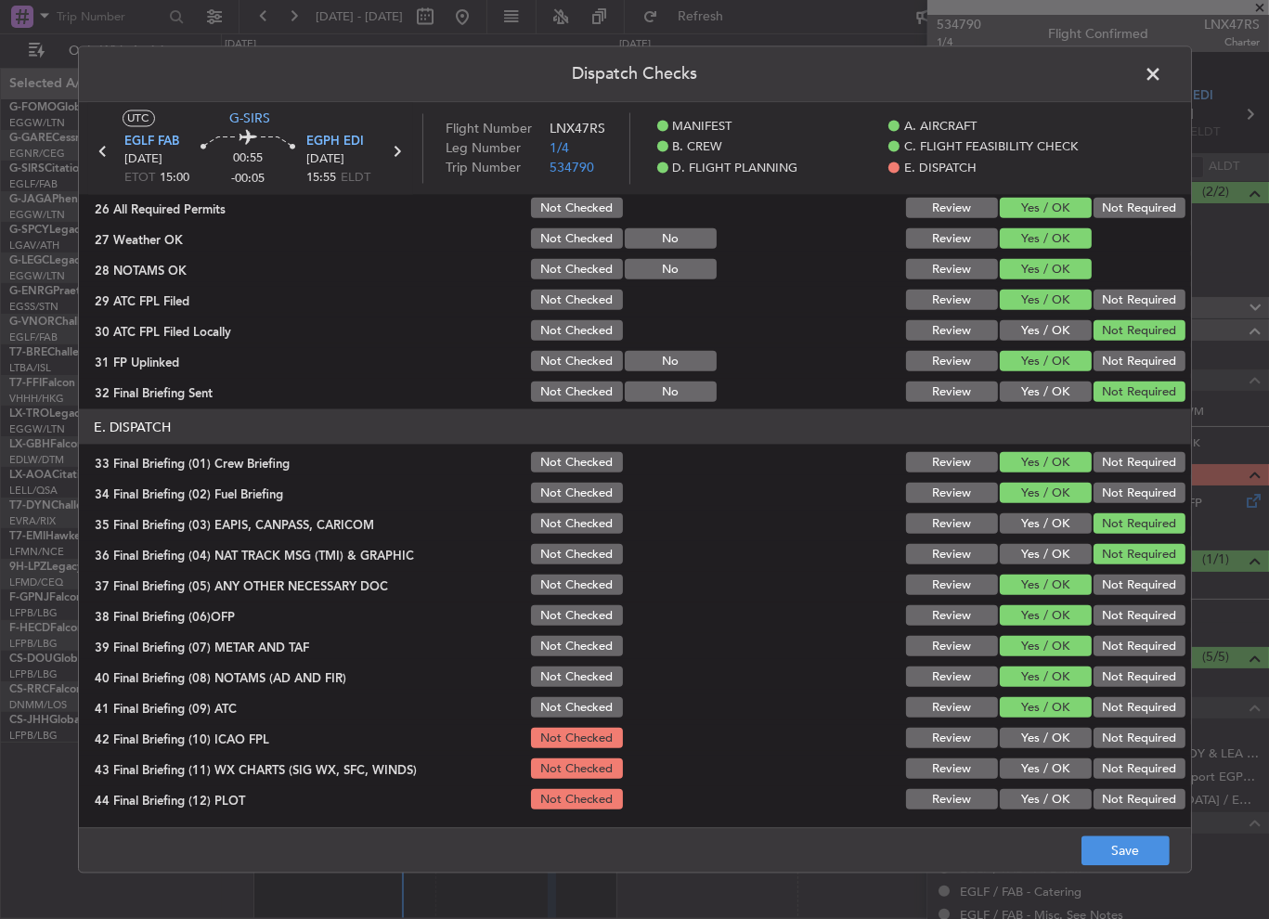
click at [1063, 729] on button "Yes / OK" at bounding box center [1046, 738] width 92 height 20
click at [1059, 759] on button "Yes / OK" at bounding box center [1046, 769] width 92 height 20
click at [1051, 789] on button "Yes / OK" at bounding box center [1046, 799] width 92 height 20
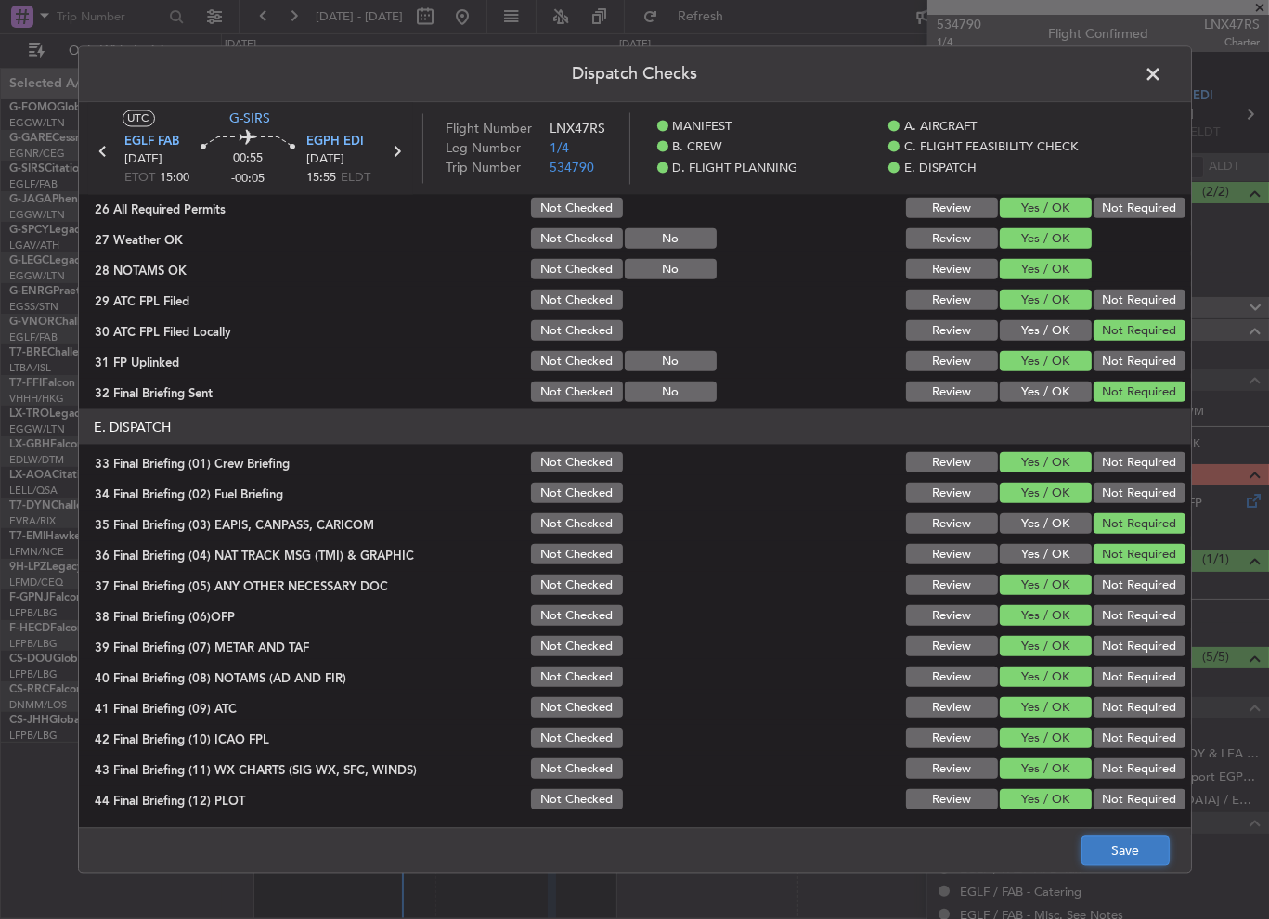
click at [1148, 855] on button "Save" at bounding box center [1126, 852] width 88 height 30
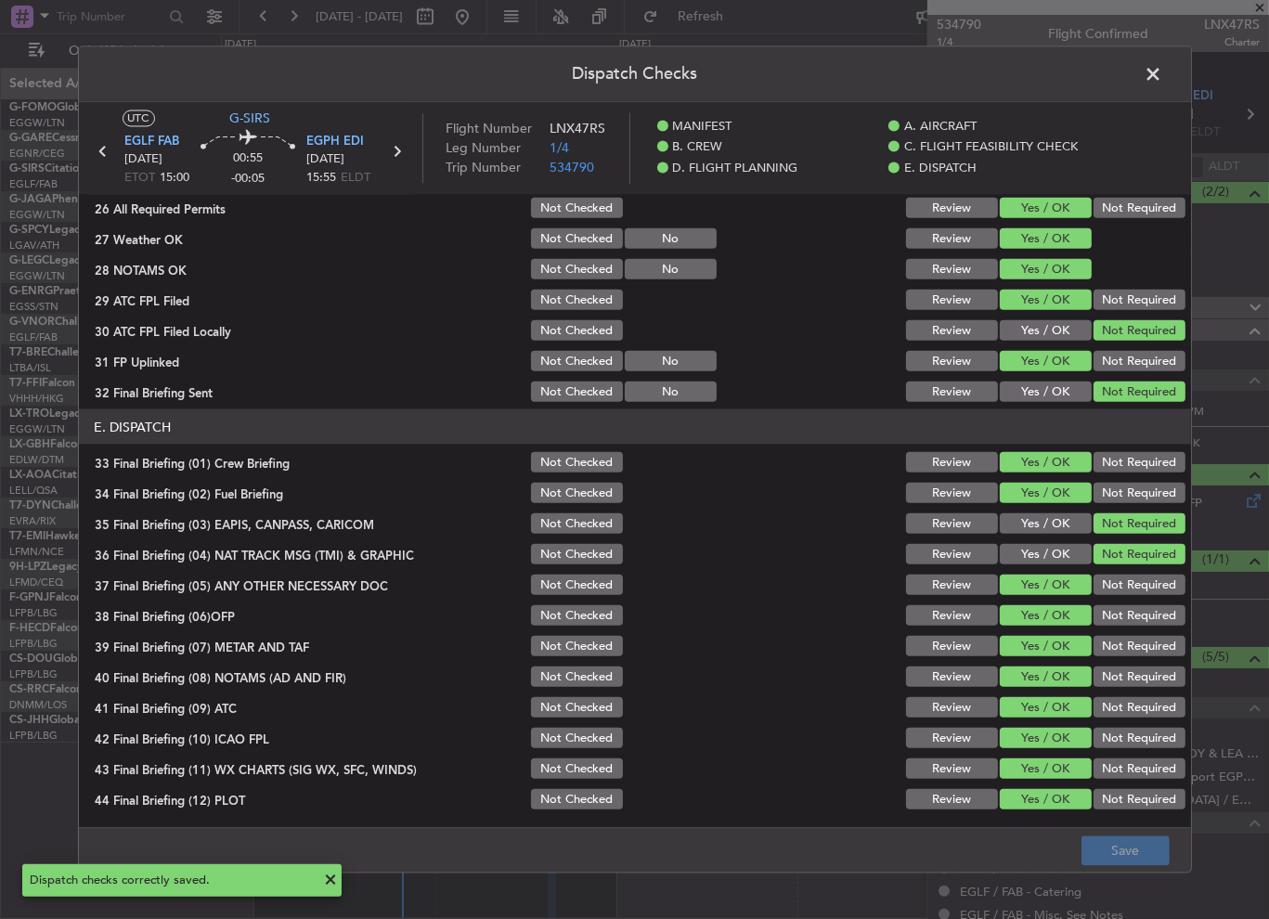
click at [1164, 73] on span at bounding box center [1164, 79] width 0 height 37
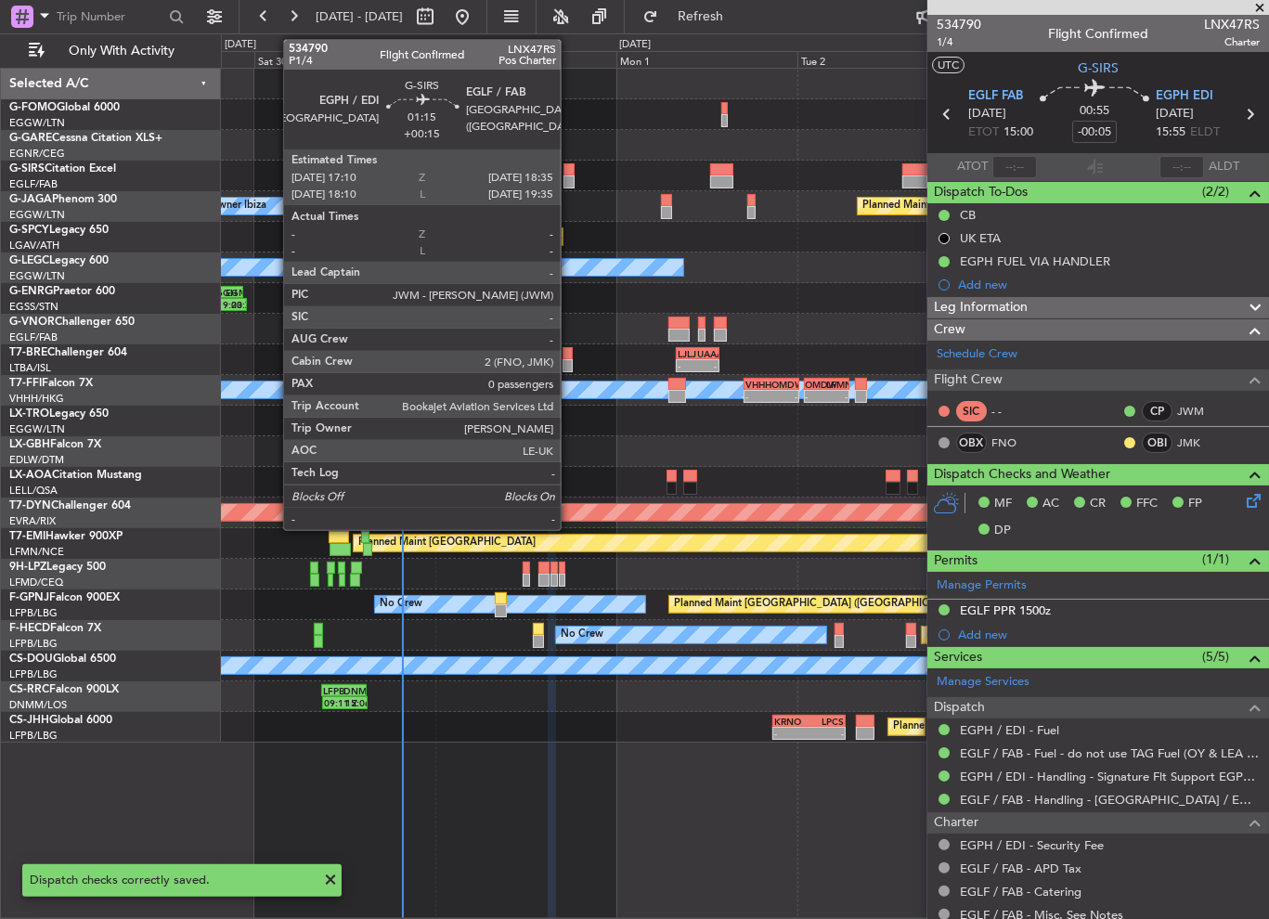
click at [570, 181] on div at bounding box center [569, 182] width 11 height 13
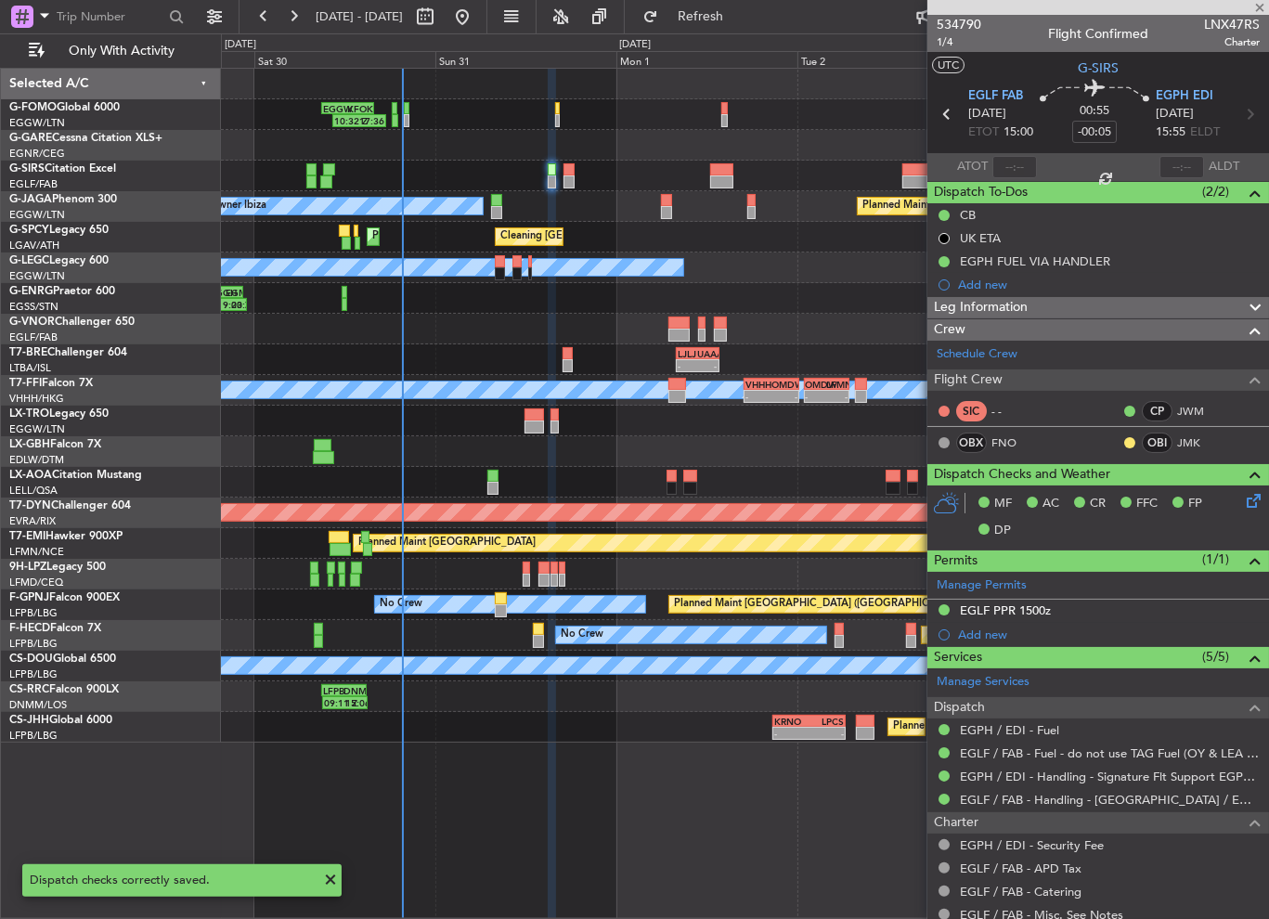
type input "+00:15"
type input "0"
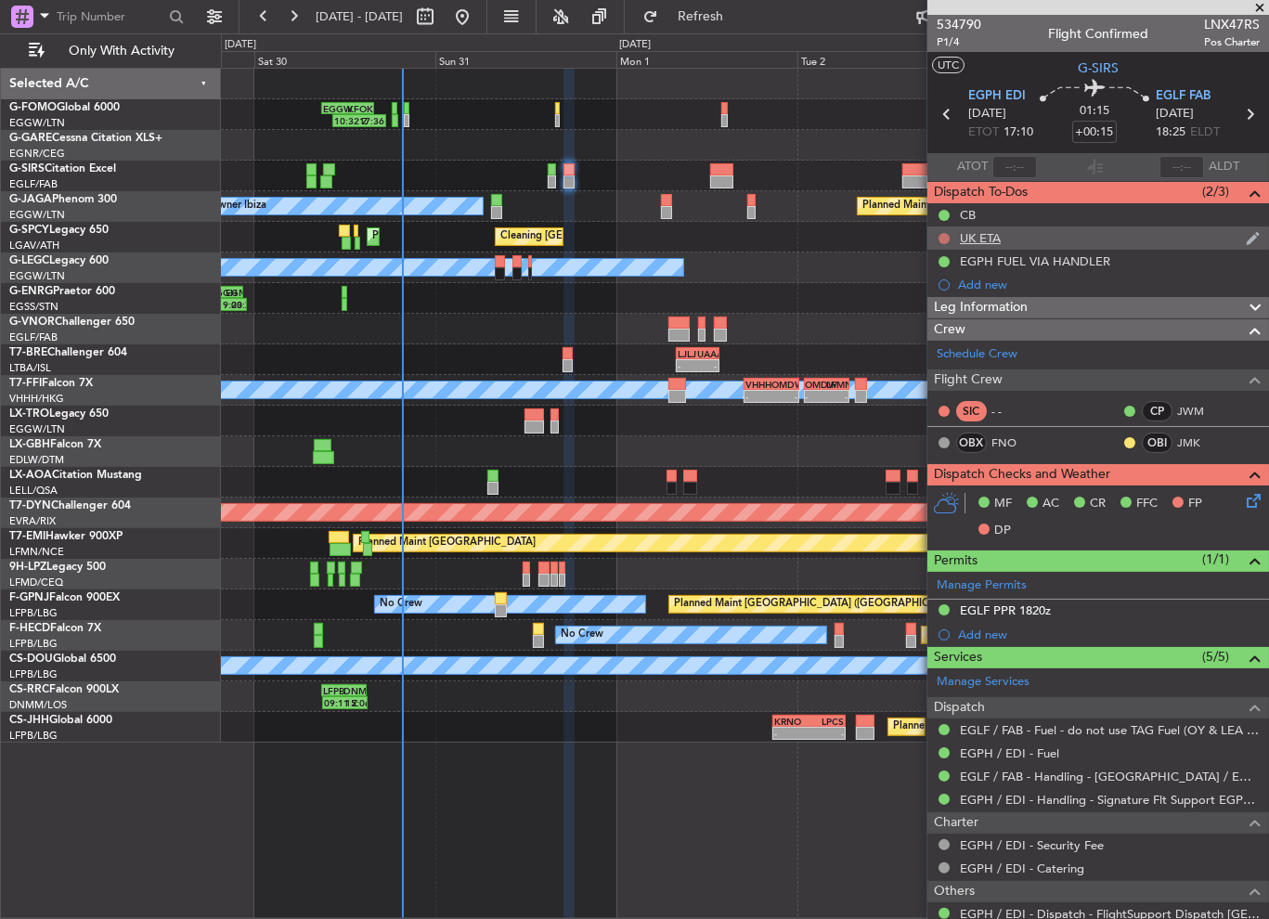
click at [943, 235] on button at bounding box center [944, 238] width 11 height 11
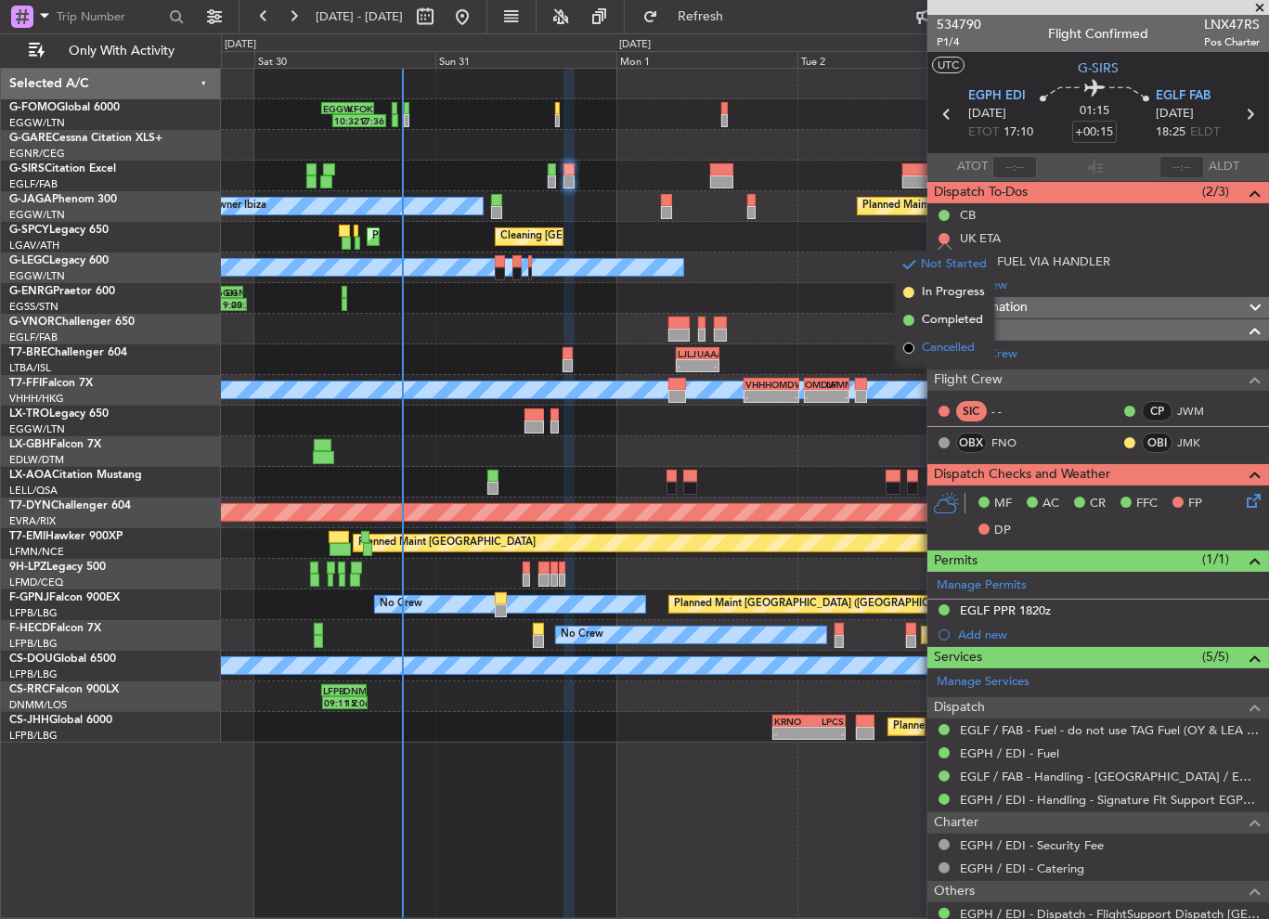
click at [954, 342] on span "Cancelled" at bounding box center [948, 348] width 53 height 19
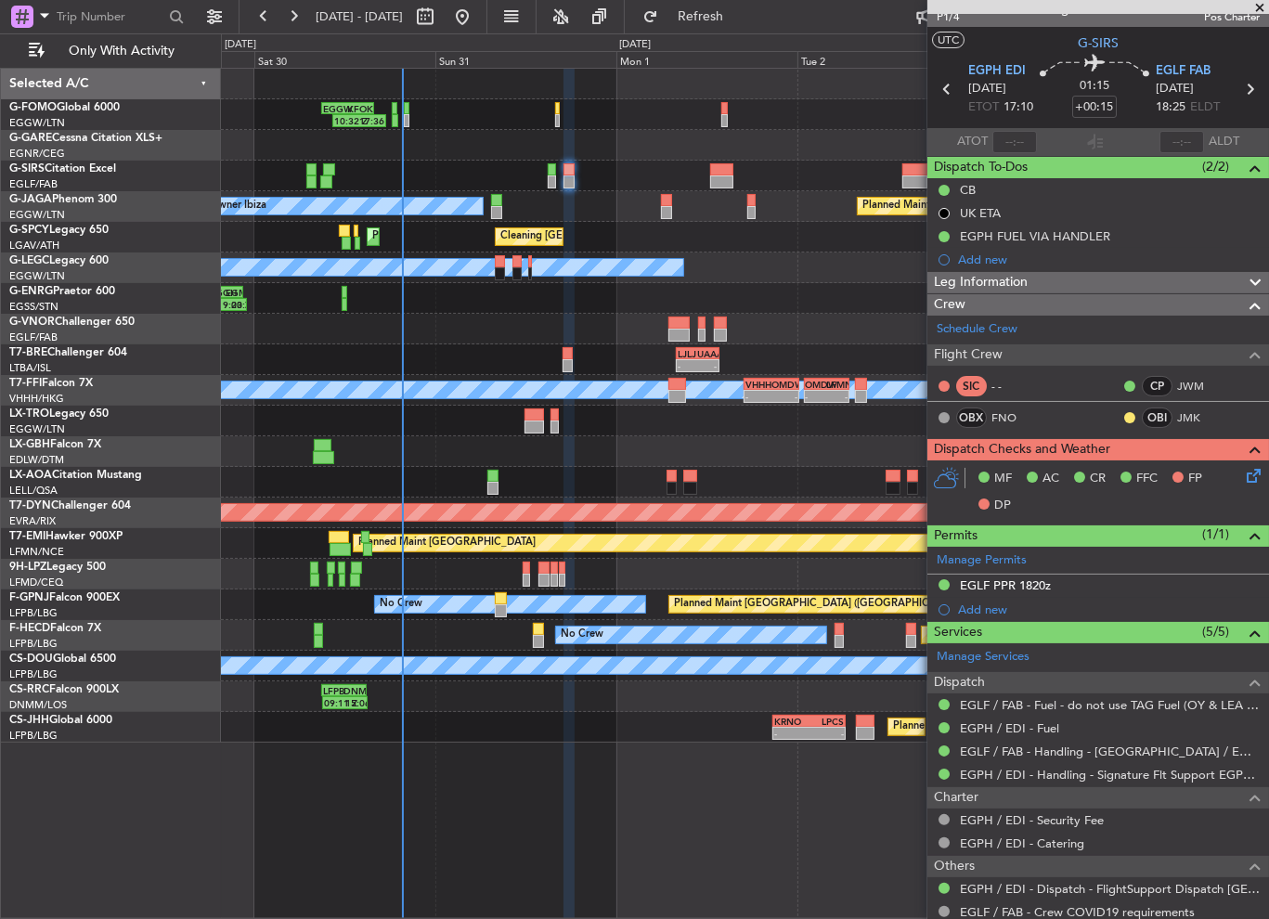
scroll to position [0, 0]
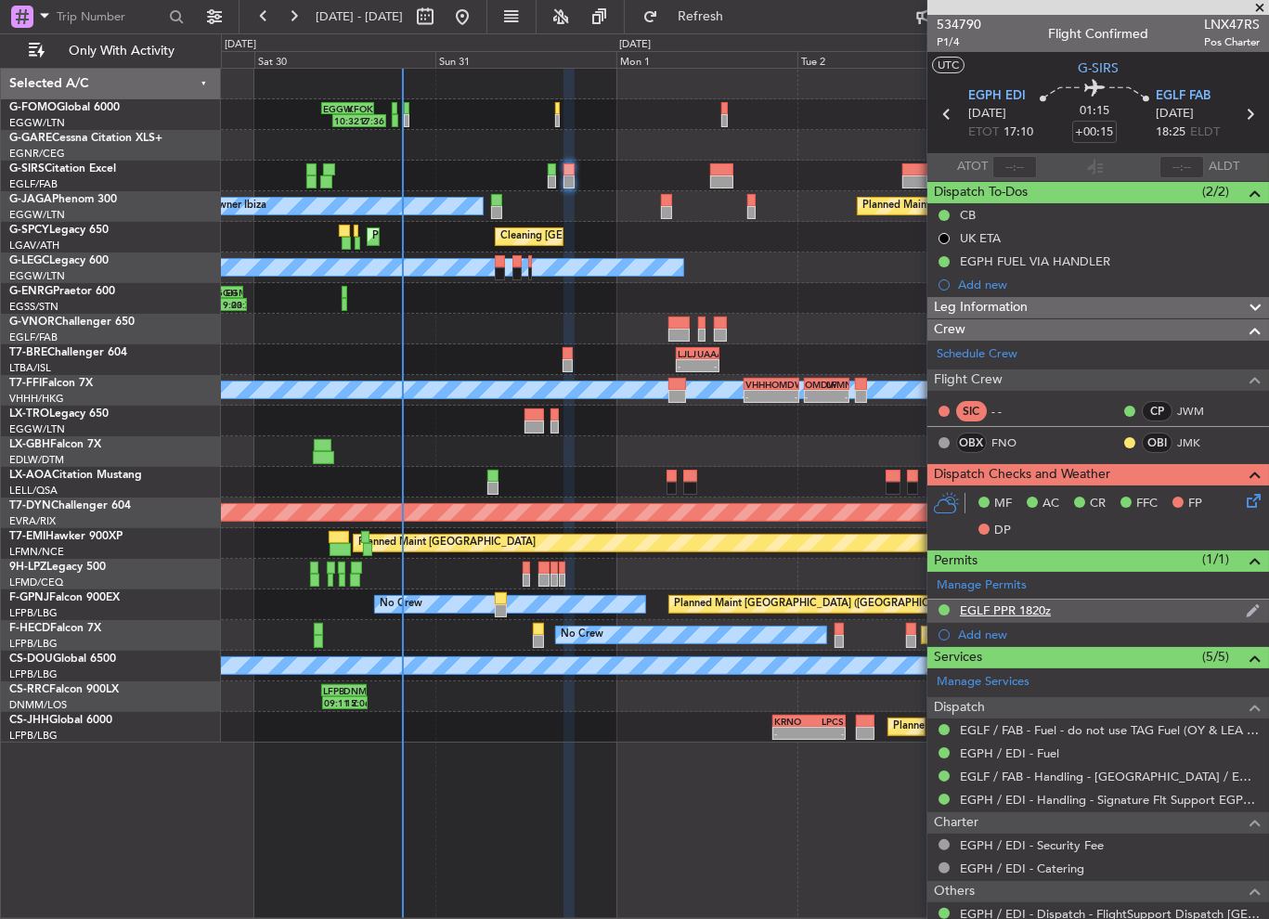
click at [1047, 609] on div "EGLF PPR 1820z" at bounding box center [1005, 611] width 91 height 16
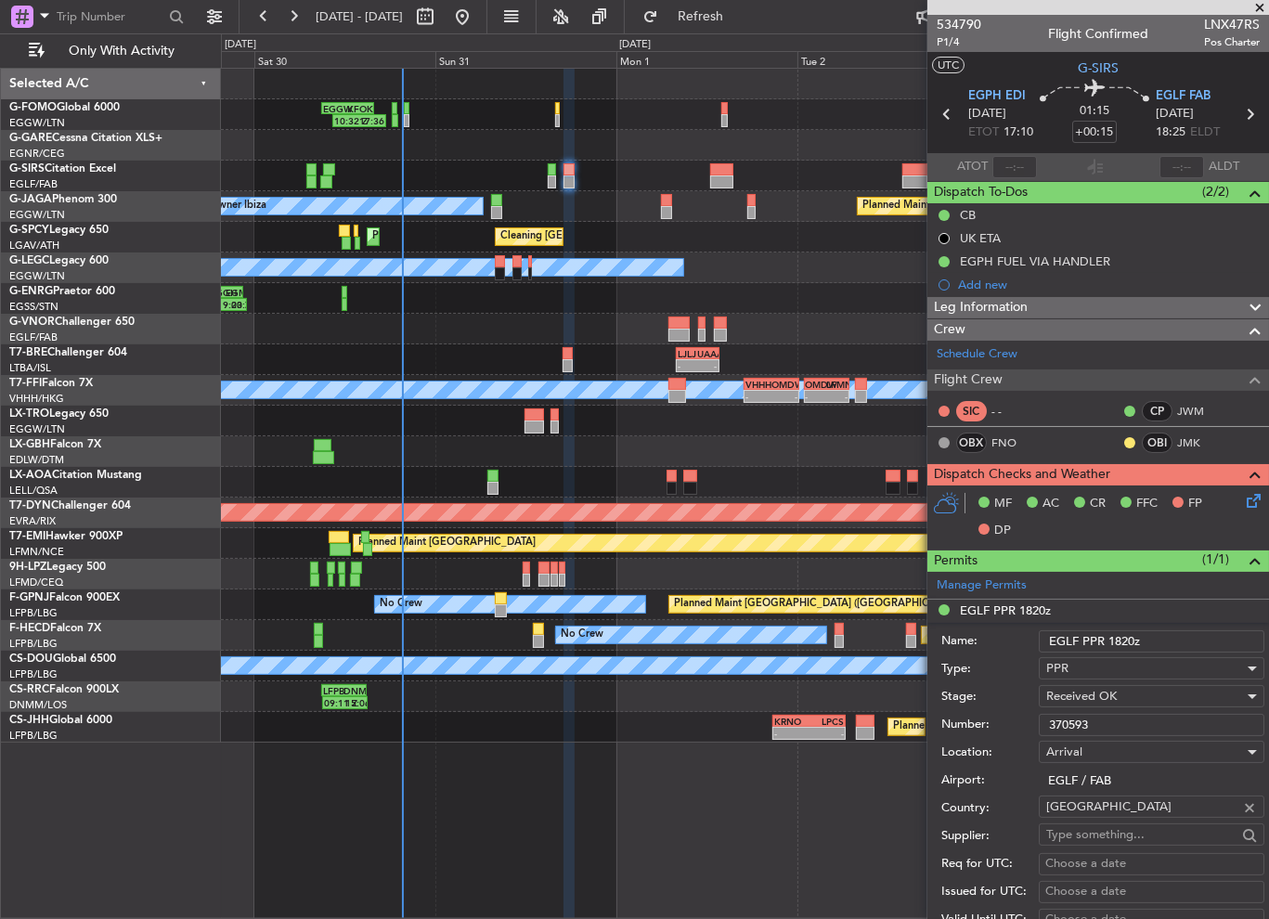
drag, startPoint x: 1128, startPoint y: 729, endPoint x: 887, endPoint y: 714, distance: 241.9
click at [933, 724] on form "Name: EGLF PPR 1820z Type: PPR Stage: Received OK Number: 370593 Location: [GEO…" at bounding box center [1099, 900] width 342 height 554
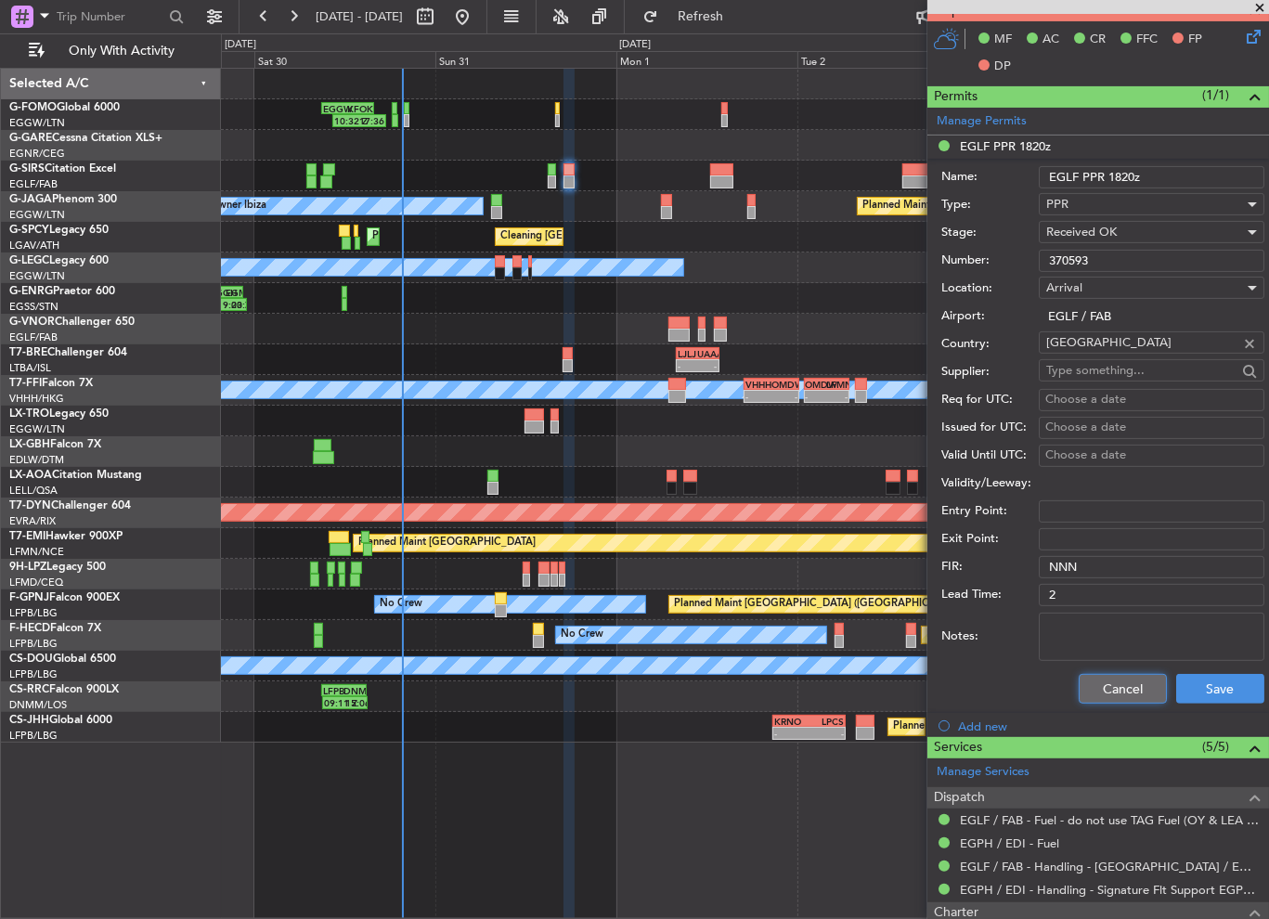
click at [1113, 683] on button "Cancel" at bounding box center [1123, 689] width 88 height 30
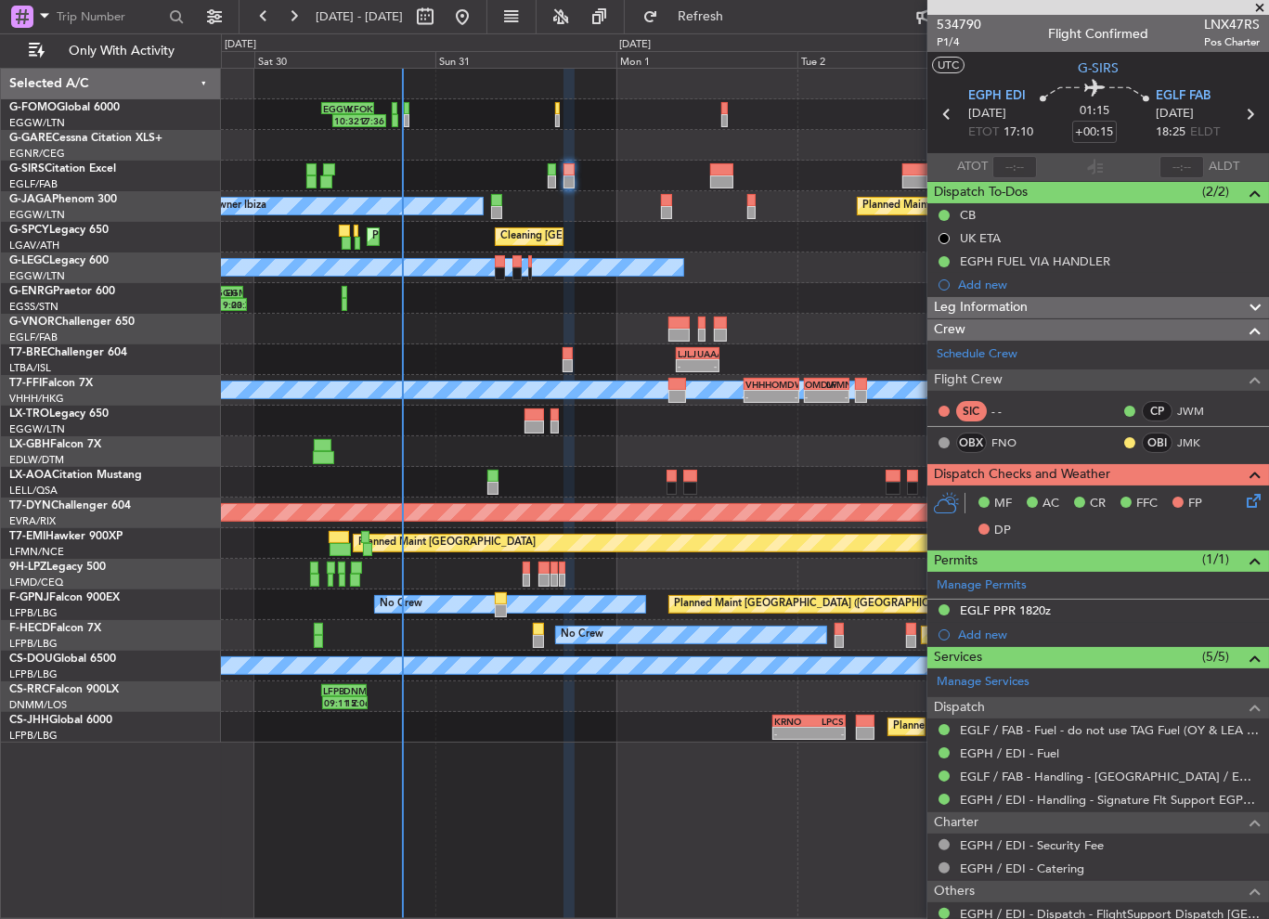
click at [1103, 306] on div "Leg Information" at bounding box center [1099, 307] width 342 height 21
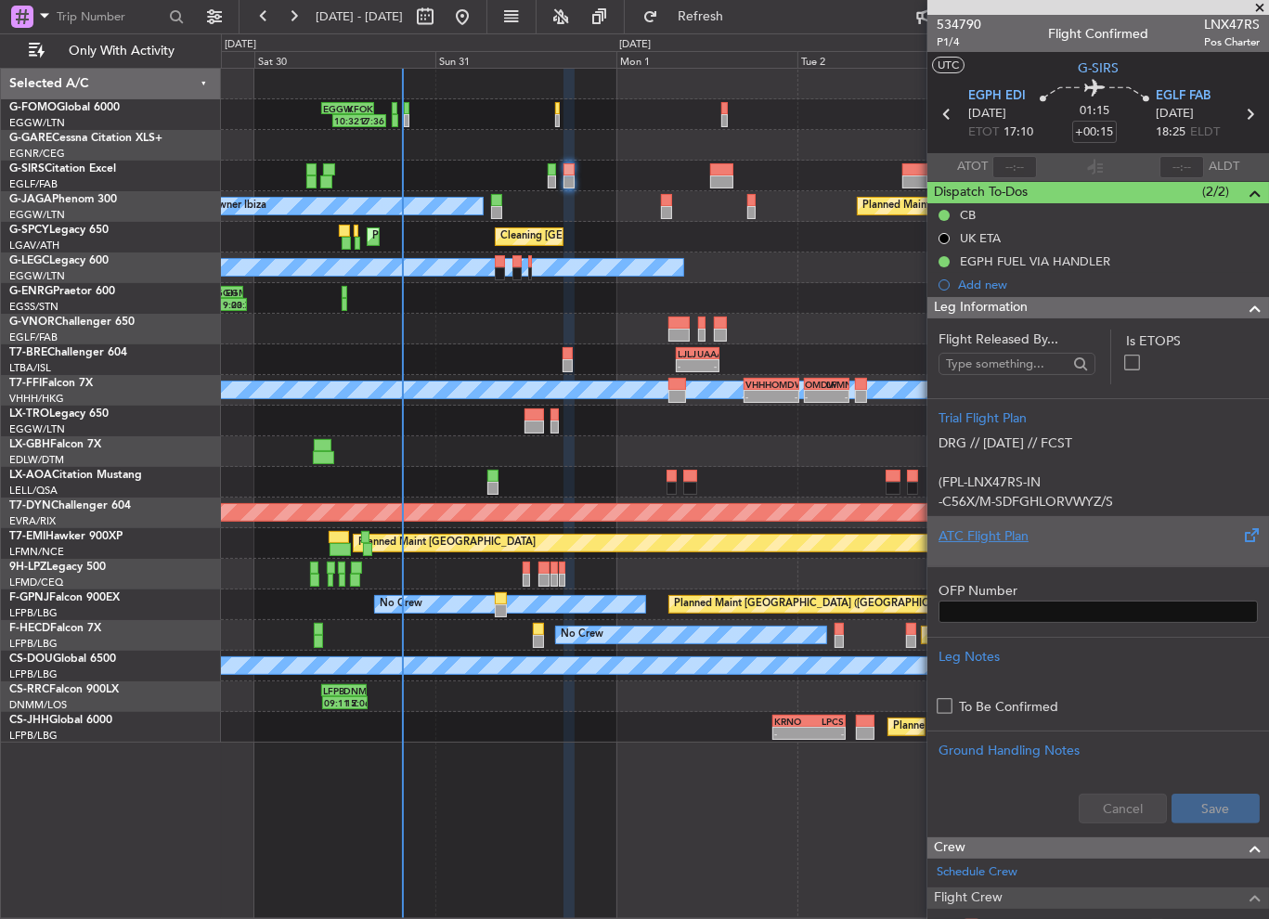
click at [1008, 516] on div "ATC Flight Plan" at bounding box center [1099, 541] width 342 height 50
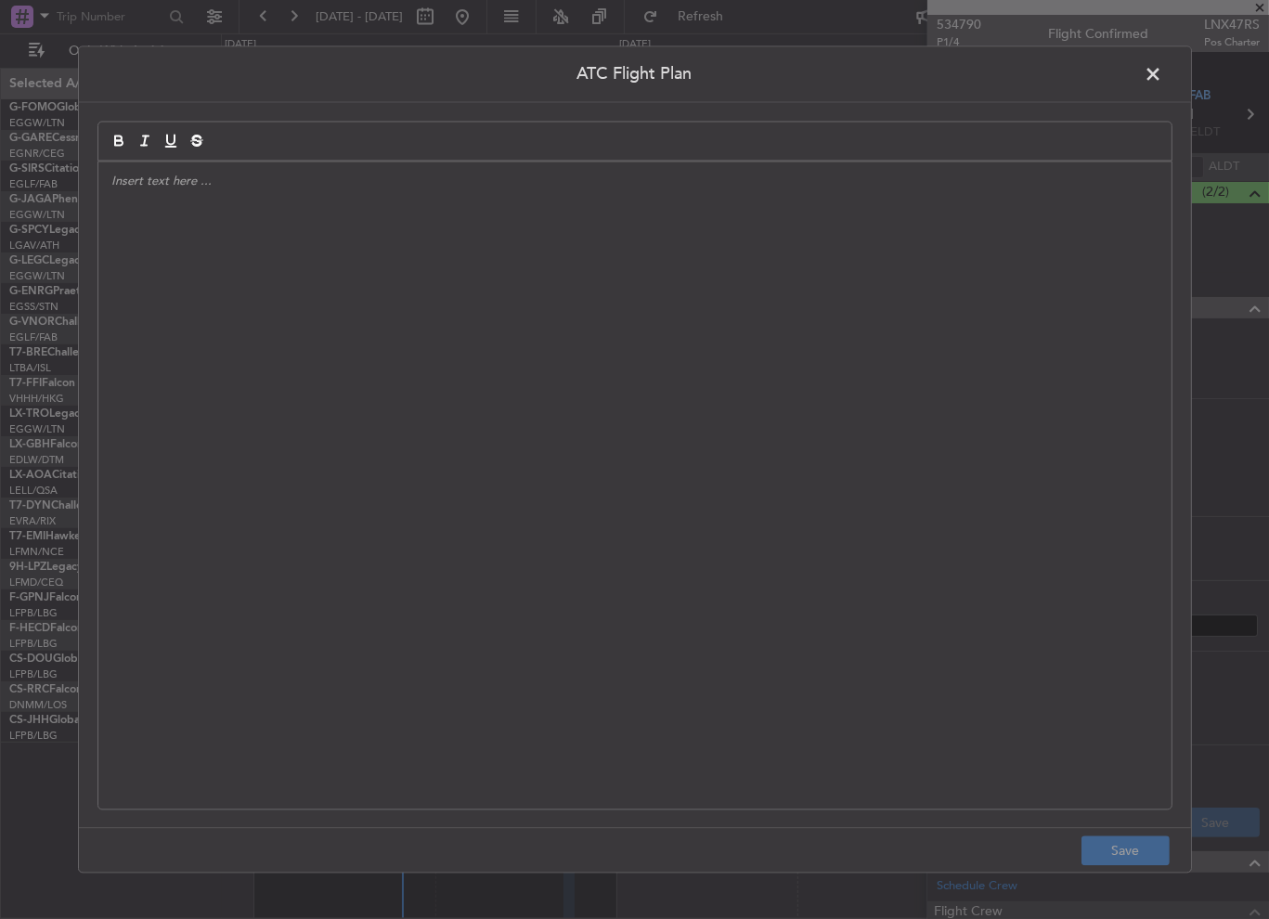
click at [295, 371] on div at bounding box center [634, 486] width 1073 height 647
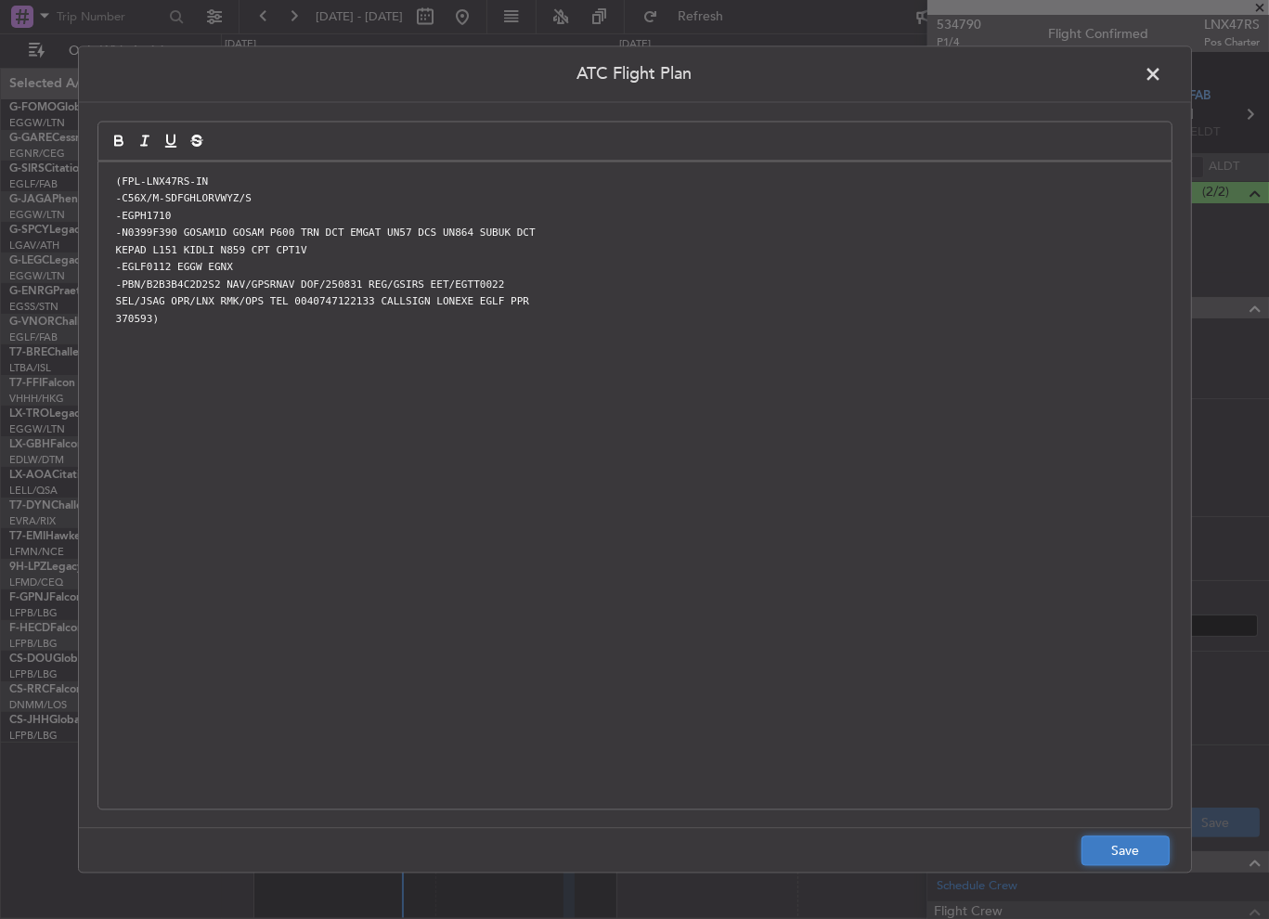
drag, startPoint x: 412, startPoint y: 409, endPoint x: 1132, endPoint y: 856, distance: 847.5
click at [1132, 856] on button "Save" at bounding box center [1126, 852] width 88 height 30
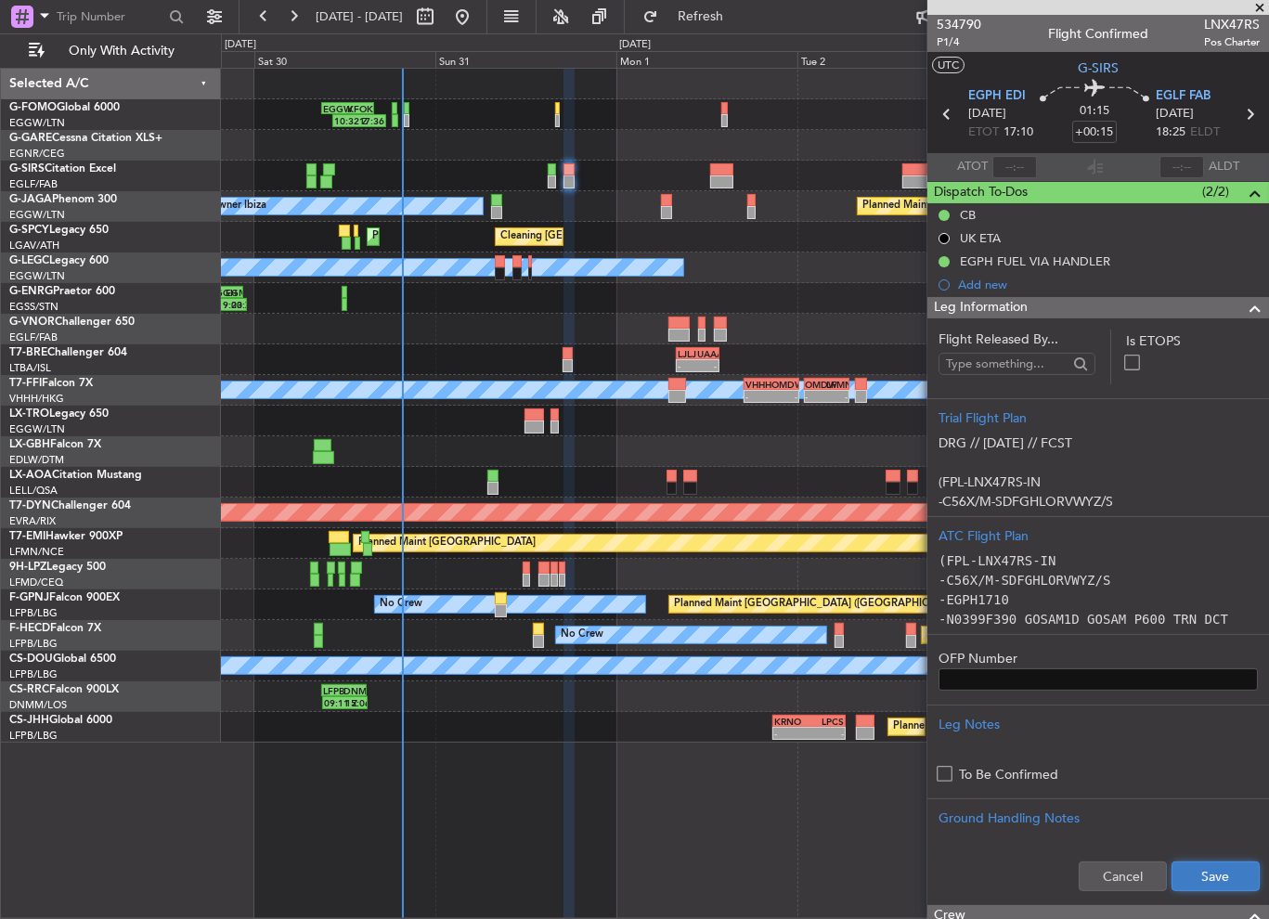
click at [1202, 875] on button "Save" at bounding box center [1216, 877] width 88 height 30
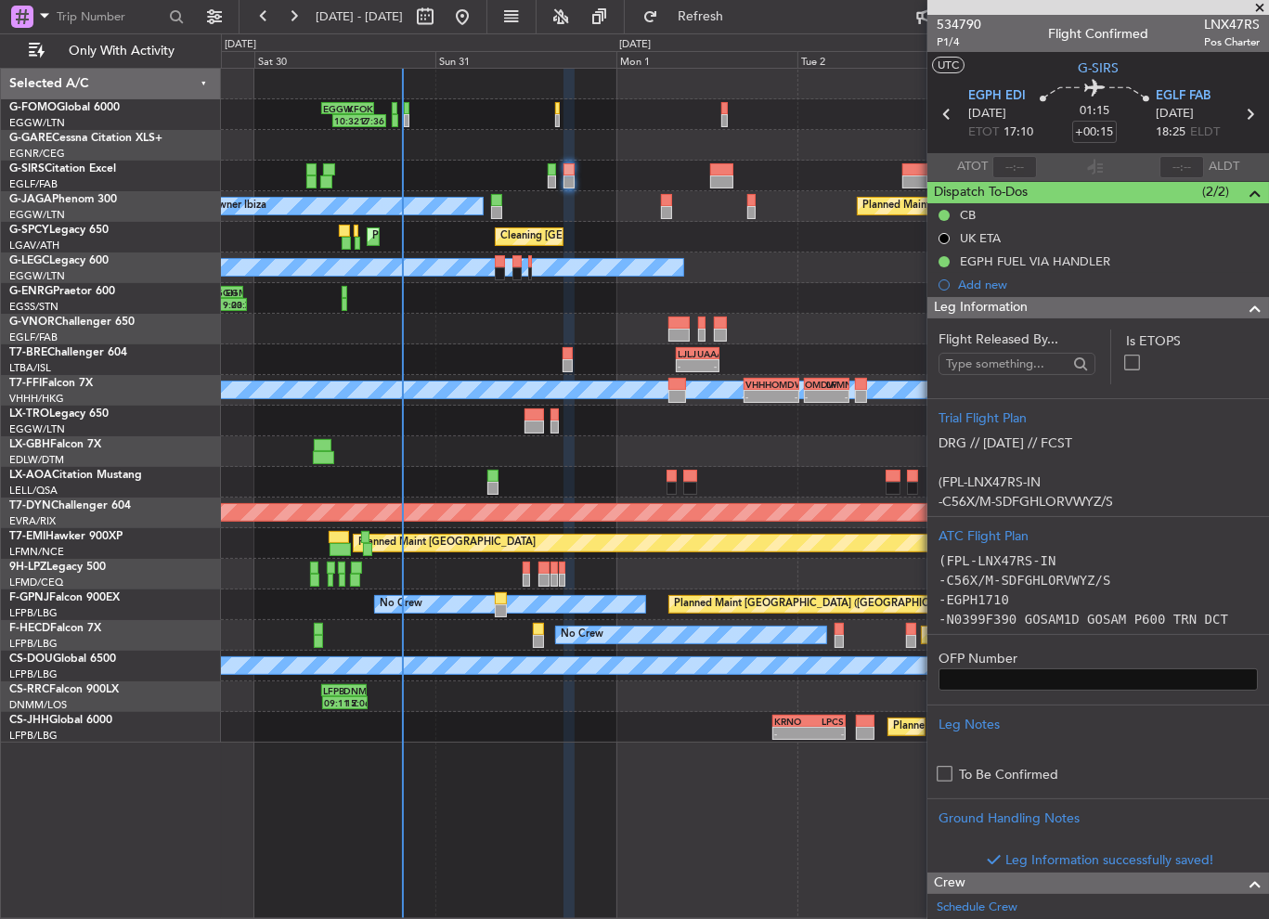
click at [1230, 306] on div at bounding box center [1248, 308] width 37 height 22
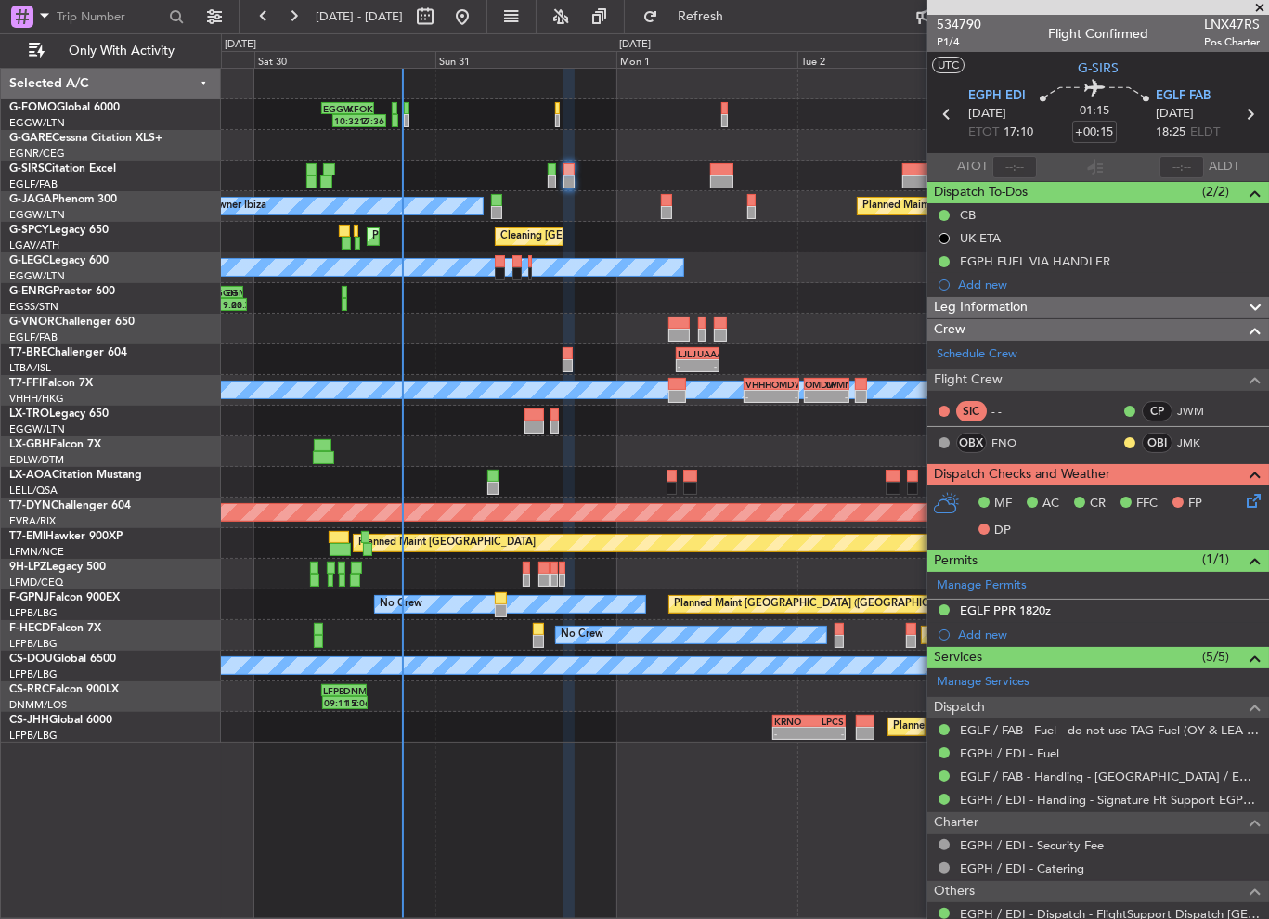
click at [1243, 502] on icon at bounding box center [1250, 497] width 15 height 15
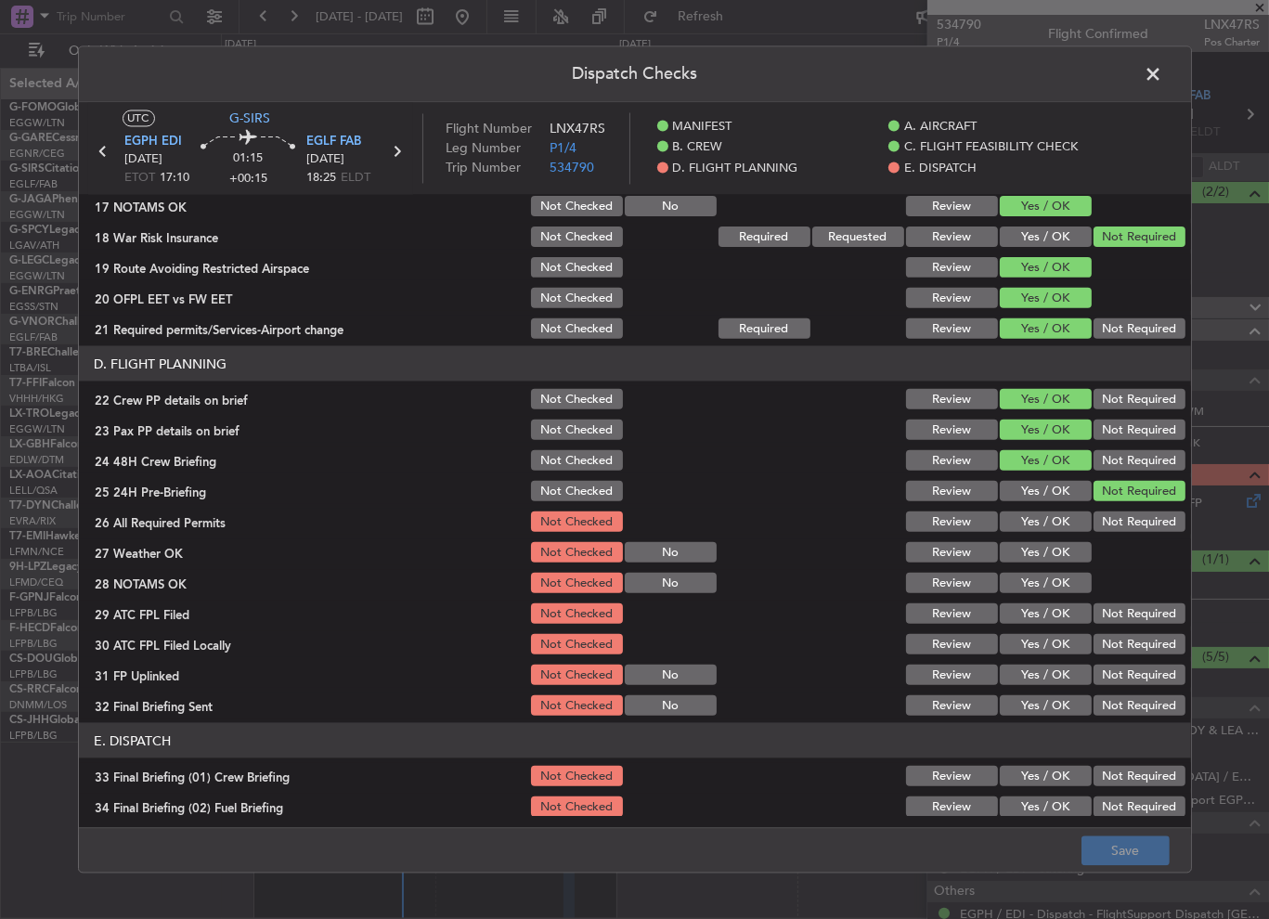
scroll to position [743, 0]
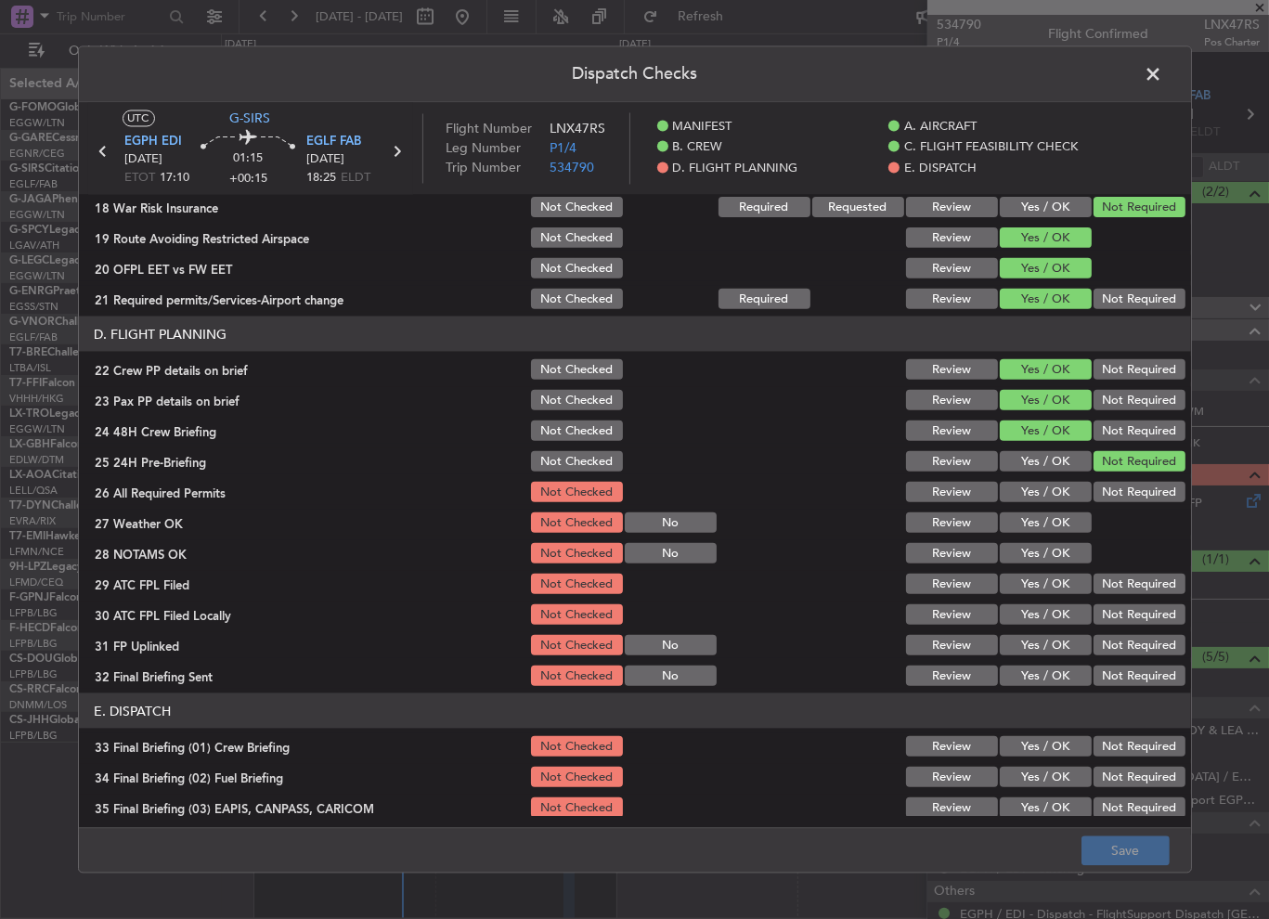
click at [1050, 479] on div "Yes / OK" at bounding box center [1044, 492] width 94 height 26
click at [1057, 487] on button "Yes / OK" at bounding box center [1046, 492] width 92 height 20
click at [1056, 520] on button "Yes / OK" at bounding box center [1046, 523] width 92 height 20
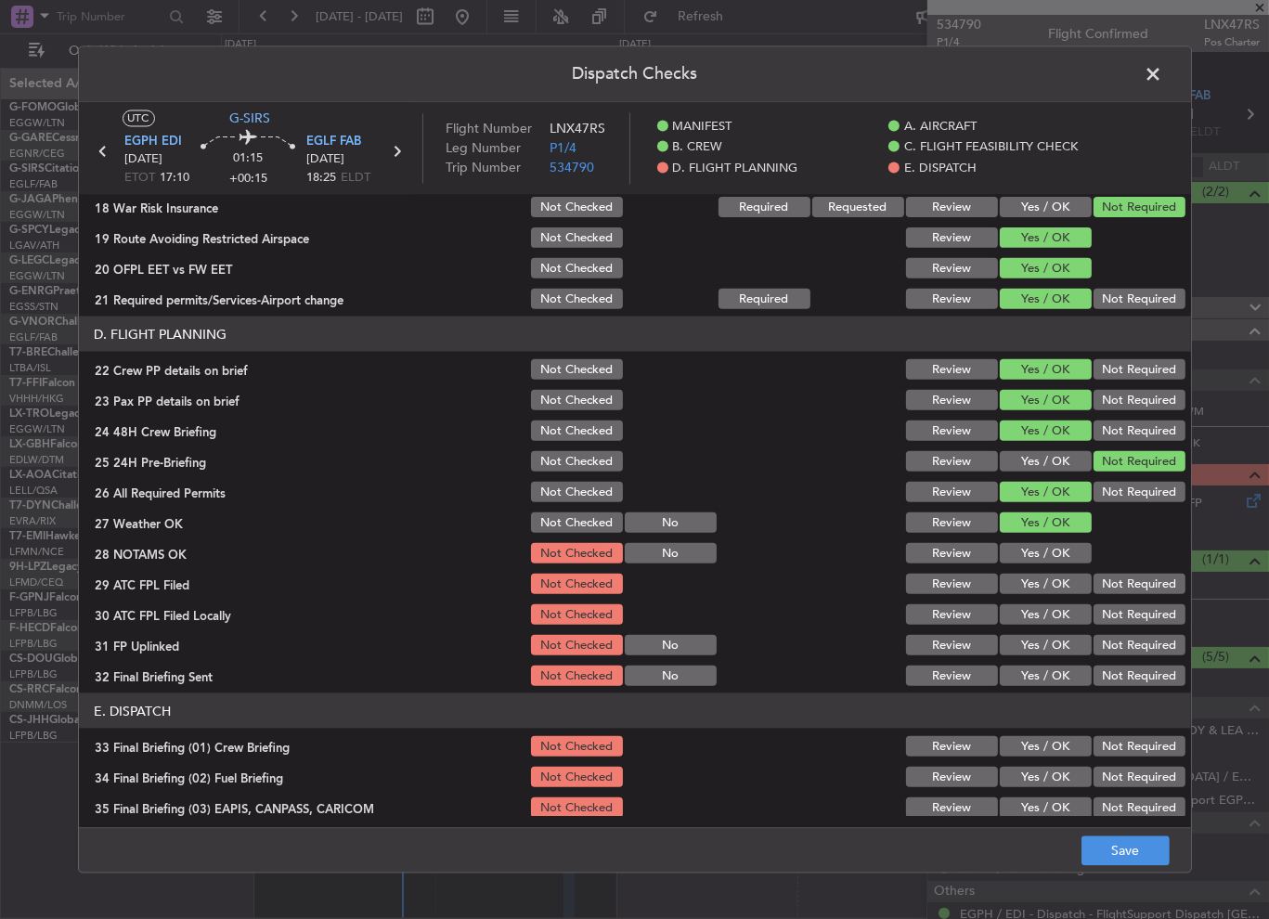
click at [1055, 566] on section "D. FLIGHT PLANNING 22 Crew PP details on brief Not Checked Review Yes / OK Not …" at bounding box center [635, 503] width 1113 height 372
click at [1056, 559] on button "Yes / OK" at bounding box center [1046, 553] width 92 height 20
click at [1060, 584] on button "Yes / OK" at bounding box center [1046, 584] width 92 height 20
click at [1111, 613] on button "Not Required" at bounding box center [1140, 615] width 92 height 20
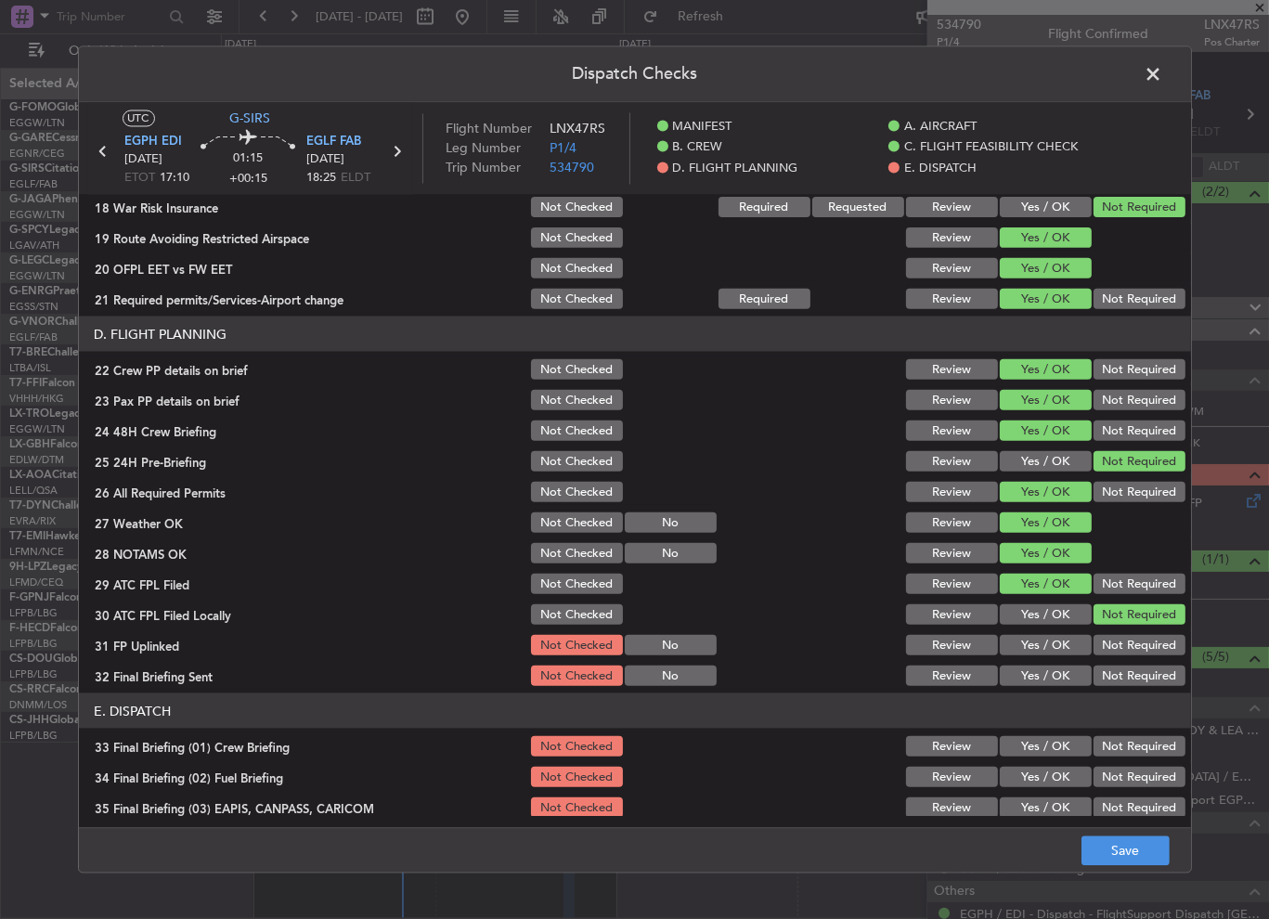
drag, startPoint x: 1043, startPoint y: 643, endPoint x: 1078, endPoint y: 655, distance: 37.3
click at [1044, 643] on button "Yes / OK" at bounding box center [1046, 645] width 92 height 20
click at [1130, 679] on button "Not Required" at bounding box center [1140, 676] width 92 height 20
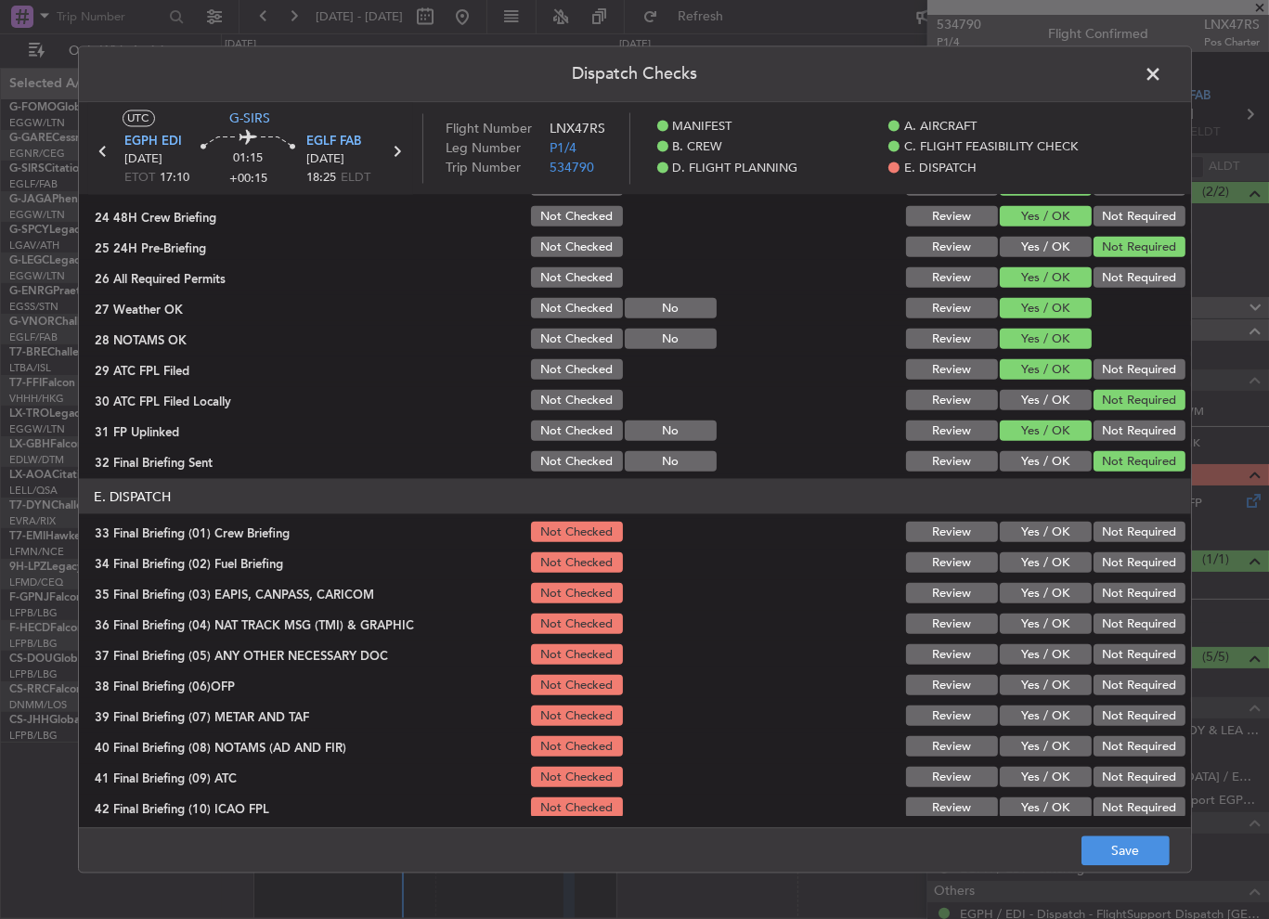
scroll to position [1027, 0]
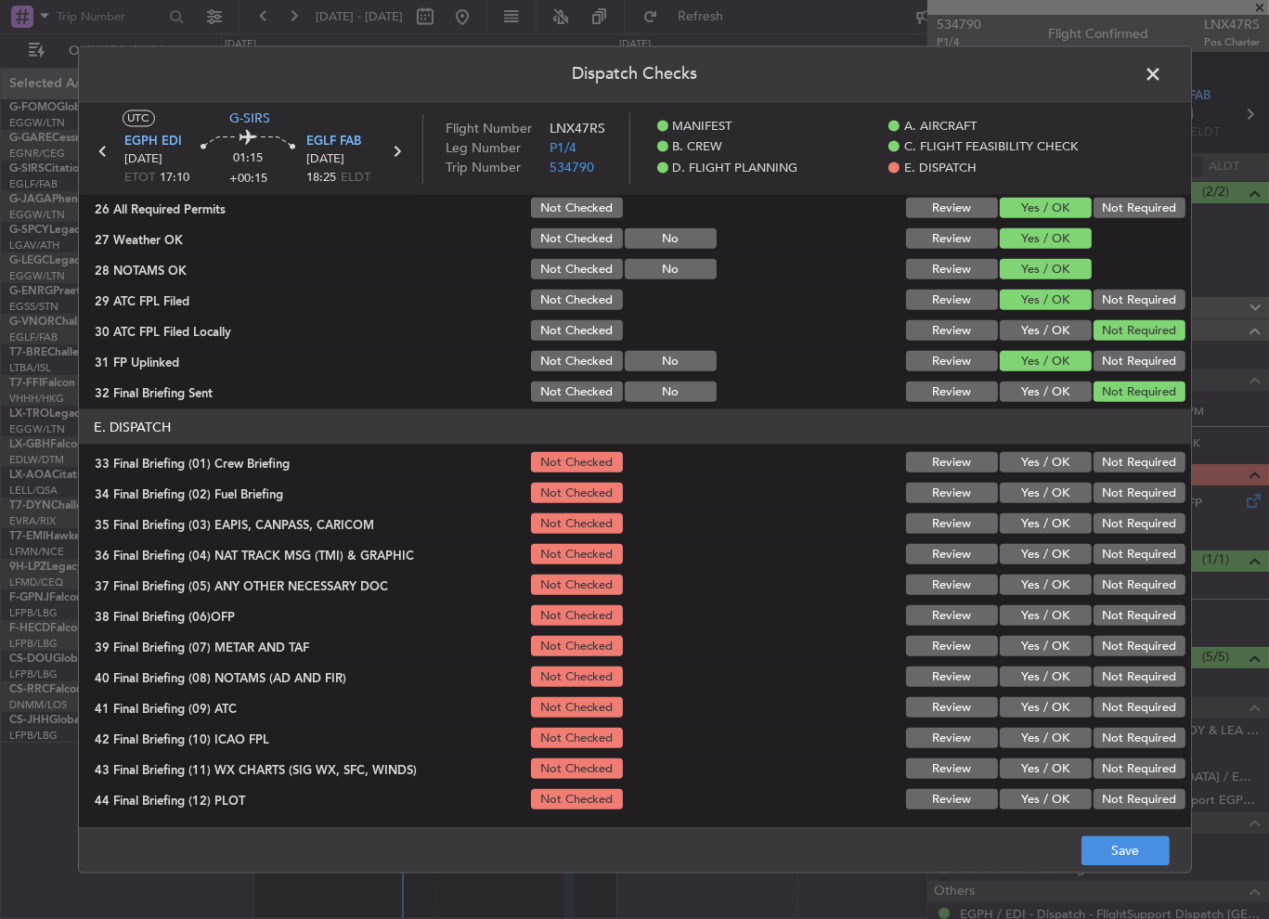
click at [1037, 461] on button "Yes / OK" at bounding box center [1046, 462] width 92 height 20
click at [1046, 484] on button "Yes / OK" at bounding box center [1046, 493] width 92 height 20
click at [1094, 517] on button "Not Required" at bounding box center [1140, 524] width 92 height 20
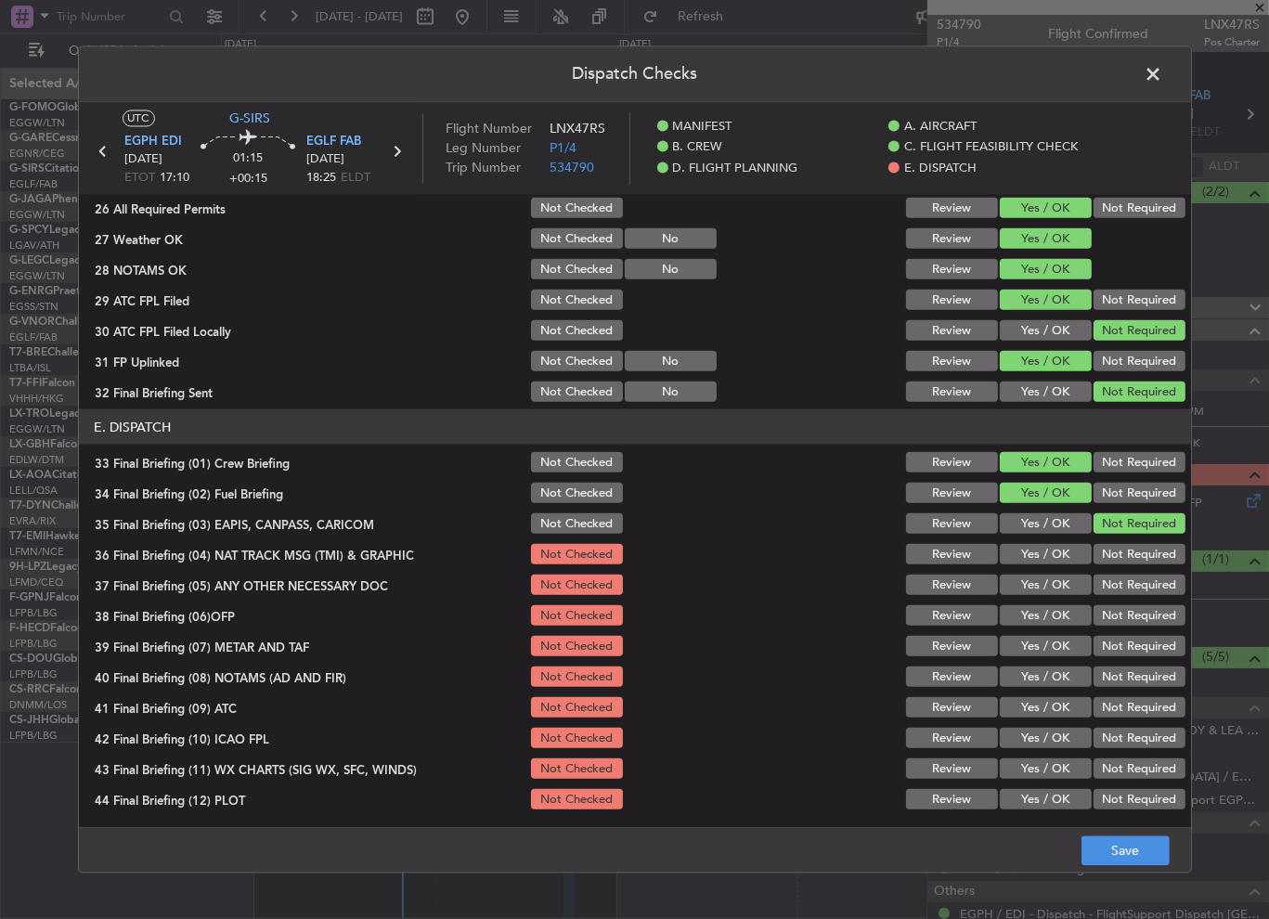
click at [1115, 558] on button "Not Required" at bounding box center [1140, 554] width 92 height 20
click at [1049, 580] on button "Yes / OK" at bounding box center [1046, 585] width 92 height 20
click at [1045, 617] on button "Yes / OK" at bounding box center [1046, 615] width 92 height 20
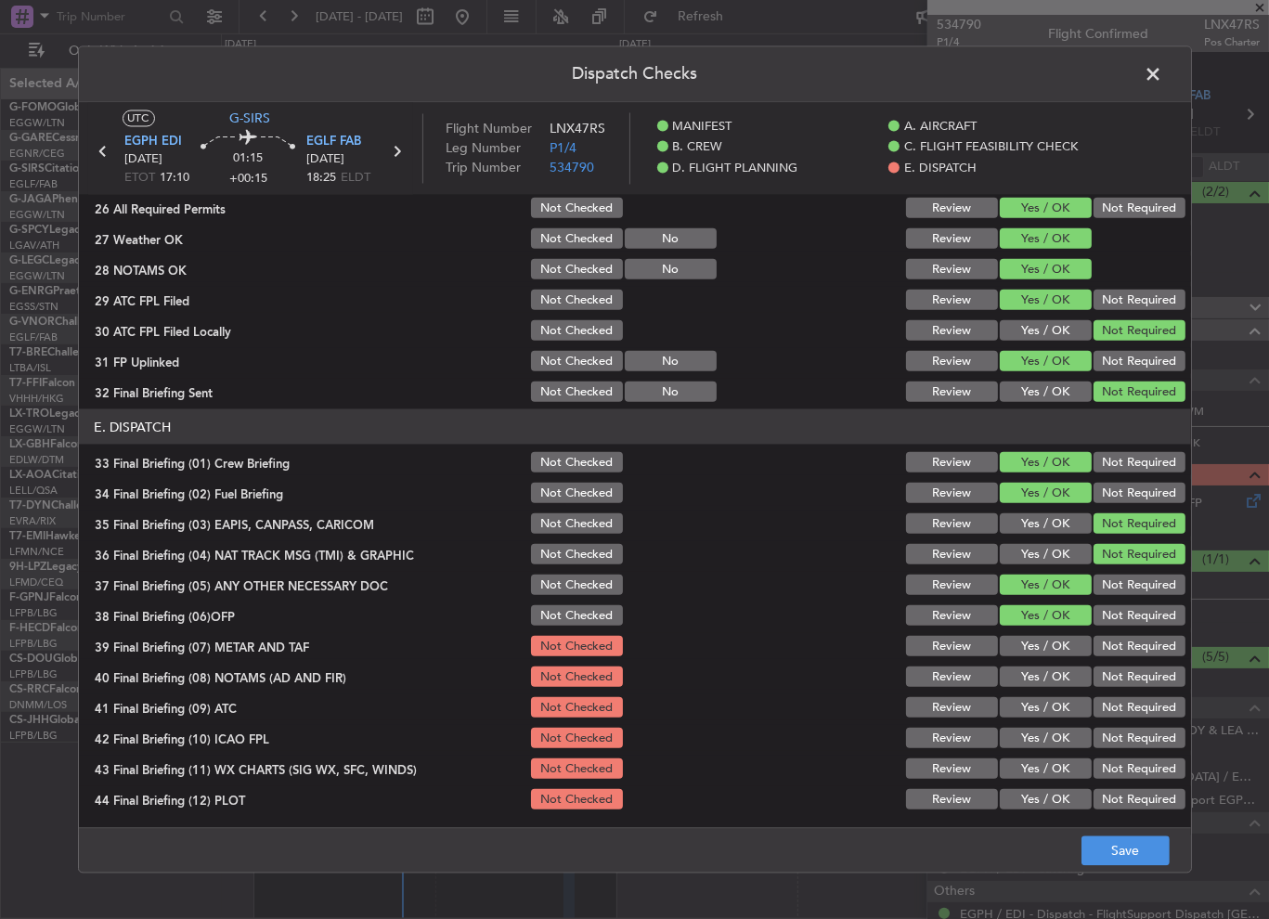
click at [1045, 640] on button "Yes / OK" at bounding box center [1046, 646] width 92 height 20
click at [1043, 668] on button "Yes / OK" at bounding box center [1046, 677] width 92 height 20
click at [1059, 701] on button "Yes / OK" at bounding box center [1046, 707] width 92 height 20
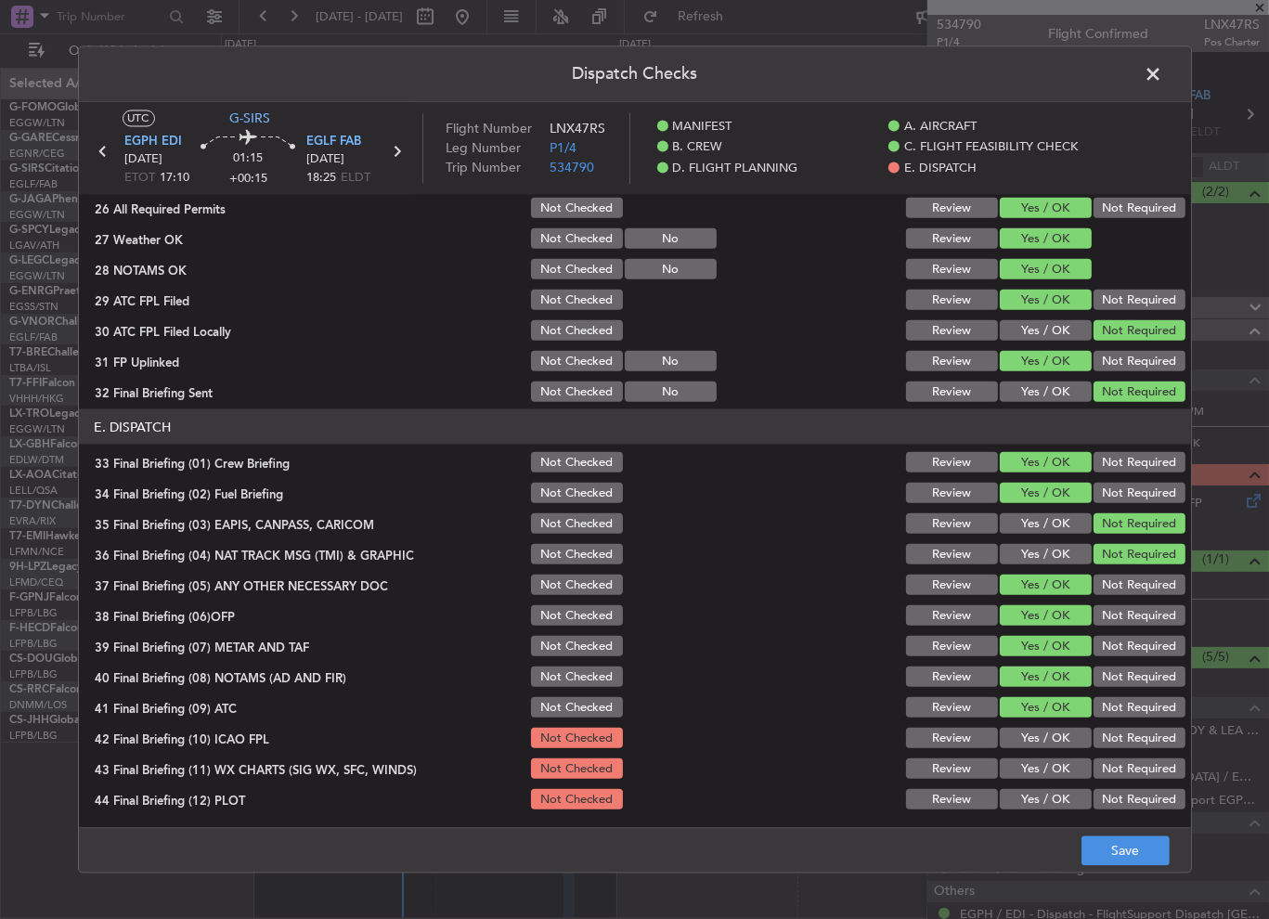
click at [1055, 736] on button "Yes / OK" at bounding box center [1046, 738] width 92 height 20
click at [1060, 771] on button "Yes / OK" at bounding box center [1046, 769] width 92 height 20
click at [1059, 798] on button "Yes / OK" at bounding box center [1046, 799] width 92 height 20
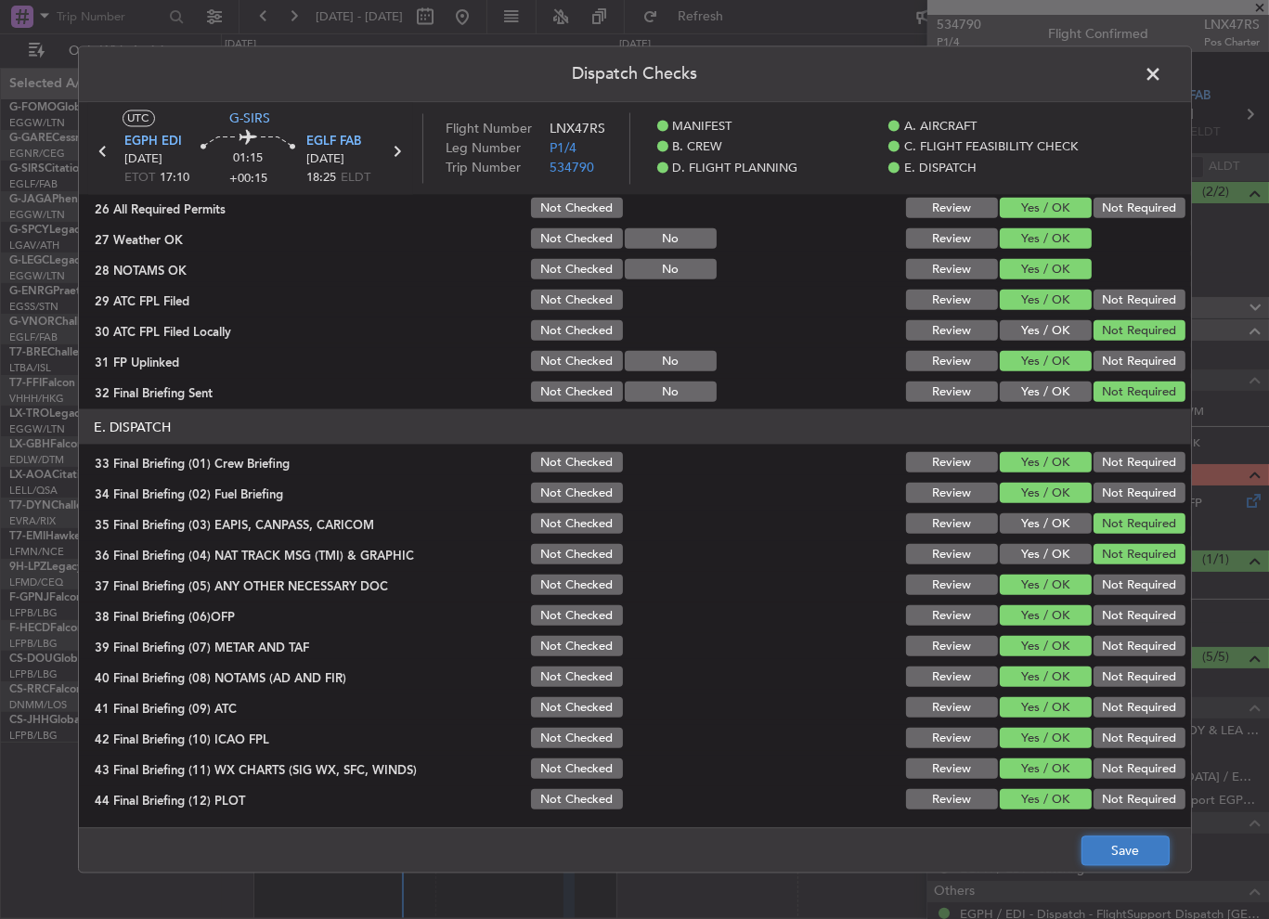
click at [1133, 846] on button "Save" at bounding box center [1126, 852] width 88 height 30
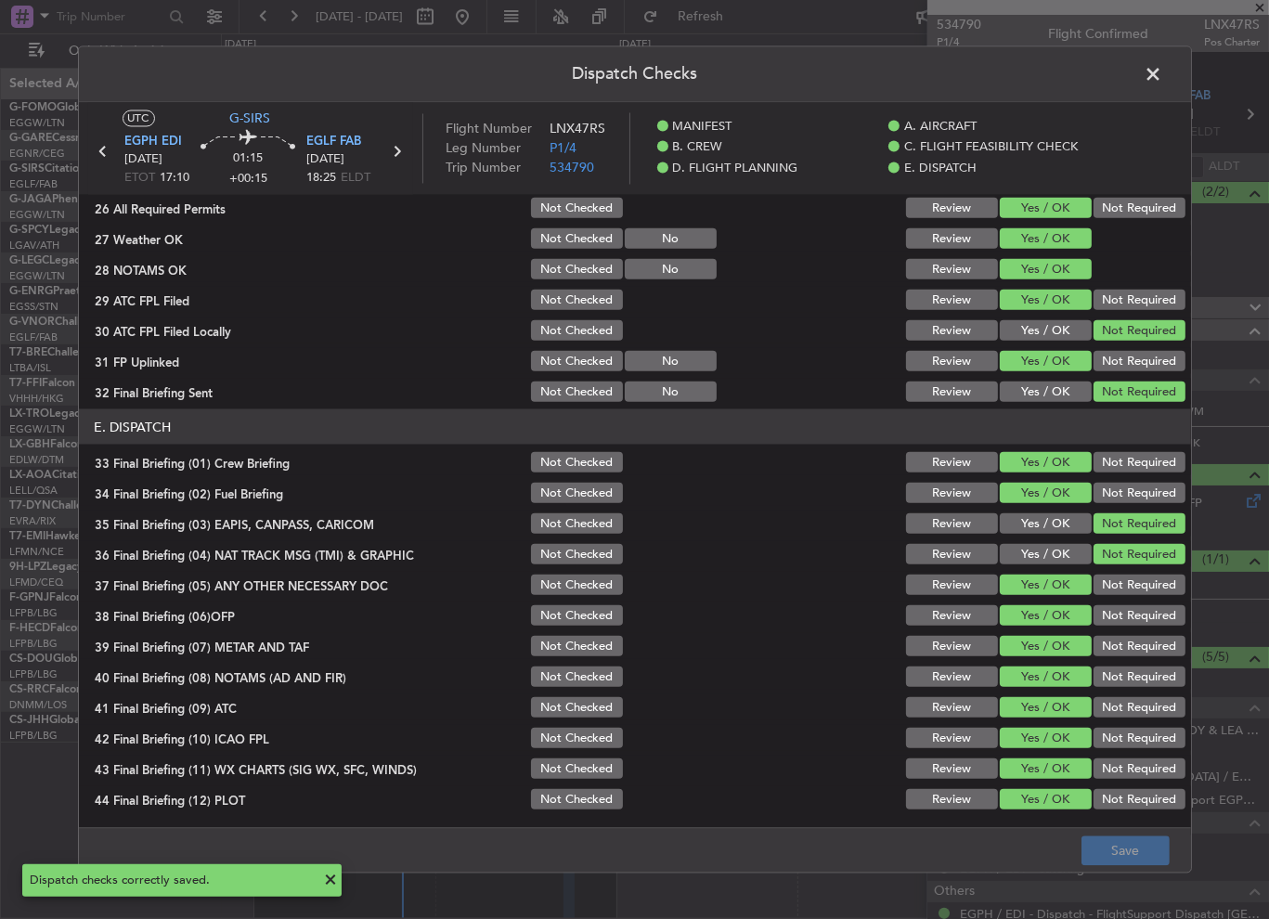
click at [1164, 70] on span at bounding box center [1164, 79] width 0 height 37
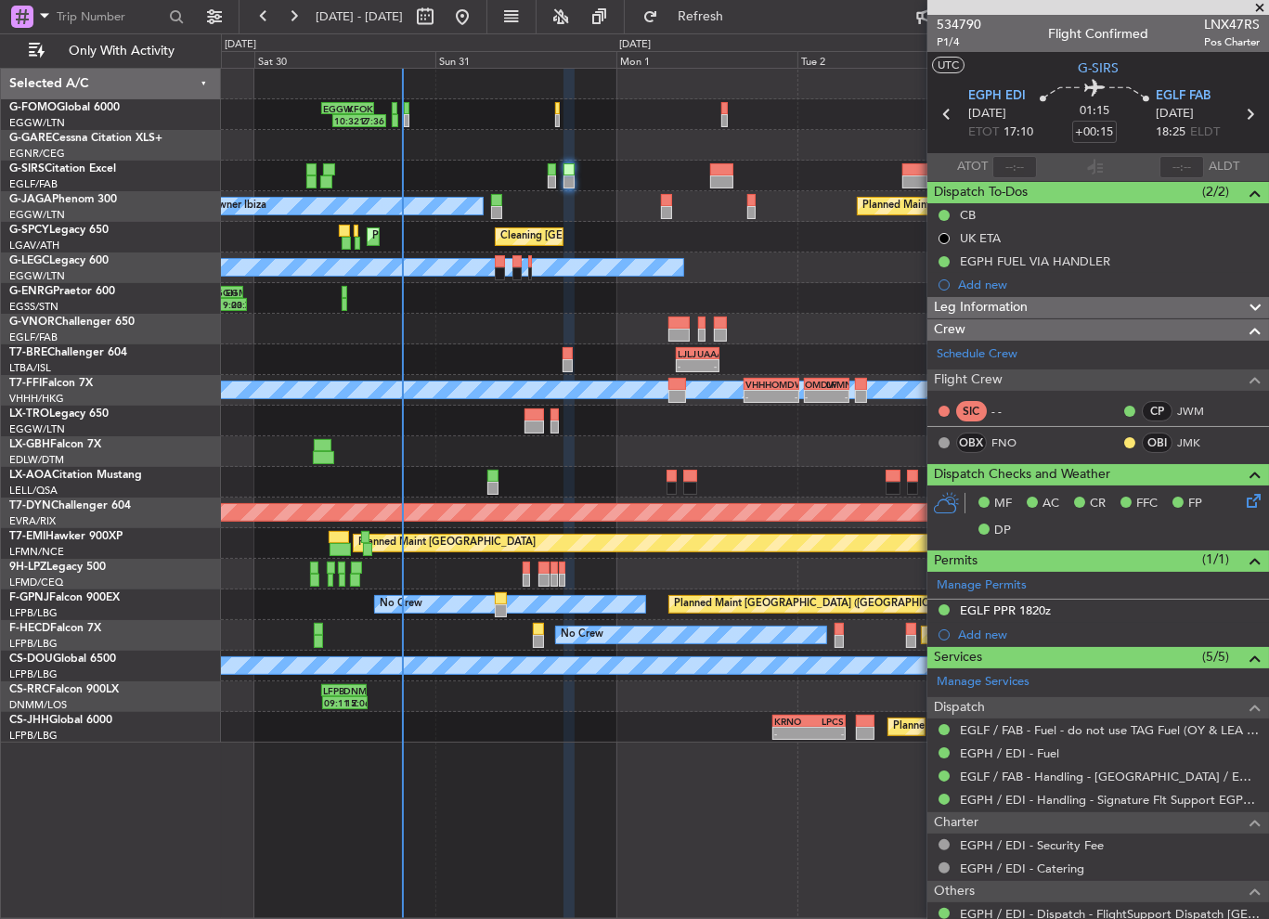
click at [1061, 306] on div "Leg Information" at bounding box center [1099, 307] width 342 height 21
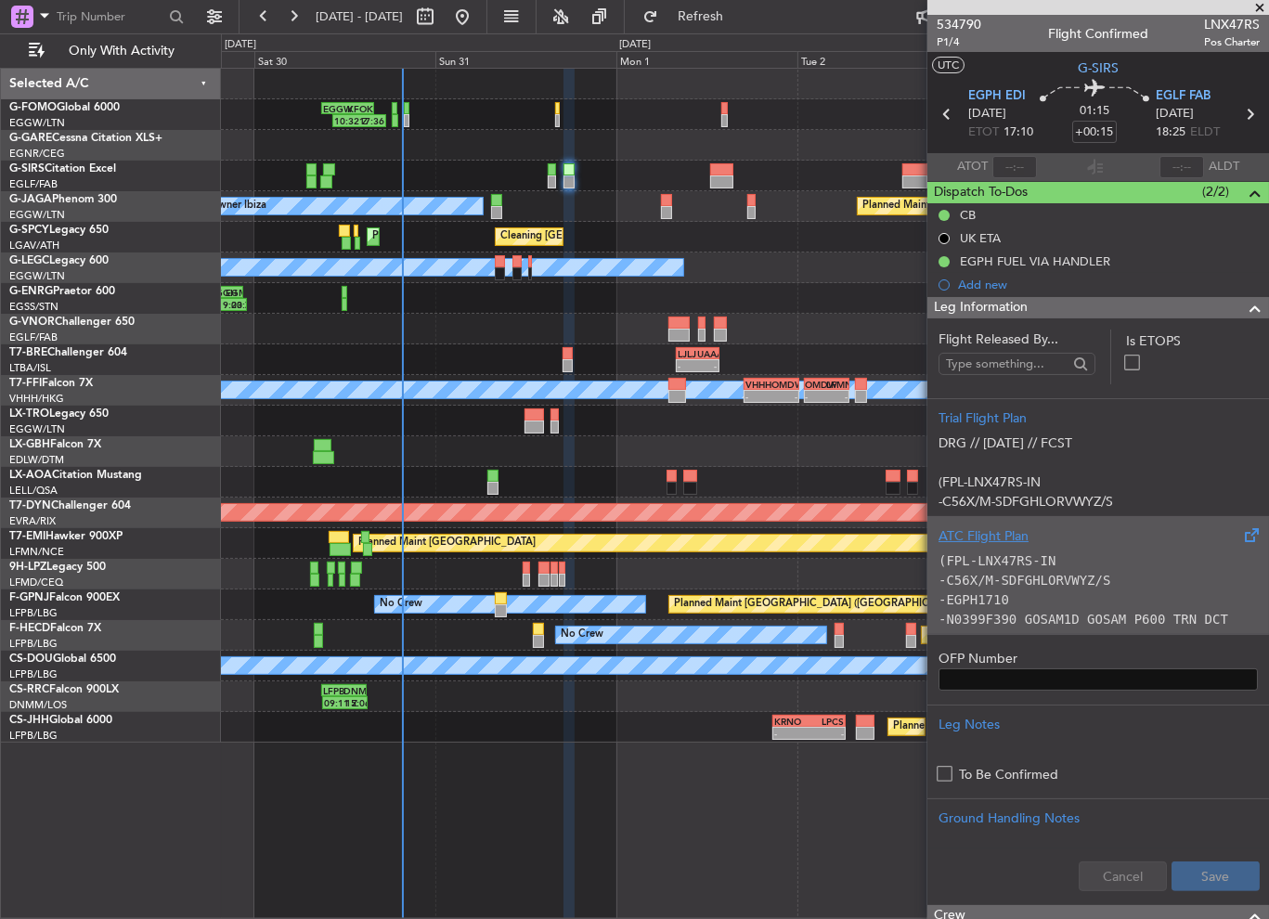
click at [1052, 540] on div "ATC Flight Plan" at bounding box center [1098, 537] width 319 height 20
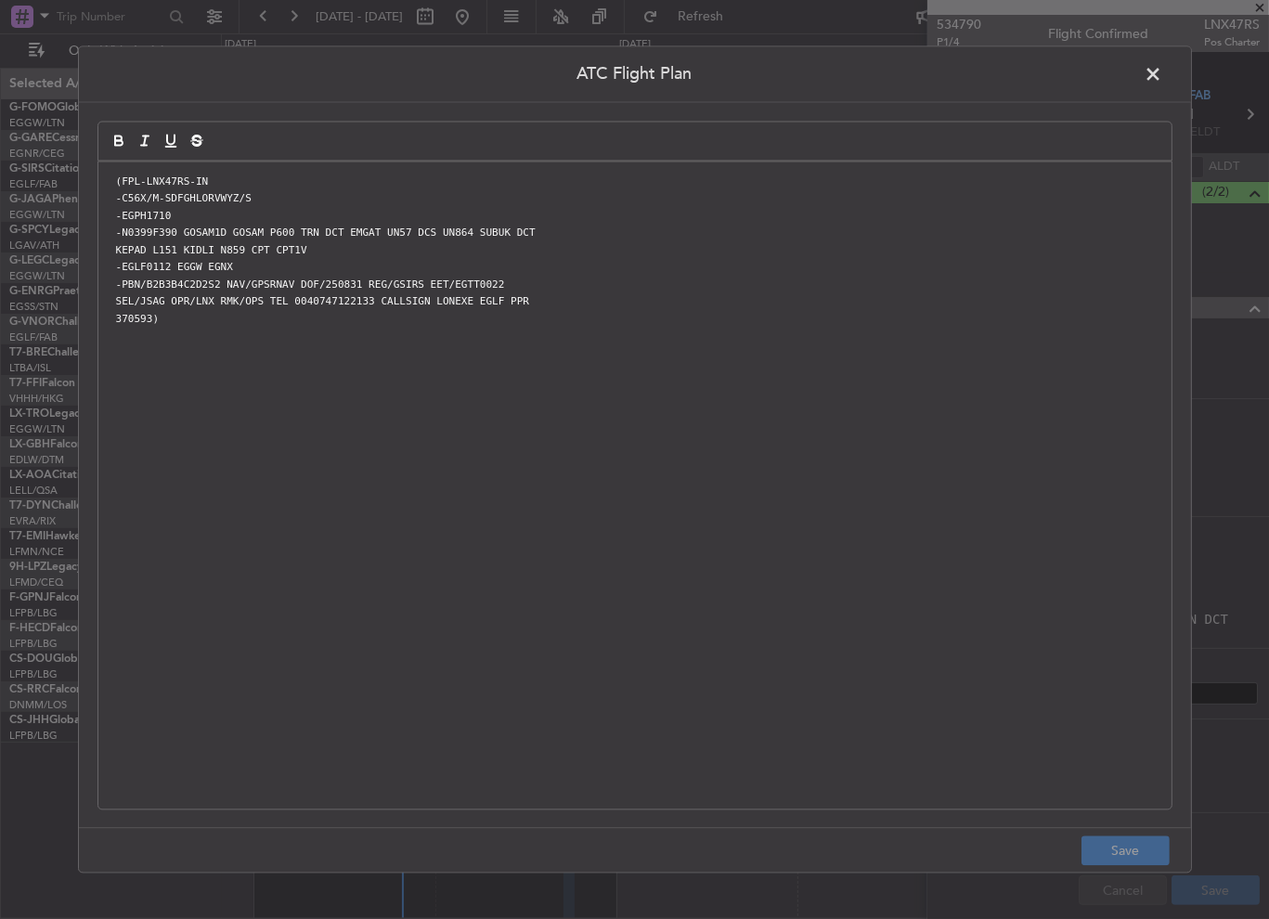
click at [1164, 79] on span at bounding box center [1164, 79] width 0 height 37
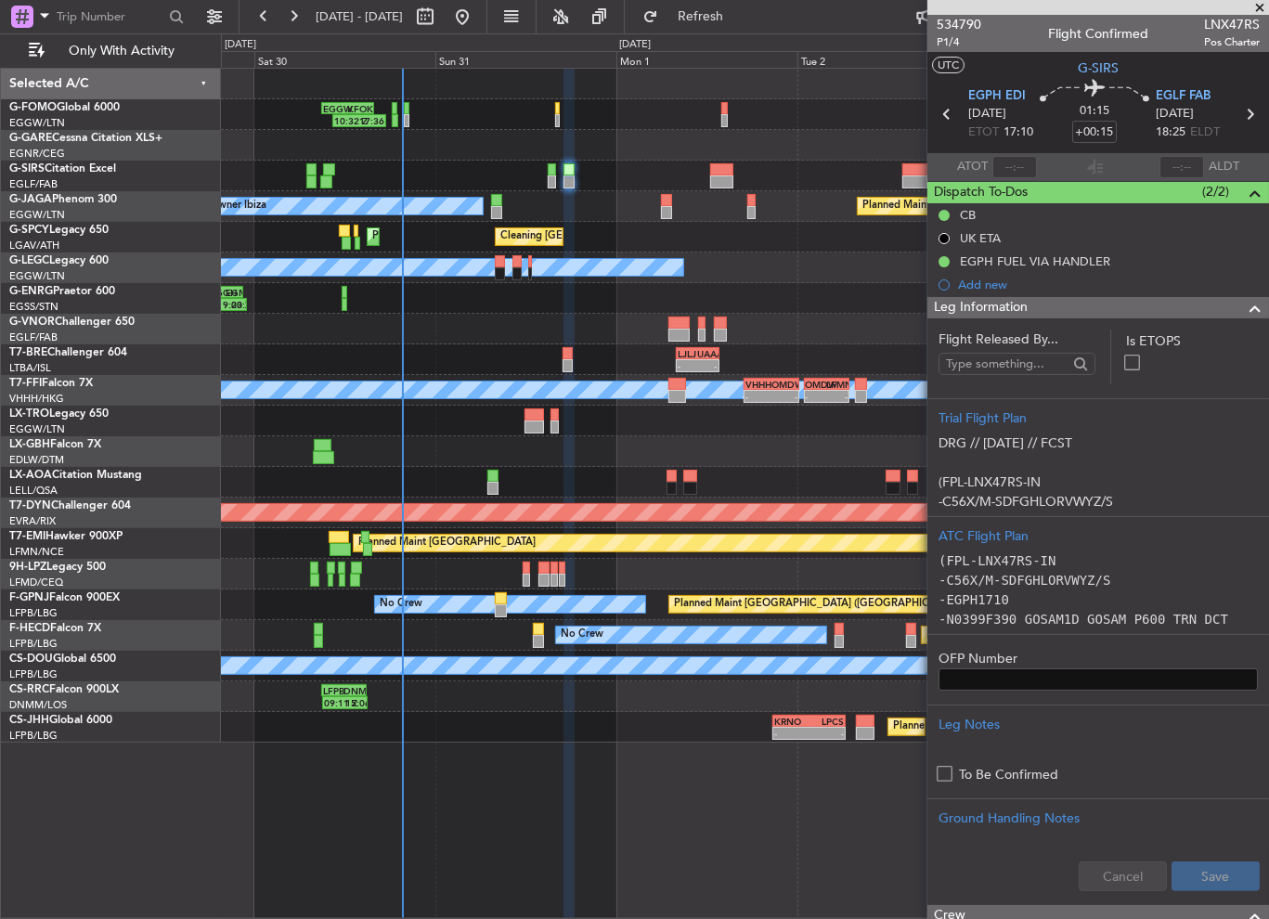
click at [1244, 309] on span at bounding box center [1255, 308] width 22 height 22
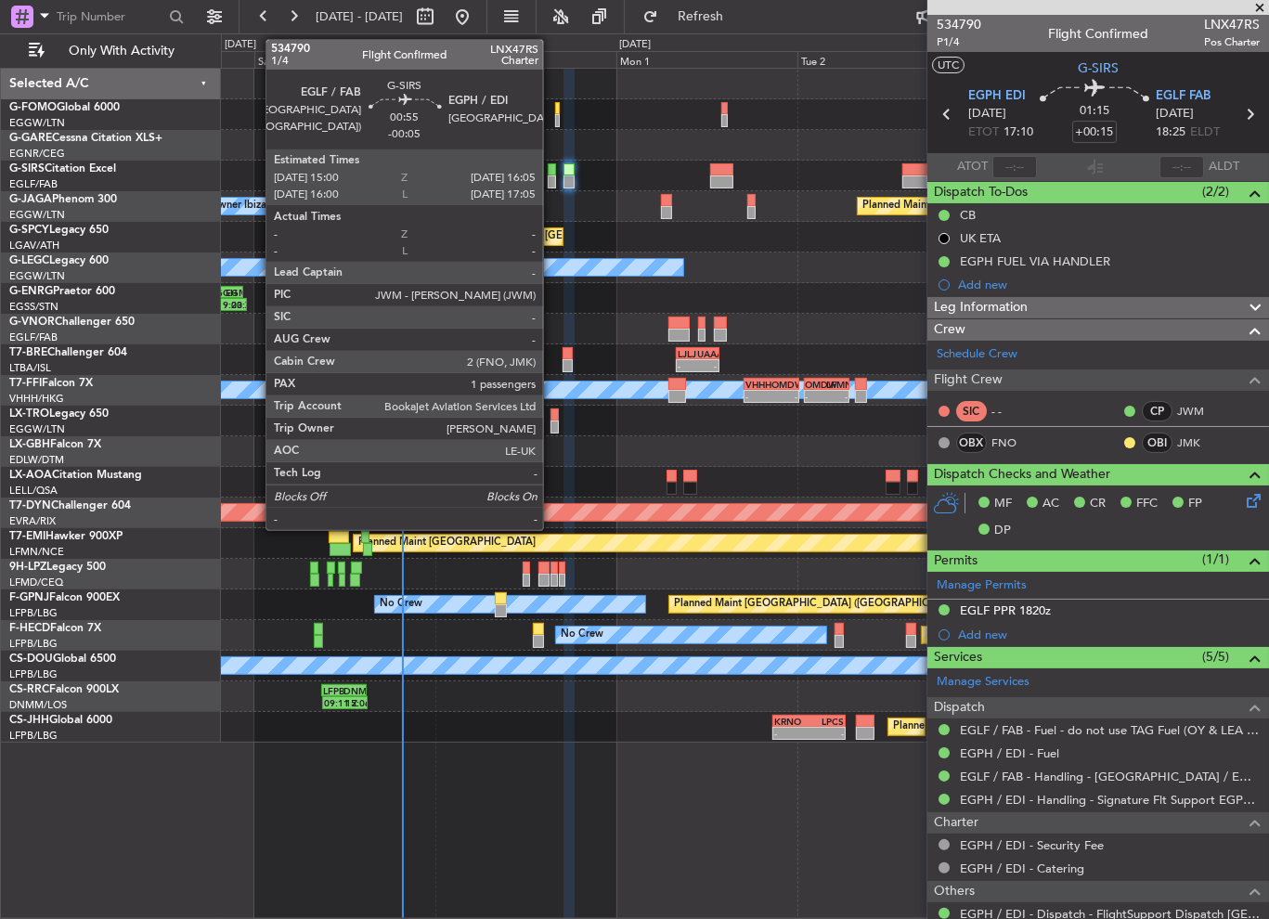
click at [552, 178] on div at bounding box center [552, 182] width 8 height 13
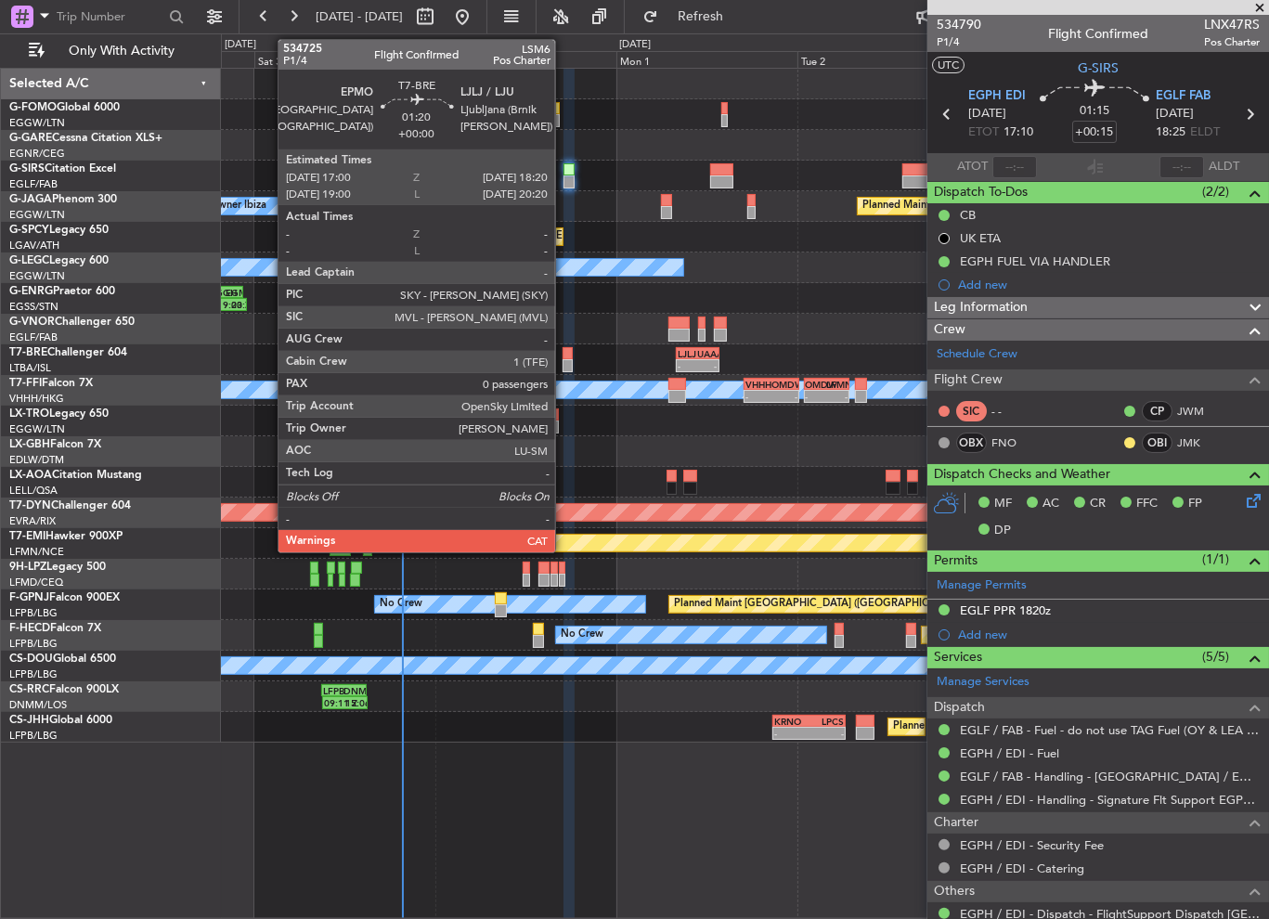
click at [564, 360] on div at bounding box center [568, 365] width 10 height 13
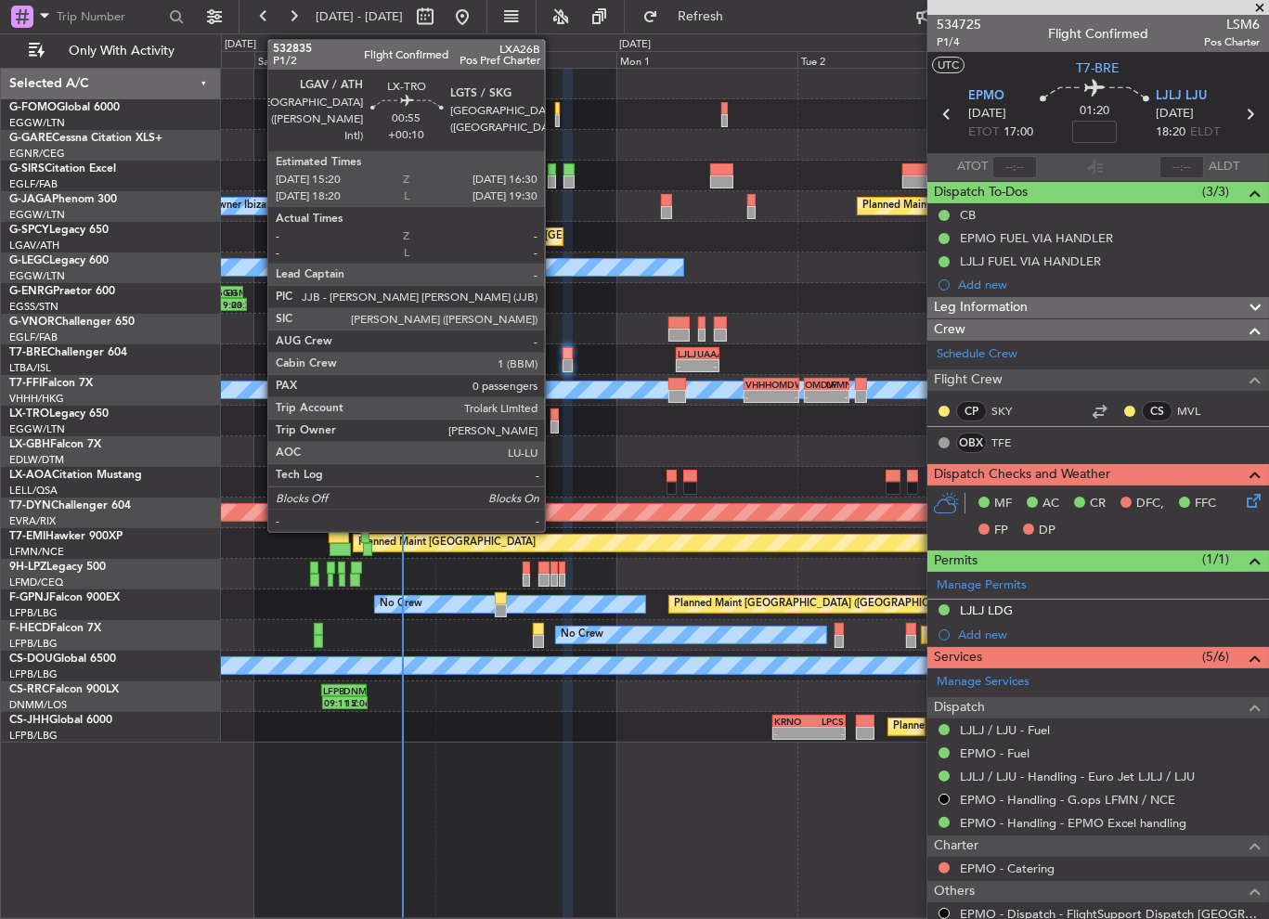
click at [553, 425] on div at bounding box center [555, 427] width 9 height 13
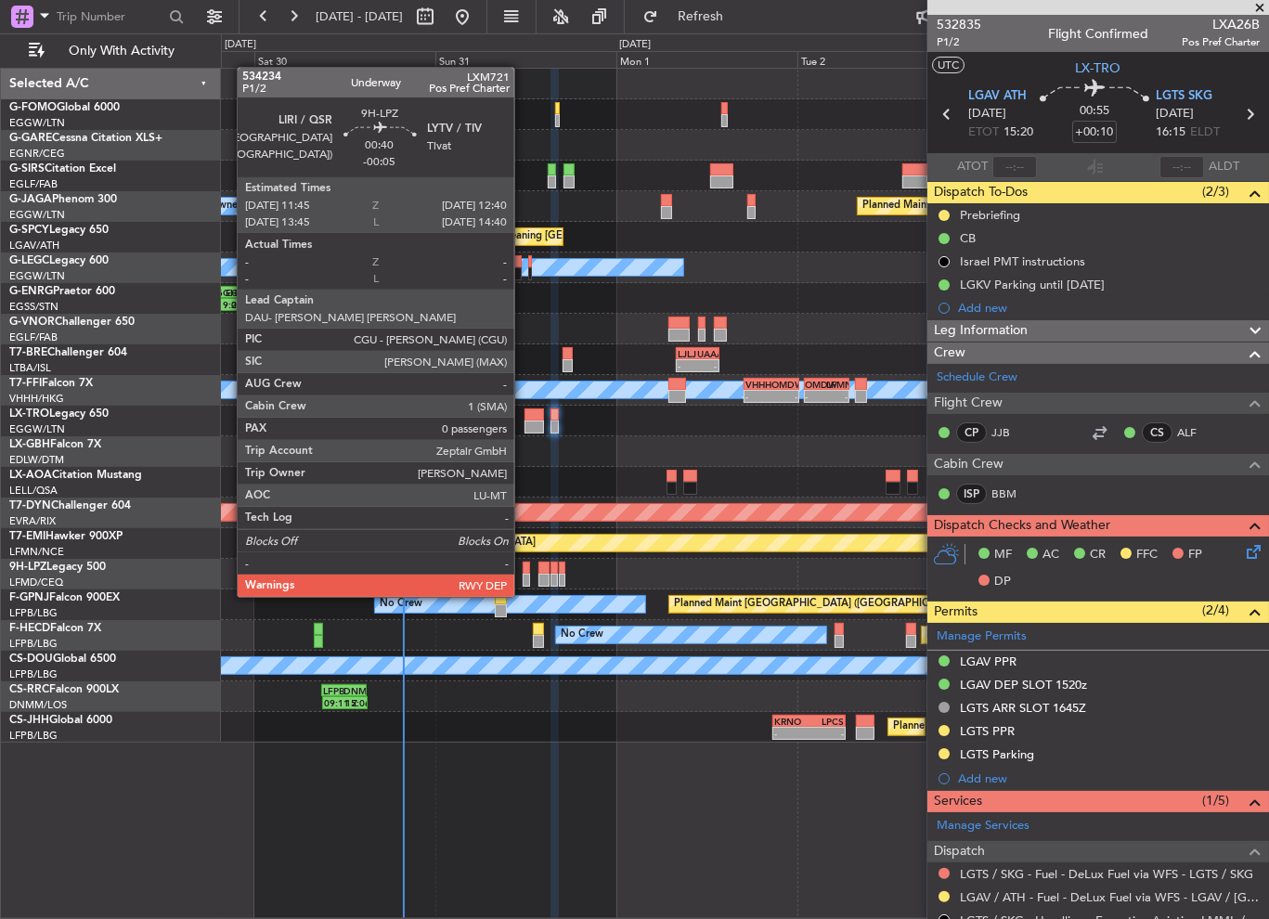
click at [523, 579] on div at bounding box center [526, 580] width 7 height 13
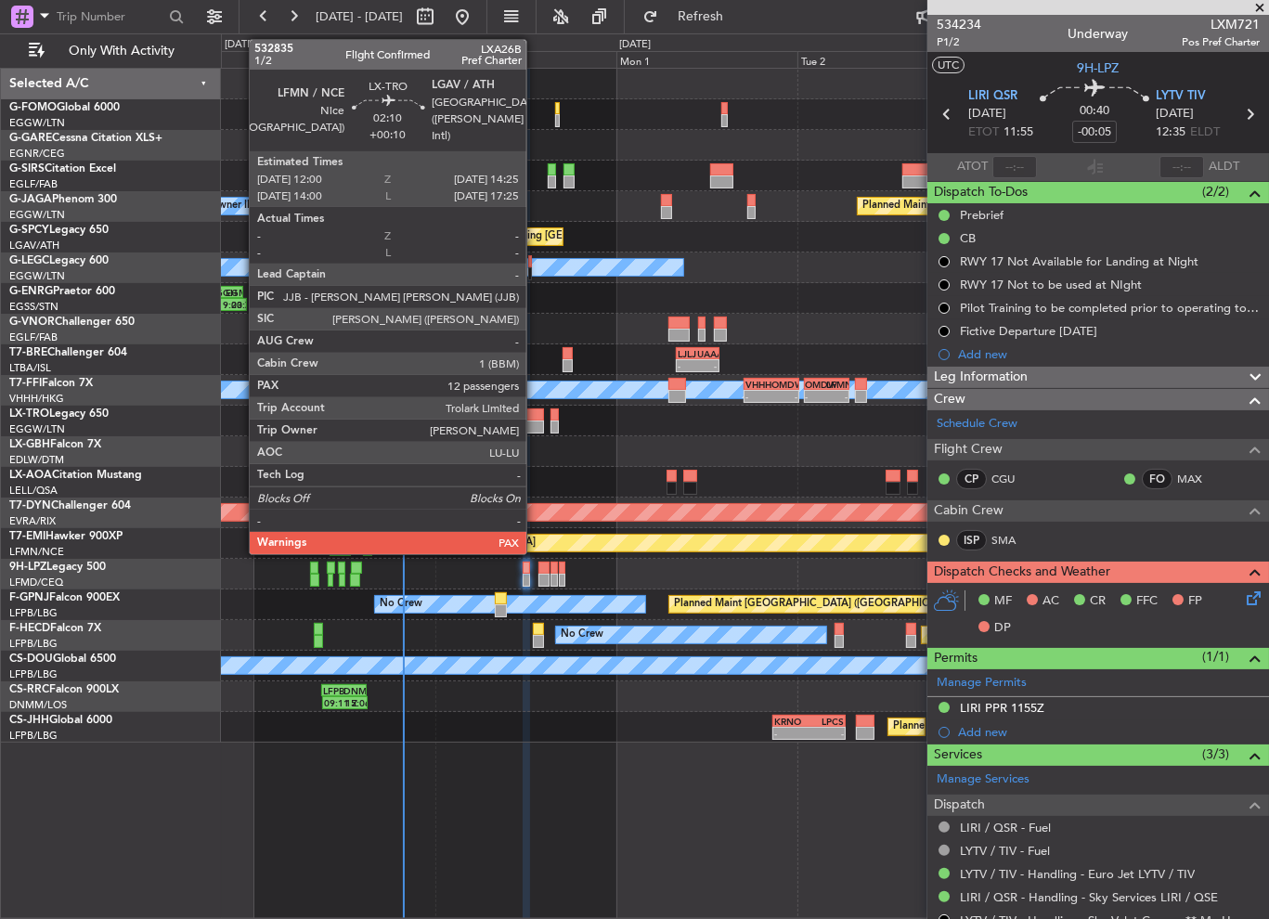
click at [535, 419] on div at bounding box center [534, 415] width 19 height 13
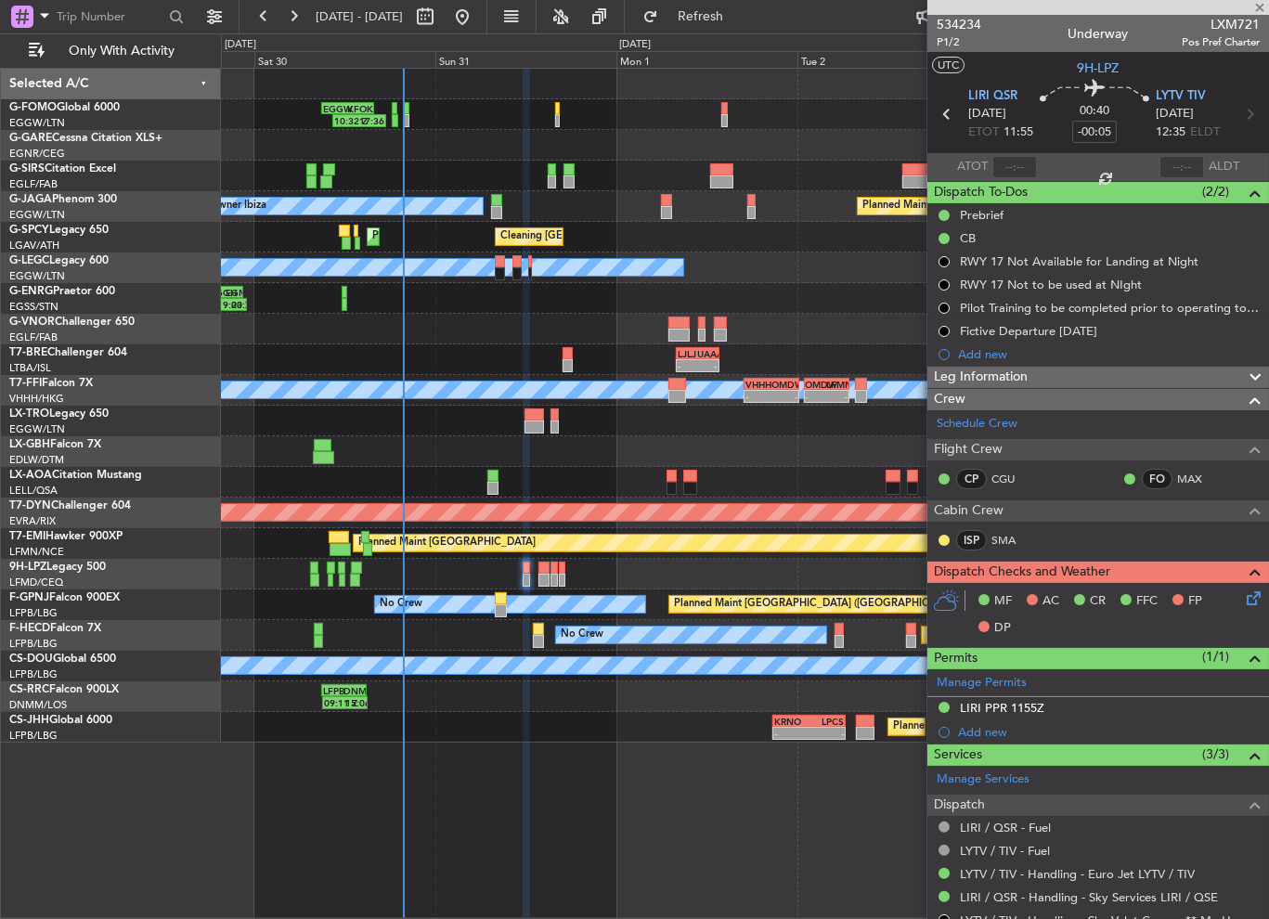
type input "+00:10"
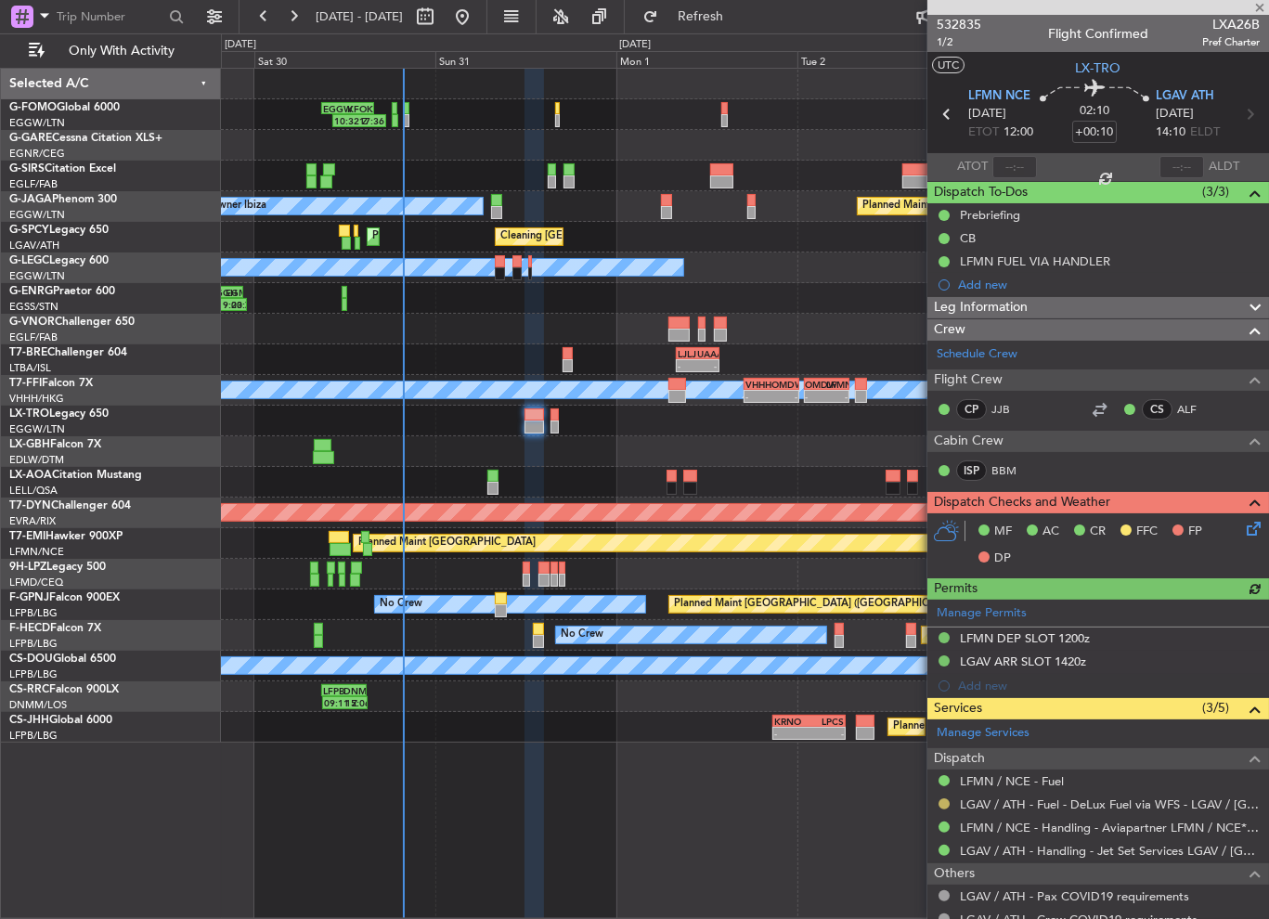
click at [943, 805] on button at bounding box center [944, 804] width 11 height 11
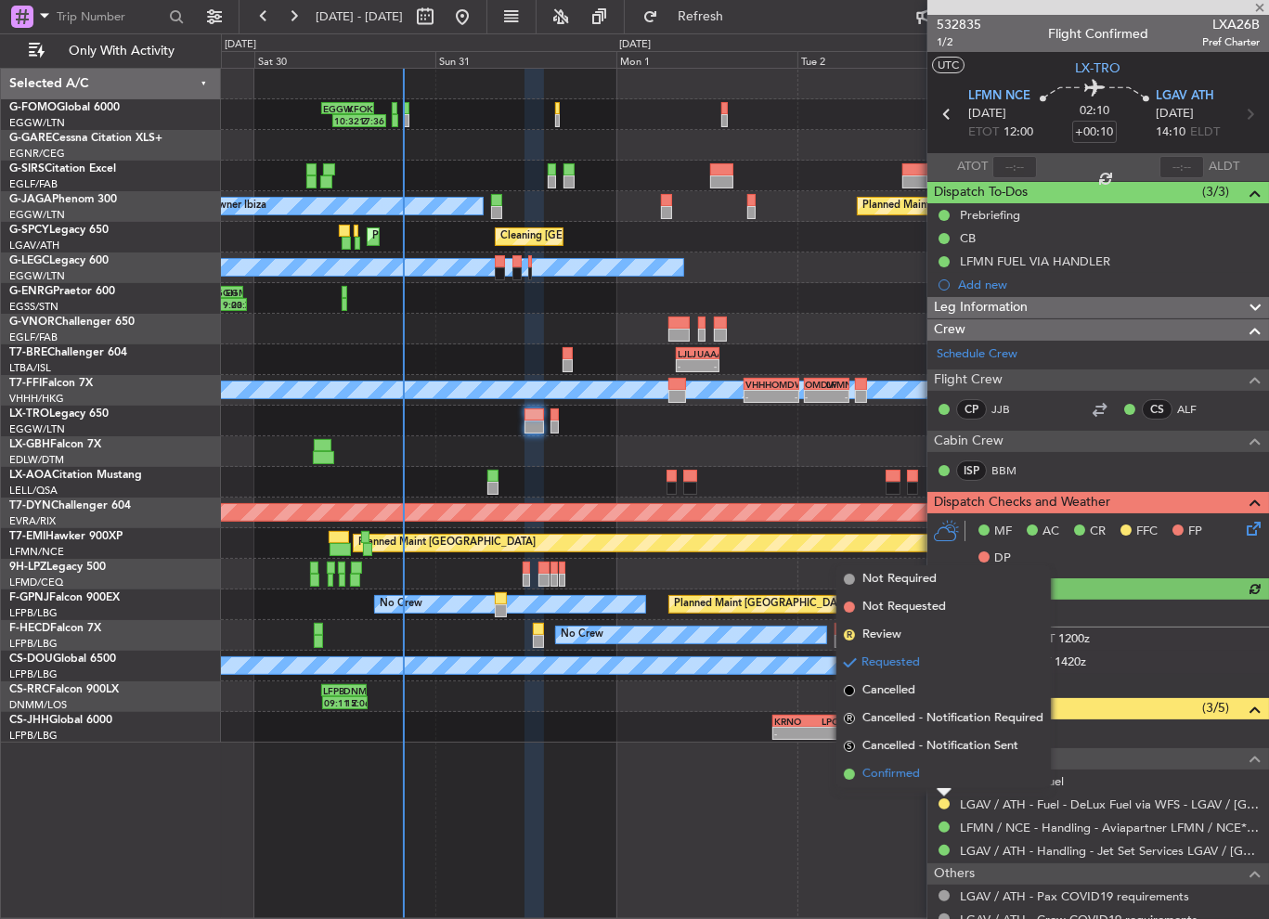
click at [925, 780] on li "Confirmed" at bounding box center [944, 775] width 215 height 28
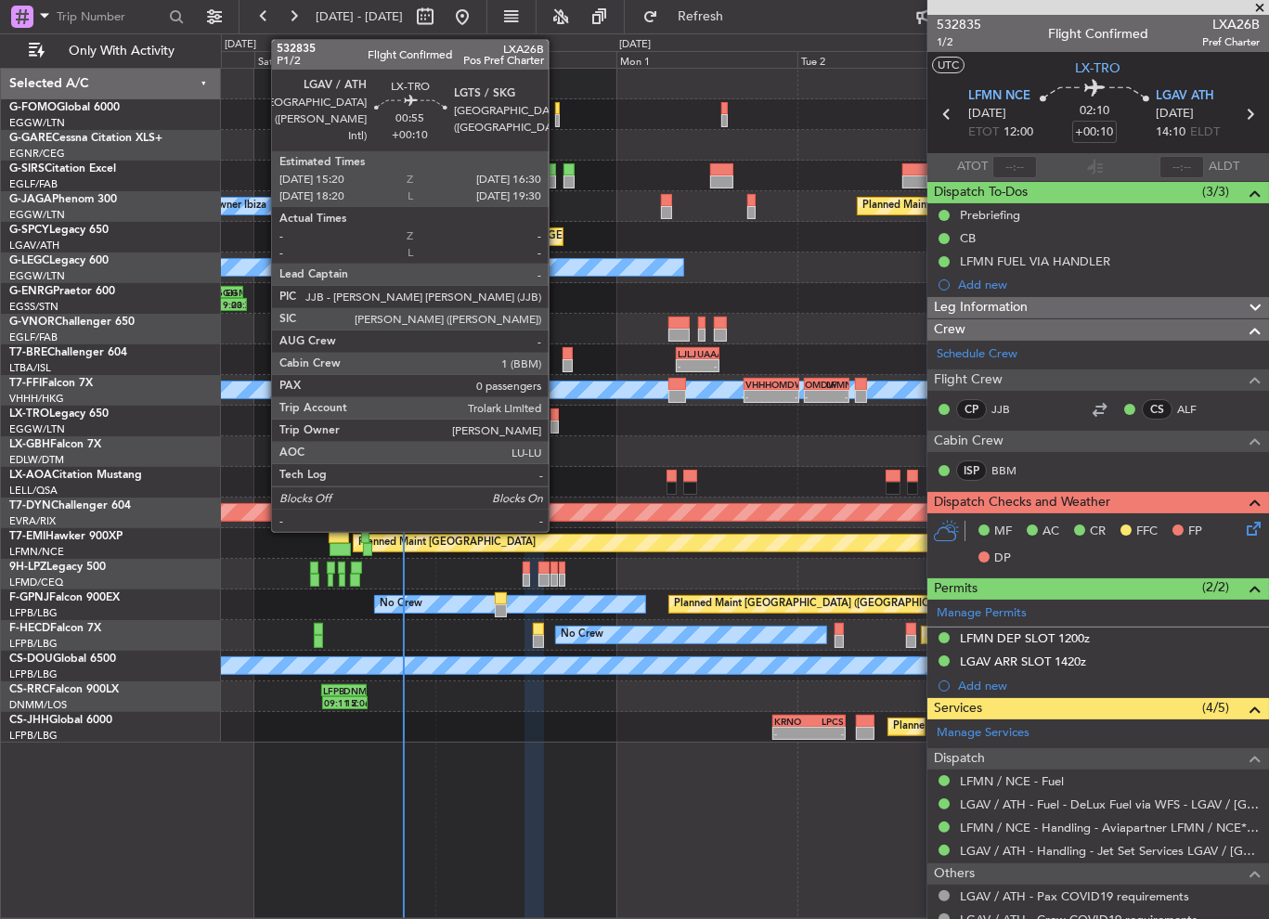
click at [557, 424] on div at bounding box center [555, 427] width 9 height 13
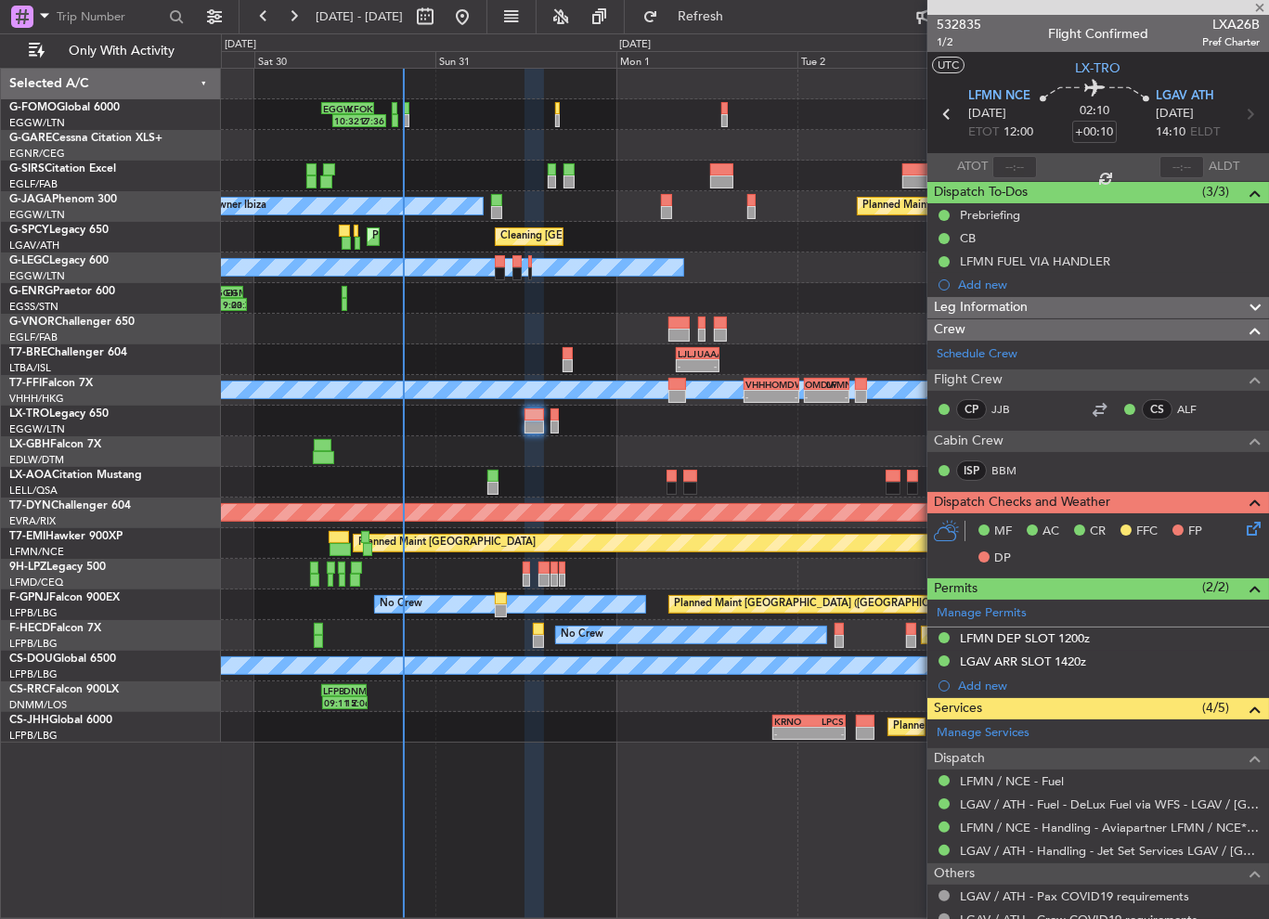
type input "0"
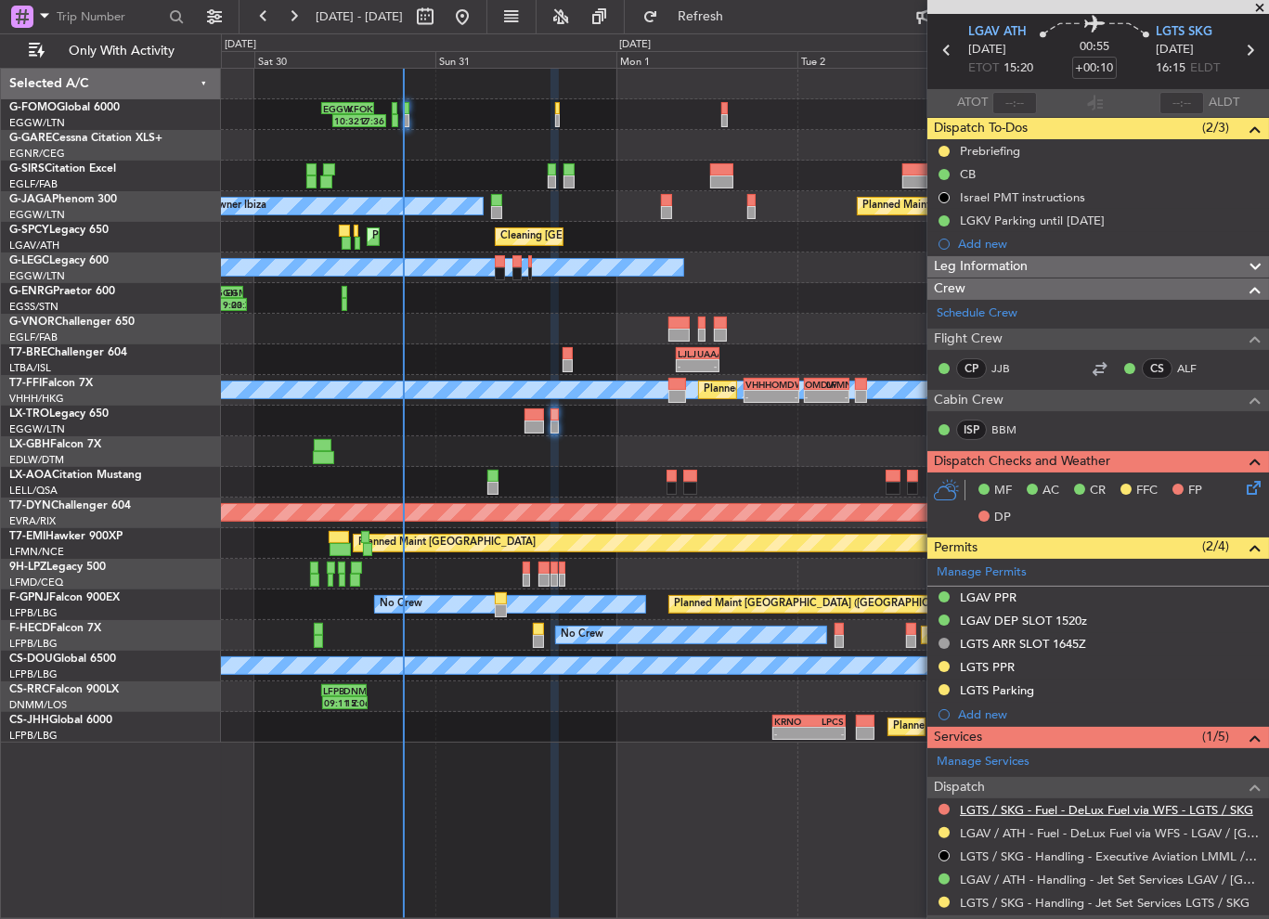
scroll to position [93, 0]
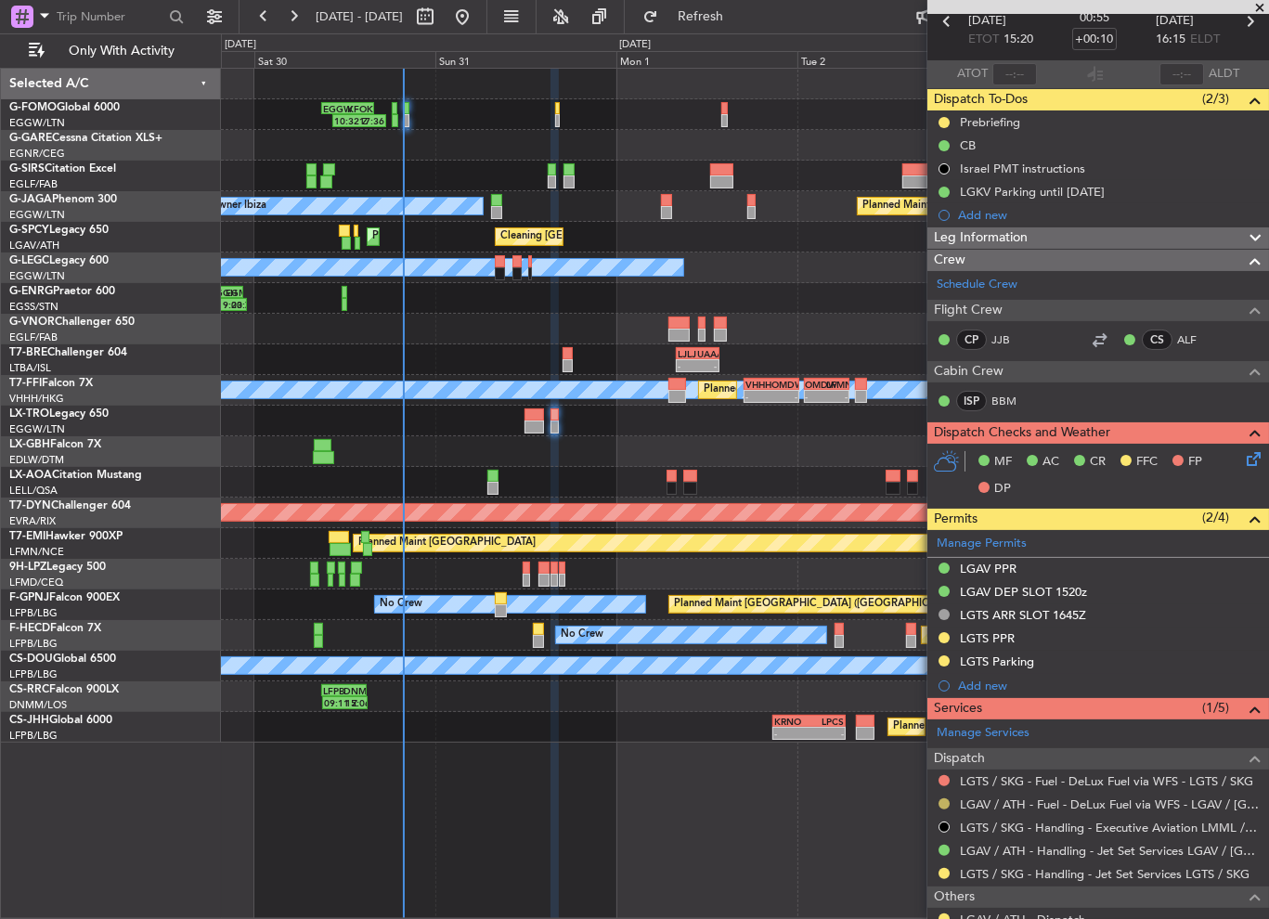
click at [945, 803] on button at bounding box center [944, 804] width 11 height 11
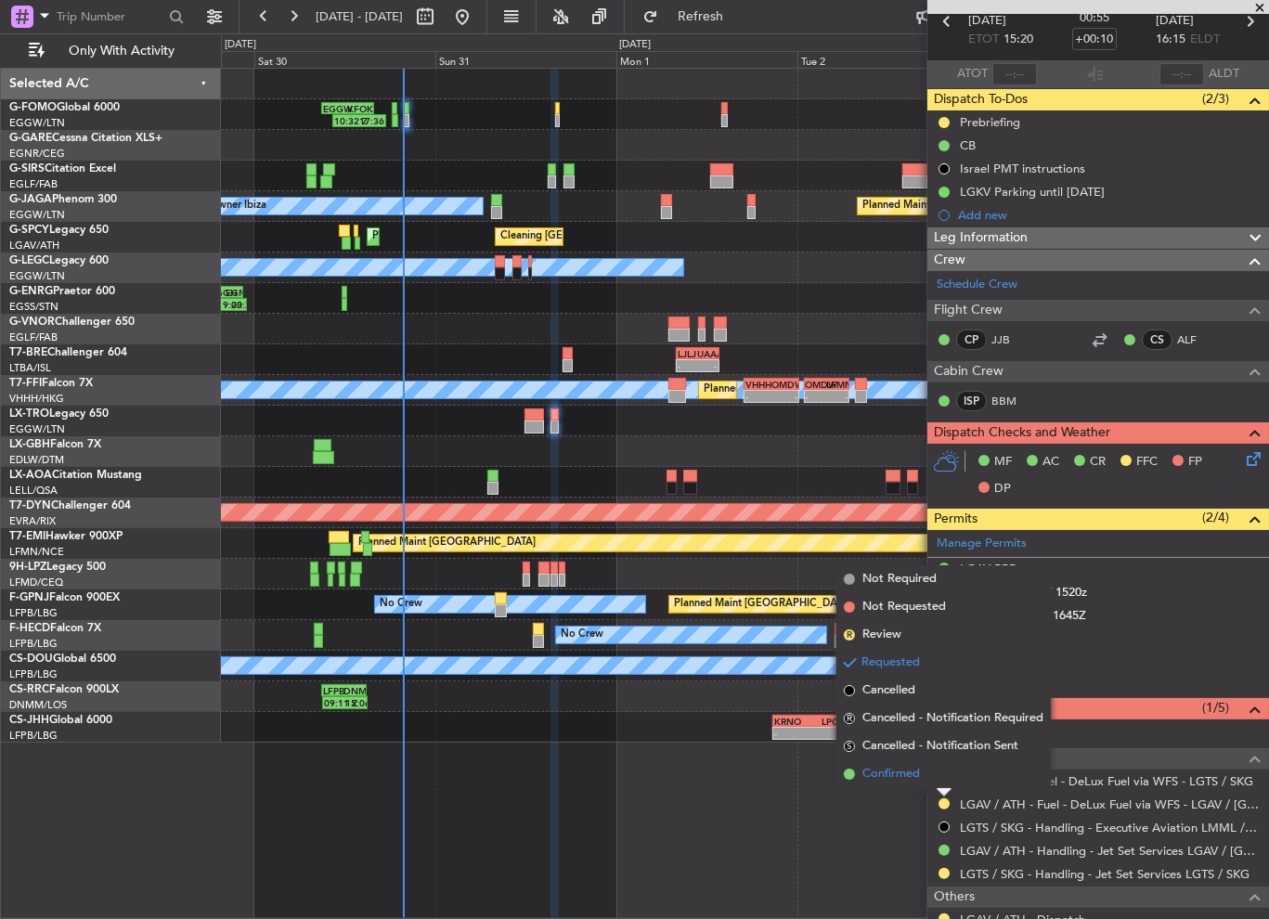
click at [914, 773] on span "Confirmed" at bounding box center [892, 774] width 58 height 19
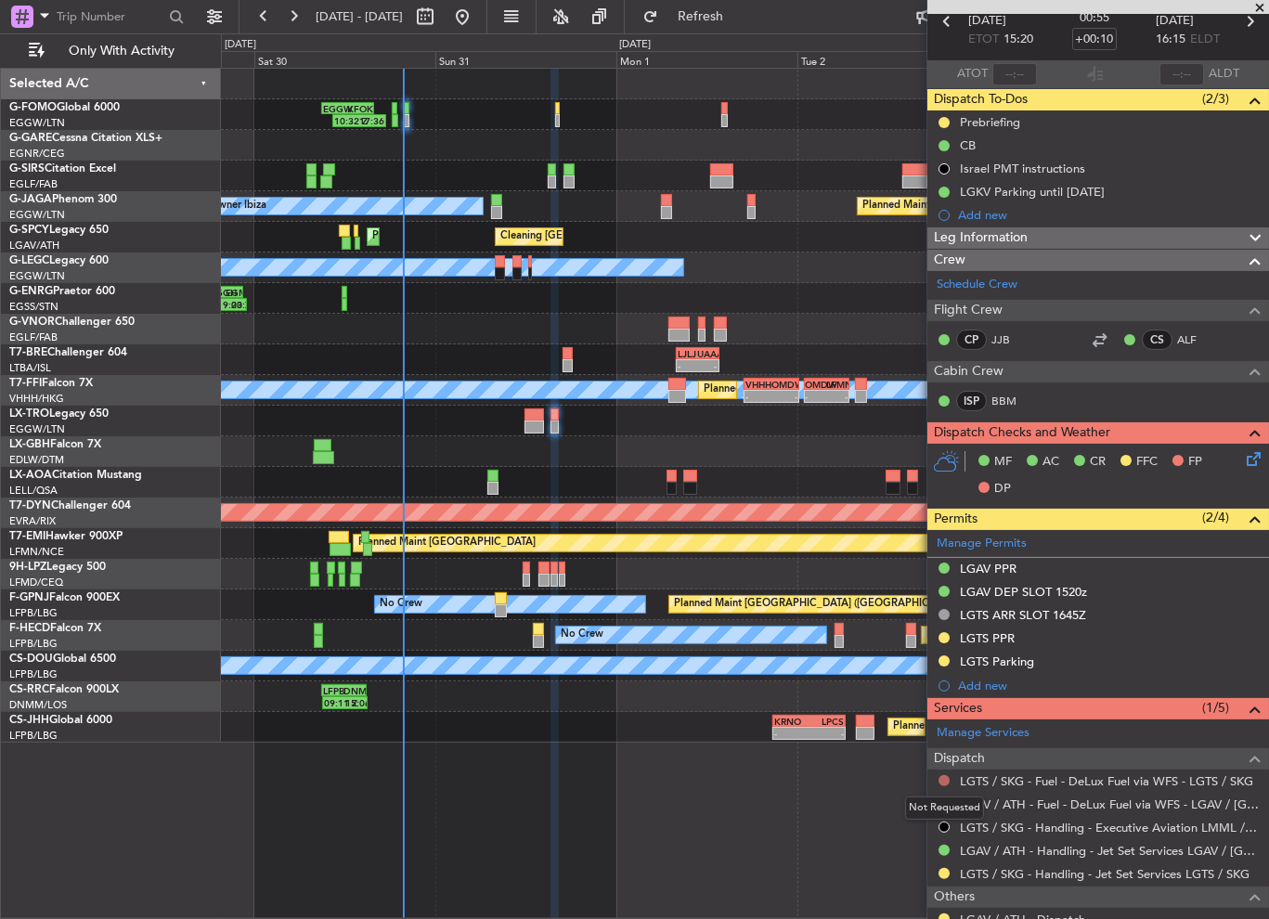
click at [944, 775] on button at bounding box center [944, 780] width 11 height 11
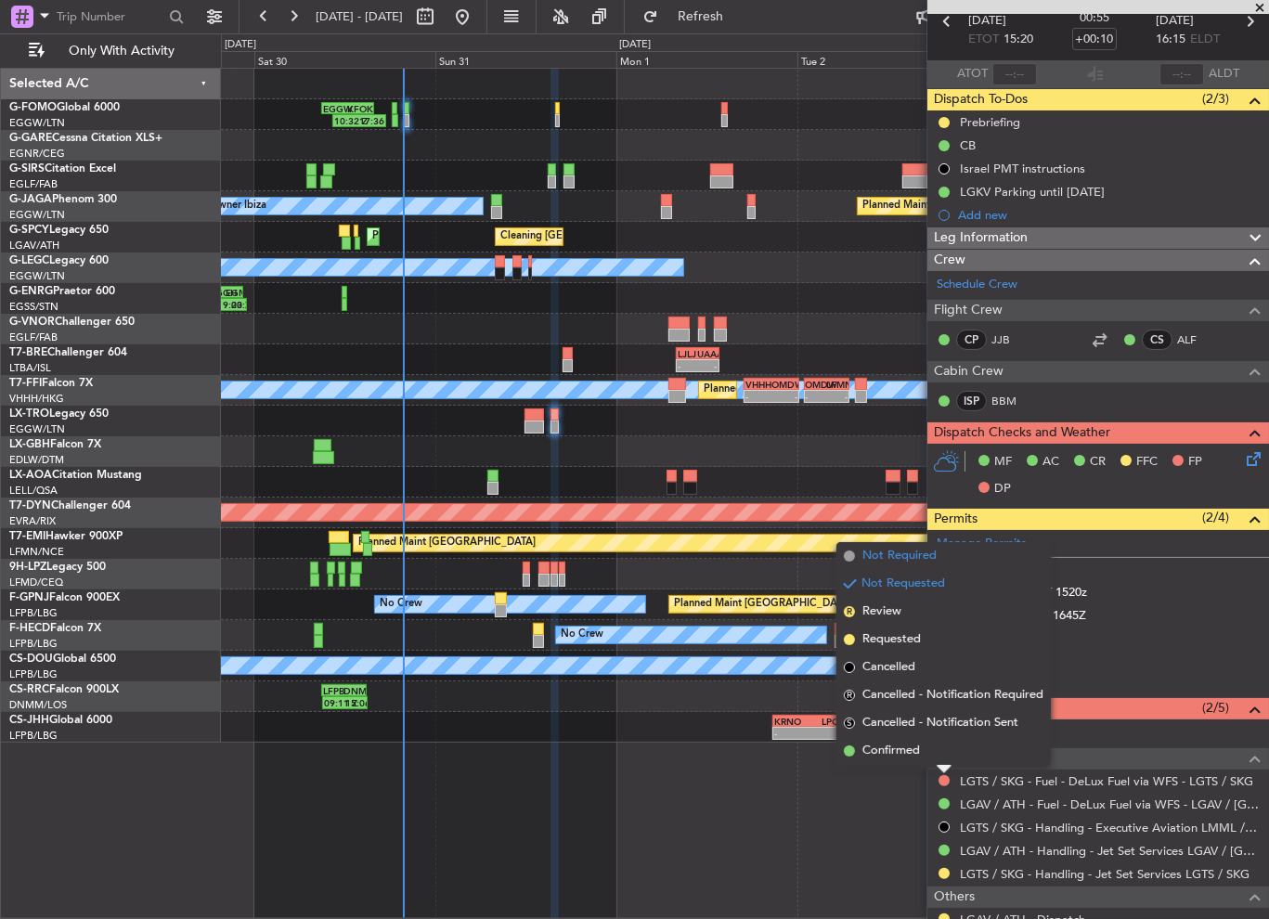
click at [891, 556] on span "Not Required" at bounding box center [900, 556] width 74 height 19
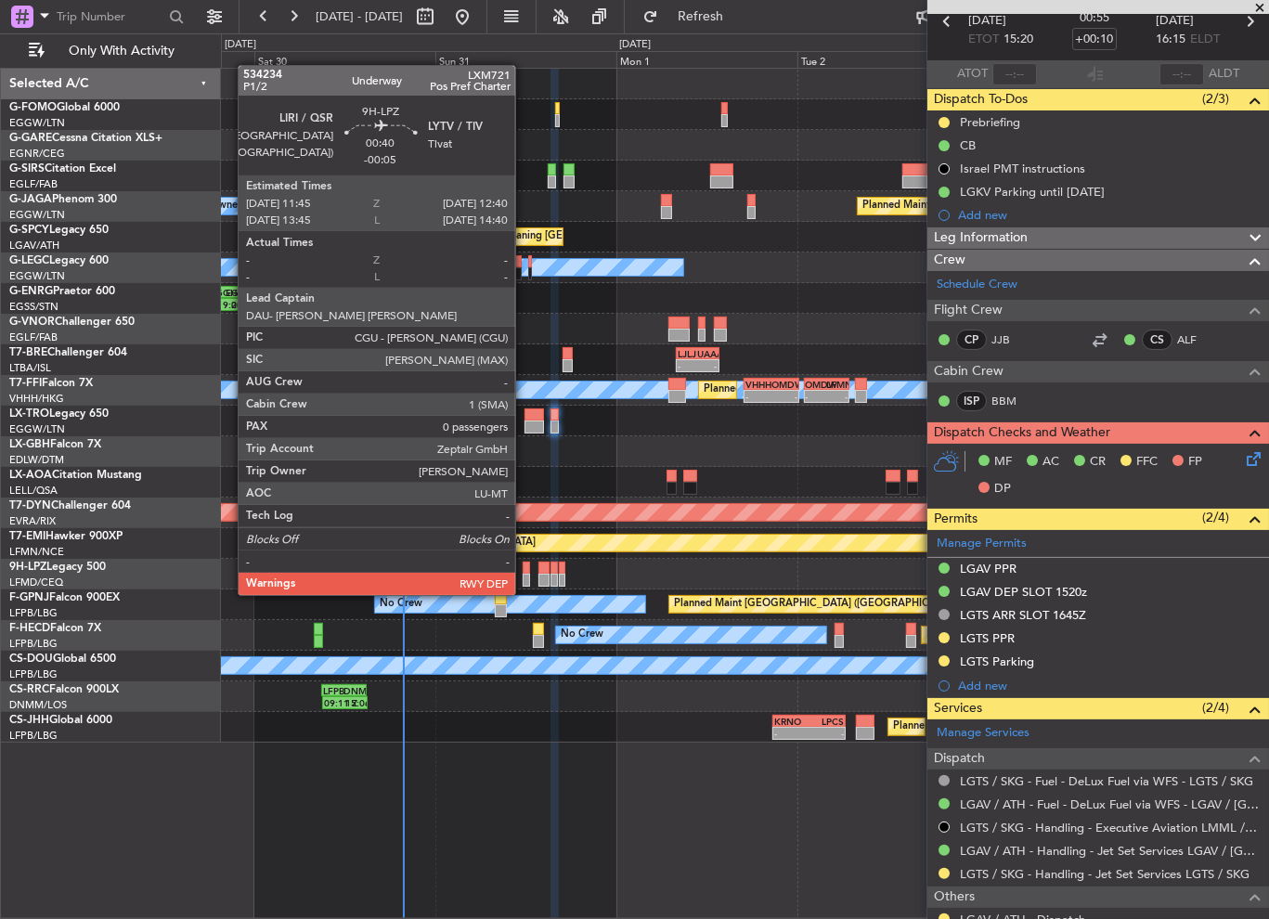
click at [524, 577] on div at bounding box center [526, 580] width 7 height 13
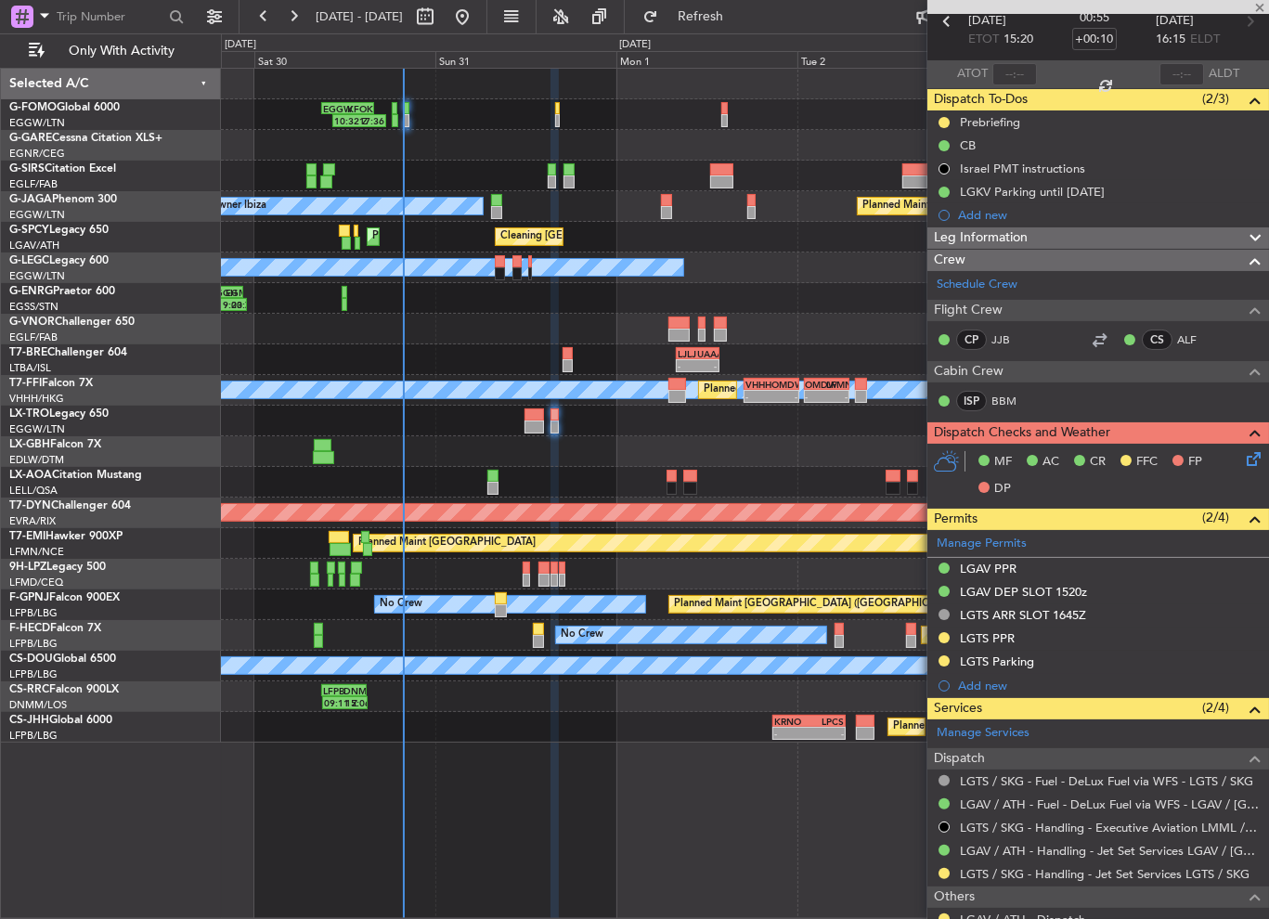
type input "-00:05"
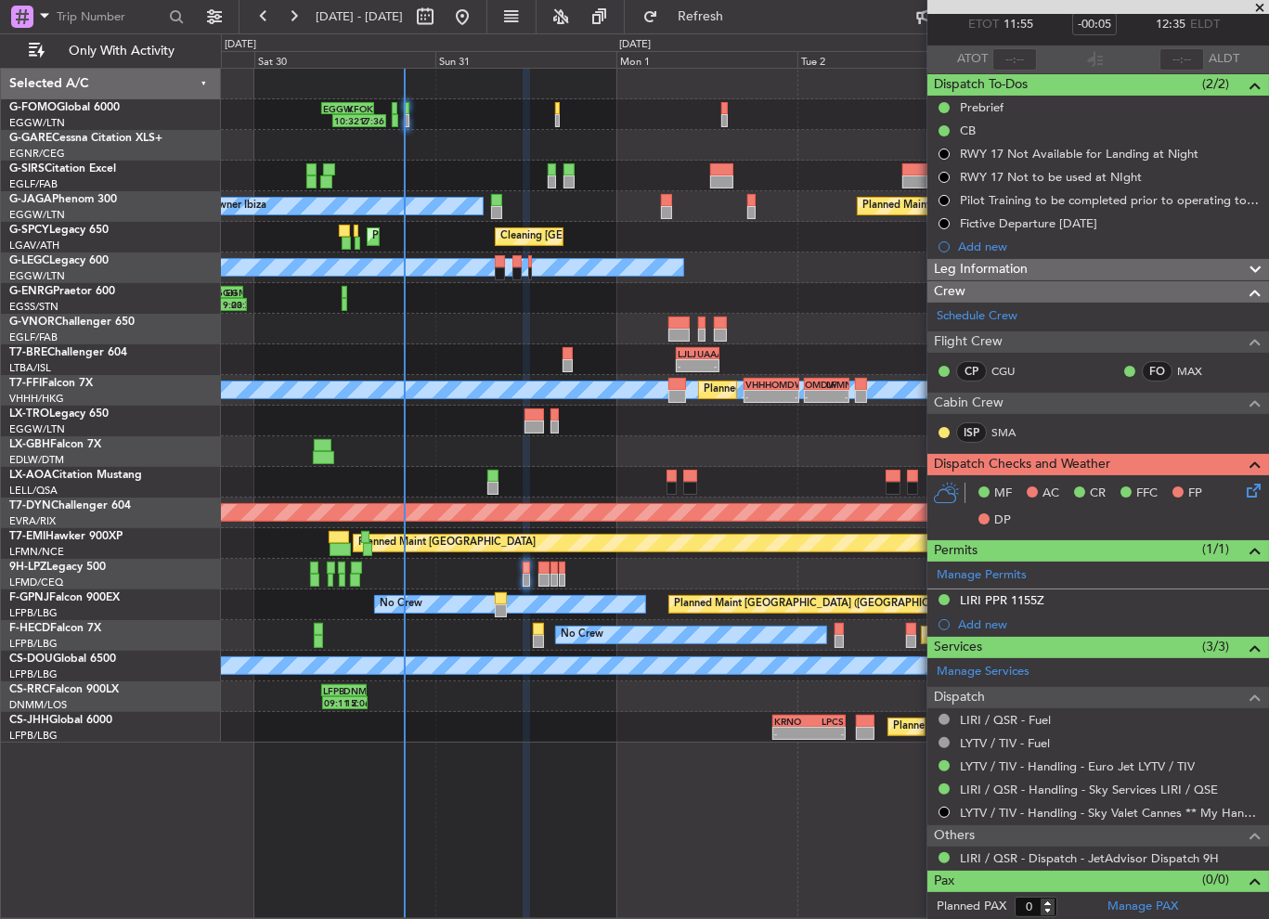
scroll to position [0, 0]
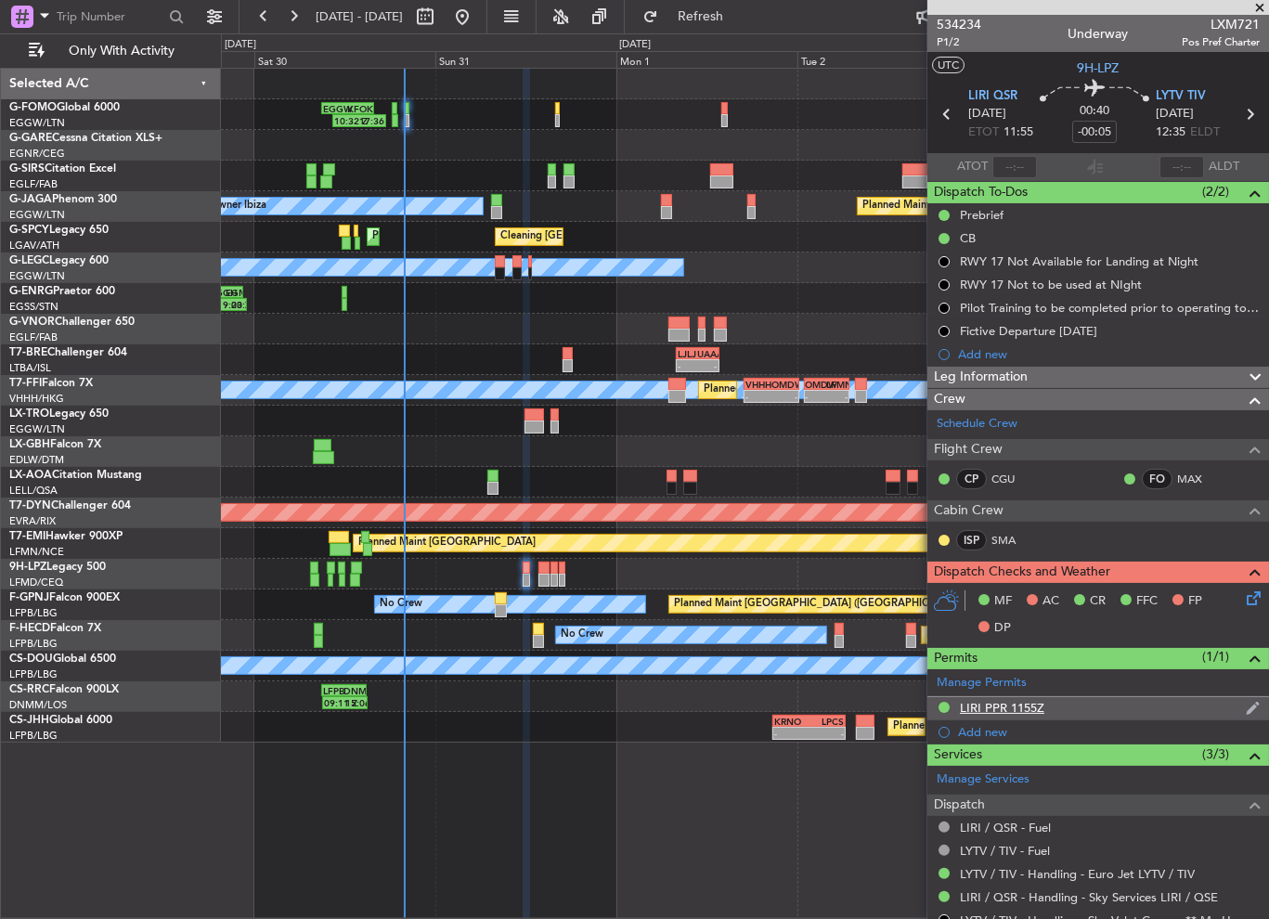
click at [1007, 712] on div "LIRI PPR 1155Z" at bounding box center [1002, 708] width 85 height 16
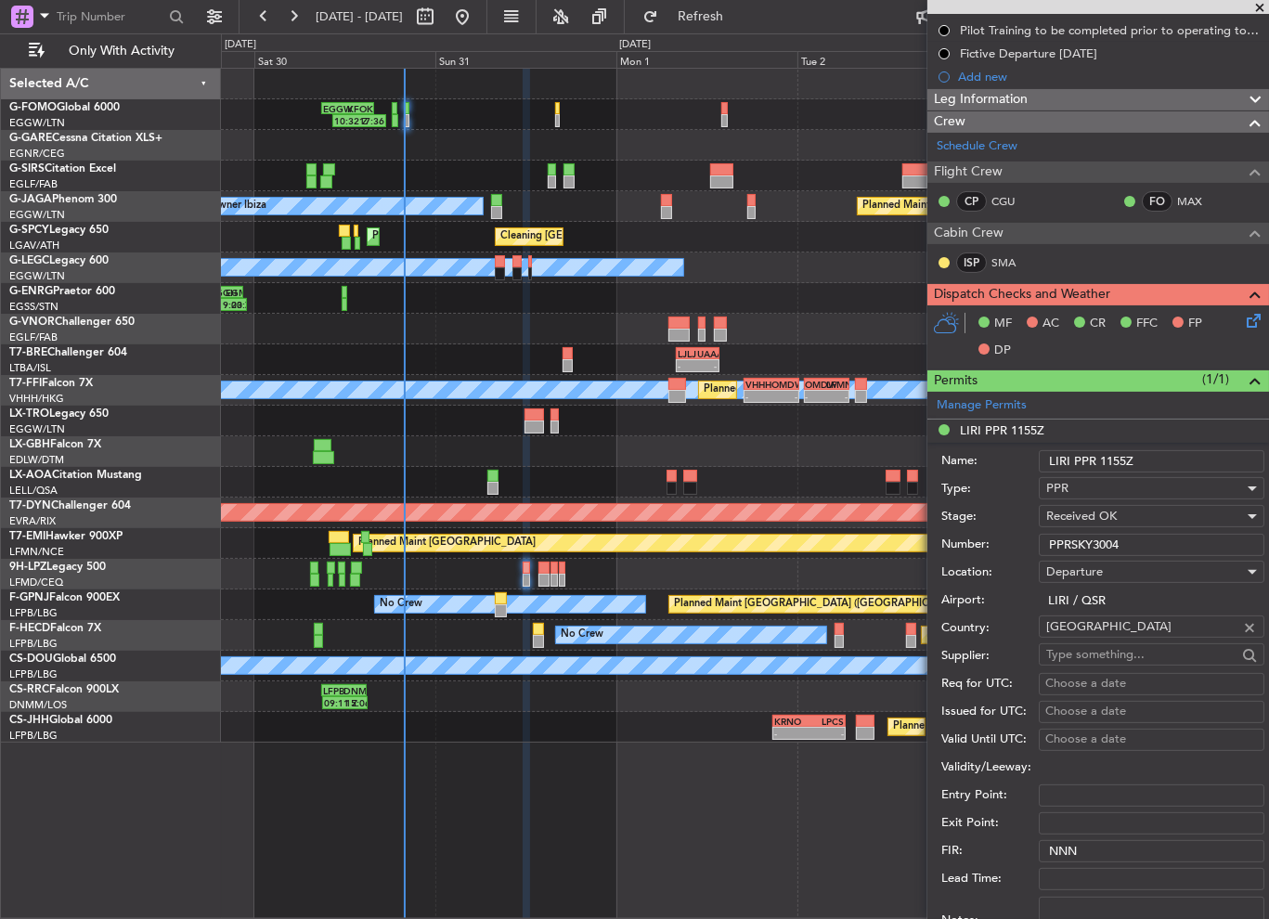
scroll to position [279, 0]
drag, startPoint x: 1010, startPoint y: 540, endPoint x: 997, endPoint y: 540, distance: 13.0
click at [1001, 540] on div "Number: PPRSKY3004" at bounding box center [1103, 544] width 323 height 28
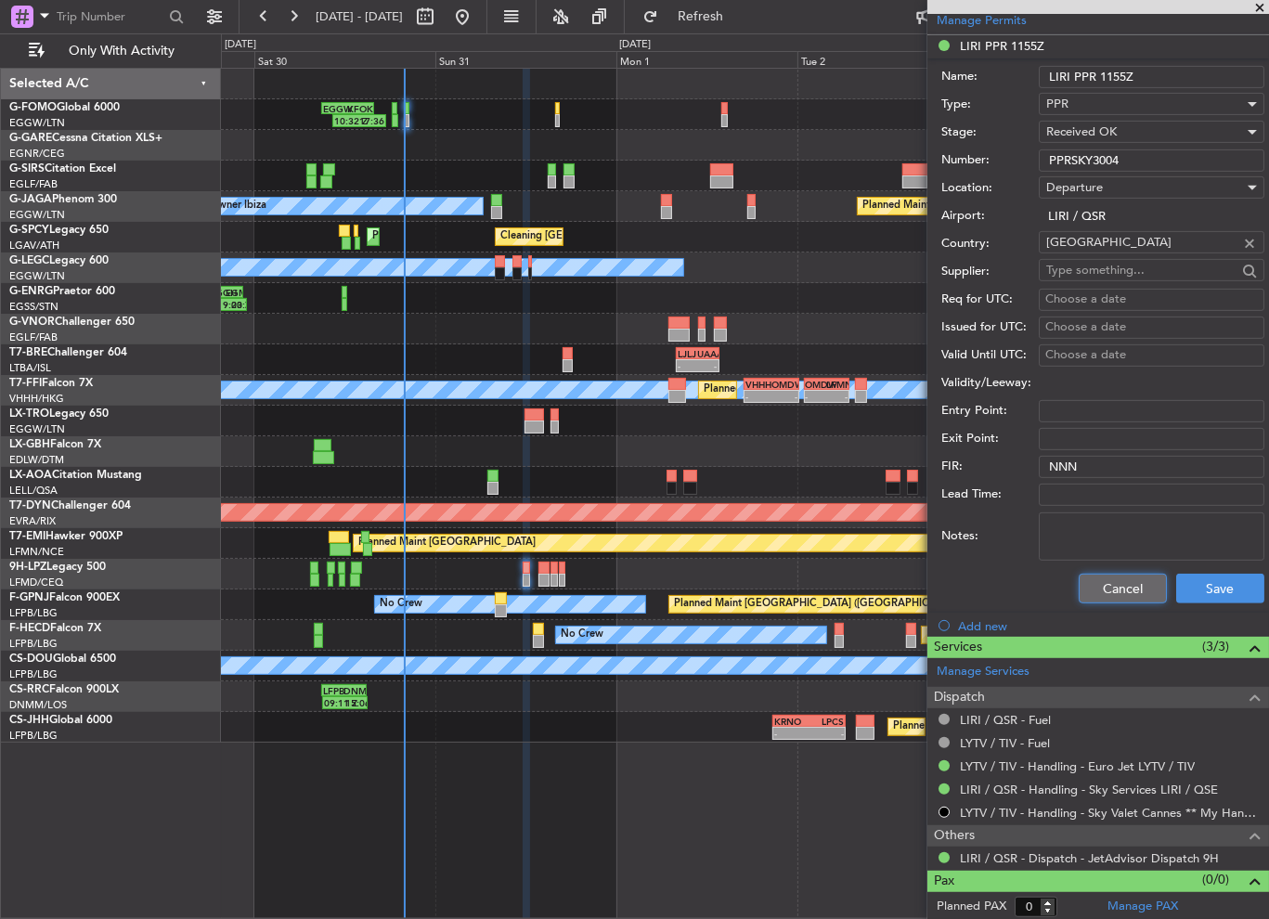
click at [1107, 592] on button "Cancel" at bounding box center [1123, 589] width 88 height 30
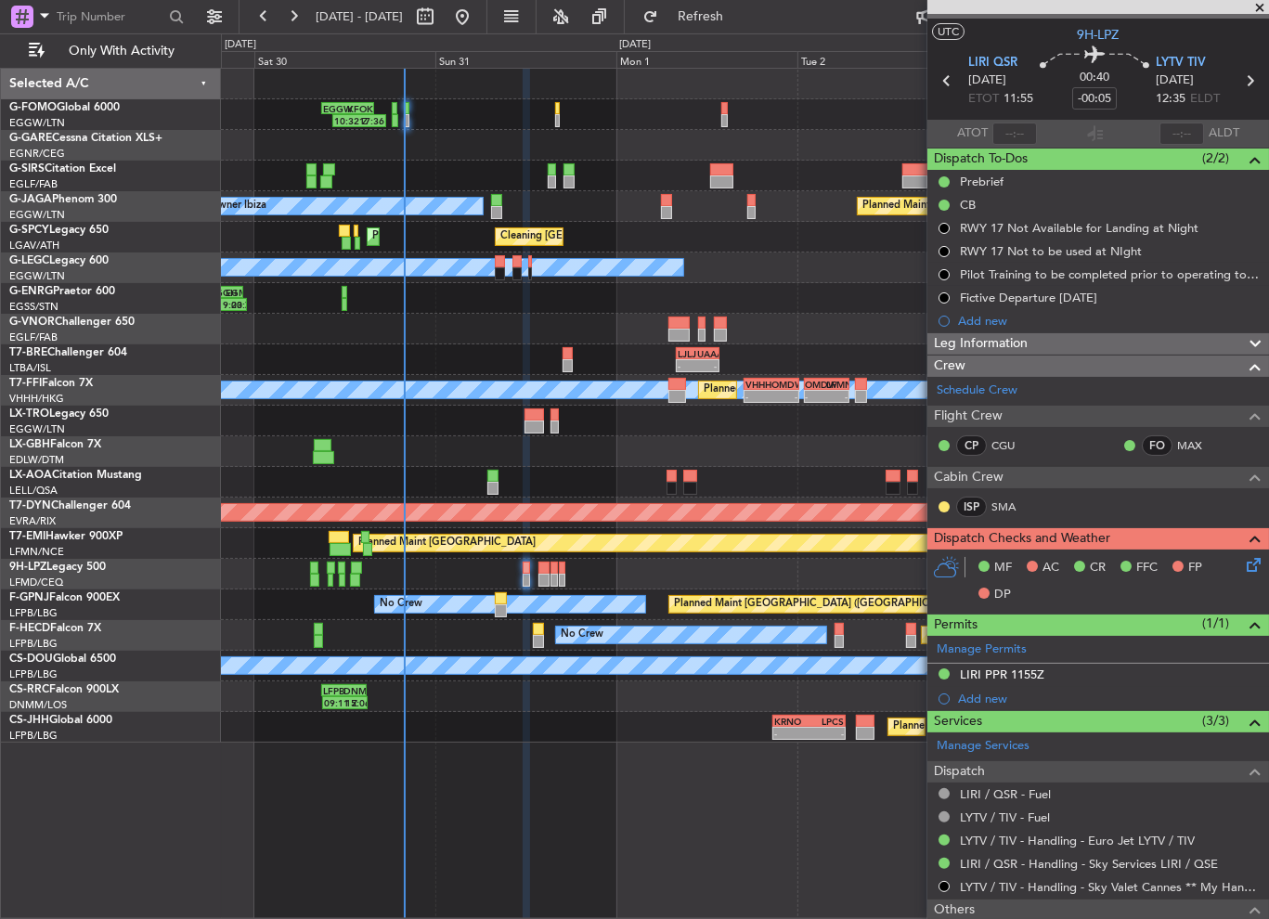
scroll to position [0, 0]
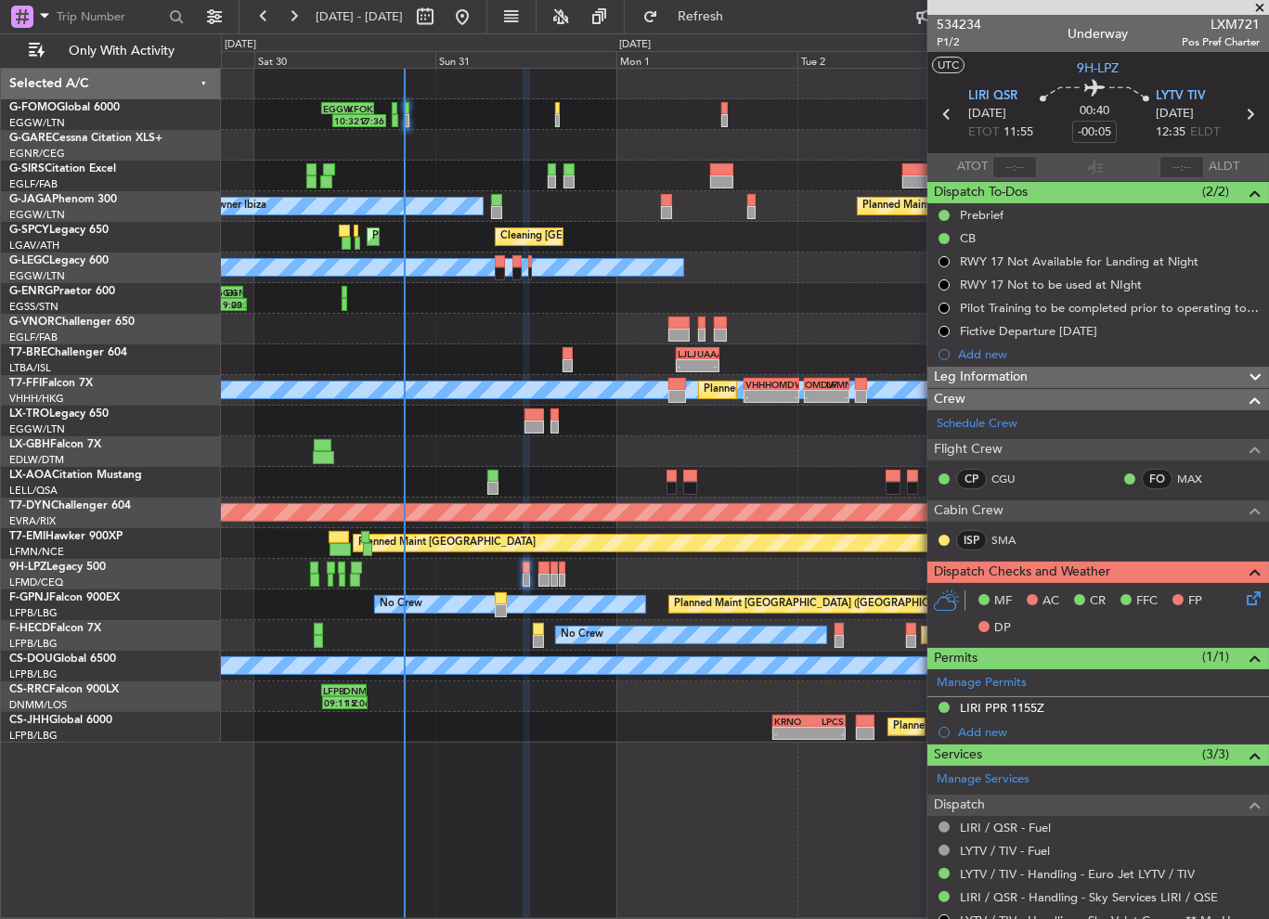
click at [1053, 375] on div "Leg Information" at bounding box center [1099, 377] width 342 height 21
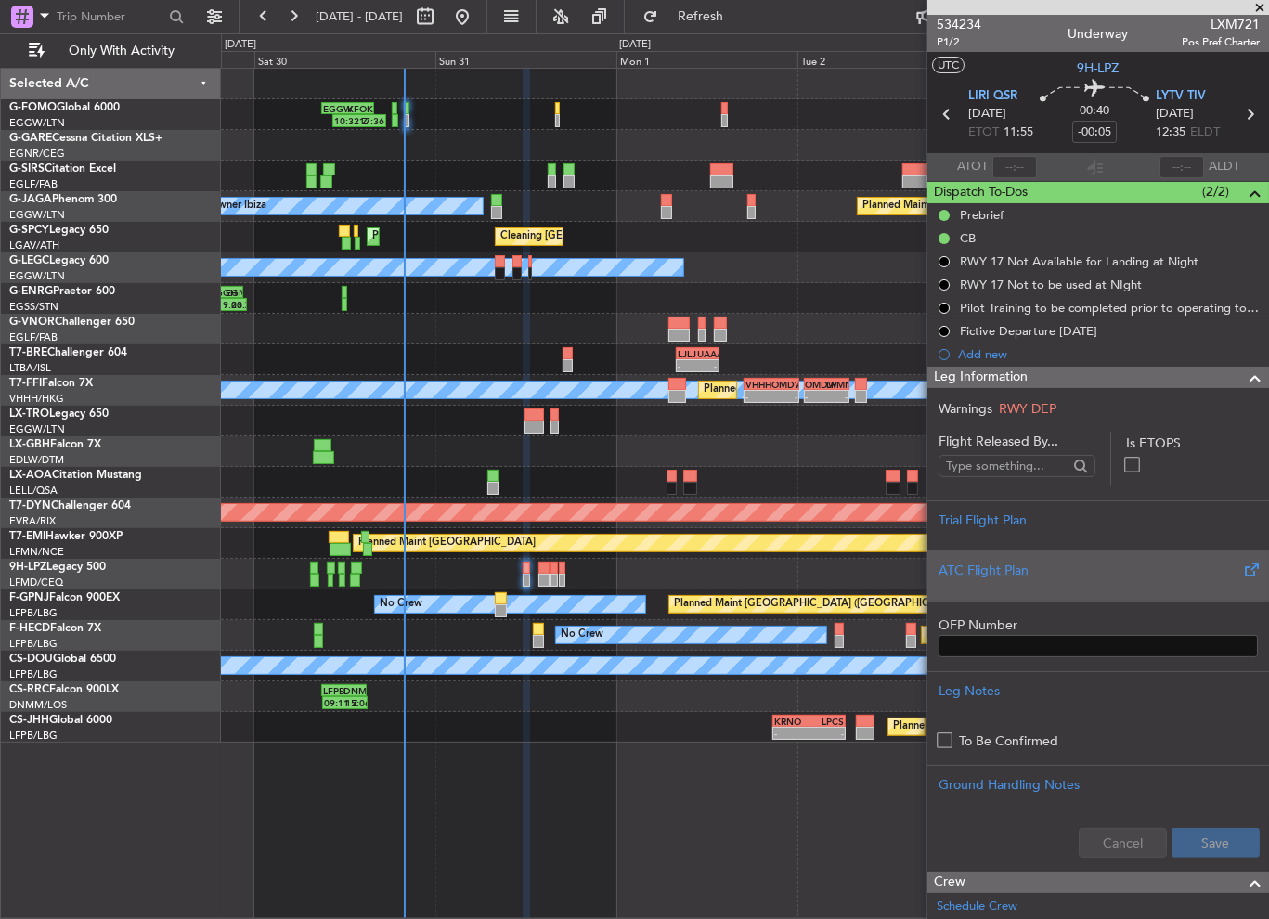
click at [1011, 585] on div at bounding box center [1098, 585] width 319 height 11
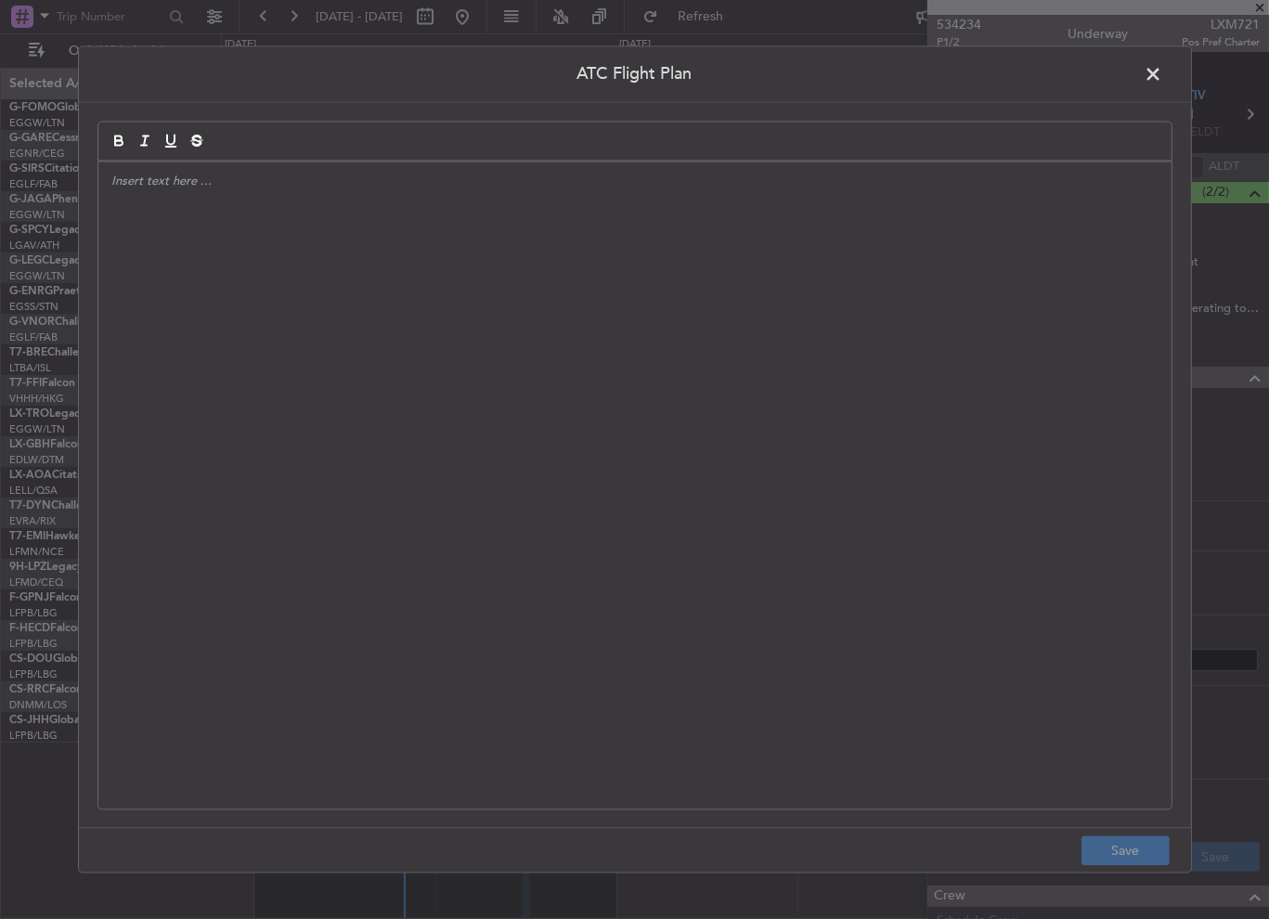
drag, startPoint x: 265, startPoint y: 295, endPoint x: 254, endPoint y: 305, distance: 13.8
click at [254, 305] on div at bounding box center [634, 486] width 1073 height 647
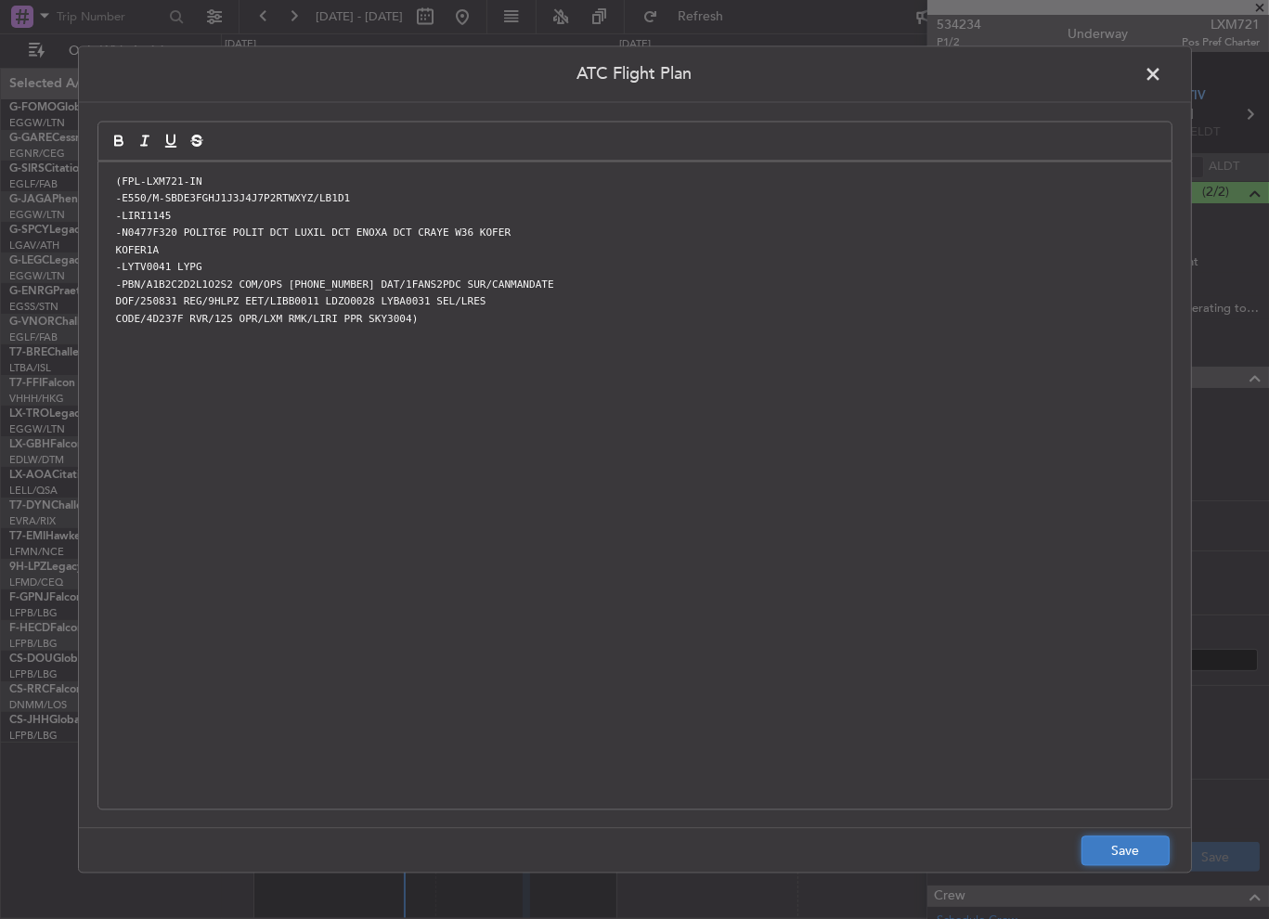
click at [1159, 852] on button "Save" at bounding box center [1126, 852] width 88 height 30
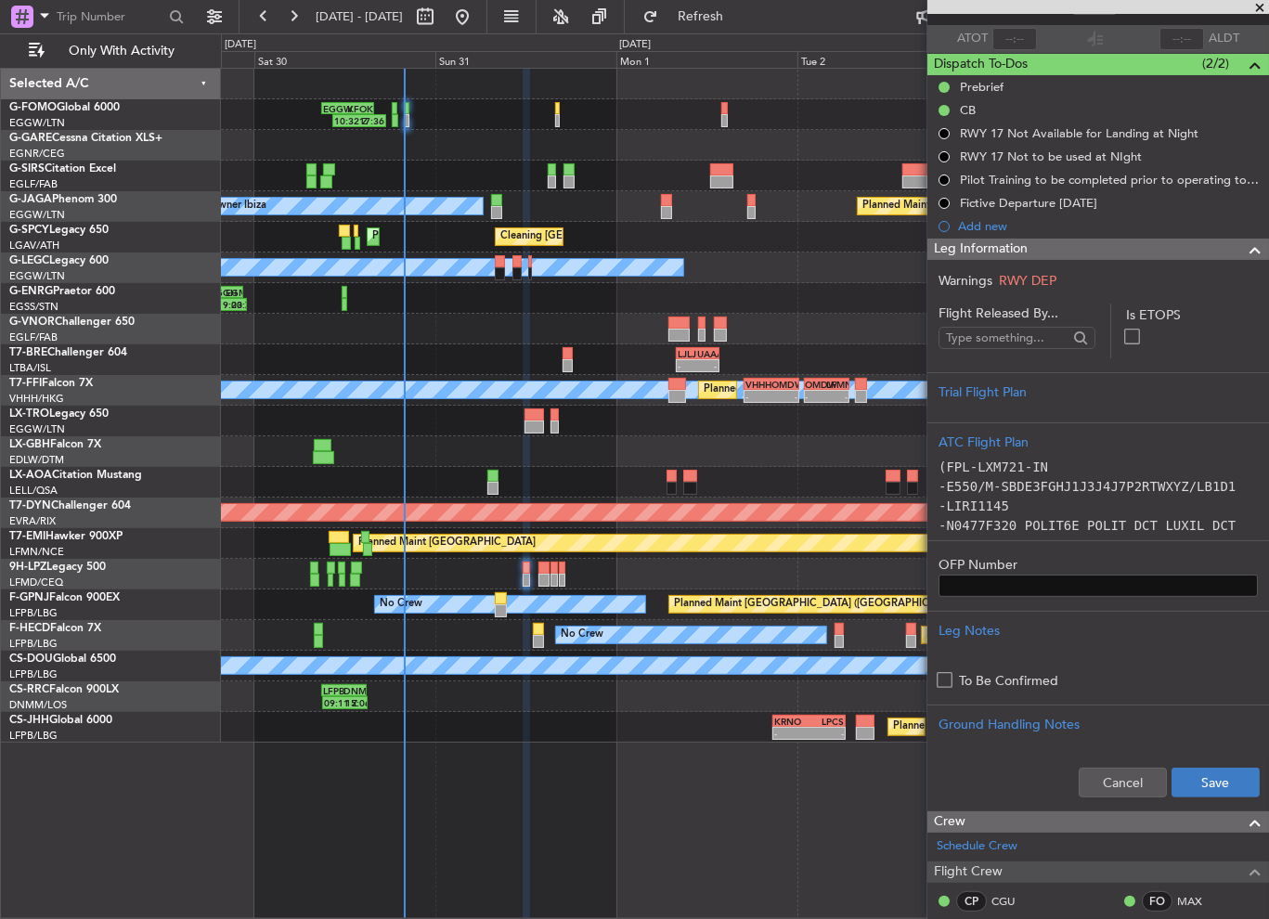
scroll to position [186, 0]
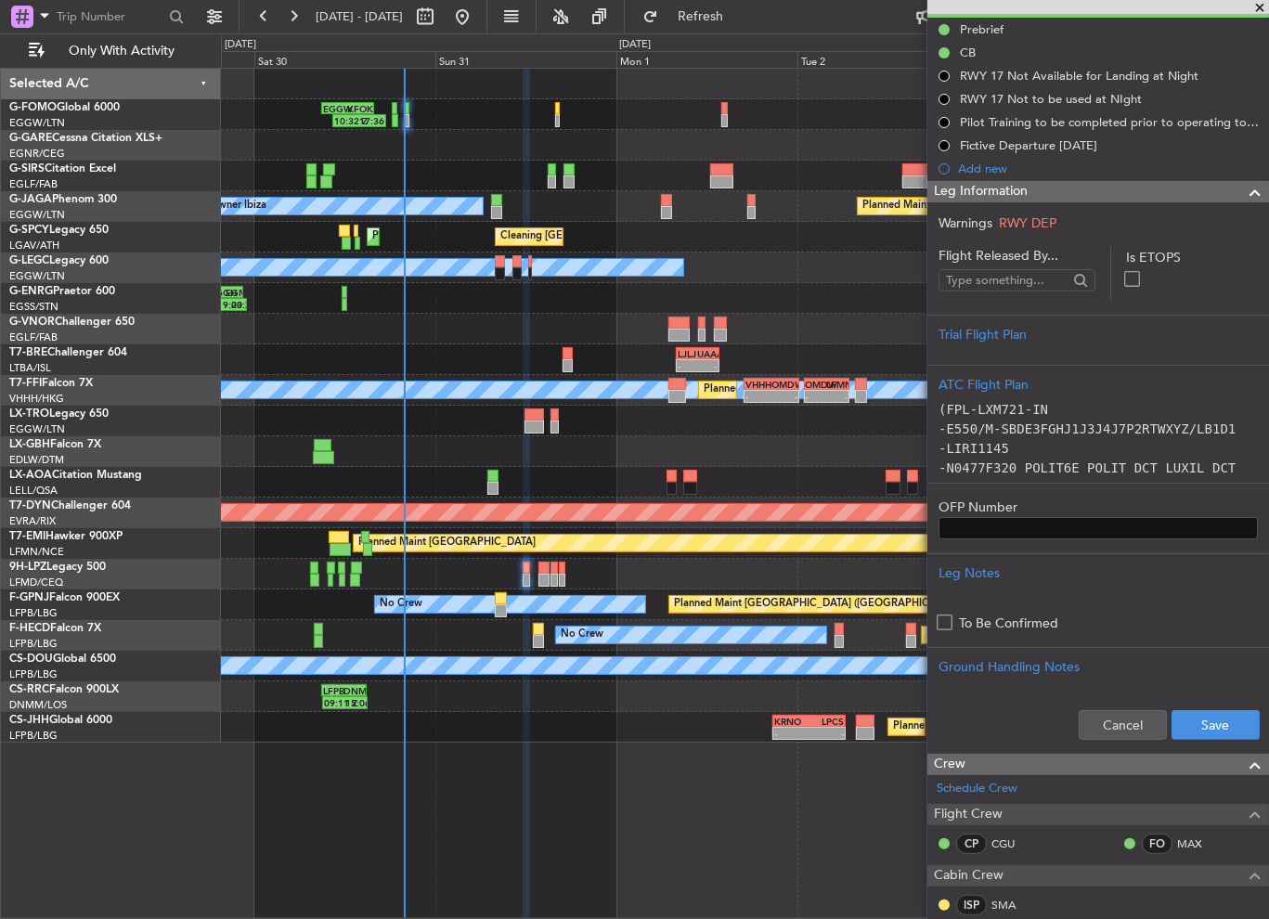
click at [1219, 739] on div "Cancel Save" at bounding box center [1099, 725] width 342 height 56
click at [1217, 722] on button "Save" at bounding box center [1216, 725] width 88 height 30
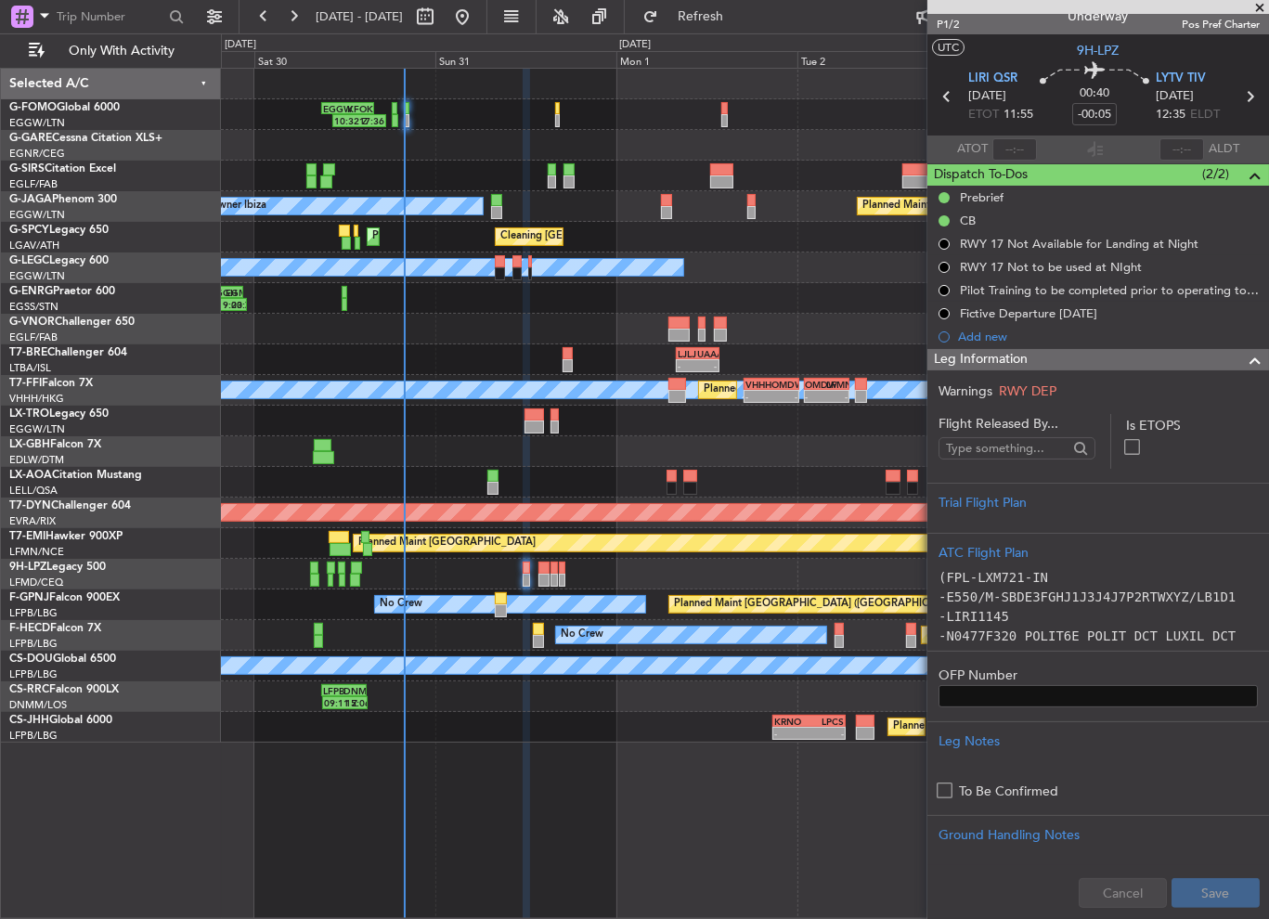
scroll to position [0, 0]
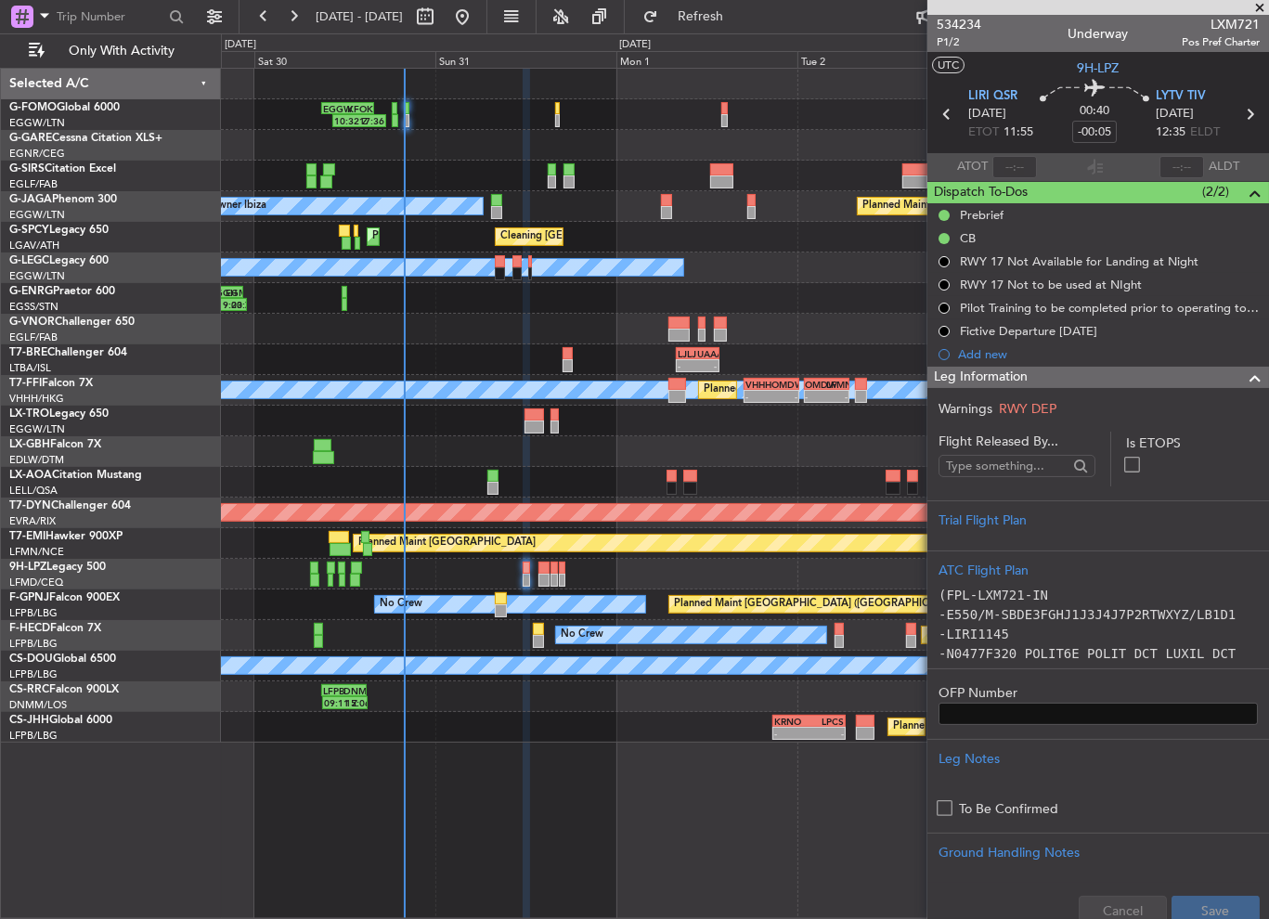
click at [1244, 386] on span at bounding box center [1255, 378] width 22 height 22
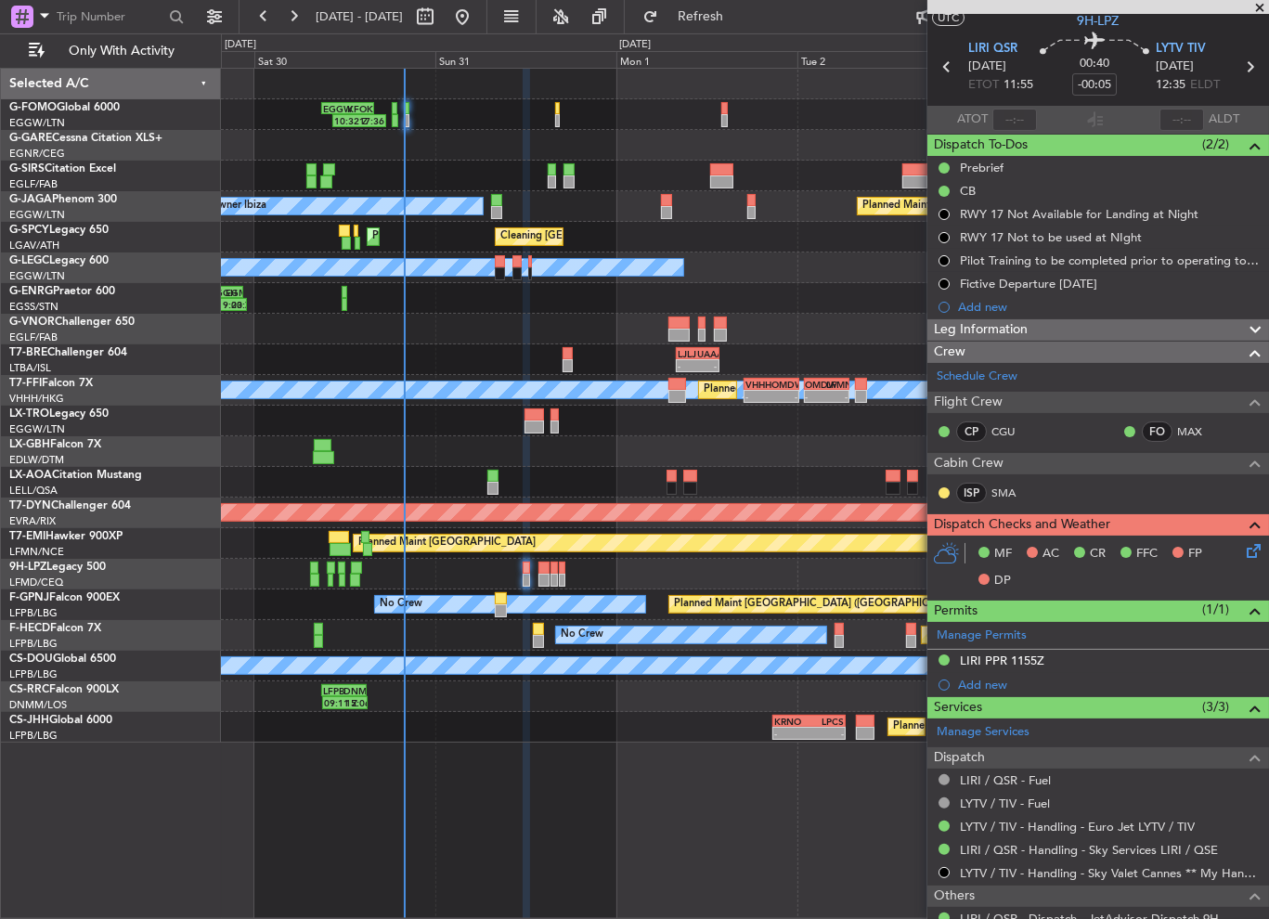
scroll to position [15, 0]
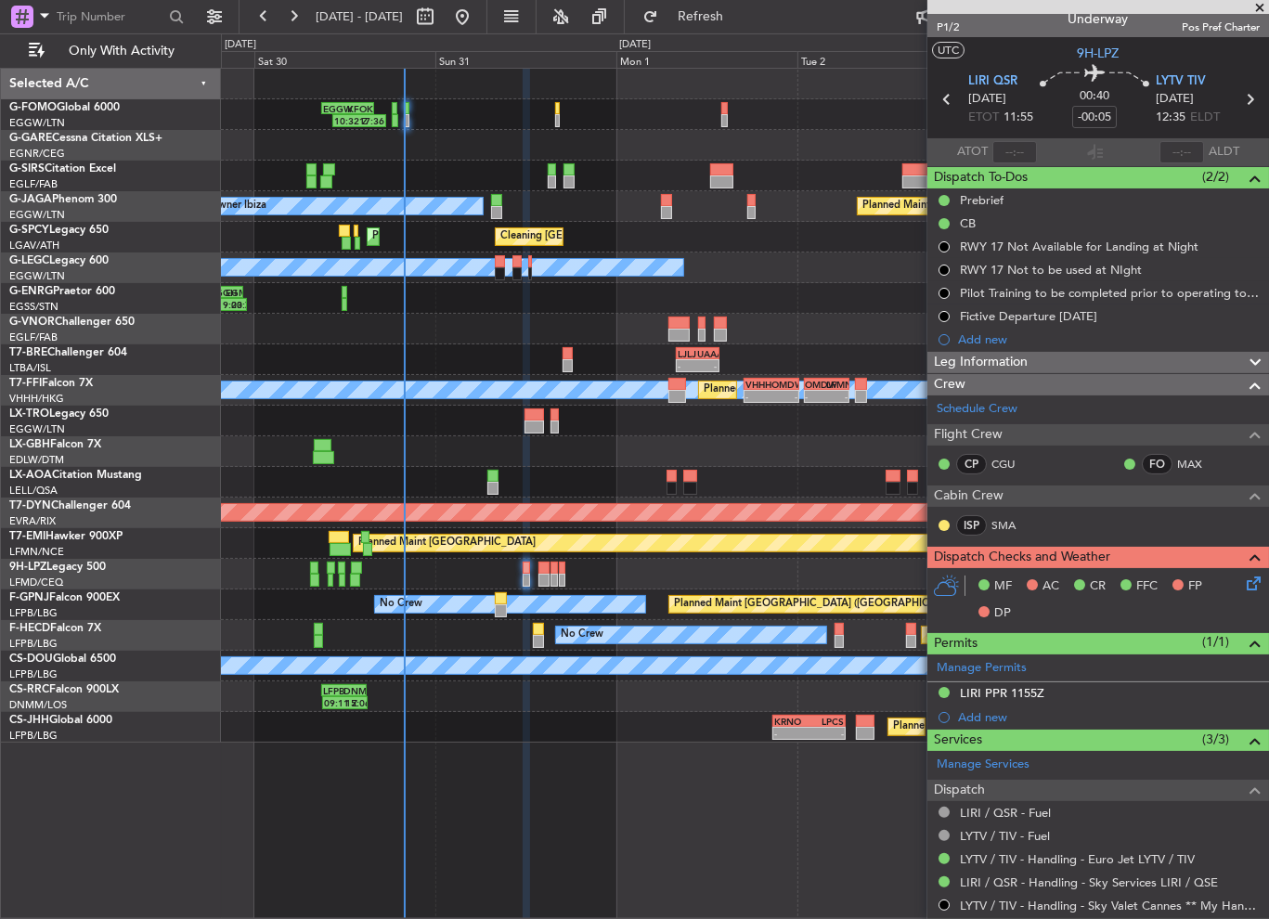
click at [1243, 579] on icon at bounding box center [1250, 580] width 15 height 15
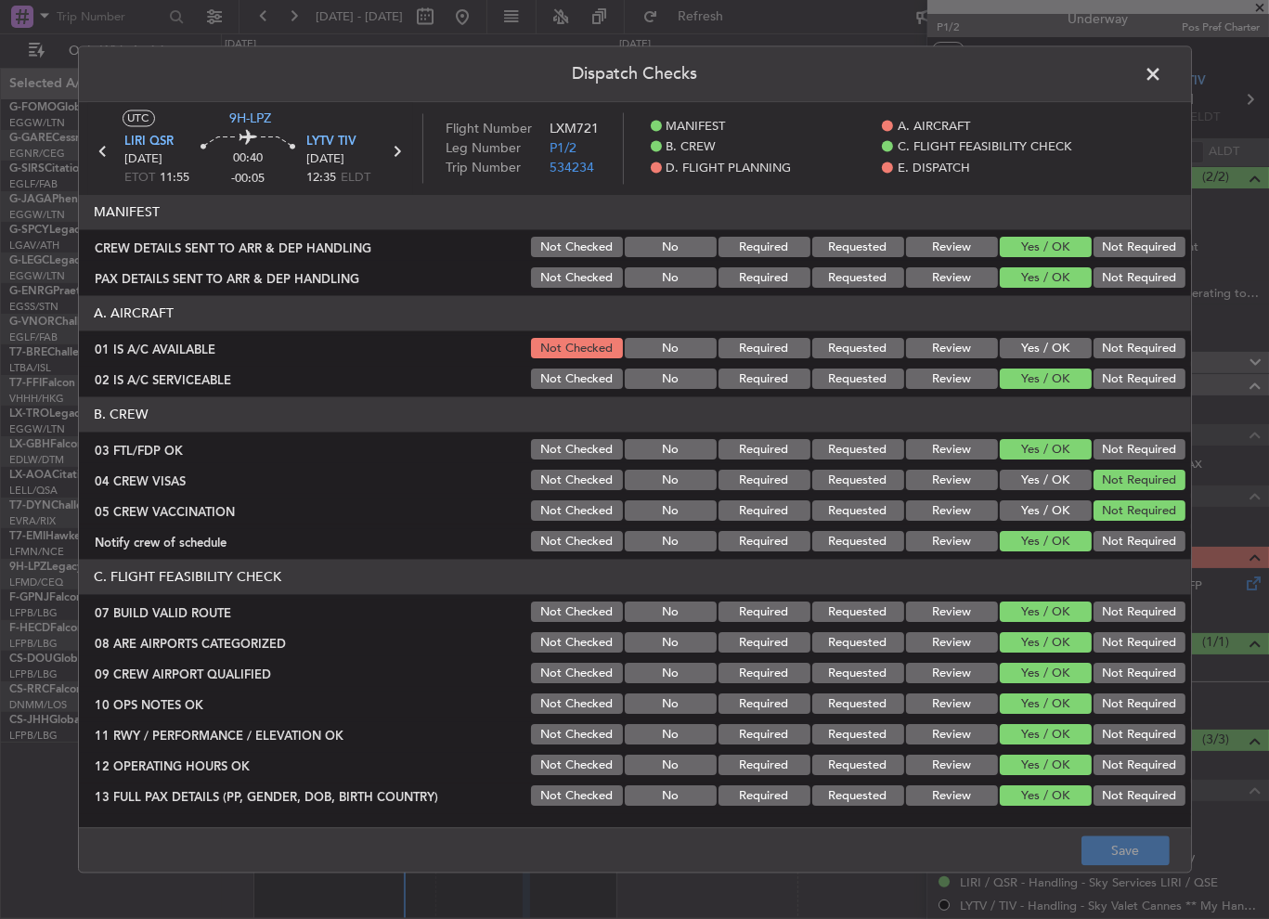
click at [1022, 356] on button "Yes / OK" at bounding box center [1046, 349] width 92 height 20
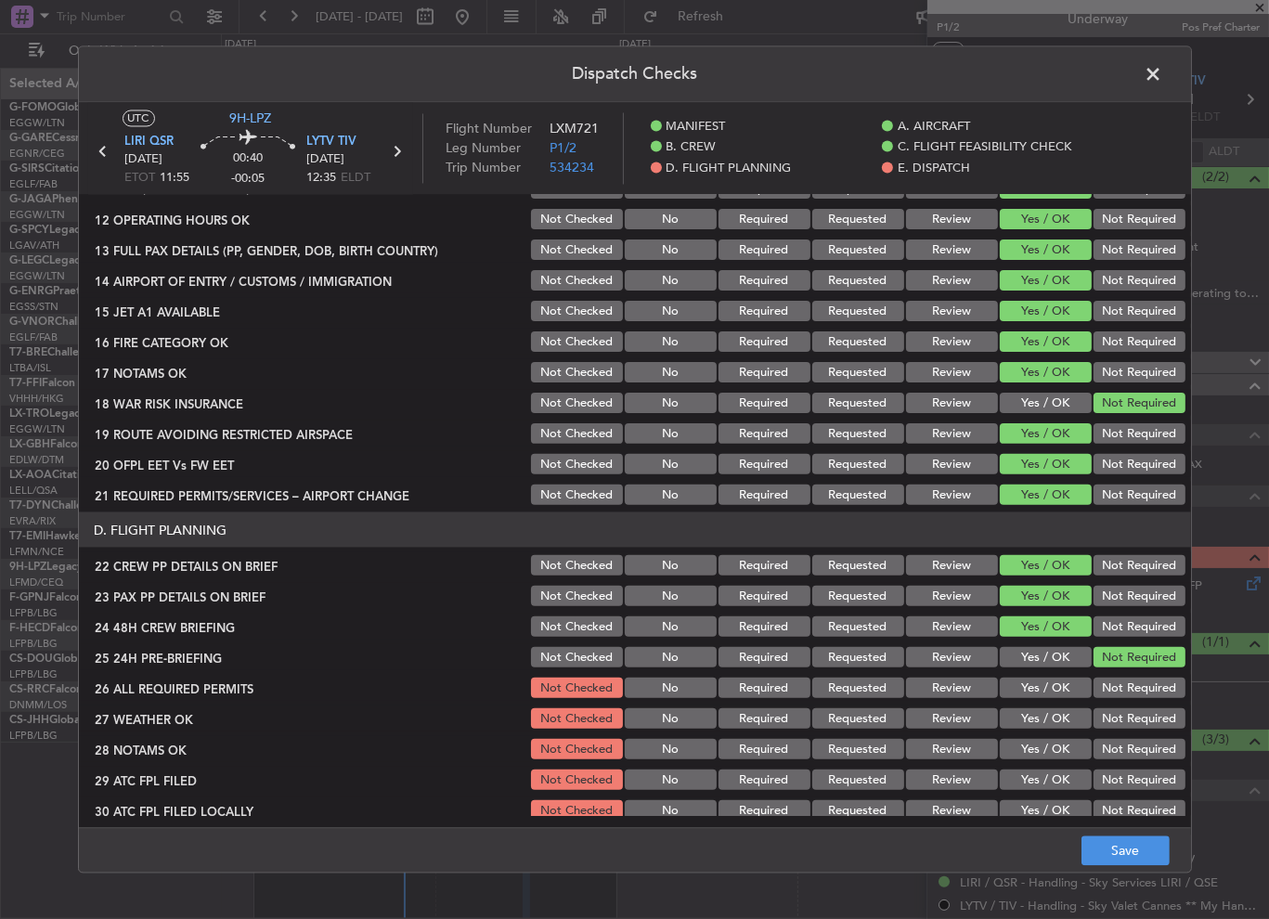
scroll to position [557, 0]
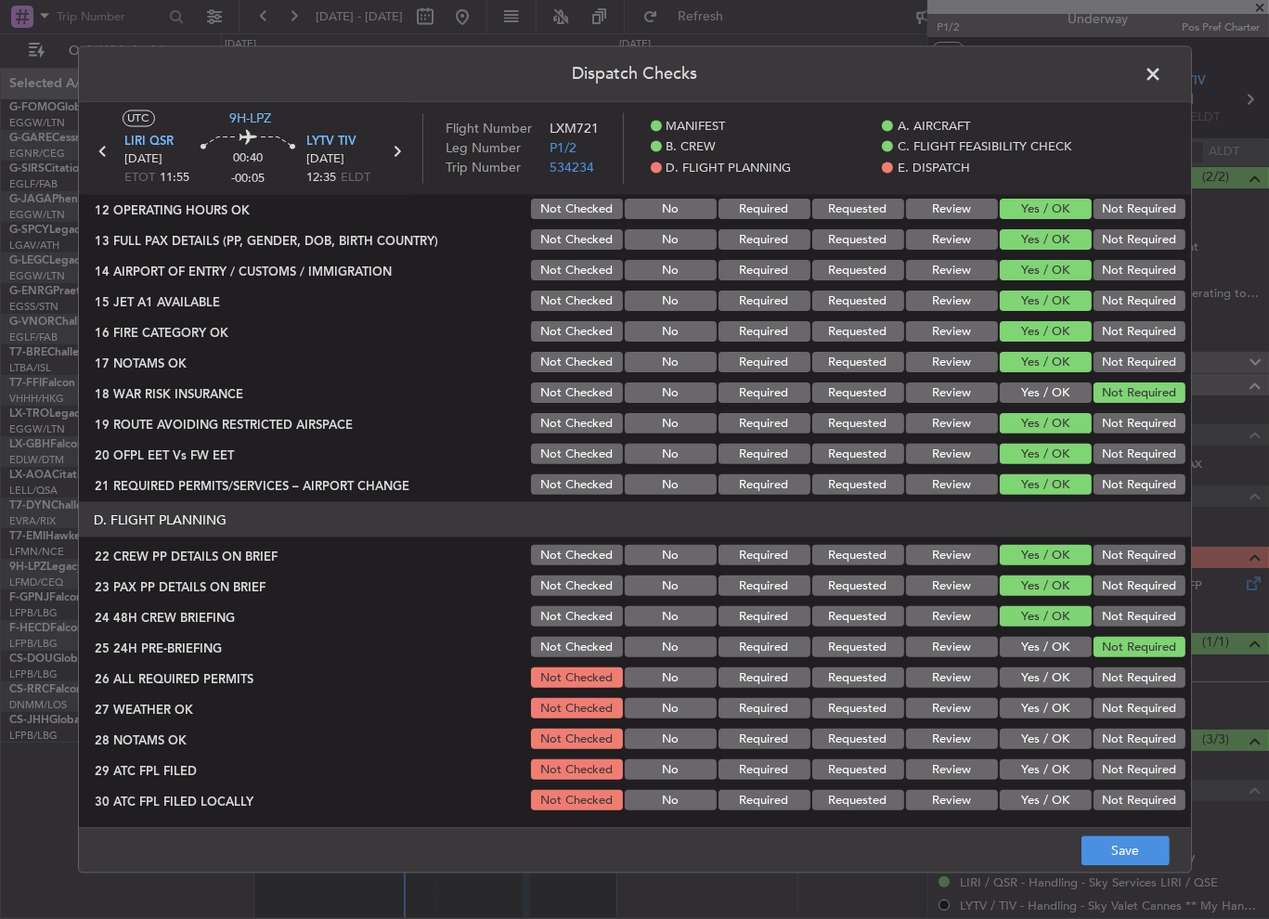
click at [1057, 677] on button "Yes / OK" at bounding box center [1046, 678] width 92 height 20
click at [1052, 702] on button "Yes / OK" at bounding box center [1046, 708] width 92 height 20
click at [1059, 727] on div "Yes / OK" at bounding box center [1044, 739] width 94 height 26
click at [1097, 738] on button "Not Required" at bounding box center [1140, 739] width 92 height 20
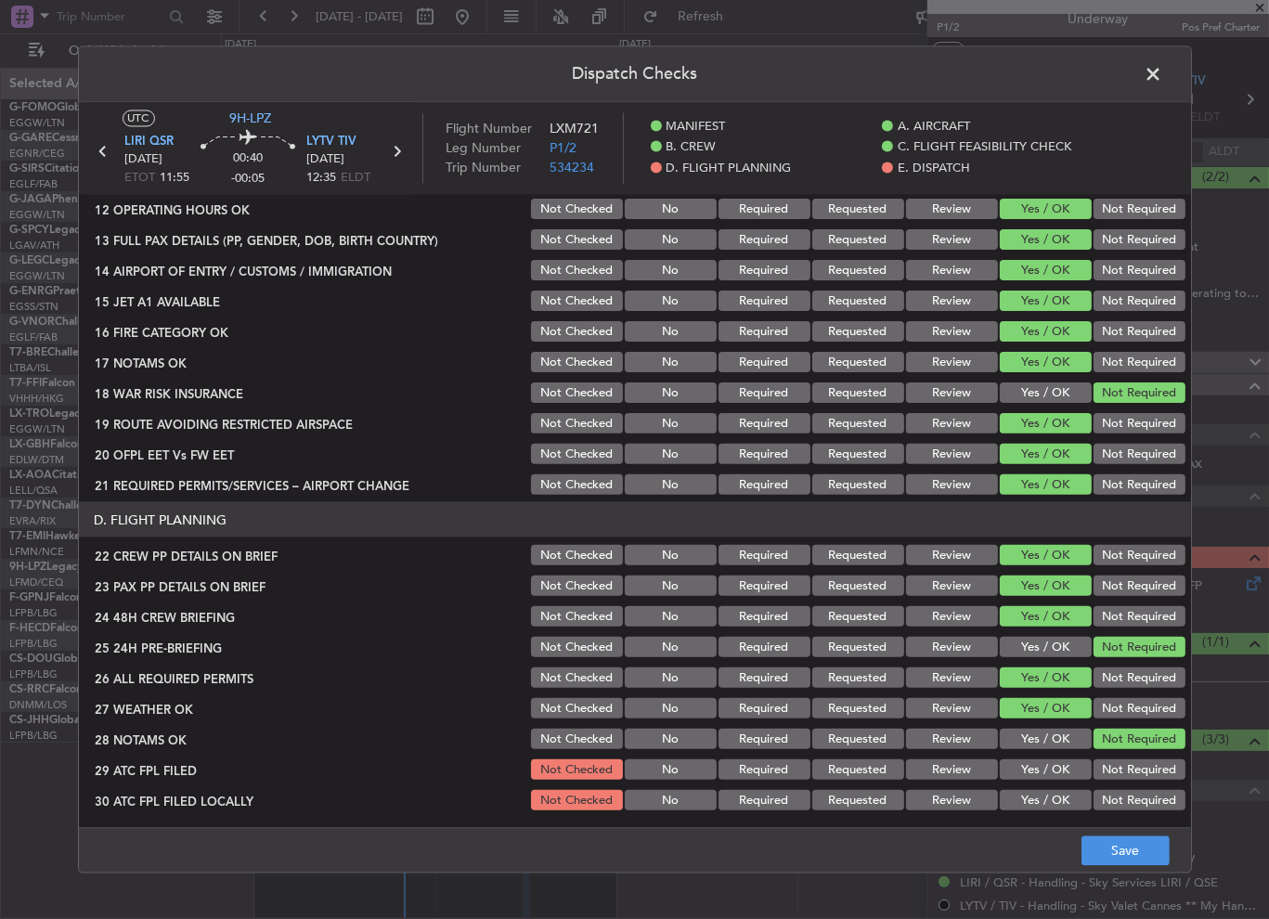
click at [1021, 769] on button "Yes / OK" at bounding box center [1046, 770] width 92 height 20
click at [1124, 788] on div "Not Required" at bounding box center [1138, 800] width 94 height 26
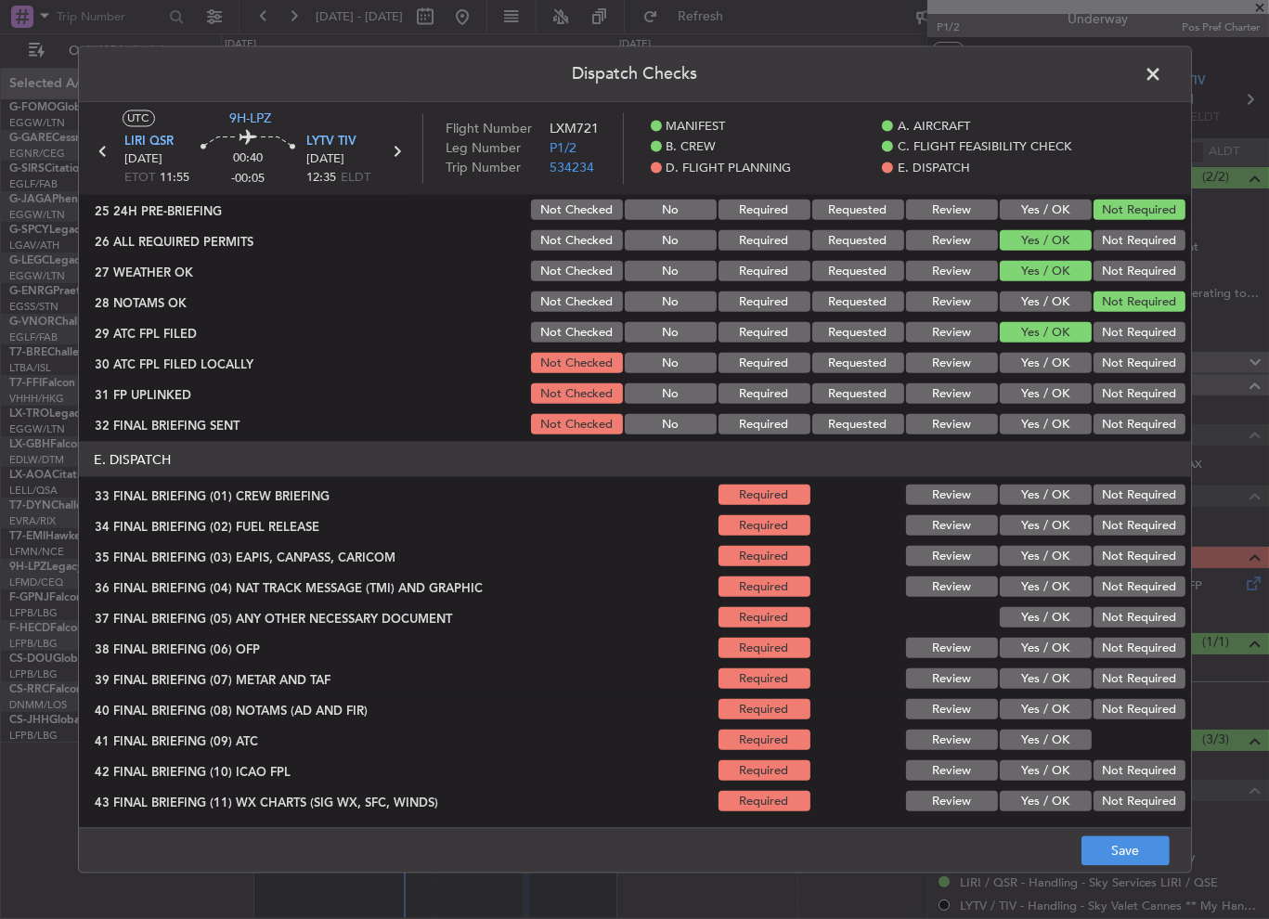
scroll to position [1021, 0]
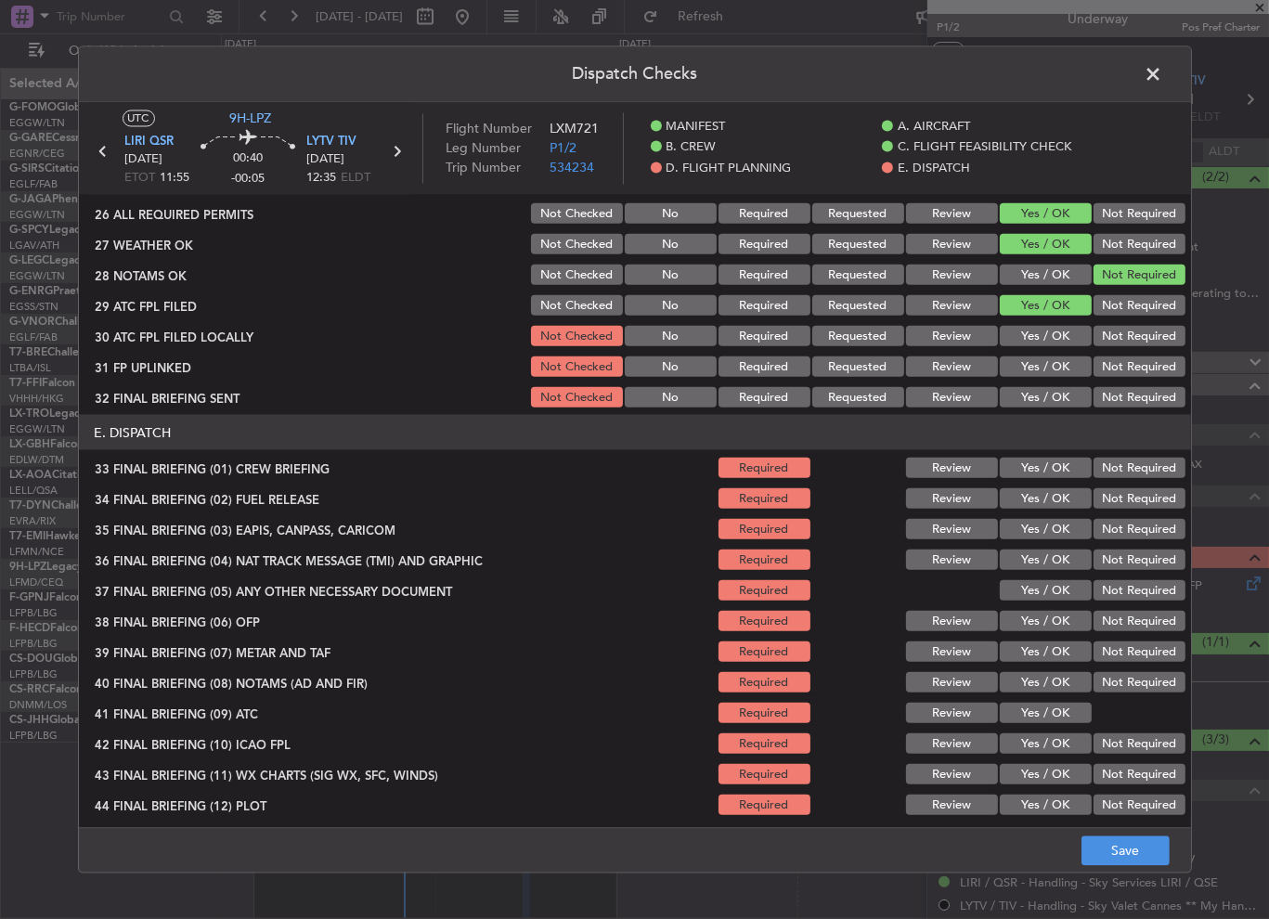
click at [1058, 280] on button "Yes / OK" at bounding box center [1046, 275] width 92 height 20
drag, startPoint x: 1113, startPoint y: 343, endPoint x: 1055, endPoint y: 358, distance: 60.4
click at [1112, 343] on button "Not Required" at bounding box center [1140, 336] width 92 height 20
click at [1048, 358] on button "Yes / OK" at bounding box center [1046, 367] width 92 height 20
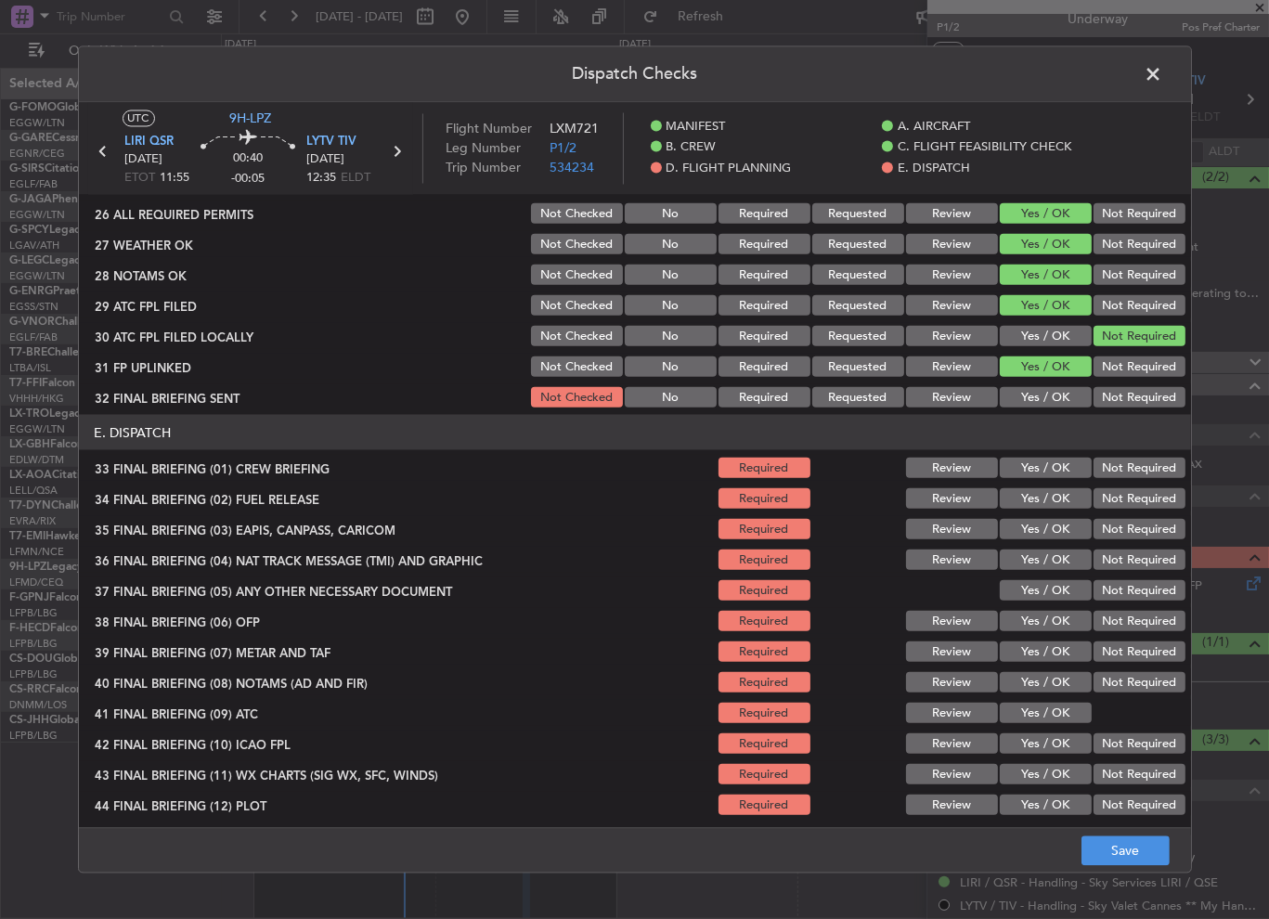
click at [1115, 389] on button "Not Required" at bounding box center [1140, 397] width 92 height 20
drag, startPoint x: 1065, startPoint y: 472, endPoint x: 1065, endPoint y: 492, distance: 20.4
click at [1065, 473] on button "Yes / OK" at bounding box center [1046, 468] width 92 height 20
click at [1064, 501] on button "Yes / OK" at bounding box center [1046, 498] width 92 height 20
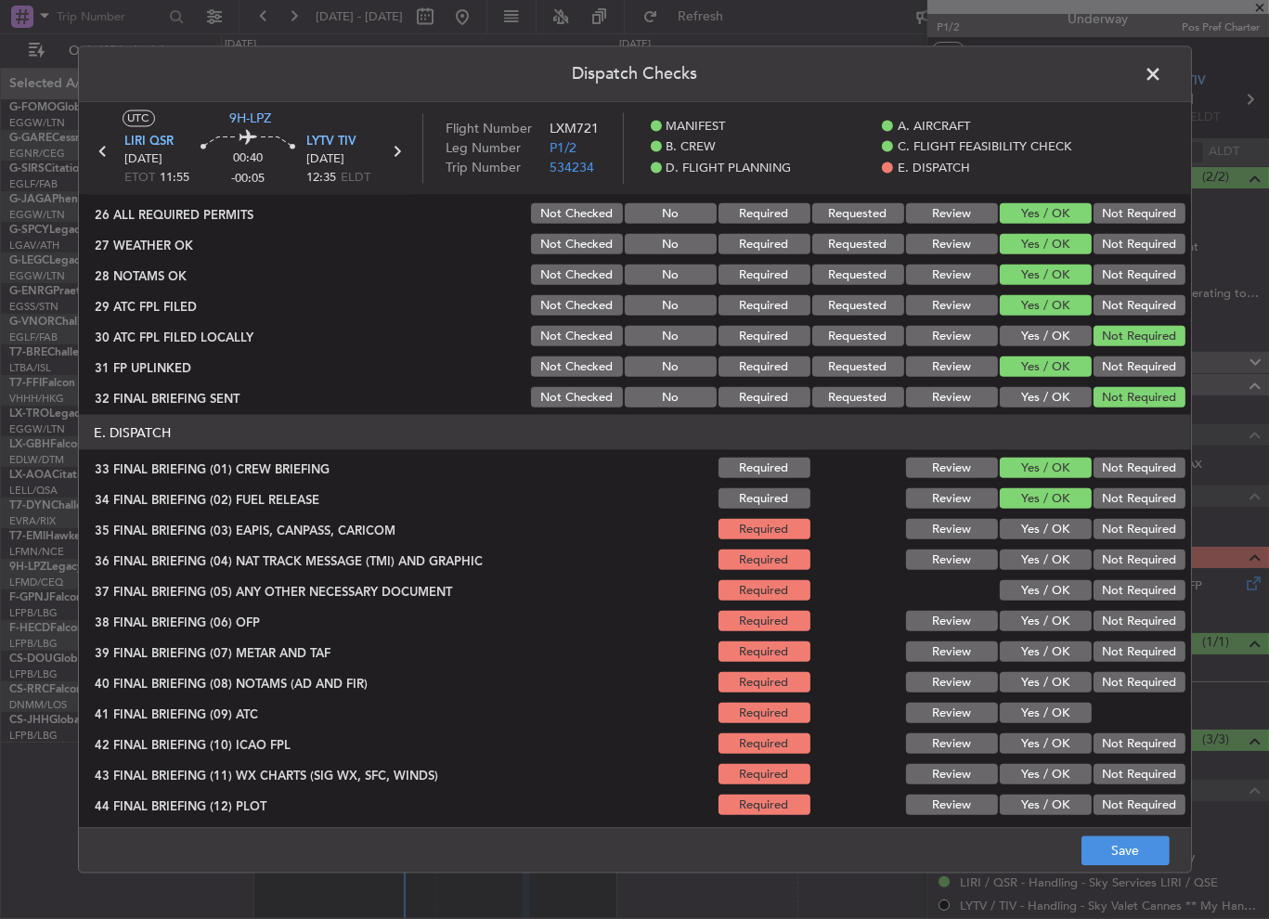
click at [1095, 521] on button "Not Required" at bounding box center [1140, 529] width 92 height 20
click at [1099, 547] on div "Not Required" at bounding box center [1138, 560] width 94 height 26
click at [1096, 554] on button "Not Required" at bounding box center [1140, 560] width 92 height 20
click at [1018, 595] on button "Yes / OK" at bounding box center [1046, 590] width 92 height 20
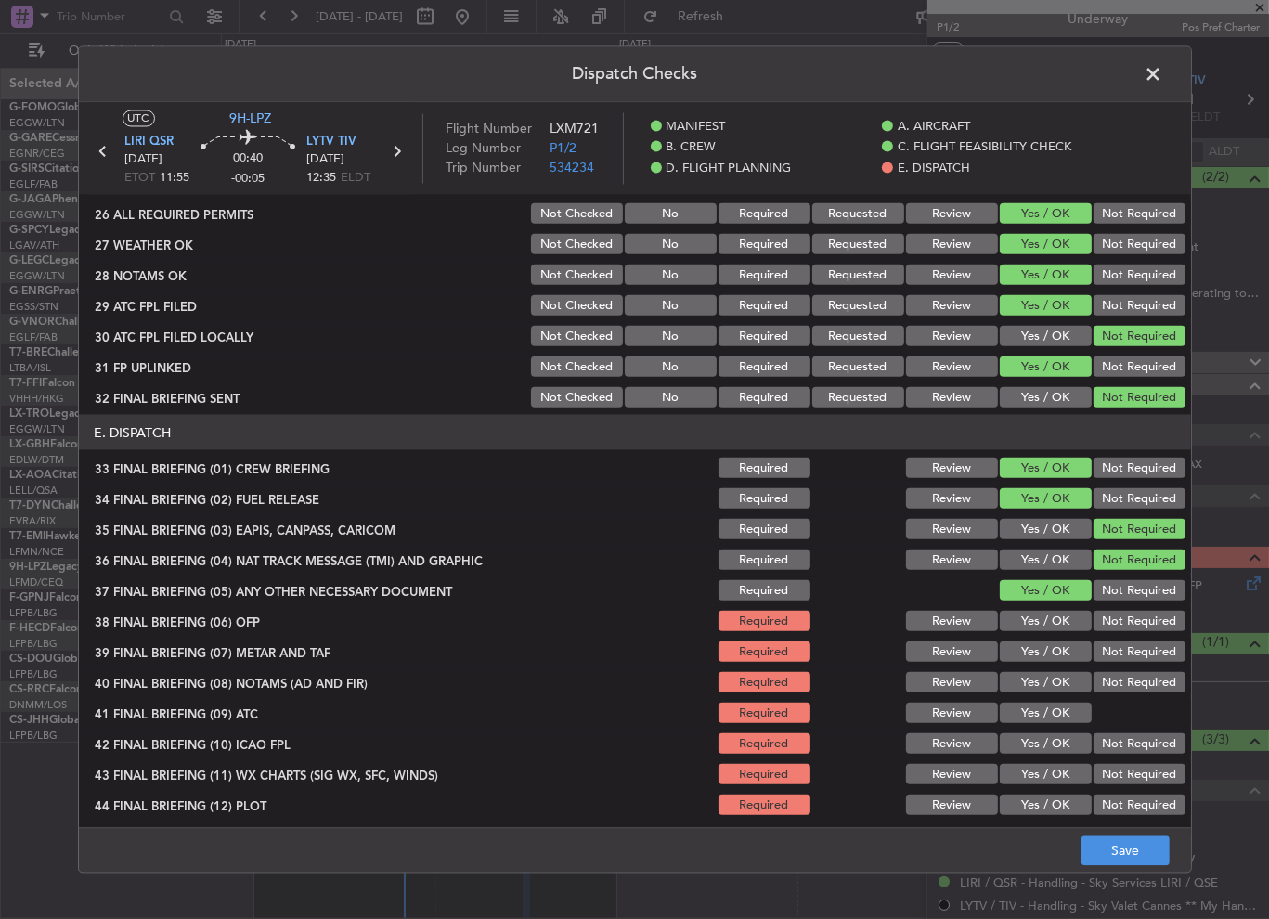
click at [1022, 618] on button "Yes / OK" at bounding box center [1046, 621] width 92 height 20
click at [1023, 644] on button "Yes / OK" at bounding box center [1046, 652] width 92 height 20
click at [1025, 670] on div "Yes / OK" at bounding box center [1044, 683] width 94 height 26
click at [1021, 691] on button "Yes / OK" at bounding box center [1046, 682] width 92 height 20
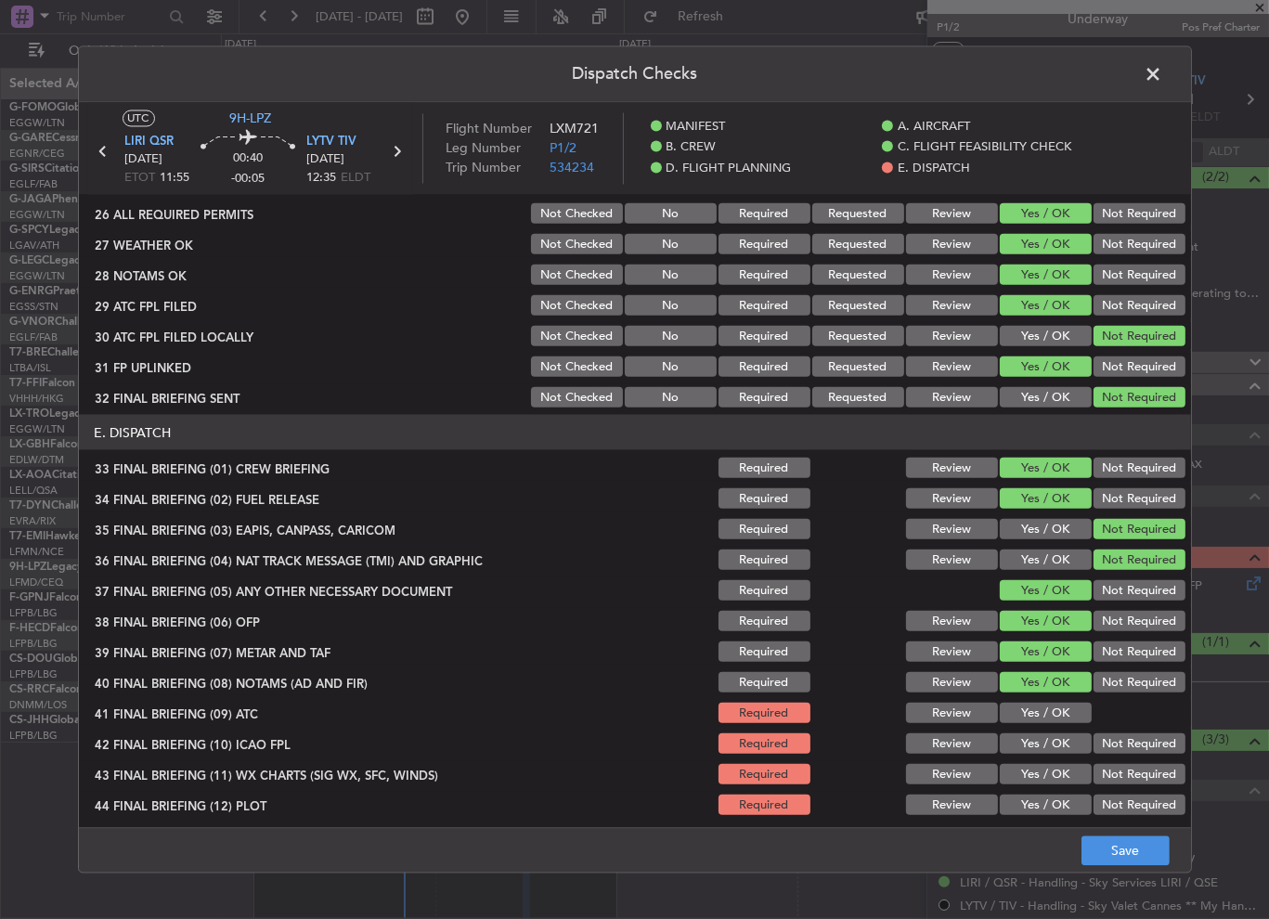
drag, startPoint x: 1039, startPoint y: 718, endPoint x: 1045, endPoint y: 736, distance: 19.4
click at [1036, 719] on button "Yes / OK" at bounding box center [1046, 713] width 92 height 20
click at [1047, 744] on button "Yes / OK" at bounding box center [1046, 744] width 92 height 20
drag, startPoint x: 1055, startPoint y: 774, endPoint x: 1057, endPoint y: 796, distance: 21.4
click at [1054, 775] on button "Yes / OK" at bounding box center [1046, 774] width 92 height 20
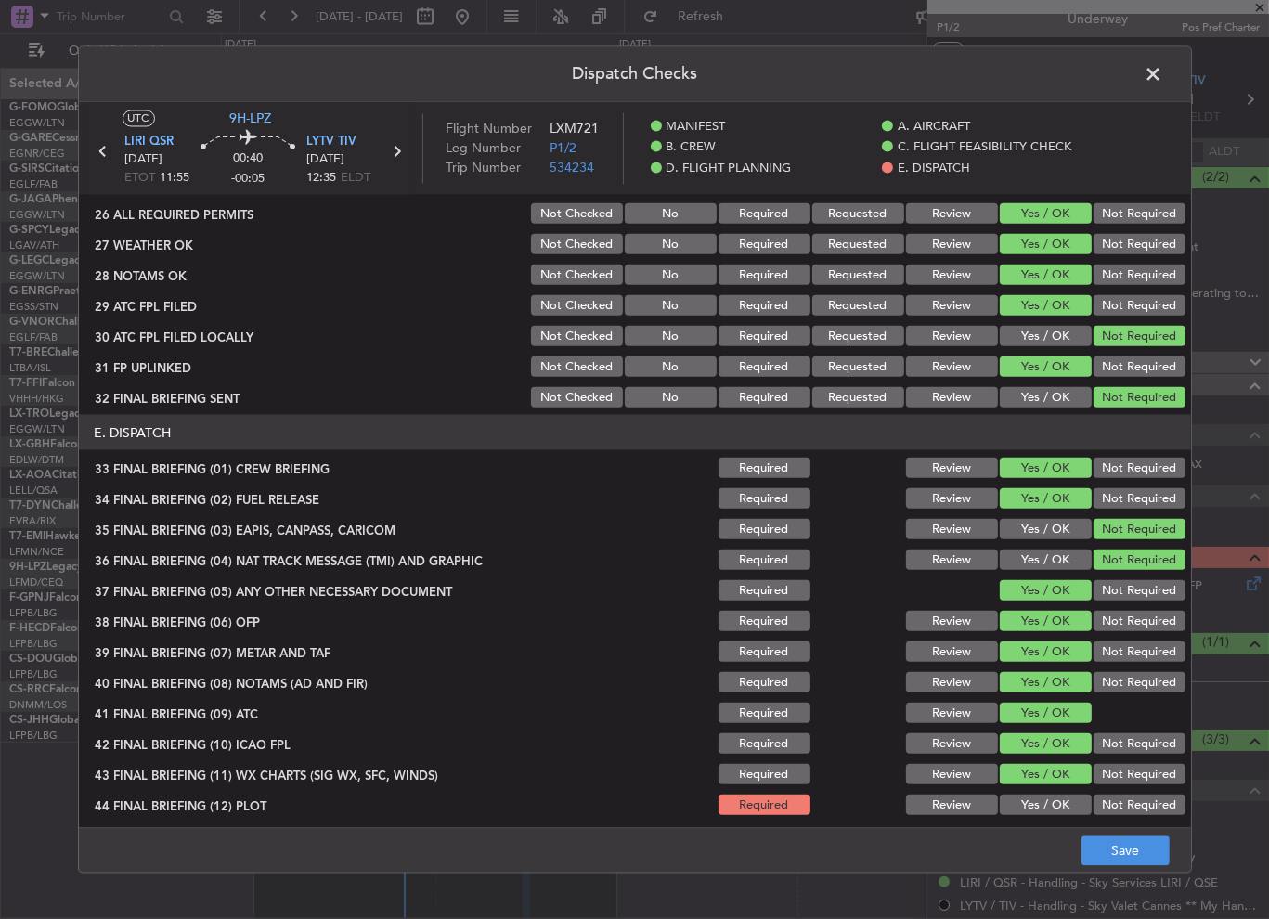
click at [1061, 812] on button "Yes / OK" at bounding box center [1046, 805] width 92 height 20
click at [1130, 852] on button "Save" at bounding box center [1126, 852] width 88 height 30
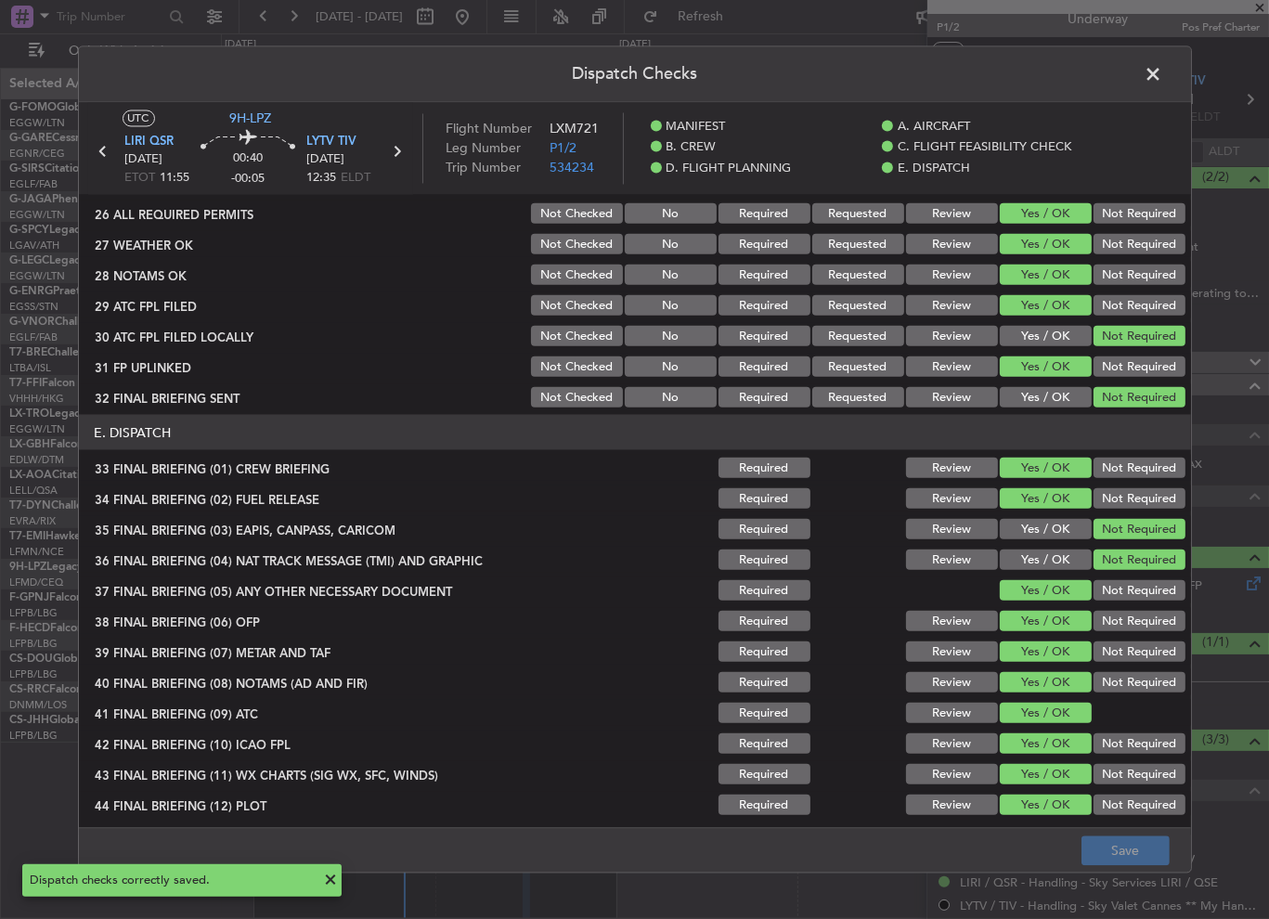
click at [936, 269] on button "Review" at bounding box center [952, 275] width 92 height 20
click at [934, 300] on button "Review" at bounding box center [952, 305] width 92 height 20
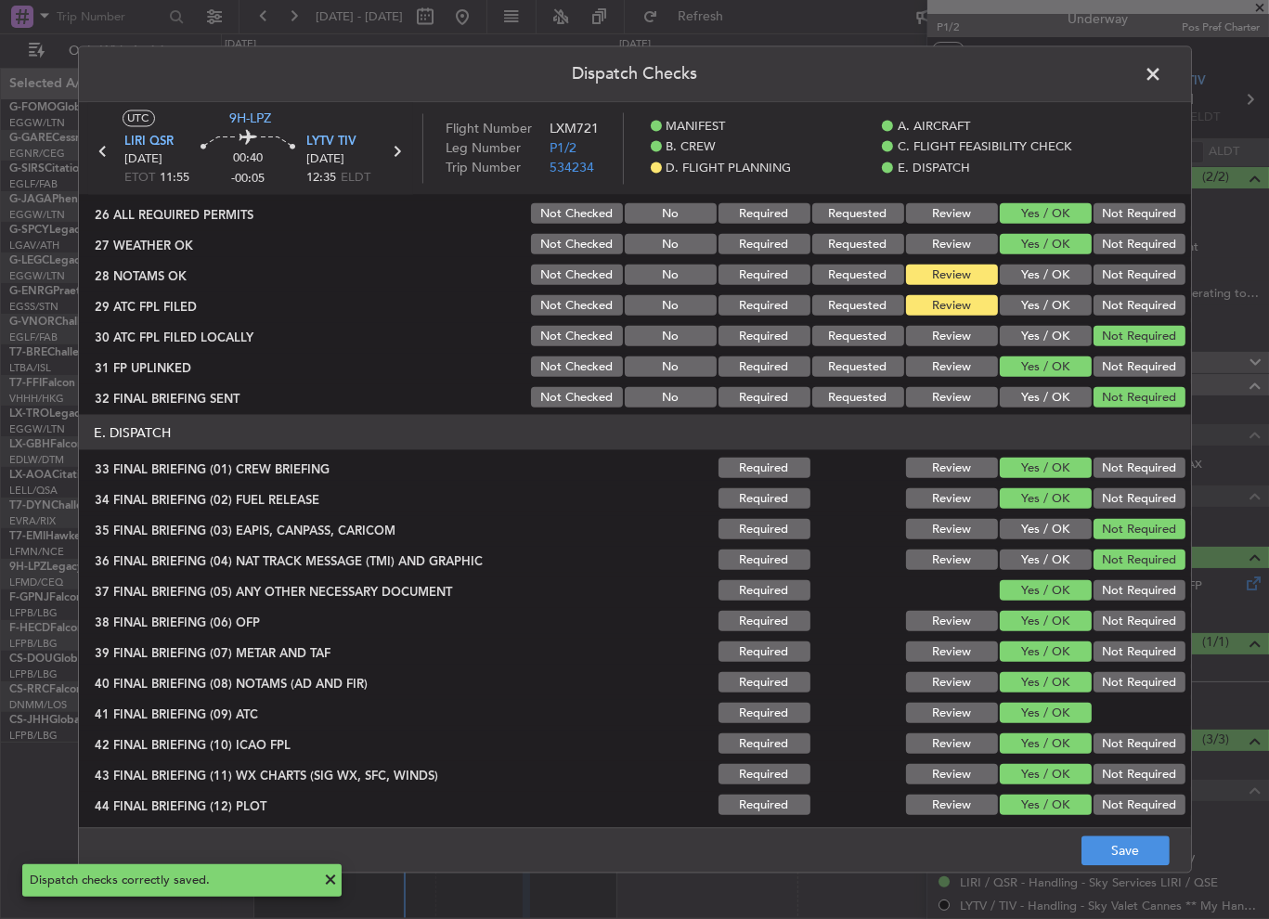
drag, startPoint x: 1033, startPoint y: 303, endPoint x: 947, endPoint y: 263, distance: 94.3
click at [1032, 304] on button "Yes / OK" at bounding box center [1046, 305] width 92 height 20
click at [914, 235] on button "Review" at bounding box center [952, 244] width 92 height 20
click at [1144, 863] on button "Save" at bounding box center [1126, 852] width 88 height 30
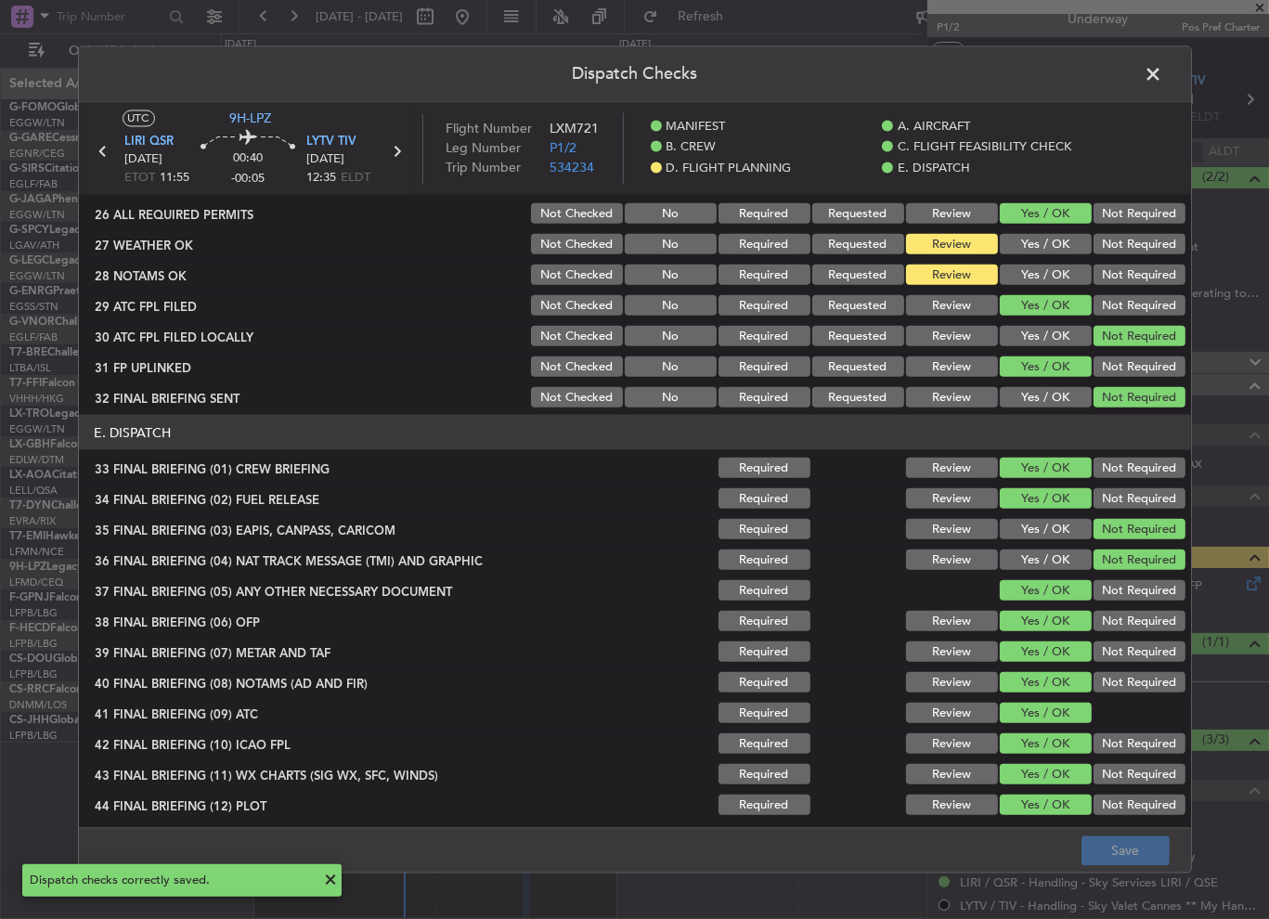
drag, startPoint x: 1152, startPoint y: 75, endPoint x: 1146, endPoint y: 86, distance: 12.5
click at [1164, 78] on span at bounding box center [1164, 79] width 0 height 37
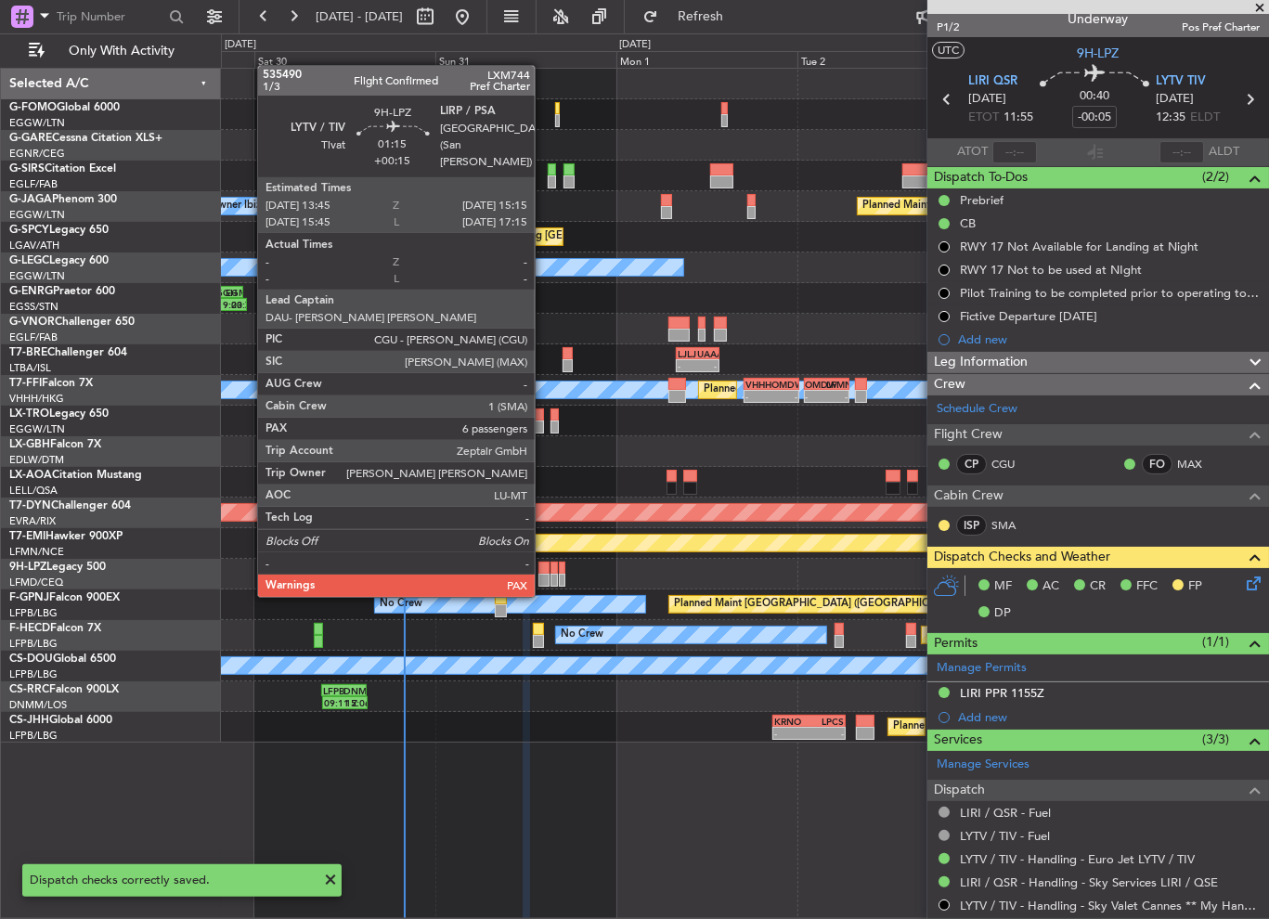
click at [543, 578] on div at bounding box center [545, 580] width 12 height 13
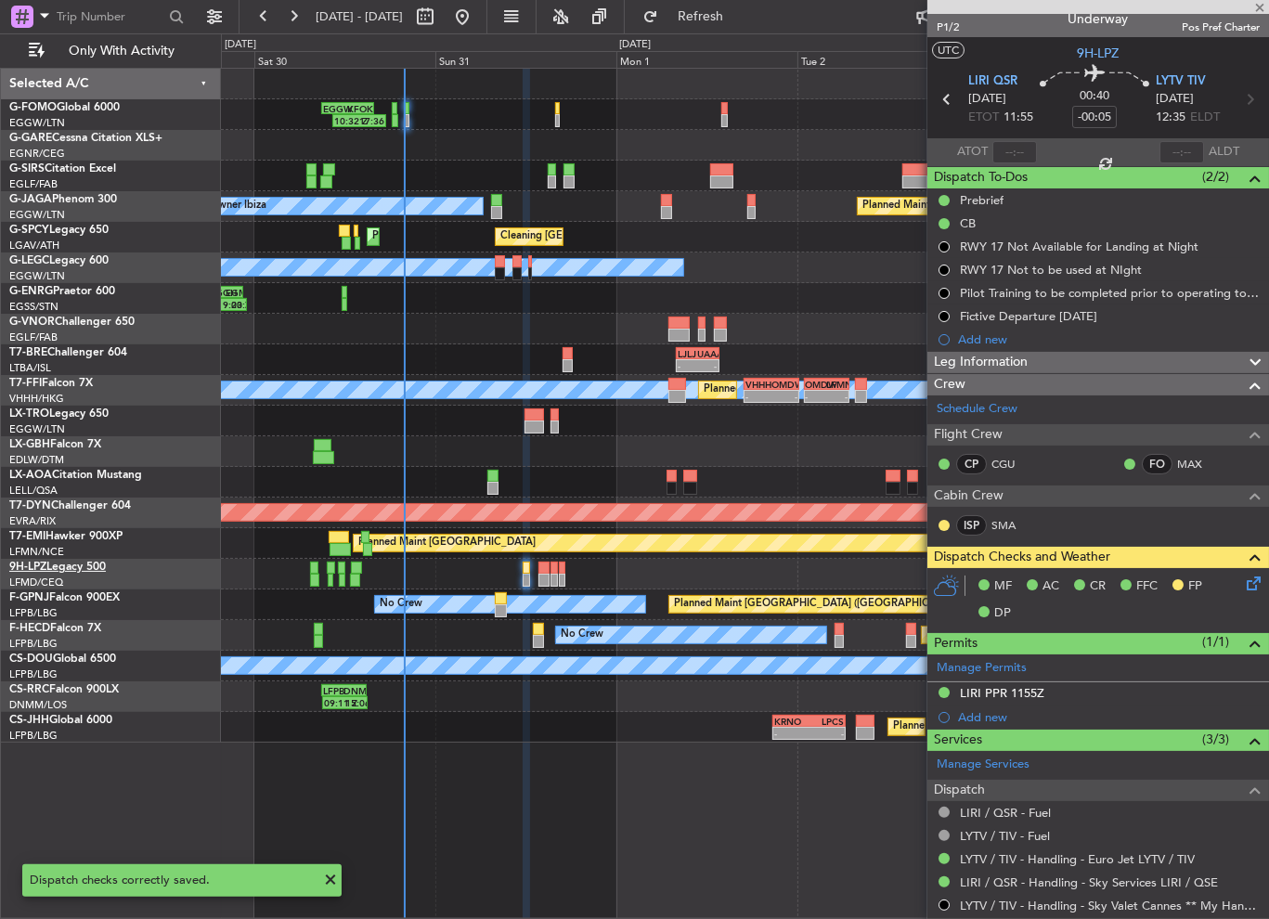
type input "+00:15"
type input "6"
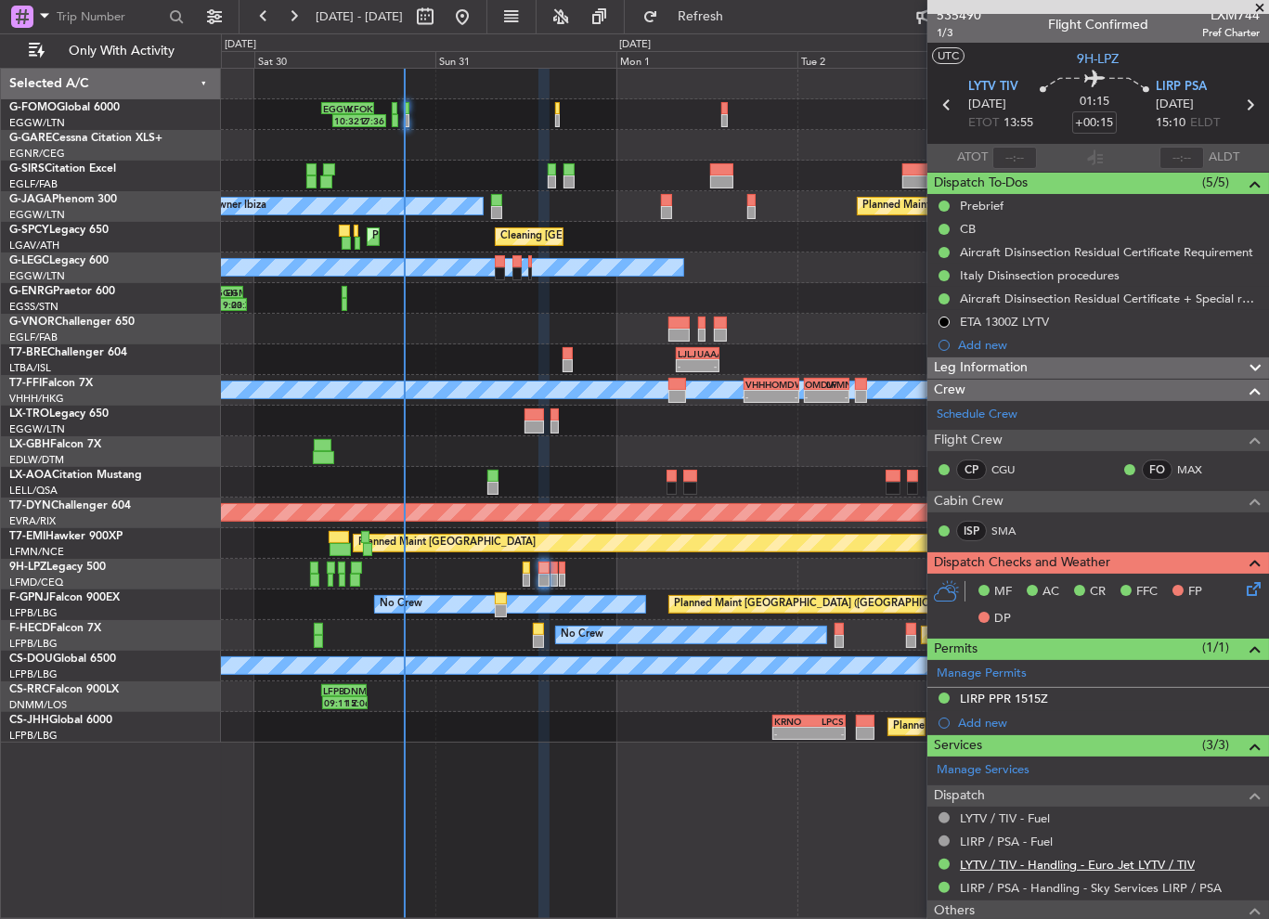
scroll to position [0, 0]
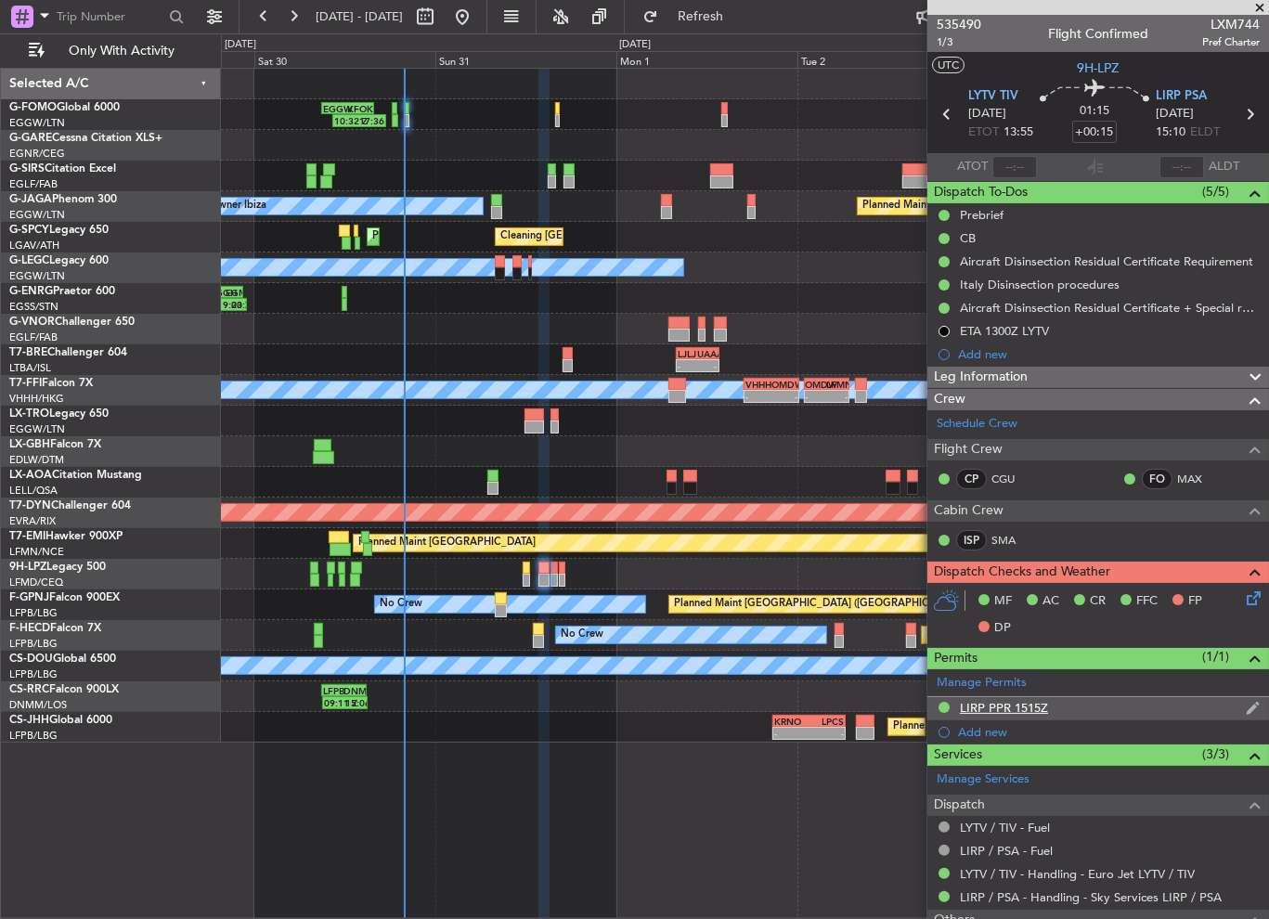
click at [1107, 712] on div "LIRP PPR 1515Z" at bounding box center [1099, 708] width 342 height 23
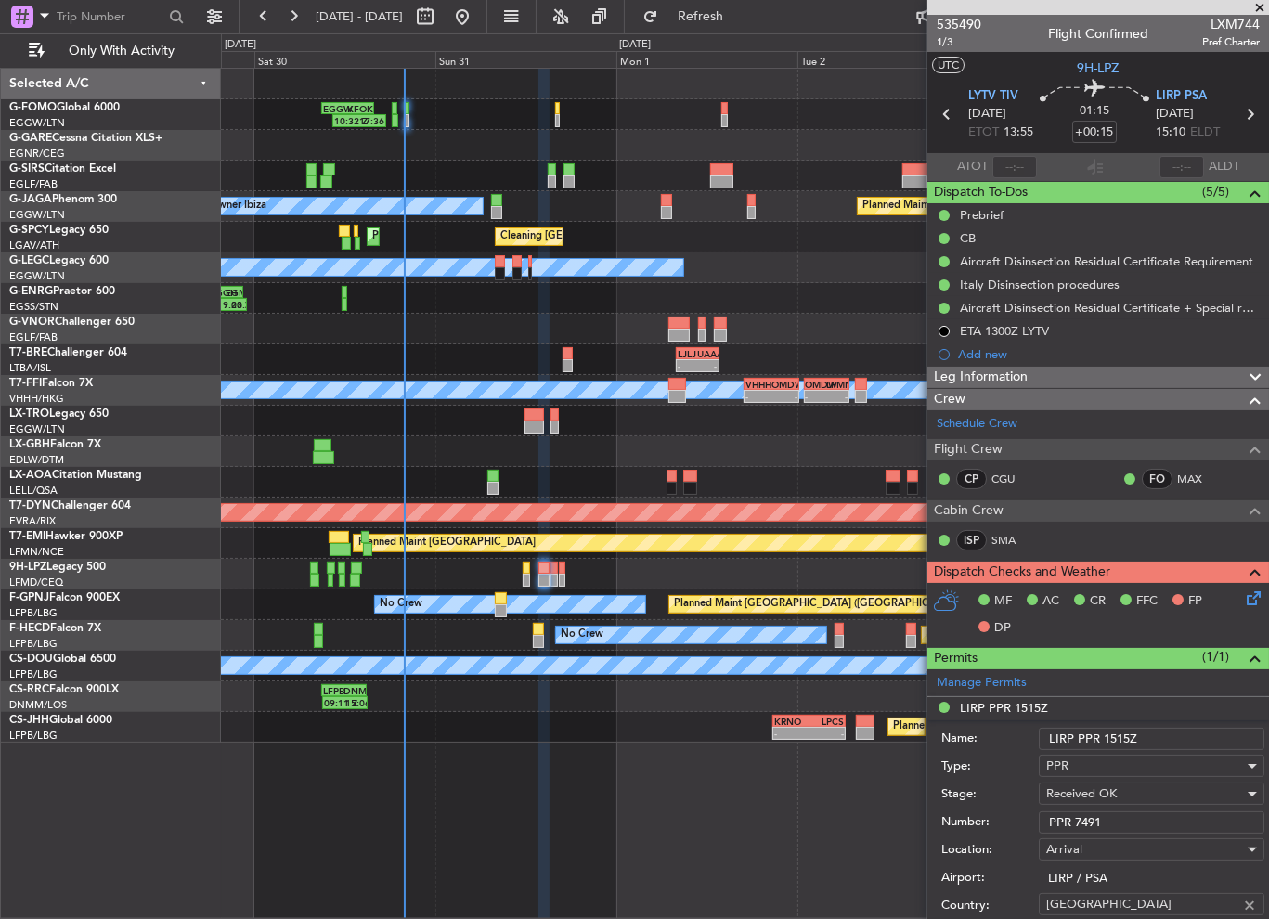
drag, startPoint x: 1125, startPoint y: 820, endPoint x: 982, endPoint y: 813, distance: 143.2
click at [1022, 818] on div "Number: PPR 7491" at bounding box center [1103, 823] width 323 height 28
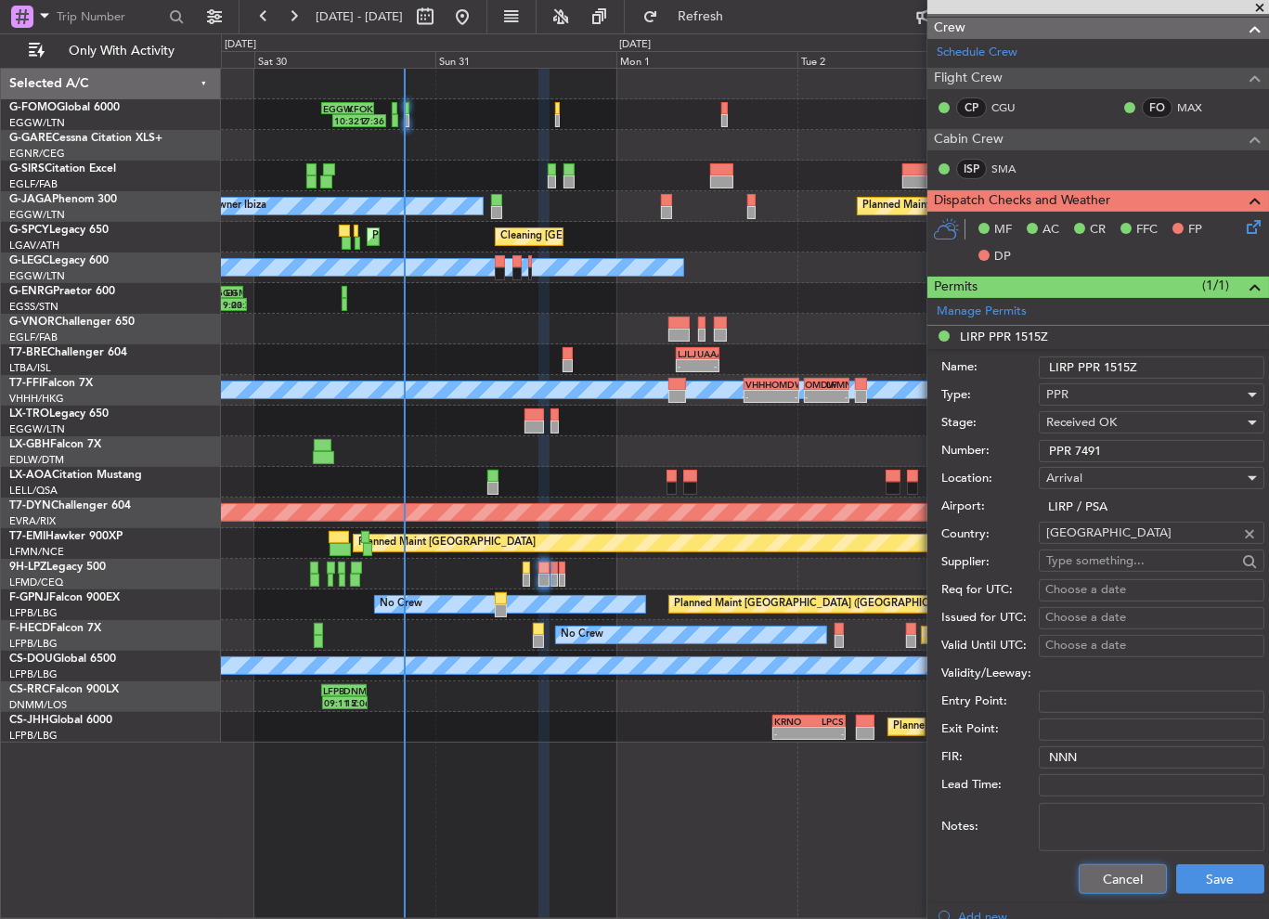
click at [1107, 878] on button "Cancel" at bounding box center [1123, 880] width 88 height 30
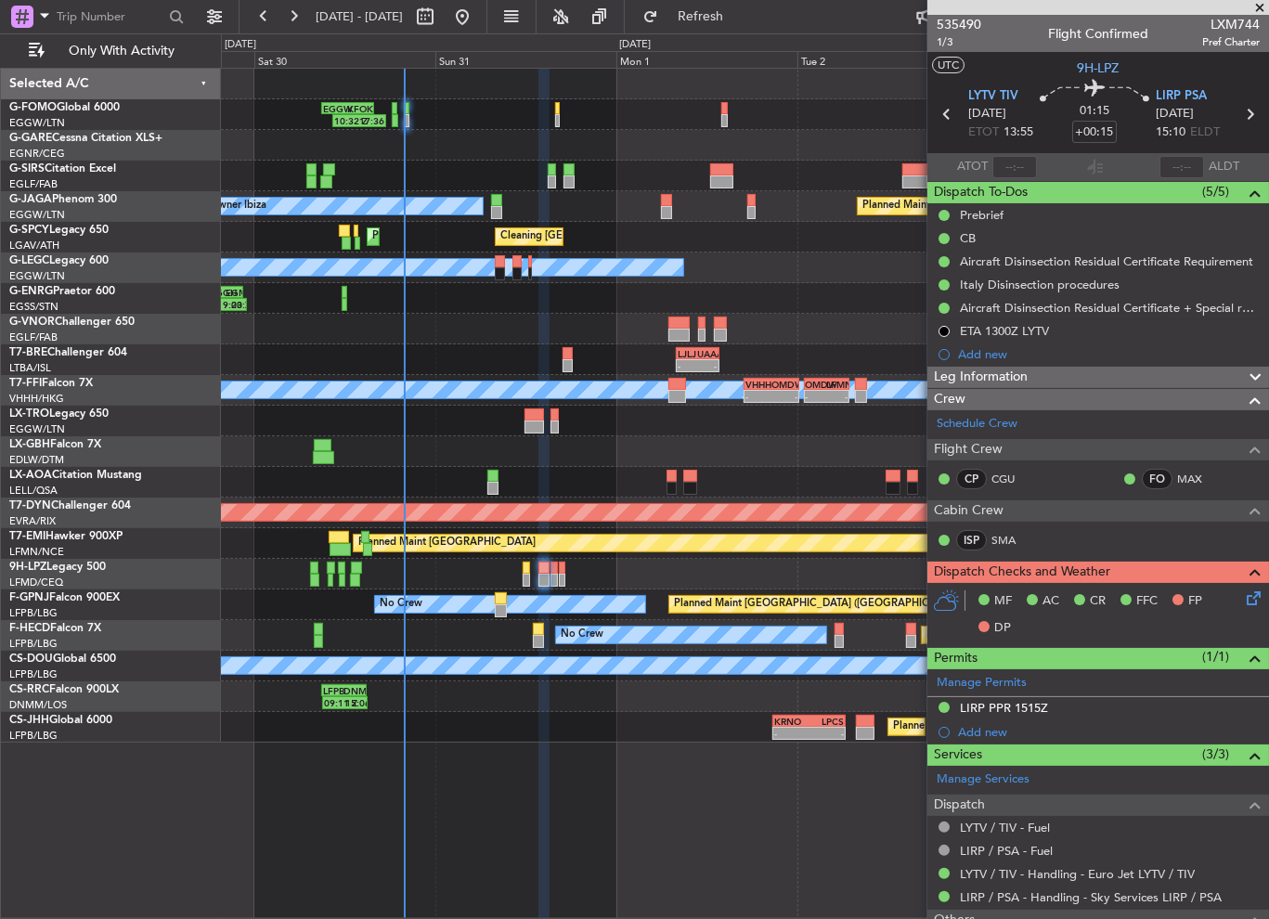
click at [1078, 371] on div "Leg Information" at bounding box center [1099, 377] width 342 height 21
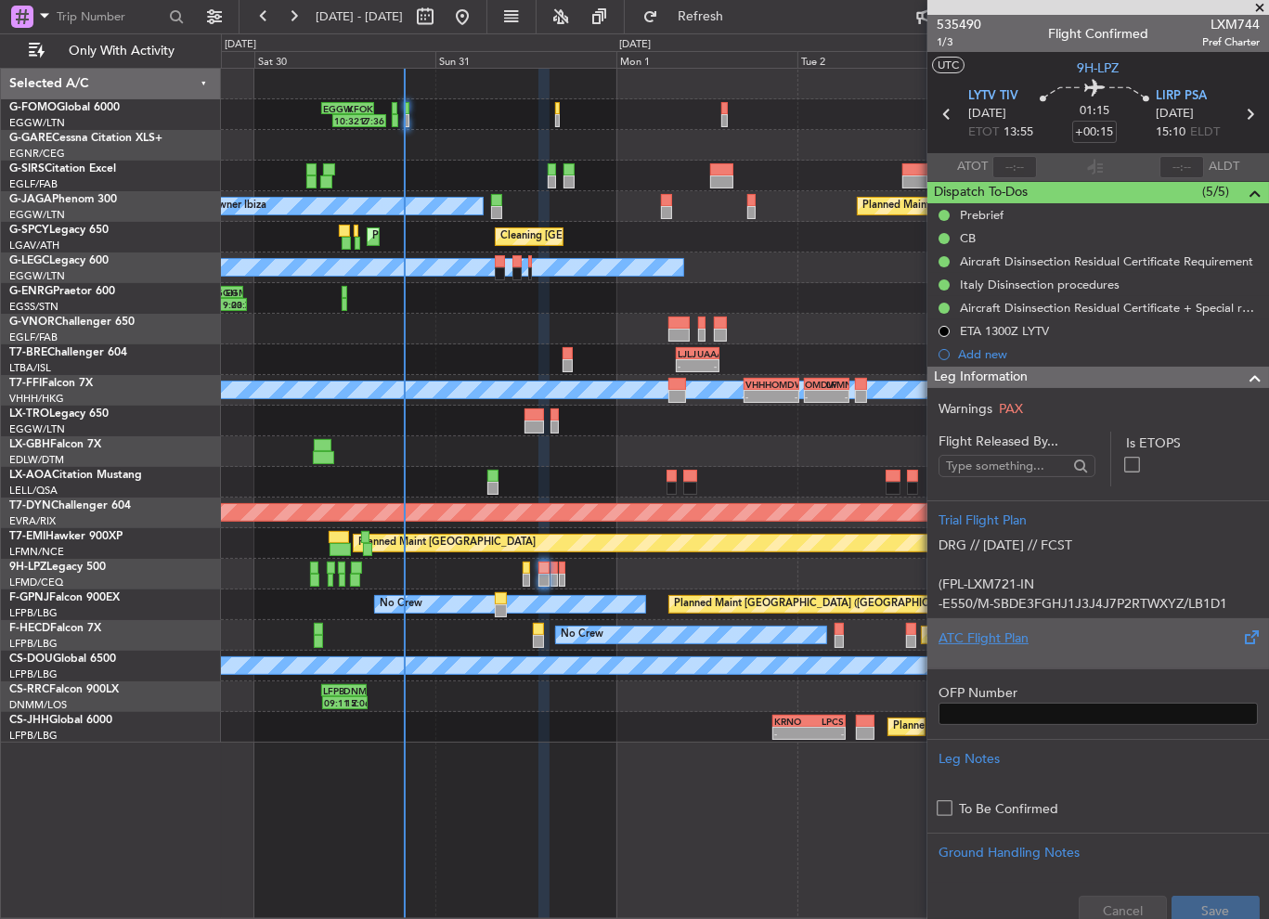
click at [1013, 640] on div "ATC Flight Plan" at bounding box center [1098, 639] width 319 height 20
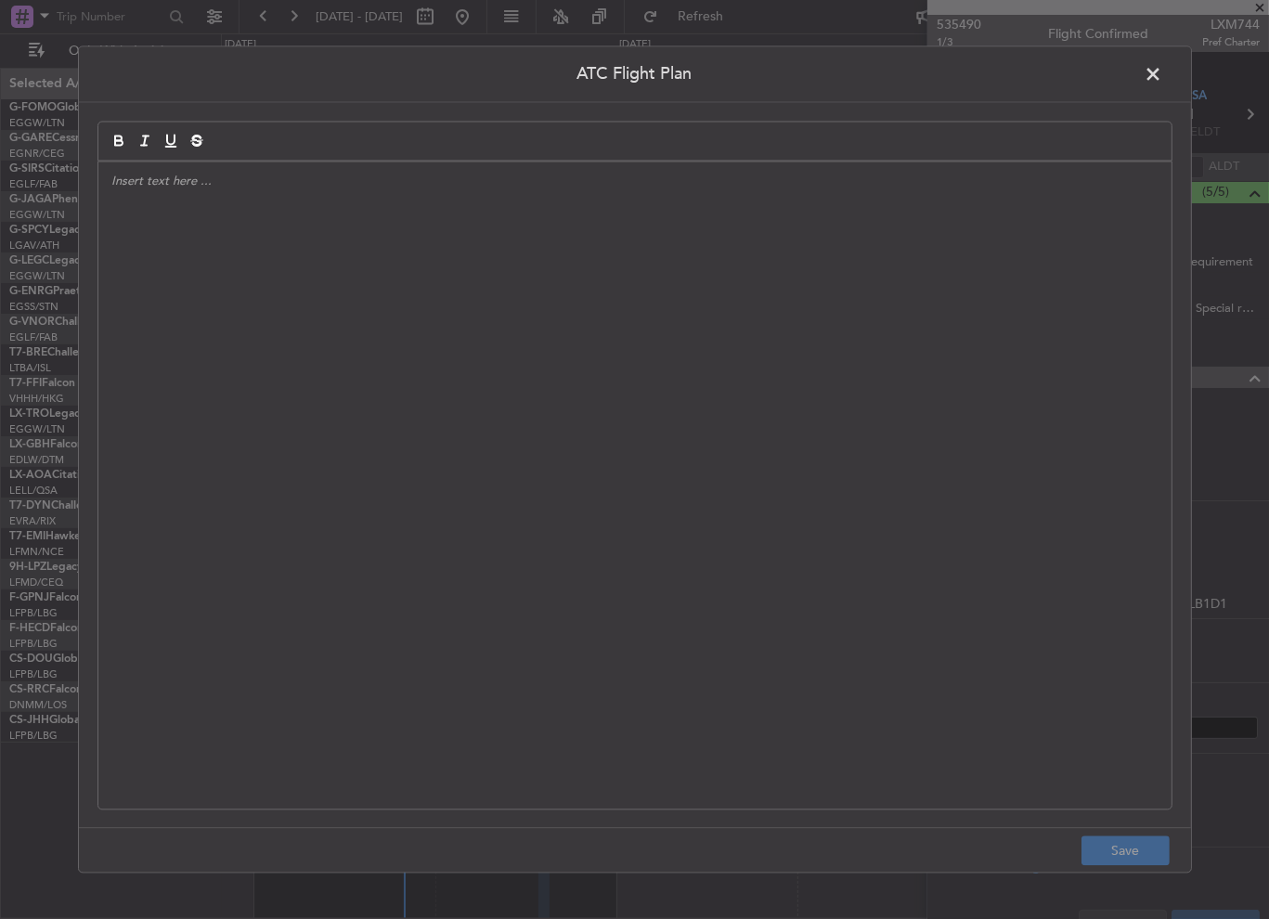
click at [390, 380] on div at bounding box center [634, 486] width 1073 height 647
paste div
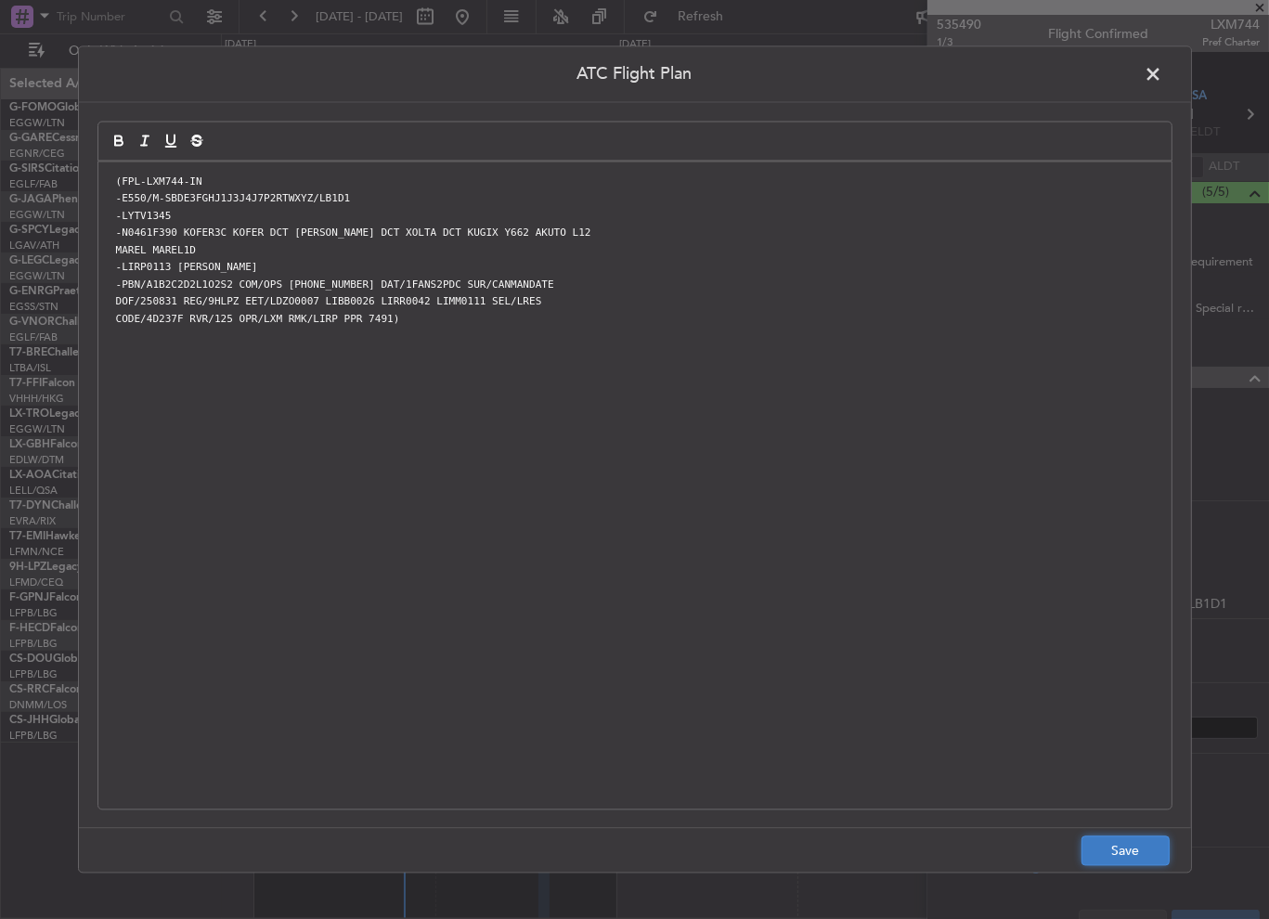
click at [1113, 844] on button "Save" at bounding box center [1126, 852] width 88 height 30
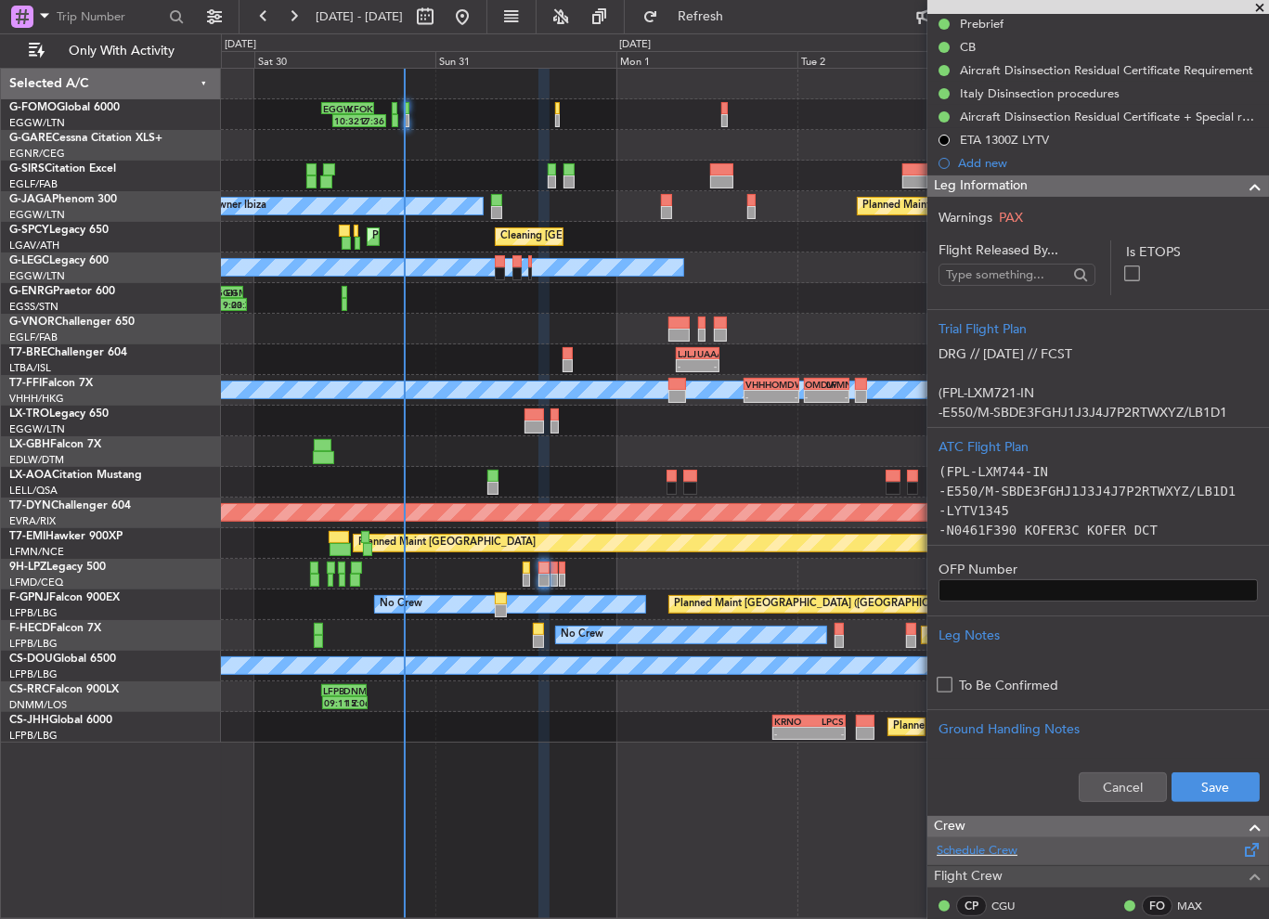
scroll to position [279, 0]
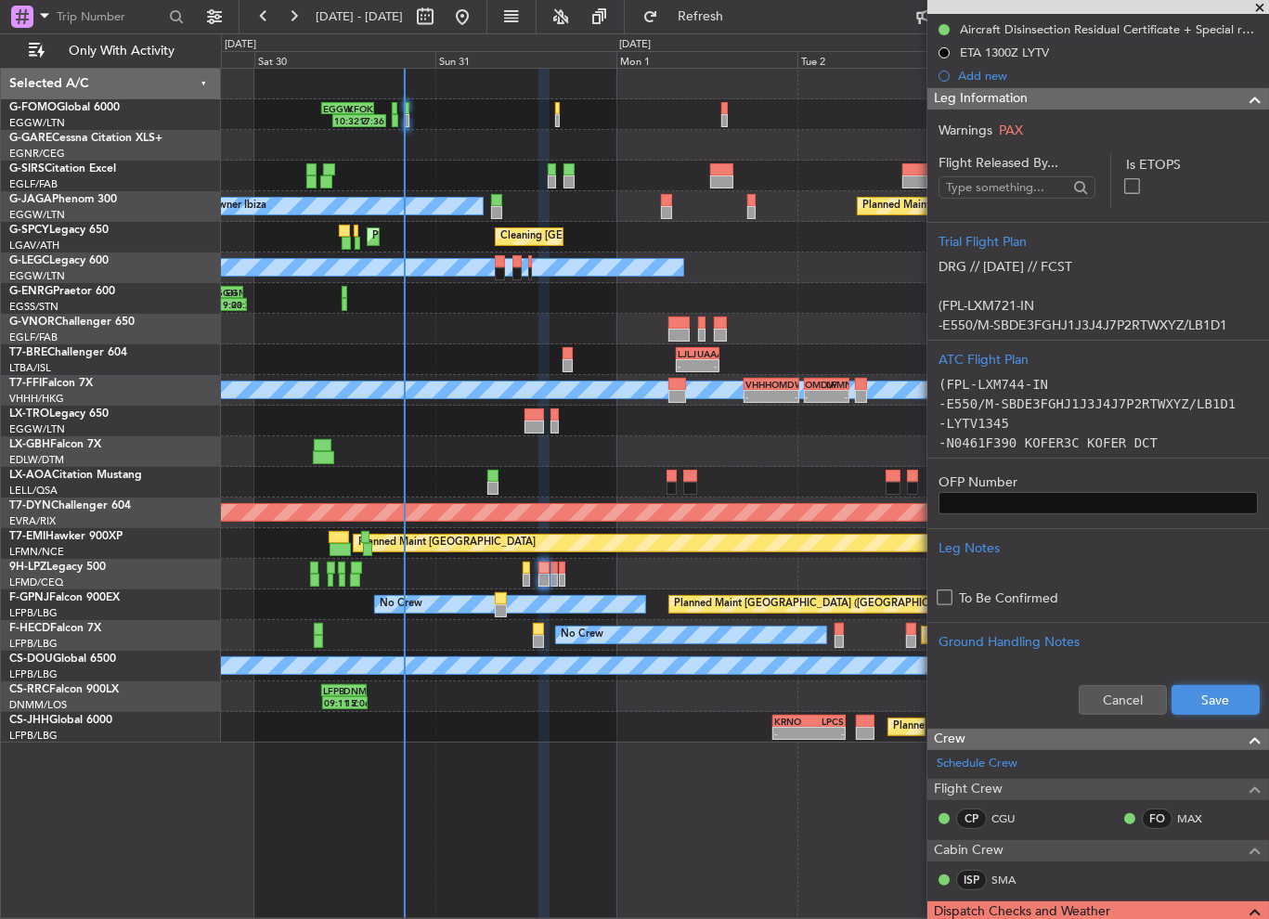
click at [1220, 693] on button "Save" at bounding box center [1216, 700] width 88 height 30
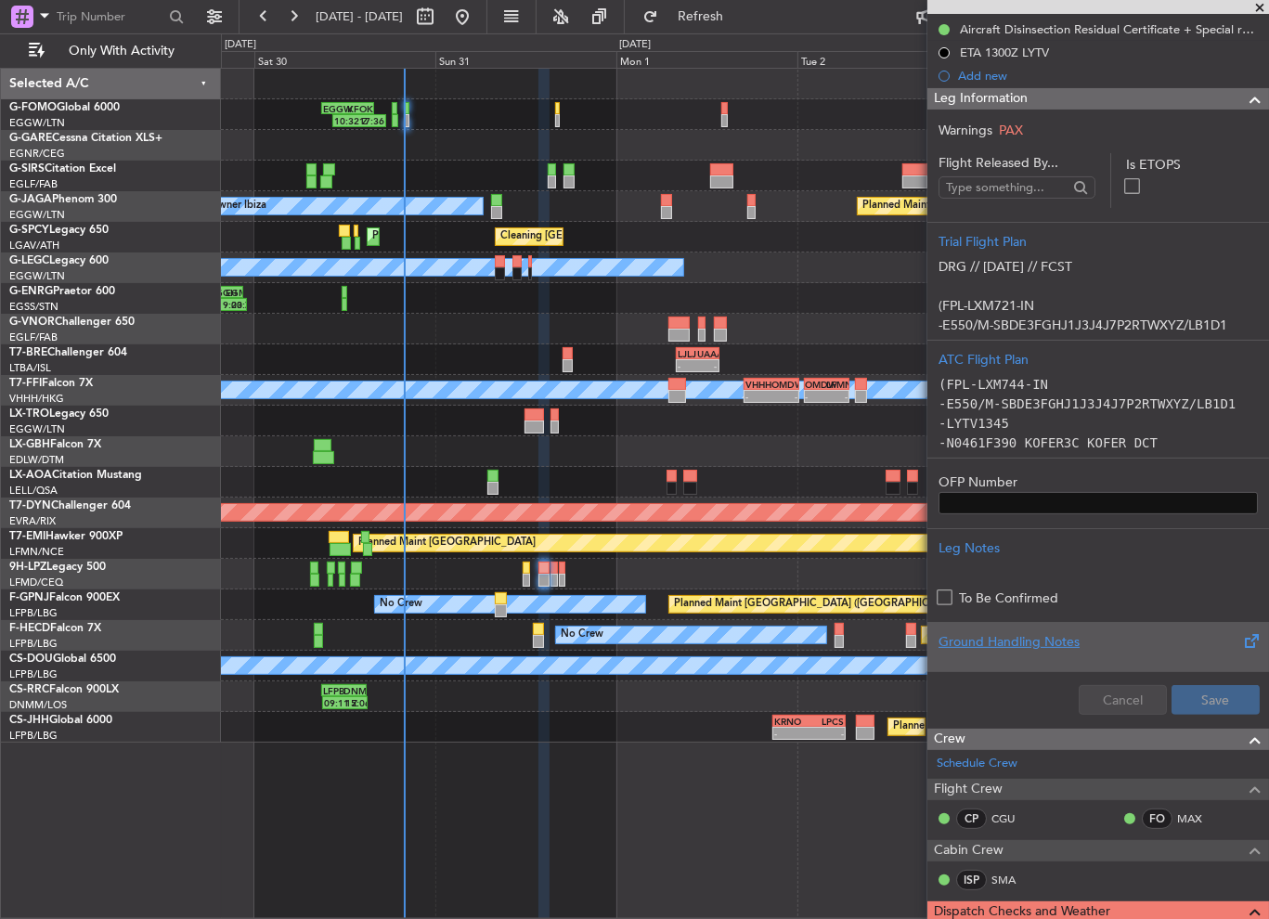
scroll to position [0, 0]
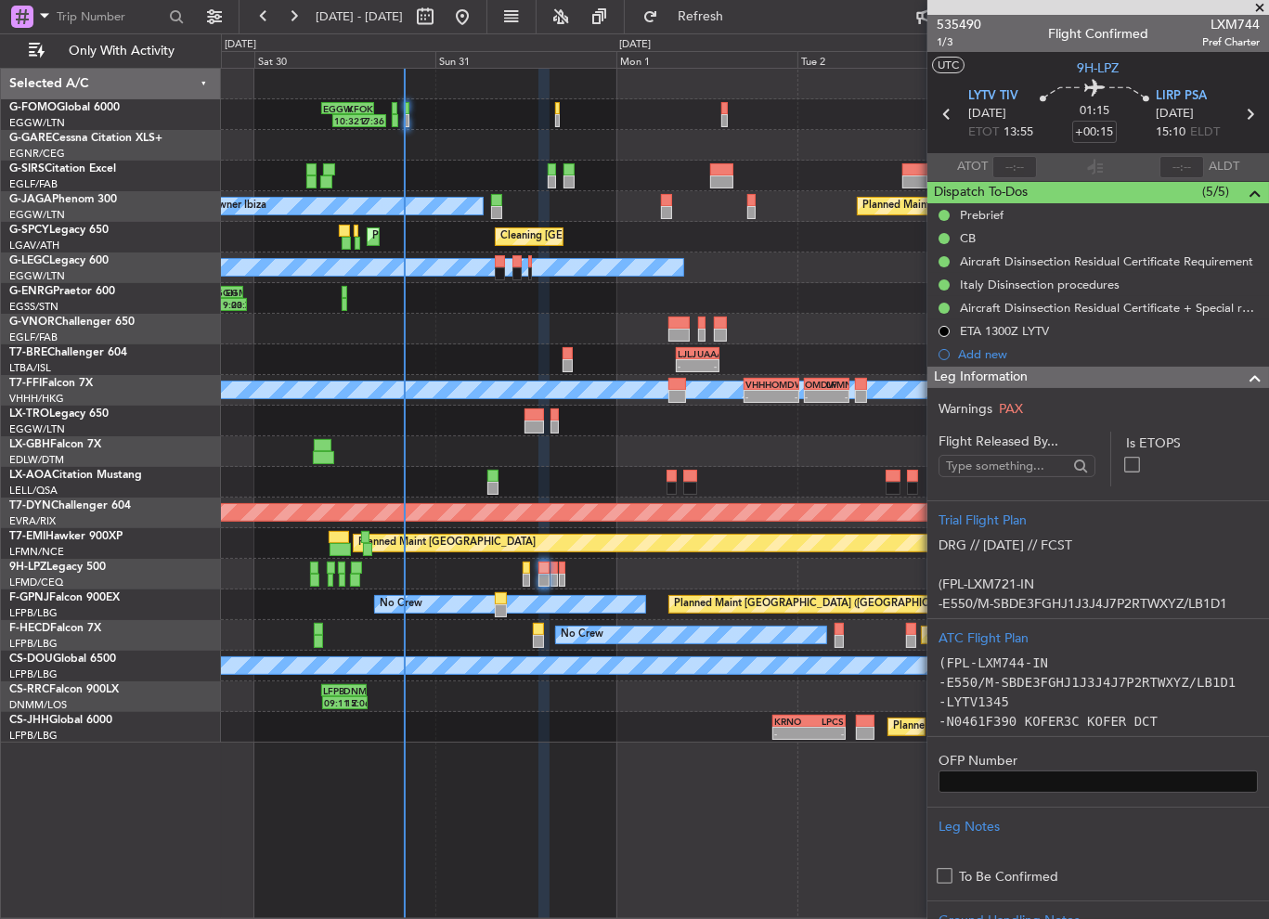
click at [1245, 375] on span at bounding box center [1255, 378] width 22 height 22
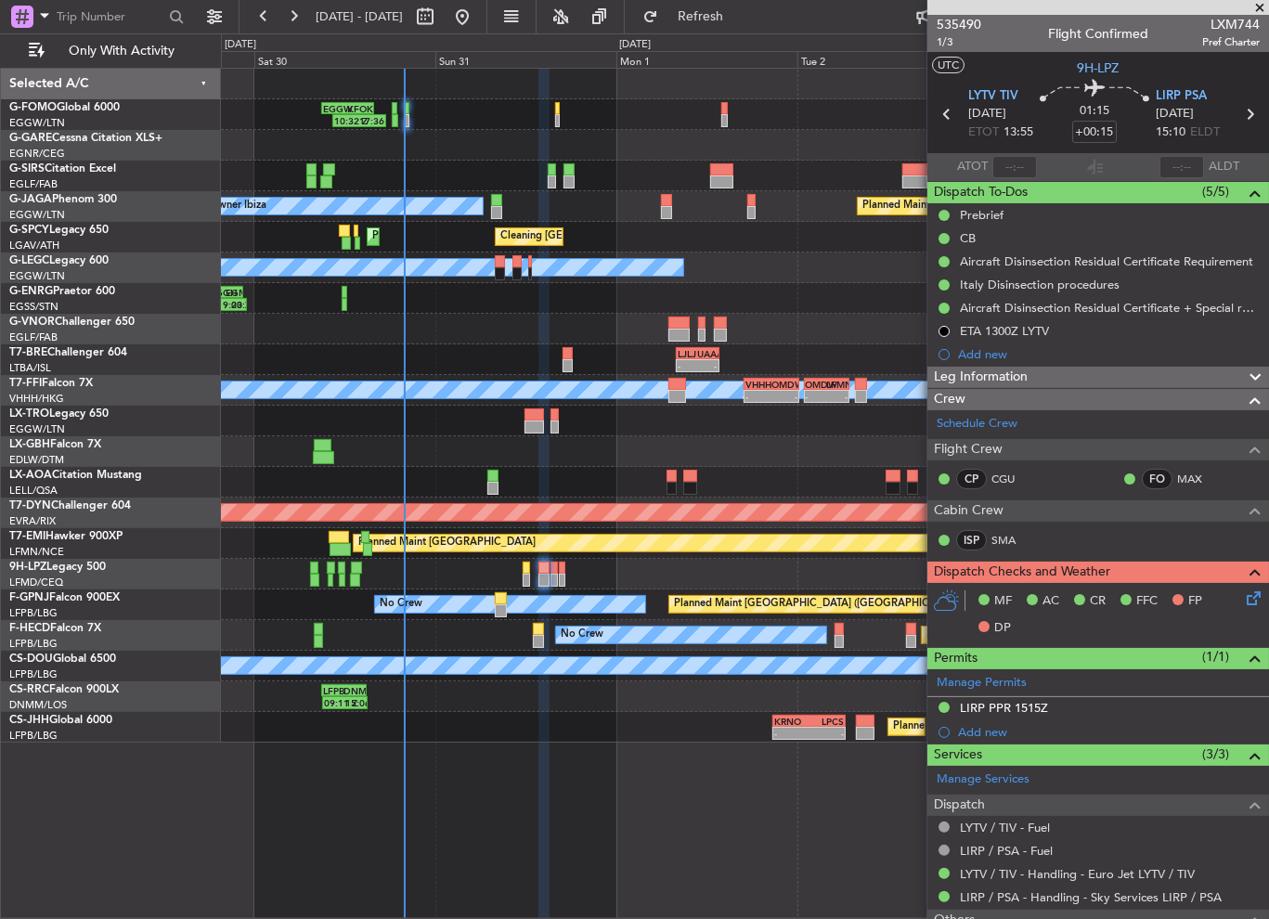
click at [1243, 591] on icon at bounding box center [1250, 595] width 15 height 15
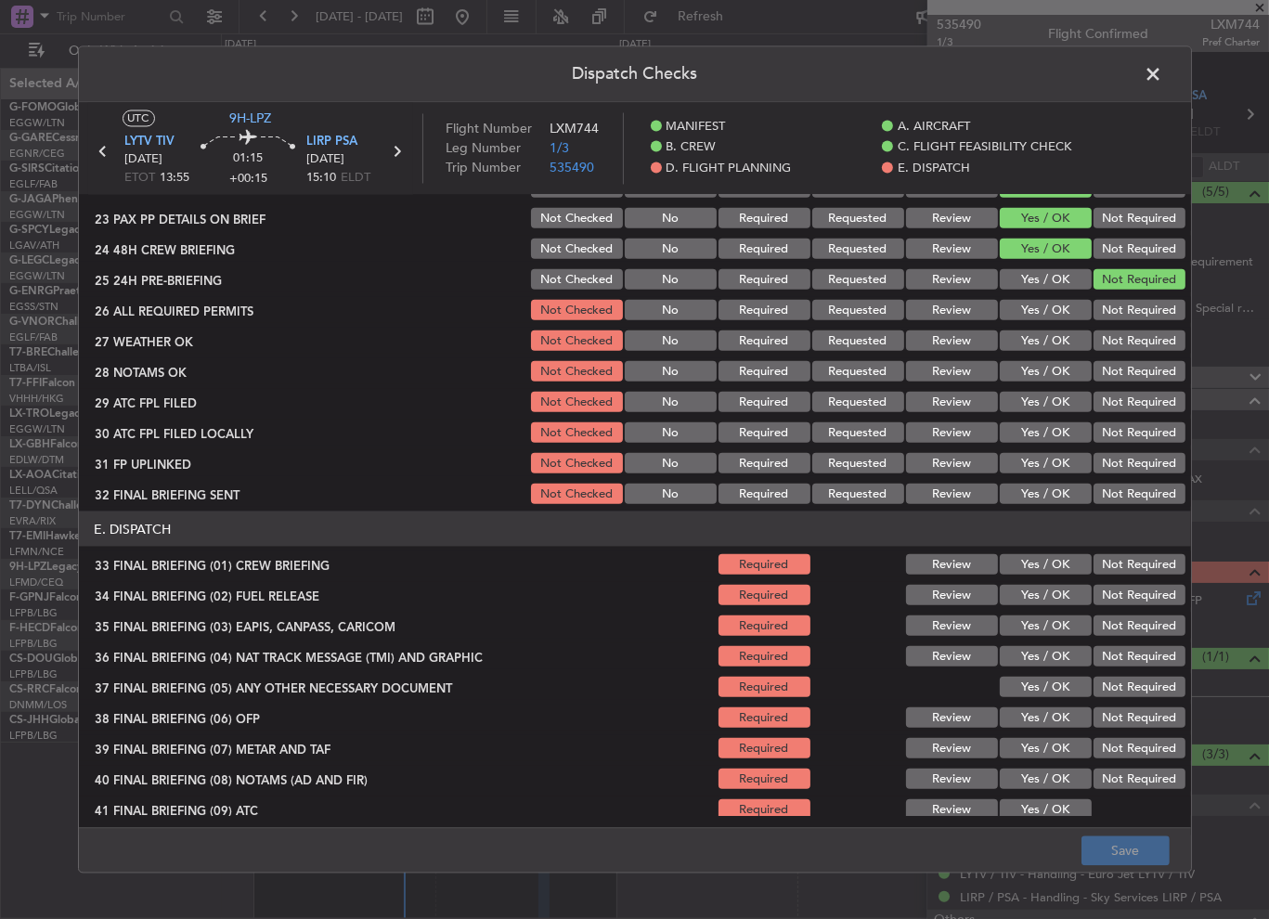
scroll to position [929, 0]
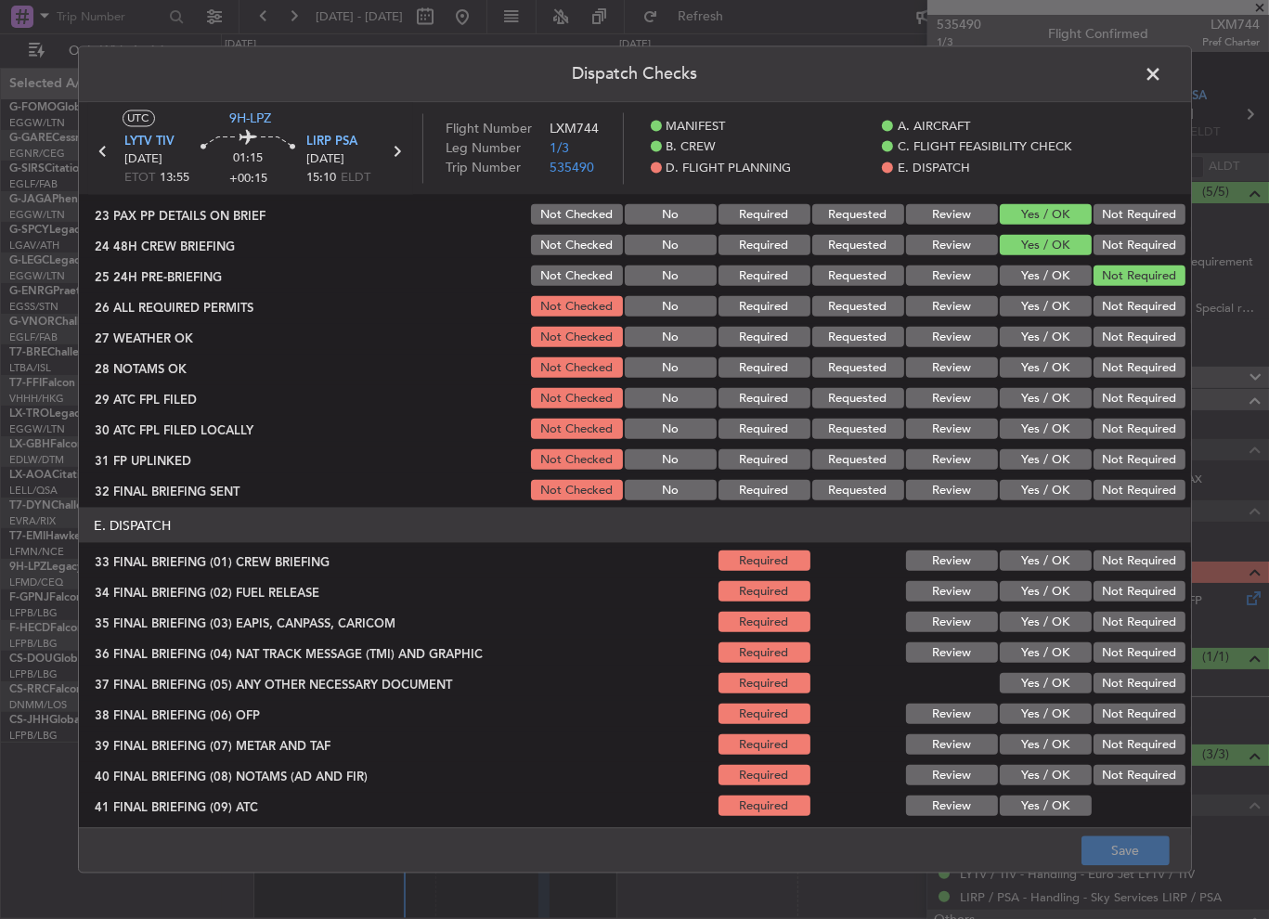
click at [1037, 302] on button "Yes / OK" at bounding box center [1046, 306] width 92 height 20
click at [1037, 329] on button "Yes / OK" at bounding box center [1046, 337] width 92 height 20
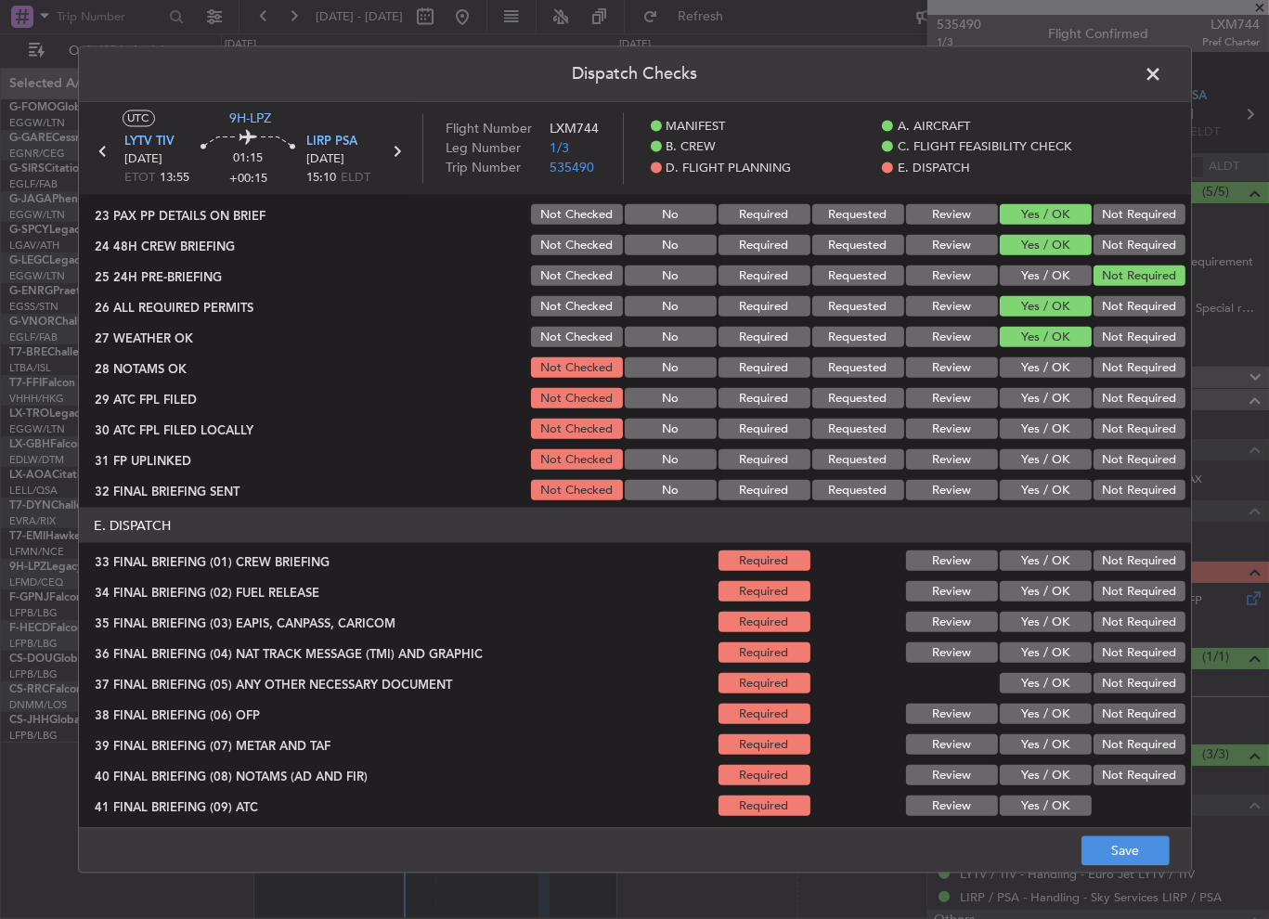
click at [1038, 371] on button "Yes / OK" at bounding box center [1046, 368] width 92 height 20
click at [1050, 416] on div "Yes / OK" at bounding box center [1044, 429] width 94 height 26
click at [1033, 389] on button "Yes / OK" at bounding box center [1046, 398] width 92 height 20
click at [1113, 419] on button "Not Required" at bounding box center [1140, 429] width 92 height 20
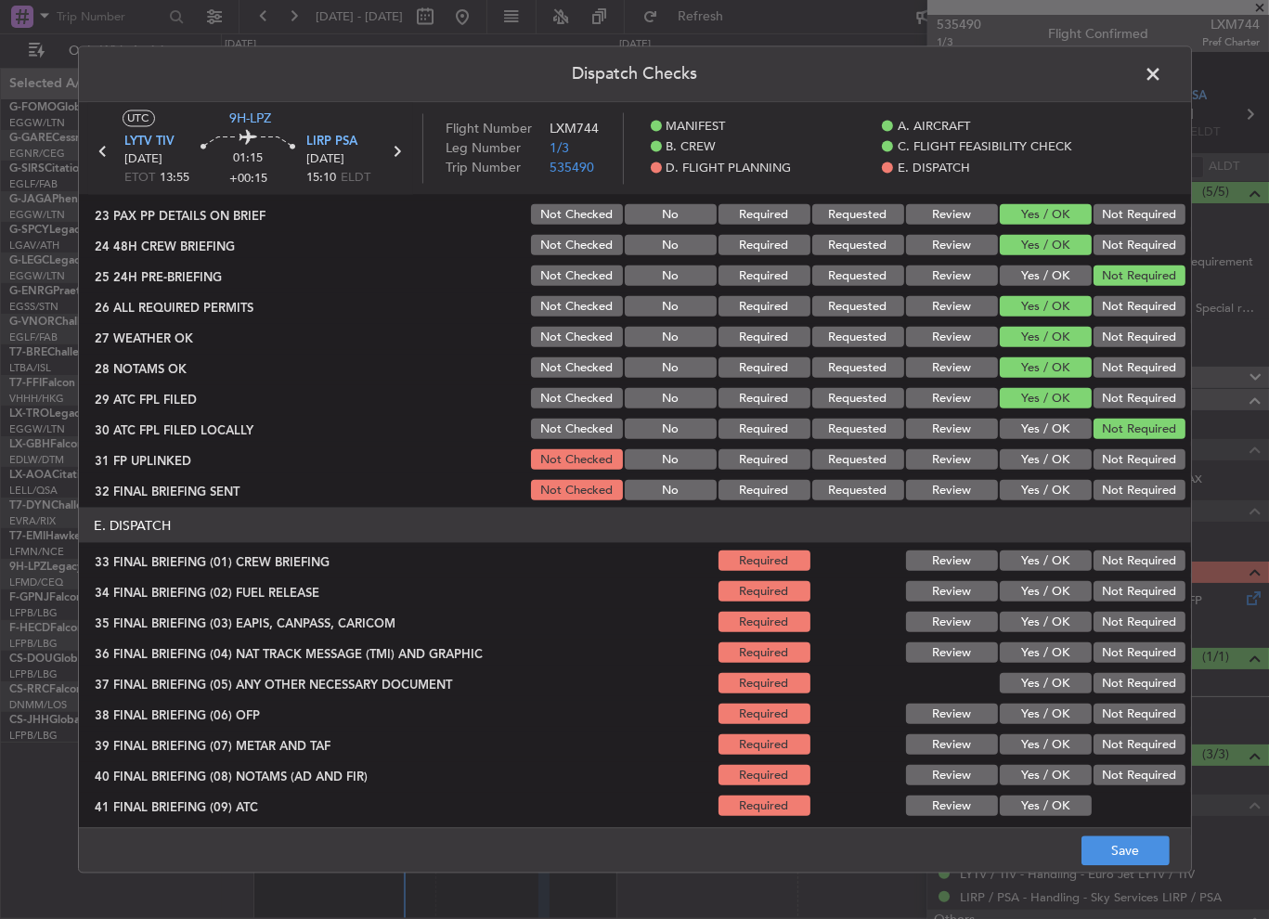
click at [1051, 454] on button "Yes / OK" at bounding box center [1046, 459] width 92 height 20
click at [1110, 489] on button "Not Required" at bounding box center [1140, 490] width 92 height 20
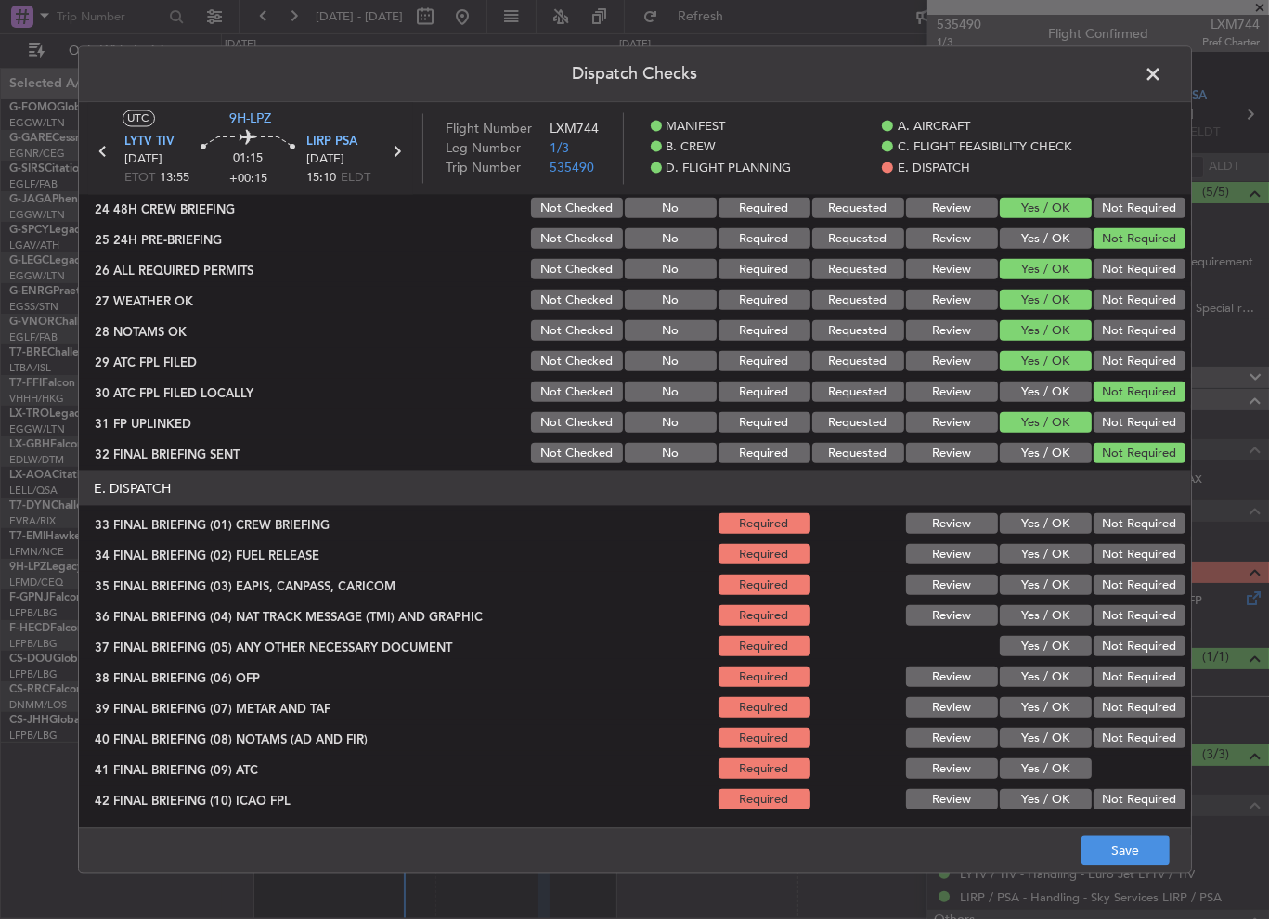
scroll to position [1027, 0]
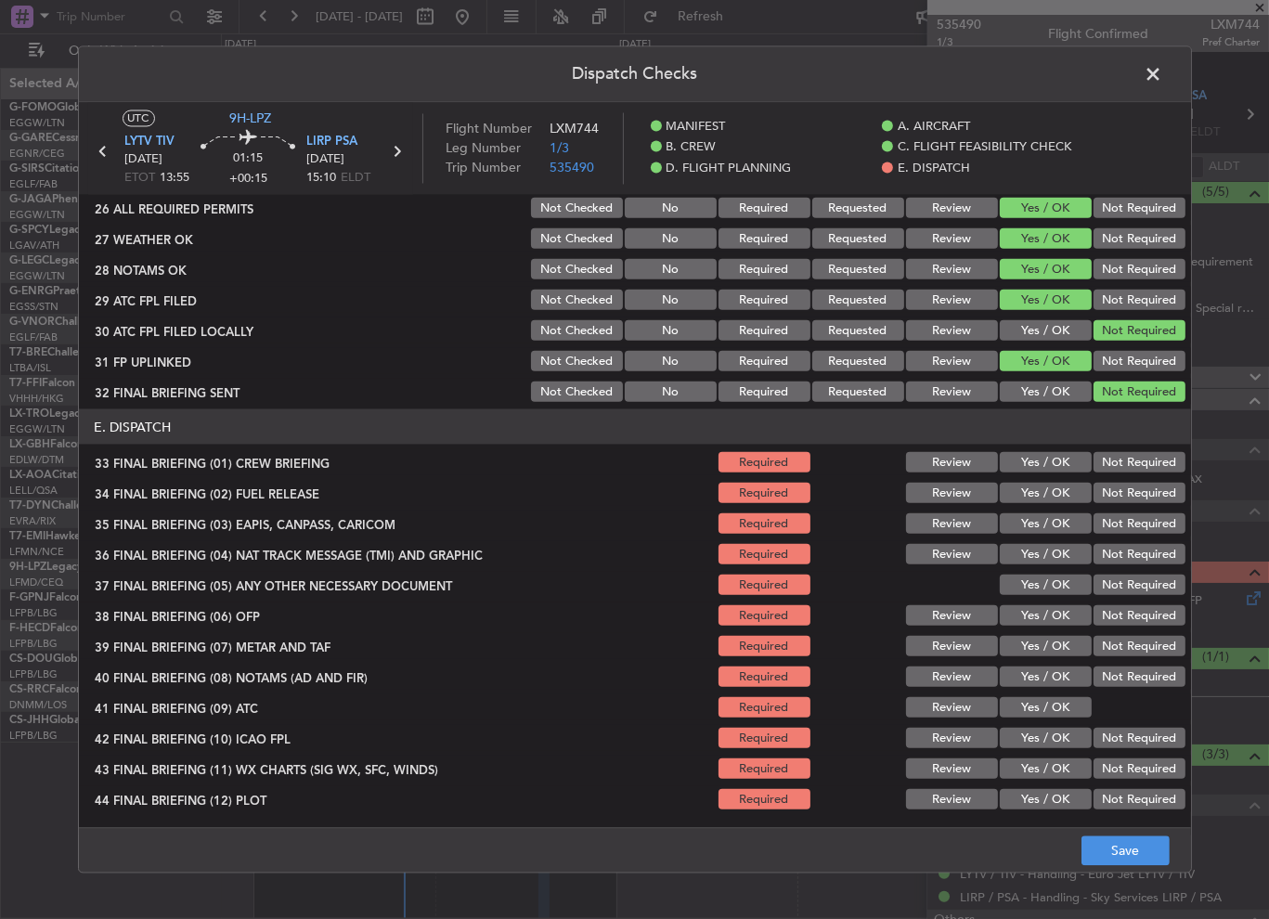
click at [1038, 458] on button "Yes / OK" at bounding box center [1046, 462] width 92 height 20
click at [1050, 489] on button "Yes / OK" at bounding box center [1046, 493] width 92 height 20
click at [1115, 525] on button "Not Required" at bounding box center [1140, 524] width 92 height 20
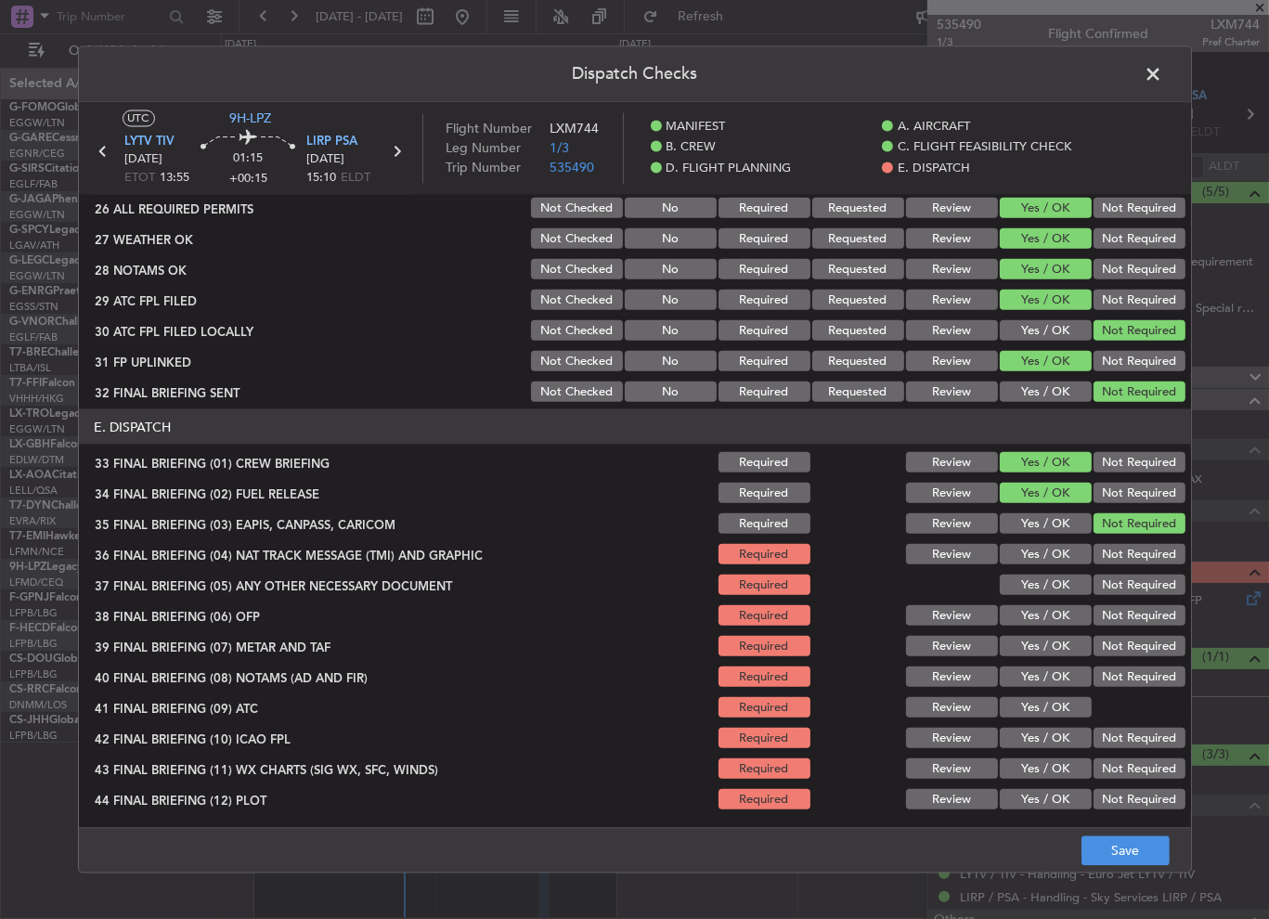
click at [1112, 552] on button "Not Required" at bounding box center [1140, 554] width 92 height 20
click at [1059, 575] on button "Yes / OK" at bounding box center [1046, 585] width 92 height 20
click at [1060, 605] on button "Yes / OK" at bounding box center [1046, 615] width 92 height 20
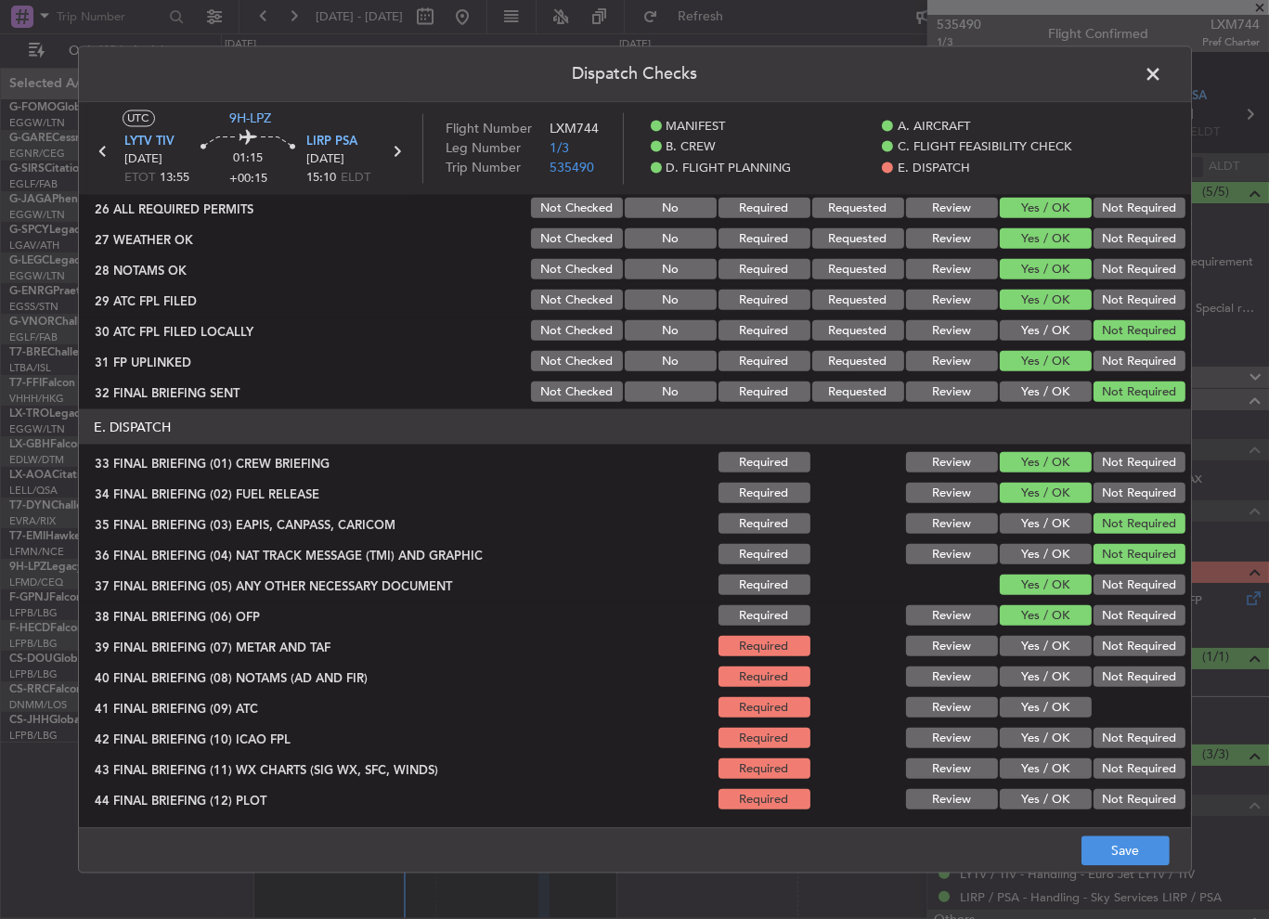
click at [1066, 649] on button "Yes / OK" at bounding box center [1046, 646] width 92 height 20
click at [1064, 673] on button "Yes / OK" at bounding box center [1046, 677] width 92 height 20
click at [1062, 701] on button "Yes / OK" at bounding box center [1046, 707] width 92 height 20
click at [1060, 729] on button "Yes / OK" at bounding box center [1046, 738] width 92 height 20
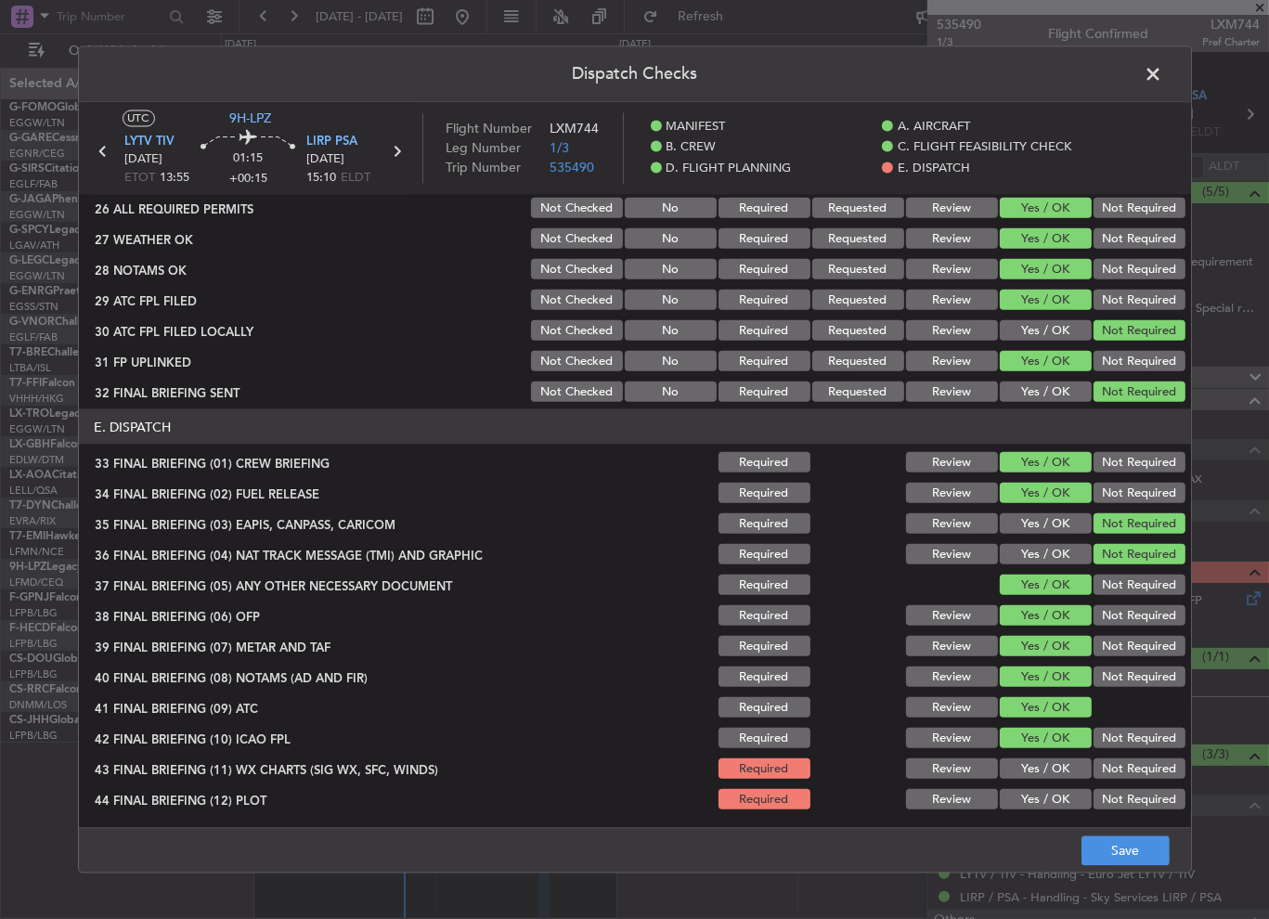
click at [1065, 753] on section "E. DISPATCH 33 FINAL BRIEFING (01) CREW BRIEFING Required Review Yes / OK Not R…" at bounding box center [635, 611] width 1113 height 403
click at [1064, 777] on button "Yes / OK" at bounding box center [1046, 769] width 92 height 20
click at [1066, 799] on button "Yes / OK" at bounding box center [1046, 799] width 92 height 20
click at [1144, 853] on button "Save" at bounding box center [1126, 852] width 88 height 30
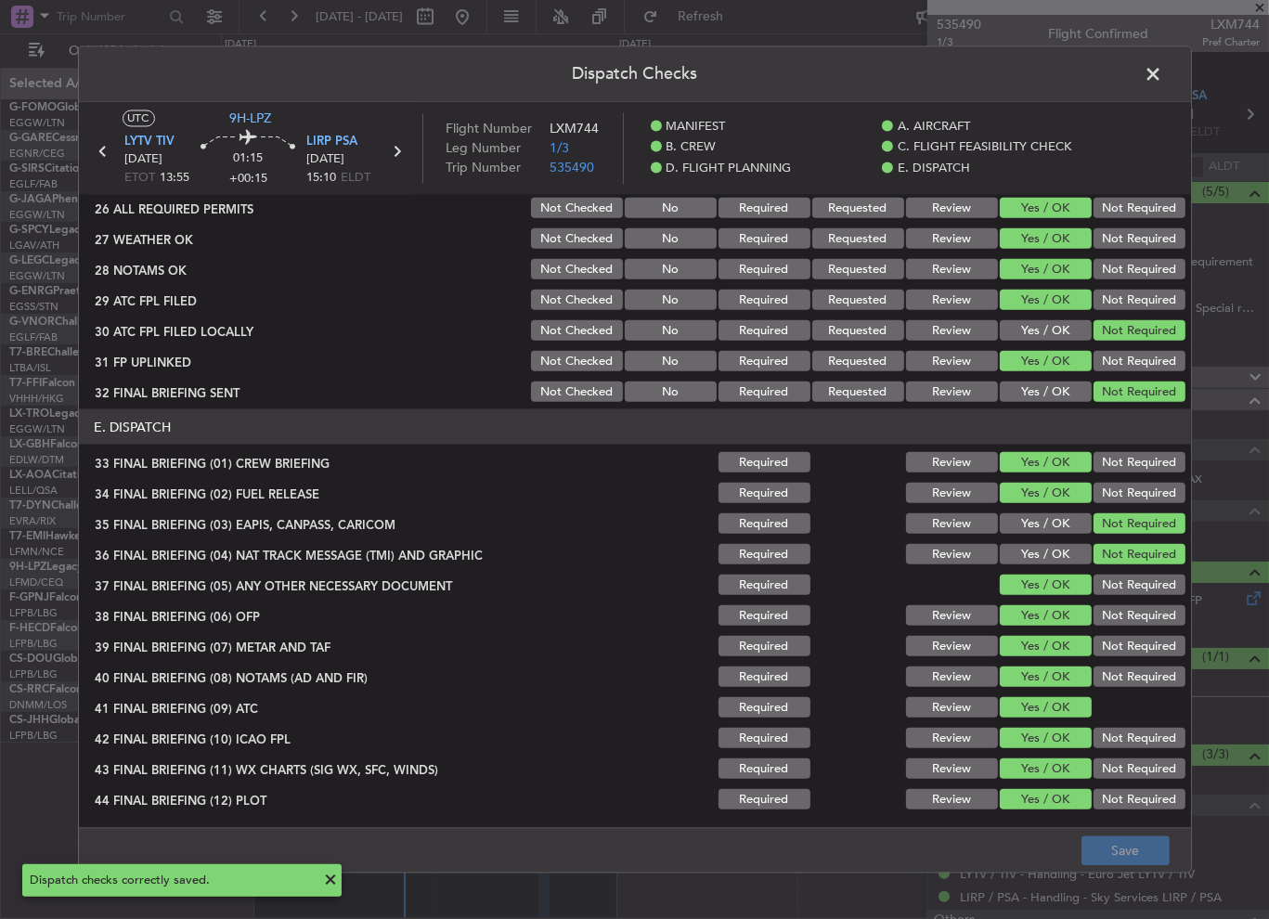
click at [1164, 68] on span at bounding box center [1164, 79] width 0 height 37
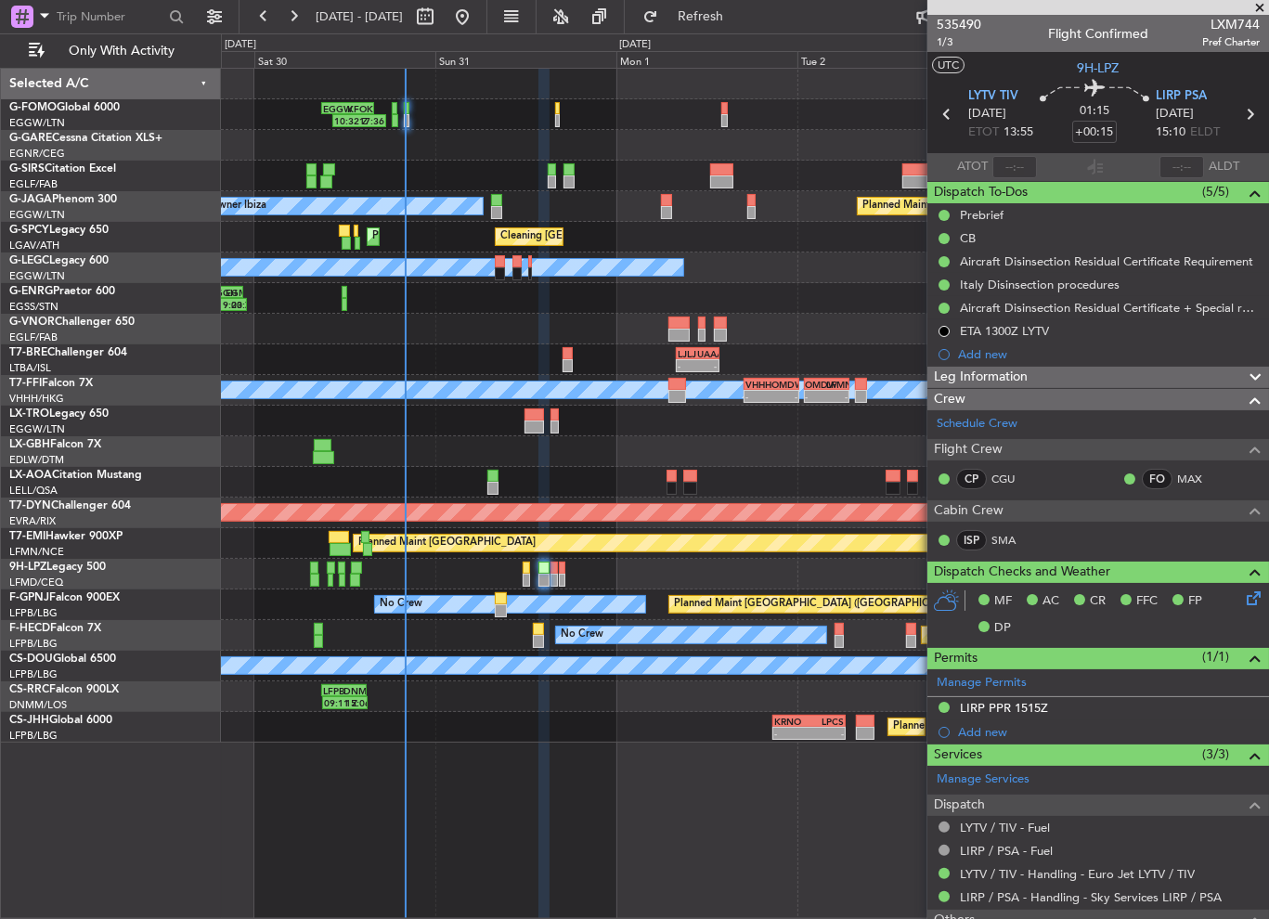
click at [1102, 380] on div "Leg Information" at bounding box center [1099, 377] width 342 height 21
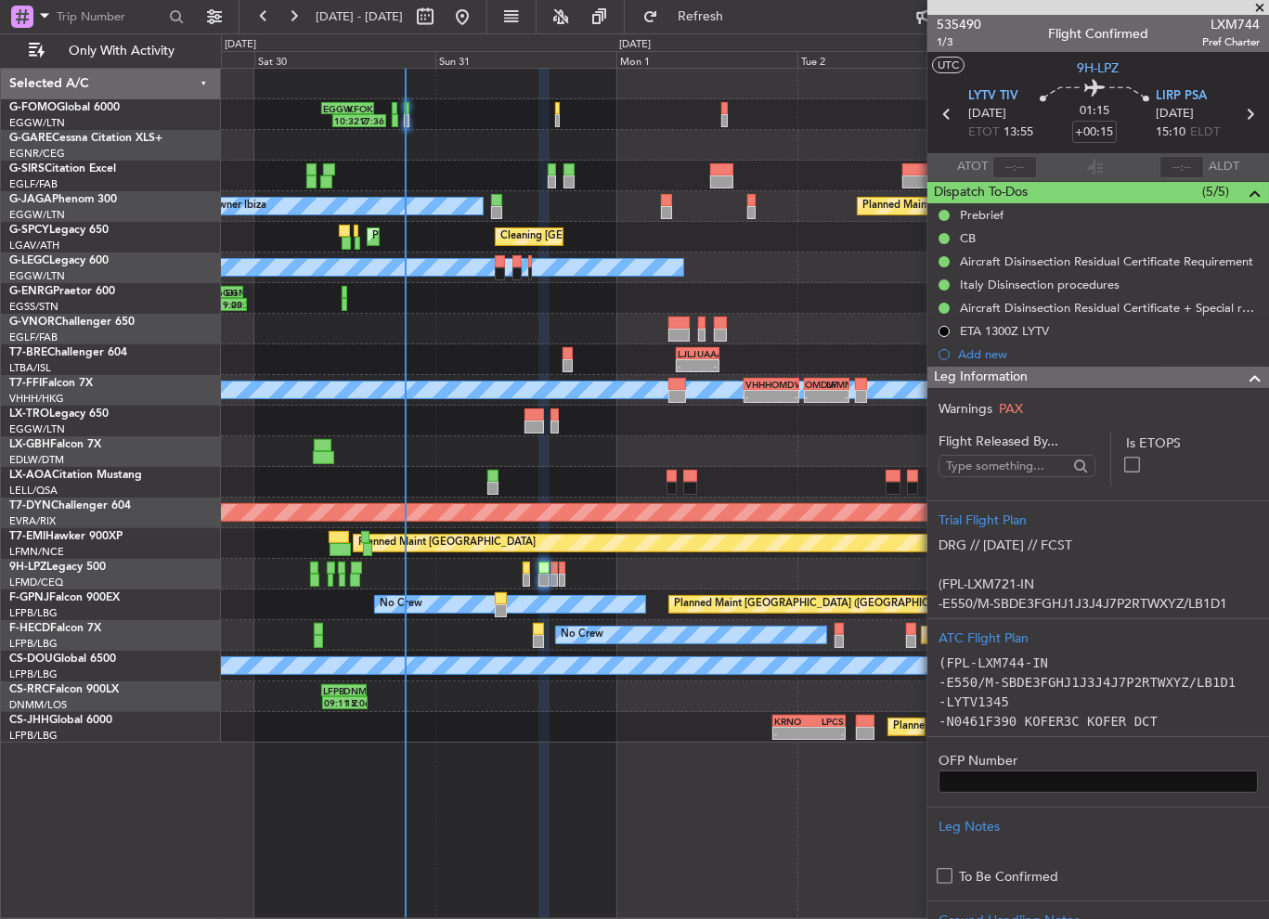
click at [1102, 380] on div "Leg Information" at bounding box center [1099, 377] width 342 height 21
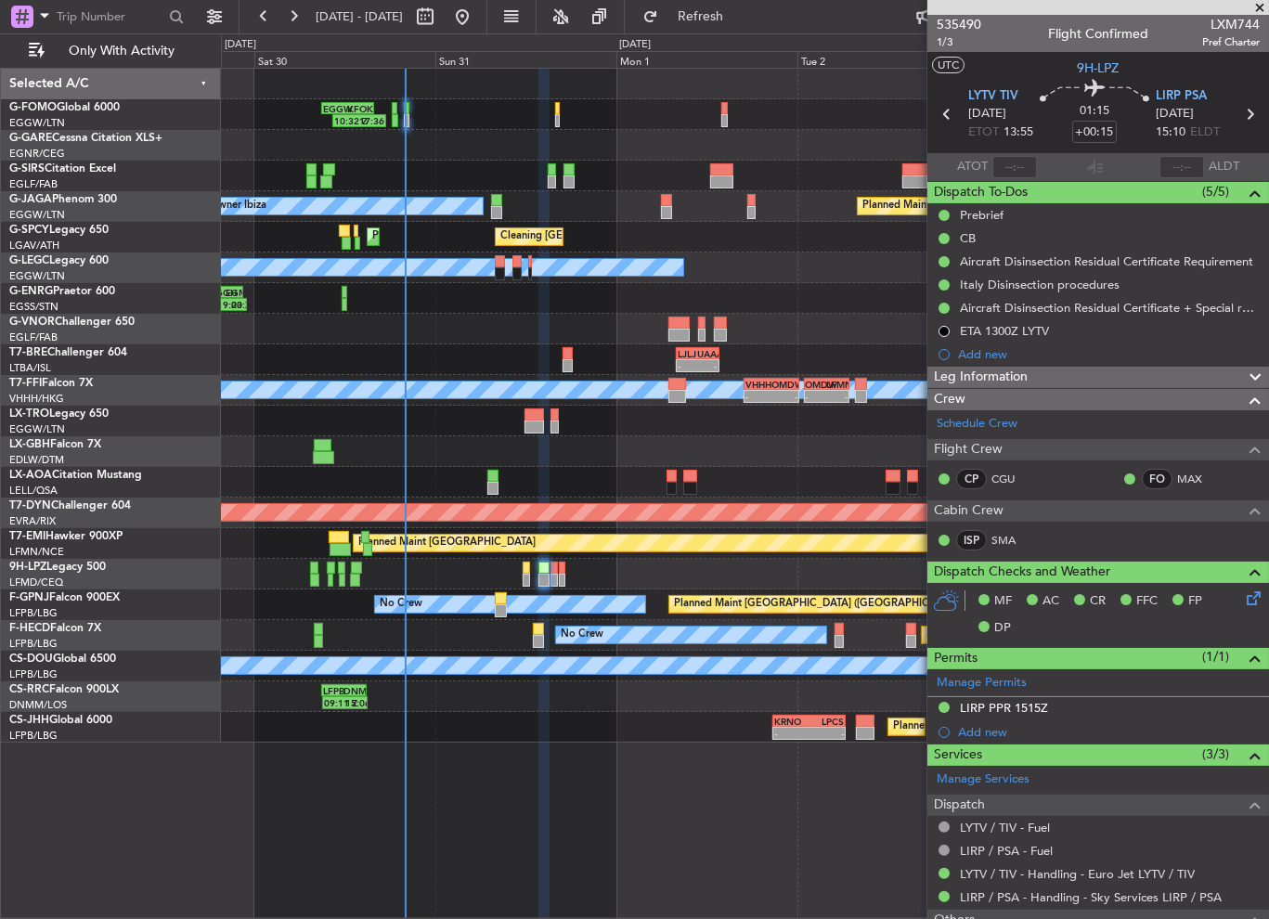
click at [999, 222] on mat-tooltip-component "Prebrief" at bounding box center [983, 246] width 72 height 49
click at [981, 213] on div "Prebrief" at bounding box center [982, 215] width 44 height 16
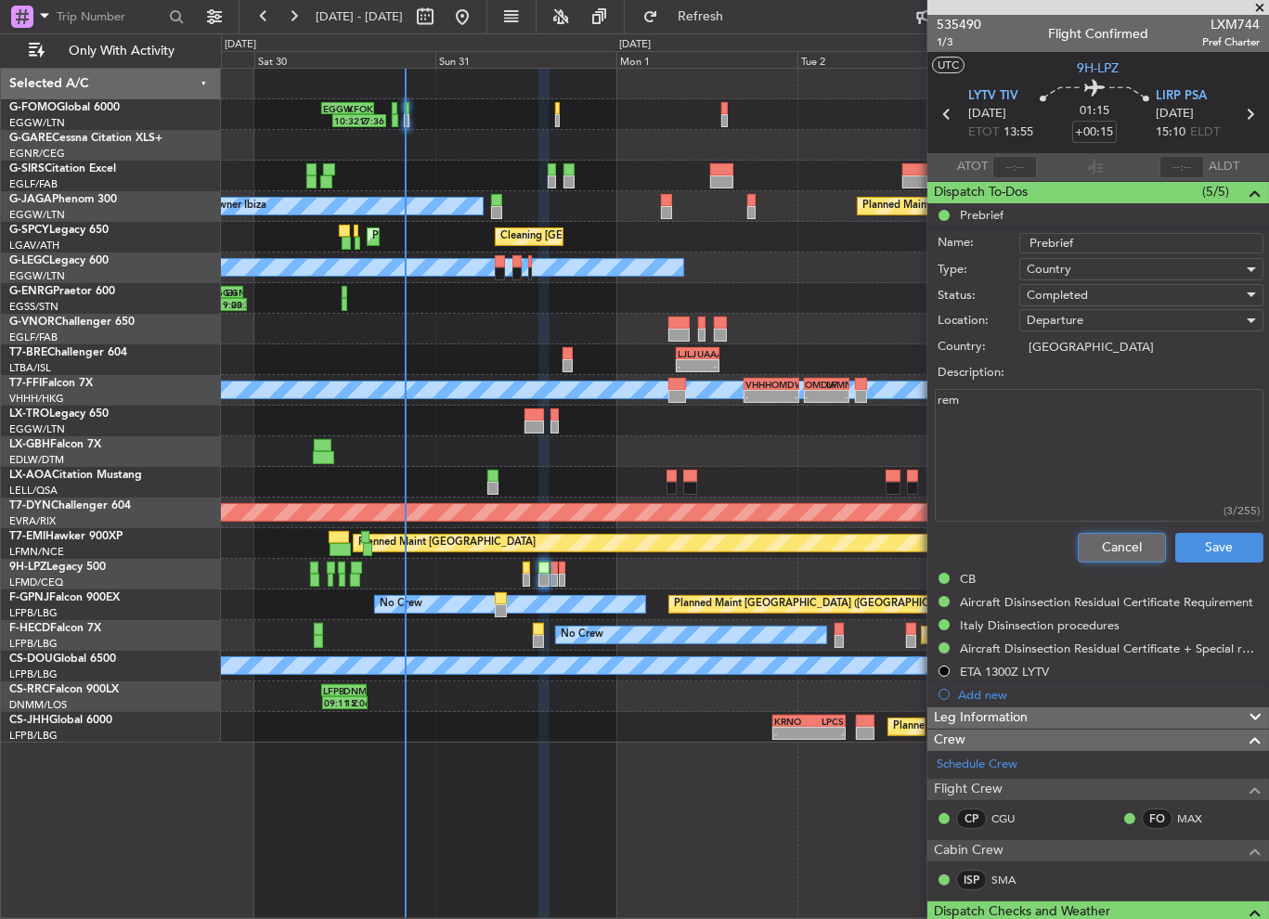
click at [1088, 536] on button "Cancel" at bounding box center [1122, 548] width 88 height 30
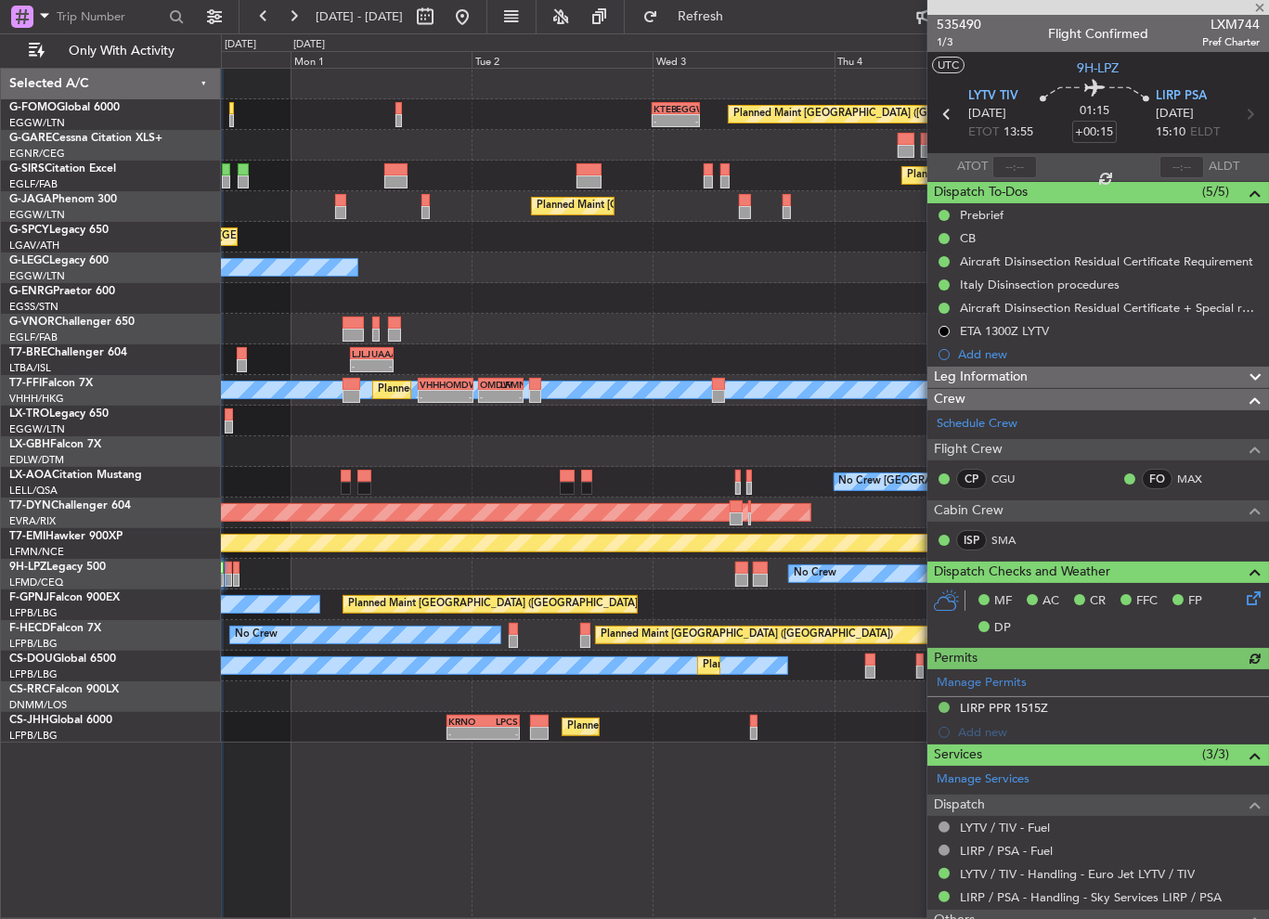
click at [717, 436] on div "Planned Maint London (Luton) - - KTEB 00:00 Z EGGW 06:15 Z EGGW 14:15 Z OMDW 21…" at bounding box center [745, 406] width 1048 height 674
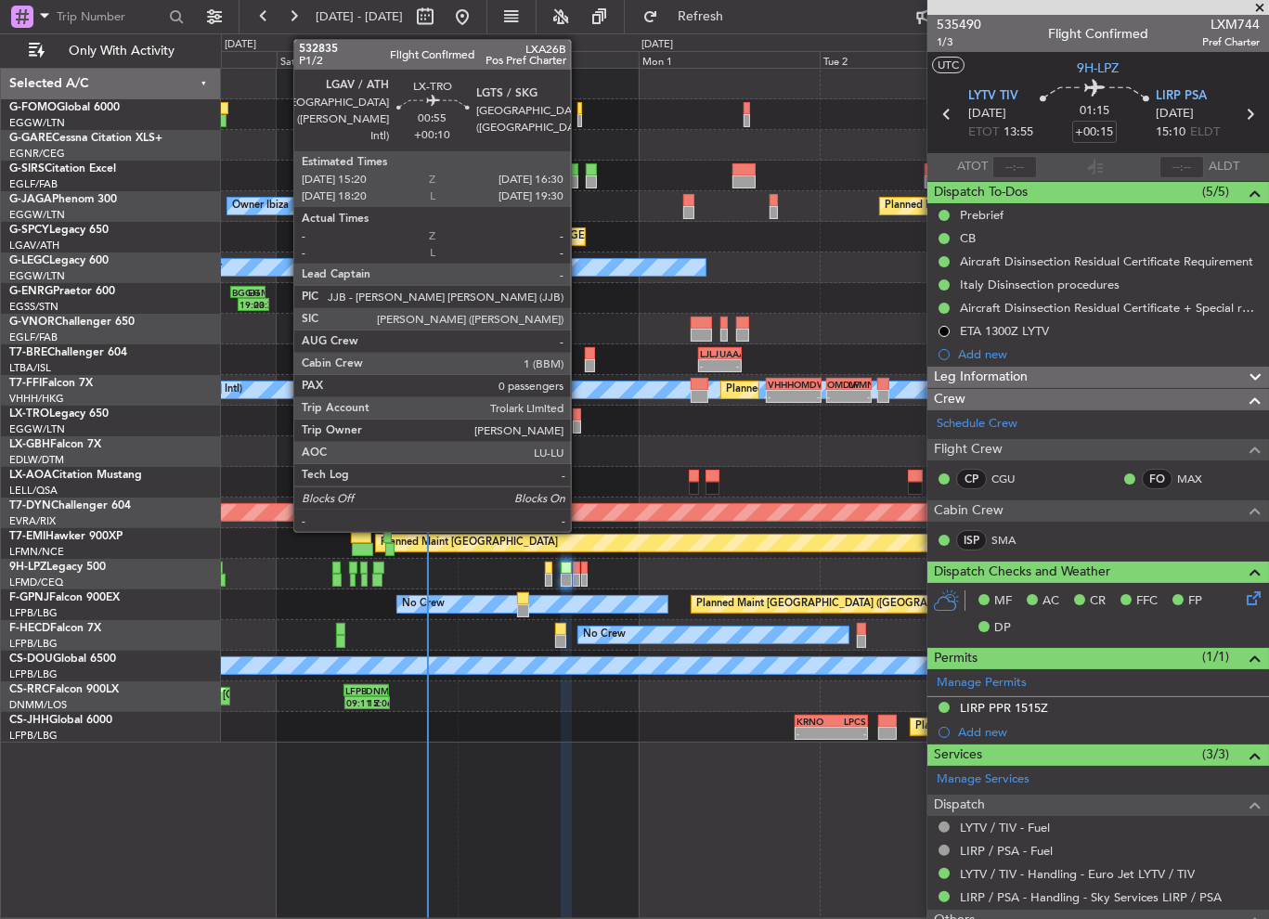
click at [579, 424] on div at bounding box center [577, 427] width 9 height 13
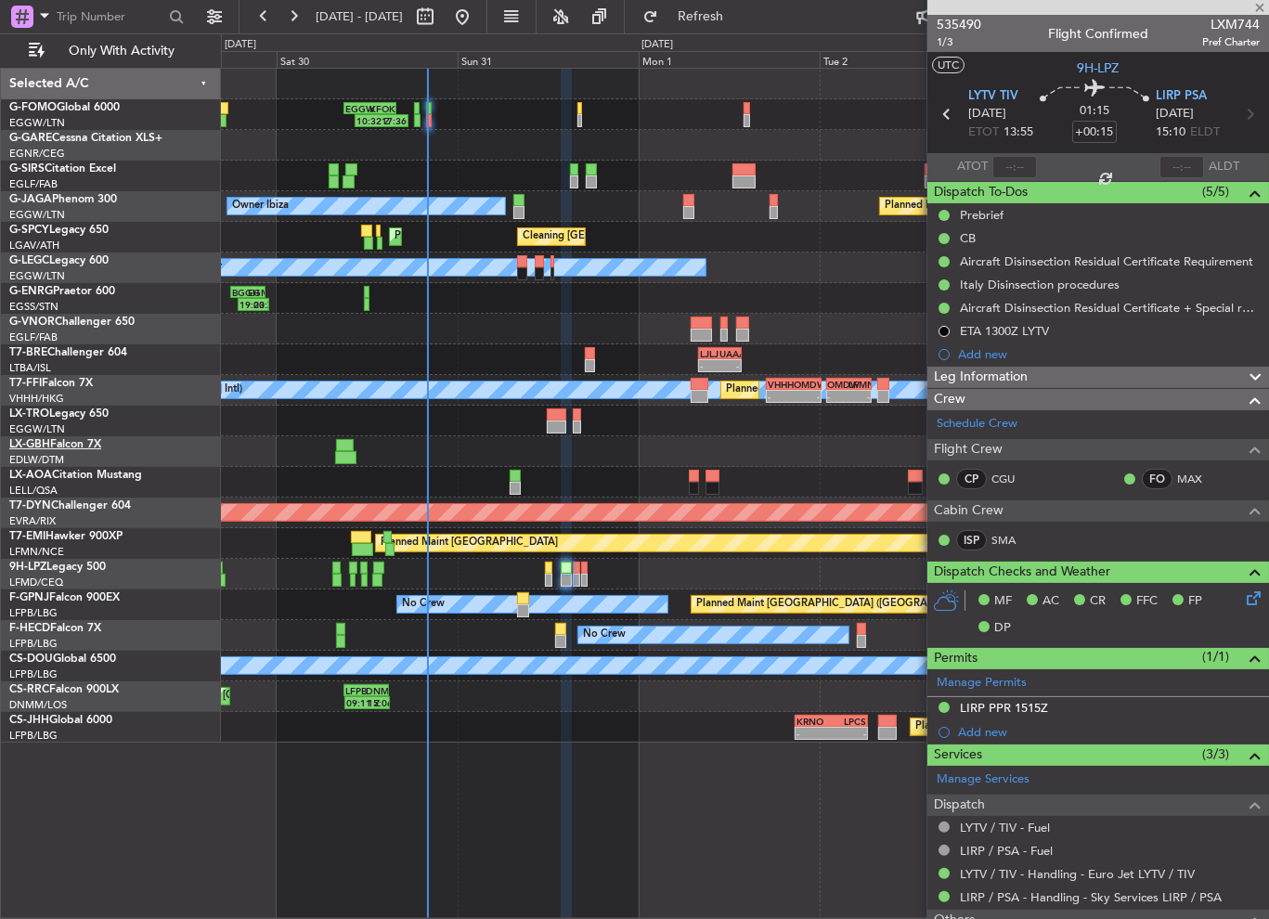
type input "+00:10"
type input "0"
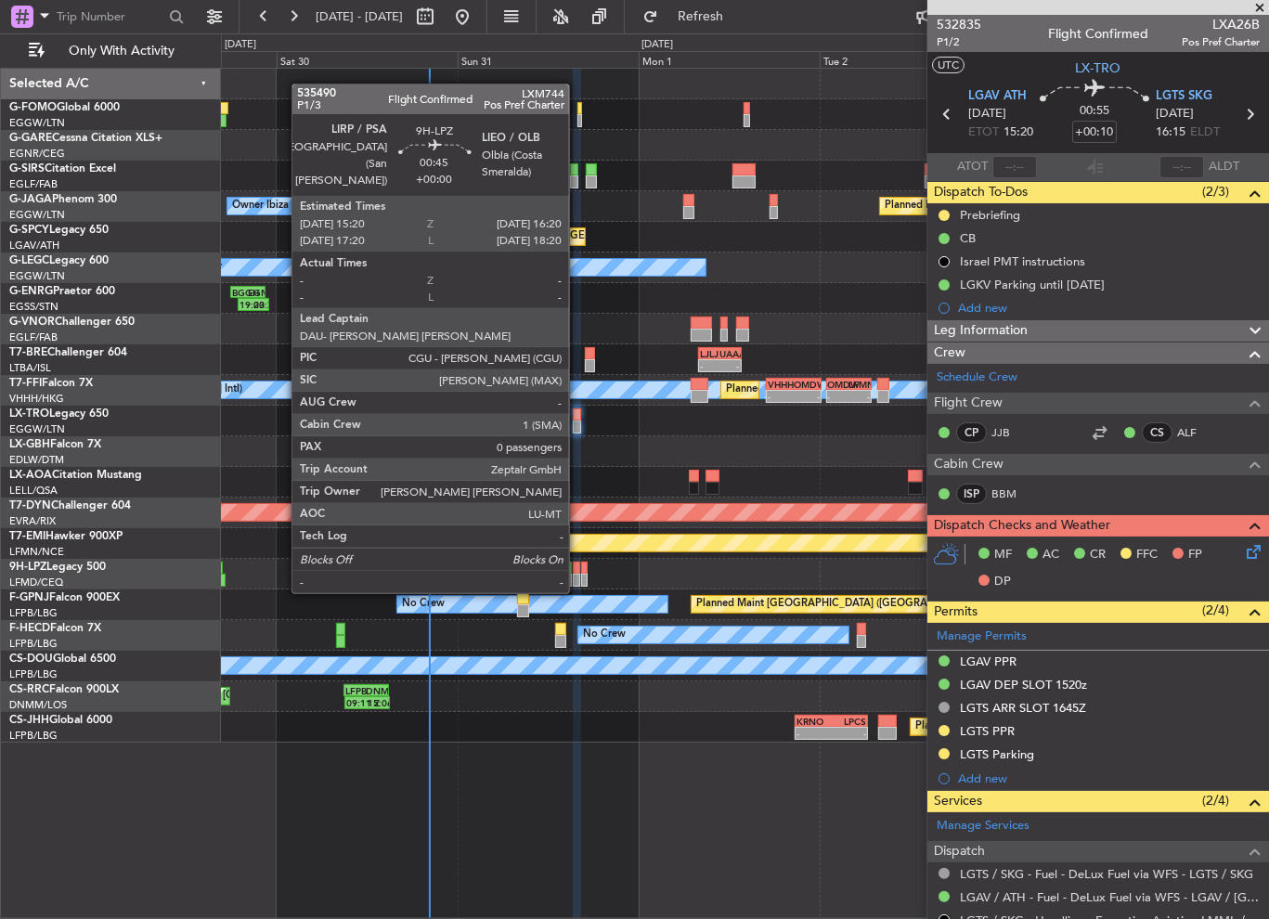
click at [578, 574] on div at bounding box center [577, 580] width 8 height 13
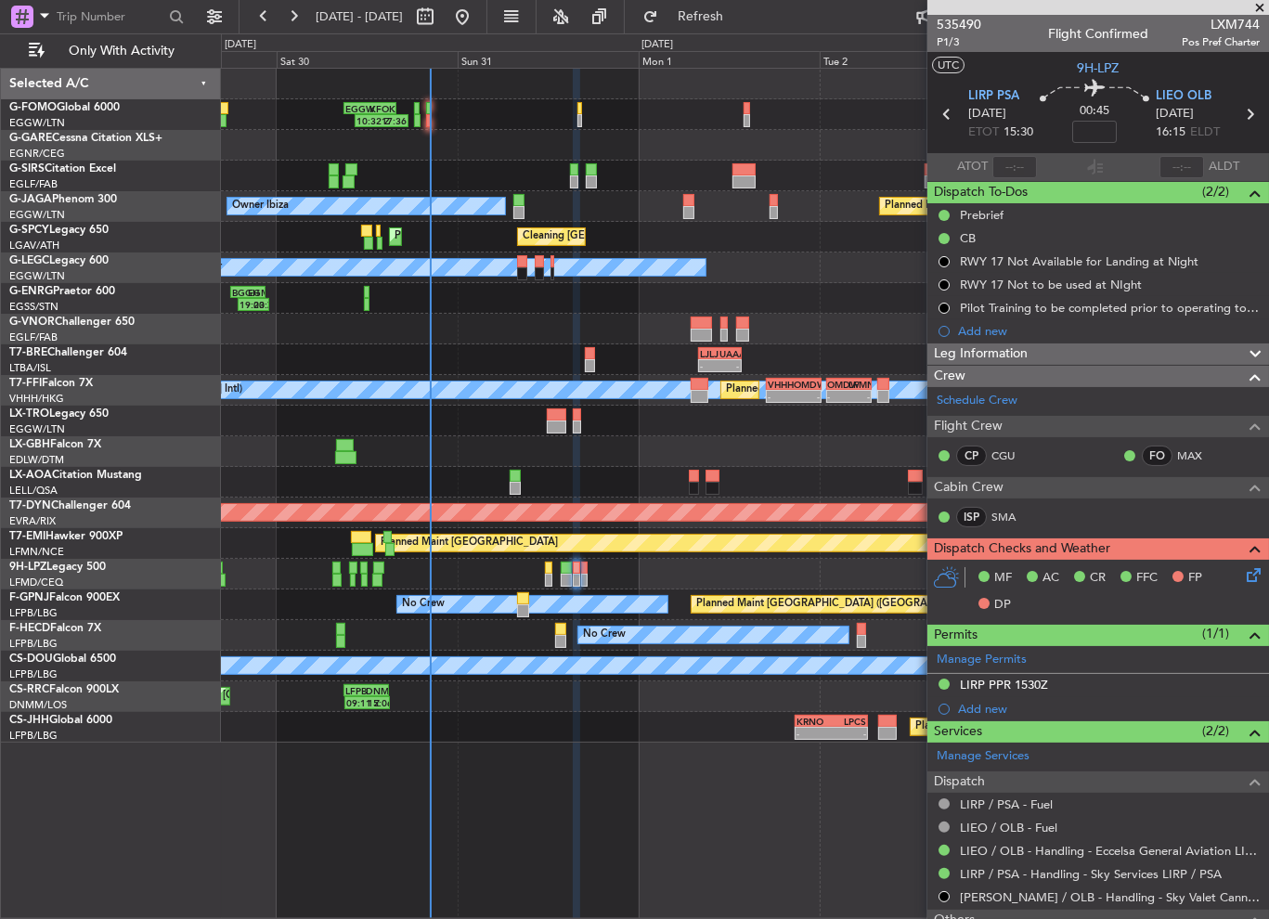
drag, startPoint x: 1036, startPoint y: 689, endPoint x: 1050, endPoint y: 698, distance: 16.7
click at [1036, 689] on div "LIRP PPR 1530Z" at bounding box center [1004, 685] width 88 height 16
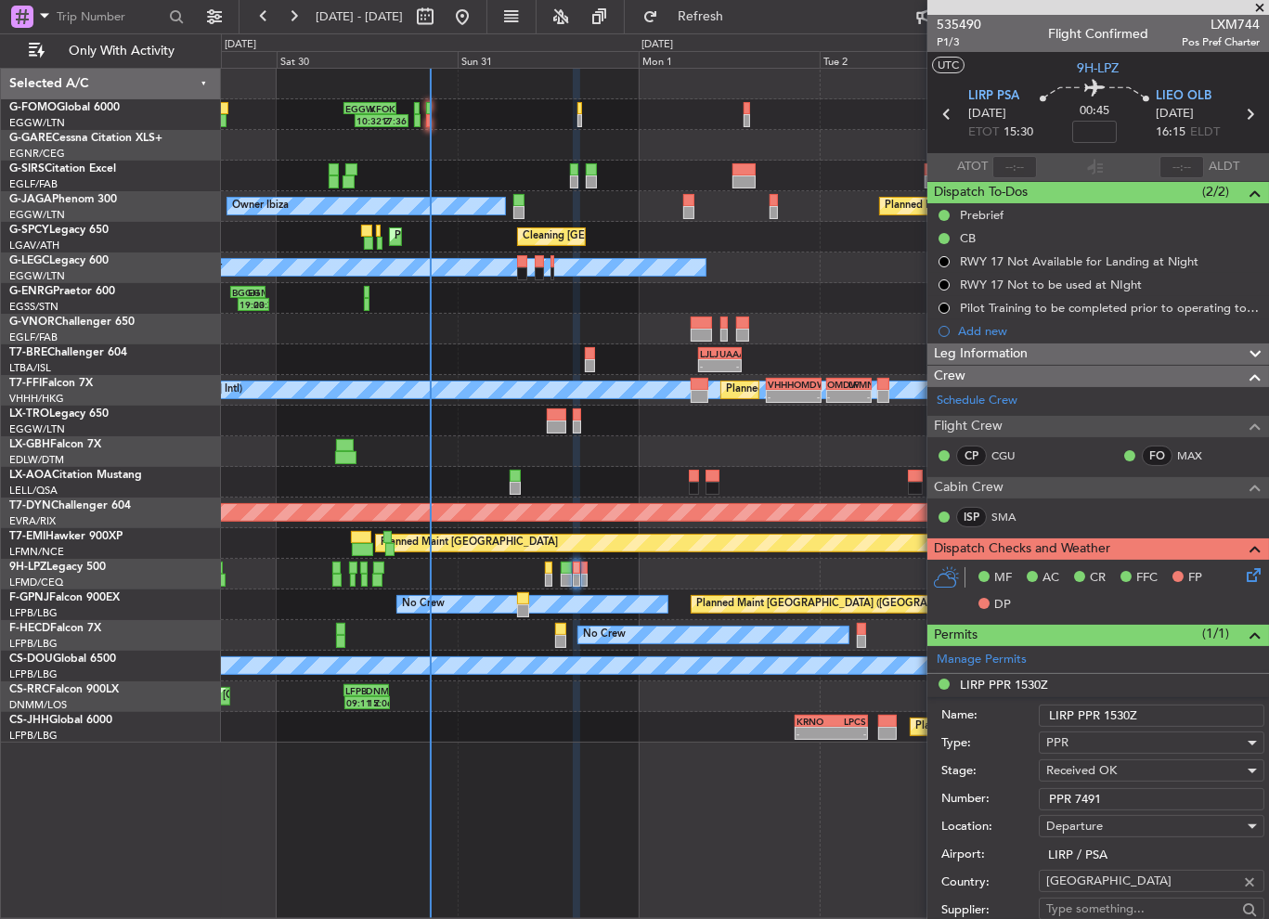
click at [1100, 800] on input "PPR 7491" at bounding box center [1152, 799] width 226 height 22
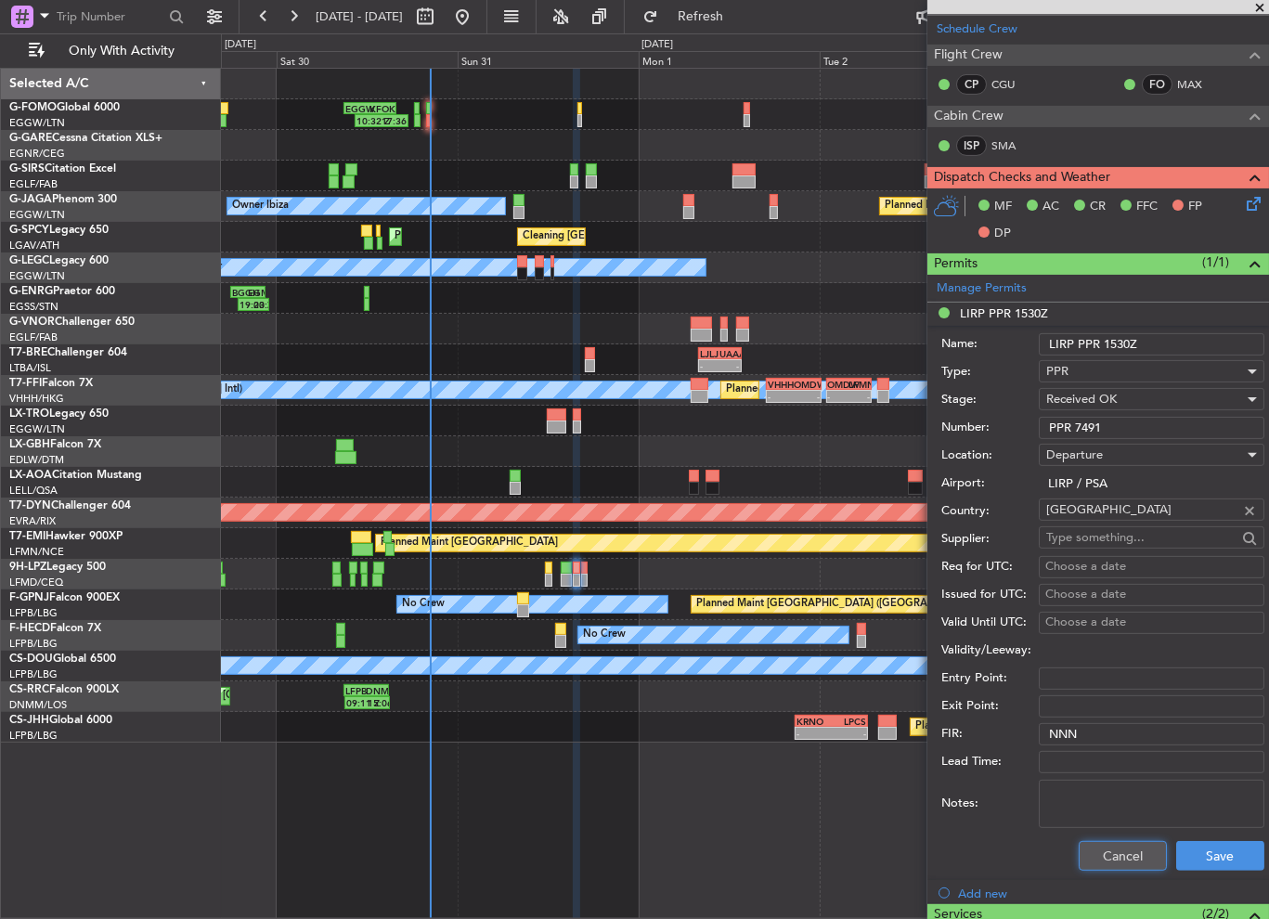
click at [1092, 844] on button "Cancel" at bounding box center [1123, 856] width 88 height 30
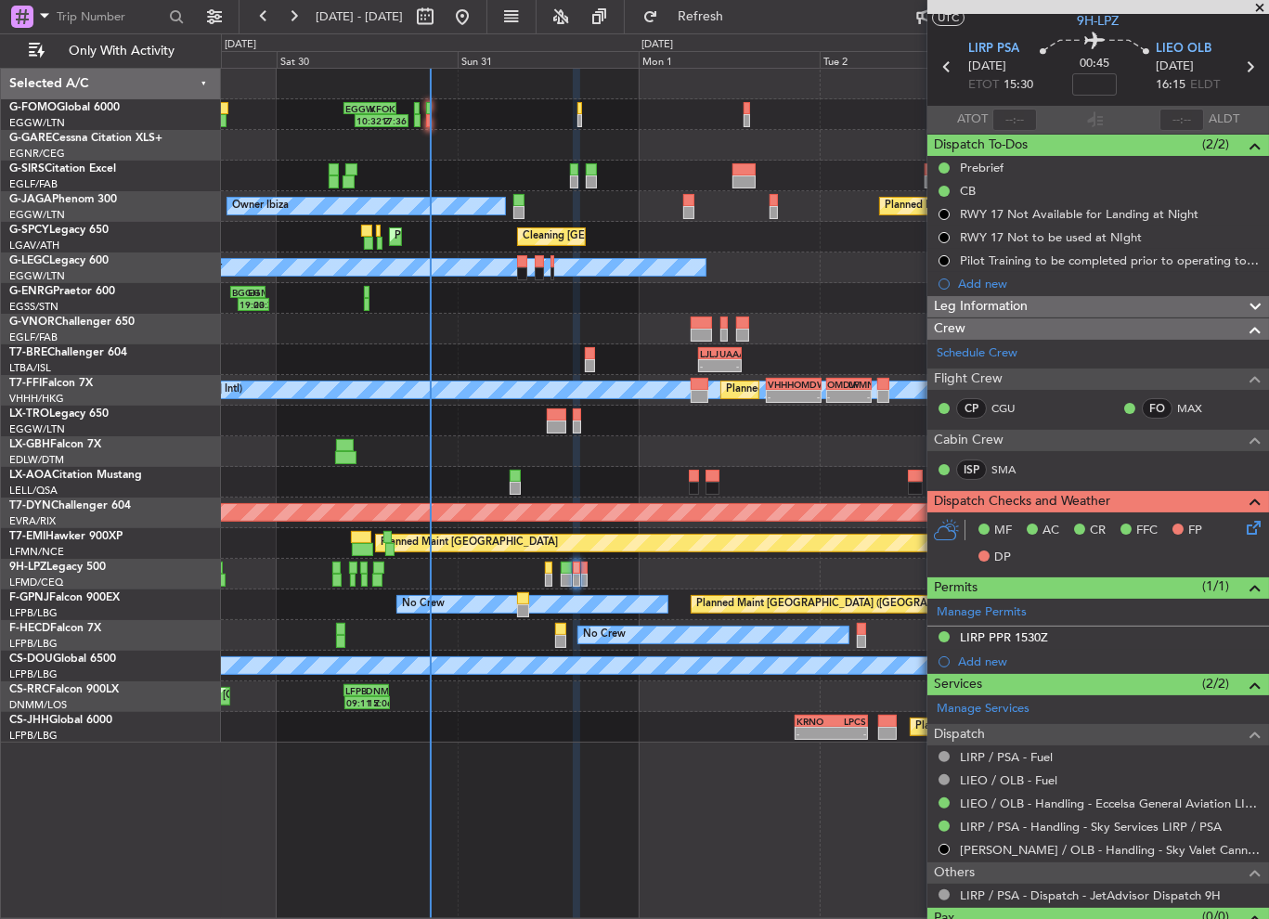
scroll to position [85, 0]
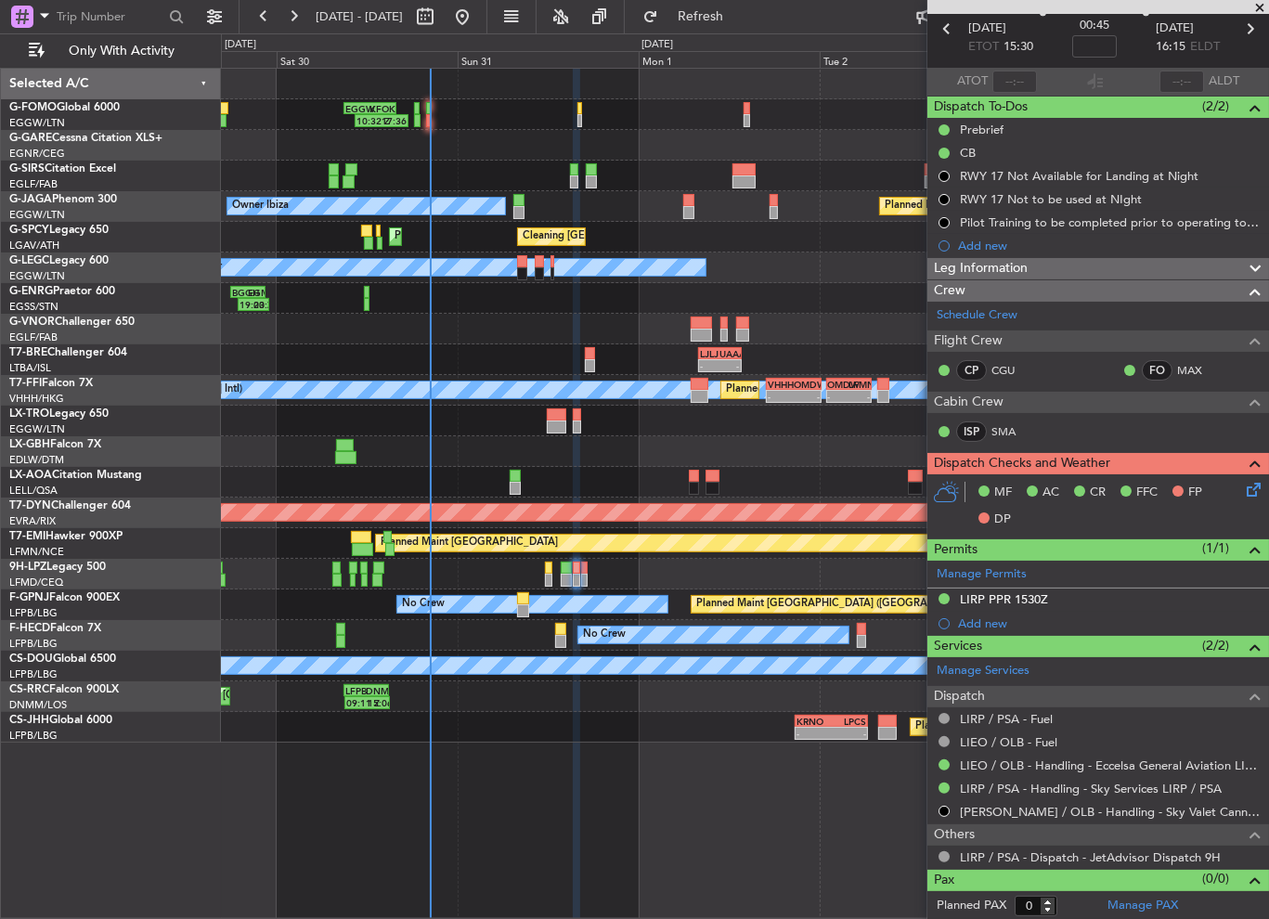
click at [1035, 268] on div "Leg Information" at bounding box center [1099, 268] width 342 height 21
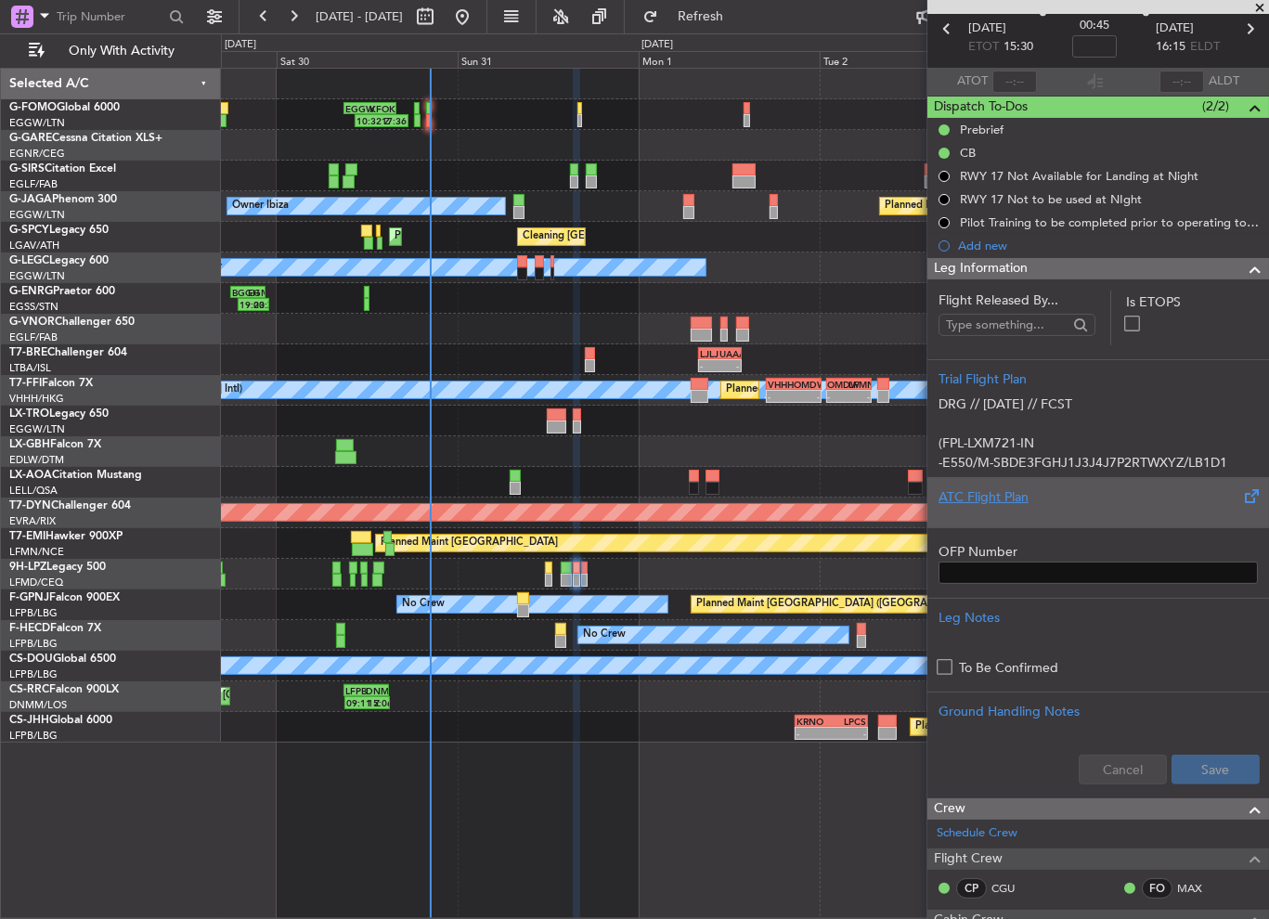
click at [984, 511] on div at bounding box center [1098, 512] width 319 height 11
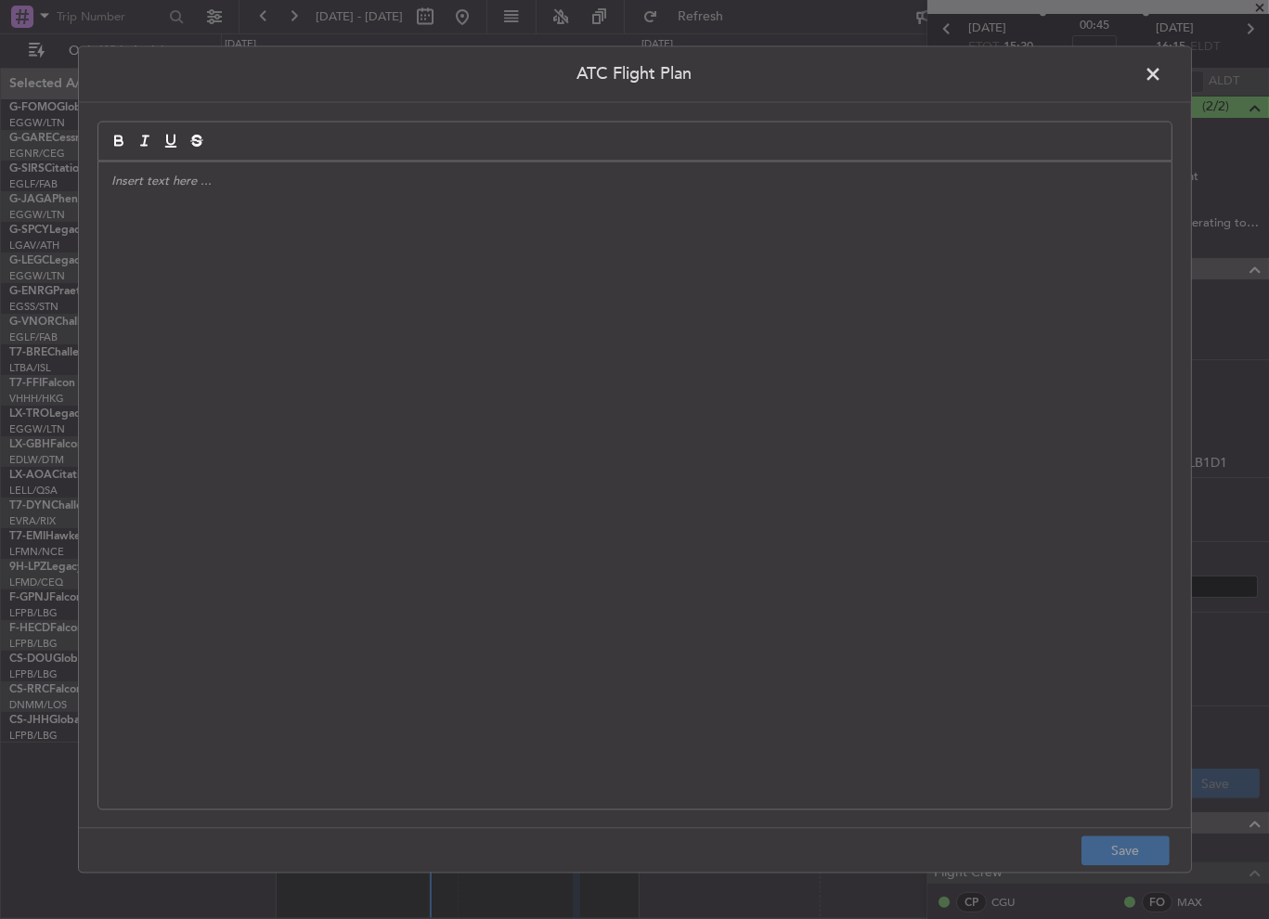
click at [498, 395] on div at bounding box center [634, 486] width 1073 height 647
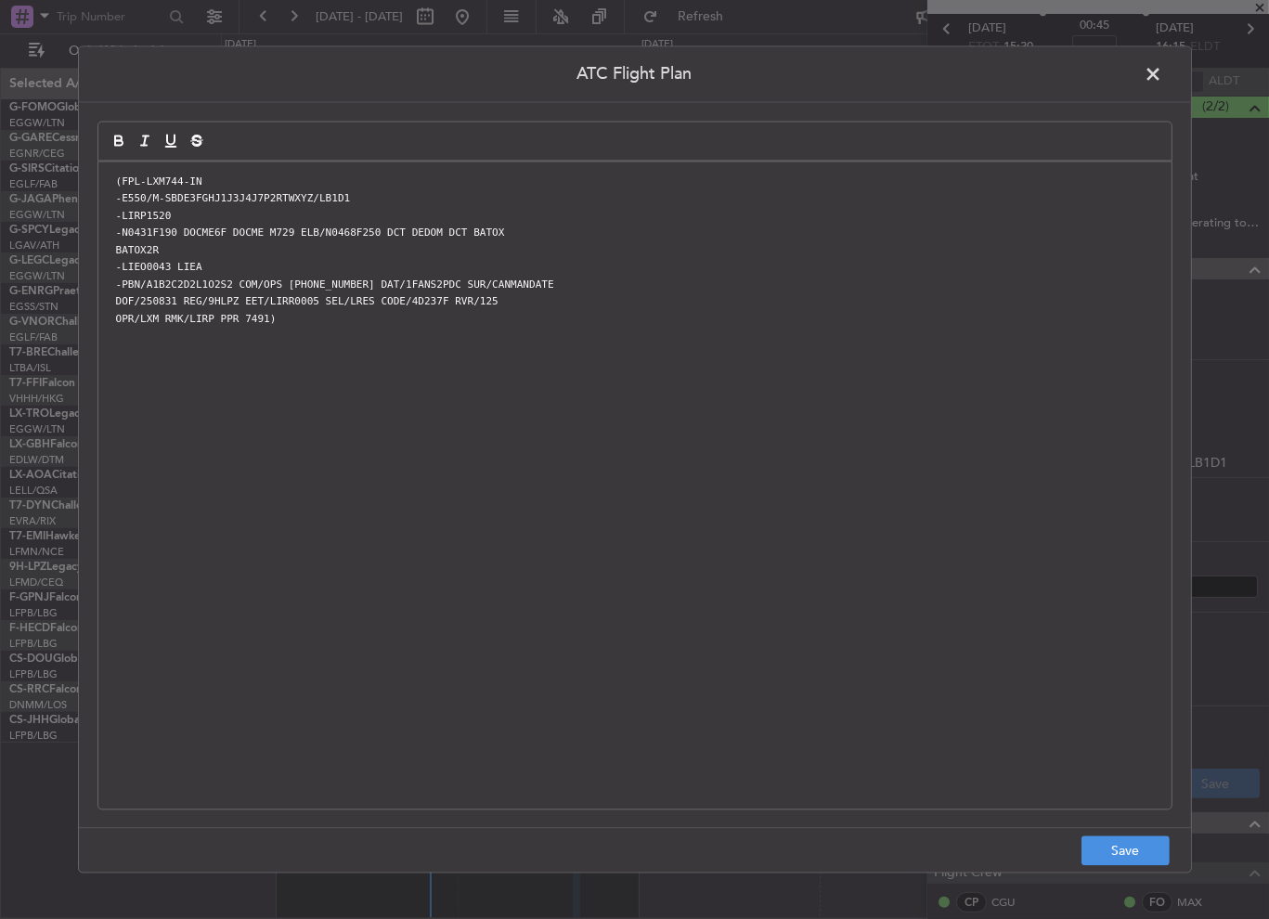
scroll to position [0, 0]
click at [1135, 863] on button "Save" at bounding box center [1126, 852] width 88 height 30
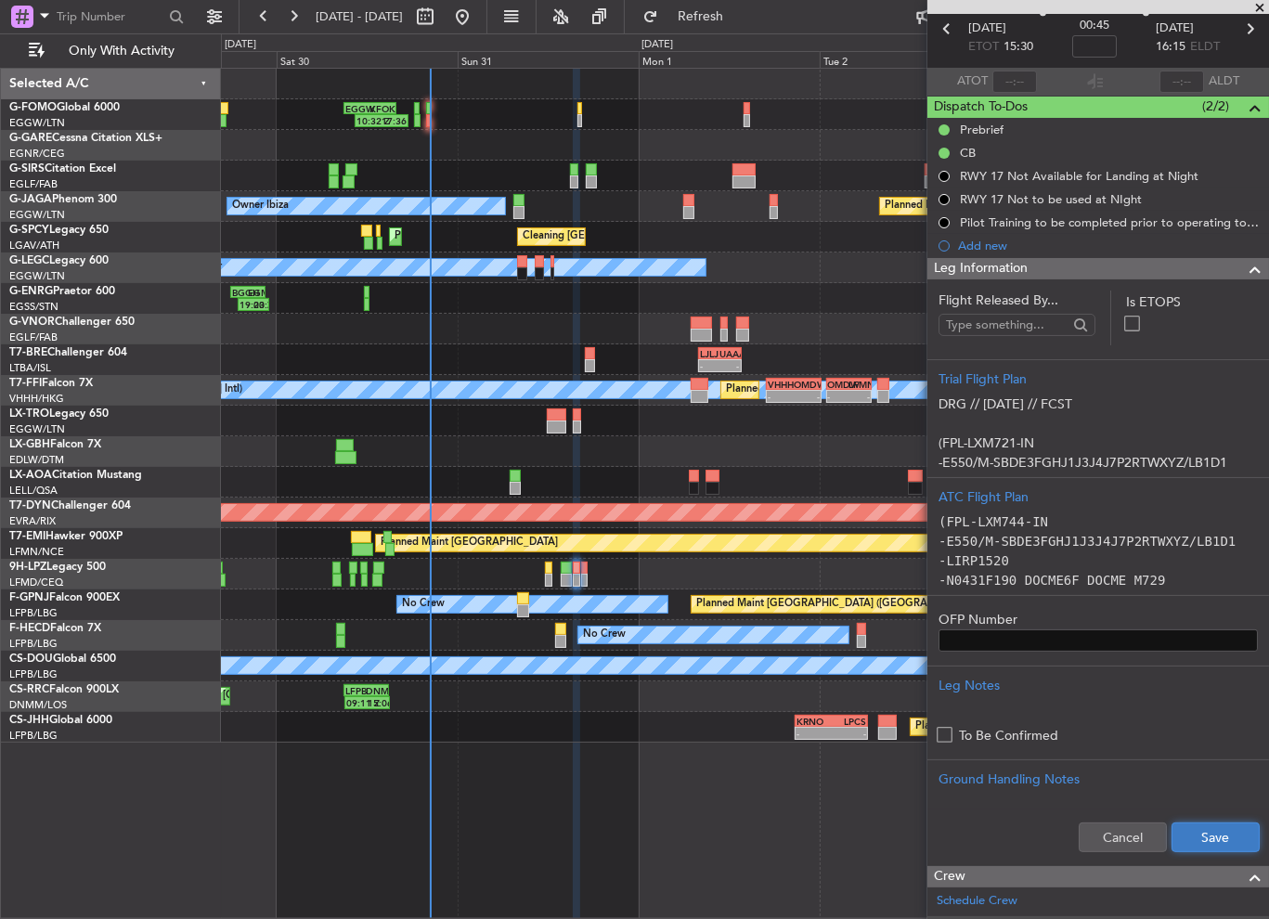
click at [1215, 836] on button "Save" at bounding box center [1216, 838] width 88 height 30
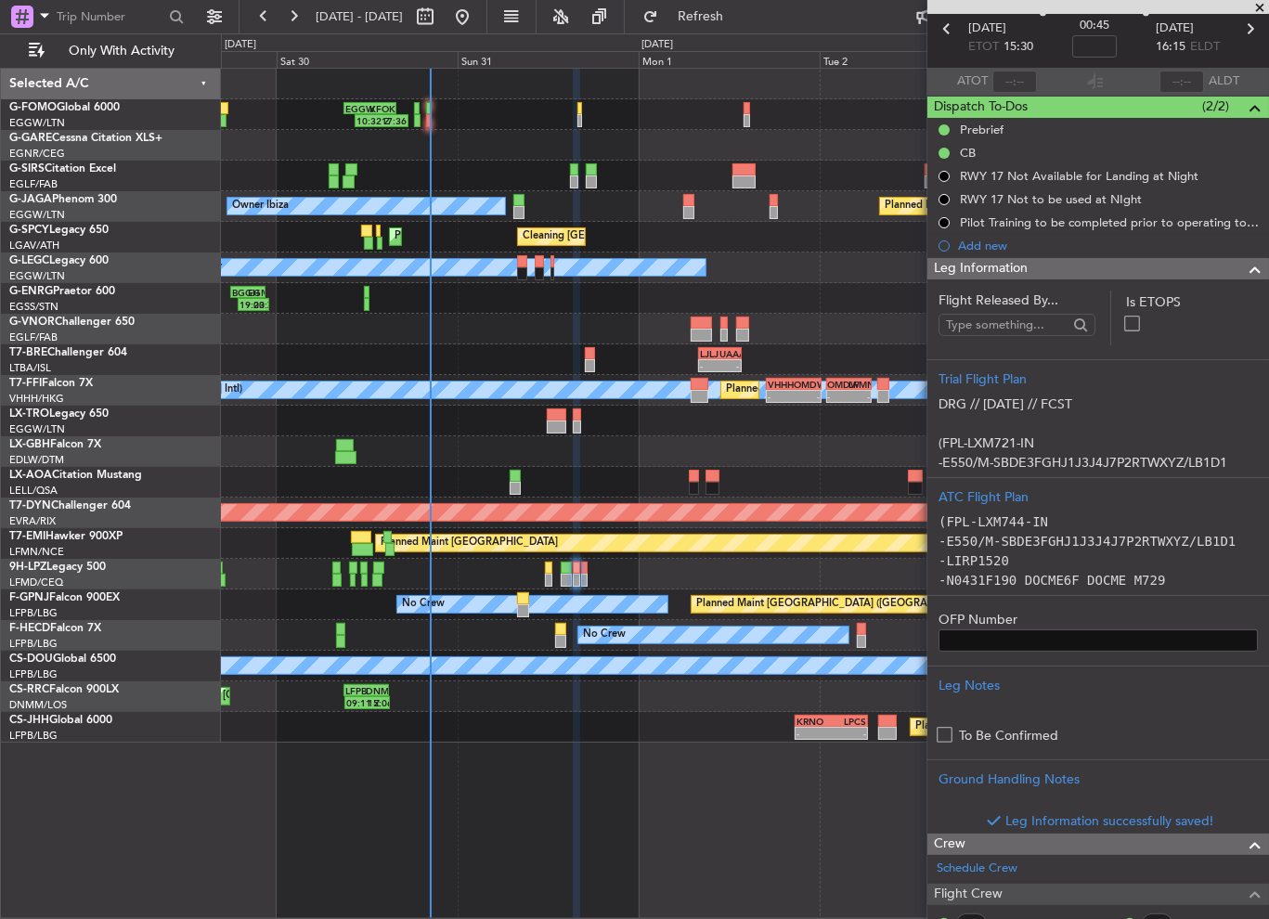
click at [1244, 270] on span at bounding box center [1255, 269] width 22 height 22
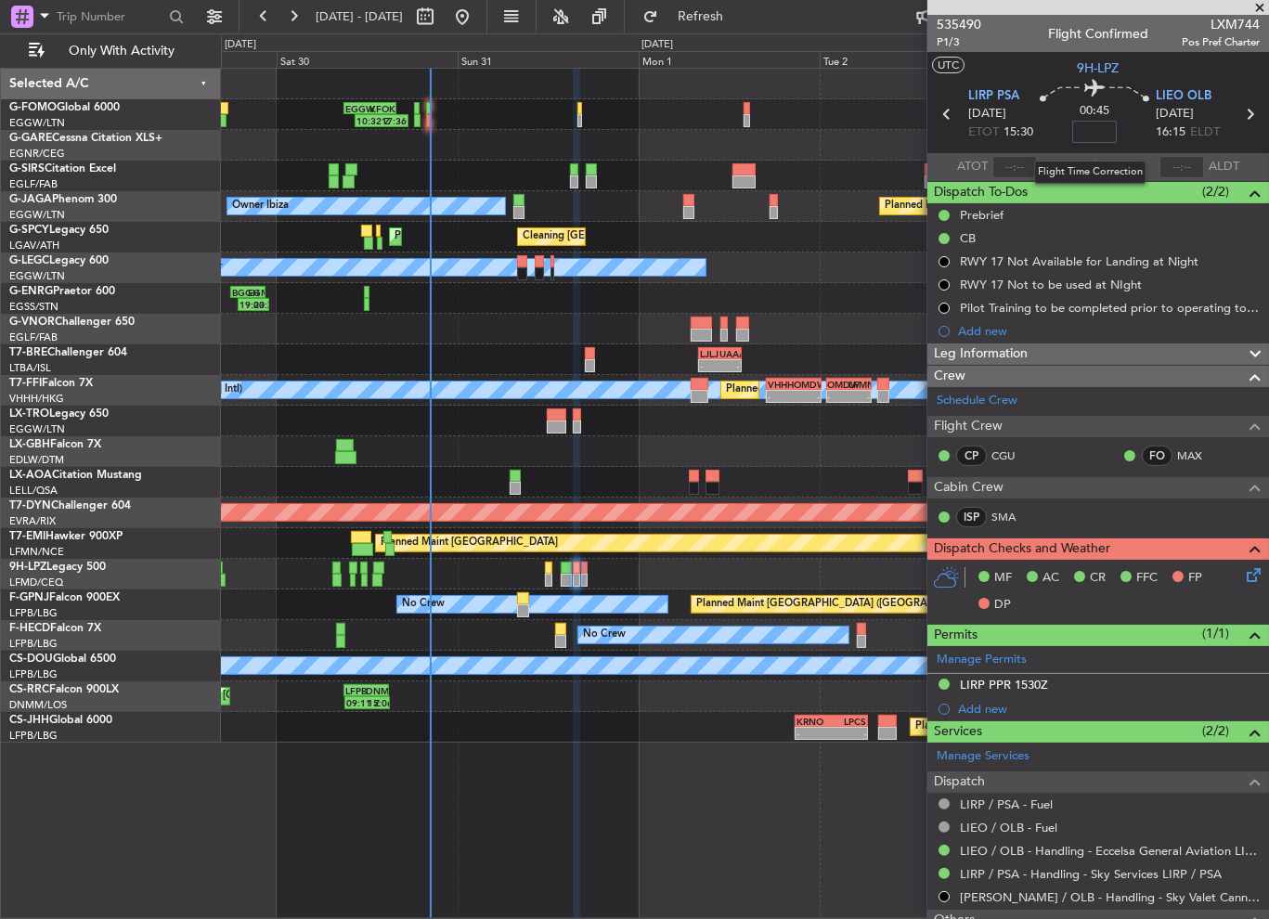
click at [1098, 135] on input at bounding box center [1095, 132] width 45 height 22
click at [1243, 577] on icon at bounding box center [1250, 572] width 15 height 15
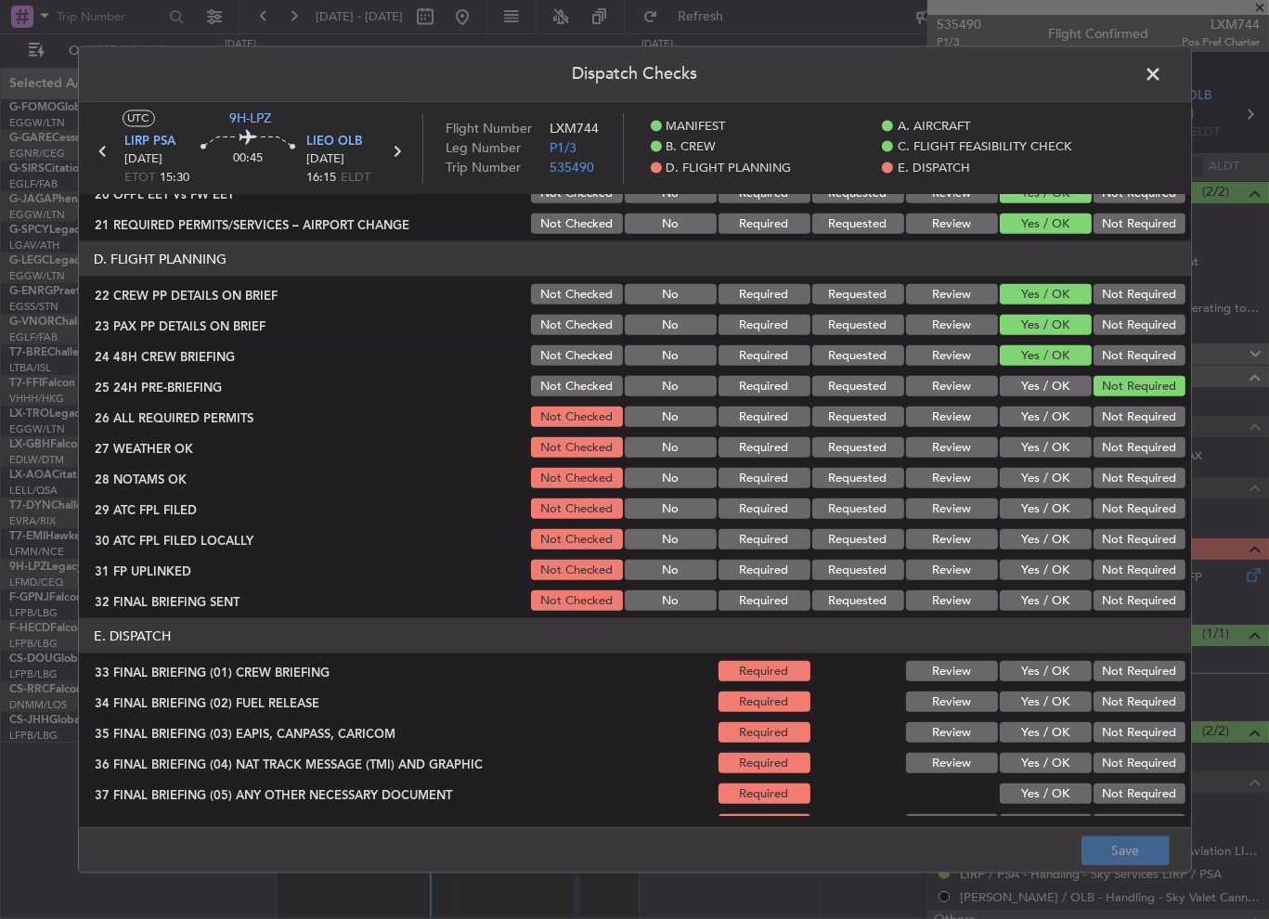
scroll to position [836, 0]
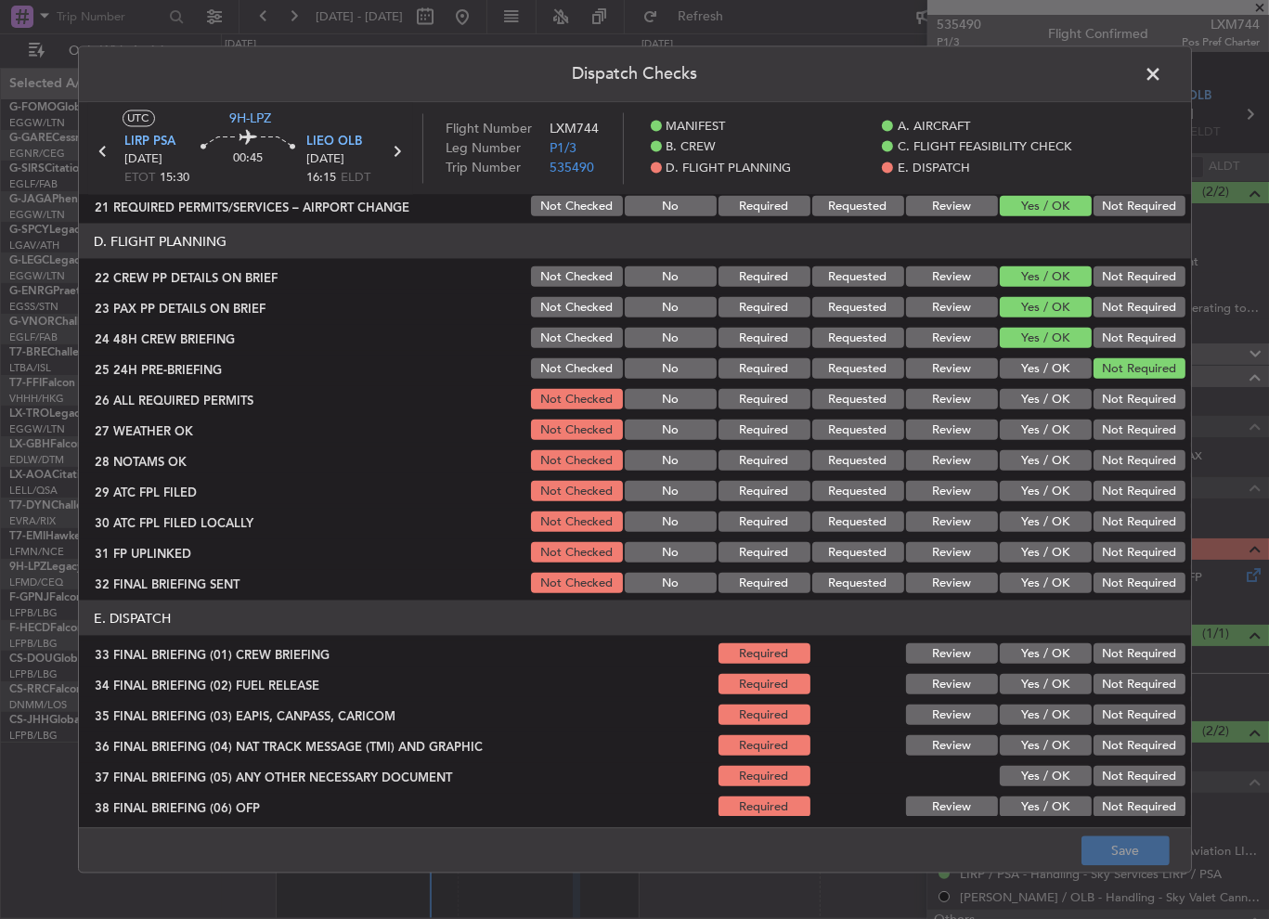
click at [1036, 397] on button "Yes / OK" at bounding box center [1046, 399] width 92 height 20
click at [1044, 426] on button "Yes / OK" at bounding box center [1046, 430] width 92 height 20
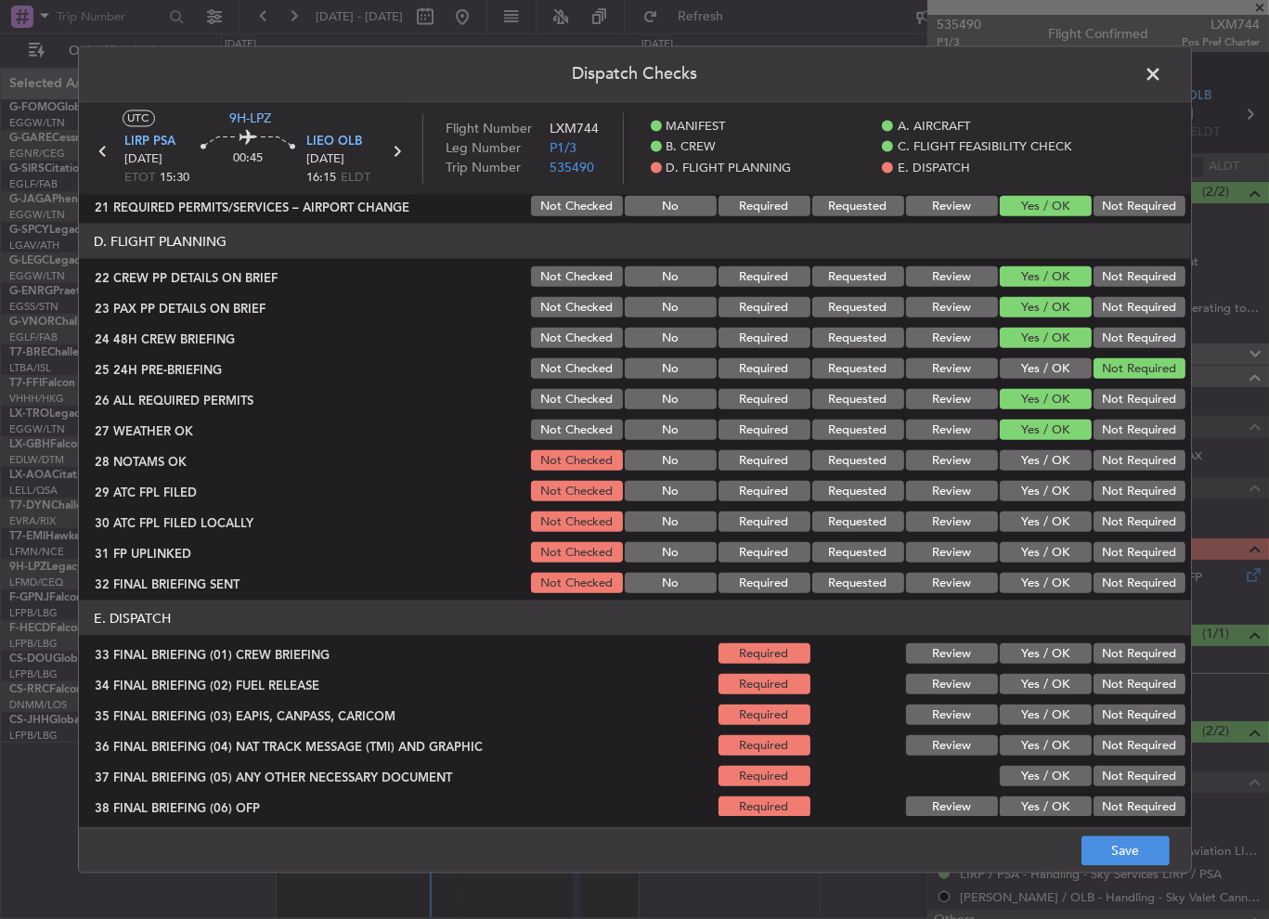
click at [1047, 449] on div "Yes / OK" at bounding box center [1044, 461] width 94 height 26
click at [1048, 482] on button "Yes / OK" at bounding box center [1046, 491] width 92 height 20
click at [1043, 459] on button "Yes / OK" at bounding box center [1046, 460] width 92 height 20
drag, startPoint x: 1145, startPoint y: 532, endPoint x: 1118, endPoint y: 526, distance: 27.7
click at [1141, 532] on div "Not Required" at bounding box center [1138, 522] width 94 height 26
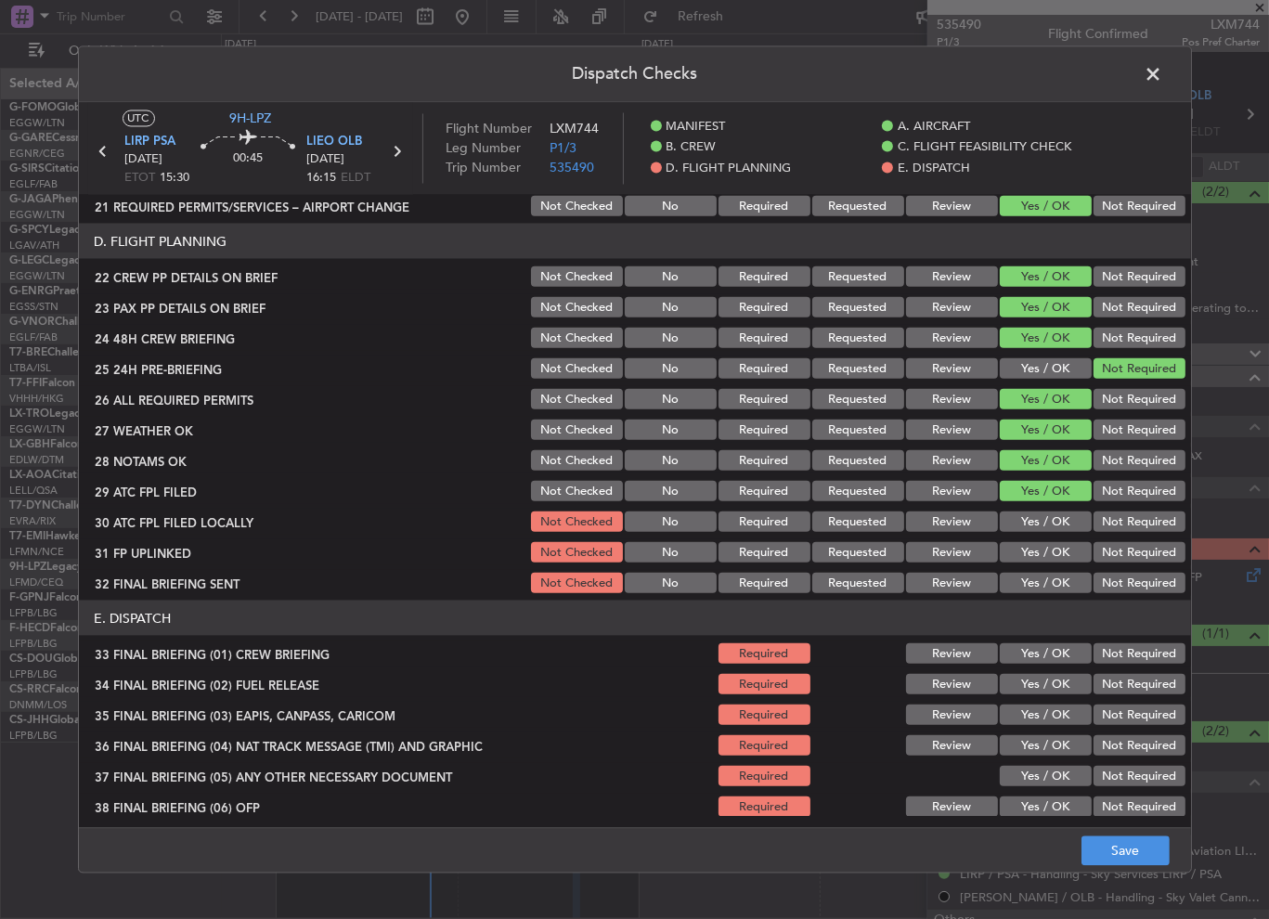
click at [1118, 526] on button "Not Required" at bounding box center [1140, 522] width 92 height 20
drag, startPoint x: 1025, startPoint y: 547, endPoint x: 1108, endPoint y: 581, distance: 89.5
click at [1028, 548] on button "Yes / OK" at bounding box center [1046, 552] width 92 height 20
click at [1109, 588] on button "Not Required" at bounding box center [1140, 583] width 92 height 20
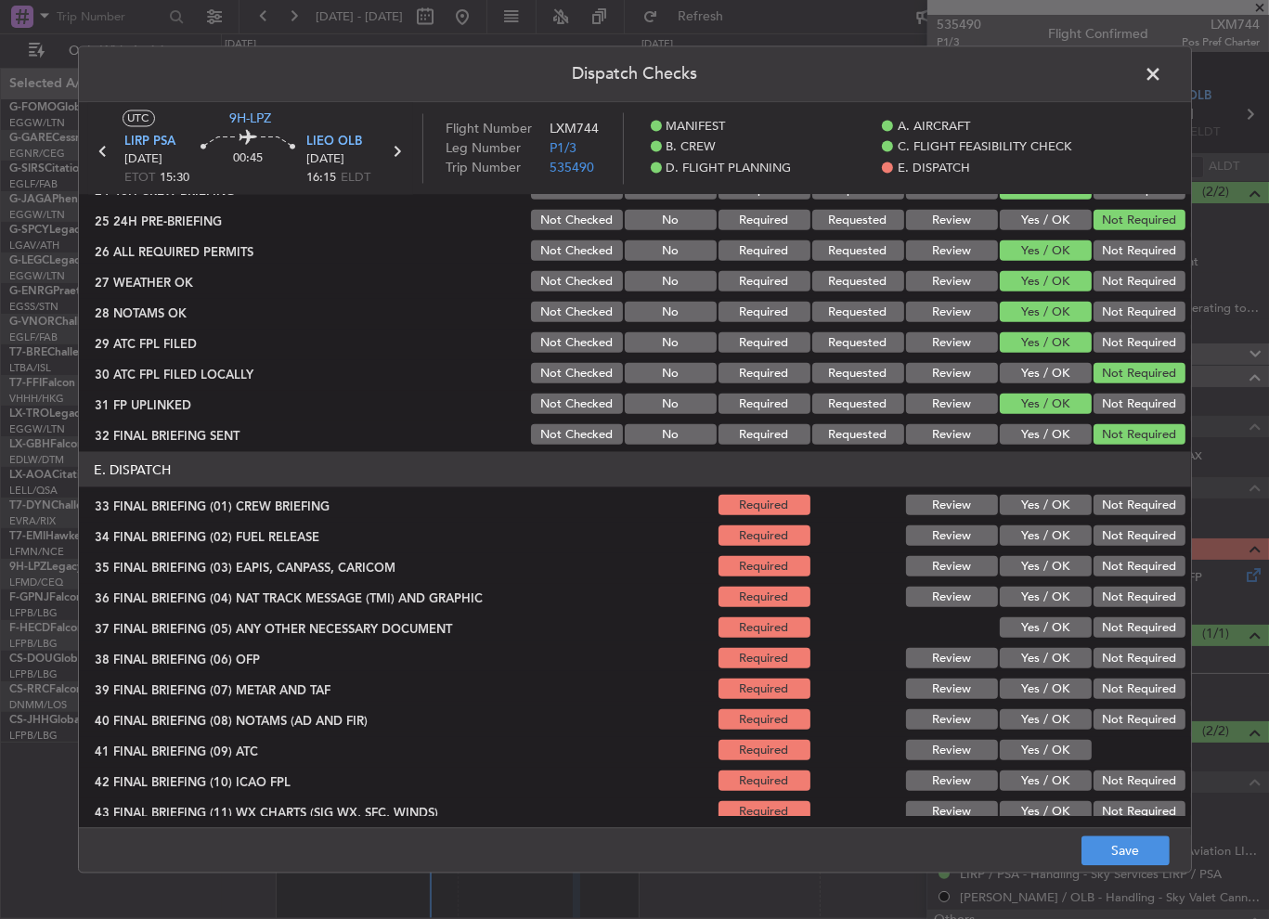
scroll to position [1027, 0]
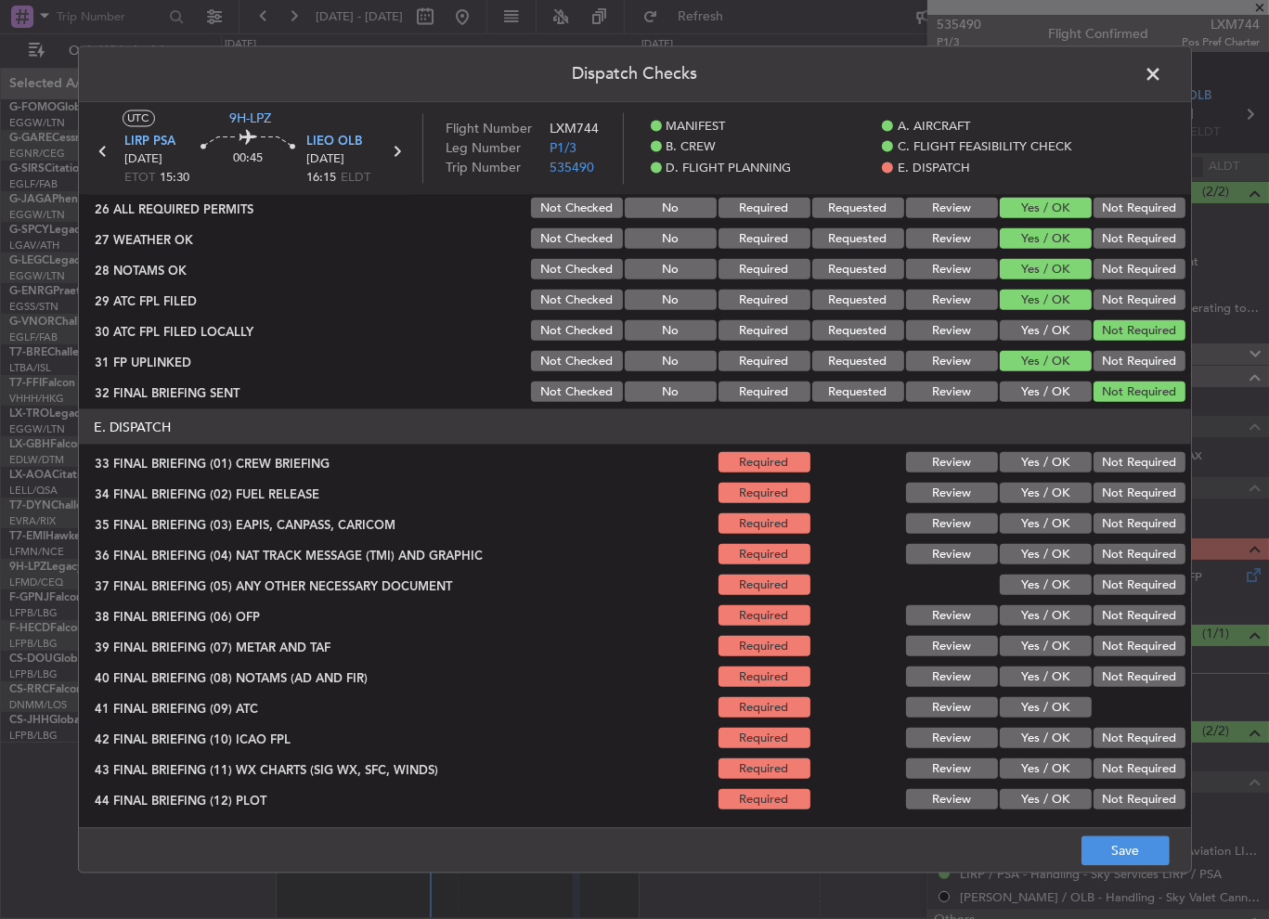
click at [1043, 462] on button "Yes / OK" at bounding box center [1046, 462] width 92 height 20
click at [1039, 490] on button "Yes / OK" at bounding box center [1046, 493] width 92 height 20
drag, startPoint x: 1139, startPoint y: 536, endPoint x: 1130, endPoint y: 532, distance: 10.0
click at [1139, 536] on section "E. DISPATCH 33 FINAL BRIEFING (01) CREW BRIEFING Required Review Yes / OK Not R…" at bounding box center [635, 611] width 1113 height 403
click at [1126, 531] on button "Not Required" at bounding box center [1140, 524] width 92 height 20
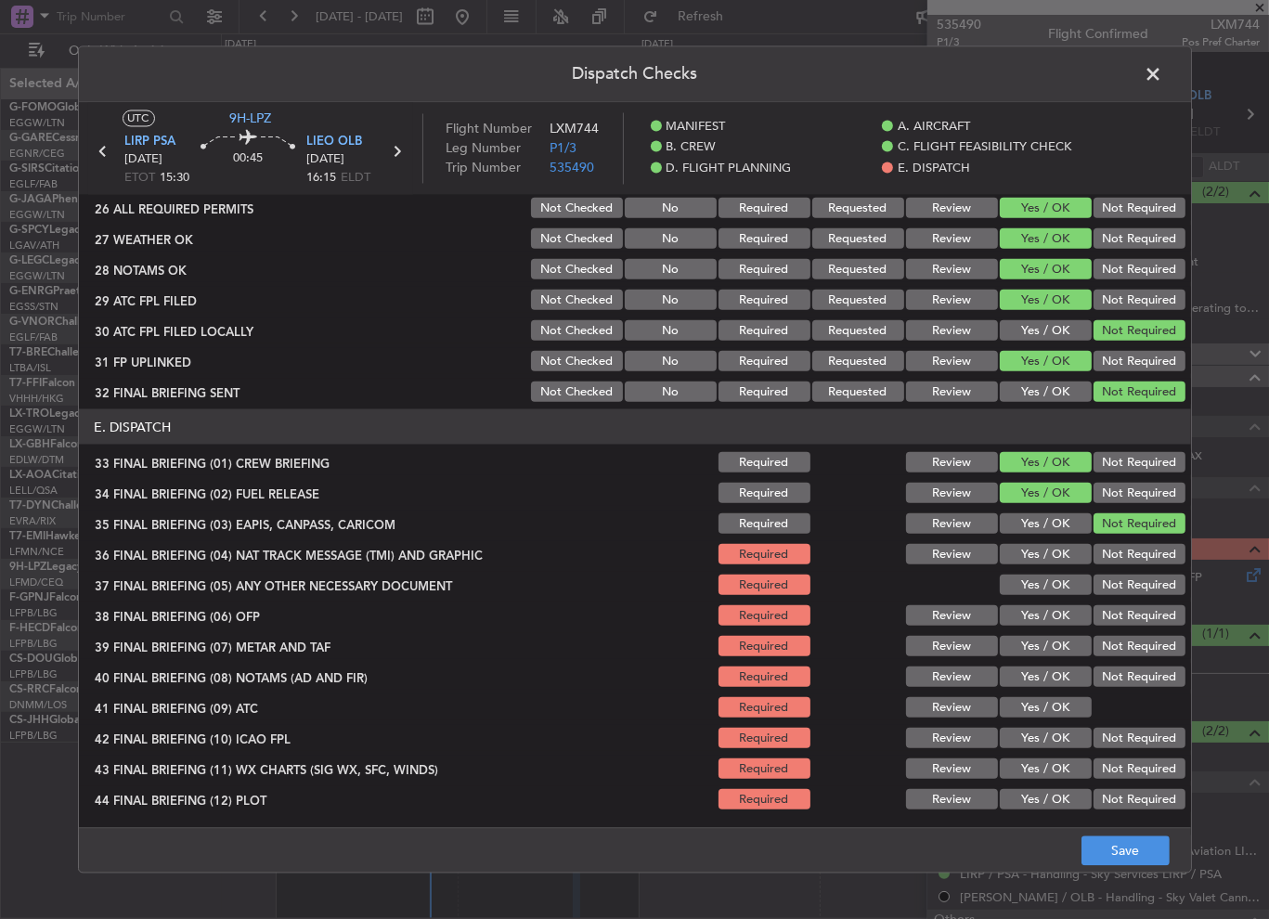
click at [1117, 554] on button "Not Required" at bounding box center [1140, 554] width 92 height 20
click at [1048, 588] on button "Yes / OK" at bounding box center [1046, 585] width 92 height 20
drag, startPoint x: 1045, startPoint y: 620, endPoint x: 1044, endPoint y: 632, distance: 12.1
click at [1044, 620] on button "Yes / OK" at bounding box center [1046, 615] width 92 height 20
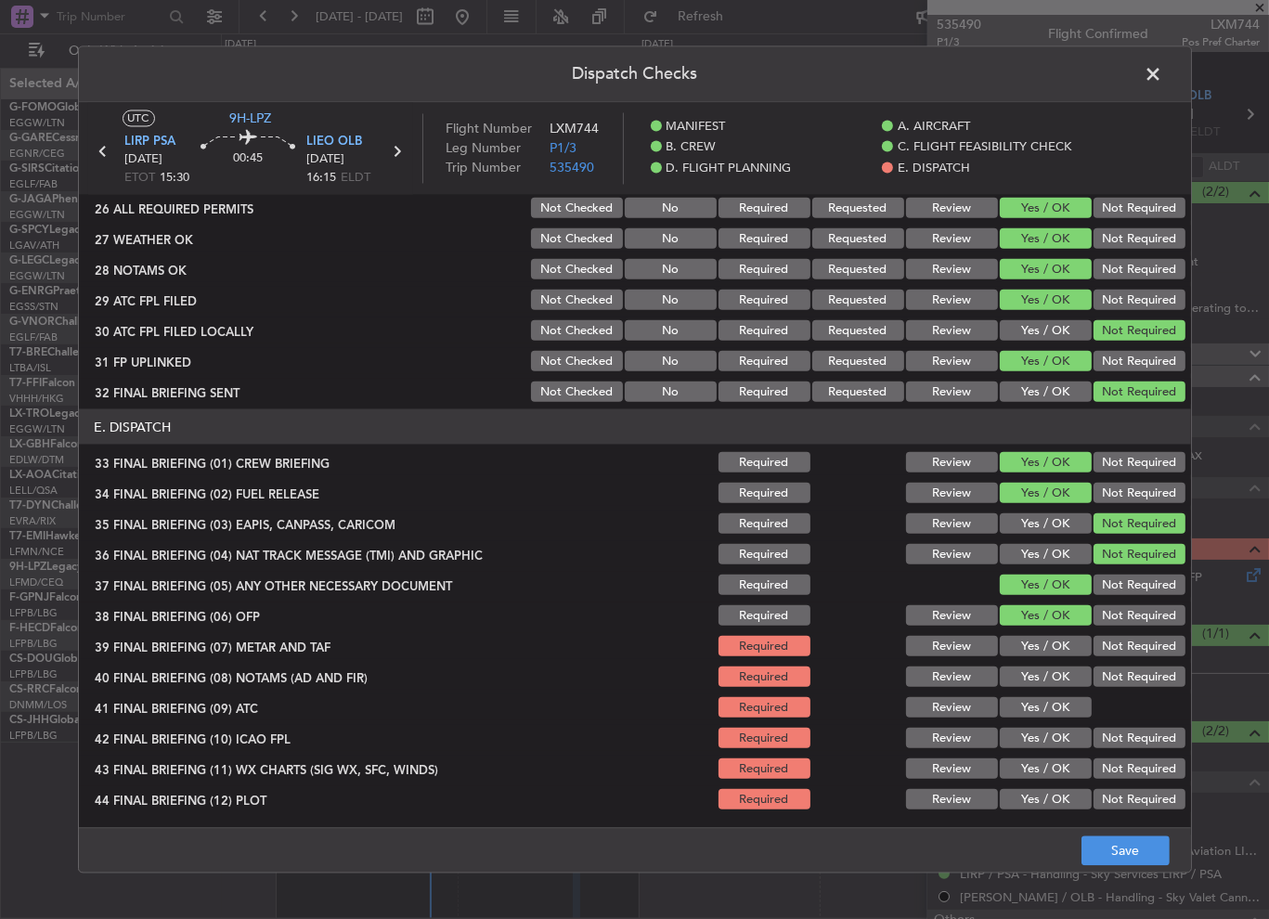
click at [1045, 647] on button "Yes / OK" at bounding box center [1046, 646] width 92 height 20
click at [1047, 682] on button "Yes / OK" at bounding box center [1046, 677] width 92 height 20
click at [1044, 711] on button "Yes / OK" at bounding box center [1046, 707] width 92 height 20
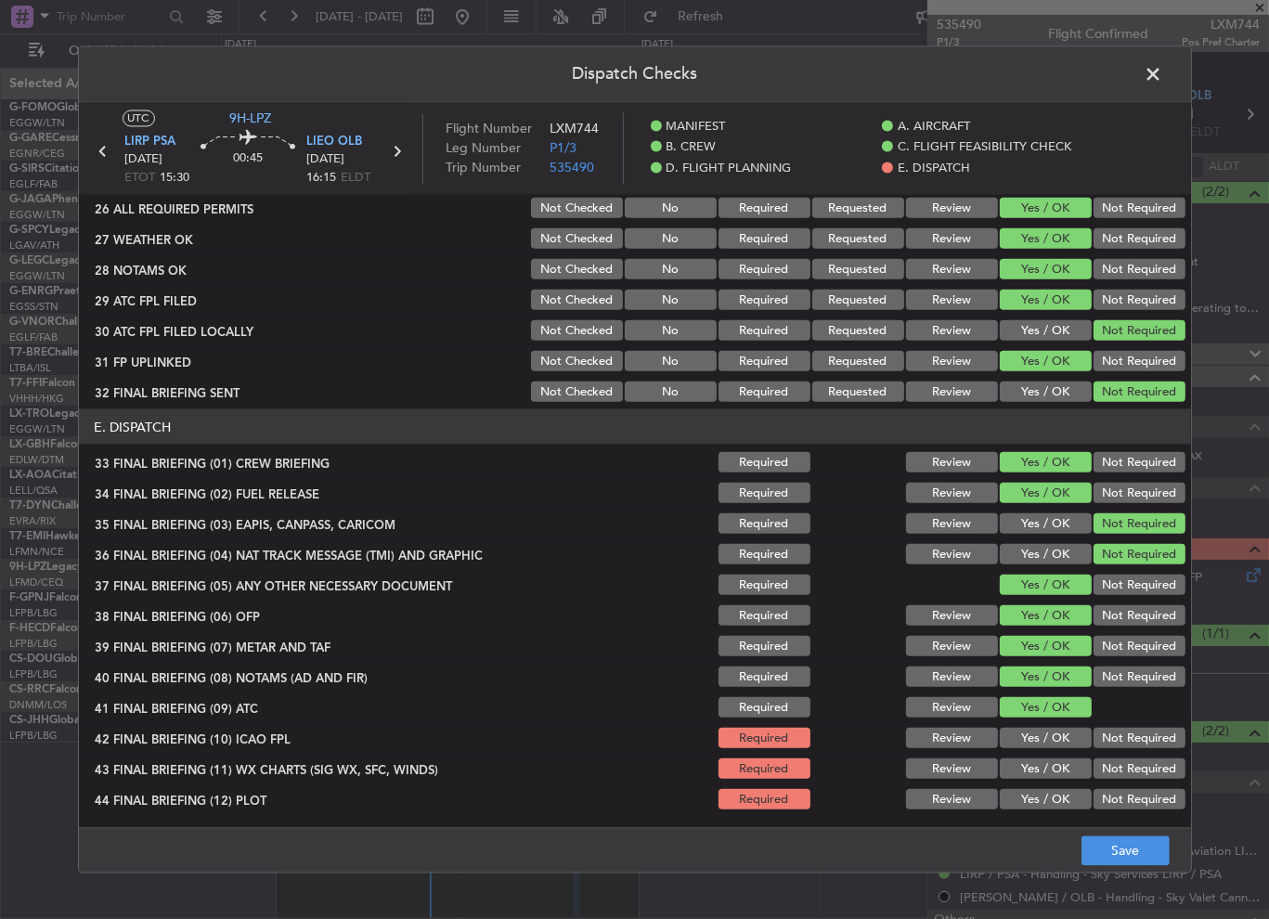
click at [1041, 743] on button "Yes / OK" at bounding box center [1046, 738] width 92 height 20
drag, startPoint x: 1045, startPoint y: 769, endPoint x: 1051, endPoint y: 802, distance: 34.1
click at [1045, 774] on button "Yes / OK" at bounding box center [1046, 769] width 92 height 20
drag, startPoint x: 1051, startPoint y: 802, endPoint x: 1164, endPoint y: 871, distance: 131.7
click at [1052, 802] on button "Yes / OK" at bounding box center [1046, 799] width 92 height 20
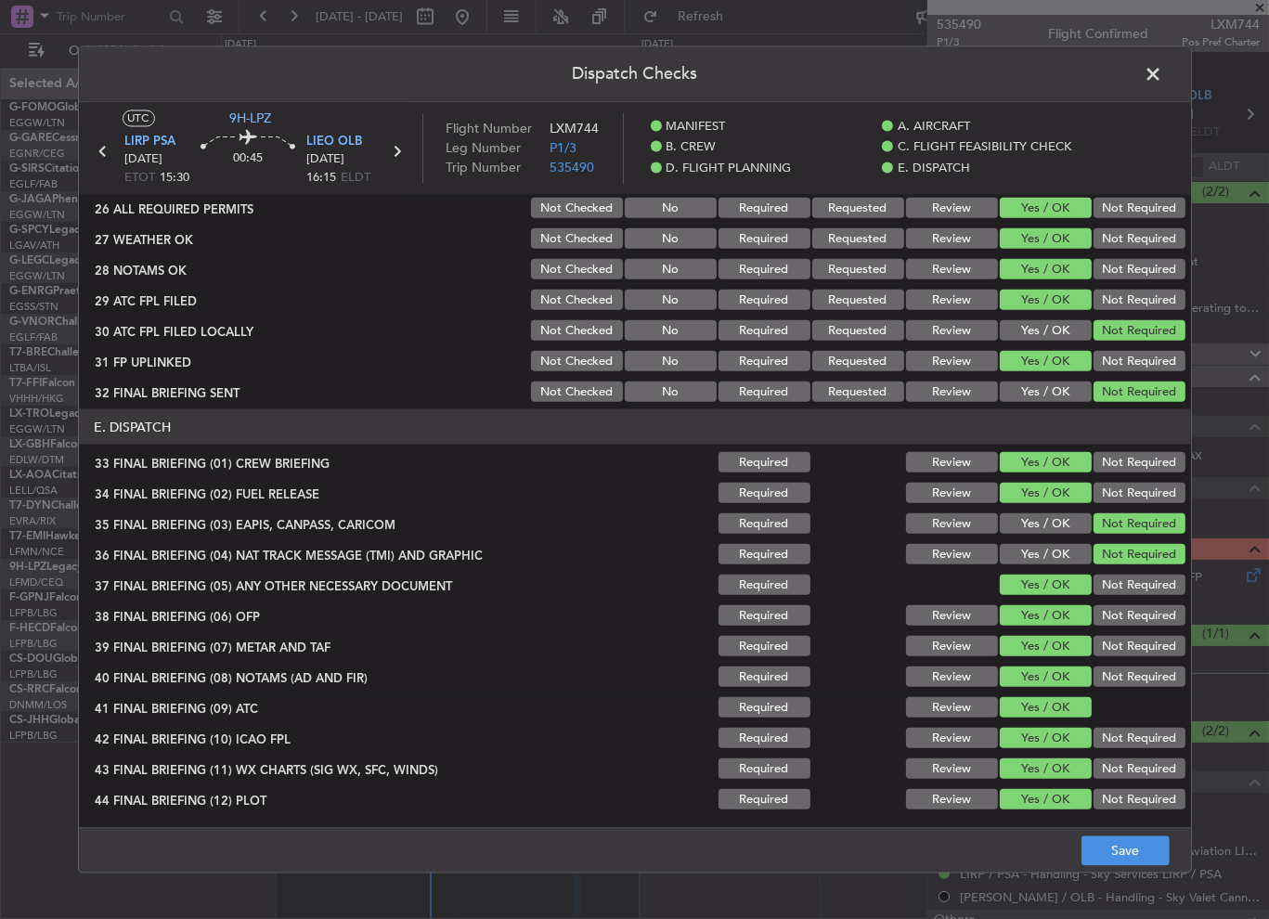
click at [1163, 872] on div "Dispatch Checks UTC 9H-LPZ LIRP PSA [DATE] ETOT 15:30 00:45 [PERSON_NAME] OLB […" at bounding box center [635, 459] width 1114 height 827
click at [1141, 863] on button "Save" at bounding box center [1126, 852] width 88 height 30
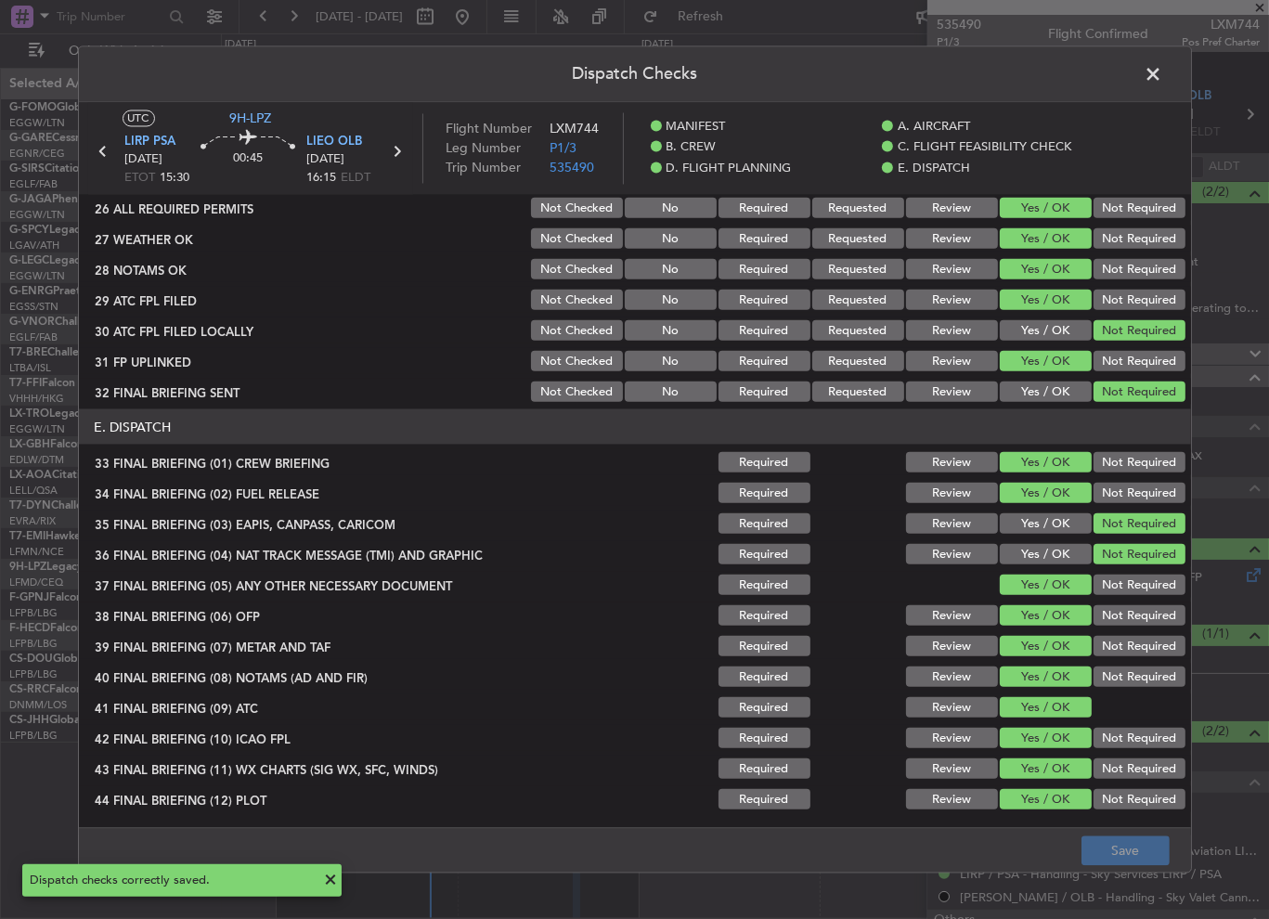
click at [1164, 74] on span at bounding box center [1164, 79] width 0 height 37
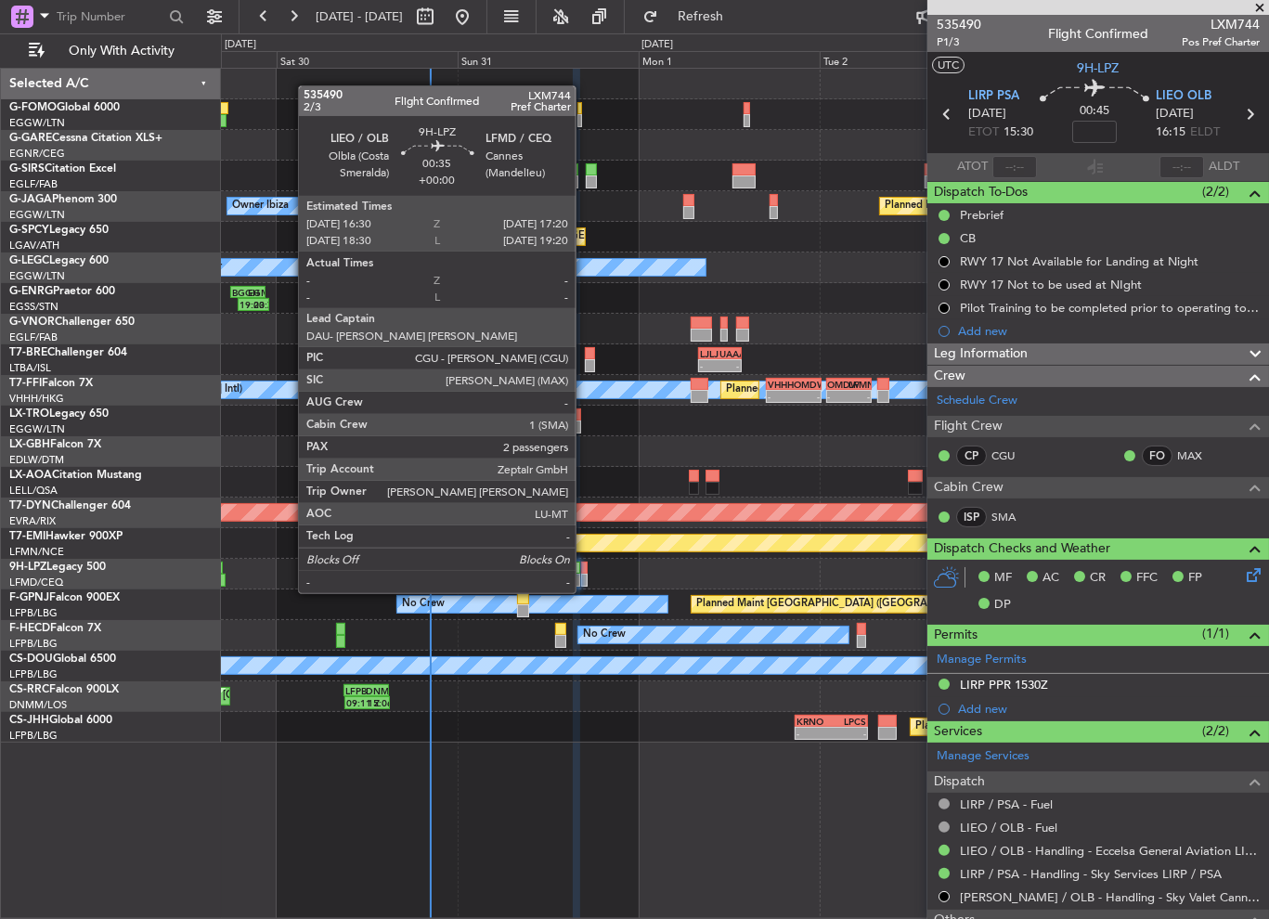
click at [584, 575] on div at bounding box center [584, 580] width 7 height 13
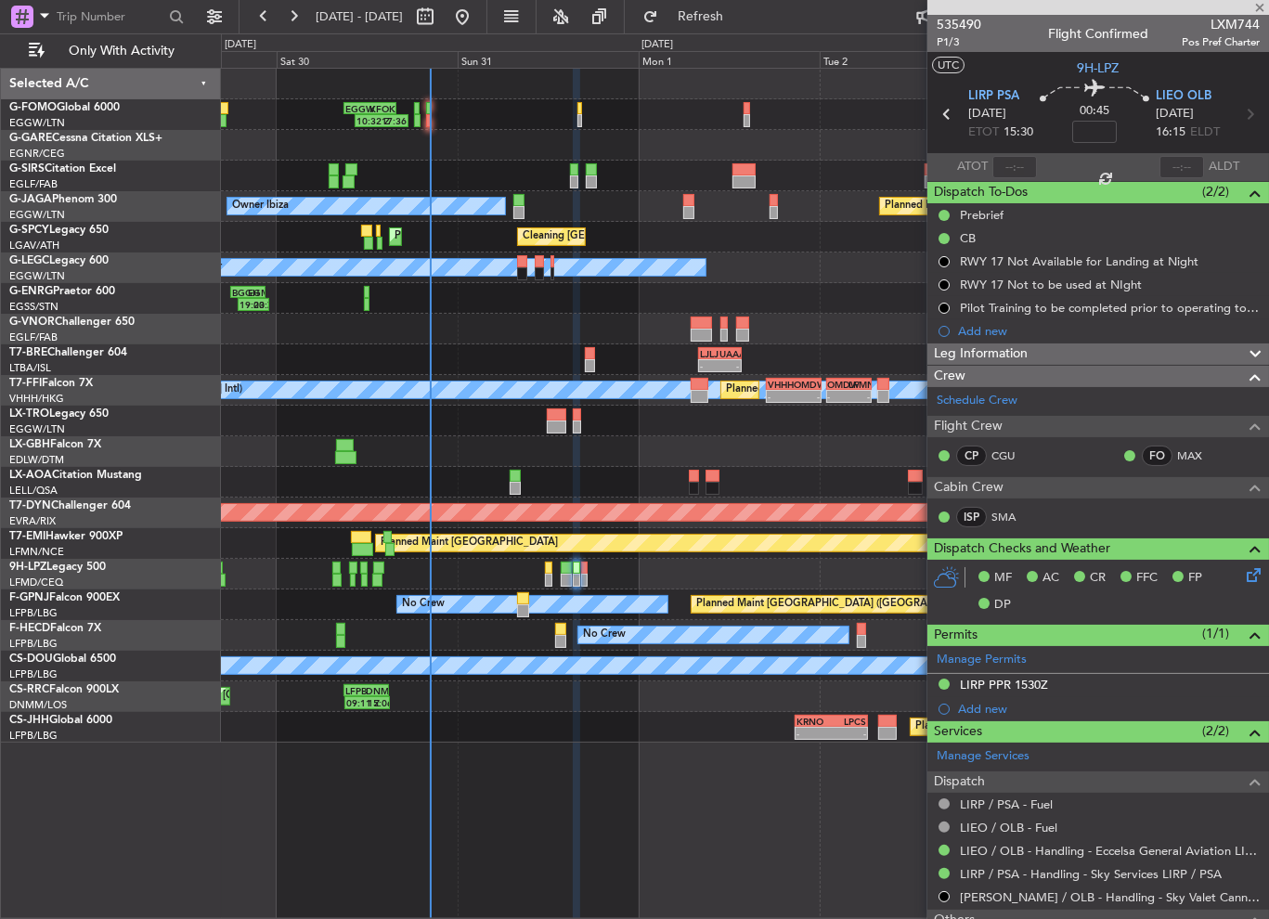
type input "2"
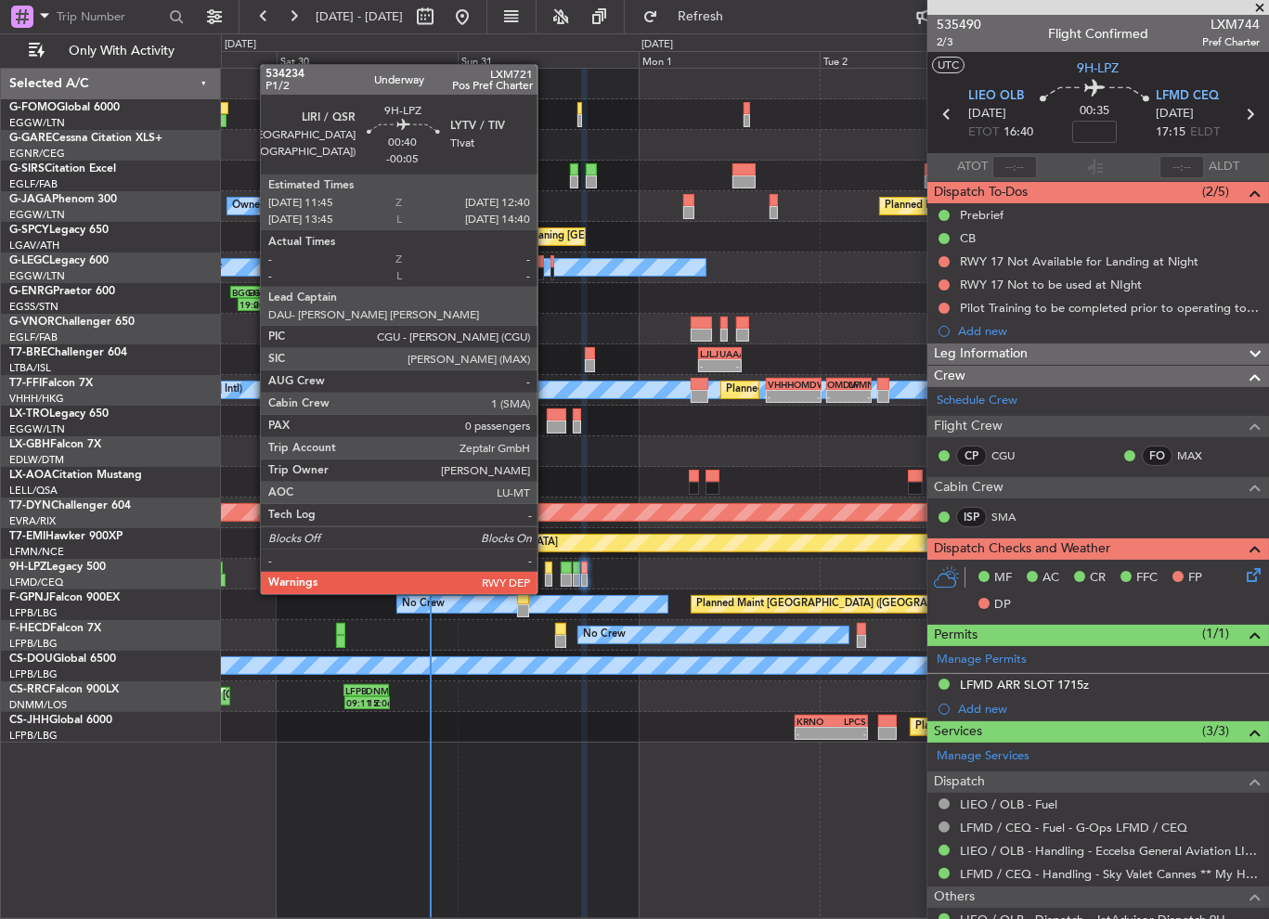
click at [546, 576] on div at bounding box center [548, 580] width 7 height 13
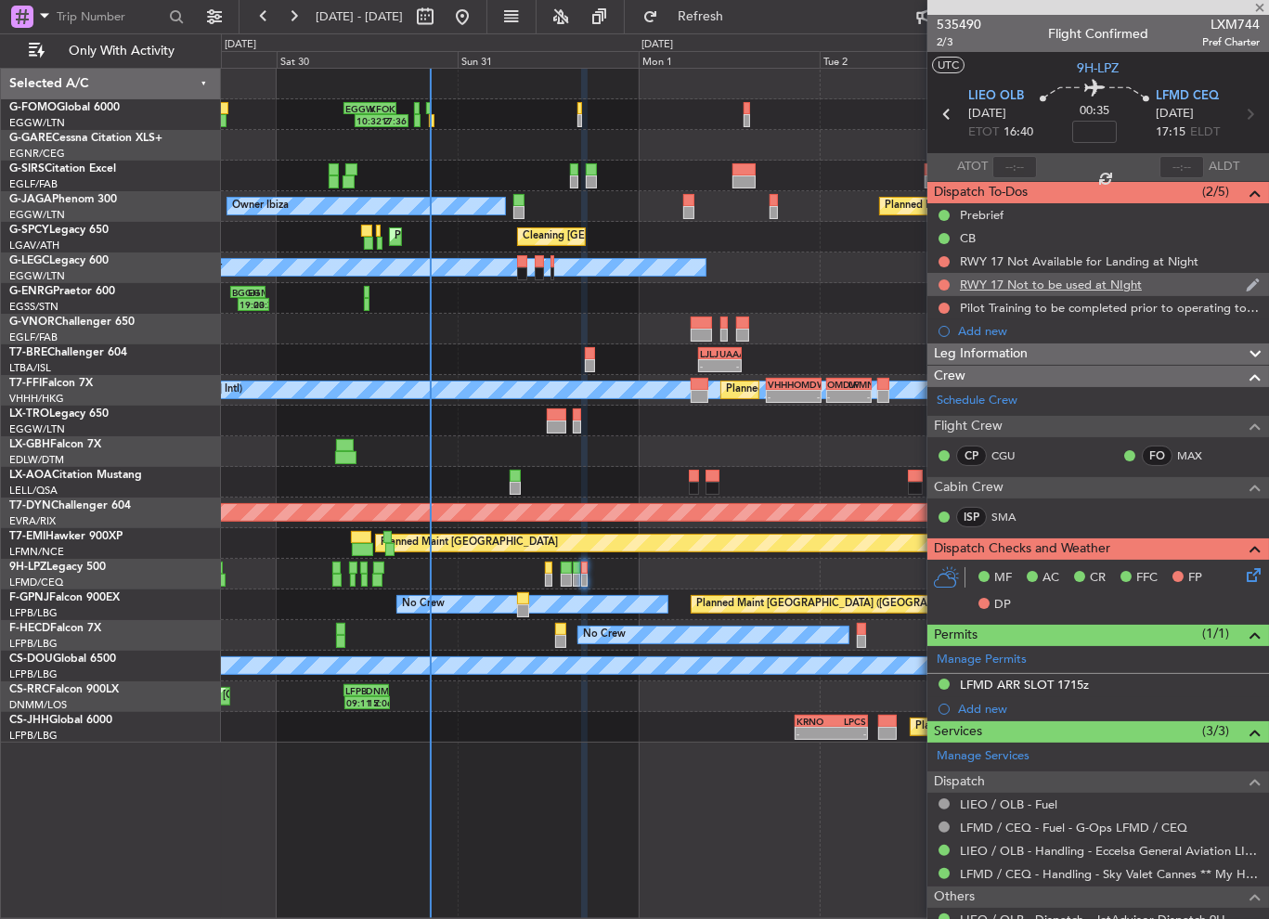
type input "-00:05"
type input "0"
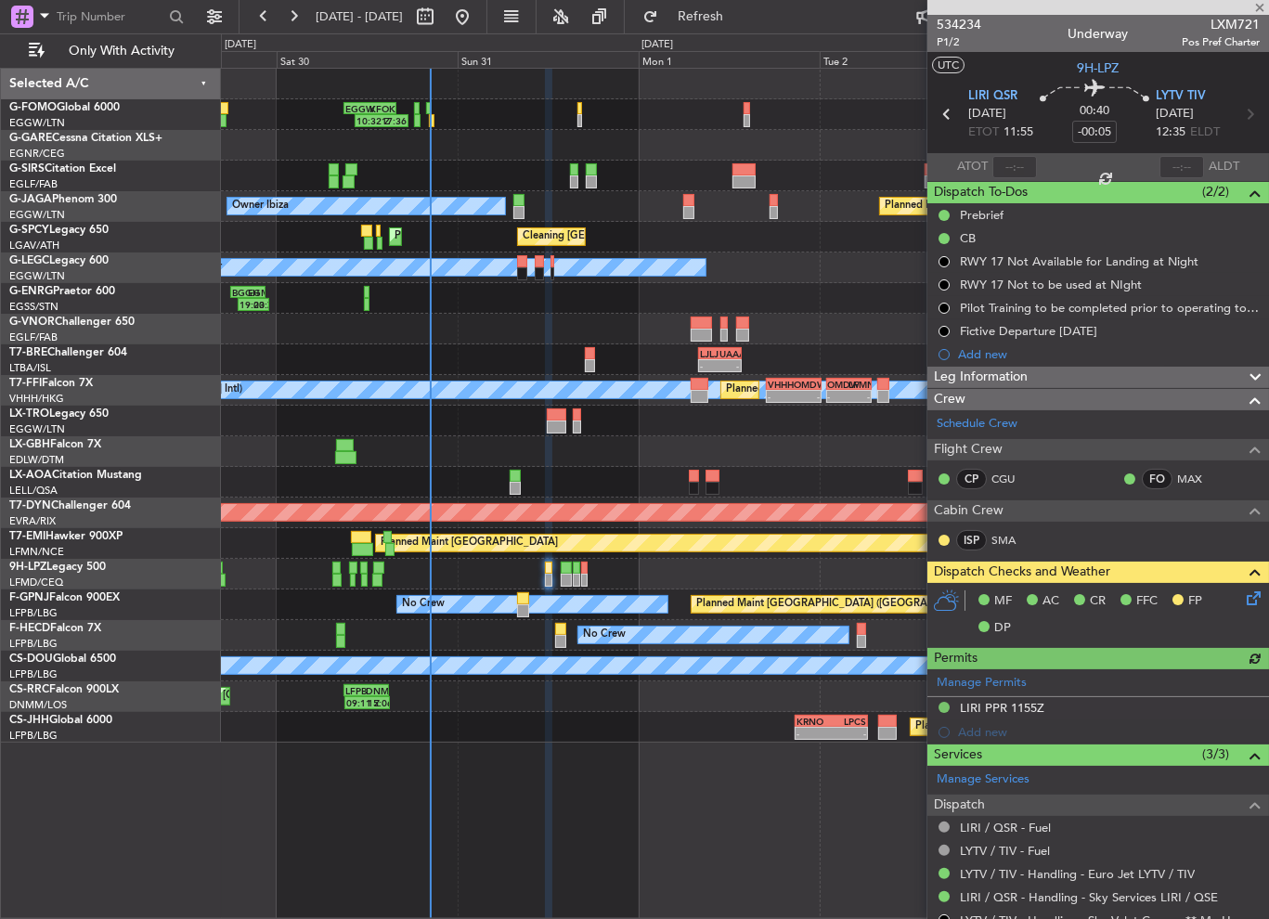
click at [983, 222] on mat-tooltip-component "Prebrief" at bounding box center [983, 246] width 72 height 49
click at [1005, 214] on div "Prebrief" at bounding box center [1099, 214] width 342 height 23
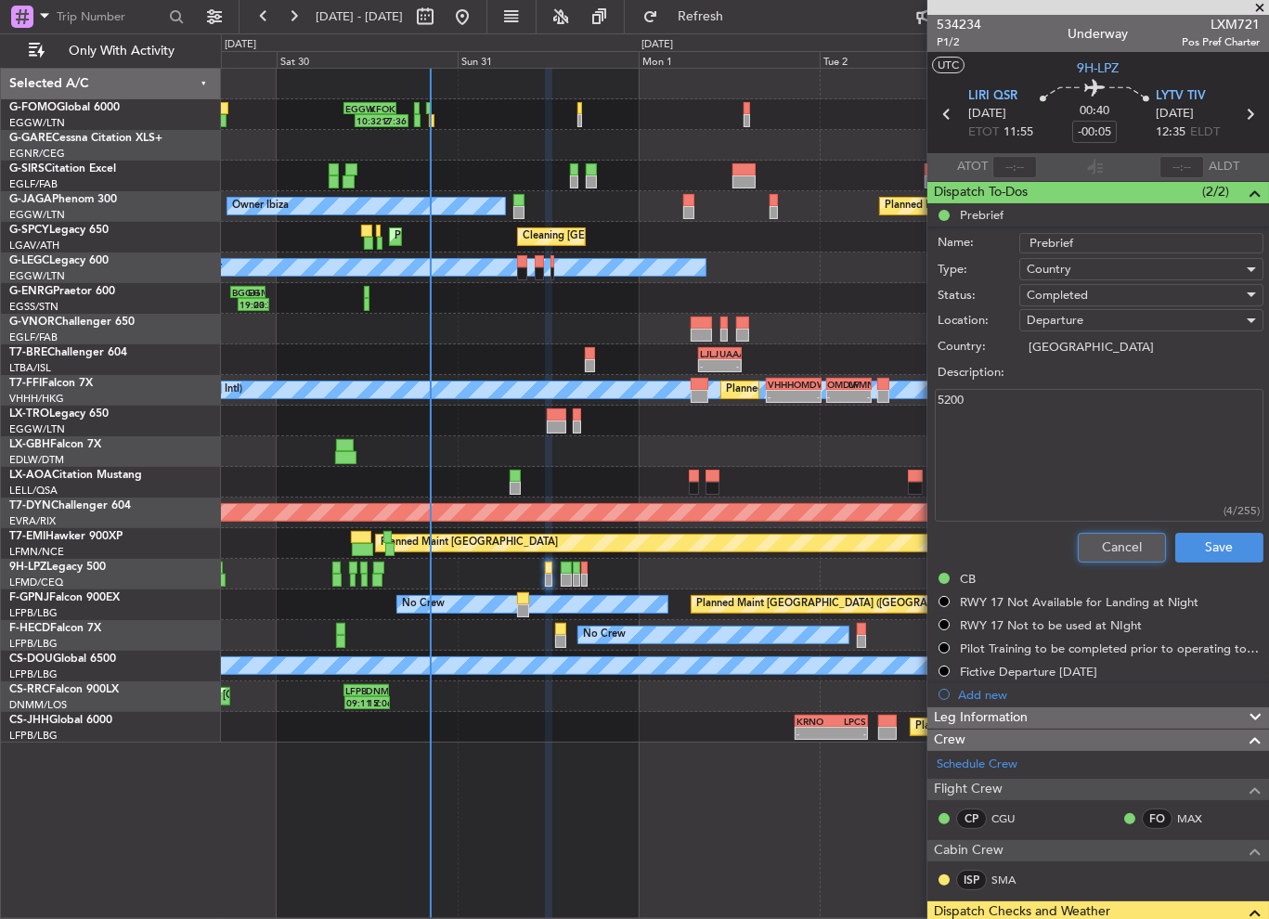
click at [1104, 546] on button "Cancel" at bounding box center [1122, 548] width 88 height 30
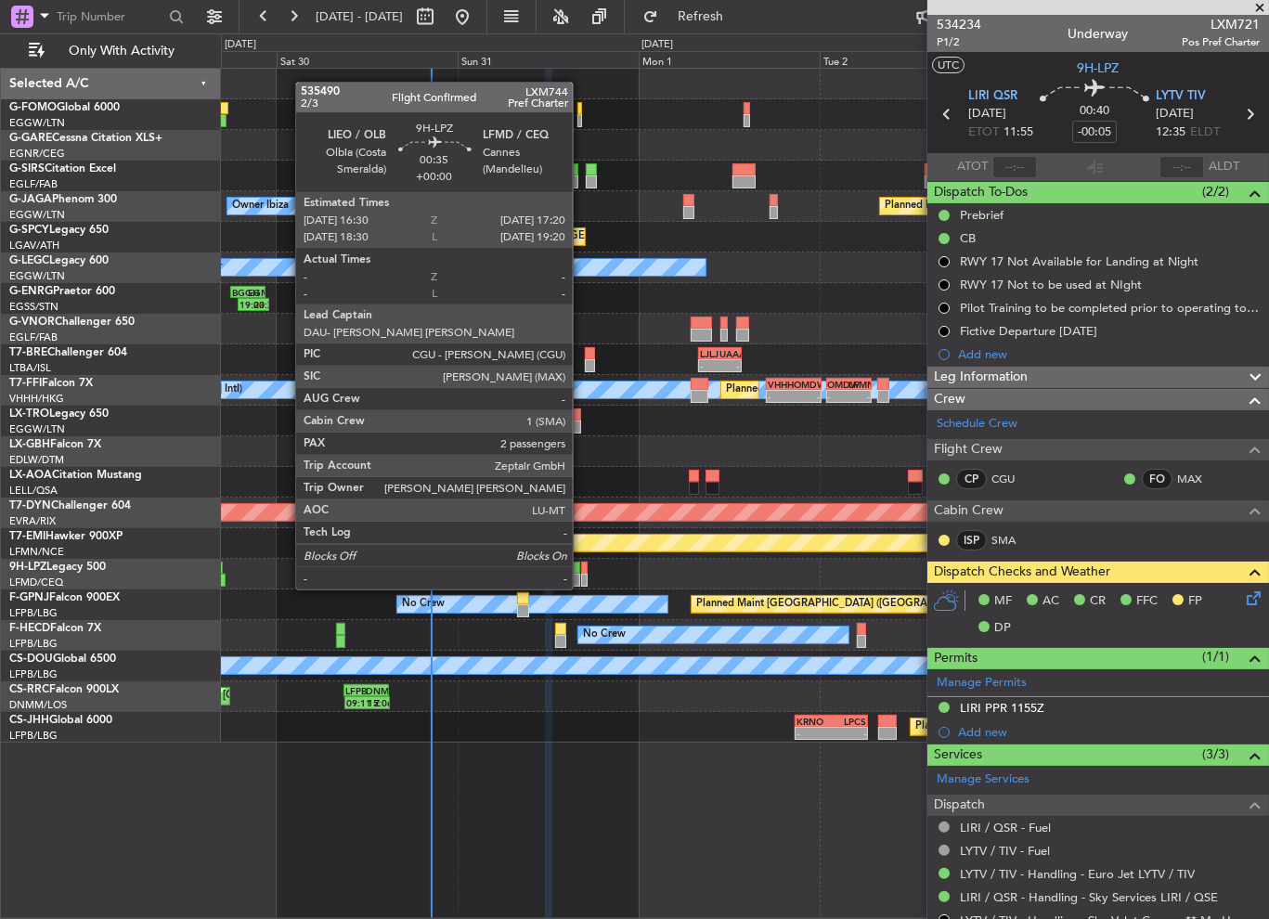
click at [581, 571] on div at bounding box center [584, 568] width 7 height 13
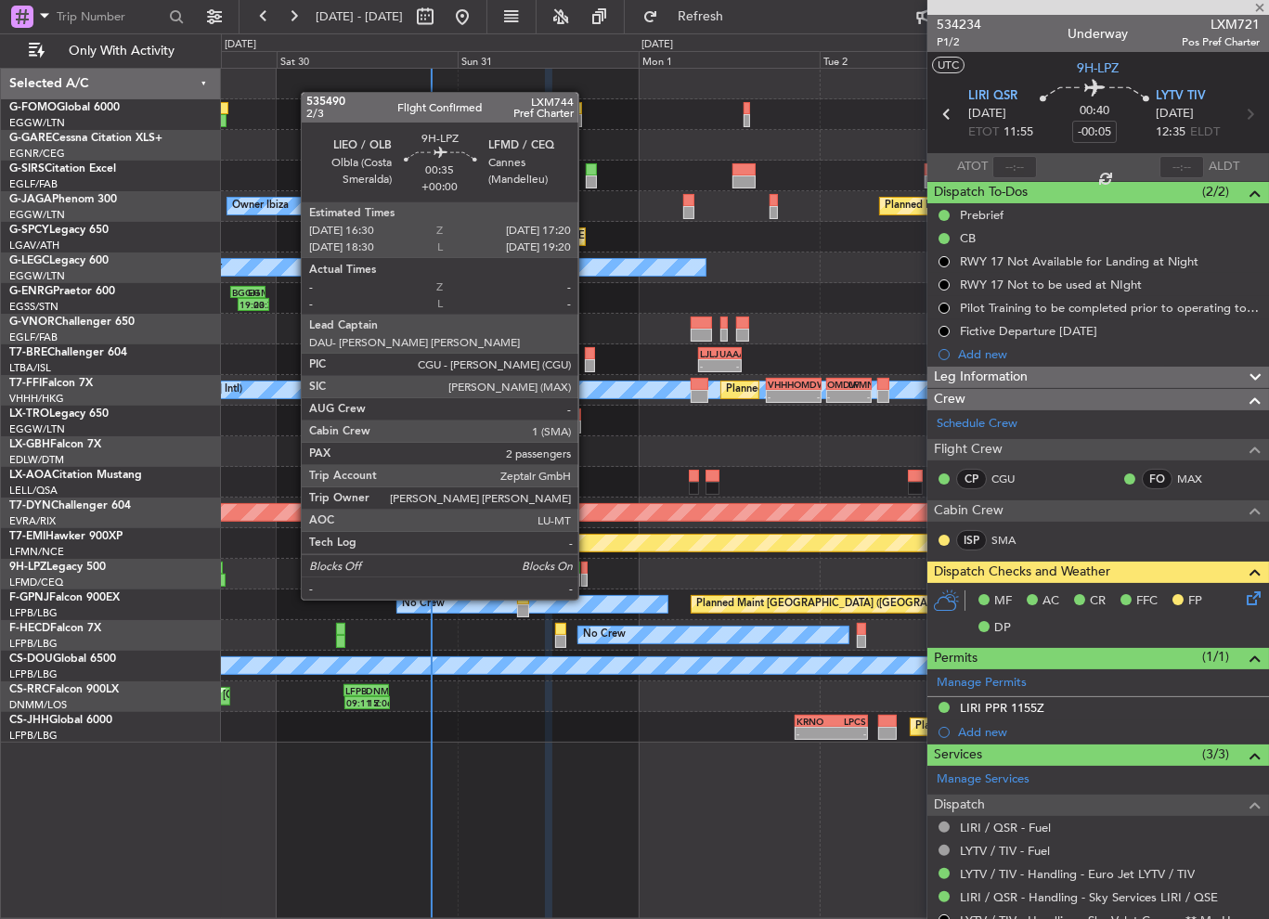
type input "2"
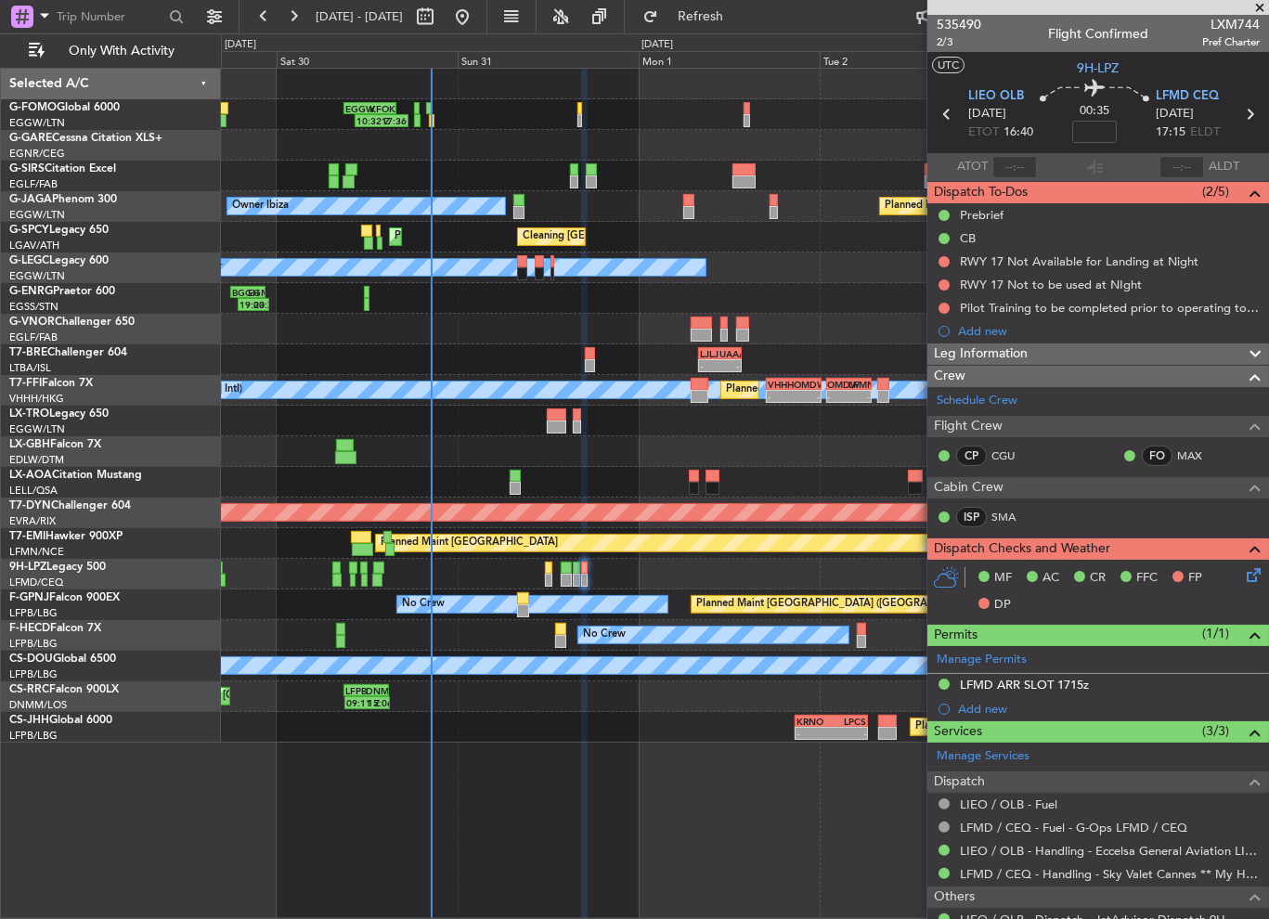
drag, startPoint x: 1087, startPoint y: 679, endPoint x: 1096, endPoint y: 736, distance: 58.2
click at [1087, 679] on div "LFMD ARR SLOT 1715z" at bounding box center [1024, 685] width 129 height 16
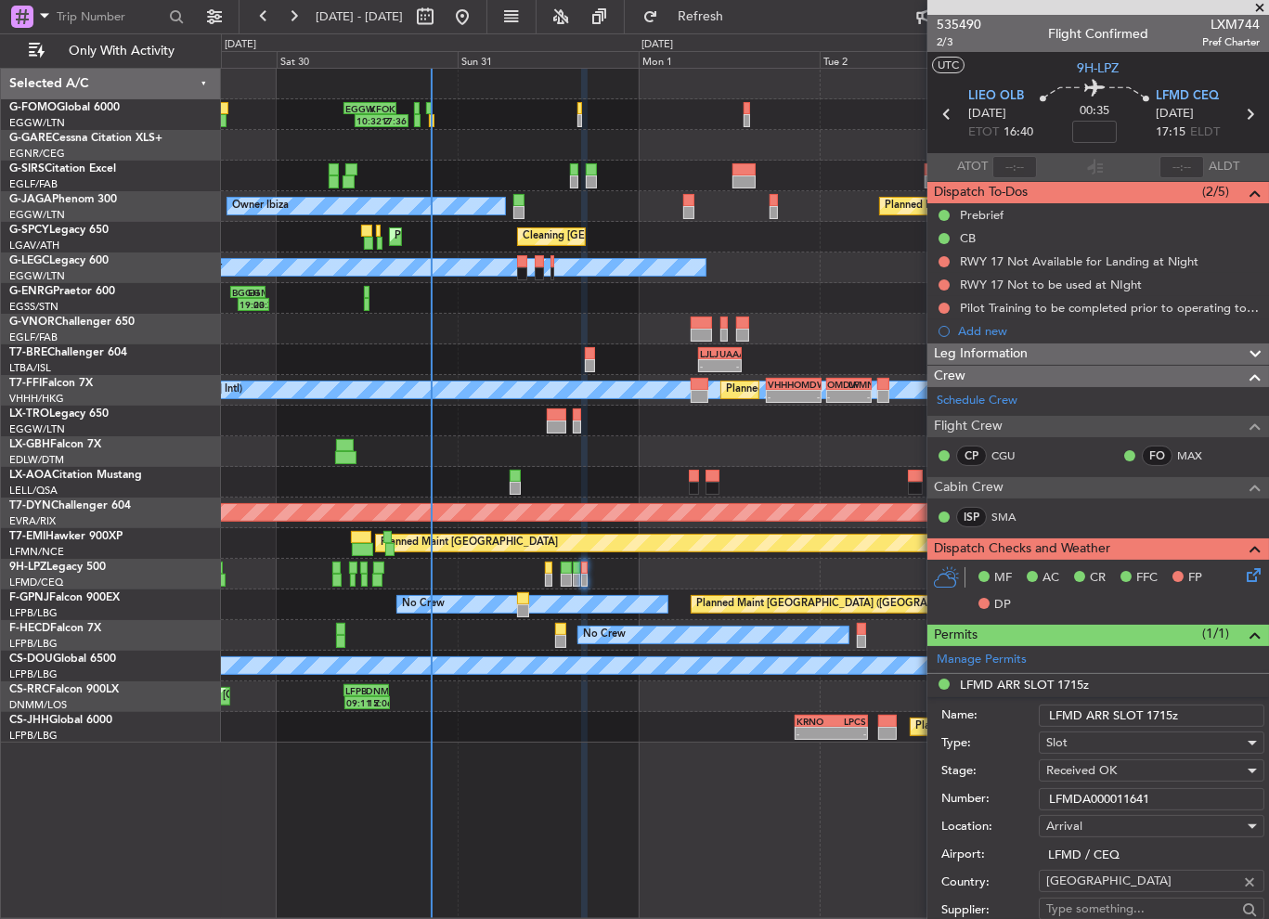
click at [1107, 798] on input "LFMDA000011641" at bounding box center [1152, 799] width 226 height 22
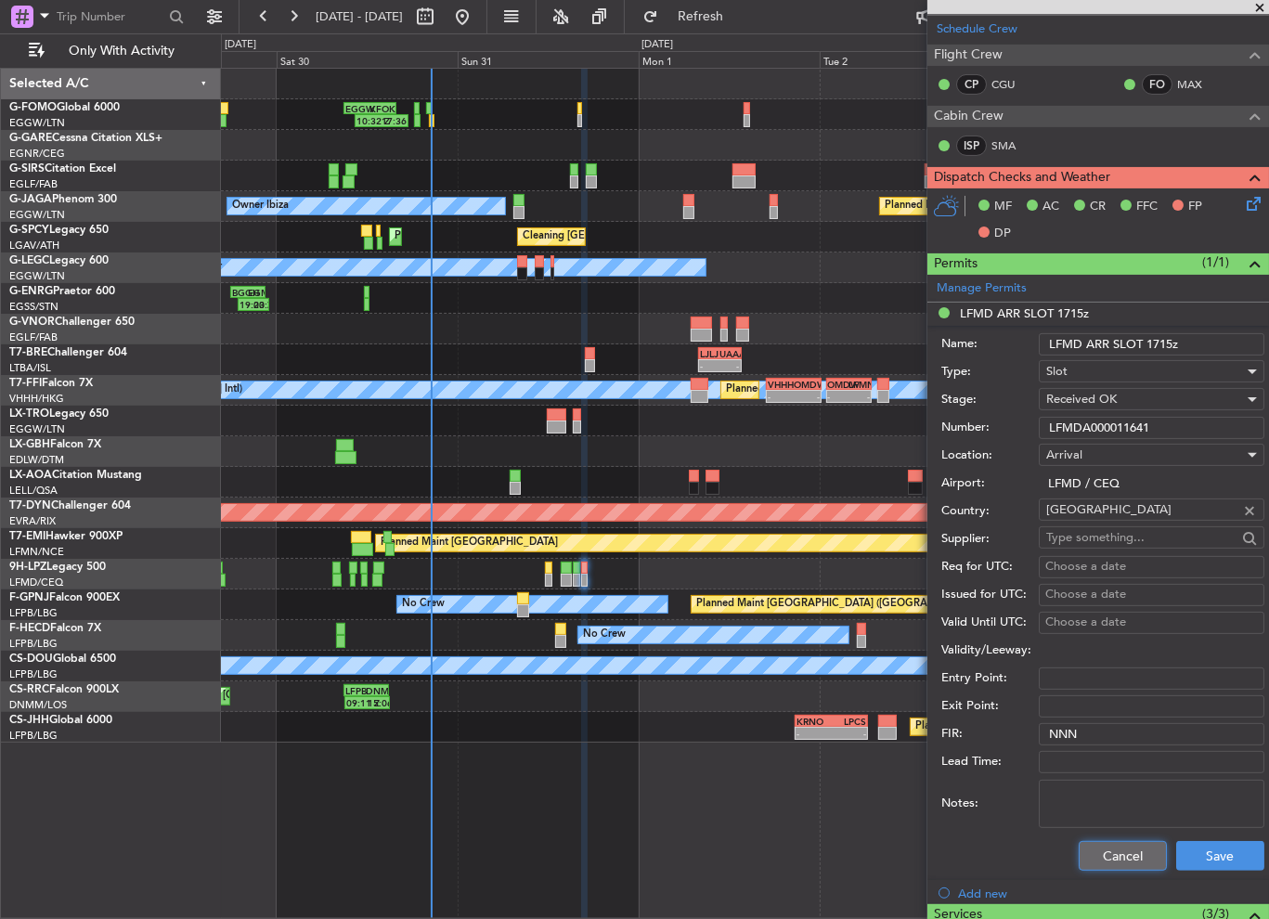
click at [1122, 853] on button "Cancel" at bounding box center [1123, 856] width 88 height 30
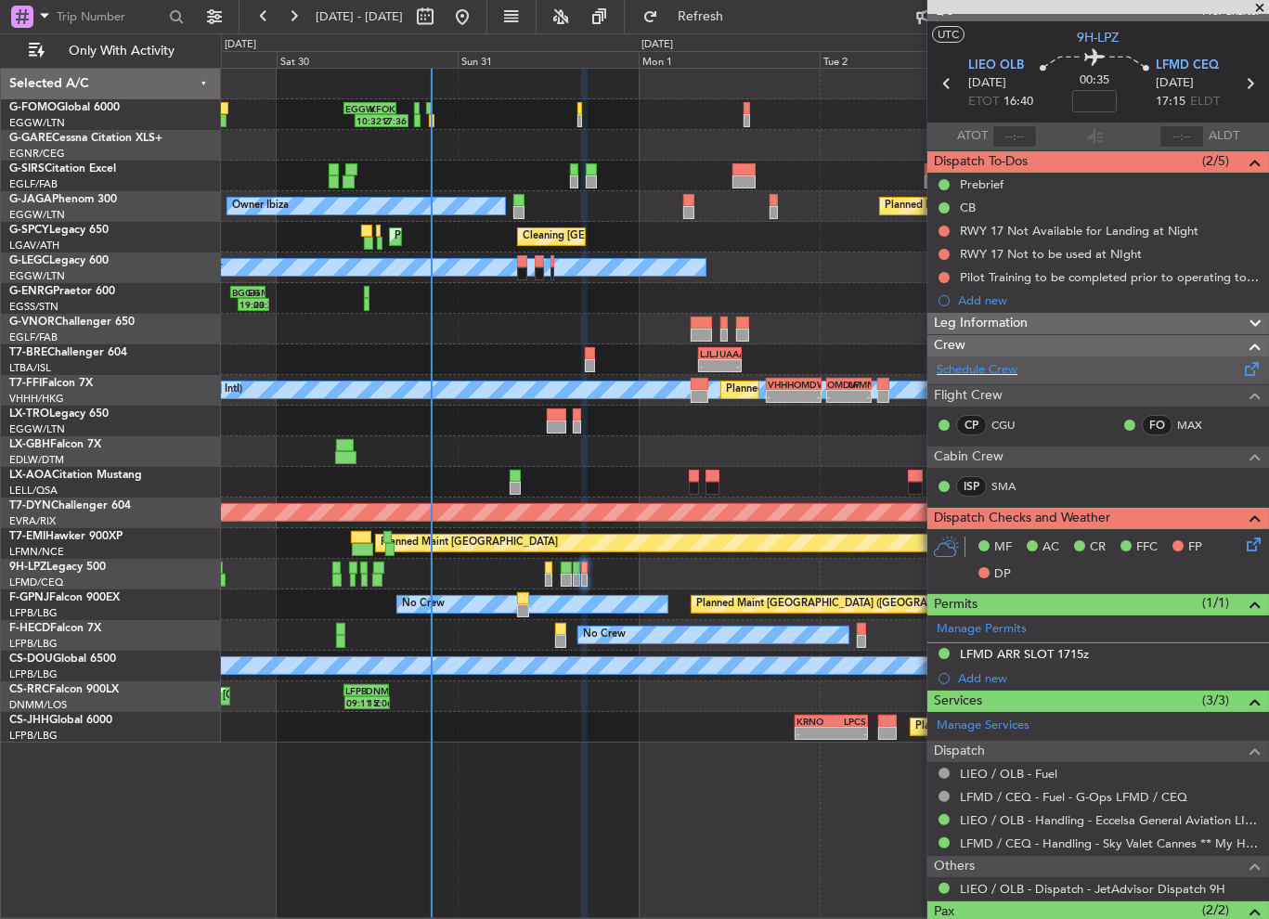
scroll to position [0, 0]
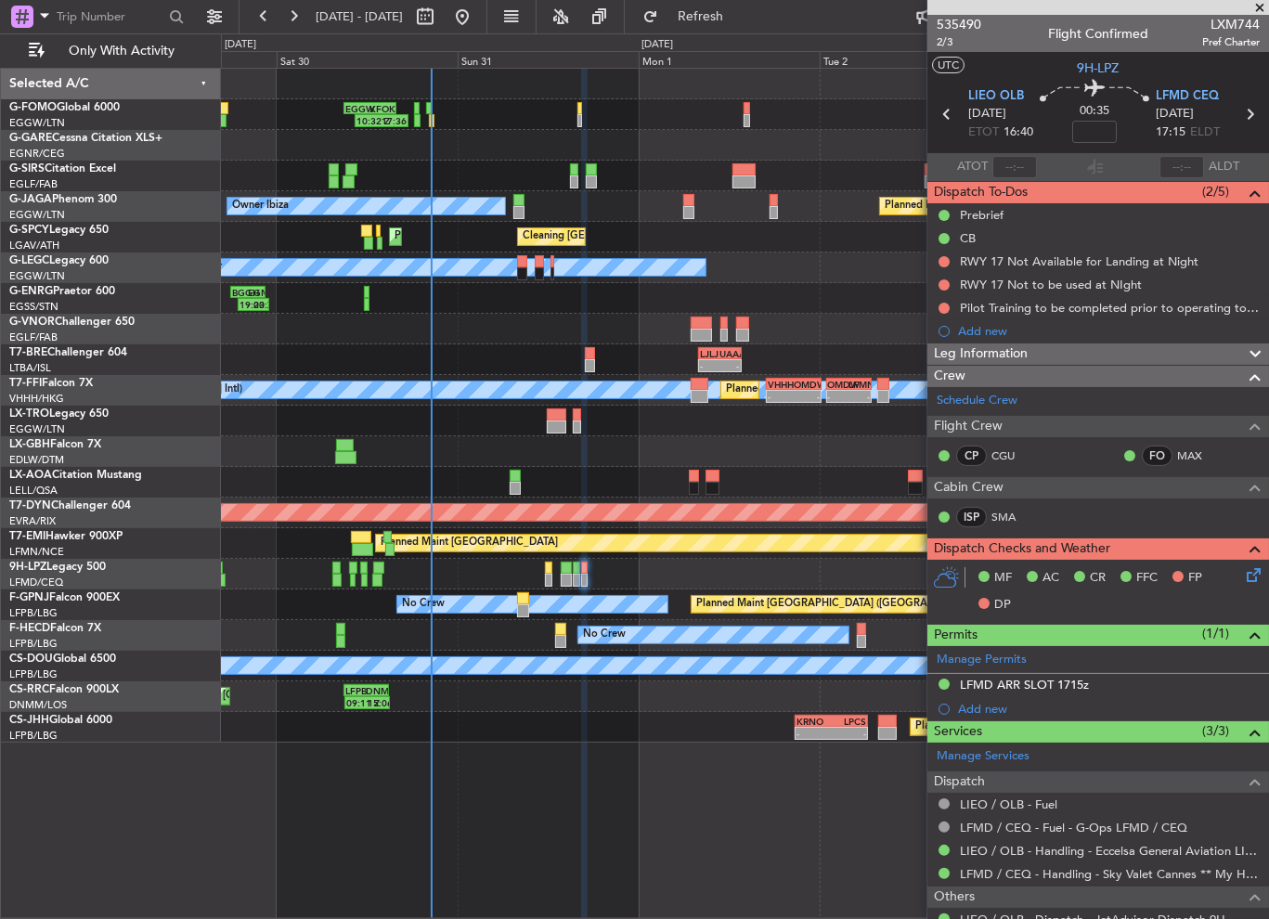
click at [1015, 344] on span "Leg Information" at bounding box center [981, 354] width 94 height 21
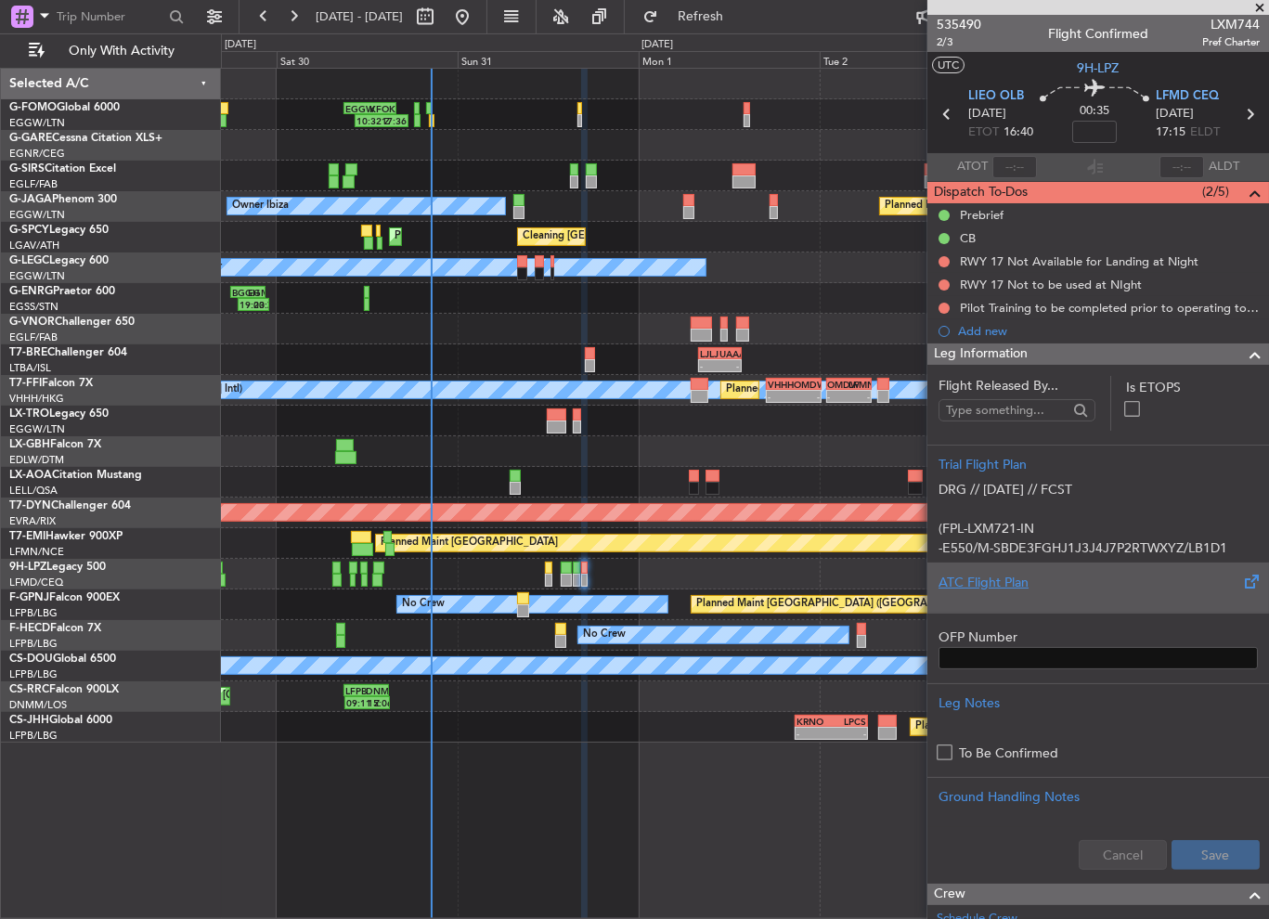
click at [990, 595] on div at bounding box center [1098, 597] width 319 height 11
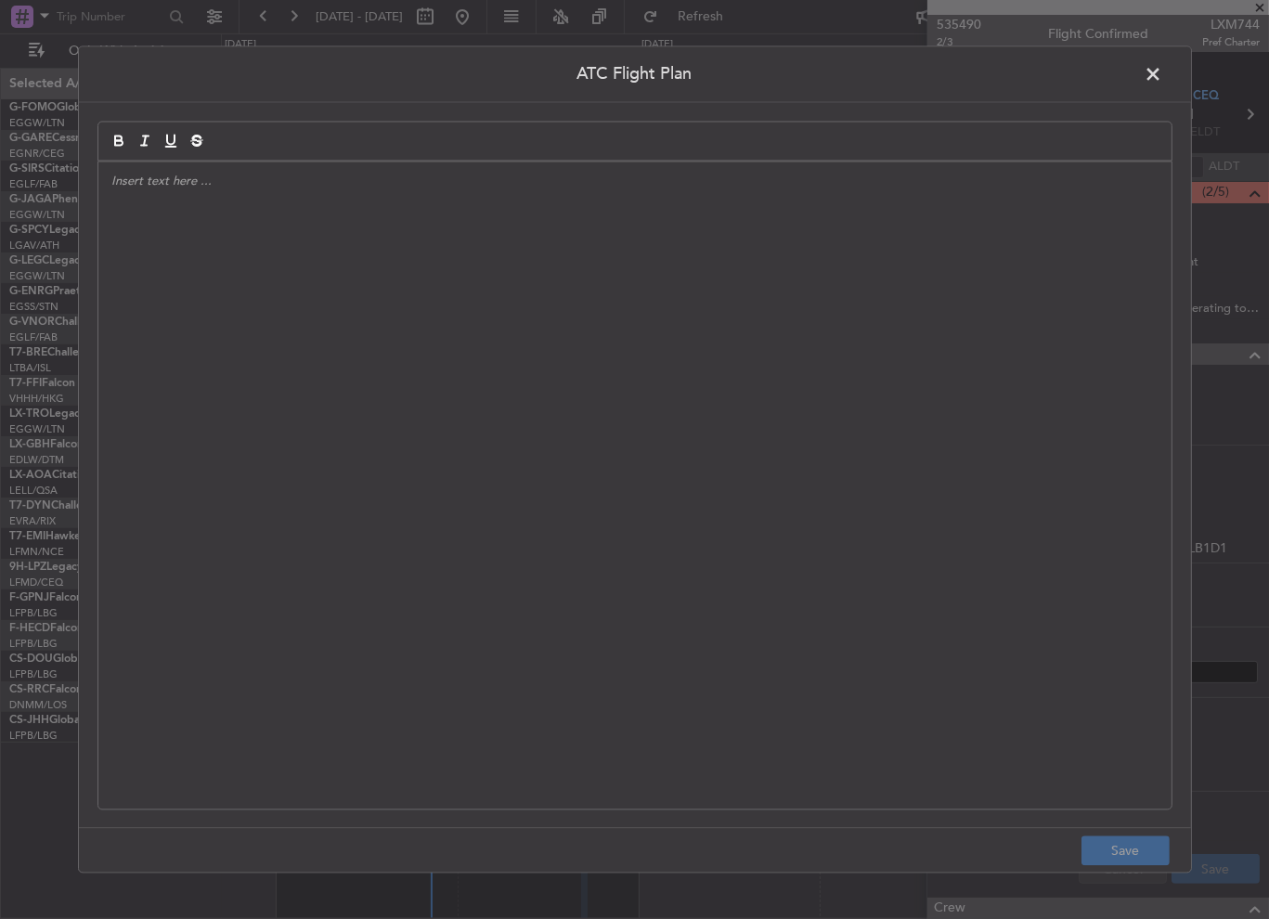
click at [397, 350] on div at bounding box center [634, 486] width 1073 height 647
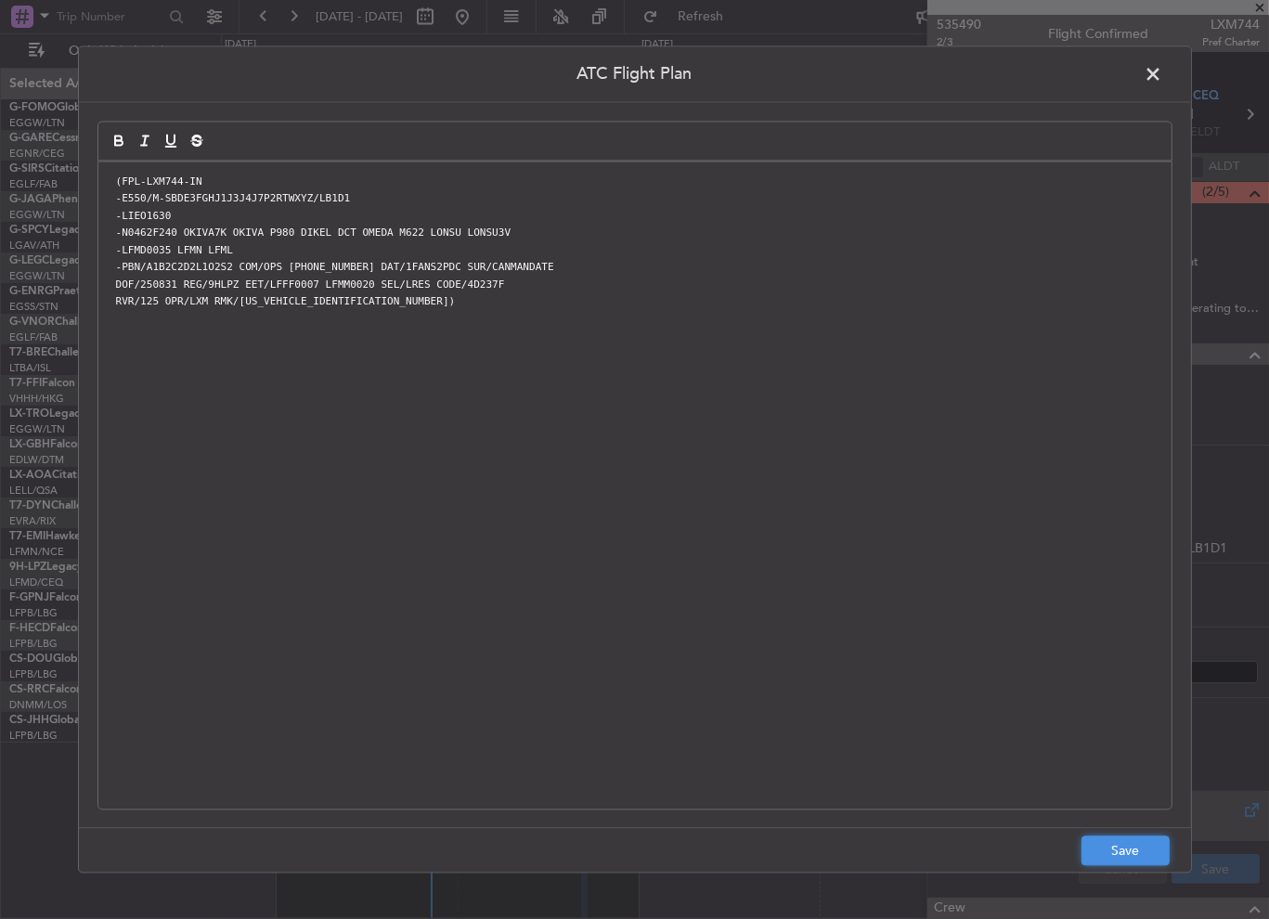
click at [1117, 848] on button "Save" at bounding box center [1126, 852] width 88 height 30
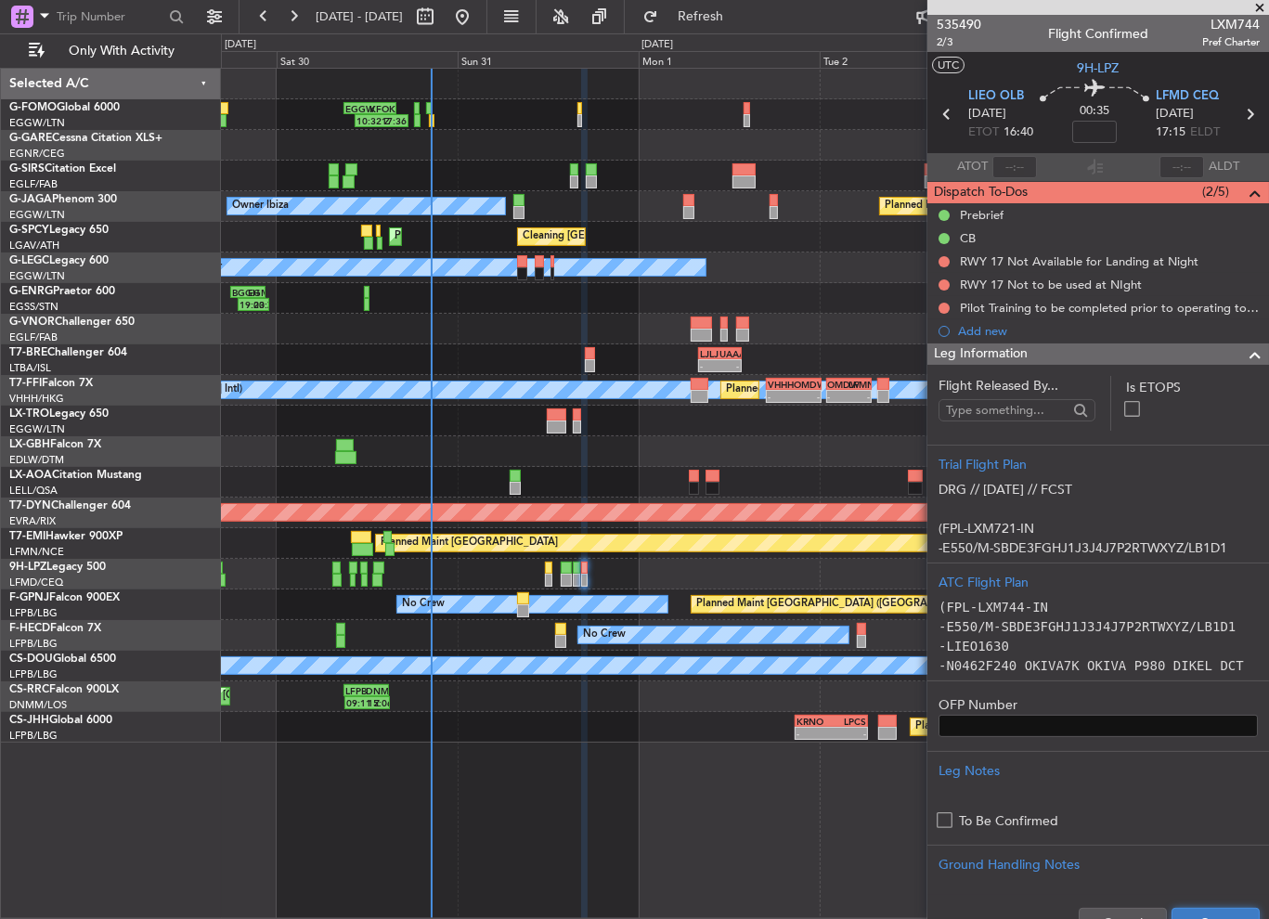
click at [1215, 911] on button "Save" at bounding box center [1216, 923] width 88 height 30
click at [1230, 346] on div at bounding box center [1248, 355] width 37 height 22
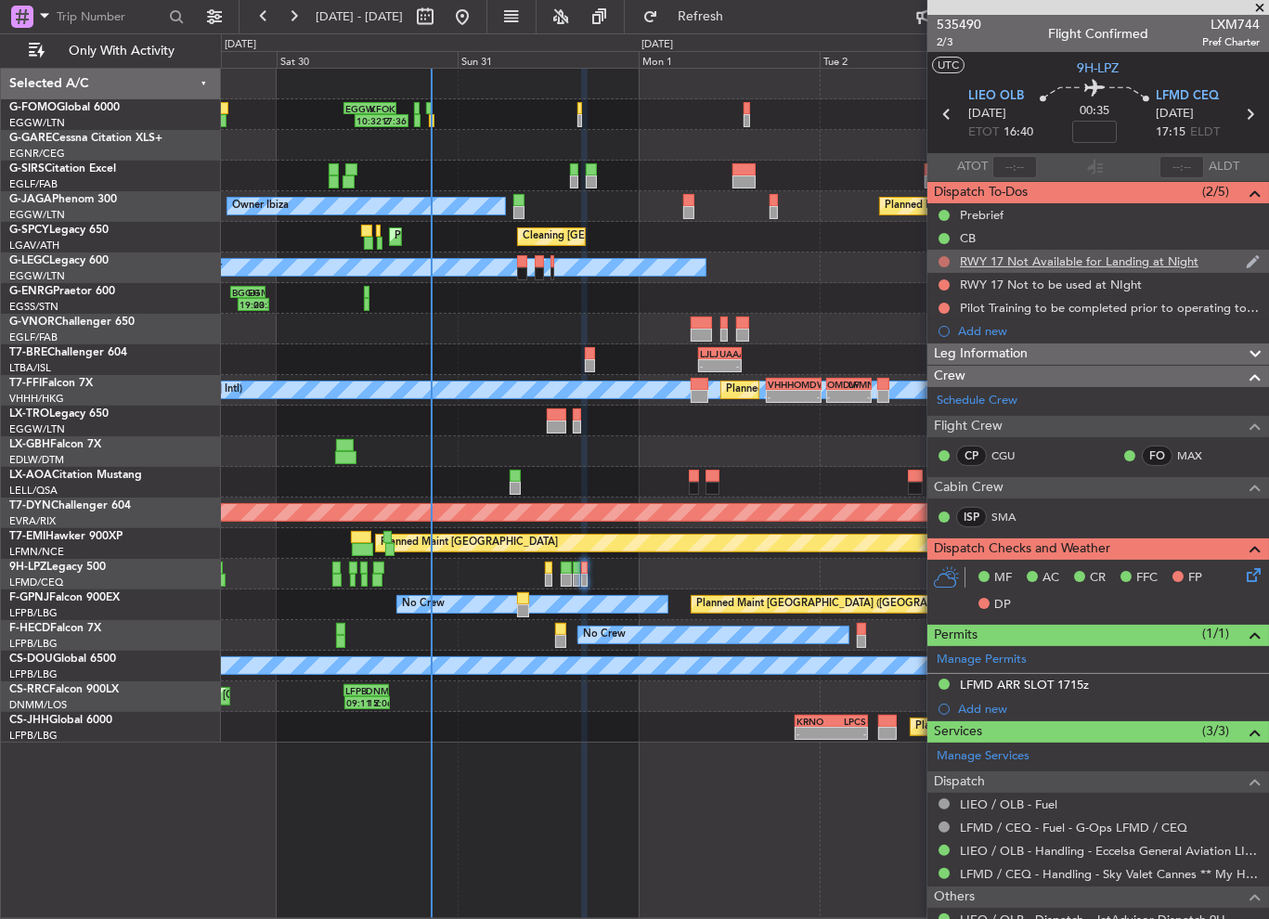
click at [947, 263] on button at bounding box center [944, 261] width 11 height 11
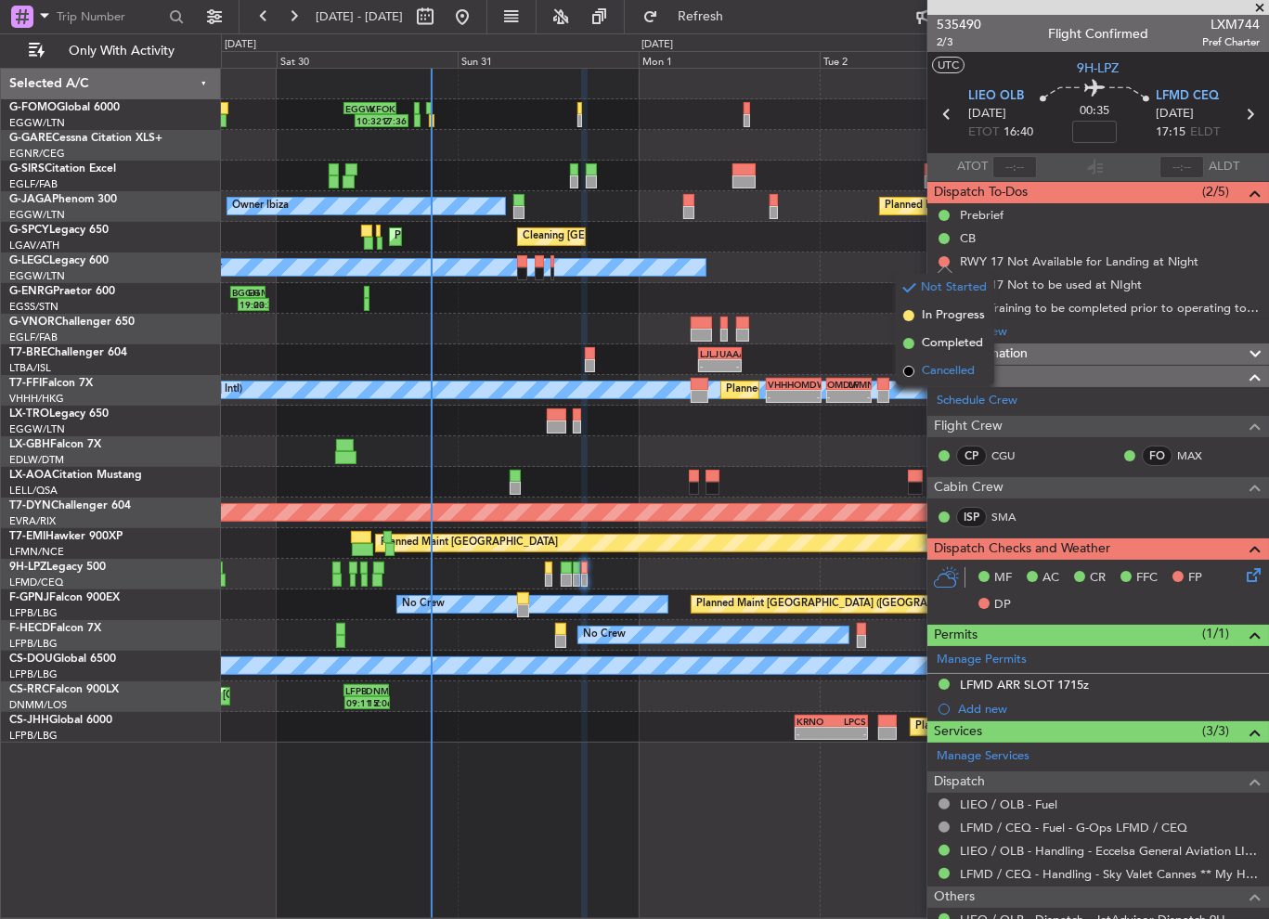
click at [948, 362] on span "Cancelled" at bounding box center [948, 371] width 53 height 19
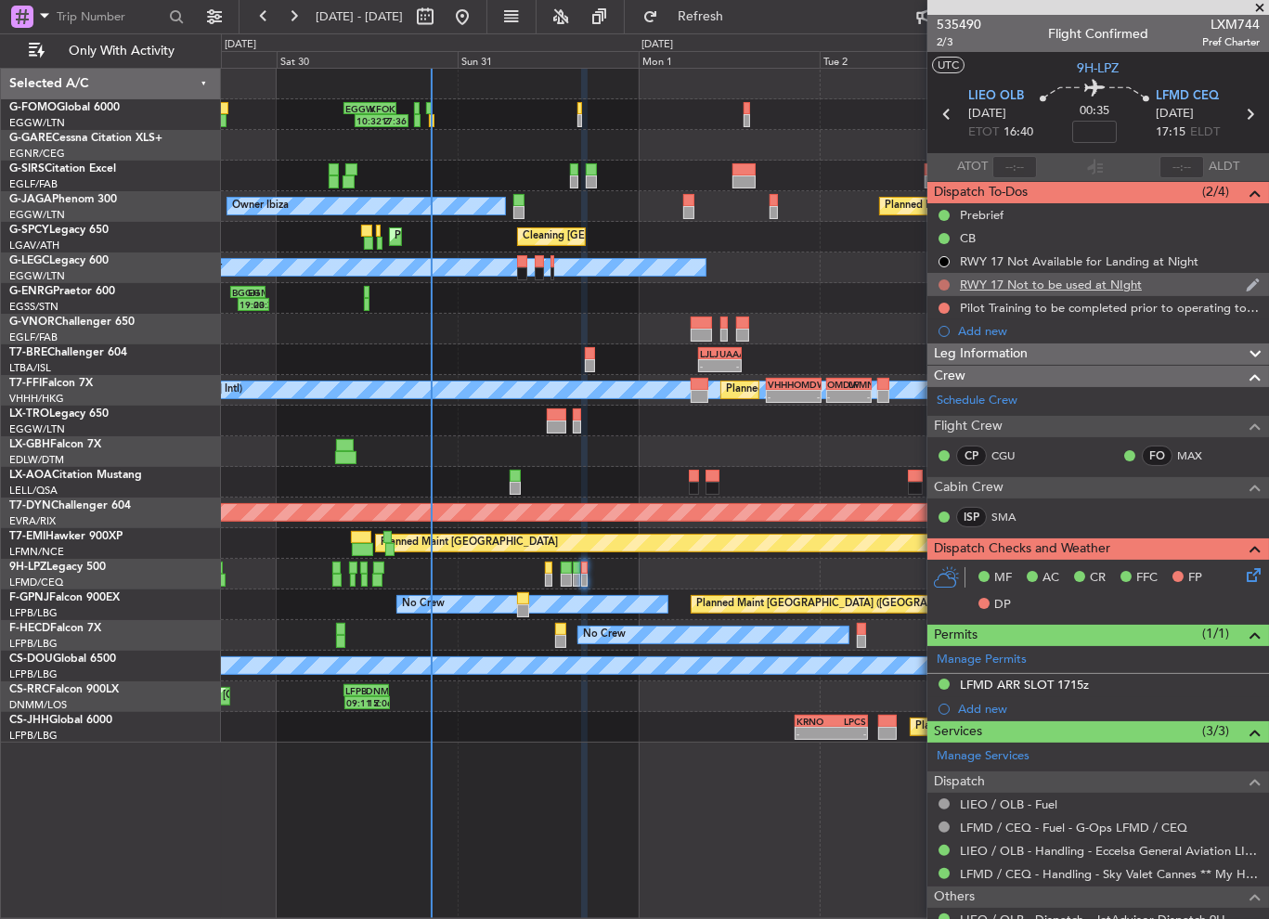
click at [943, 282] on button at bounding box center [944, 285] width 11 height 11
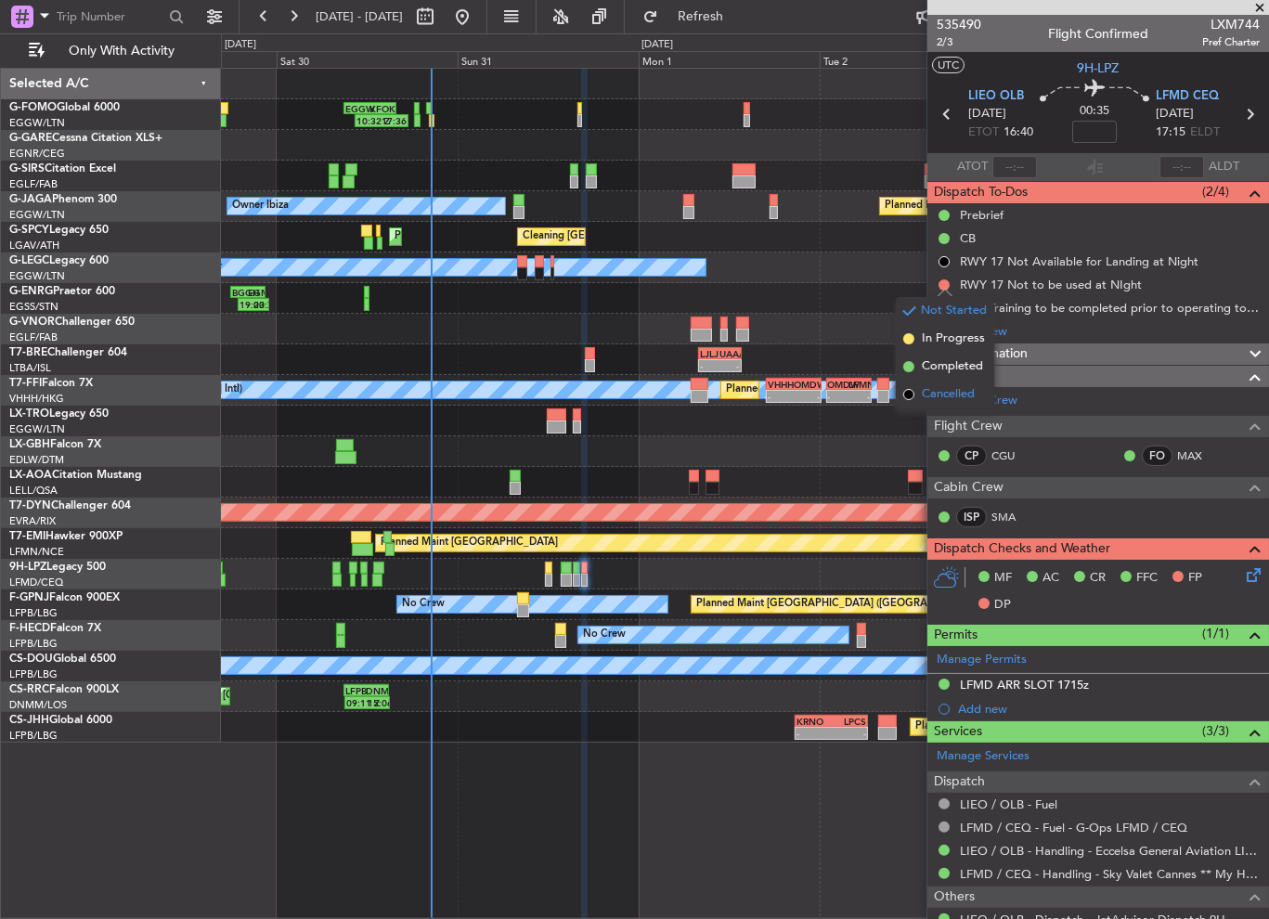
click at [943, 397] on span "Cancelled" at bounding box center [948, 394] width 53 height 19
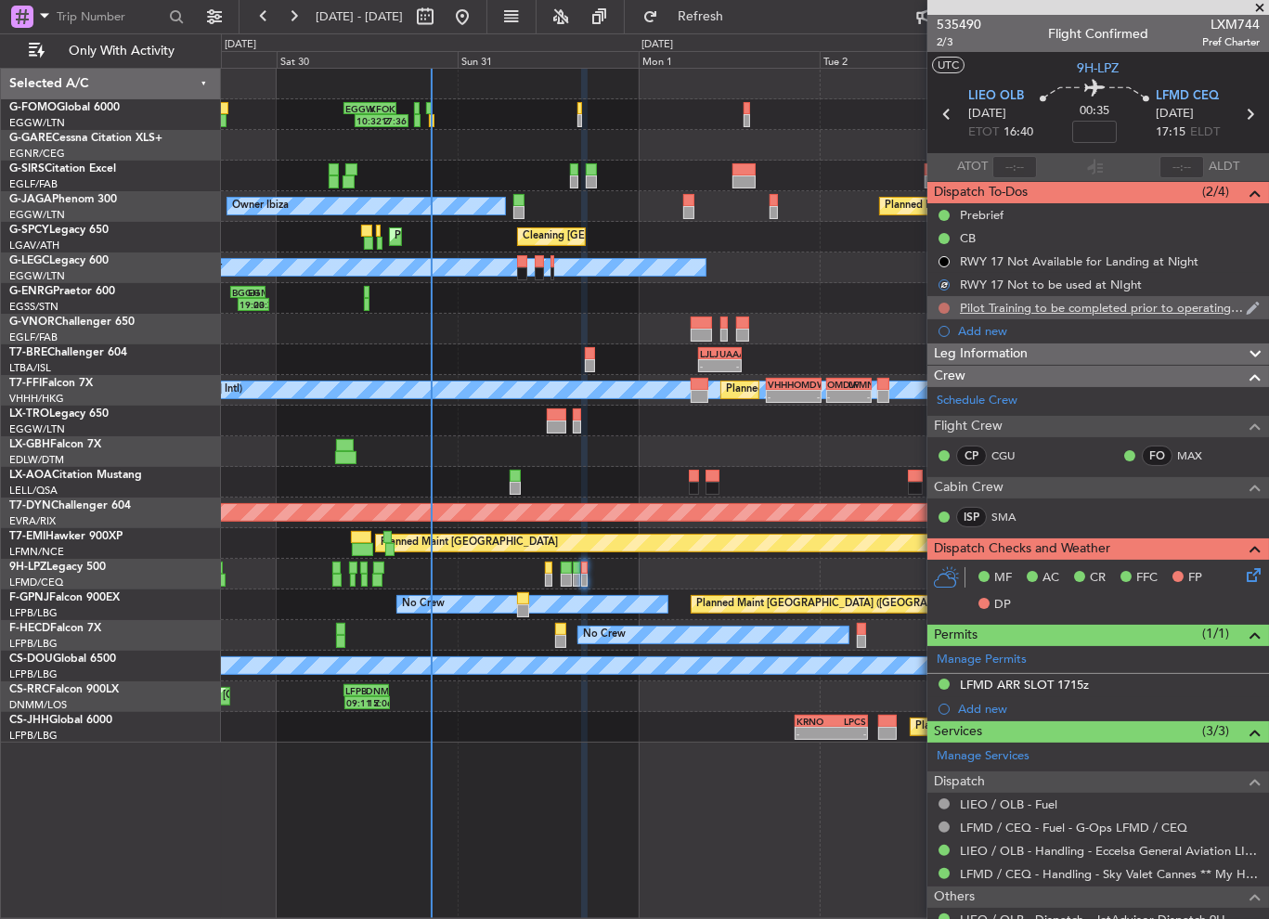
click at [944, 306] on button at bounding box center [944, 308] width 11 height 11
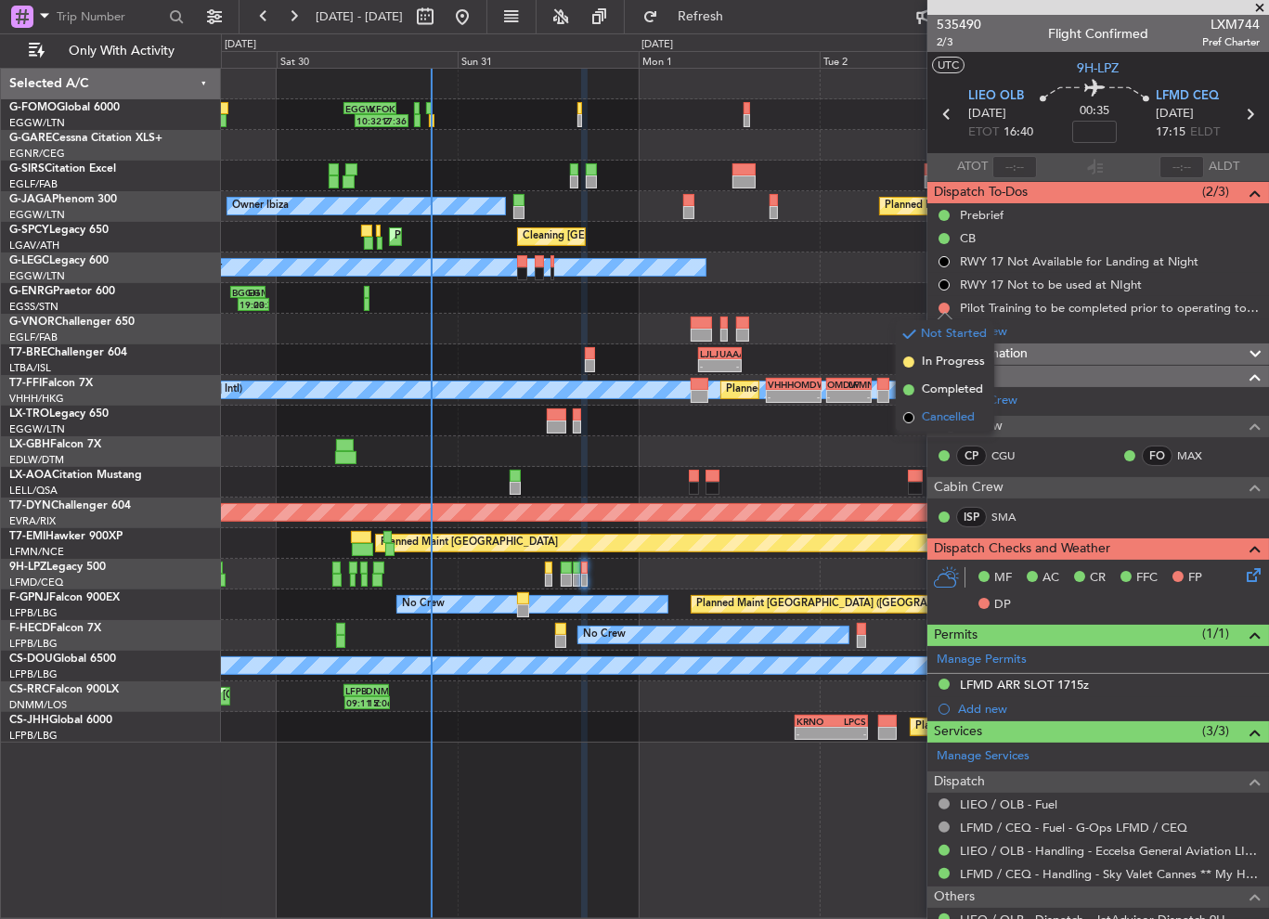
click at [941, 421] on span "Cancelled" at bounding box center [948, 418] width 53 height 19
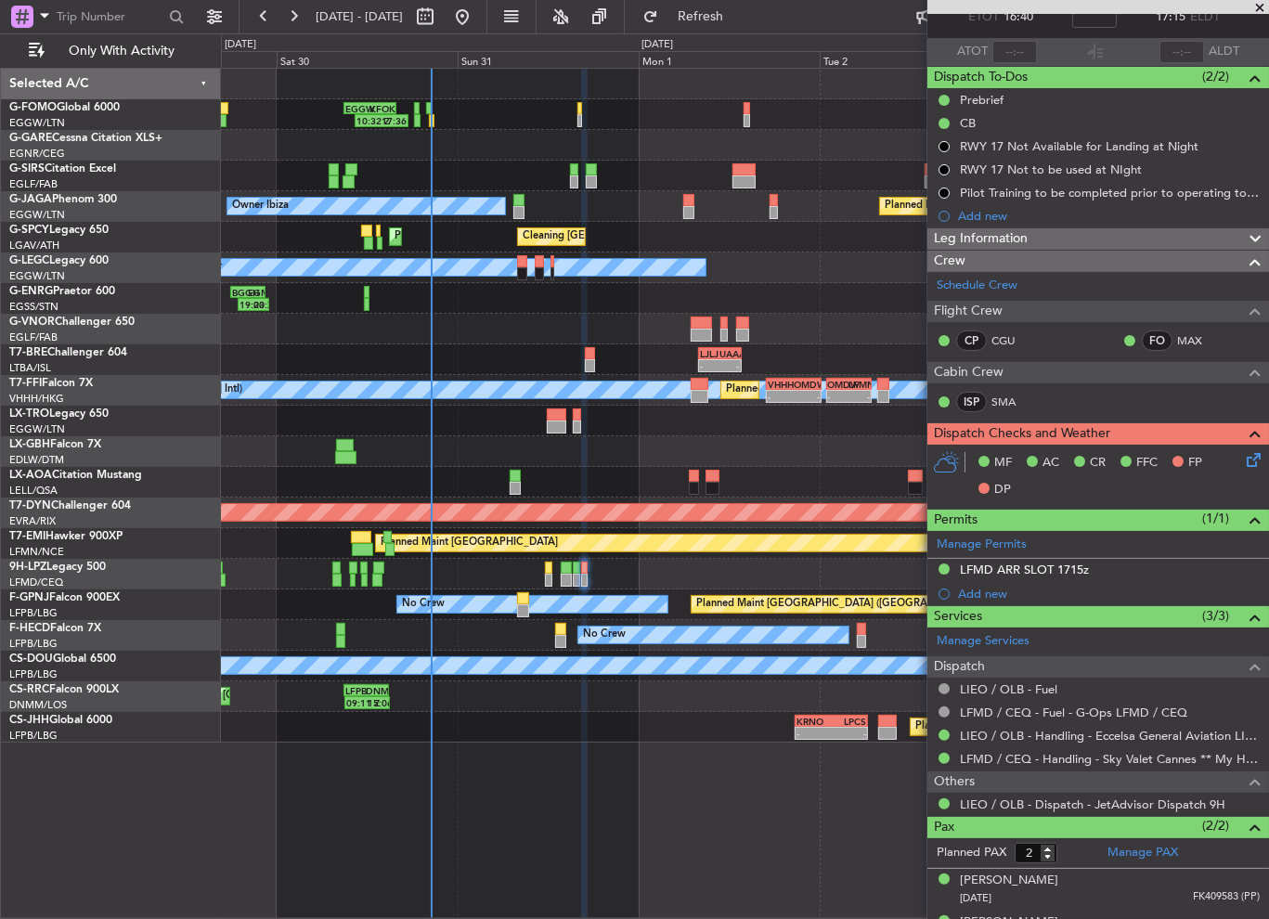
scroll to position [145, 0]
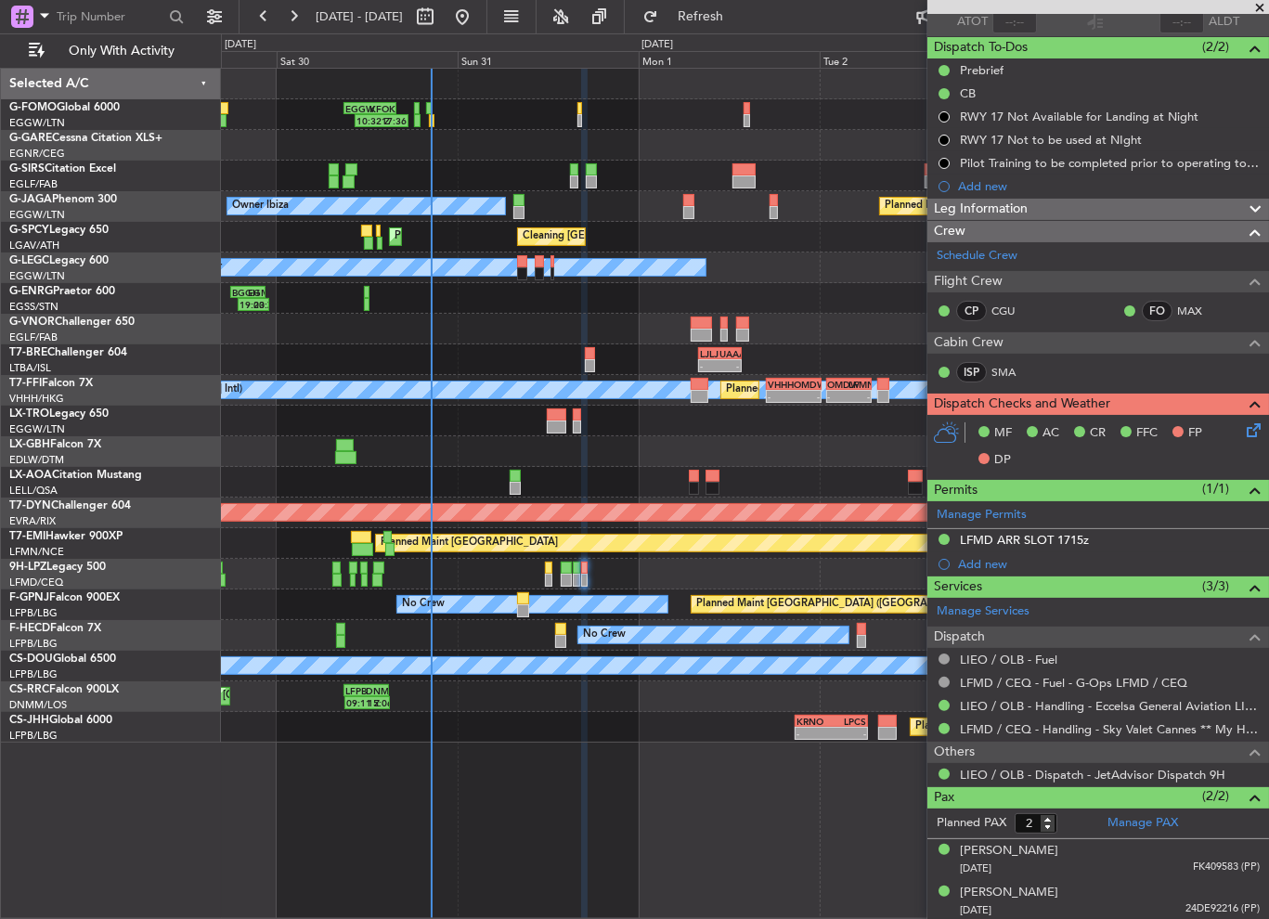
click at [1243, 428] on icon at bounding box center [1250, 427] width 15 height 15
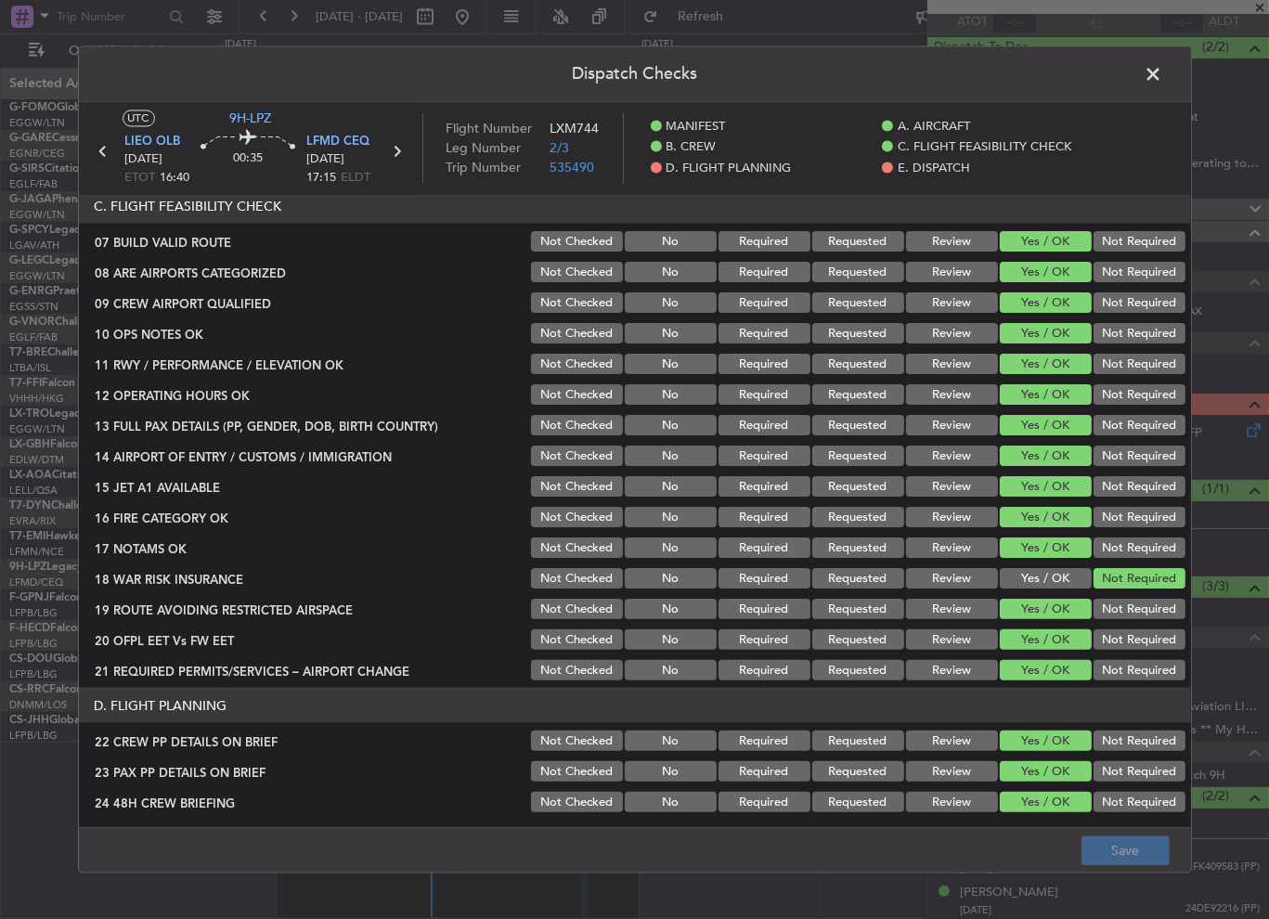
scroll to position [836, 0]
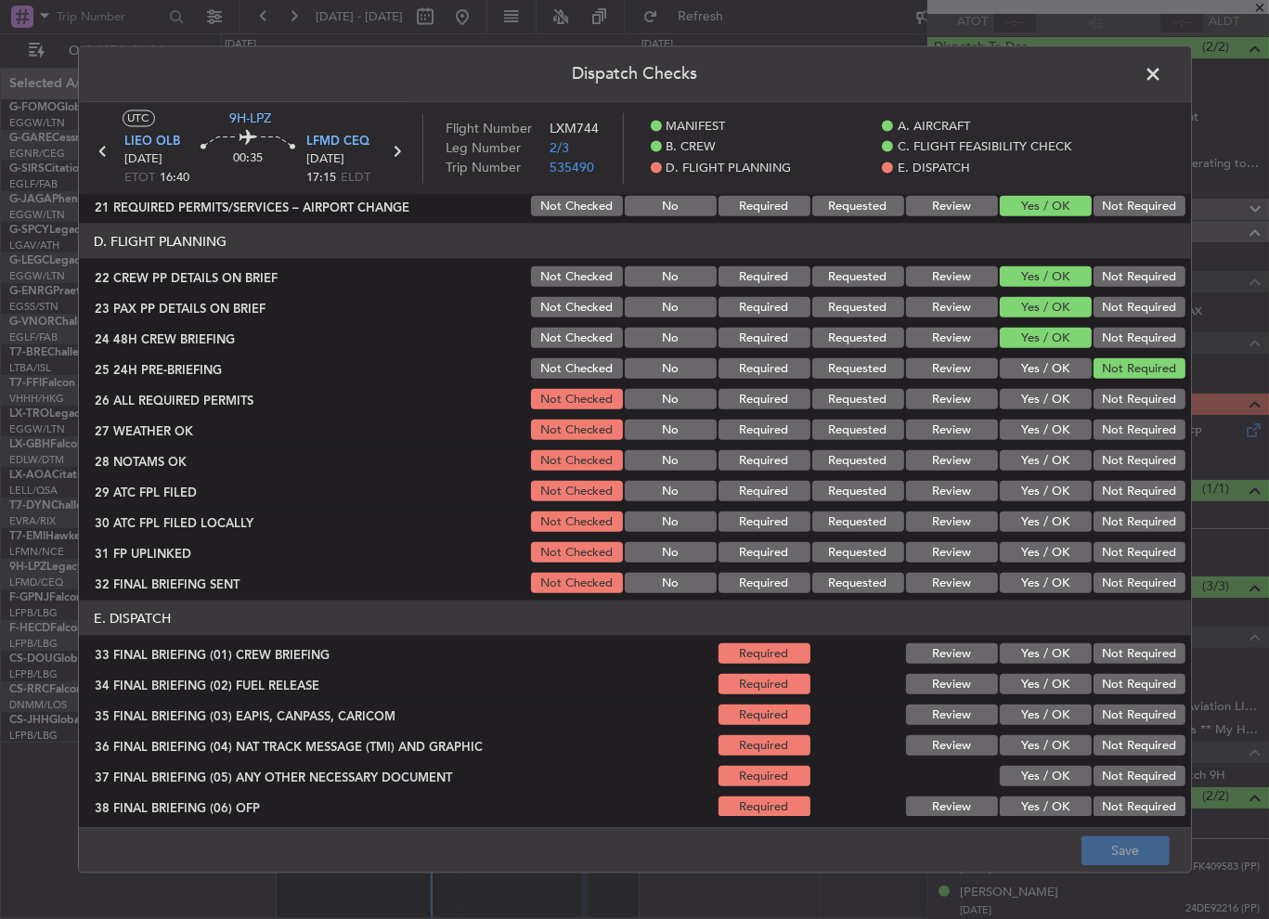
click at [1036, 410] on div "Yes / OK" at bounding box center [1044, 399] width 94 height 26
click at [1045, 402] on button "Yes / OK" at bounding box center [1046, 399] width 92 height 20
click at [1044, 423] on button "Yes / OK" at bounding box center [1046, 430] width 92 height 20
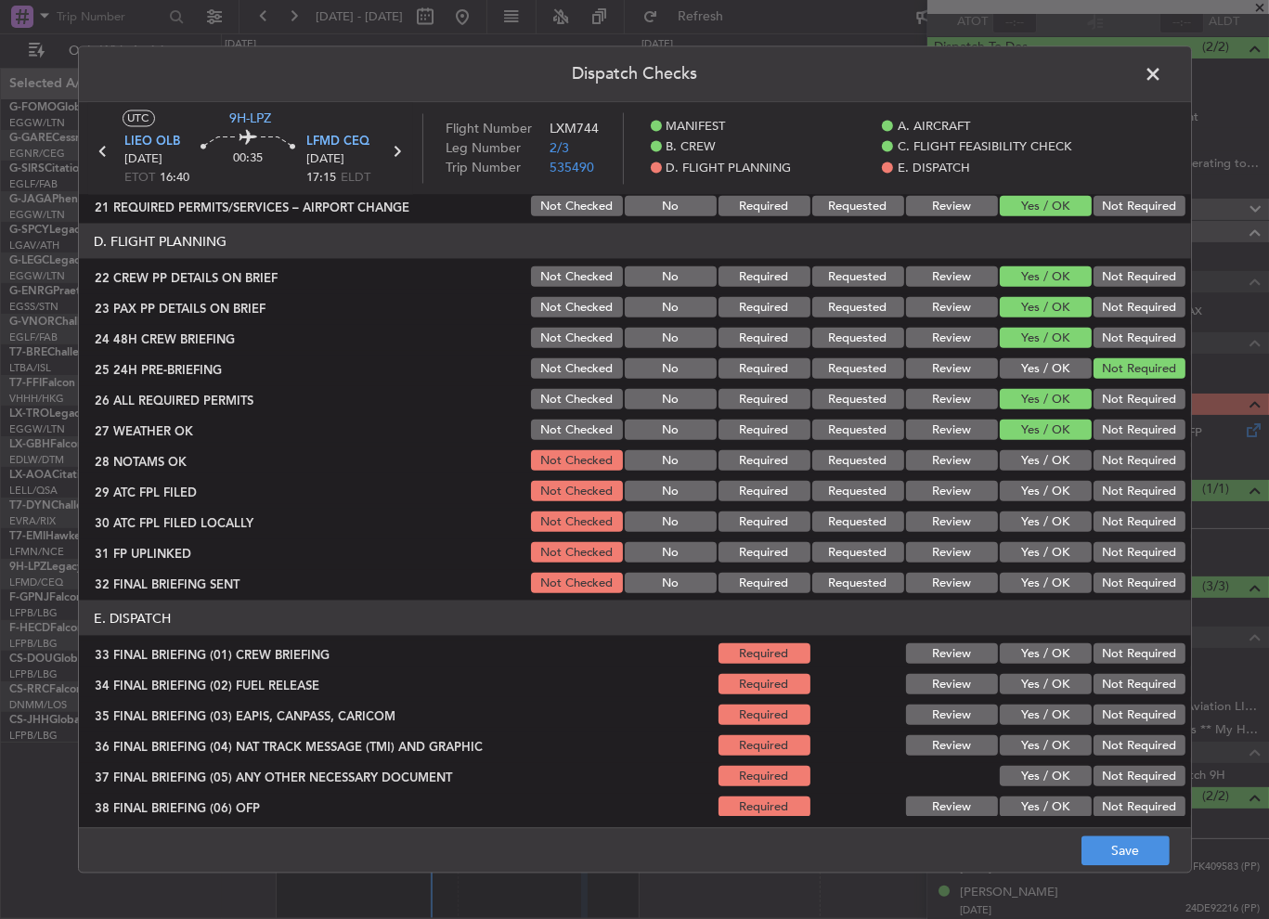
click at [1045, 448] on div "Yes / OK" at bounding box center [1044, 461] width 94 height 26
click at [1037, 464] on button "Yes / OK" at bounding box center [1046, 460] width 92 height 20
drag, startPoint x: 1047, startPoint y: 484, endPoint x: 1096, endPoint y: 519, distance: 59.8
click at [1049, 484] on button "Yes / OK" at bounding box center [1046, 491] width 92 height 20
click at [1096, 519] on button "Not Required" at bounding box center [1140, 522] width 92 height 20
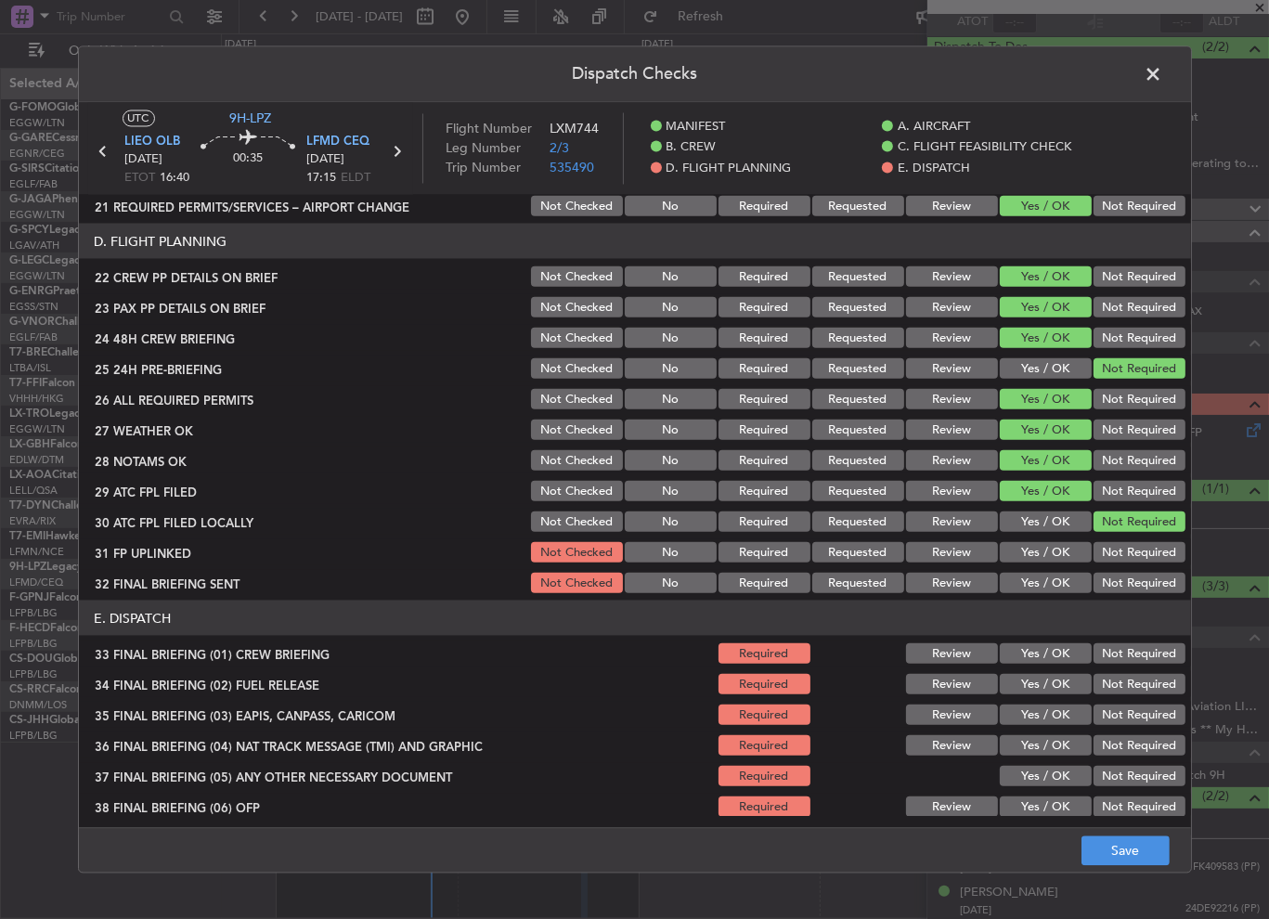
drag, startPoint x: 1035, startPoint y: 539, endPoint x: 1096, endPoint y: 558, distance: 63.4
click at [1036, 540] on div "Yes / OK" at bounding box center [1044, 553] width 94 height 26
click at [1121, 571] on div "Not Required" at bounding box center [1138, 583] width 94 height 26
click at [1114, 578] on button "Not Required" at bounding box center [1140, 583] width 92 height 20
click at [1044, 554] on button "Yes / OK" at bounding box center [1046, 552] width 92 height 20
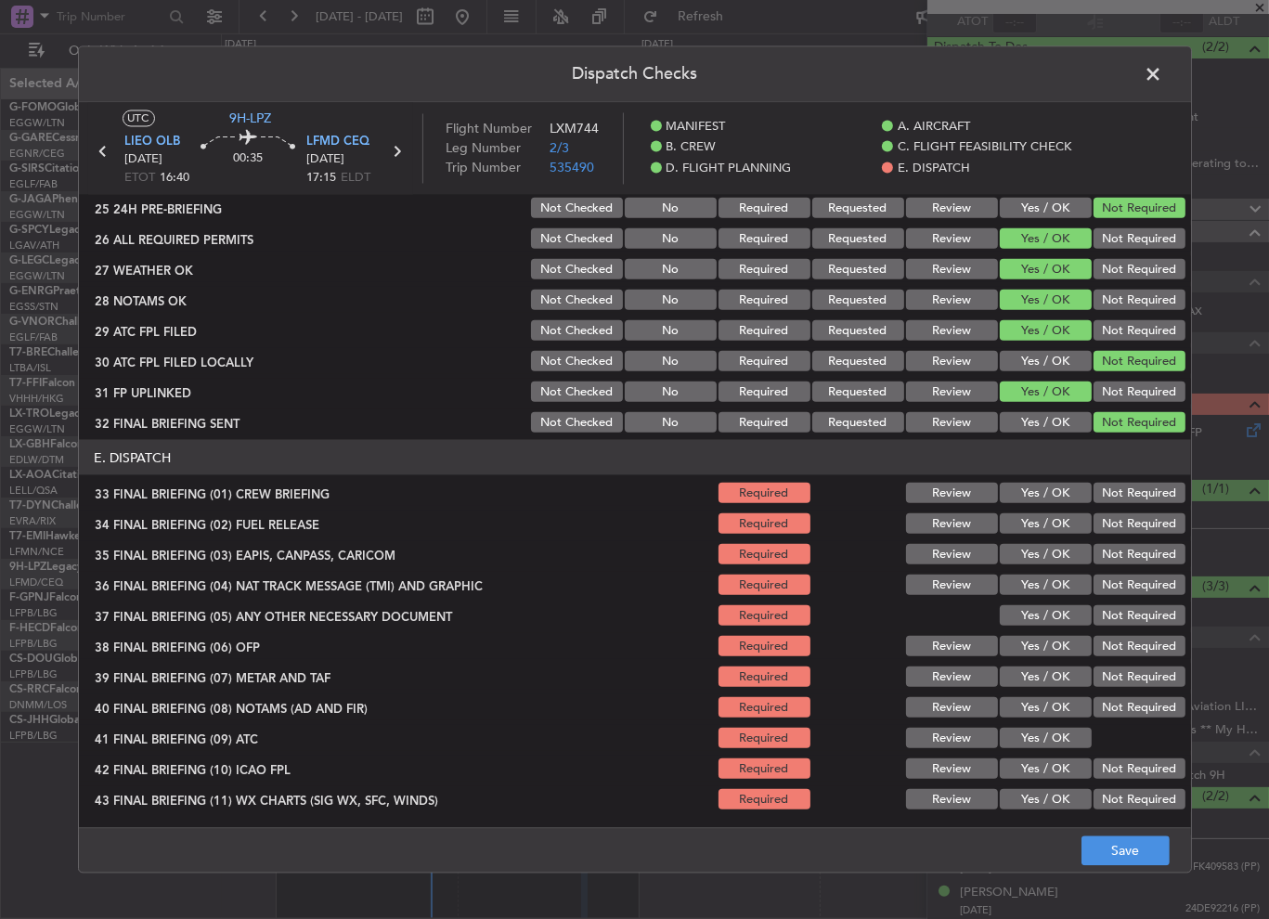
scroll to position [1027, 0]
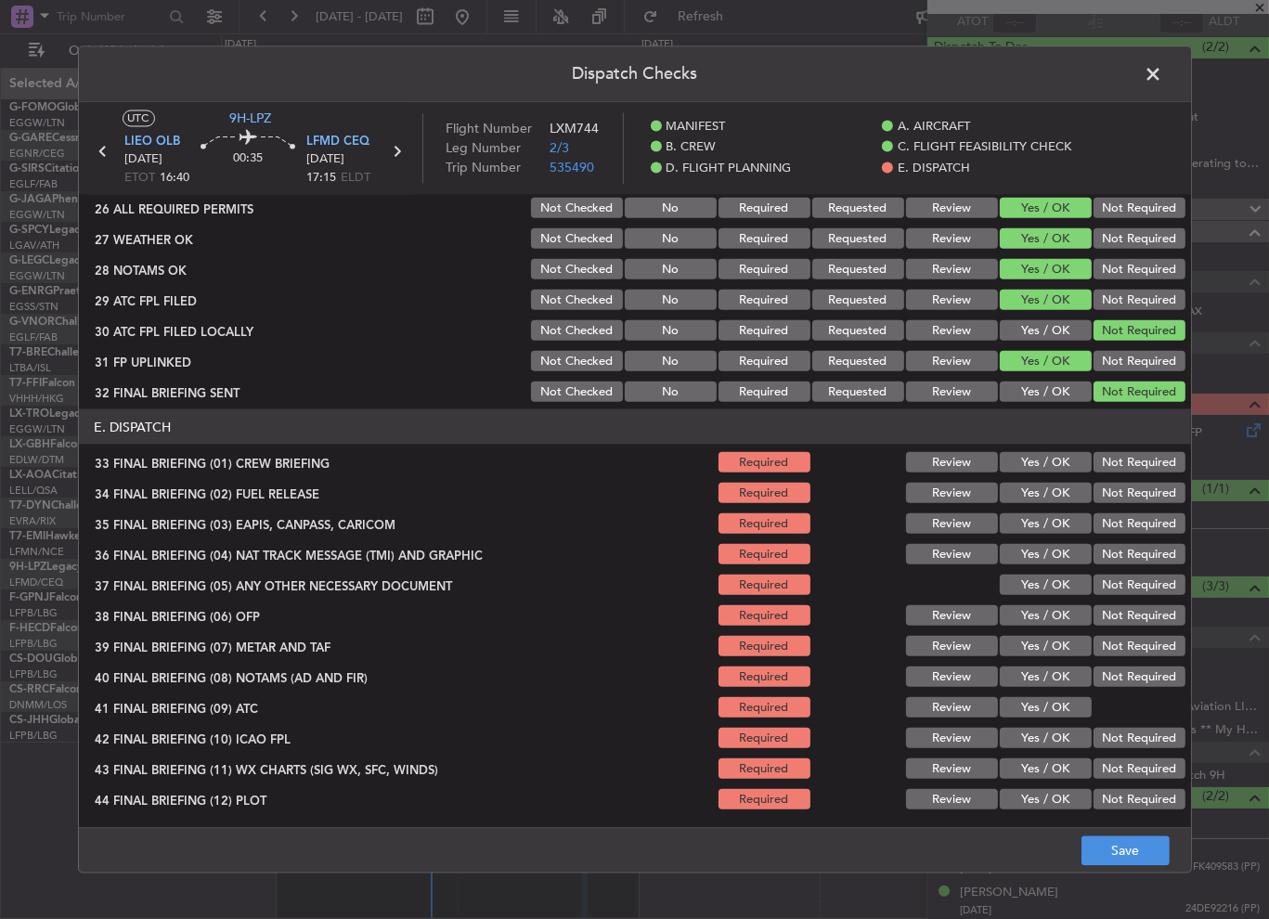
click at [1055, 473] on div "Yes / OK" at bounding box center [1044, 462] width 94 height 26
click at [1055, 498] on button "Yes / OK" at bounding box center [1046, 493] width 92 height 20
click at [1048, 462] on button "Yes / OK" at bounding box center [1046, 462] width 92 height 20
click at [1113, 527] on button "Not Required" at bounding box center [1140, 524] width 92 height 20
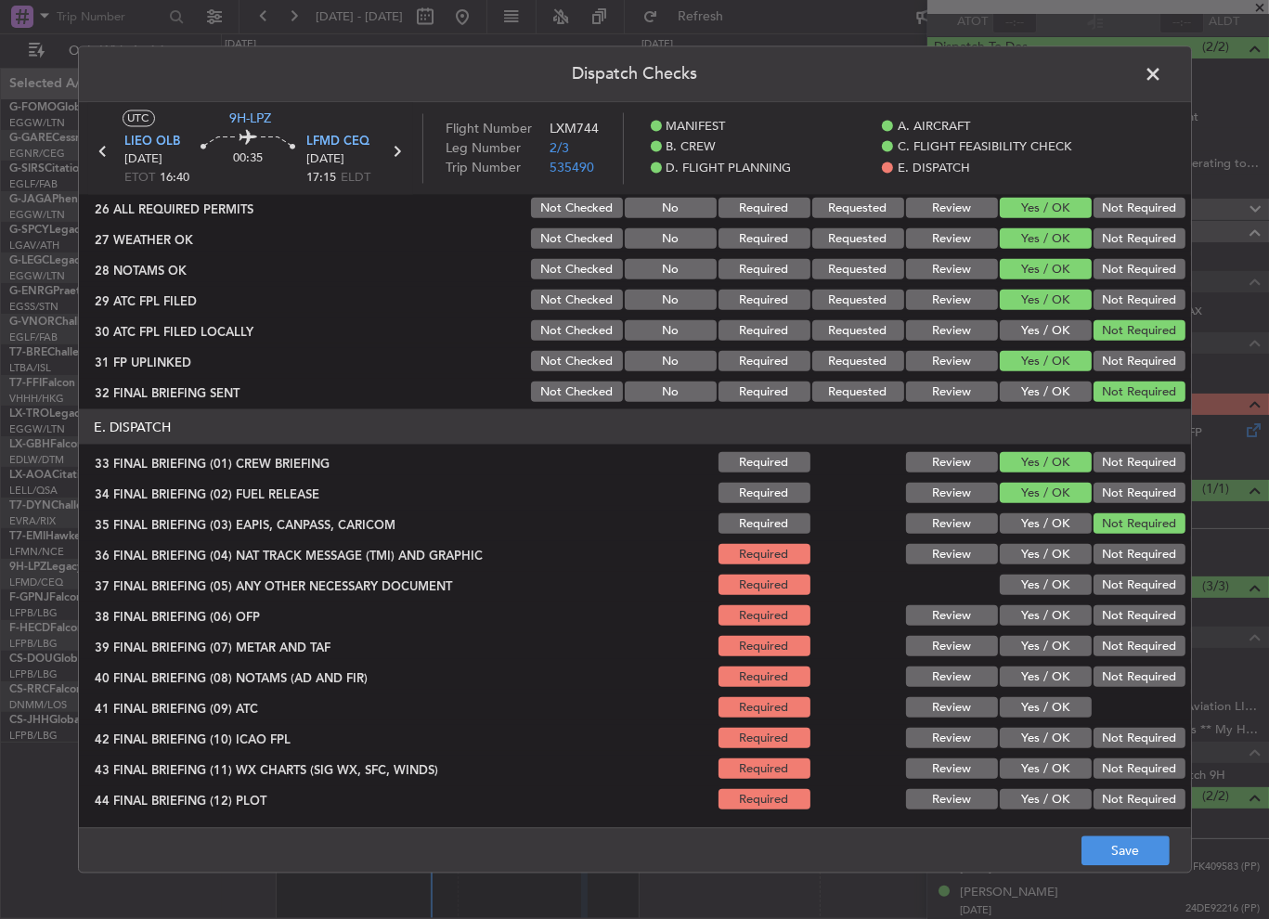
click at [1113, 544] on button "Not Required" at bounding box center [1140, 554] width 92 height 20
click at [1016, 582] on button "Yes / OK" at bounding box center [1046, 585] width 92 height 20
click at [1028, 623] on button "Yes / OK" at bounding box center [1046, 615] width 92 height 20
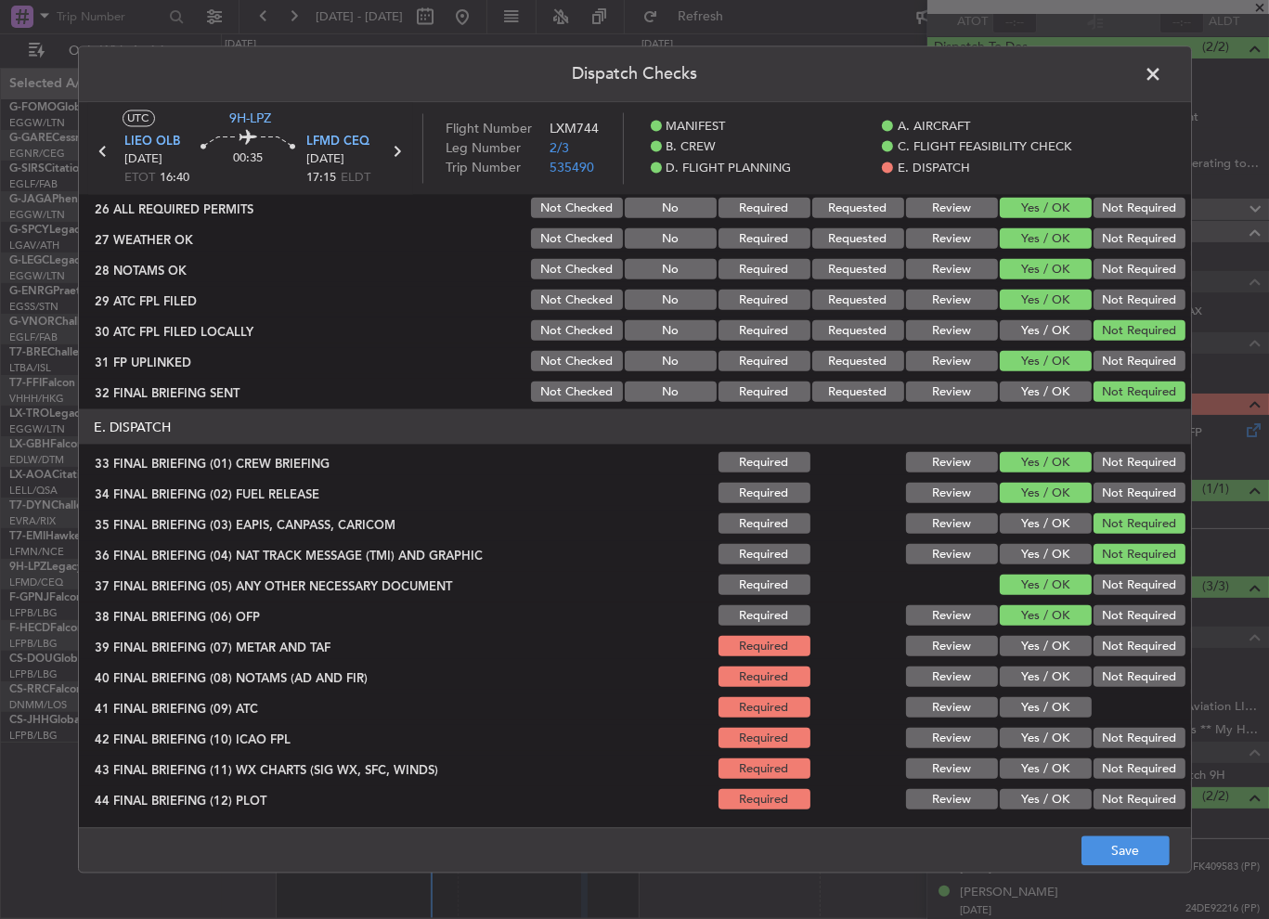
click at [1034, 670] on button "Yes / OK" at bounding box center [1046, 677] width 92 height 20
click at [1034, 633] on div "Yes / OK" at bounding box center [1044, 646] width 94 height 26
click at [1040, 637] on button "Yes / OK" at bounding box center [1046, 646] width 92 height 20
click at [1043, 697] on button "Yes / OK" at bounding box center [1046, 707] width 92 height 20
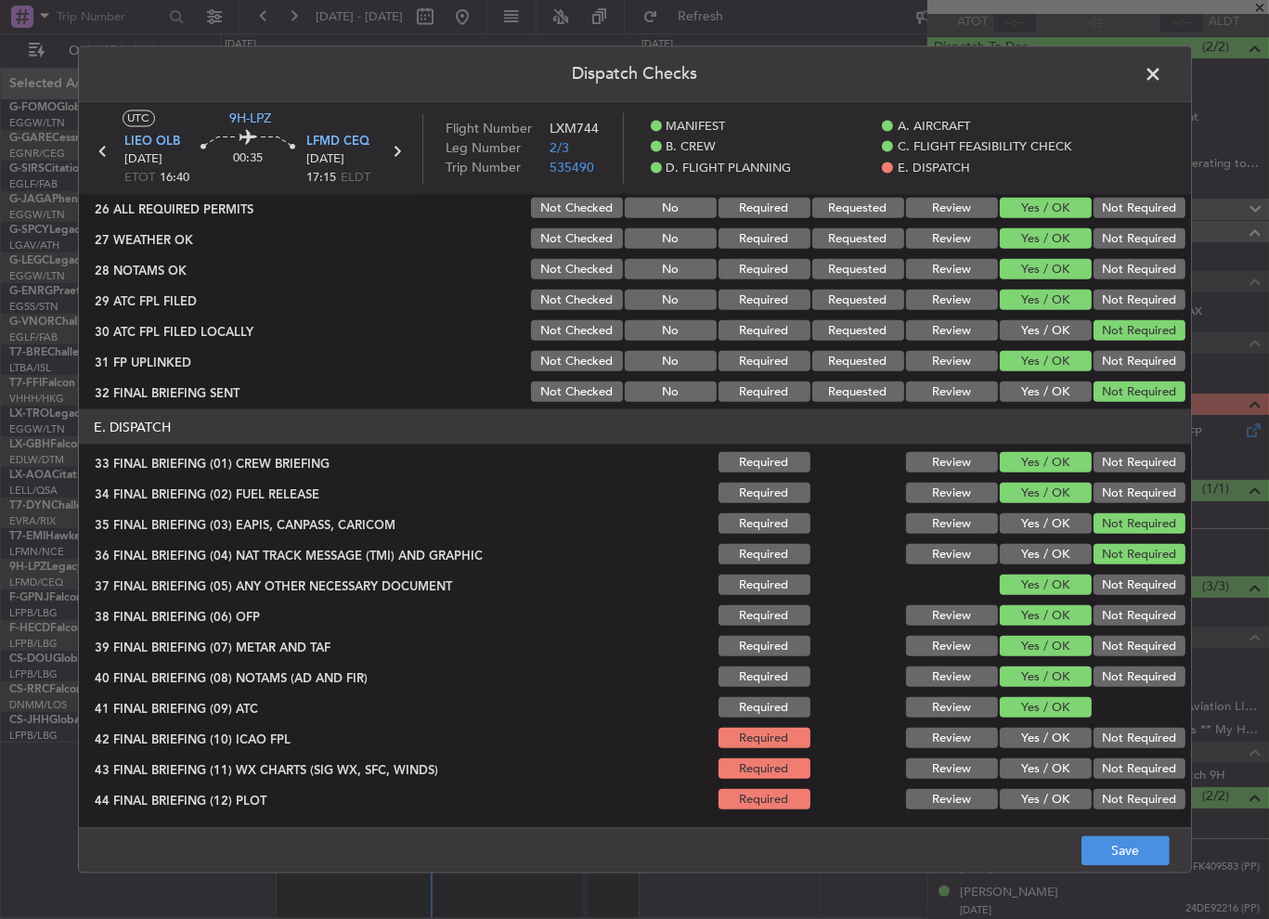
click at [1044, 734] on button "Yes / OK" at bounding box center [1046, 738] width 92 height 20
click at [1047, 761] on button "Yes / OK" at bounding box center [1046, 769] width 92 height 20
drag, startPoint x: 1050, startPoint y: 798, endPoint x: 1065, endPoint y: 809, distance: 18.6
click at [1048, 797] on button "Yes / OK" at bounding box center [1046, 799] width 92 height 20
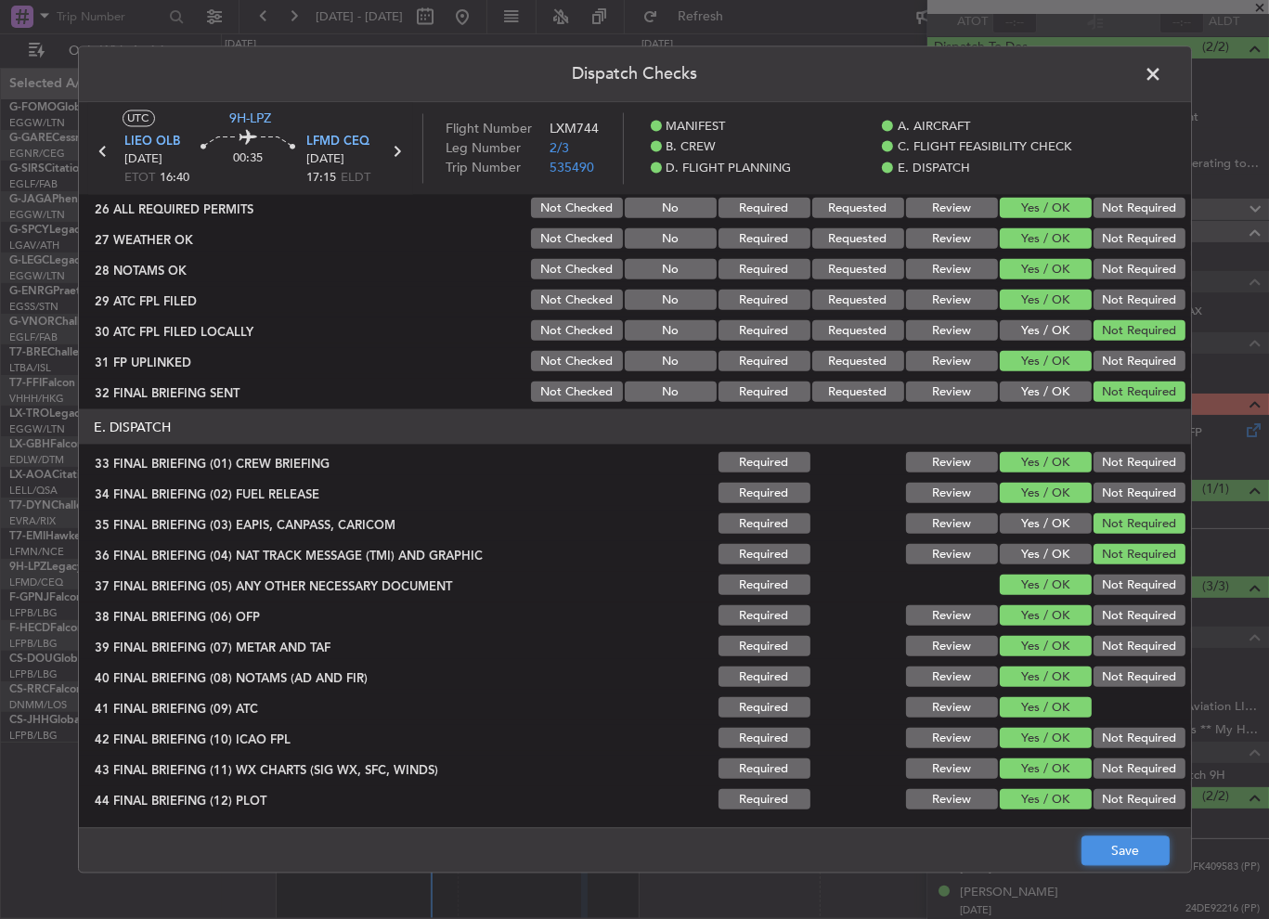
click at [1092, 852] on button "Save" at bounding box center [1126, 852] width 88 height 30
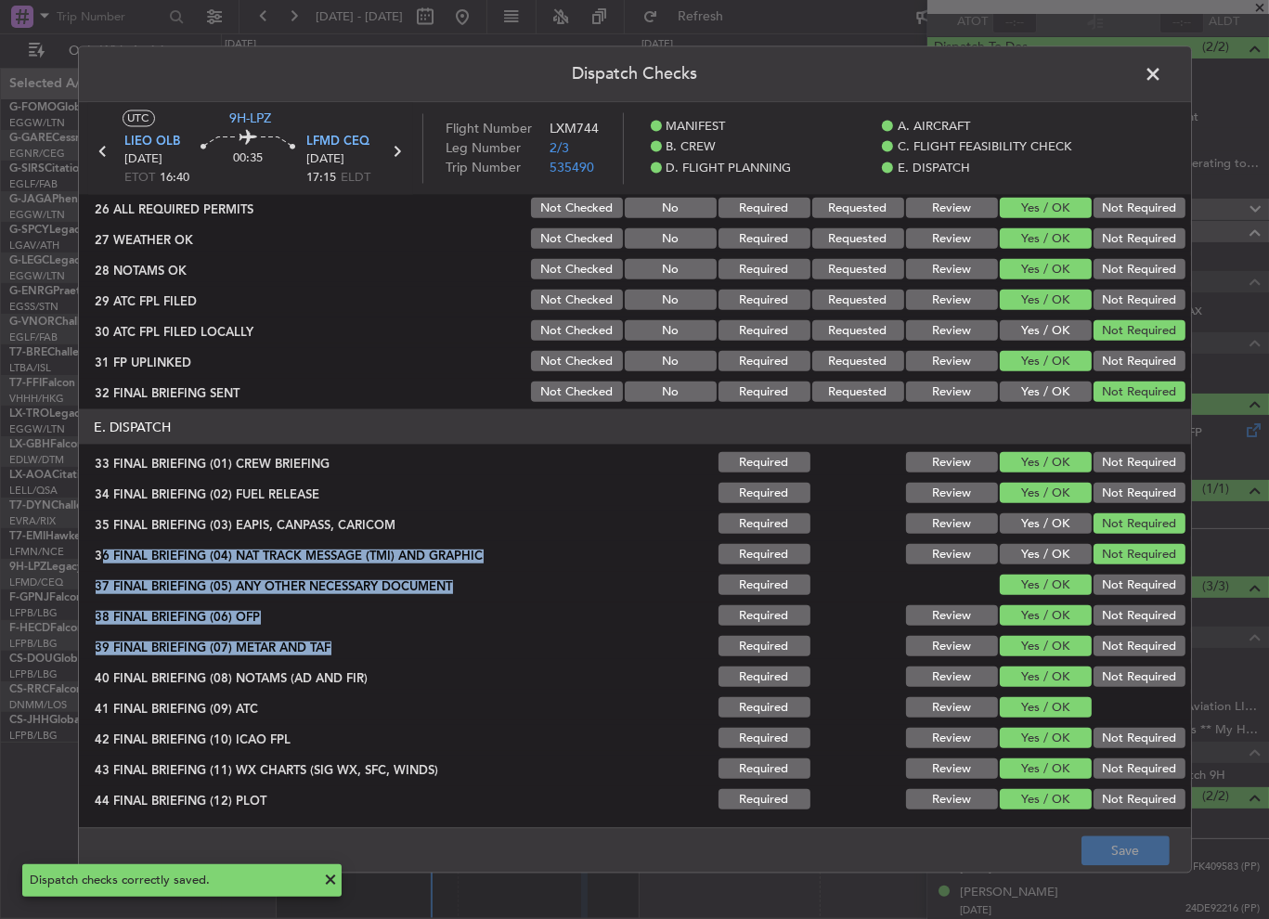
drag, startPoint x: 1021, startPoint y: 657, endPoint x: 1047, endPoint y: 443, distance: 215.3
click at [1035, 467] on section "E. DISPATCH 33 FINAL BRIEFING (01) CREW BRIEFING Required Review Yes / OK Not R…" at bounding box center [635, 611] width 1113 height 403
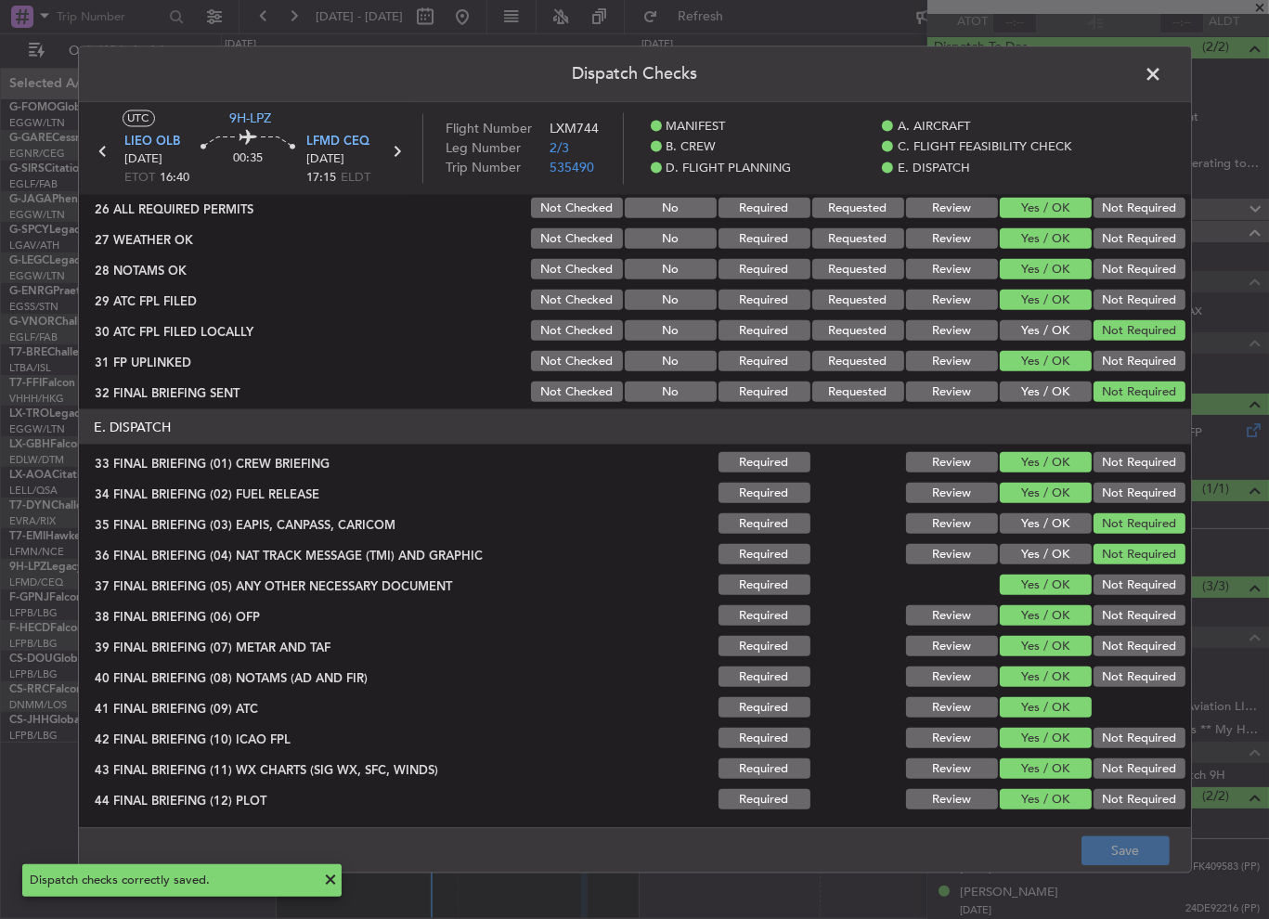
click at [1164, 69] on span at bounding box center [1164, 79] width 0 height 37
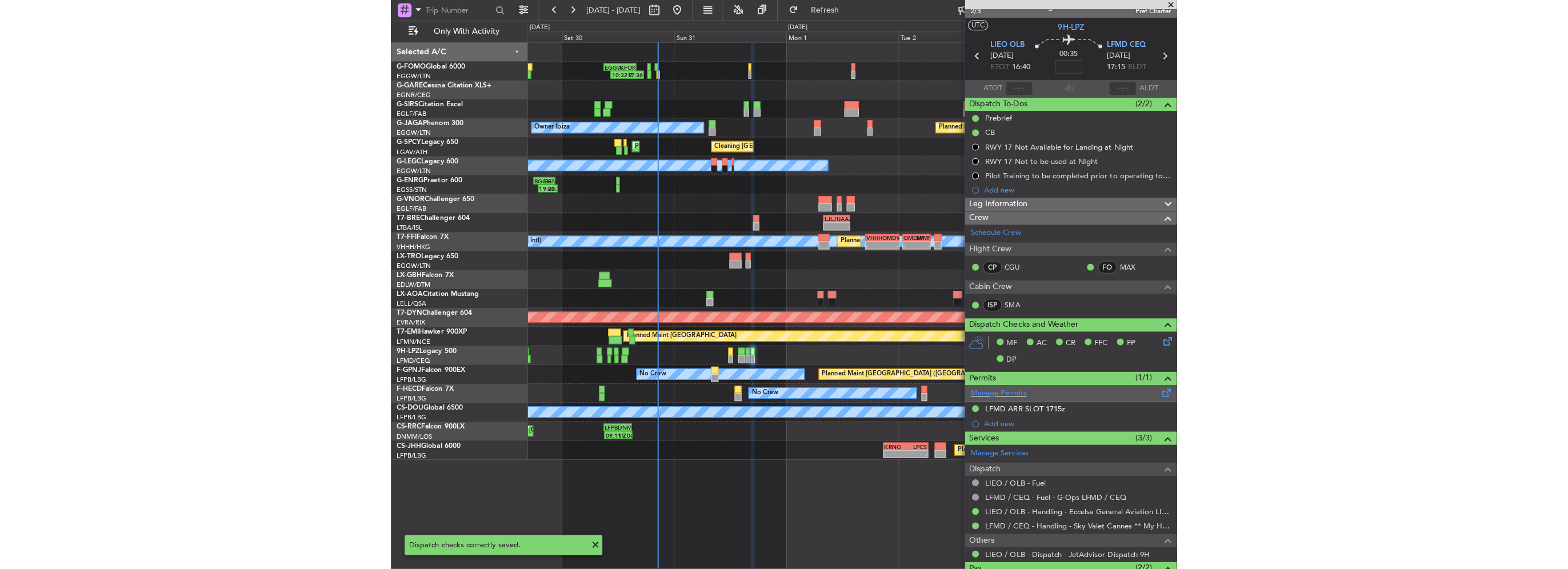
scroll to position [0, 0]
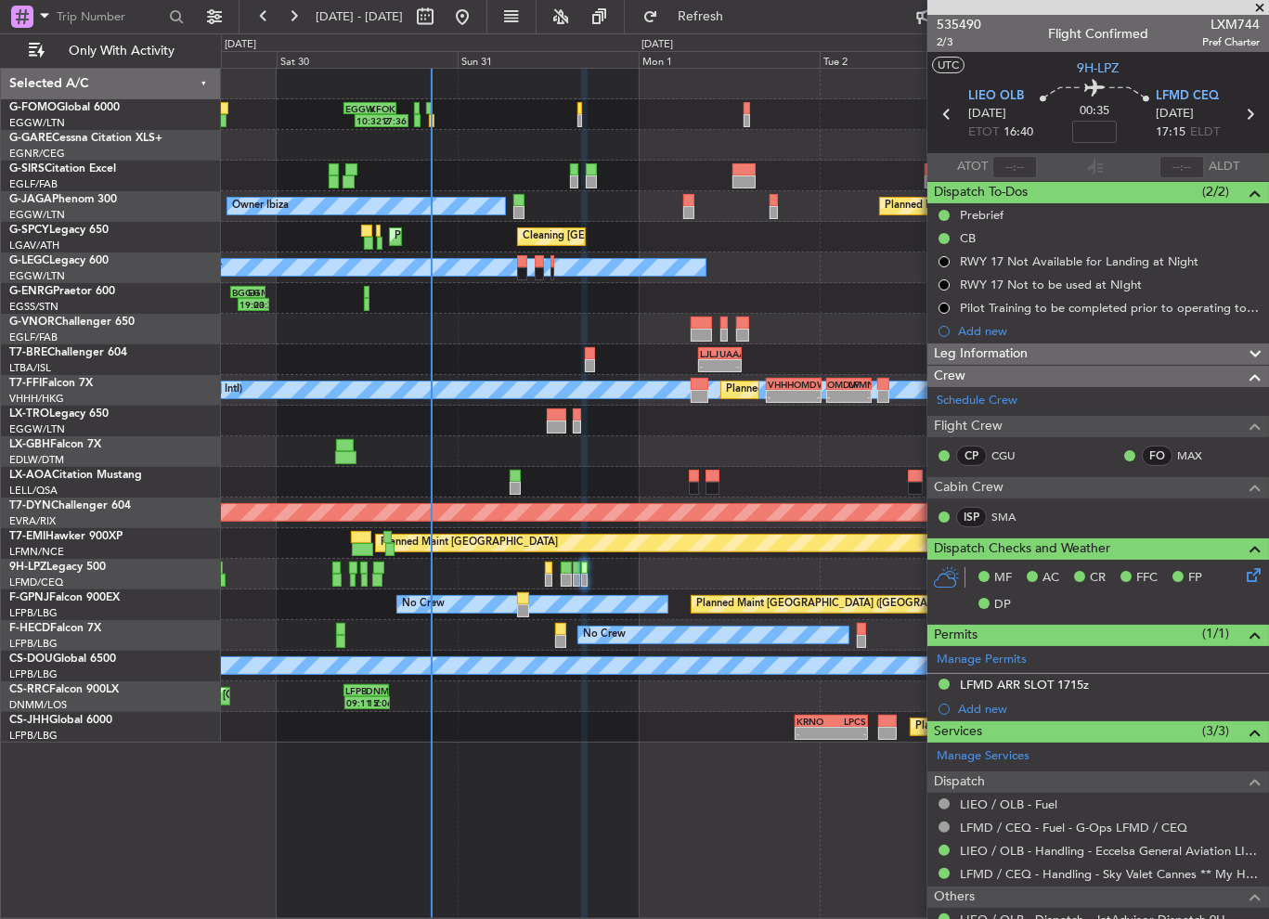
click at [761, 38] on div "0 0 Fri 29 Sat 30 Sun 31 Mon 1 Sep 2025 Tue 2 Wed 3 Aug 2025 Thu 4" at bounding box center [745, 50] width 1047 height 33
click at [740, 16] on span "Refresh" at bounding box center [701, 16] width 78 height 13
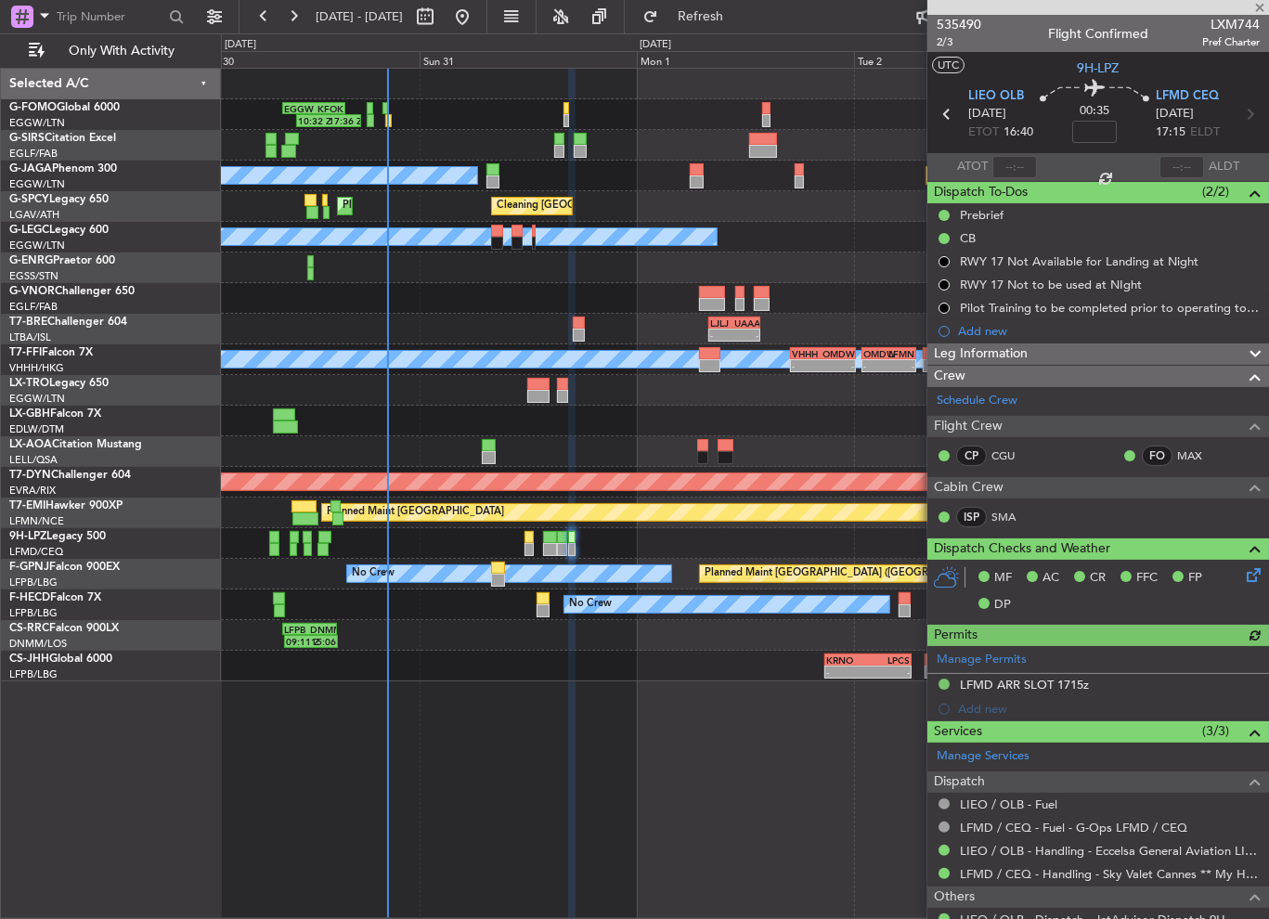
click at [683, 313] on div "Planned Maint London (Luton) 10:32 Z 17:36 Z EGGW 09:00 Z KFOK 15:55 Z - - KTEB…" at bounding box center [745, 375] width 1048 height 613
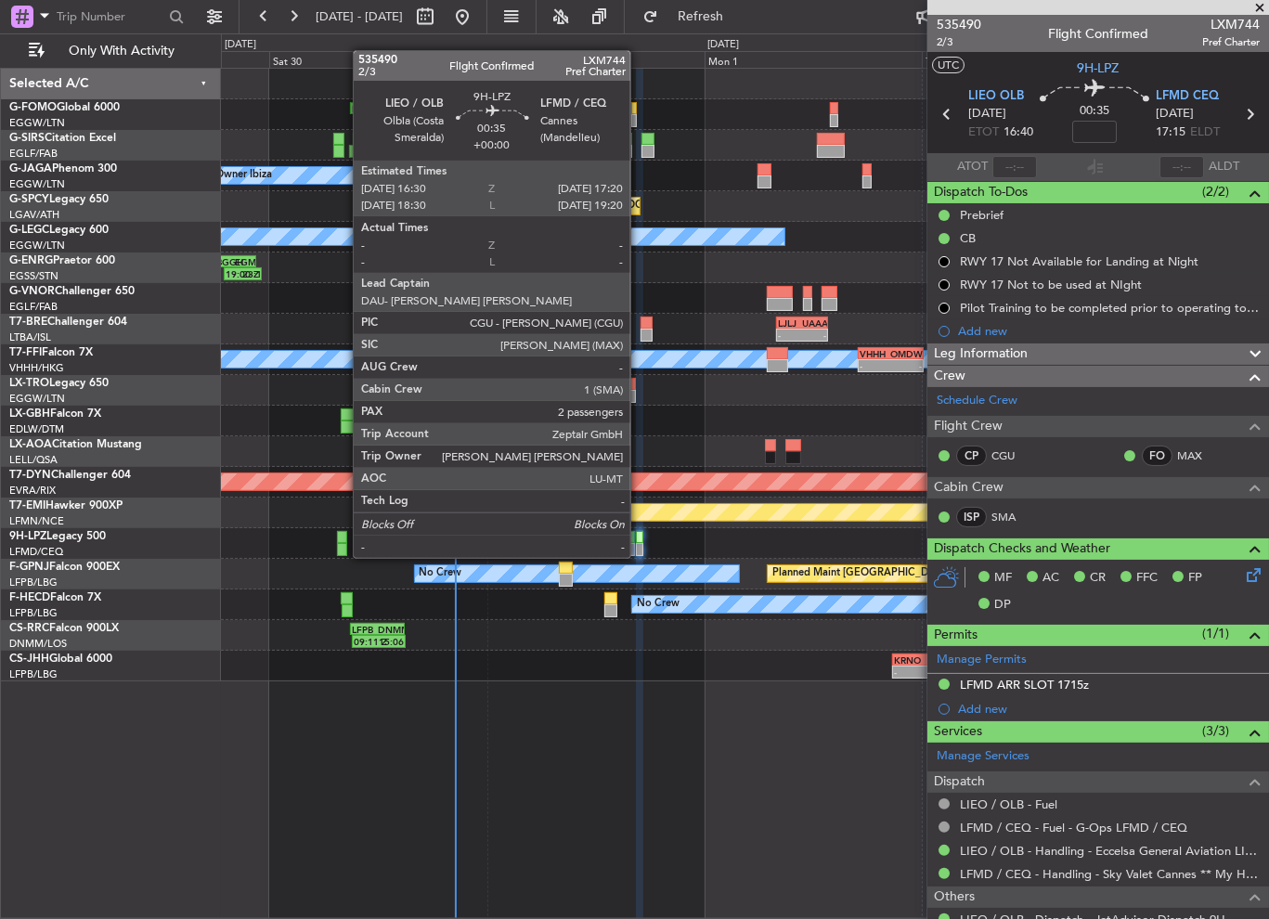
click at [639, 540] on div at bounding box center [640, 537] width 8 height 13
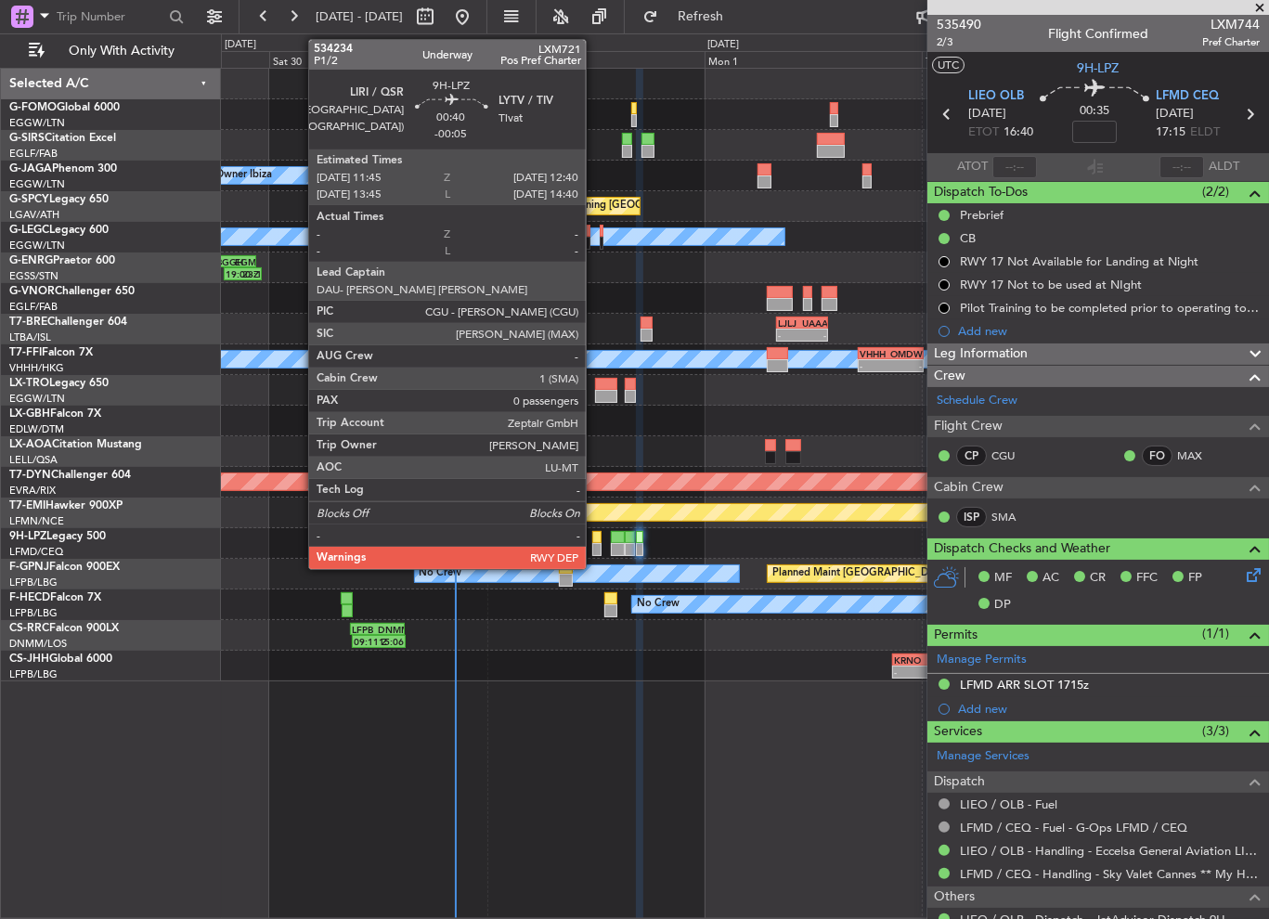
click at [592, 544] on div at bounding box center [596, 549] width 8 height 13
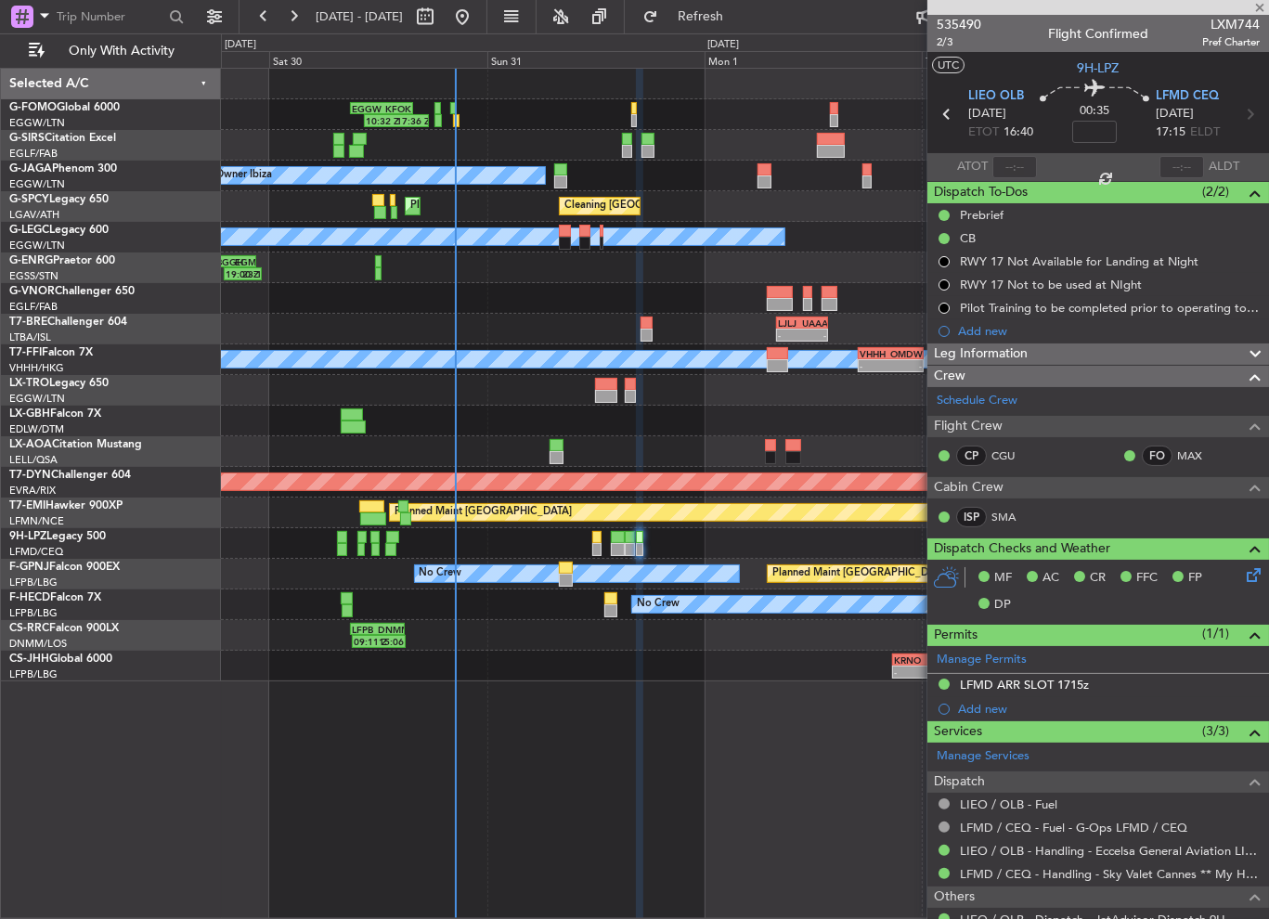
type input "-00:05"
type input "0"
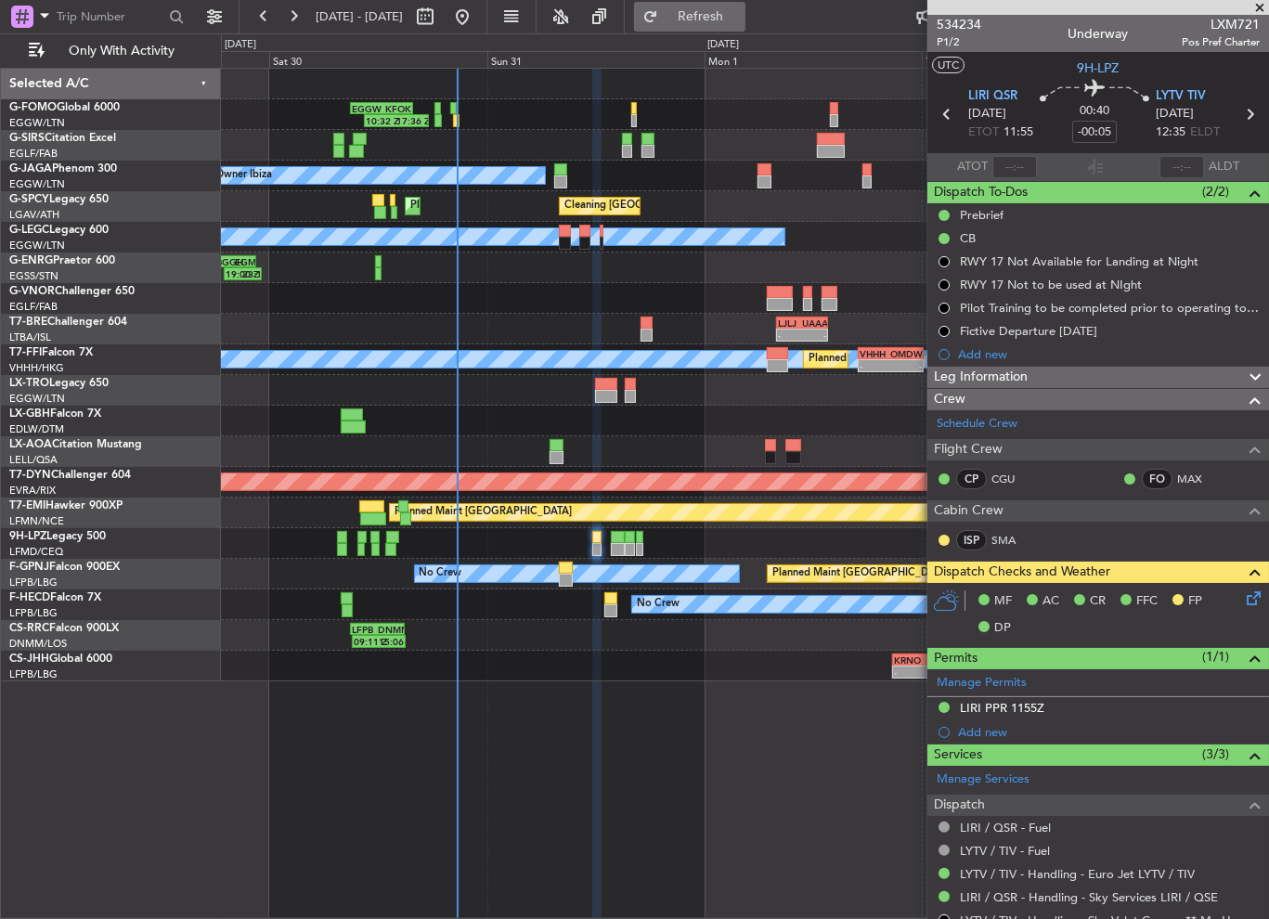
click at [710, 20] on button "Refresh" at bounding box center [689, 17] width 111 height 30
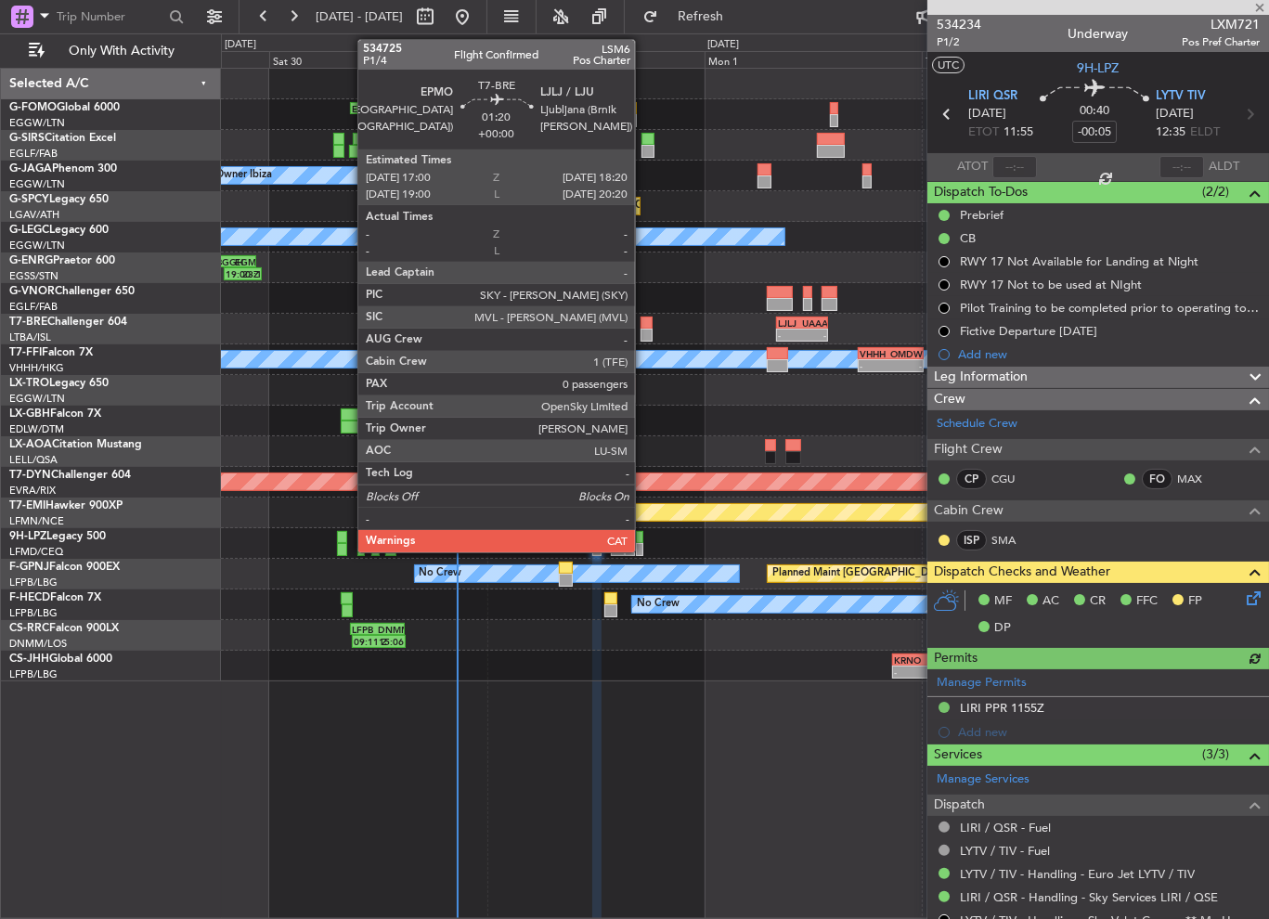
click at [644, 326] on div at bounding box center [647, 323] width 13 height 13
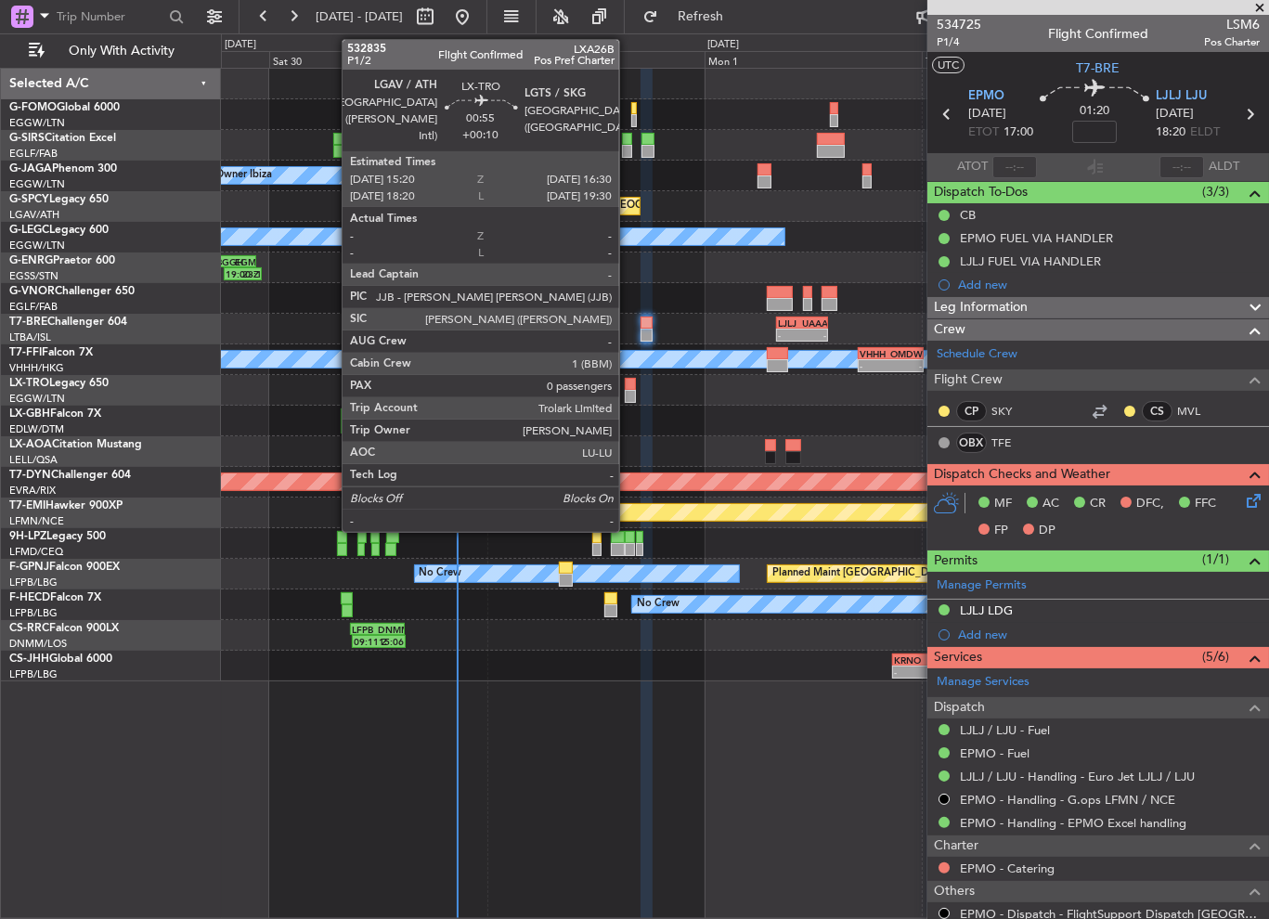
click at [628, 396] on div at bounding box center [630, 396] width 11 height 13
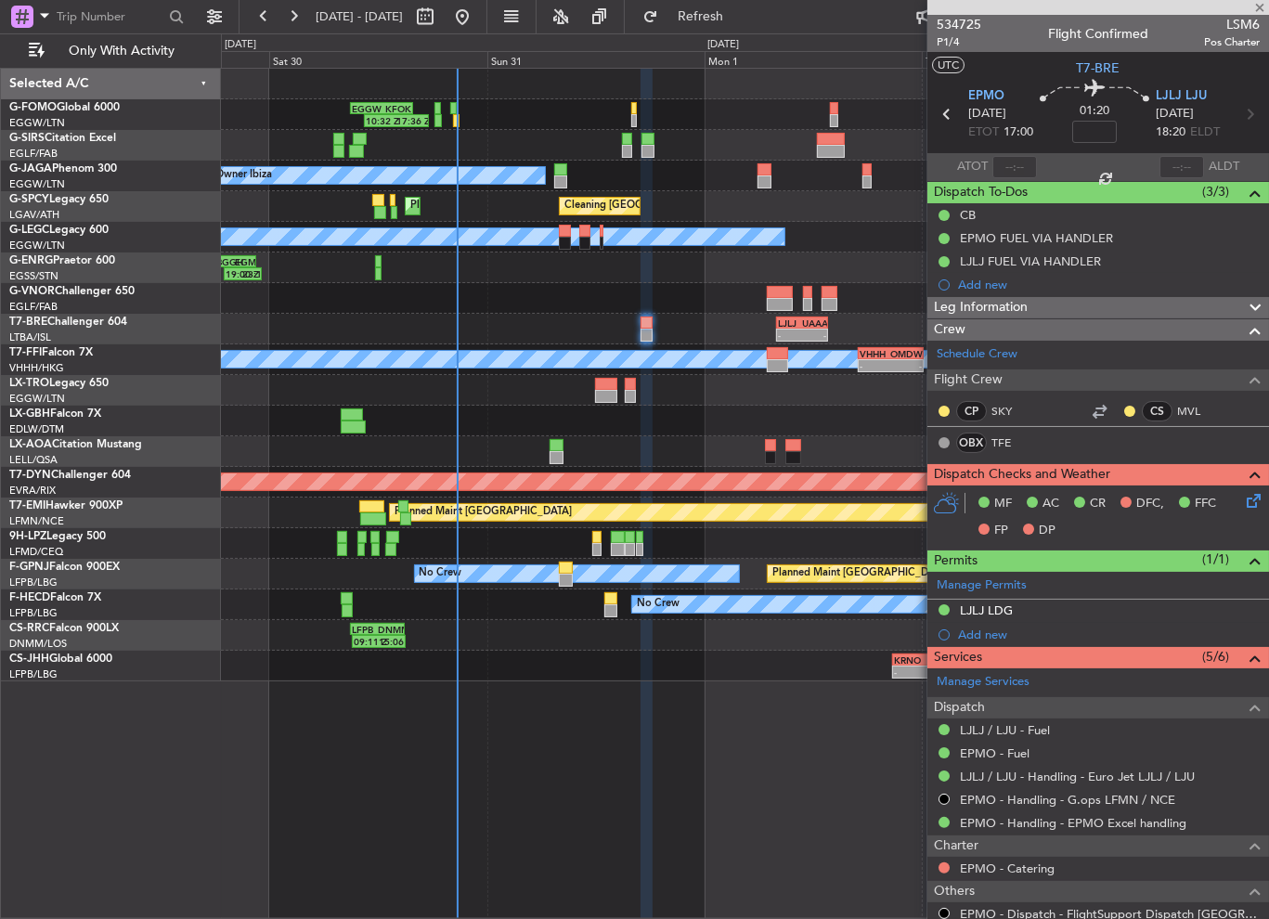
type input "+00:10"
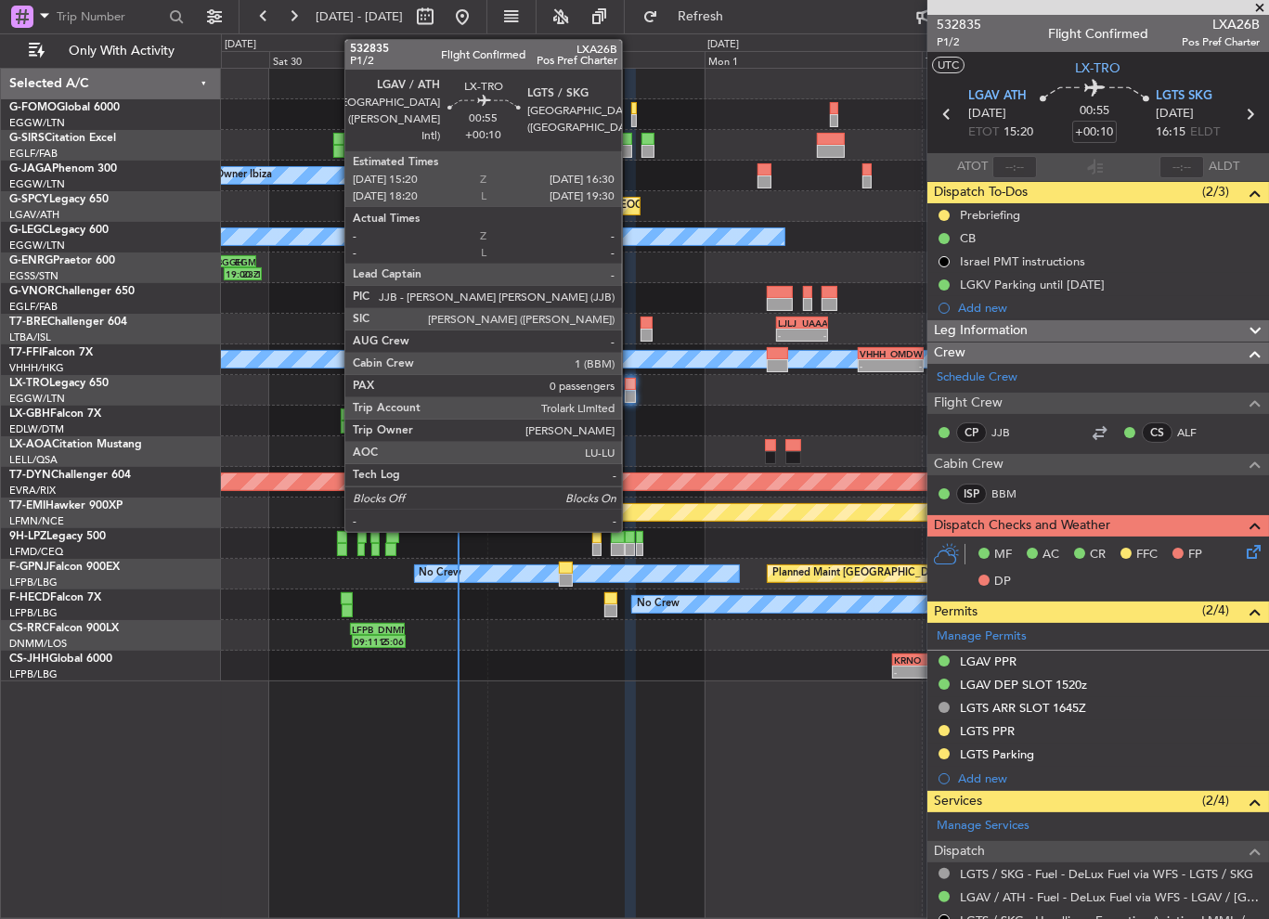
click at [631, 385] on div at bounding box center [630, 384] width 11 height 13
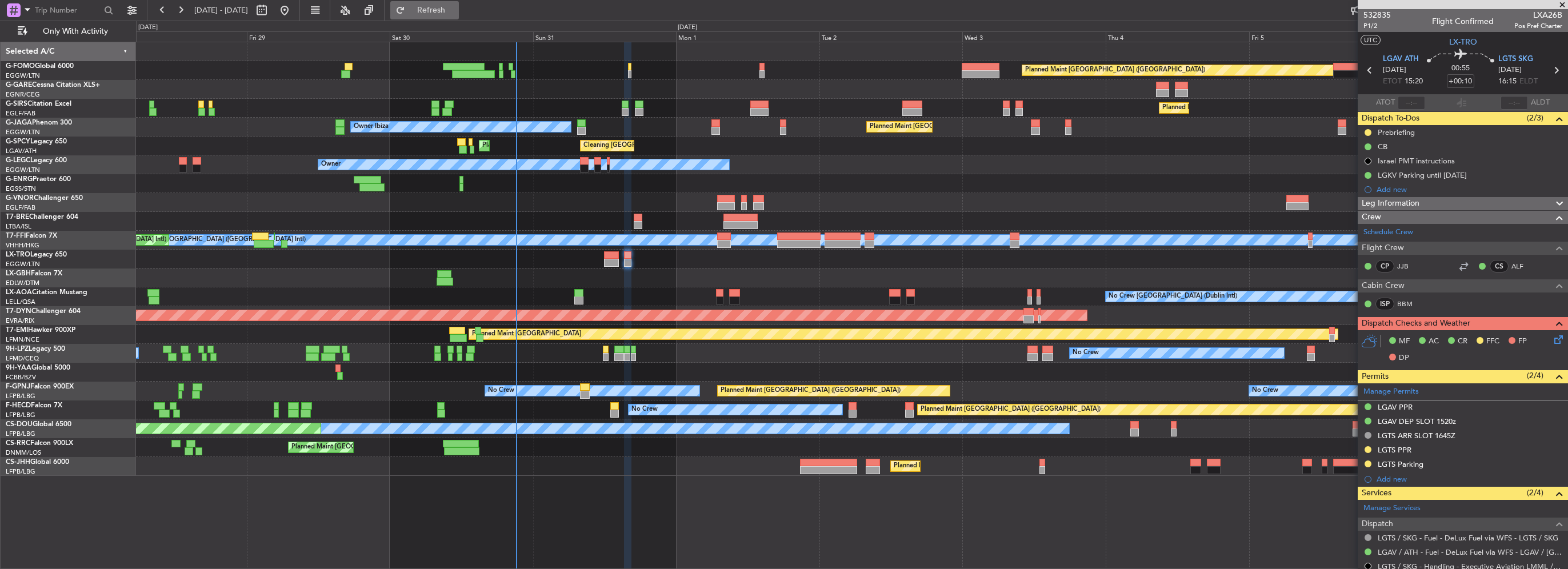
click at [455, 14] on span "Refresh" at bounding box center [431, 10] width 48 height 8
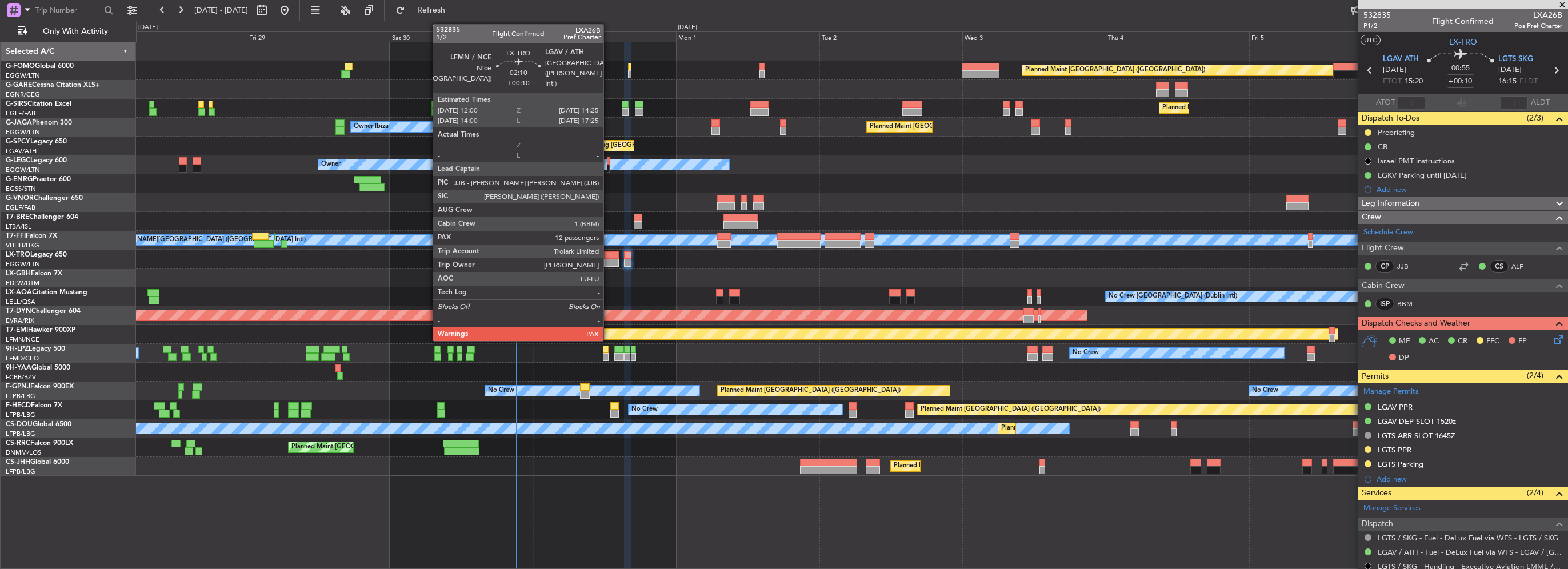
click at [609, 259] on div at bounding box center [612, 263] width 15 height 8
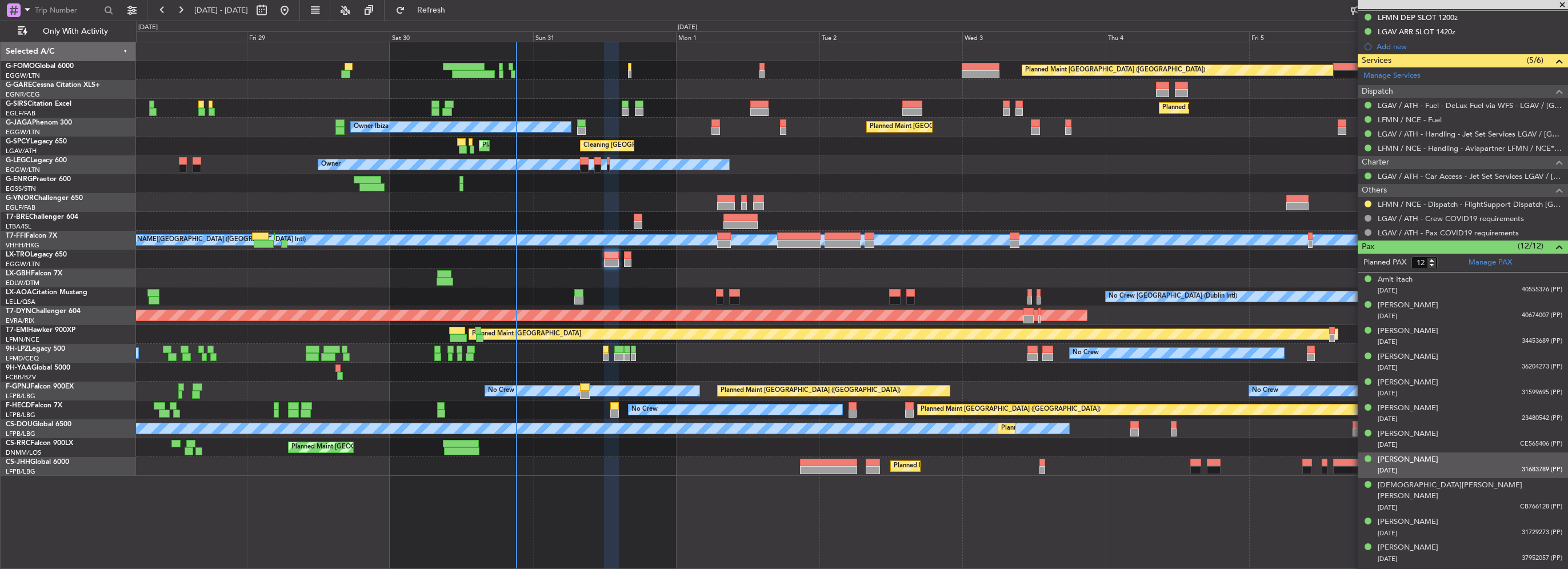
scroll to position [385, 0]
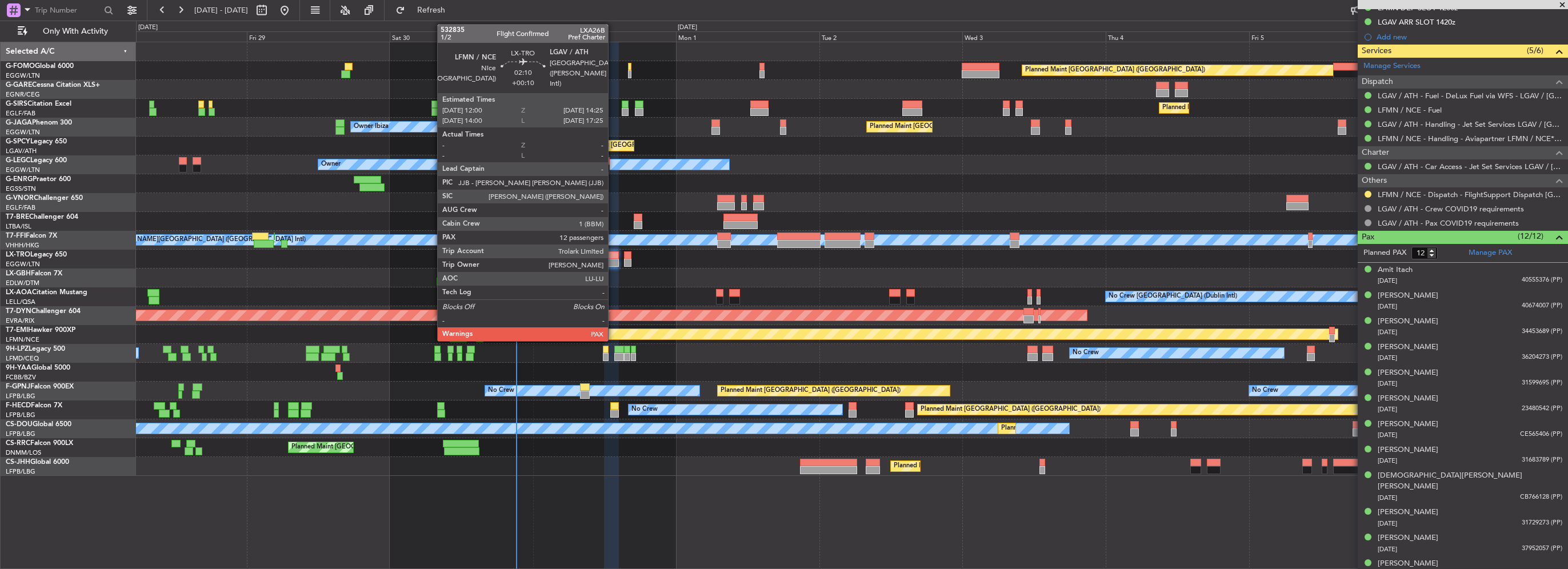
click at [613, 261] on div at bounding box center [612, 263] width 15 height 8
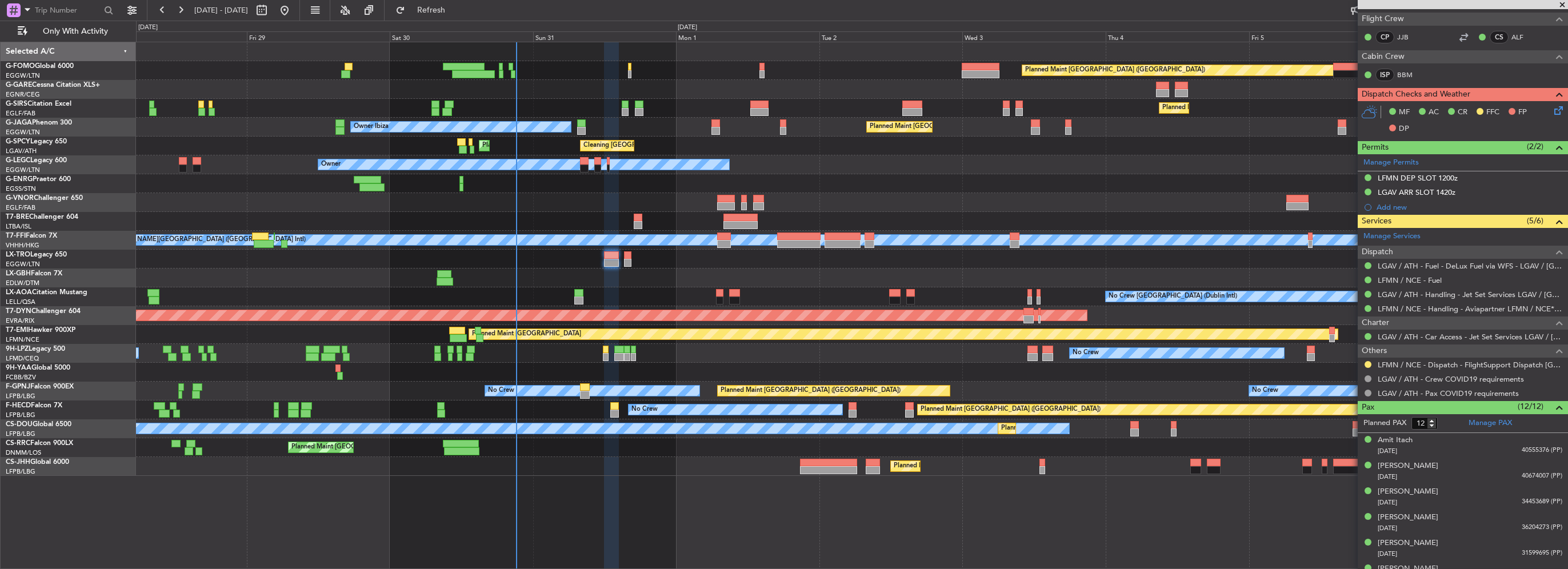
scroll to position [213, 0]
click at [781, 364] on button at bounding box center [1368, 365] width 7 height 7
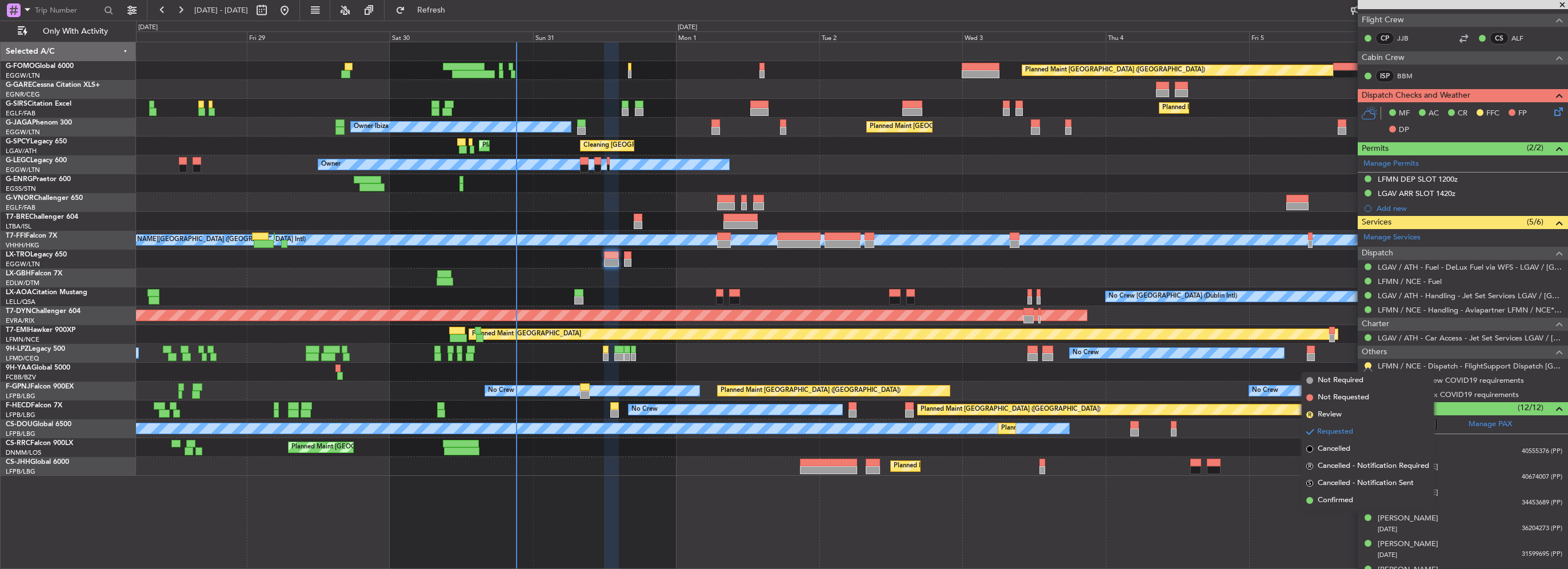
click at [781, 504] on span "Confirmed" at bounding box center [1335, 500] width 36 height 12
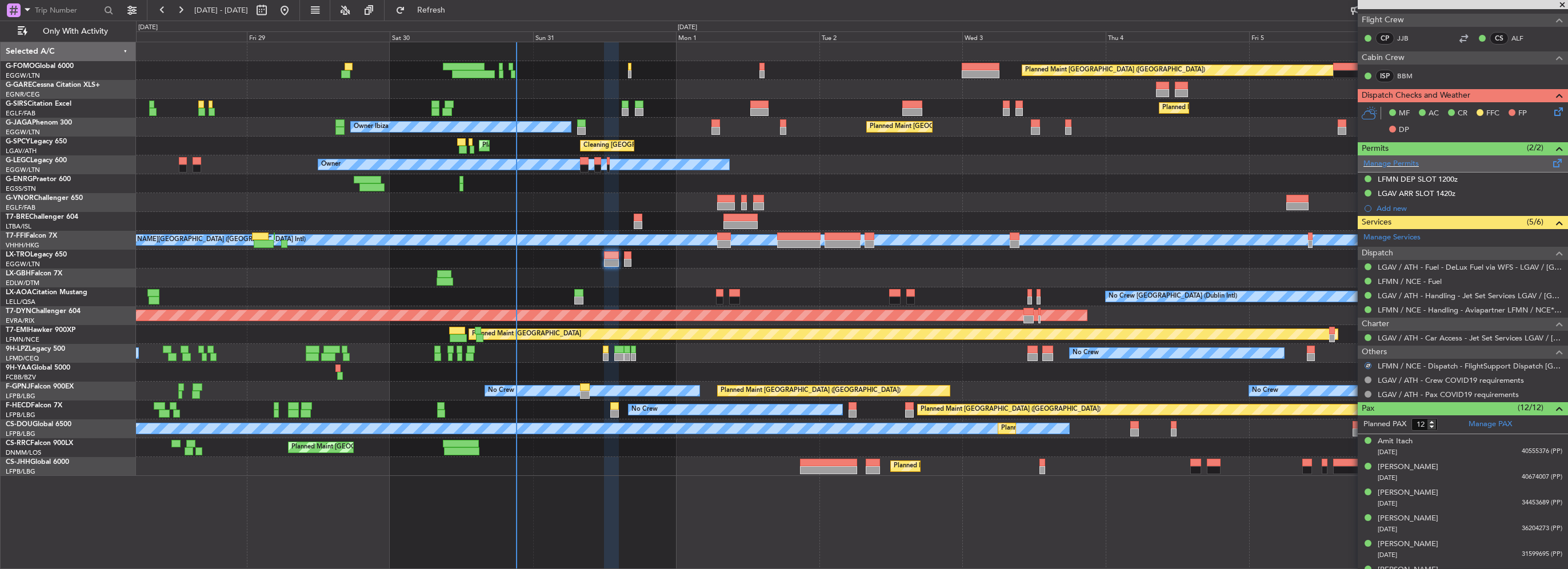
scroll to position [0, 0]
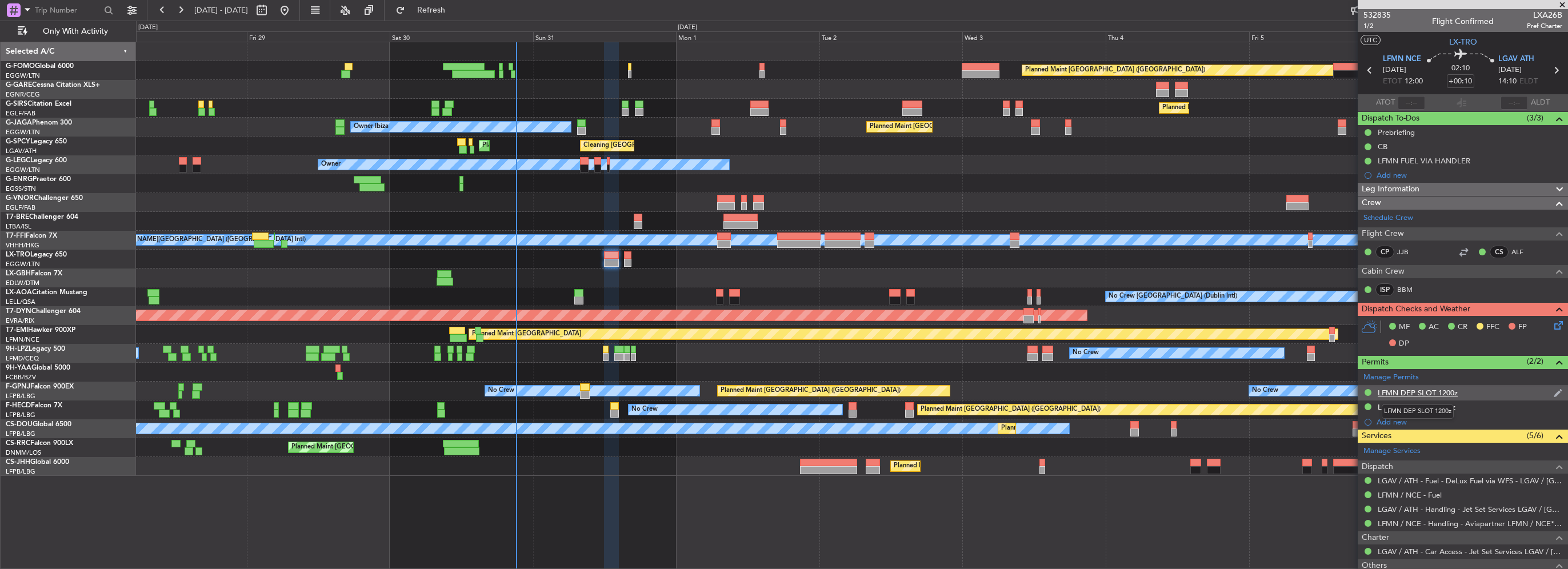
click at [781, 391] on div "LFMN DEP SLOT 1200z" at bounding box center [1418, 393] width 80 height 10
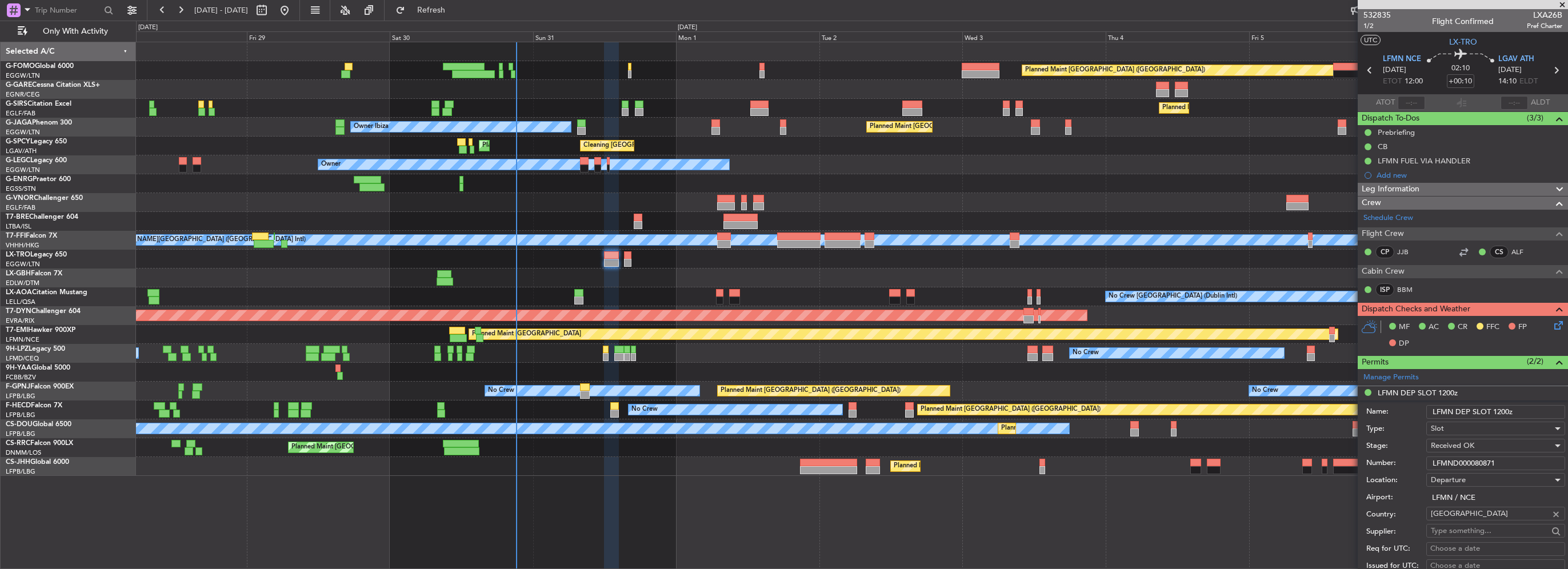
click at [781, 460] on input "LFMND000080871" at bounding box center [1496, 463] width 139 height 14
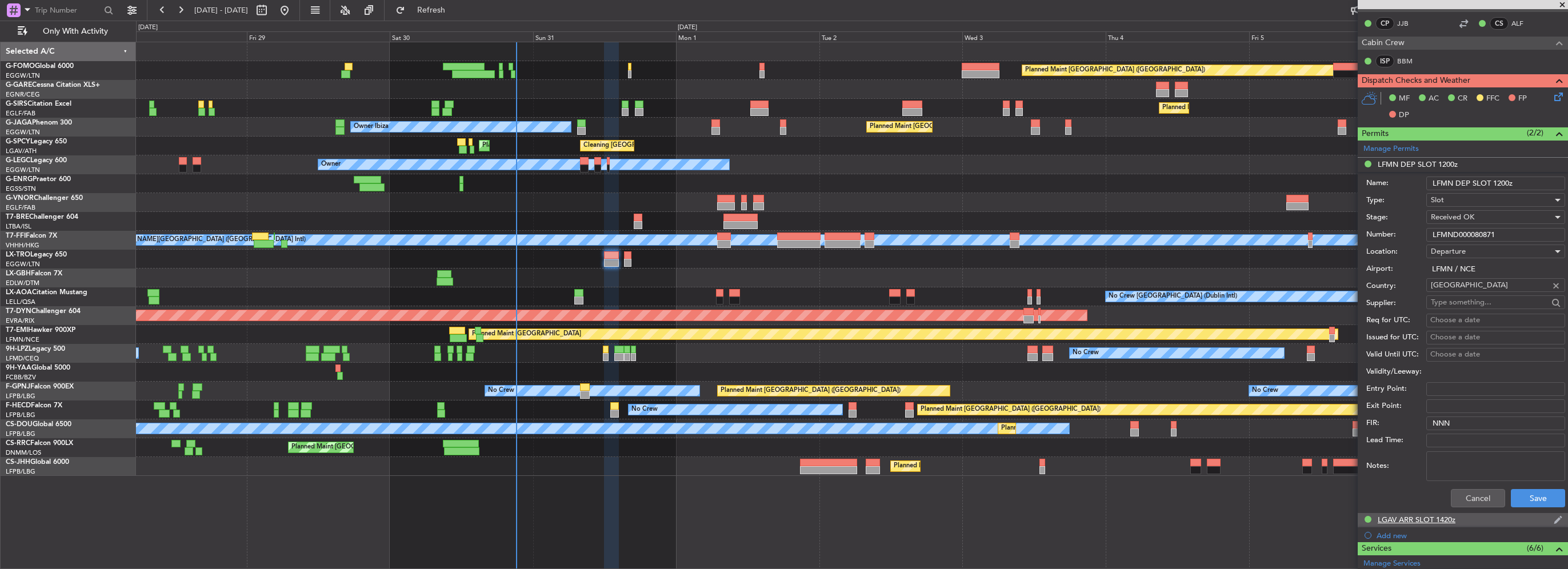
click at [781, 519] on div "LGAV ARR SLOT 1420z" at bounding box center [1417, 520] width 78 height 10
drag, startPoint x: 1516, startPoint y: 246, endPoint x: 1120, endPoint y: 246, distance: 396.0
click at [781, 246] on fb-app "28 Aug 2025 - 07 Sep 2025 Refresh Quick Links Only With Activity Planned Maint …" at bounding box center [784, 288] width 1568 height 560
click at [781, 506] on button "Cancel" at bounding box center [1478, 512] width 54 height 18
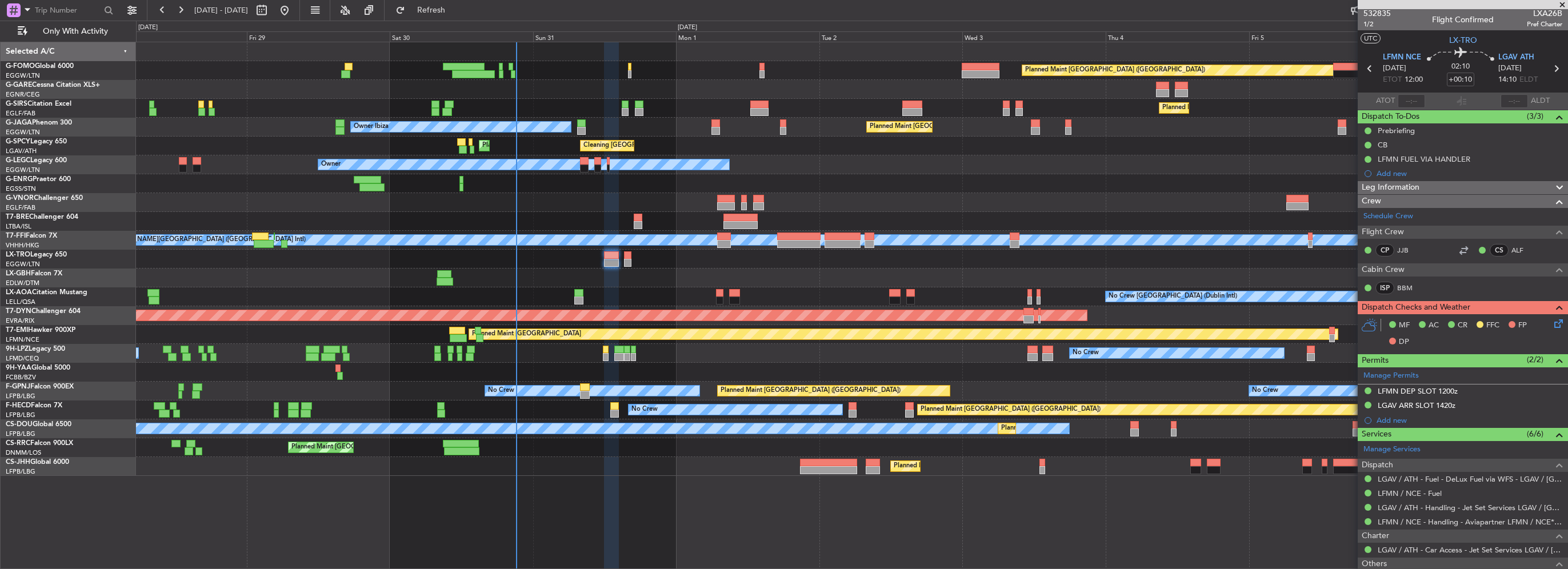
scroll to position [0, 0]
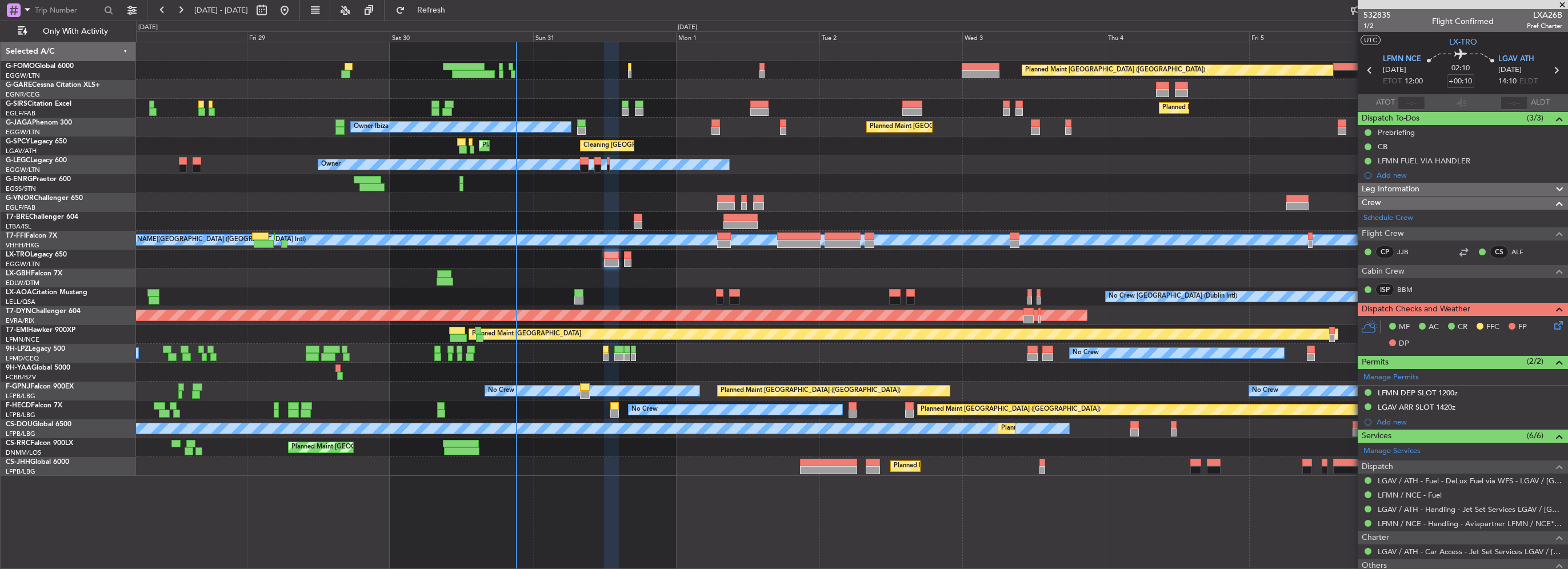
click at [781, 193] on div "Leg Information" at bounding box center [1463, 189] width 210 height 13
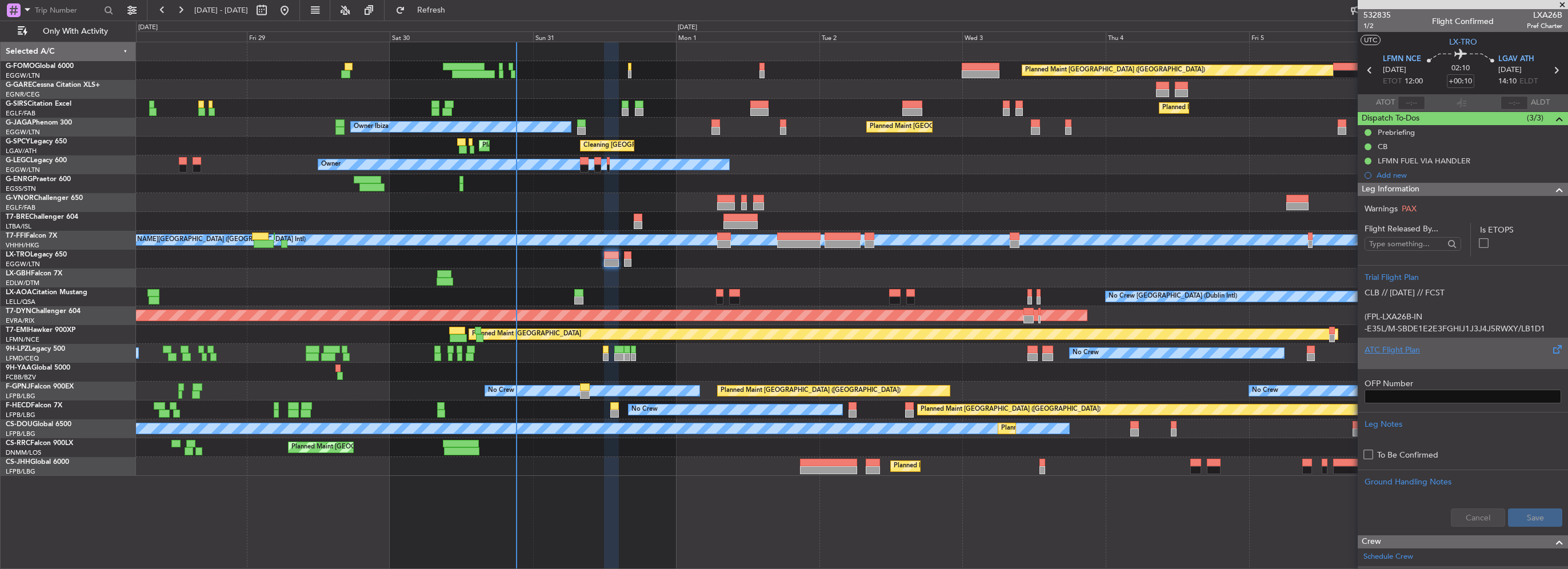
click at [781, 344] on div "ATC Flight Plan" at bounding box center [1463, 350] width 196 height 12
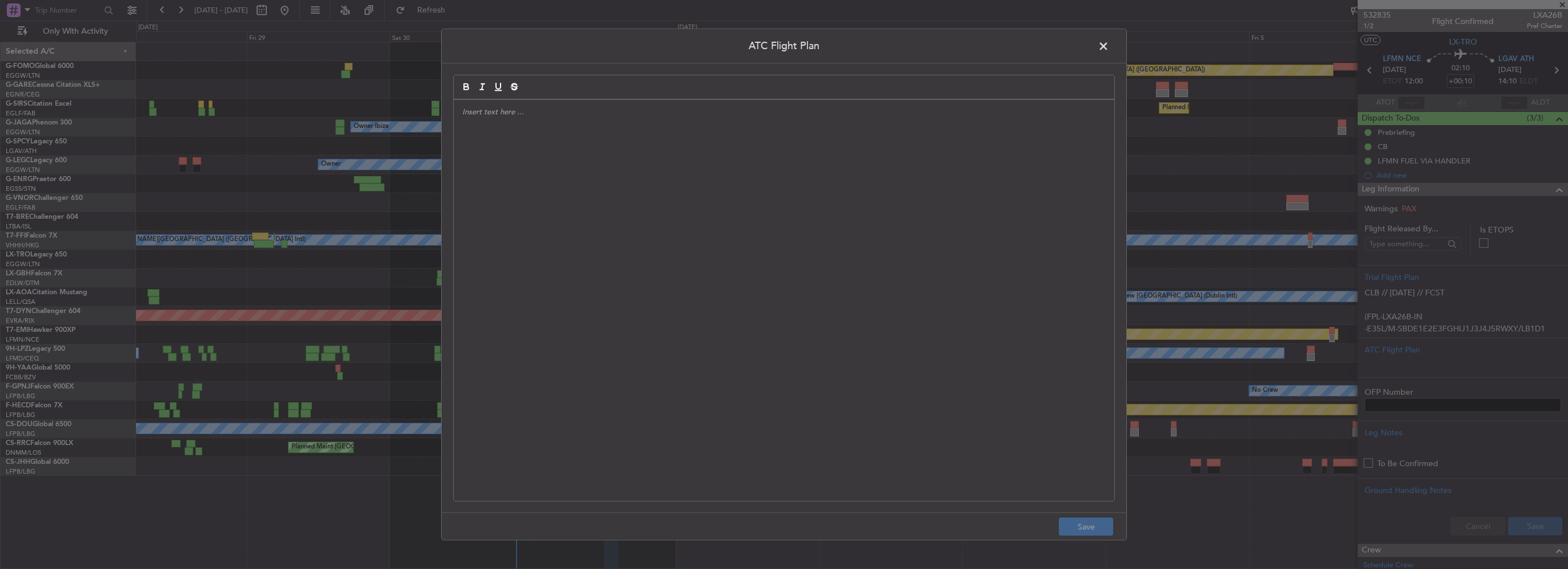
click at [682, 222] on div at bounding box center [783, 301] width 660 height 401
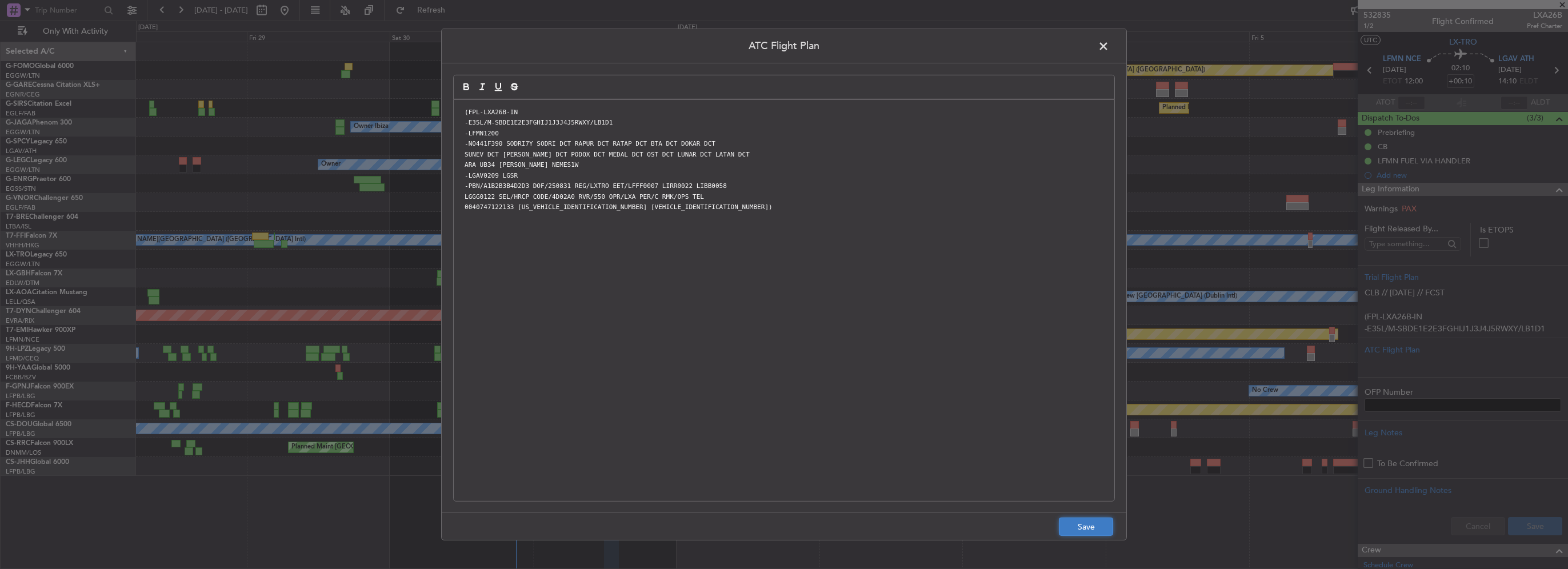
click at [781, 524] on button "Save" at bounding box center [1086, 527] width 54 height 18
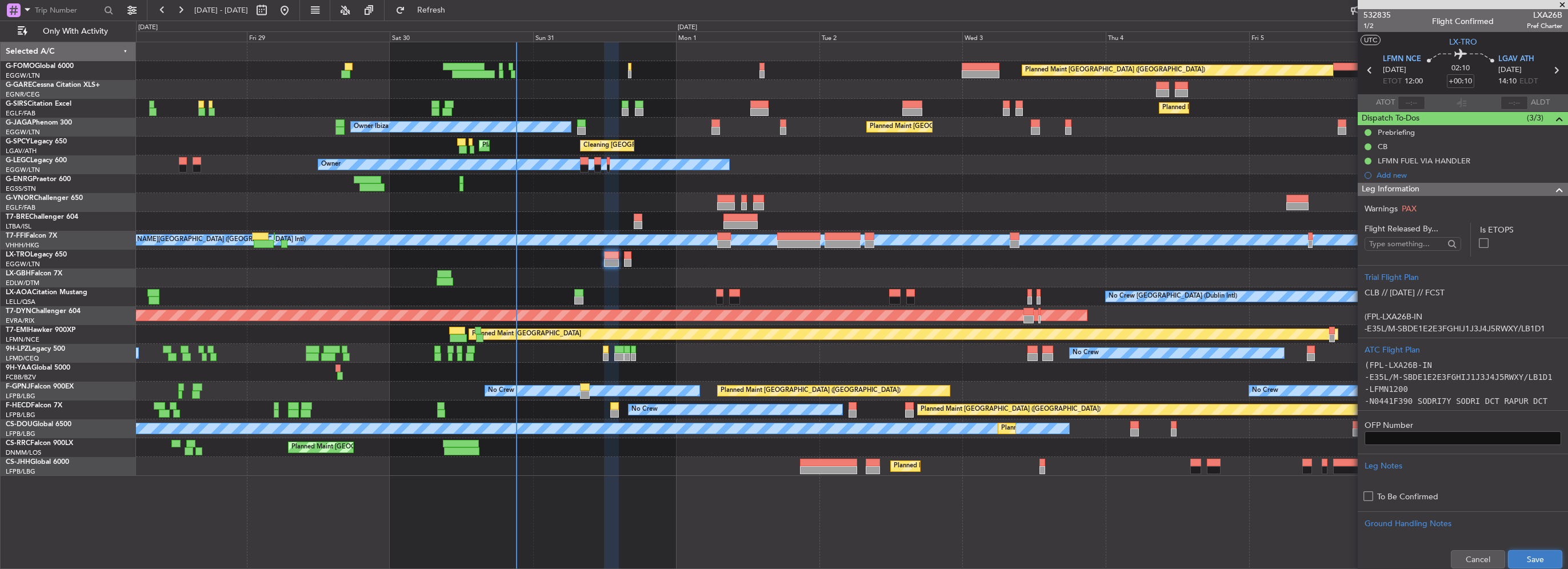
click at [781, 553] on button "Save" at bounding box center [1535, 559] width 54 height 18
click at [781, 189] on span at bounding box center [1559, 189] width 14 height 14
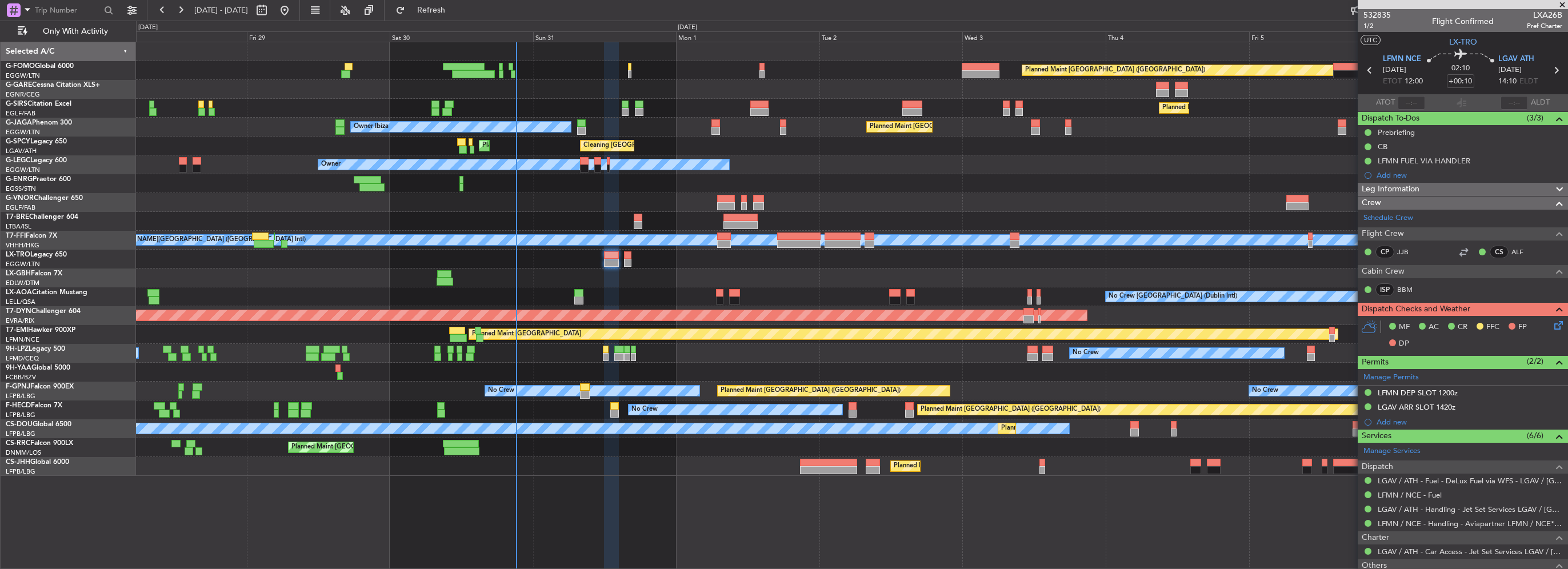
click at [781, 324] on icon at bounding box center [1556, 323] width 9 height 9
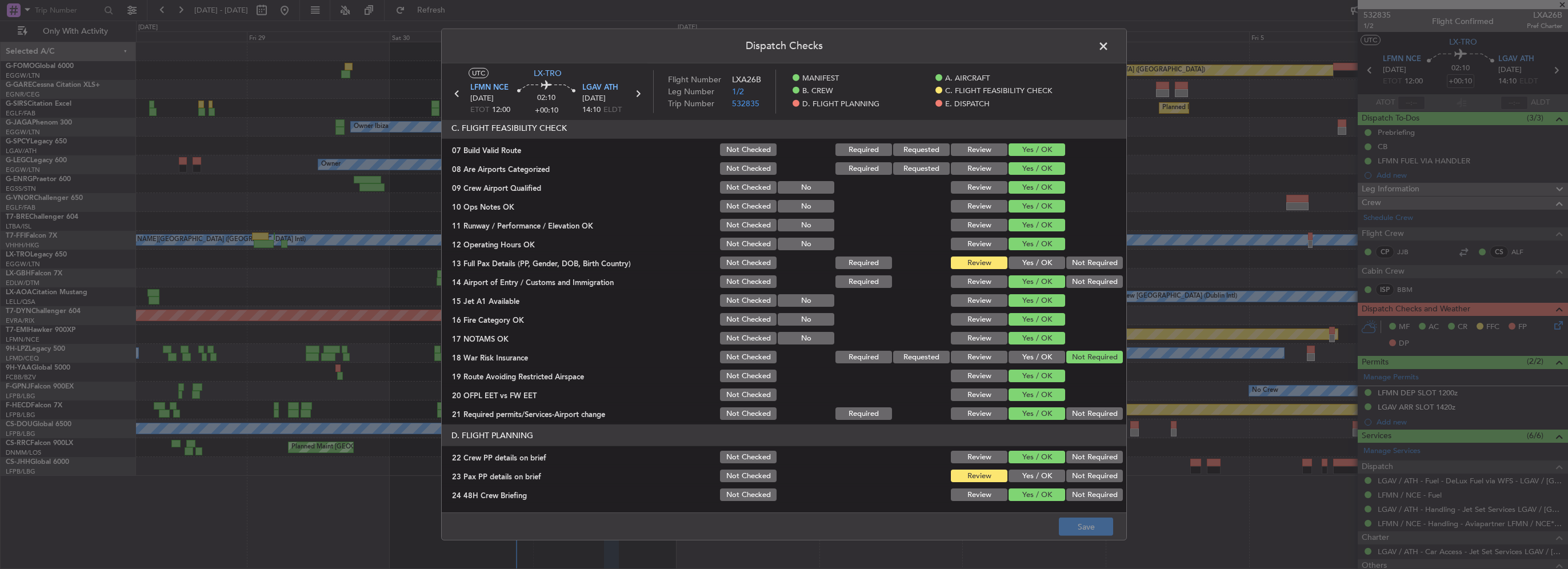
scroll to position [228, 0]
click at [781, 255] on button "Yes / OK" at bounding box center [1037, 261] width 57 height 12
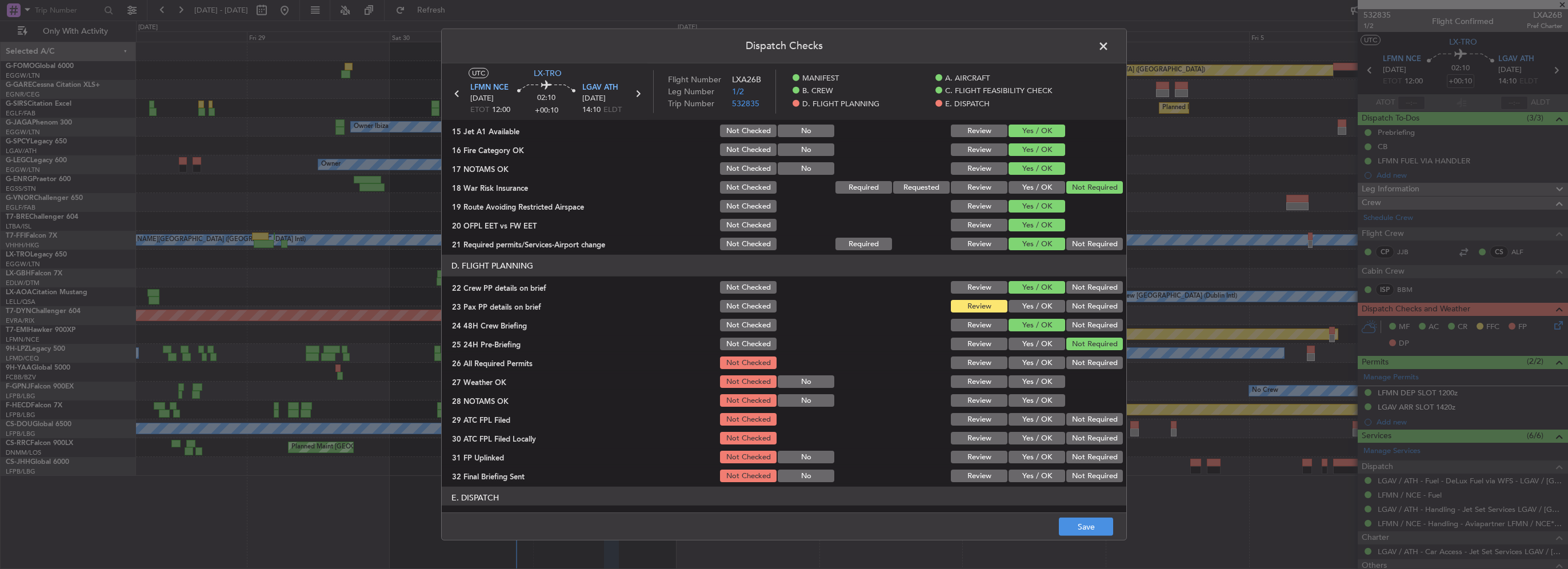
scroll to position [400, 0]
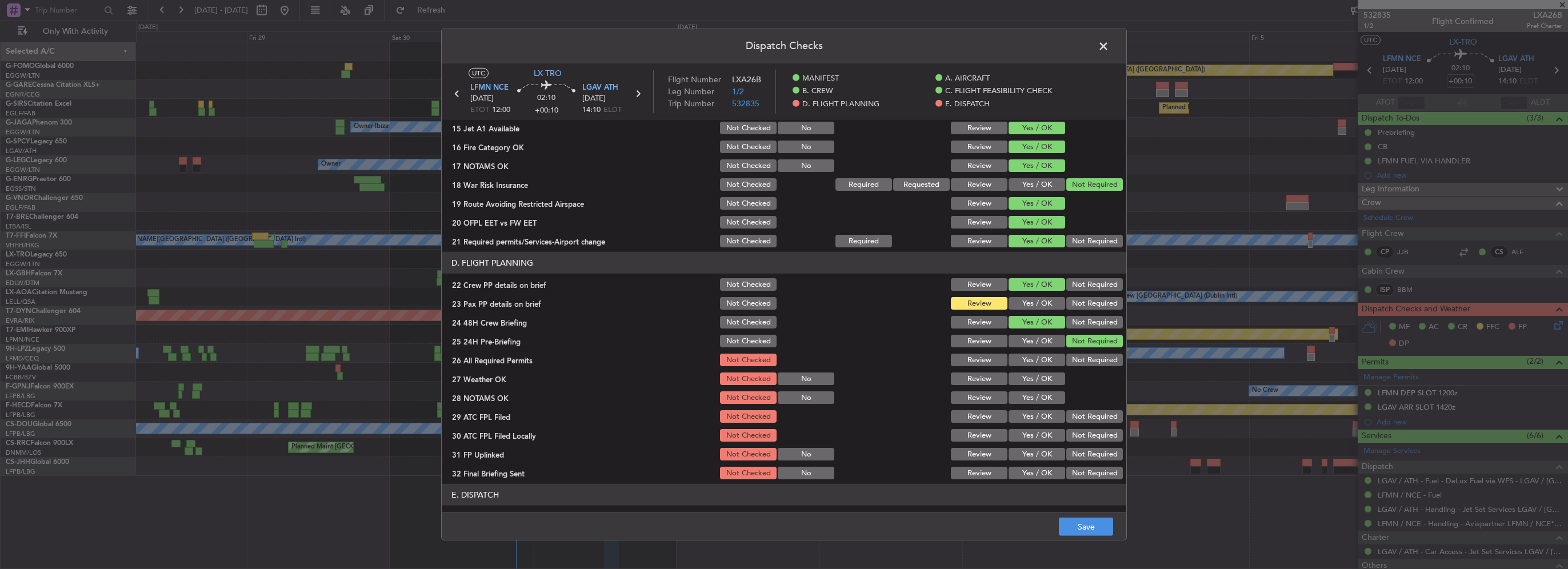
click at [781, 304] on button "Yes / OK" at bounding box center [1037, 303] width 57 height 12
click at [781, 364] on button "Yes / OK" at bounding box center [1037, 360] width 57 height 12
click at [781, 374] on button "Yes / OK" at bounding box center [1037, 378] width 57 height 12
click at [781, 396] on button "Yes / OK" at bounding box center [1037, 397] width 57 height 12
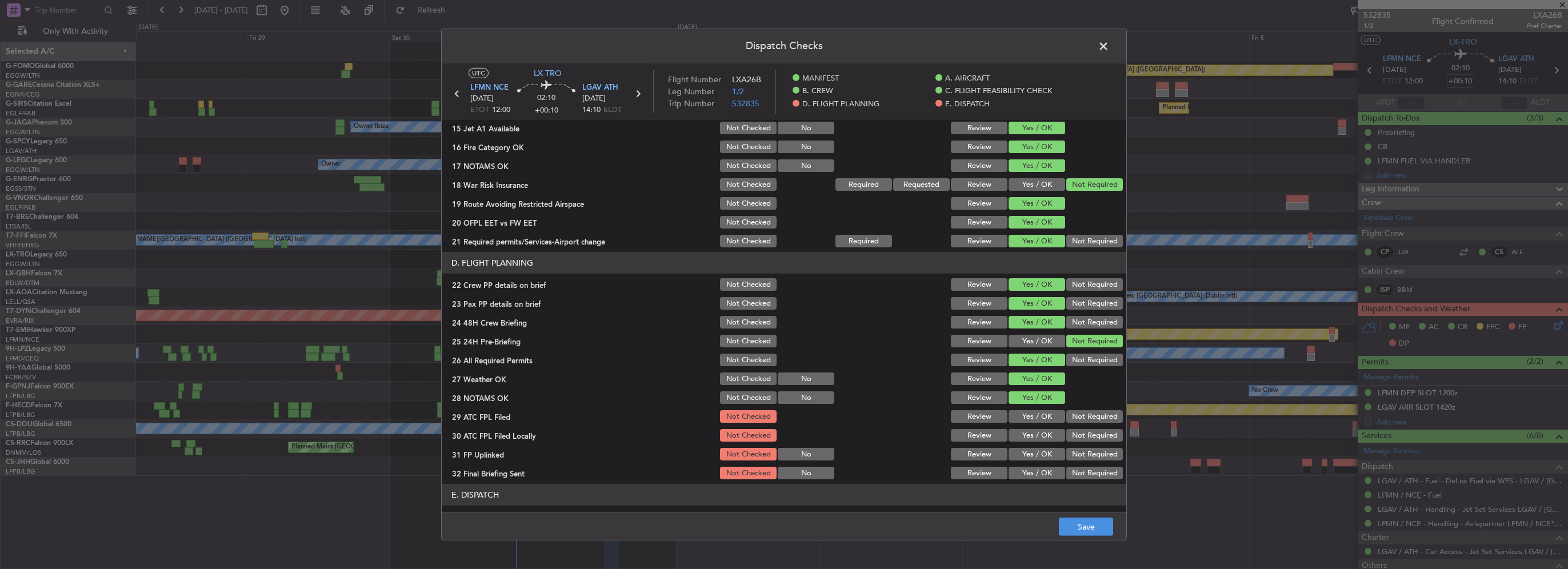
click at [781, 411] on button "Yes / OK" at bounding box center [1037, 416] width 57 height 12
drag, startPoint x: 1081, startPoint y: 437, endPoint x: 1041, endPoint y: 447, distance: 41.2
click at [781, 437] on button "Not Required" at bounding box center [1095, 435] width 57 height 12
click at [781, 450] on button "Yes / OK" at bounding box center [1037, 454] width 57 height 12
click at [781, 473] on button "Not Required" at bounding box center [1095, 473] width 57 height 12
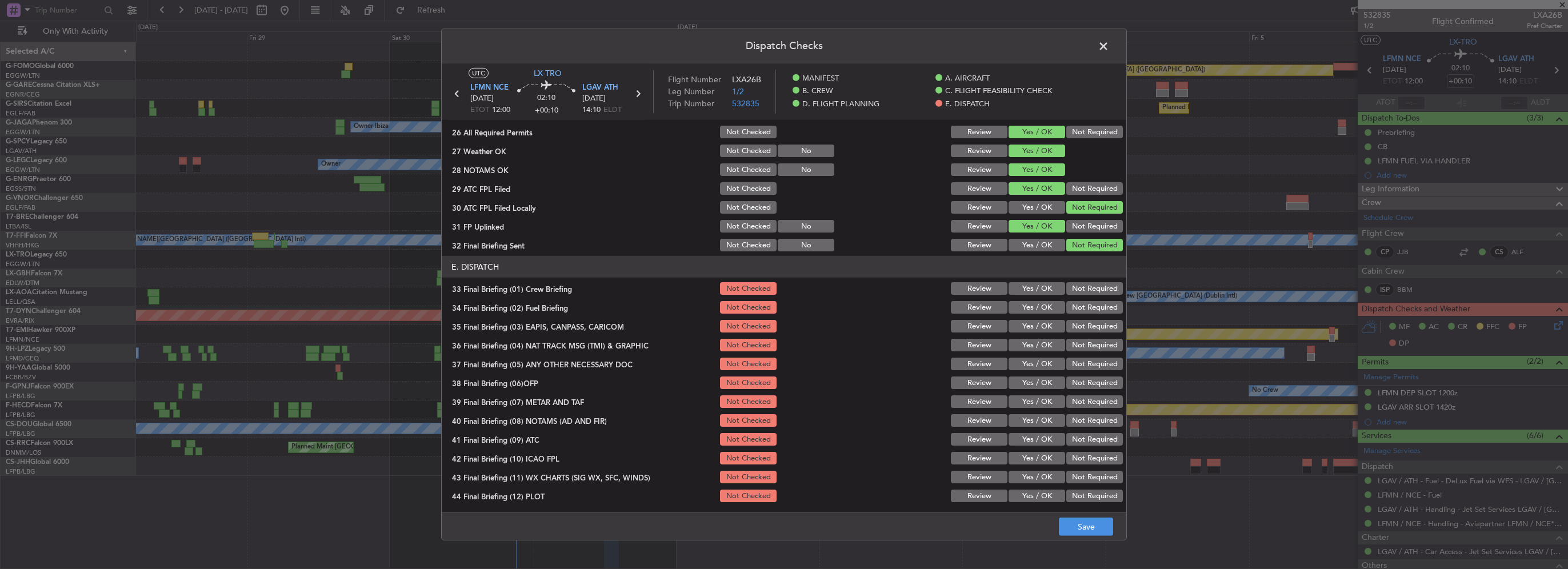
scroll to position [628, 0]
click at [781, 288] on button "Yes / OK" at bounding box center [1037, 288] width 57 height 12
click at [781, 301] on button "Yes / OK" at bounding box center [1037, 306] width 57 height 12
click at [781, 324] on button "Not Required" at bounding box center [1095, 325] width 57 height 12
click at [781, 345] on button "Not Required" at bounding box center [1095, 344] width 57 height 12
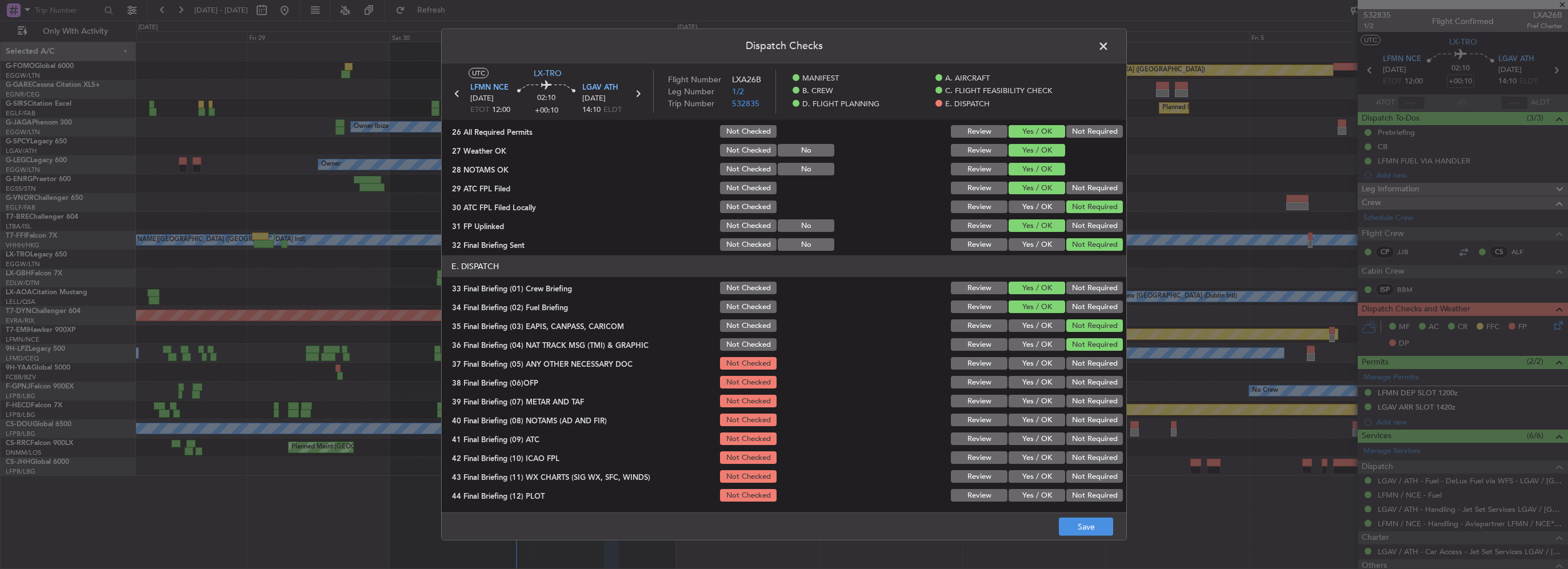
click at [781, 374] on div "Yes / OK" at bounding box center [1036, 382] width 58 height 16
click at [781, 365] on button "Yes / OK" at bounding box center [1037, 363] width 57 height 12
click at [781, 380] on button "Yes / OK" at bounding box center [1037, 382] width 57 height 12
click at [781, 404] on button "Yes / OK" at bounding box center [1037, 401] width 57 height 12
click at [781, 423] on button "Yes / OK" at bounding box center [1037, 420] width 57 height 12
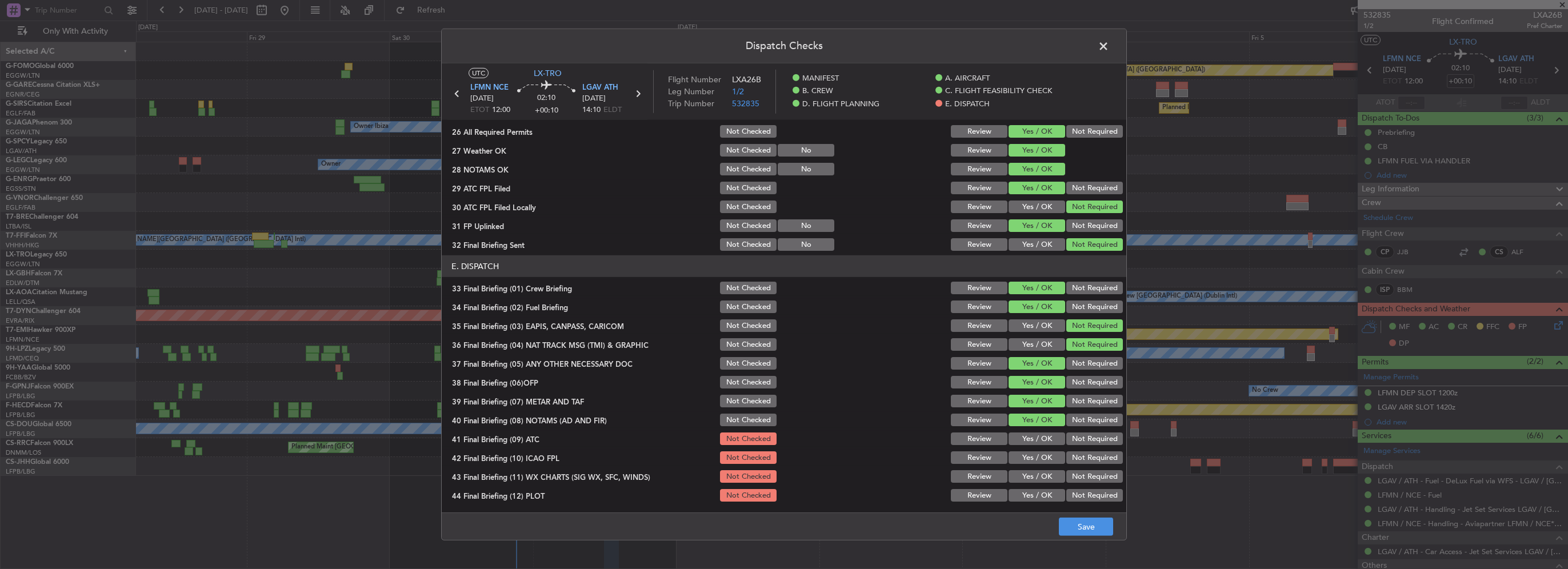
click at [781, 440] on button "Yes / OK" at bounding box center [1037, 439] width 57 height 12
drag, startPoint x: 1040, startPoint y: 463, endPoint x: 1031, endPoint y: 477, distance: 16.6
click at [781, 463] on div "Yes / OK" at bounding box center [1036, 458] width 58 height 16
click at [781, 477] on button "Yes / OK" at bounding box center [1037, 476] width 57 height 12
click at [781, 490] on button "Yes / OK" at bounding box center [1037, 495] width 57 height 12
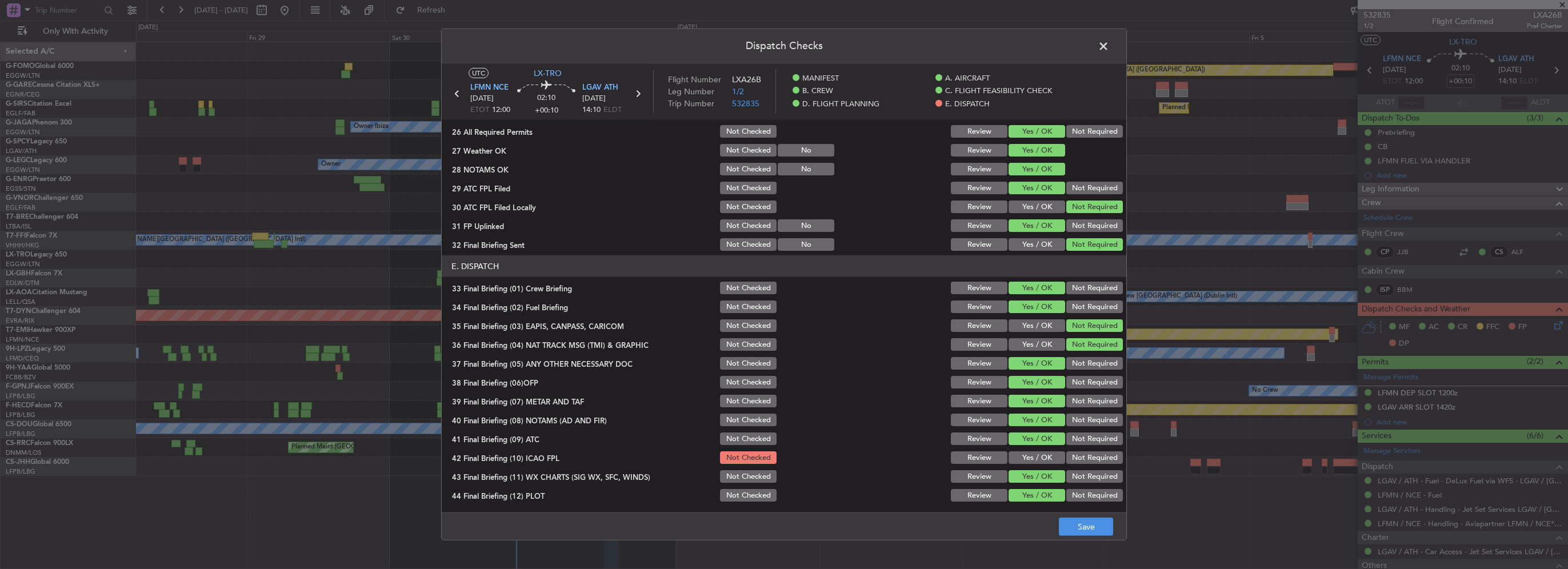
click at [781, 457] on button "Yes / OK" at bounding box center [1037, 458] width 57 height 12
click at [781, 536] on footer "Save" at bounding box center [784, 526] width 685 height 28
click at [781, 531] on button "Save" at bounding box center [1086, 527] width 54 height 18
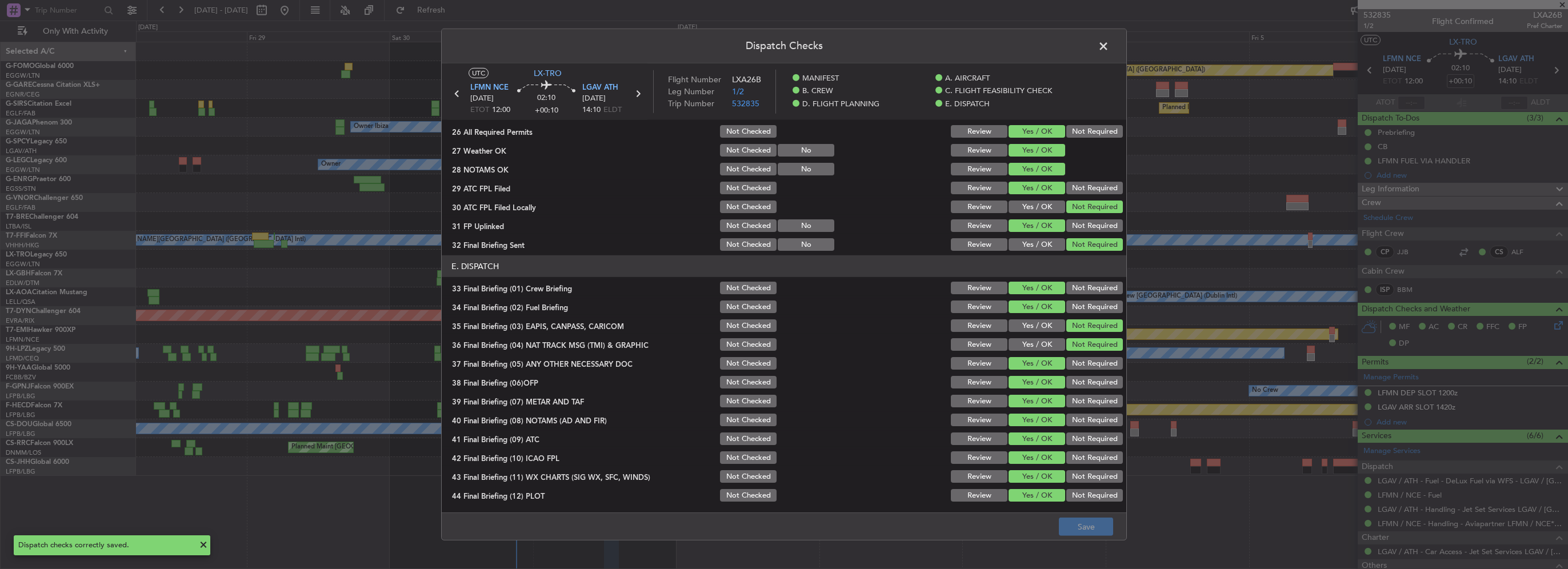
click at [781, 46] on span at bounding box center [1109, 49] width 0 height 23
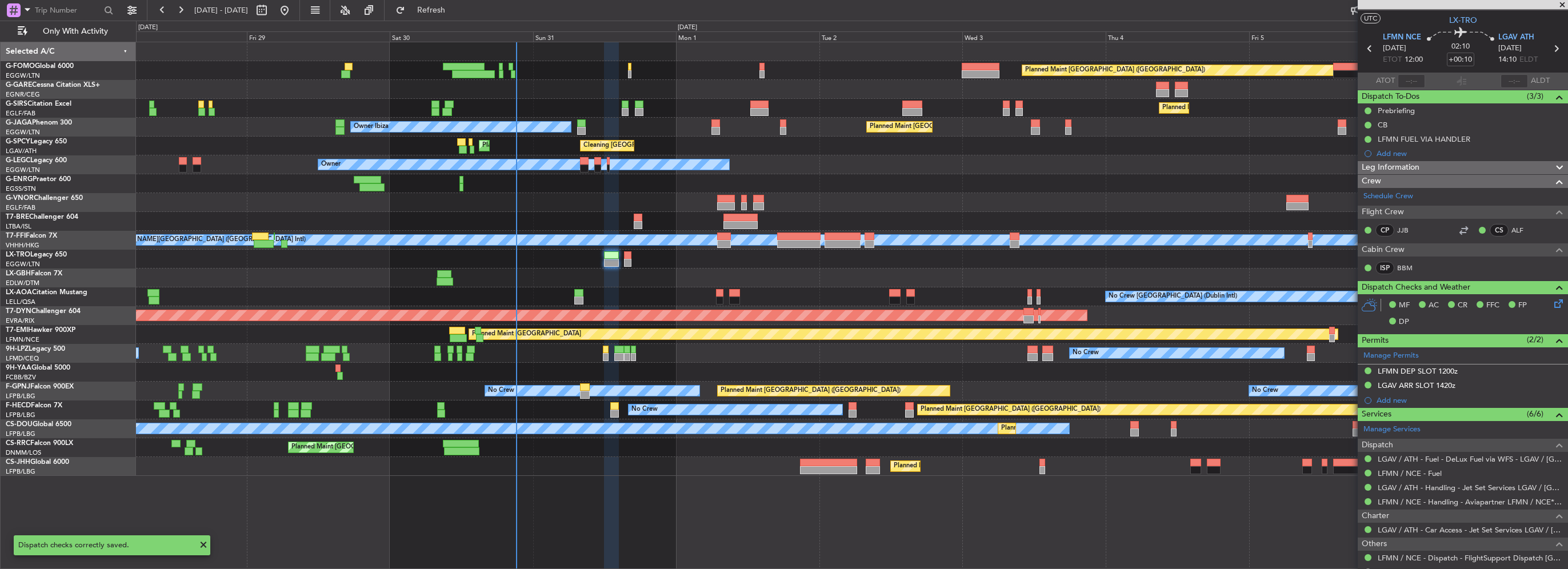
scroll to position [0, 0]
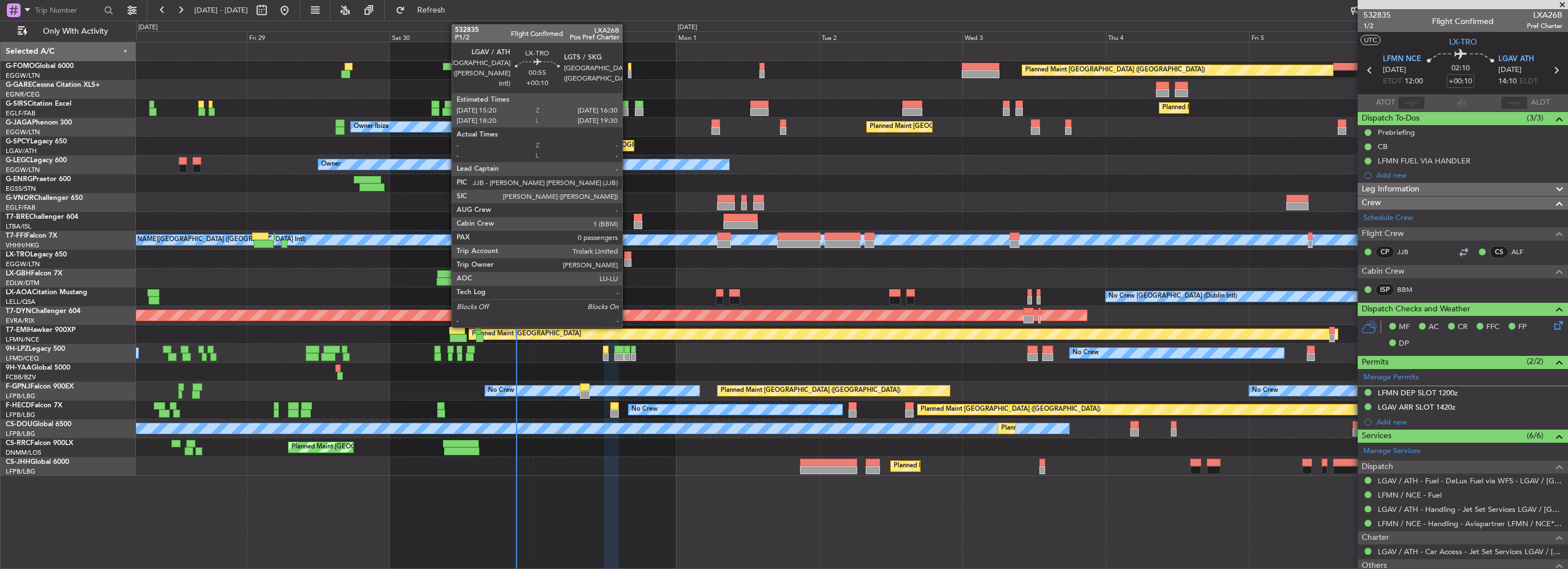
click at [628, 263] on div at bounding box center [628, 263] width 7 height 8
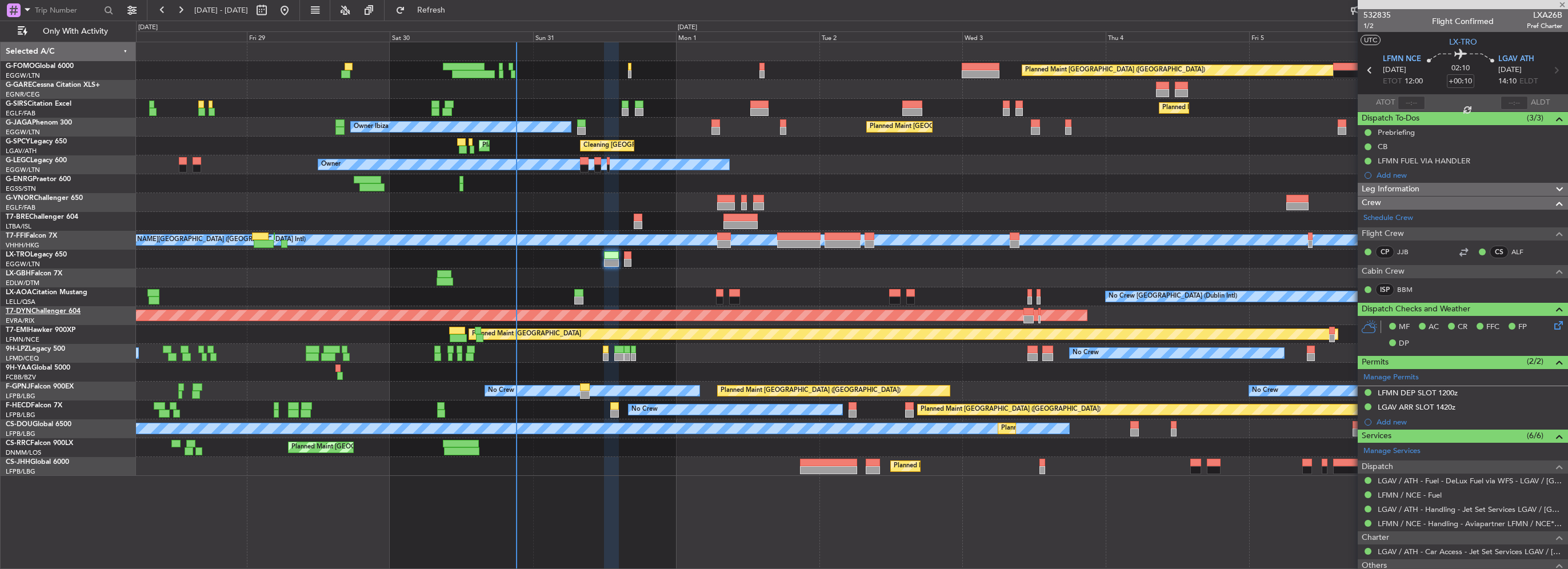
type input "0"
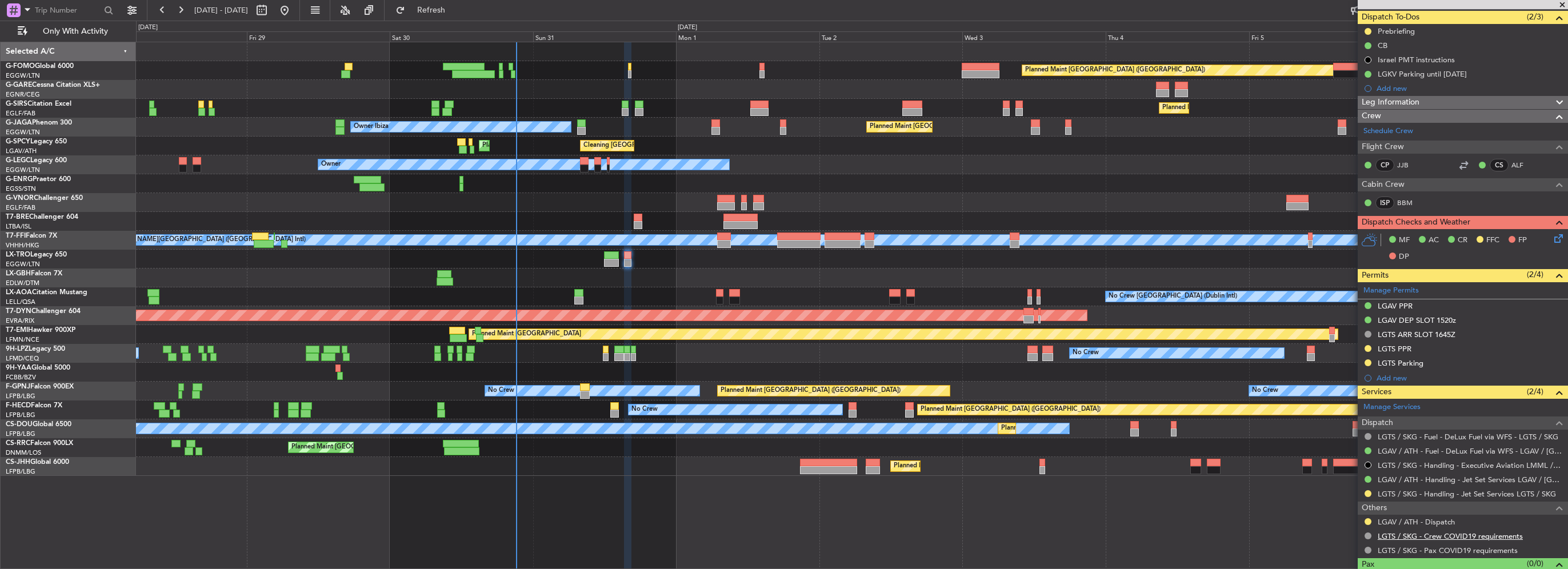
scroll to position [120, 0]
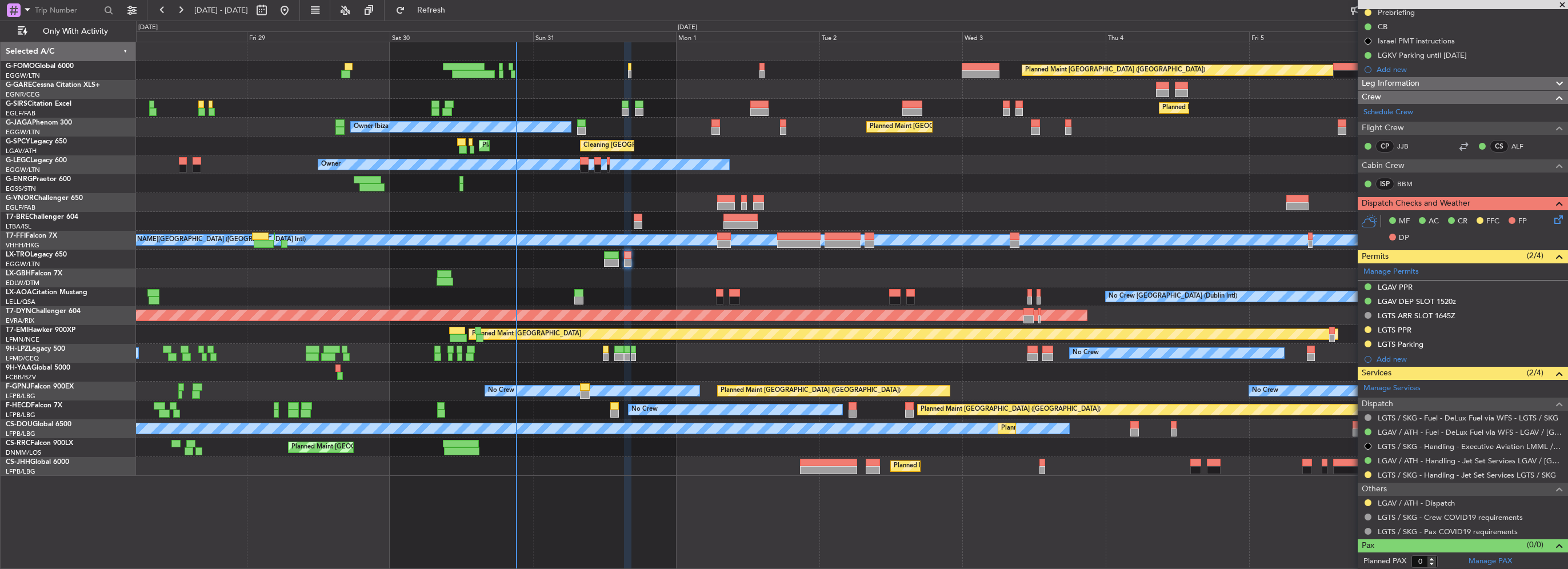
click at [781, 505] on div at bounding box center [1368, 503] width 9 height 9
click at [781, 503] on button at bounding box center [1368, 503] width 7 height 7
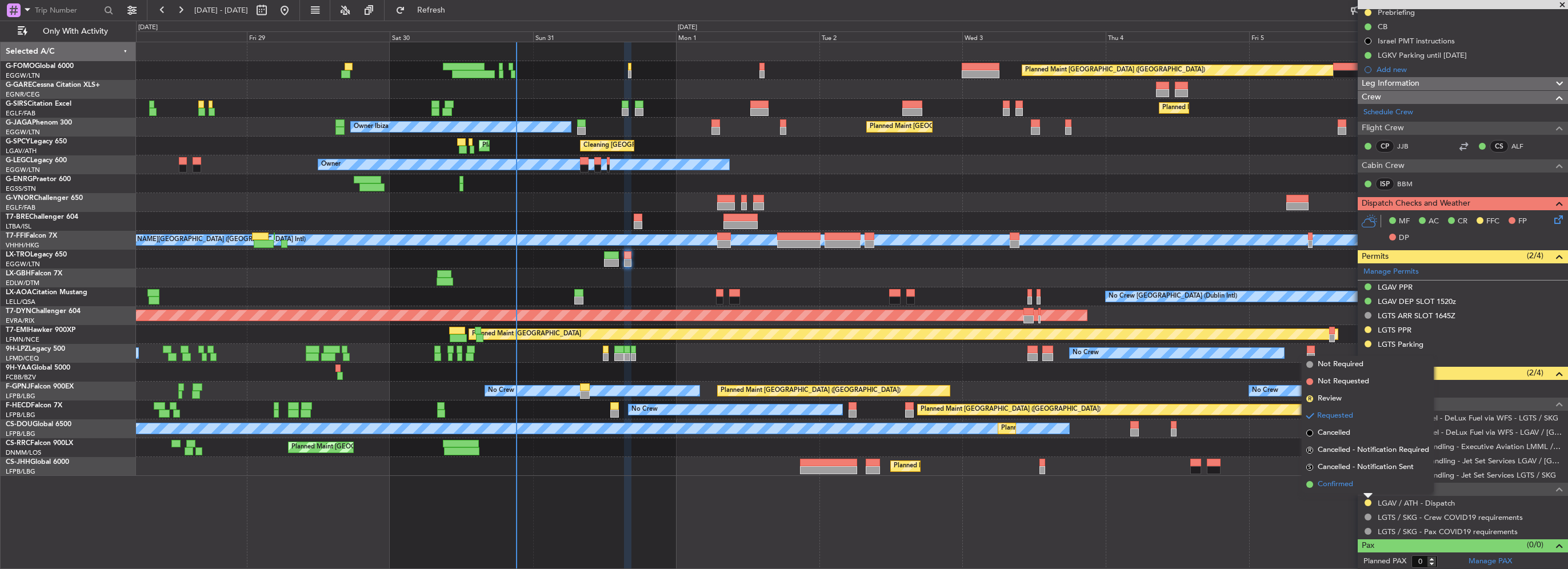
click at [781, 487] on li "Confirmed" at bounding box center [1367, 485] width 132 height 17
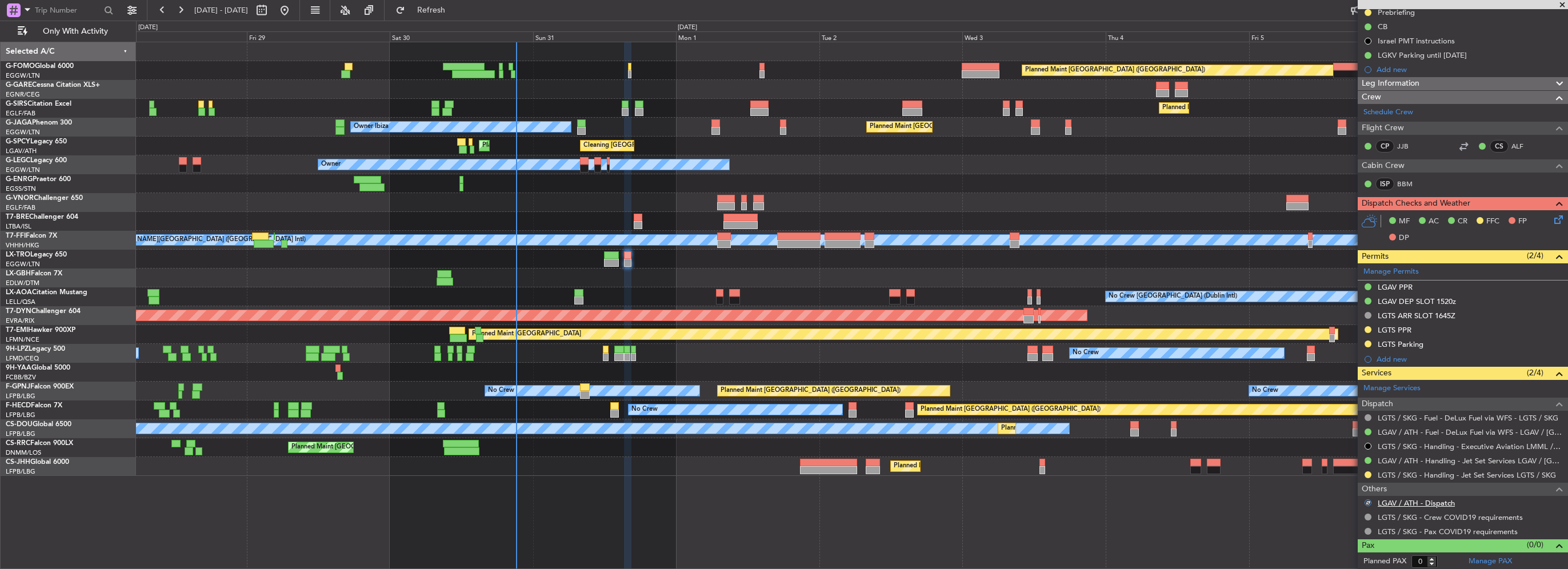
scroll to position [0, 0]
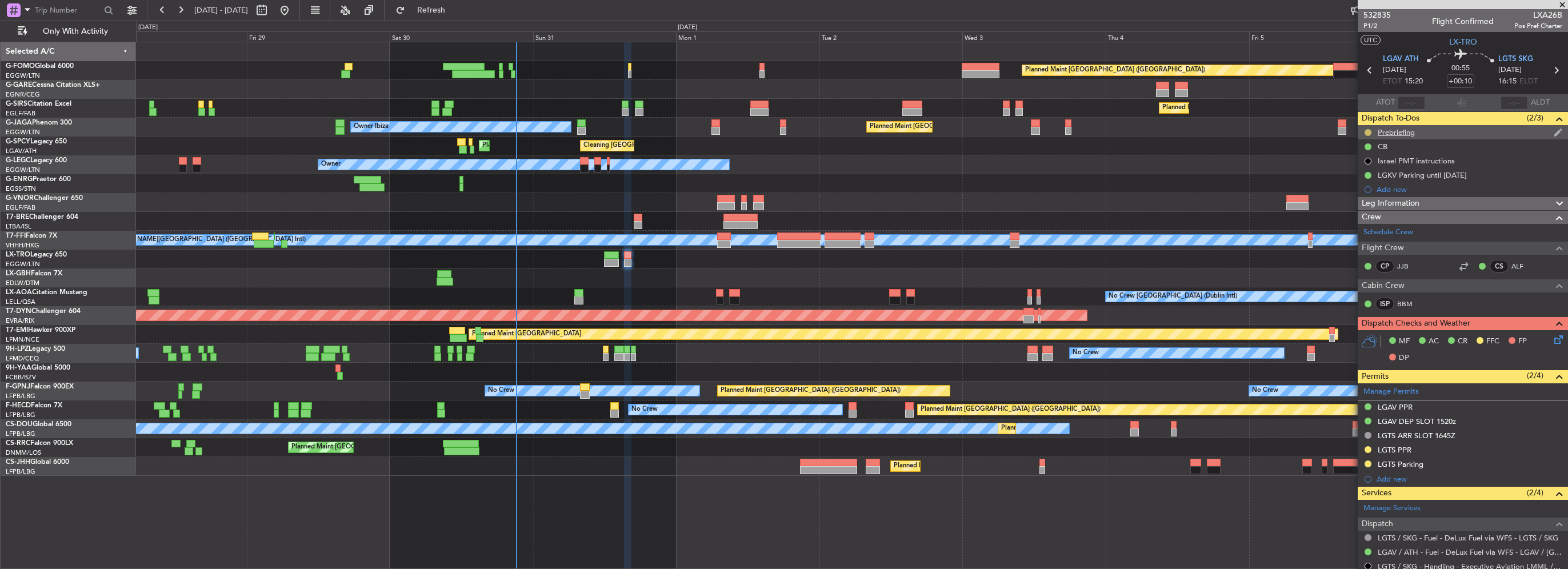
click at [781, 132] on button at bounding box center [1368, 132] width 7 height 7
click at [781, 199] on span "Cancelled" at bounding box center [1370, 200] width 33 height 12
click at [781, 337] on icon at bounding box center [1556, 337] width 9 height 9
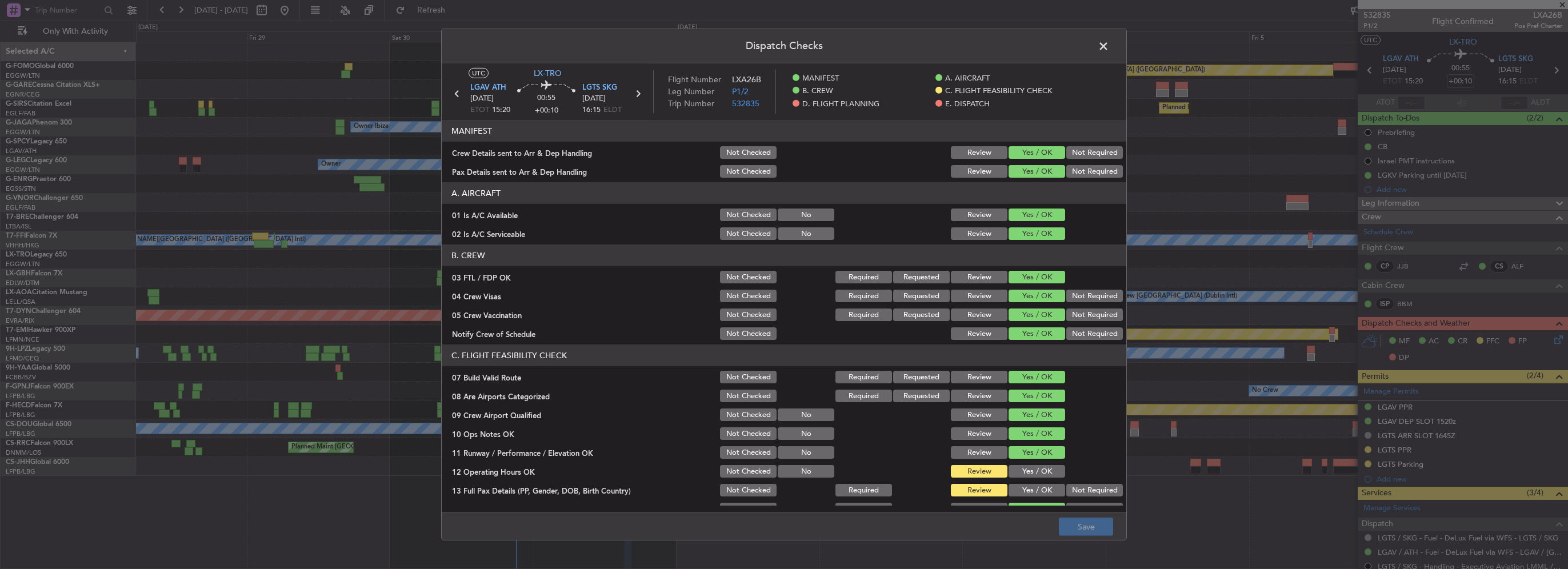
scroll to position [114, 0]
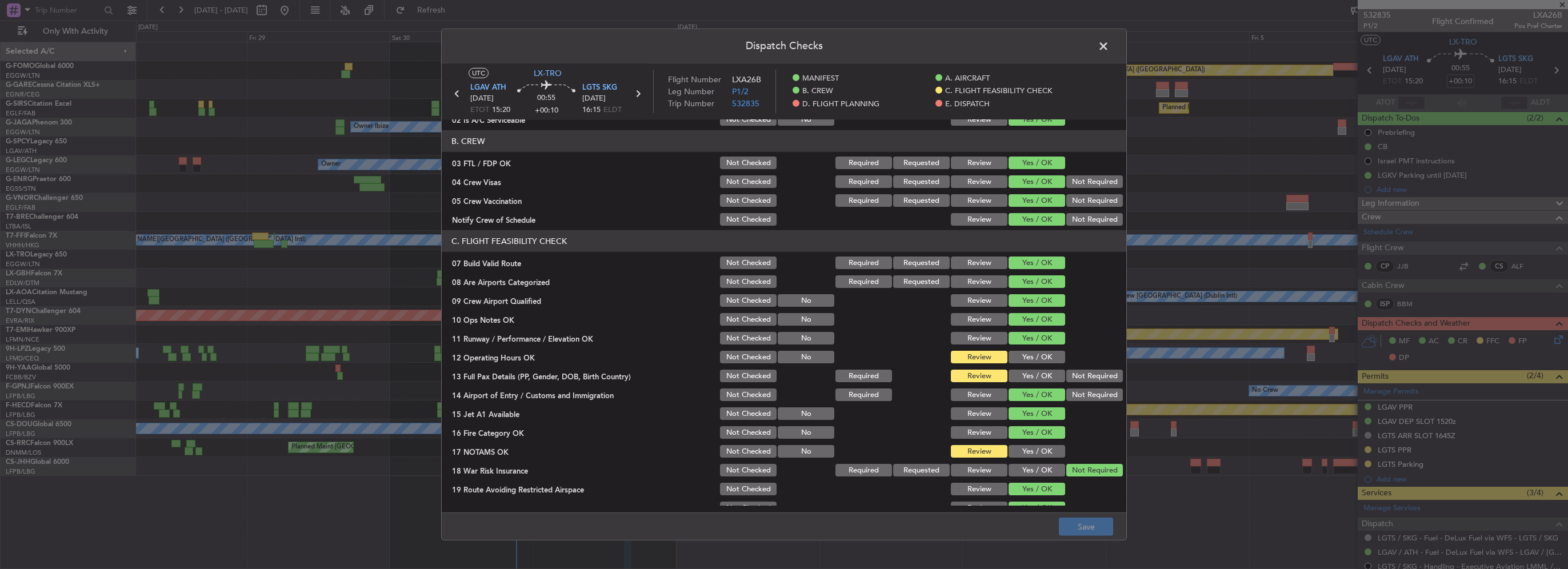
click at [781, 350] on div "Yes / OK" at bounding box center [1036, 357] width 58 height 16
drag, startPoint x: 1041, startPoint y: 366, endPoint x: 1038, endPoint y: 383, distance: 17.3
click at [781, 367] on section "C. FLIGHT FEASIBILITY CHECK 07 Build Valid Route Not Checked Required Requested…" at bounding box center [784, 382] width 685 height 304
drag, startPoint x: 1038, startPoint y: 383, endPoint x: 1037, endPoint y: 364, distance: 19.0
click at [781, 382] on div "Yes / OK" at bounding box center [1036, 376] width 58 height 16
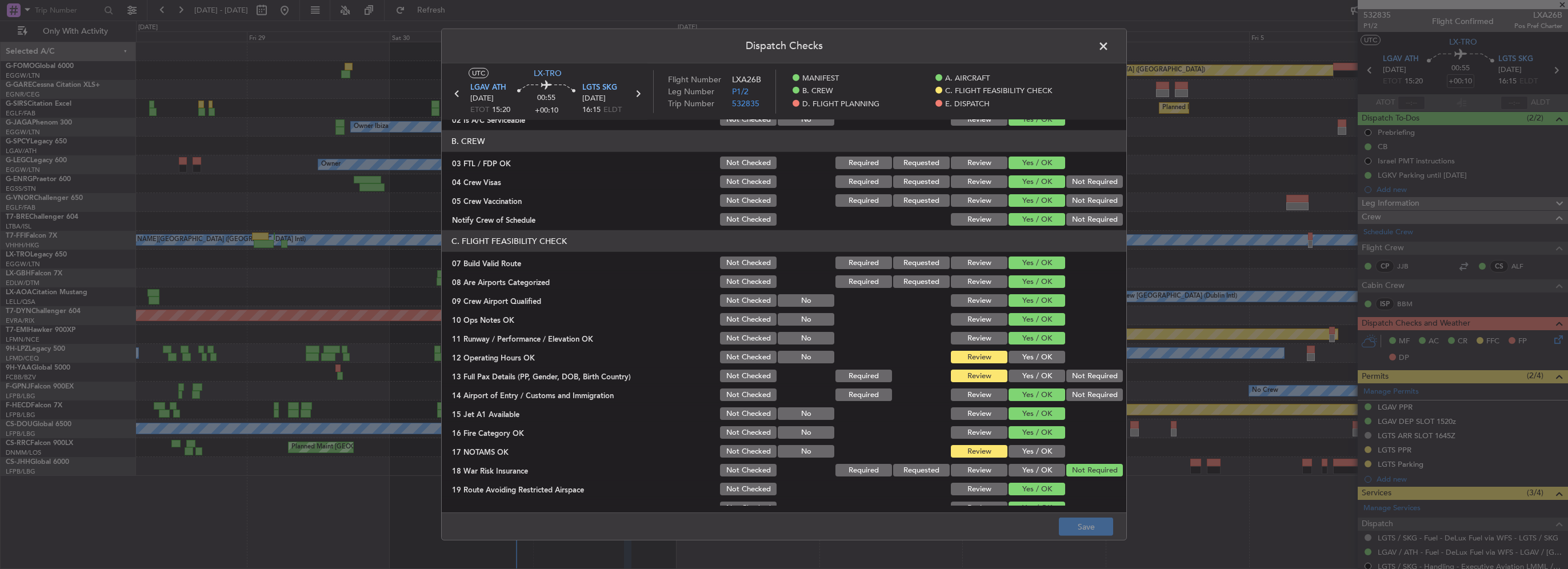
drag, startPoint x: 1038, startPoint y: 353, endPoint x: 1039, endPoint y: 367, distance: 14.0
click at [781, 354] on button "Yes / OK" at bounding box center [1037, 357] width 57 height 12
click at [781, 372] on button "Yes / OK" at bounding box center [1037, 376] width 57 height 12
click at [781, 448] on button "Yes / OK" at bounding box center [1037, 451] width 57 height 12
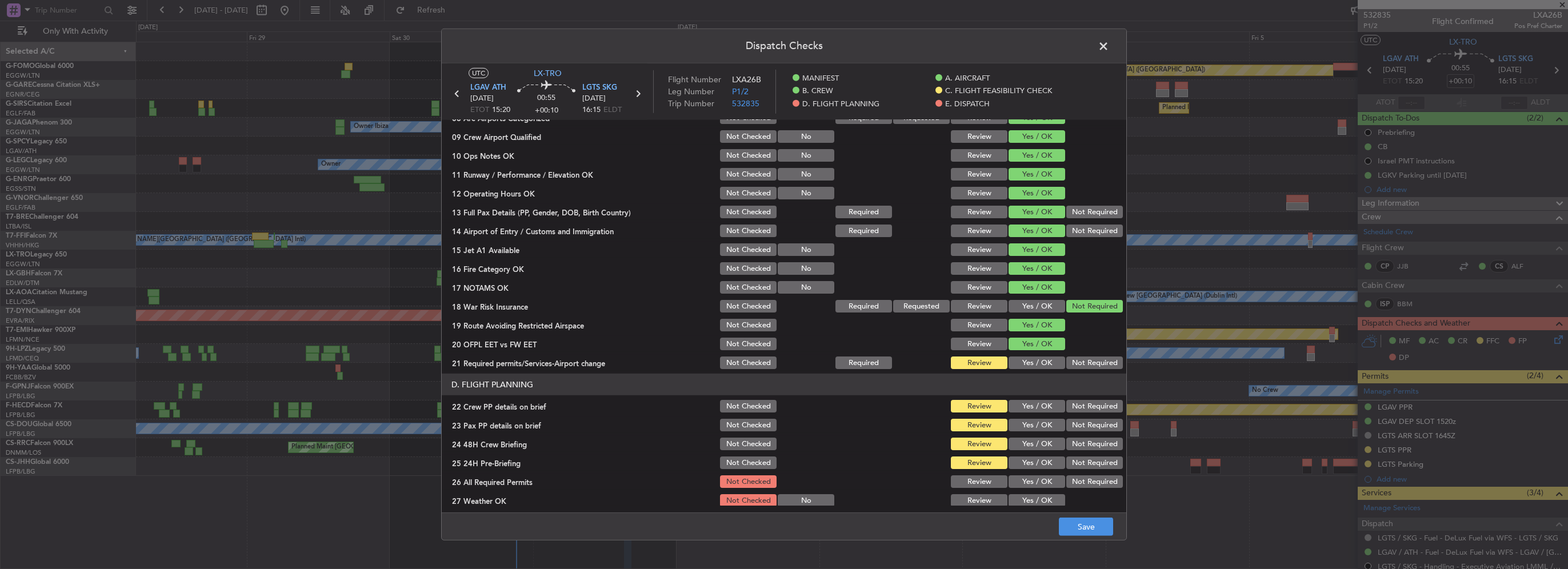
scroll to position [285, 0]
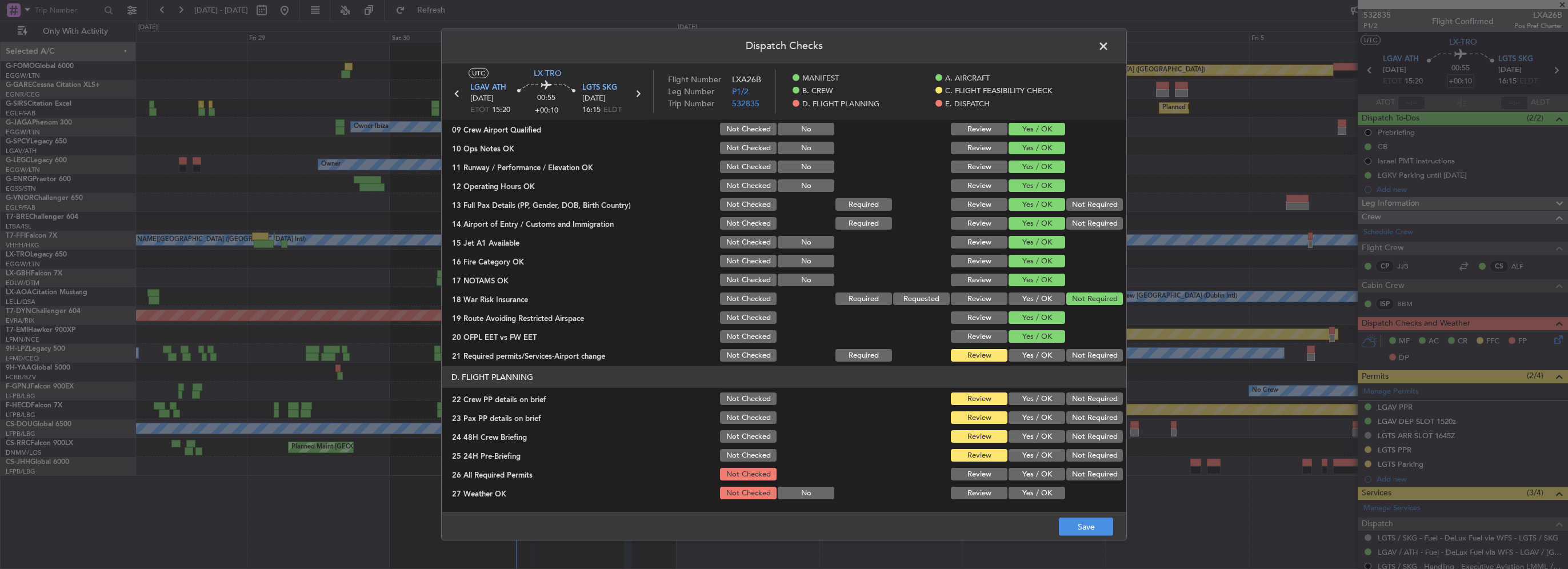
click at [781, 356] on button "Yes / OK" at bounding box center [1037, 355] width 57 height 12
click at [781, 399] on button "Yes / OK" at bounding box center [1037, 399] width 57 height 12
click at [781, 416] on button "Yes / OK" at bounding box center [1037, 418] width 57 height 12
click at [781, 434] on button "Yes / OK" at bounding box center [1037, 436] width 57 height 12
click at [781, 451] on button "Not Required" at bounding box center [1095, 455] width 57 height 12
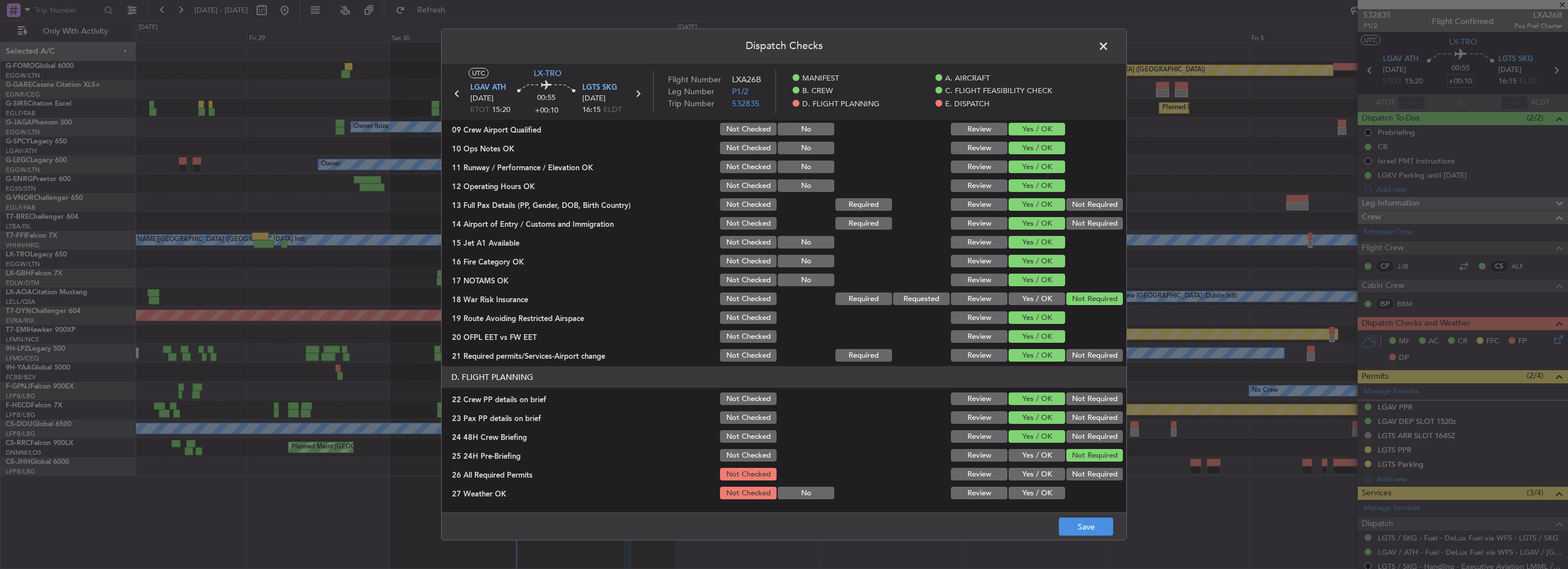
scroll to position [514, 0]
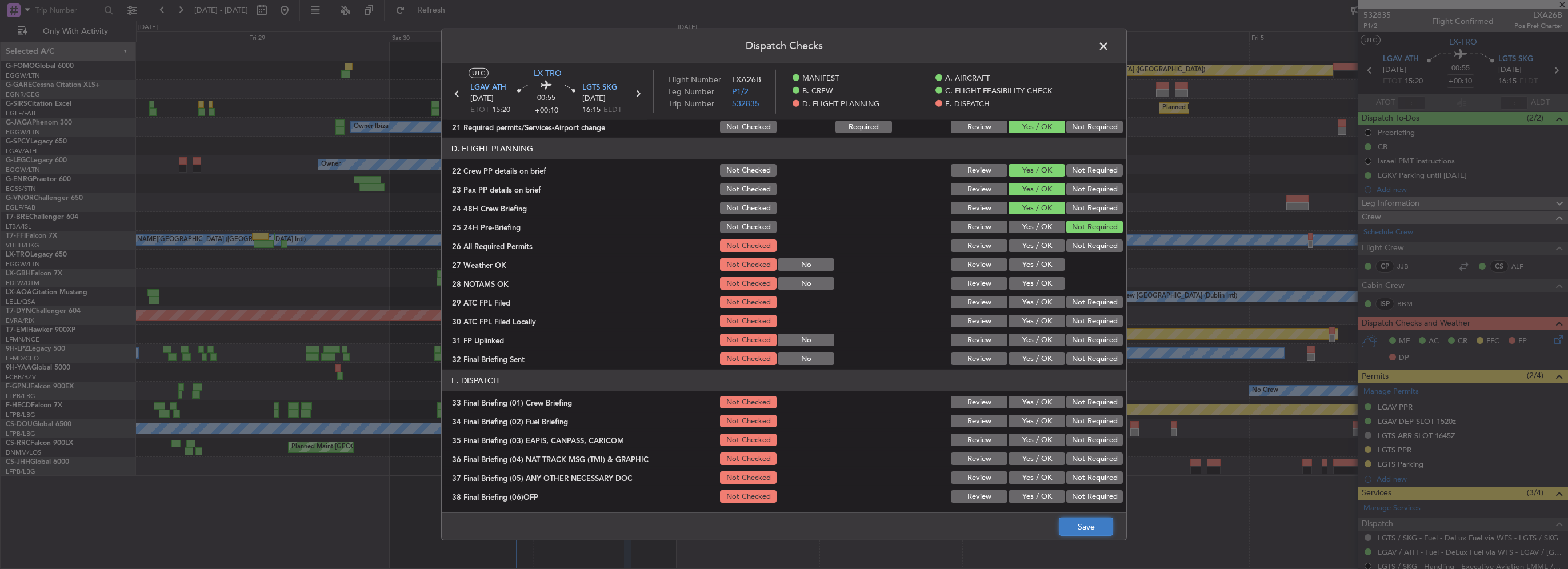
click at [781, 525] on button "Save" at bounding box center [1086, 527] width 54 height 18
click at [781, 44] on span at bounding box center [1109, 49] width 0 height 23
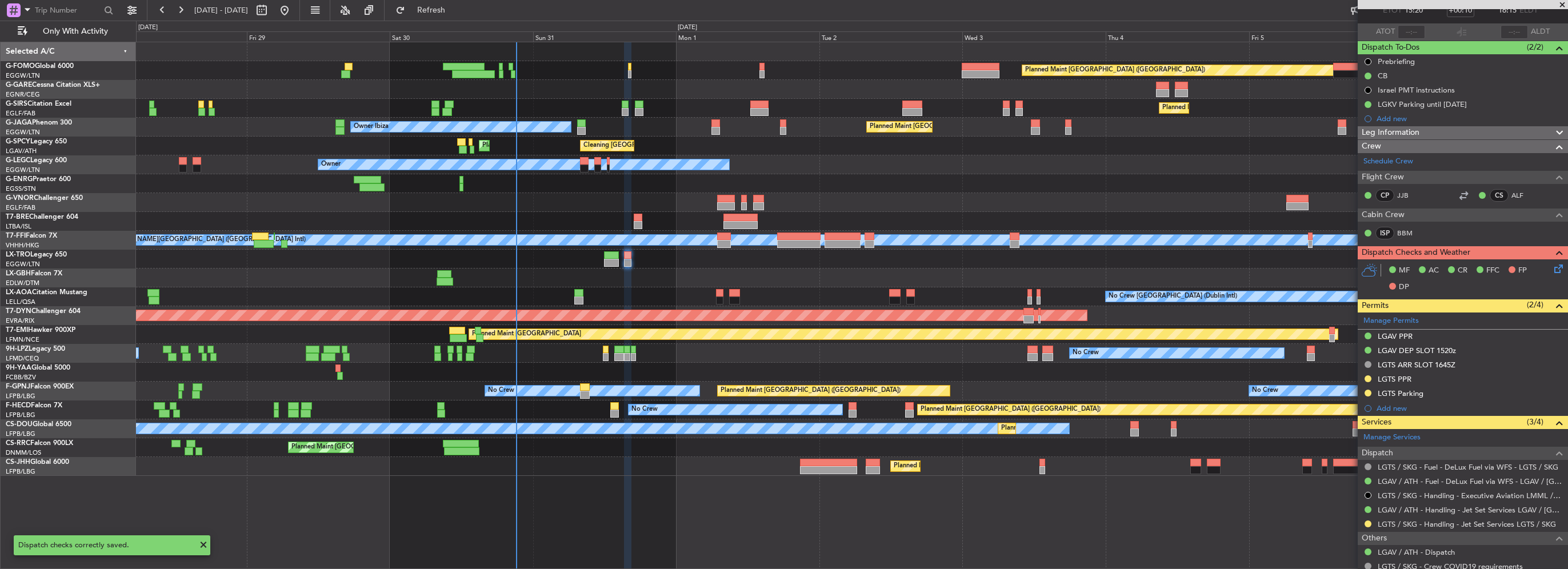
scroll to position [0, 0]
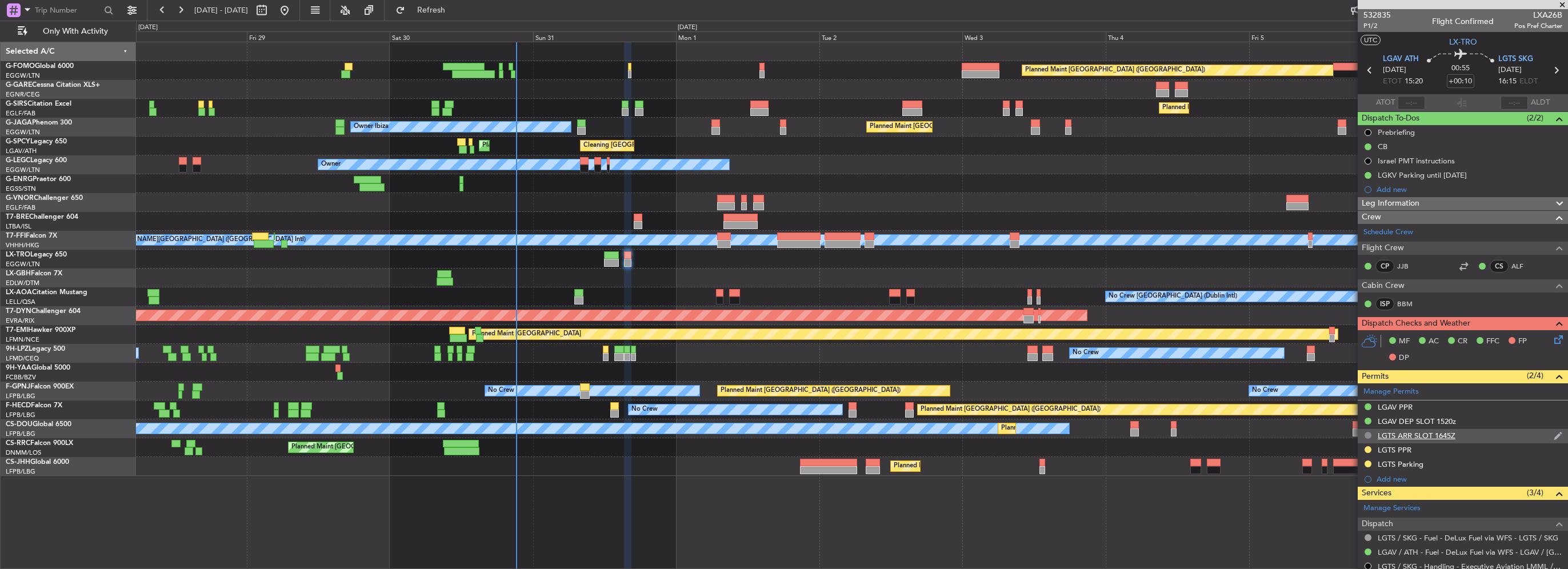
click at [781, 435] on button at bounding box center [1368, 435] width 7 height 7
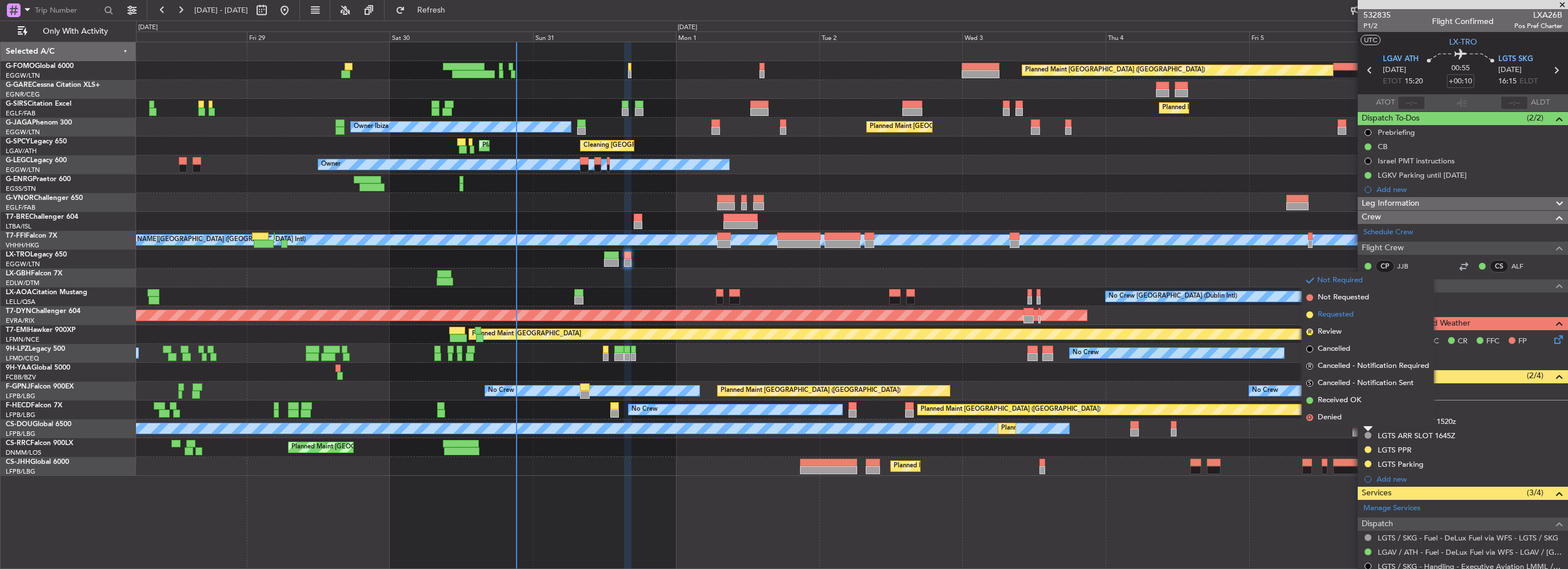
click at [781, 318] on span "Requested" at bounding box center [1335, 314] width 36 height 12
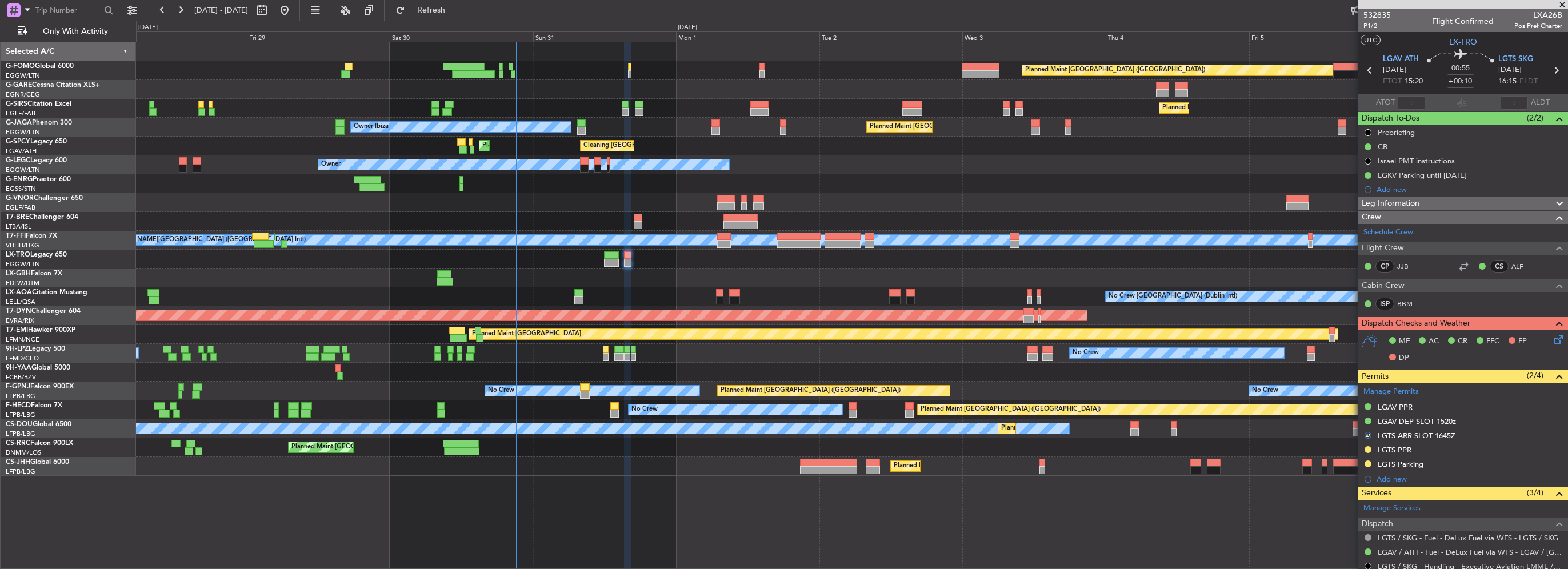
click at [781, 439] on div "LGTS ARR SLOT 1645Z" at bounding box center [1463, 436] width 210 height 14
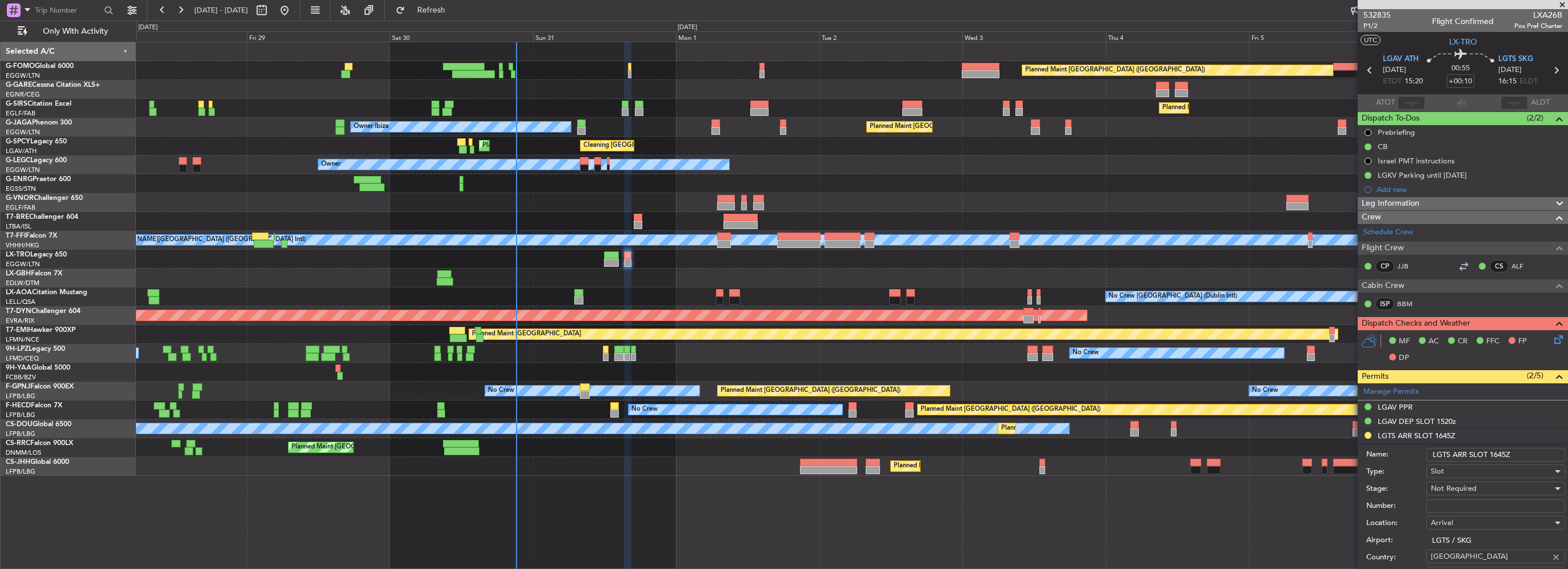
click at [781, 451] on input "LGTS ARR SLOT 1645Z" at bounding box center [1496, 455] width 139 height 14
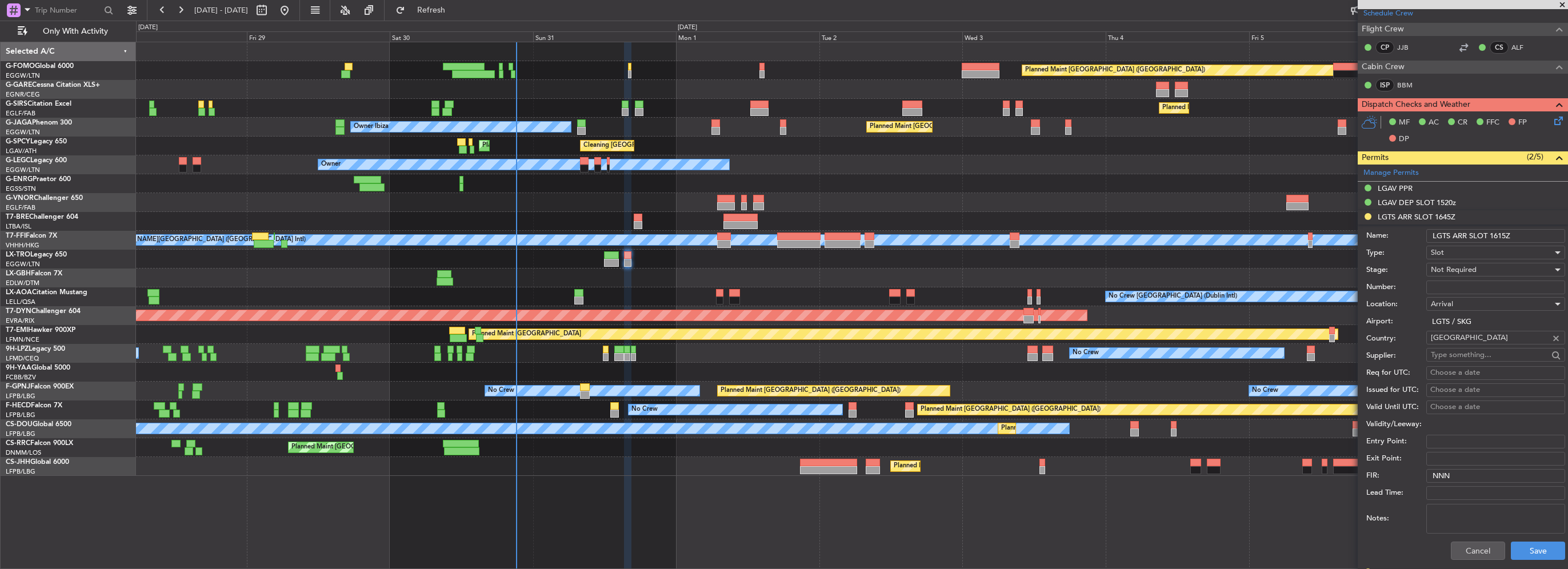
scroll to position [285, 0]
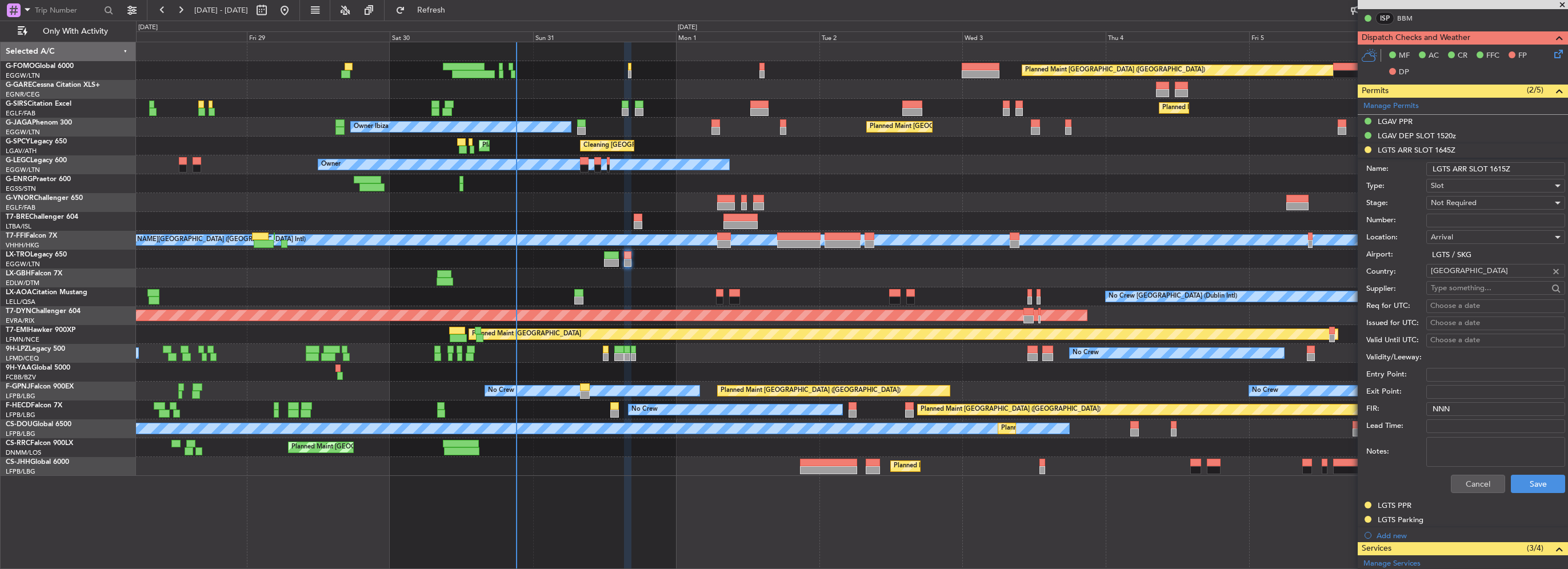
type input "LGTS ARR SLOT 1615Z"
click at [781, 196] on div "Not Required" at bounding box center [1492, 203] width 122 height 17
click at [781, 263] on span "Requested" at bounding box center [1491, 258] width 120 height 17
click at [781, 471] on div "Cancel Save" at bounding box center [1465, 483] width 199 height 30
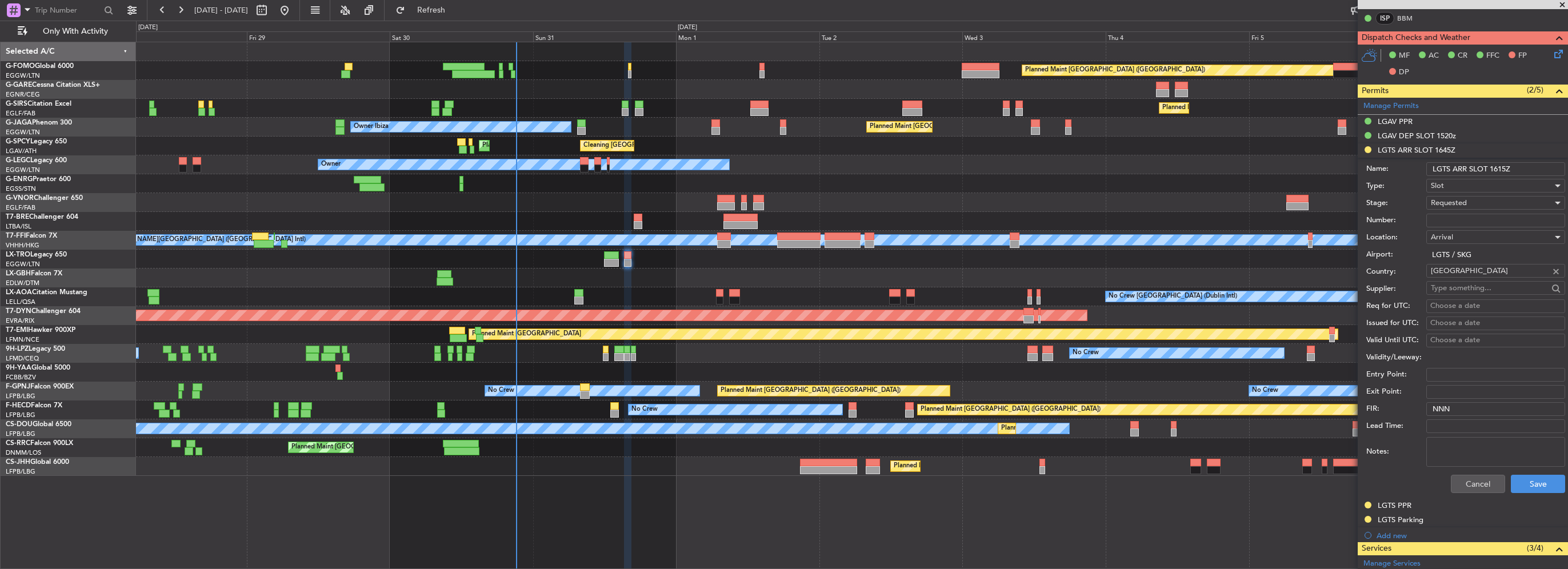
click at [781, 495] on div "Cancel Save" at bounding box center [1465, 483] width 199 height 30
click at [781, 487] on button "Save" at bounding box center [1538, 484] width 54 height 18
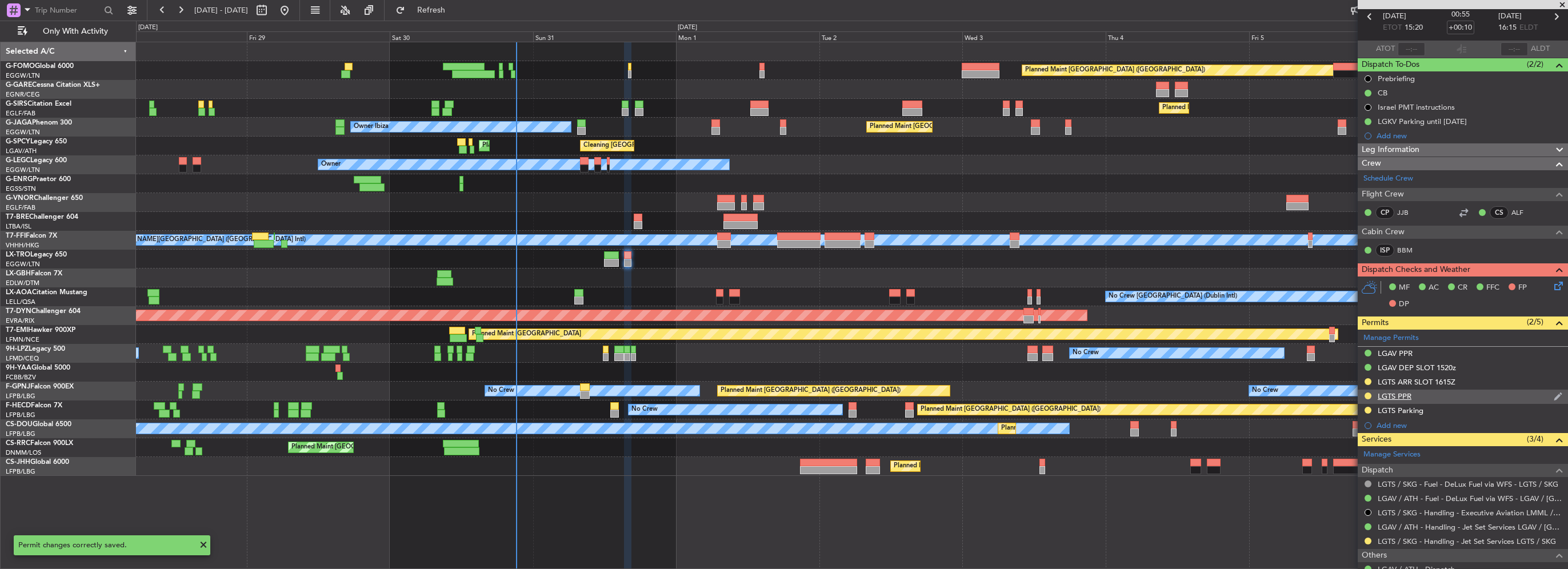
scroll to position [0, 0]
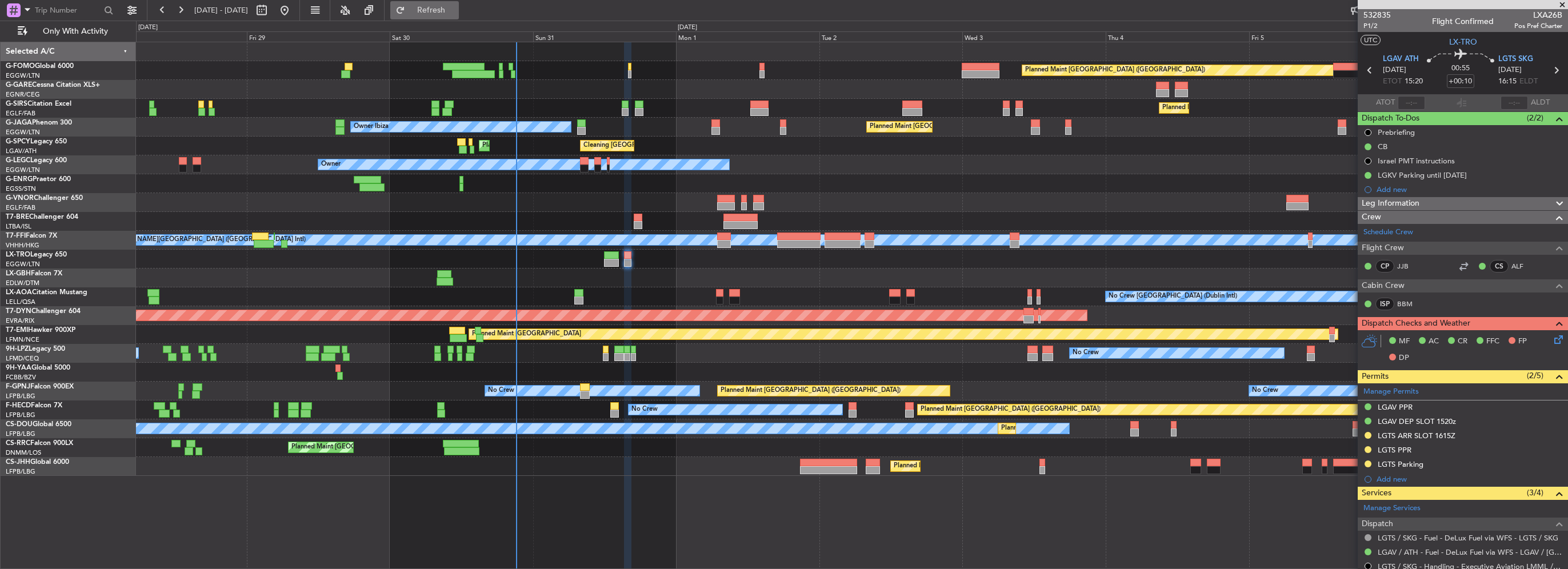
click at [465, 19] on fb-refresh-button "Refresh" at bounding box center [425, 10] width 80 height 20
click at [455, 7] on span "Refresh" at bounding box center [431, 10] width 48 height 8
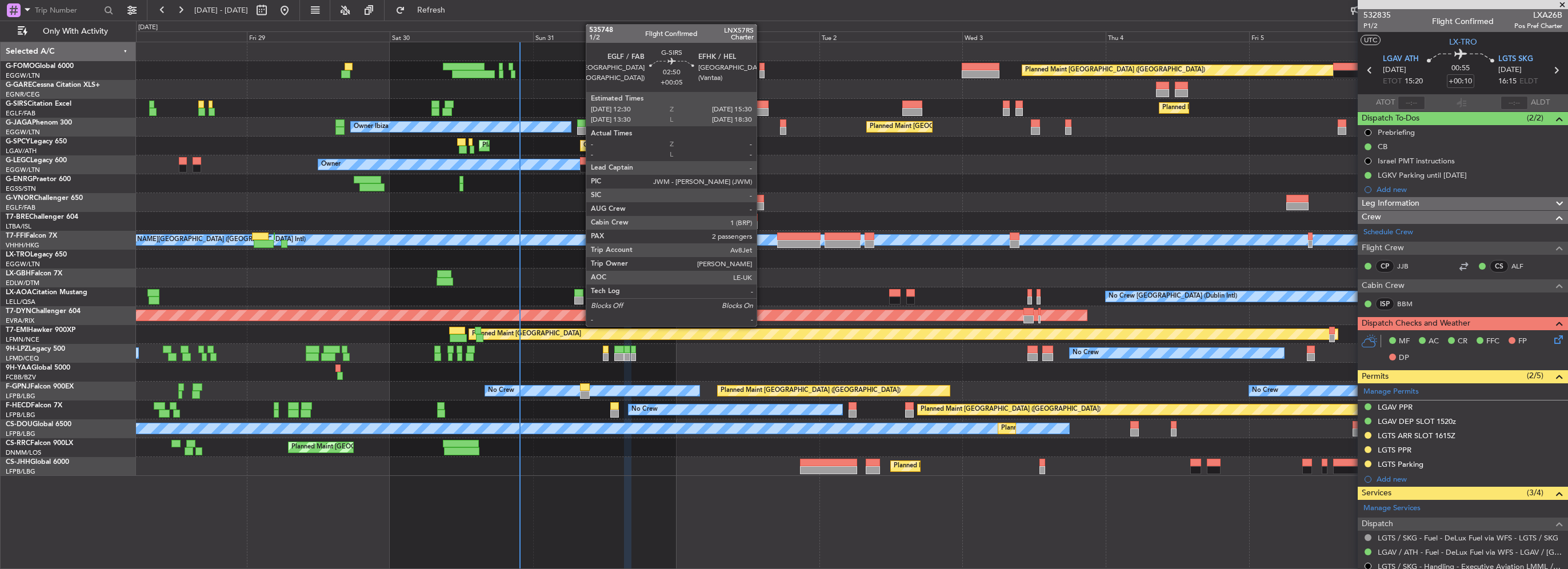
click at [762, 109] on div at bounding box center [759, 112] width 18 height 8
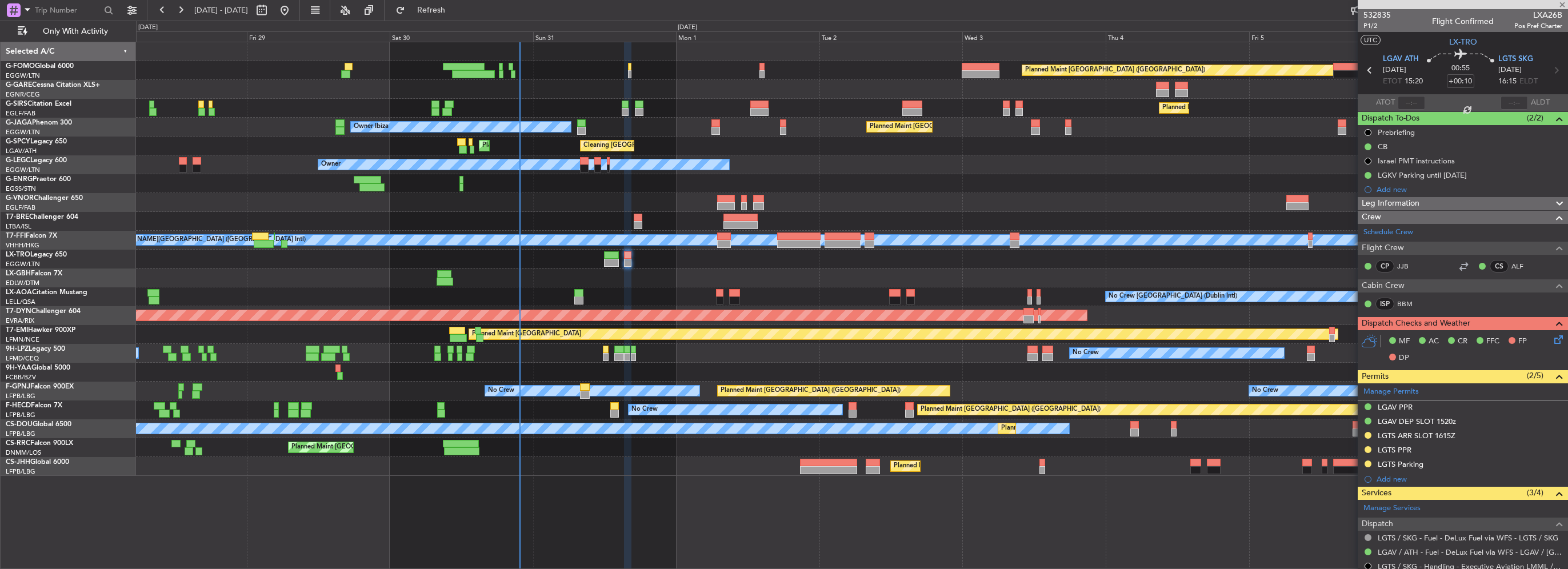
type input "+00:05"
type input "2"
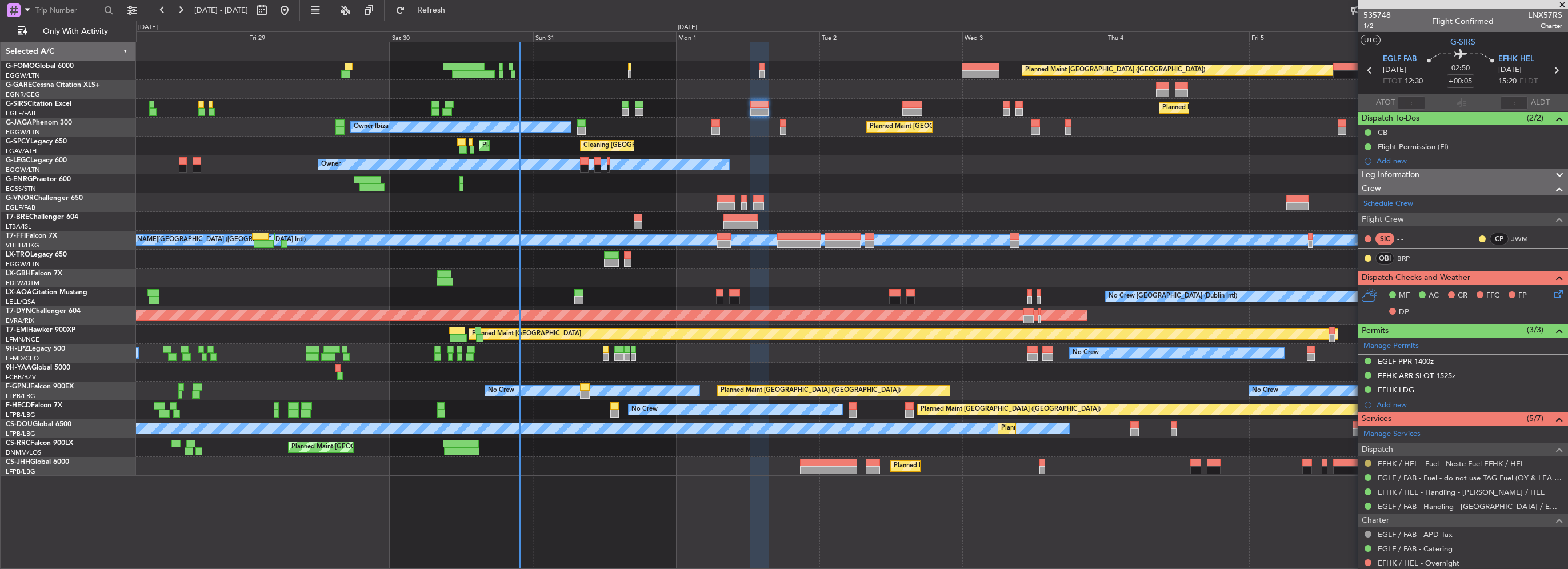
click at [1370, 460] on button at bounding box center [1368, 463] width 7 height 7
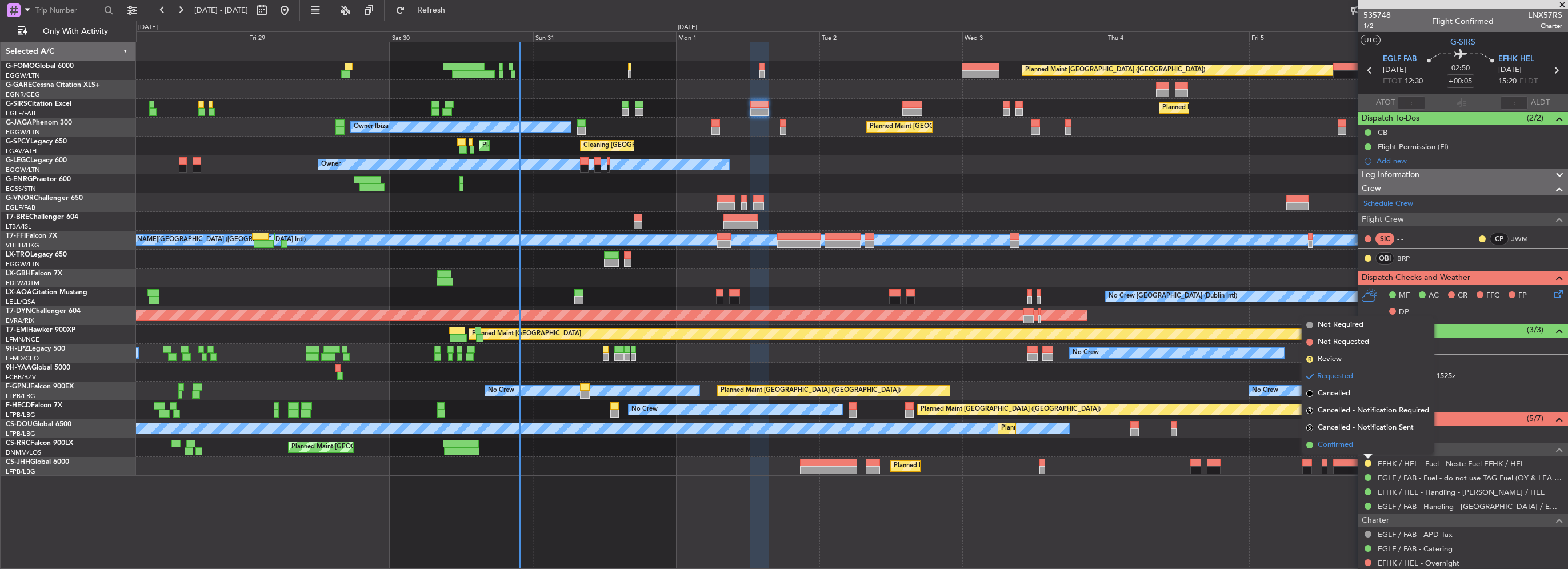
click at [1349, 444] on span "Confirmed" at bounding box center [1335, 445] width 36 height 12
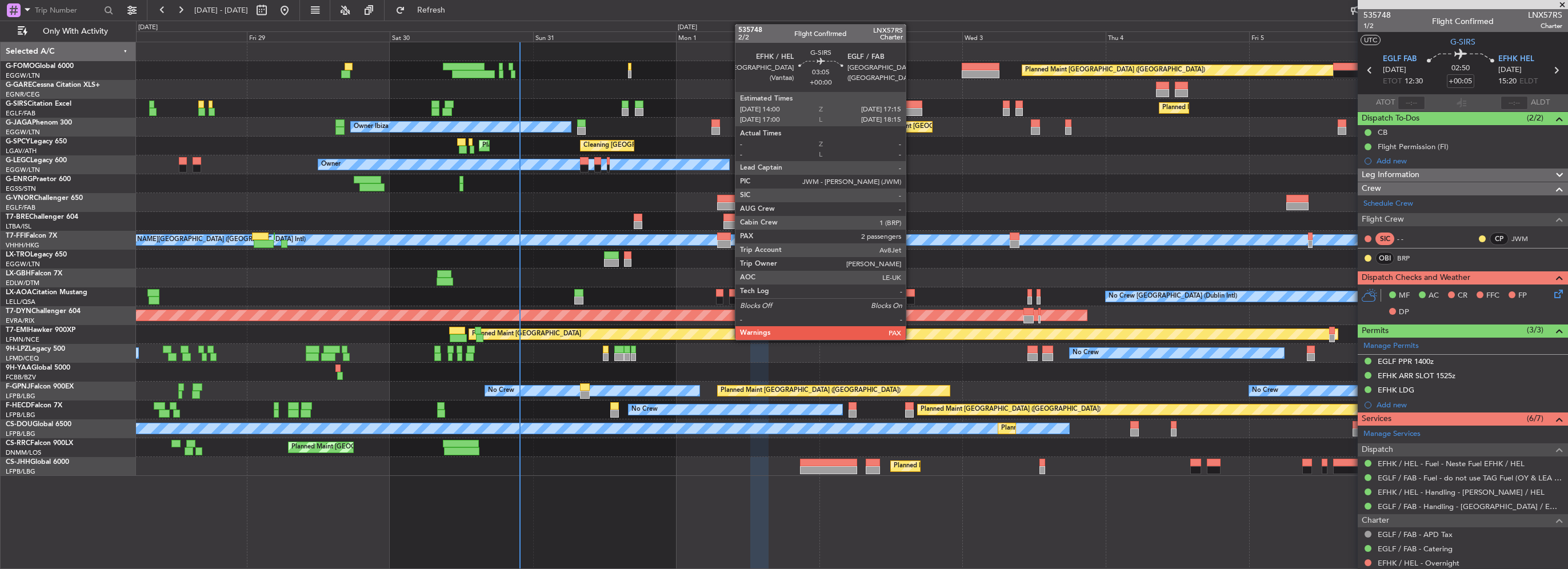
click at [911, 105] on div at bounding box center [912, 104] width 20 height 8
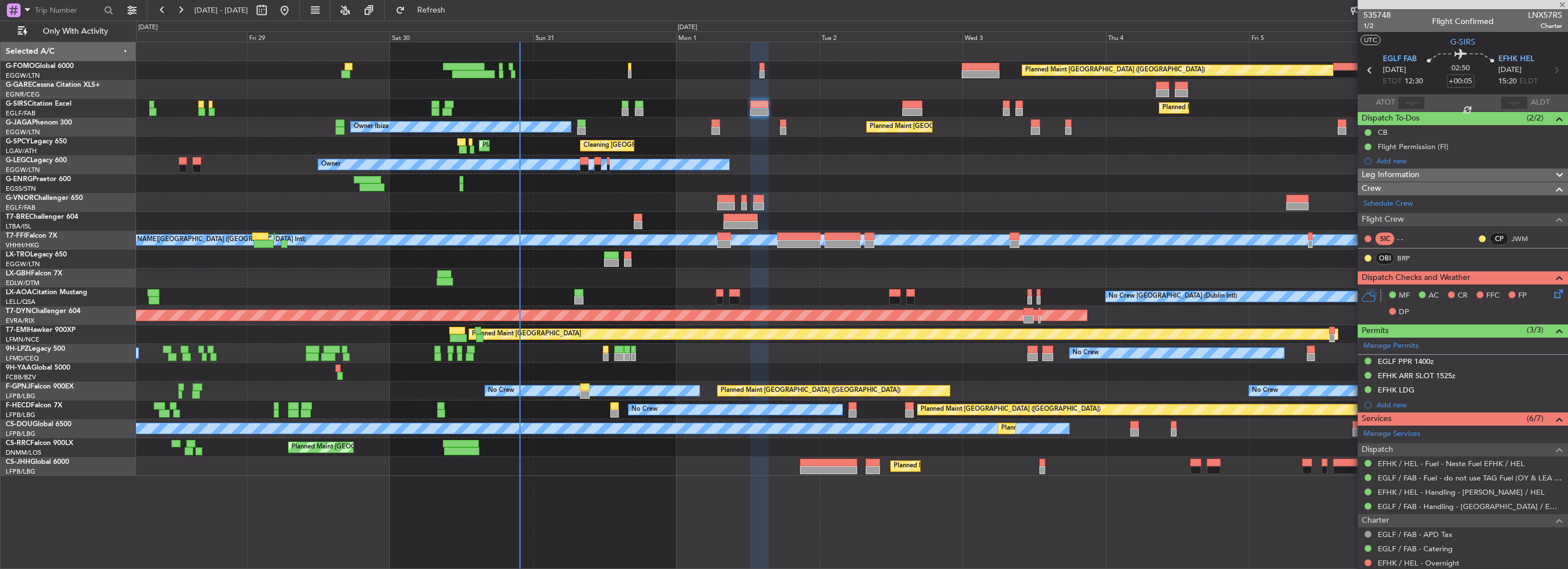
type input "3"
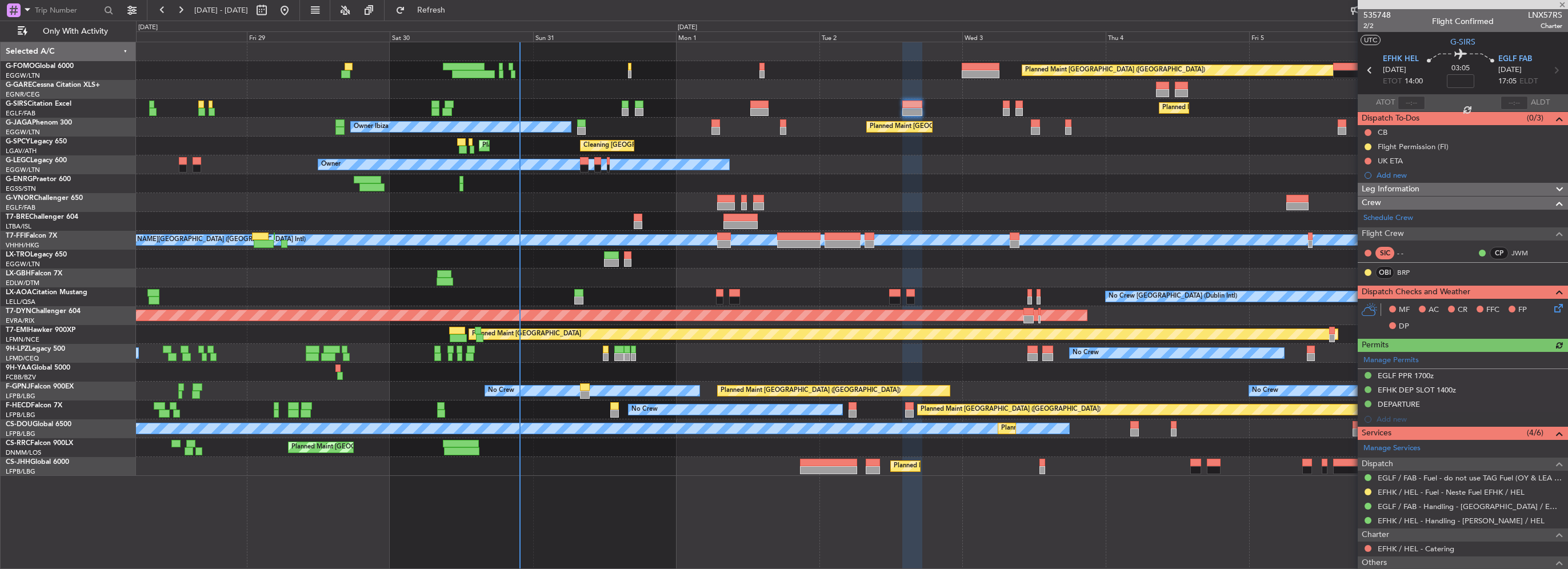
click at [1451, 489] on div "EGLF / FAB - Fuel - do not use TAG Fuel (OY & LEA only) EGLF / FAB" at bounding box center [1451, 489] width 0 height 0
click at [1367, 489] on button at bounding box center [1368, 491] width 7 height 7
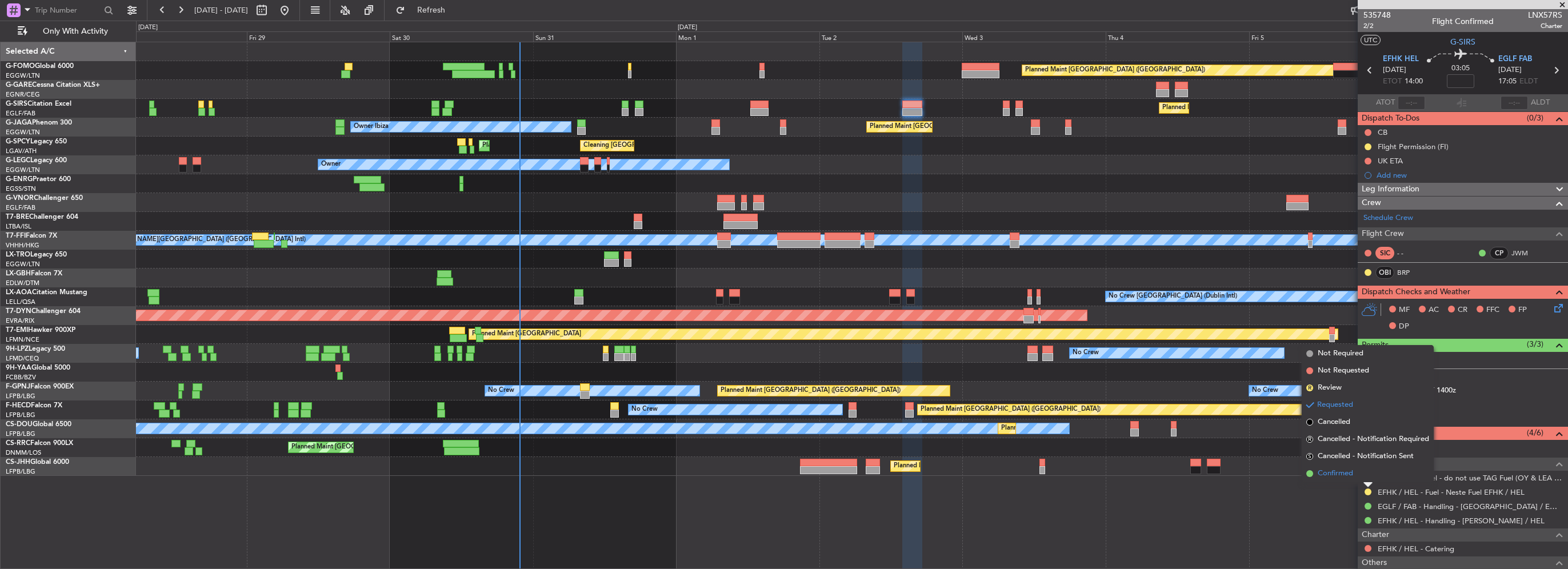
click at [1328, 472] on span "Confirmed" at bounding box center [1335, 474] width 36 height 12
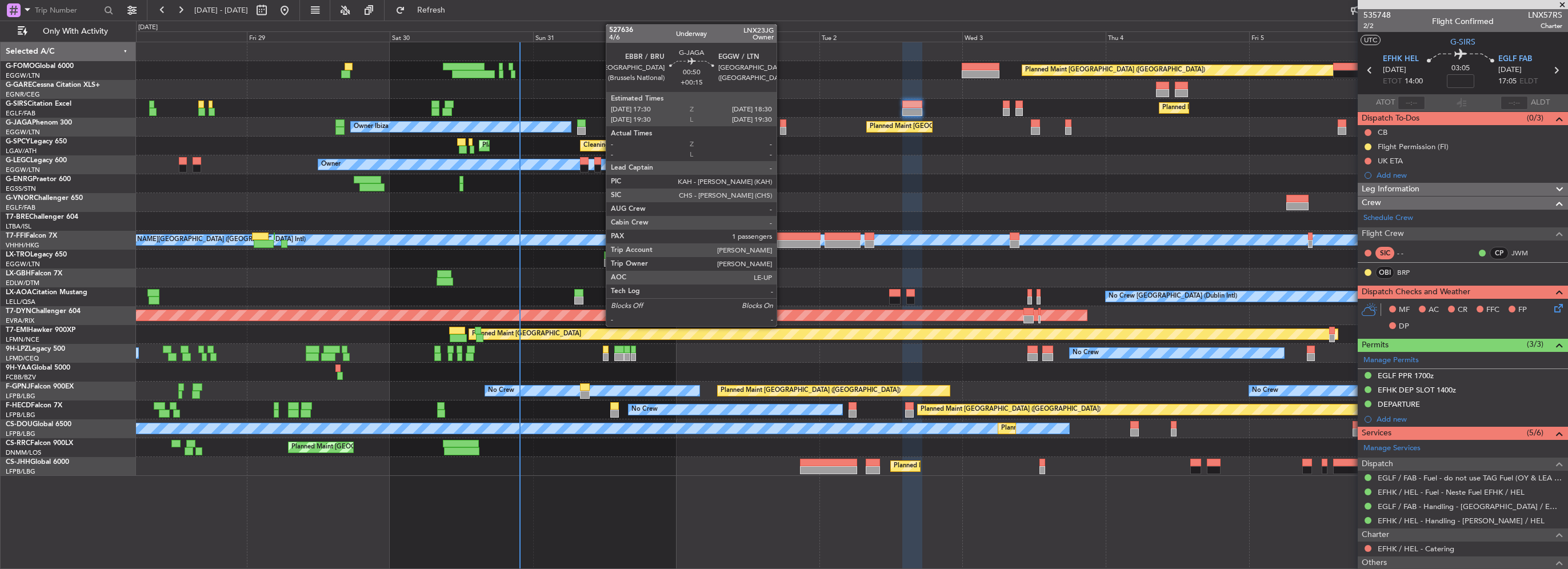
click at [782, 127] on div at bounding box center [783, 130] width 6 height 8
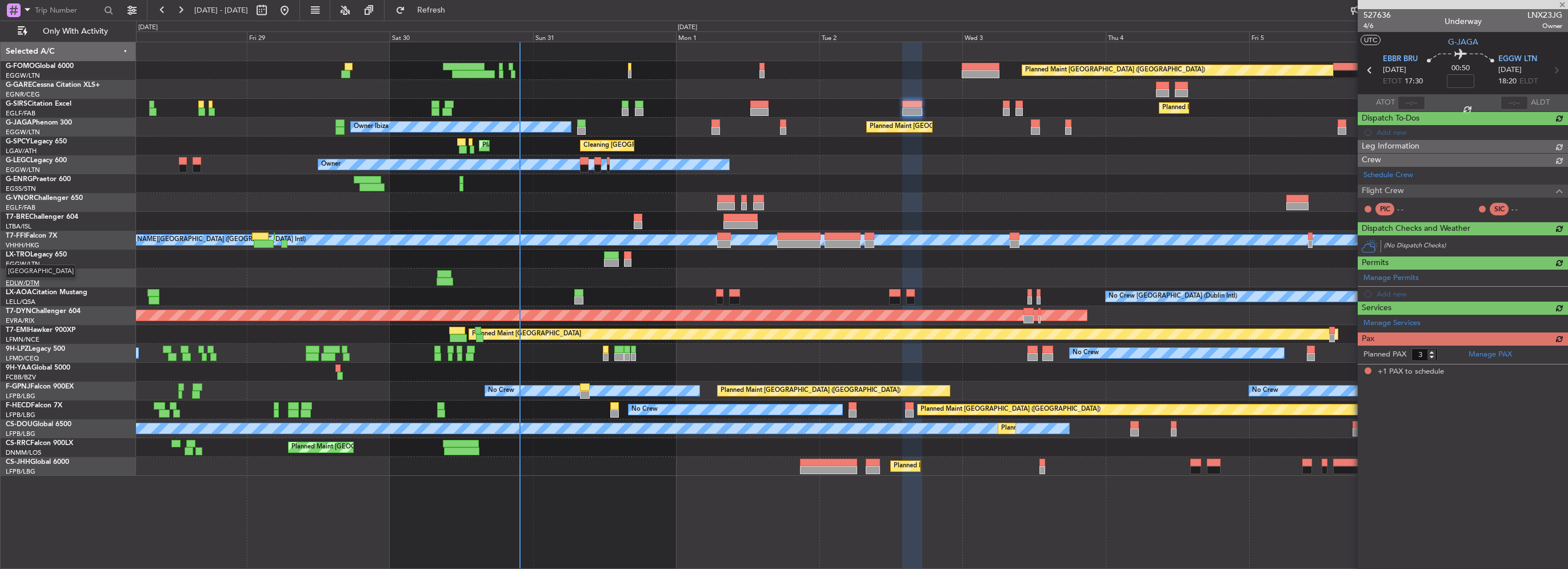
type input "+00:15"
type input "1"
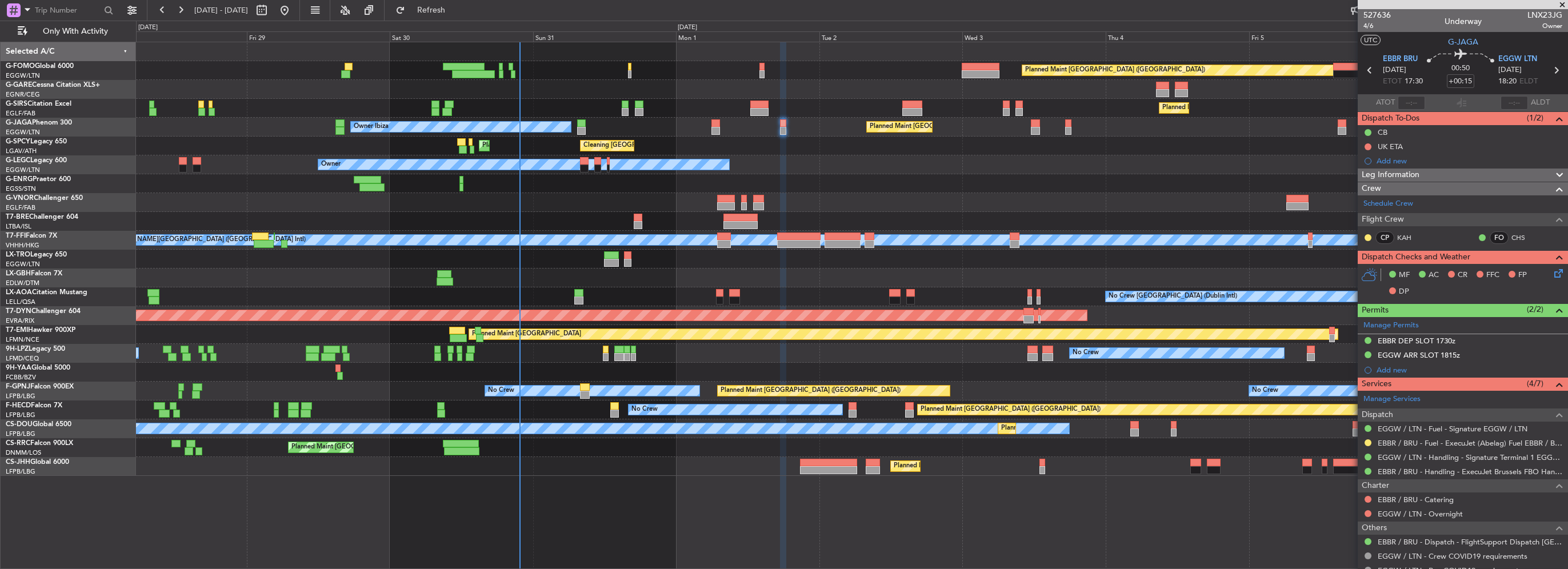
drag, startPoint x: 1367, startPoint y: 439, endPoint x: 1359, endPoint y: 436, distance: 8.5
click at [1367, 439] on button at bounding box center [1368, 442] width 7 height 7
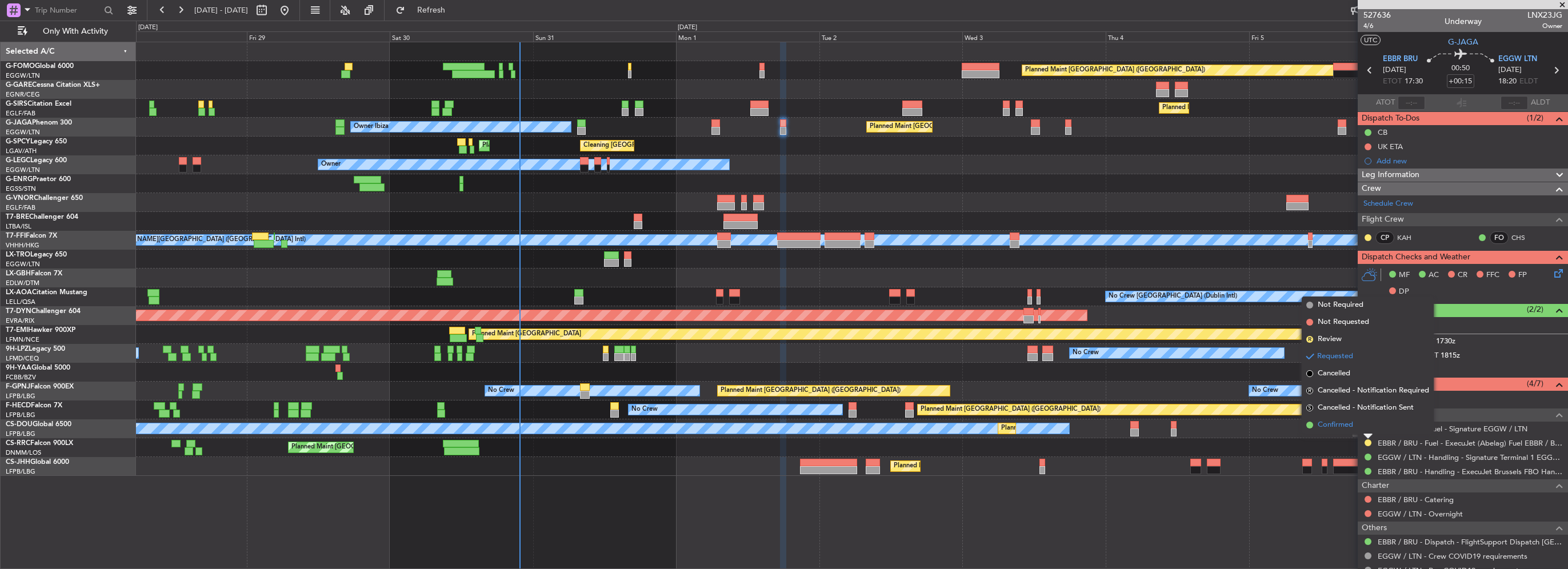
click at [1329, 425] on span "Confirmed" at bounding box center [1335, 425] width 36 height 12
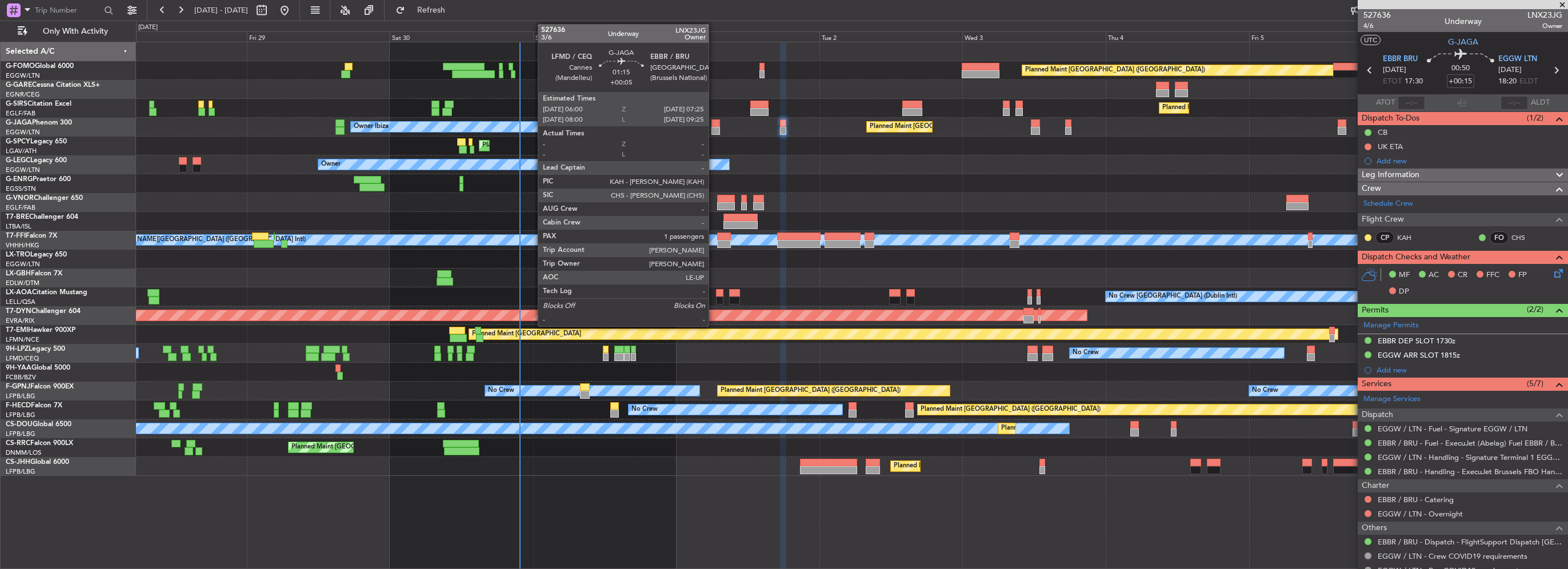
click at [714, 128] on div at bounding box center [716, 130] width 9 height 8
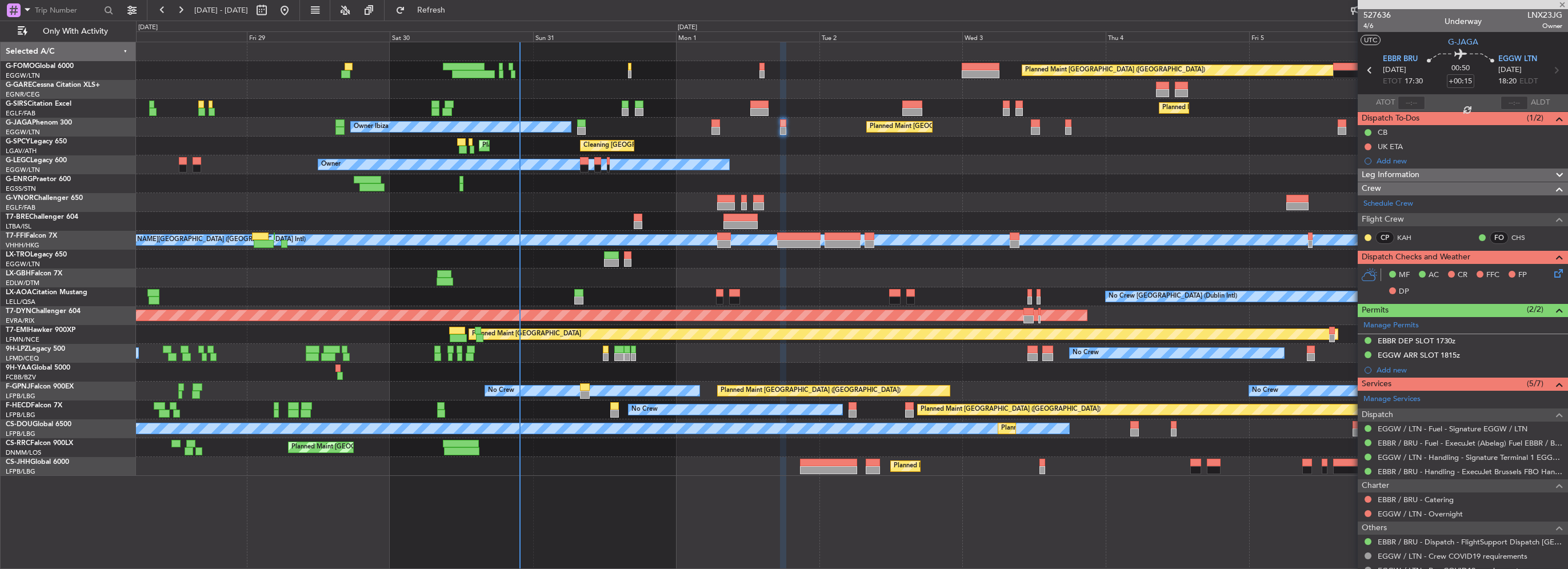
type input "+00:05"
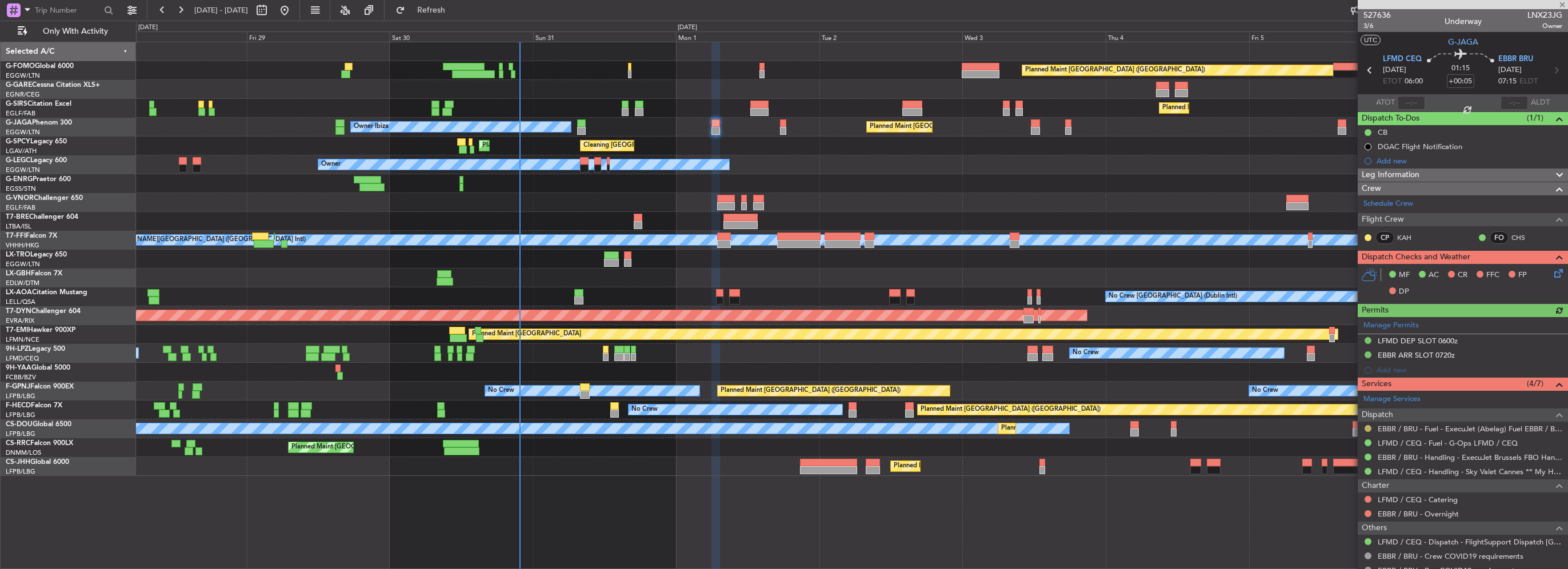
click at [1369, 425] on button at bounding box center [1368, 428] width 7 height 7
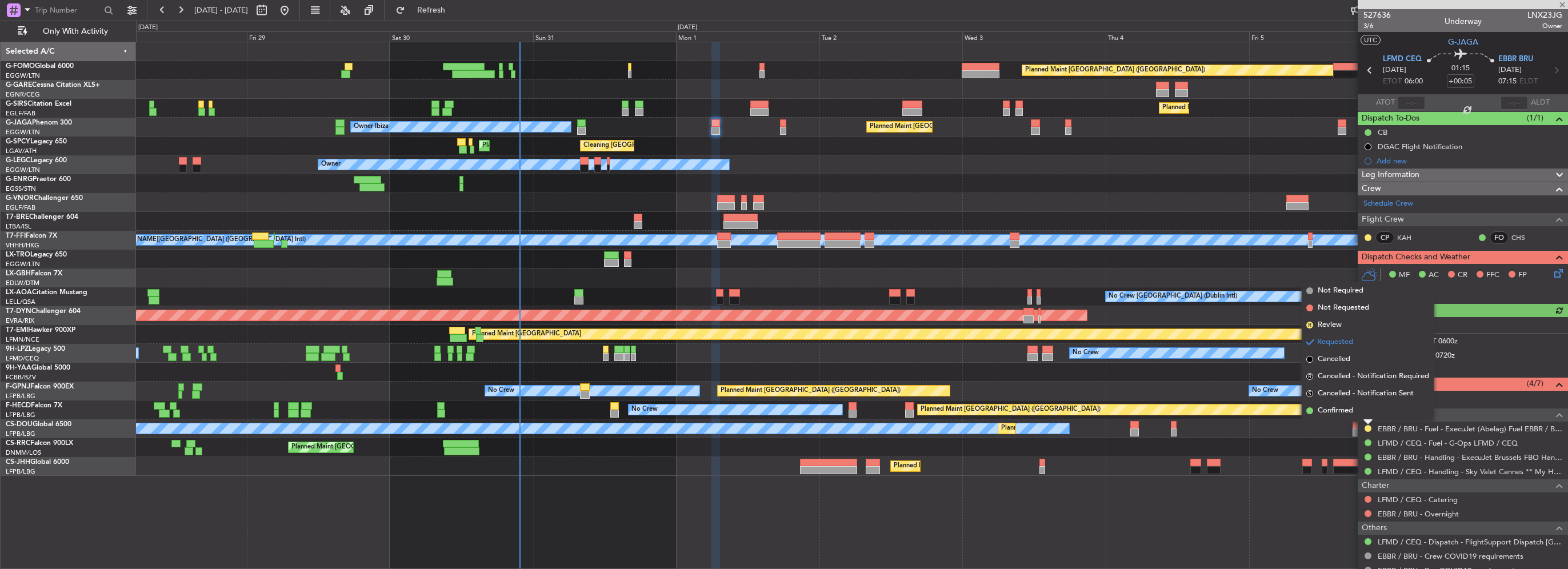
click at [1344, 407] on span "Confirmed" at bounding box center [1335, 410] width 36 height 12
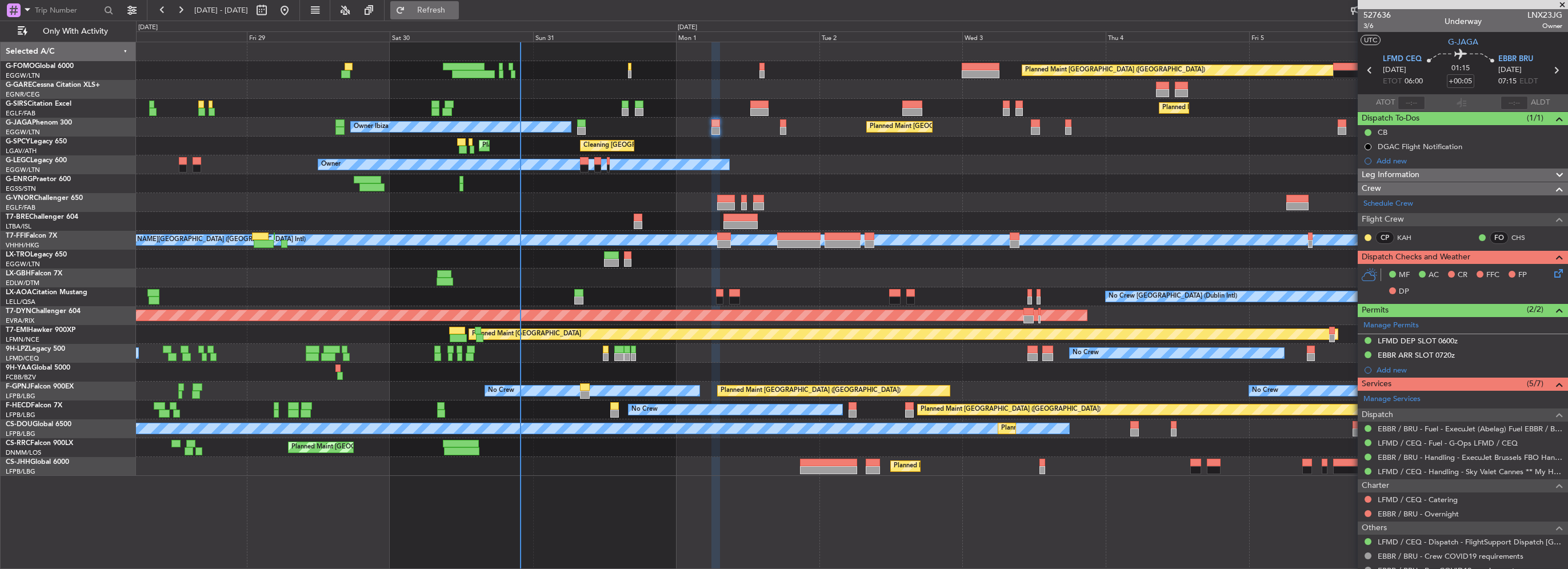
click at [455, 12] on span "Refresh" at bounding box center [431, 10] width 48 height 8
